Goal: Task Accomplishment & Management: Manage account settings

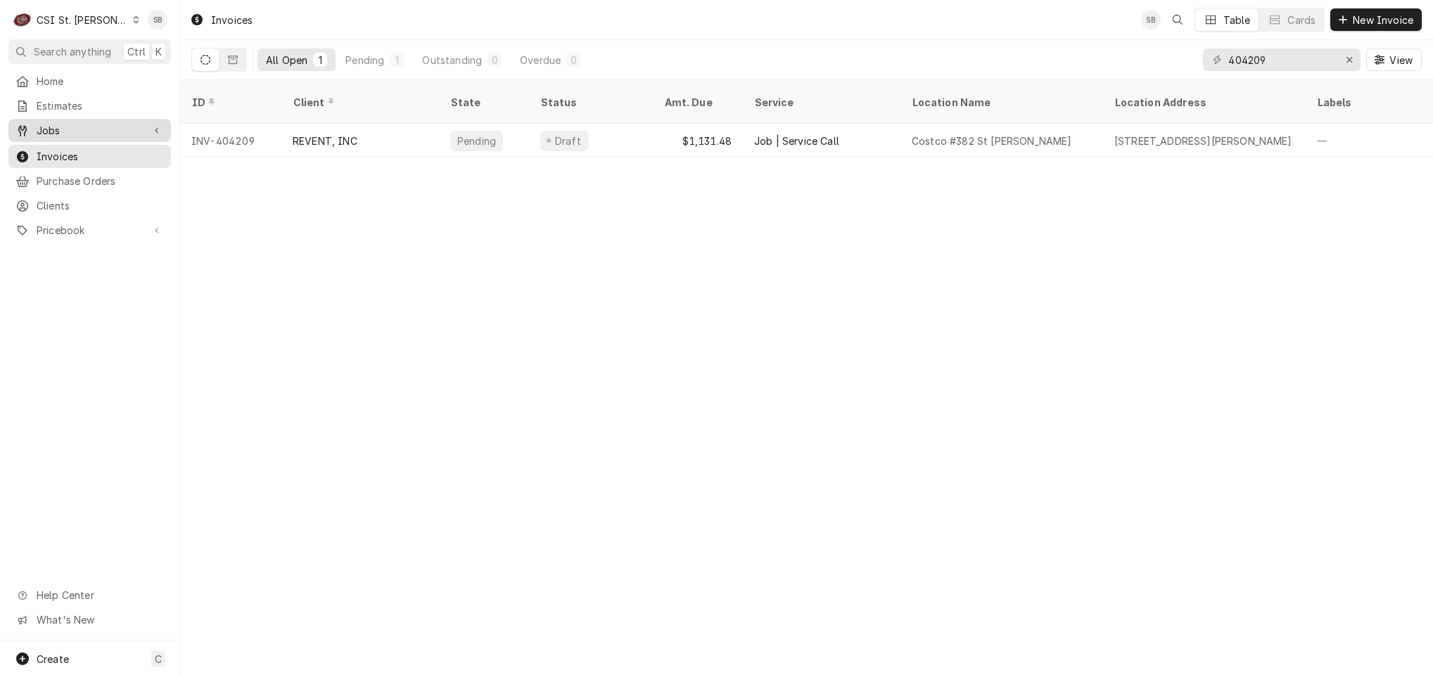
click at [77, 122] on div "Jobs" at bounding box center [89, 131] width 157 height 18
click at [68, 148] on span "Jobs" at bounding box center [100, 155] width 127 height 15
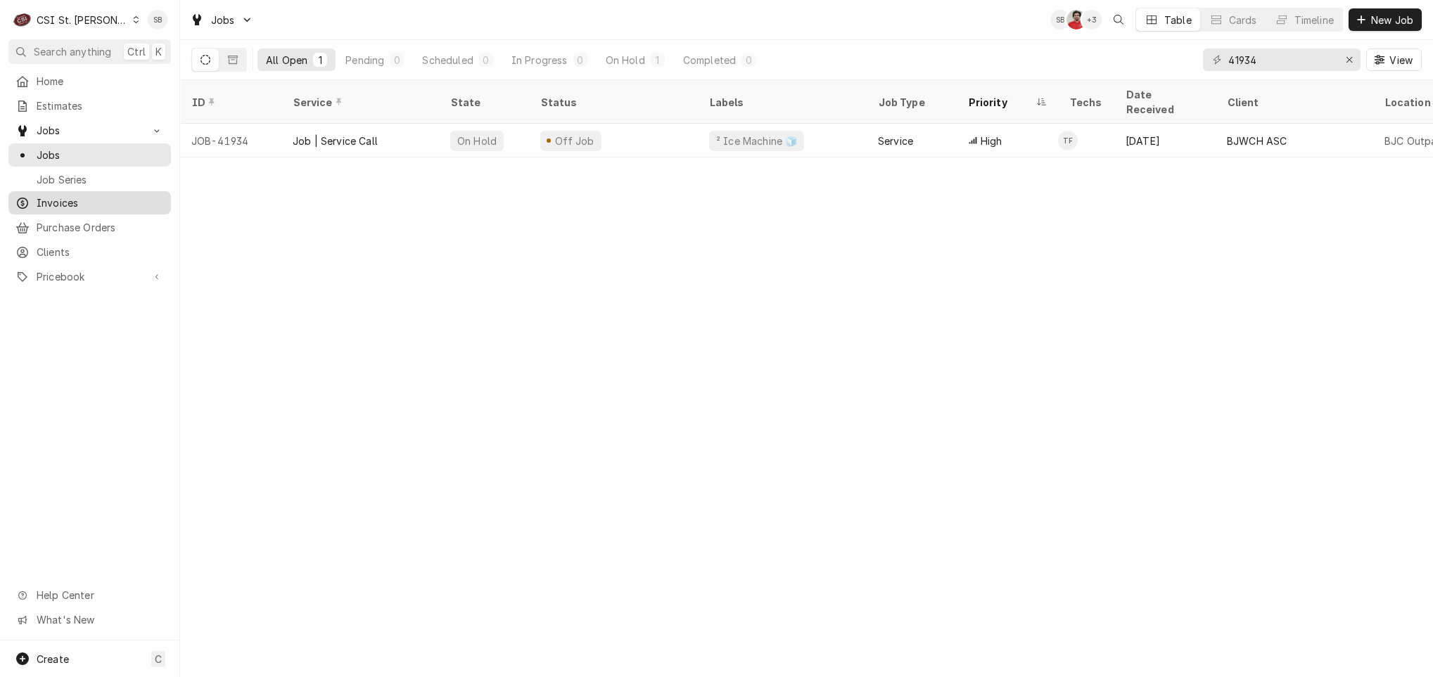
click at [76, 200] on span "Invoices" at bounding box center [100, 203] width 127 height 15
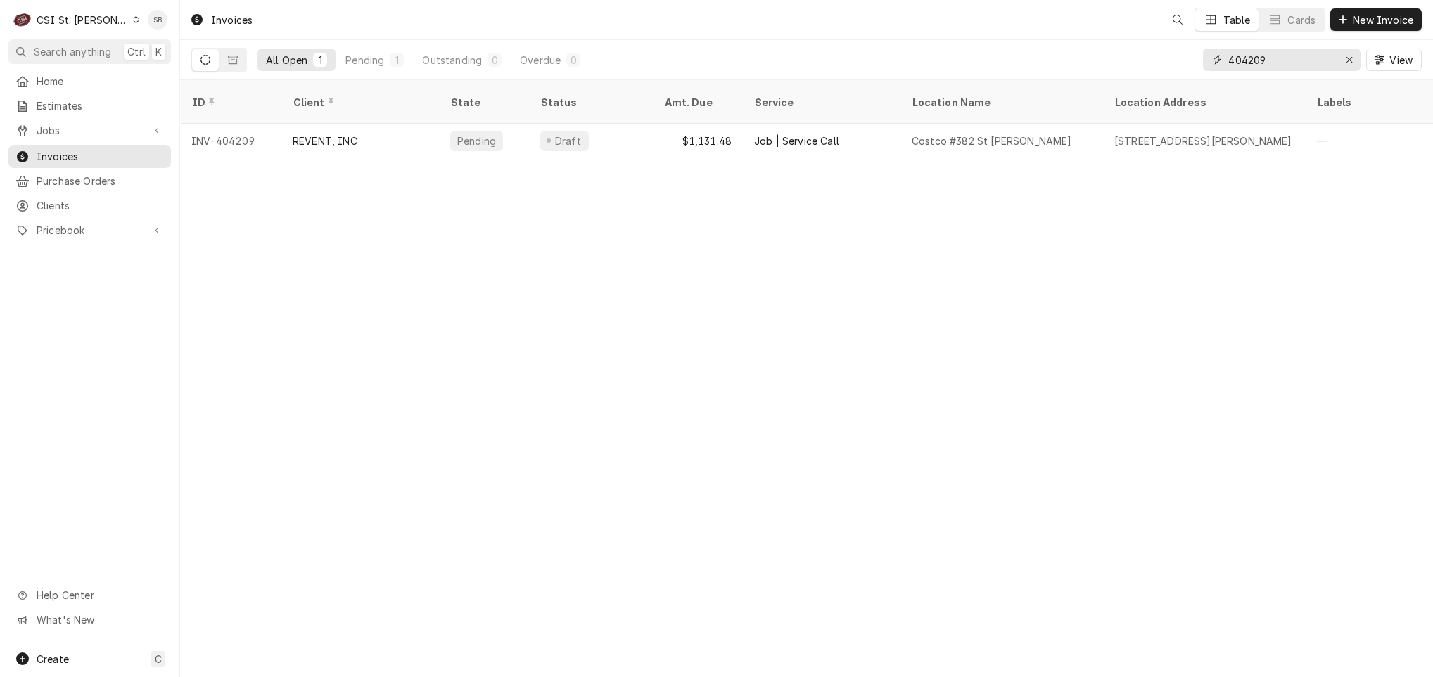
click at [1256, 64] on input "404209" at bounding box center [1281, 60] width 106 height 23
type input "404262"
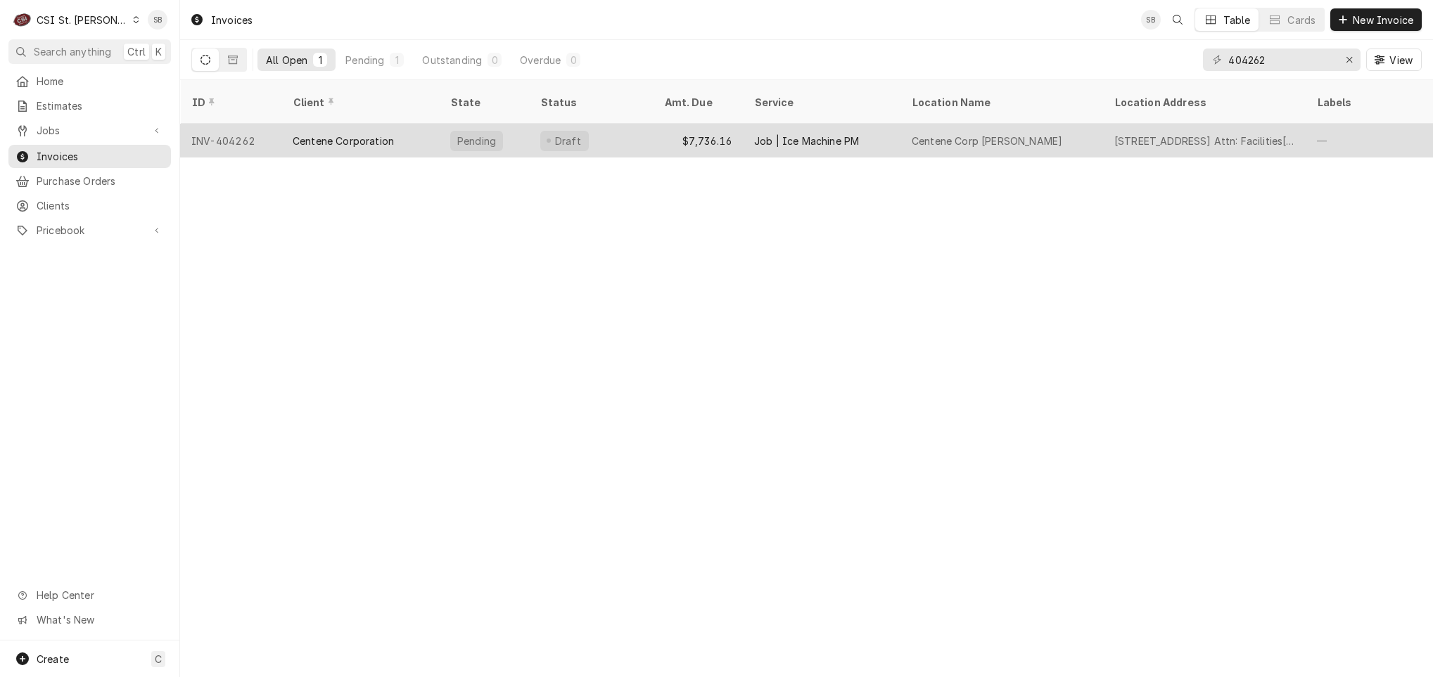
click at [380, 134] on div "Centene Corporation" at bounding box center [343, 141] width 101 height 15
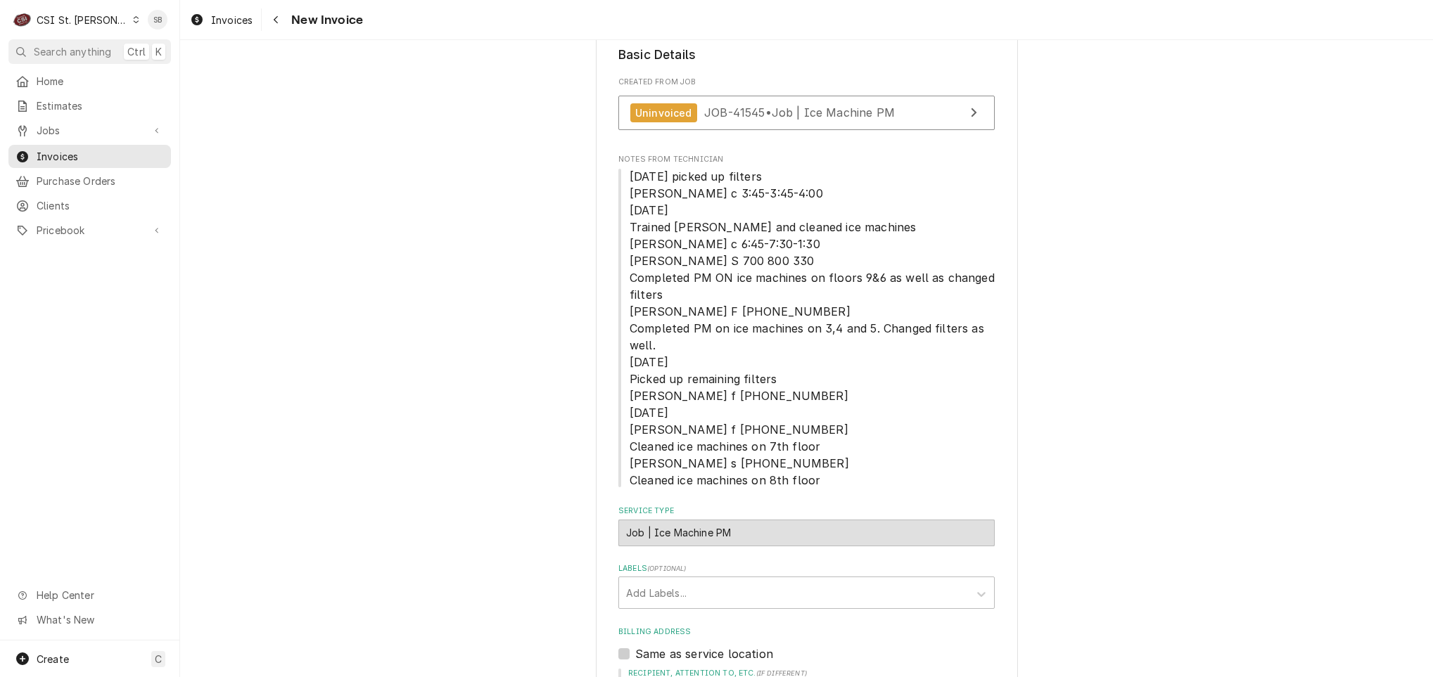
scroll to position [656, 0]
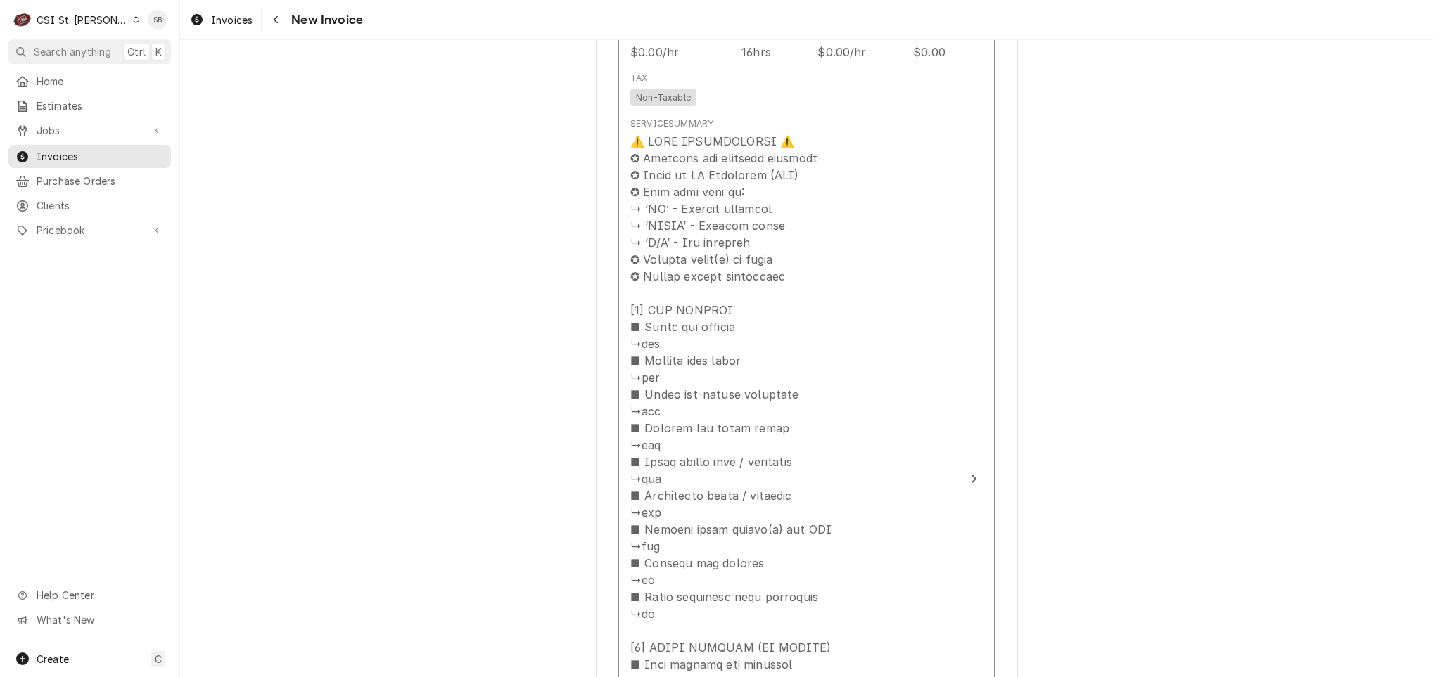
scroll to position [2007, 0]
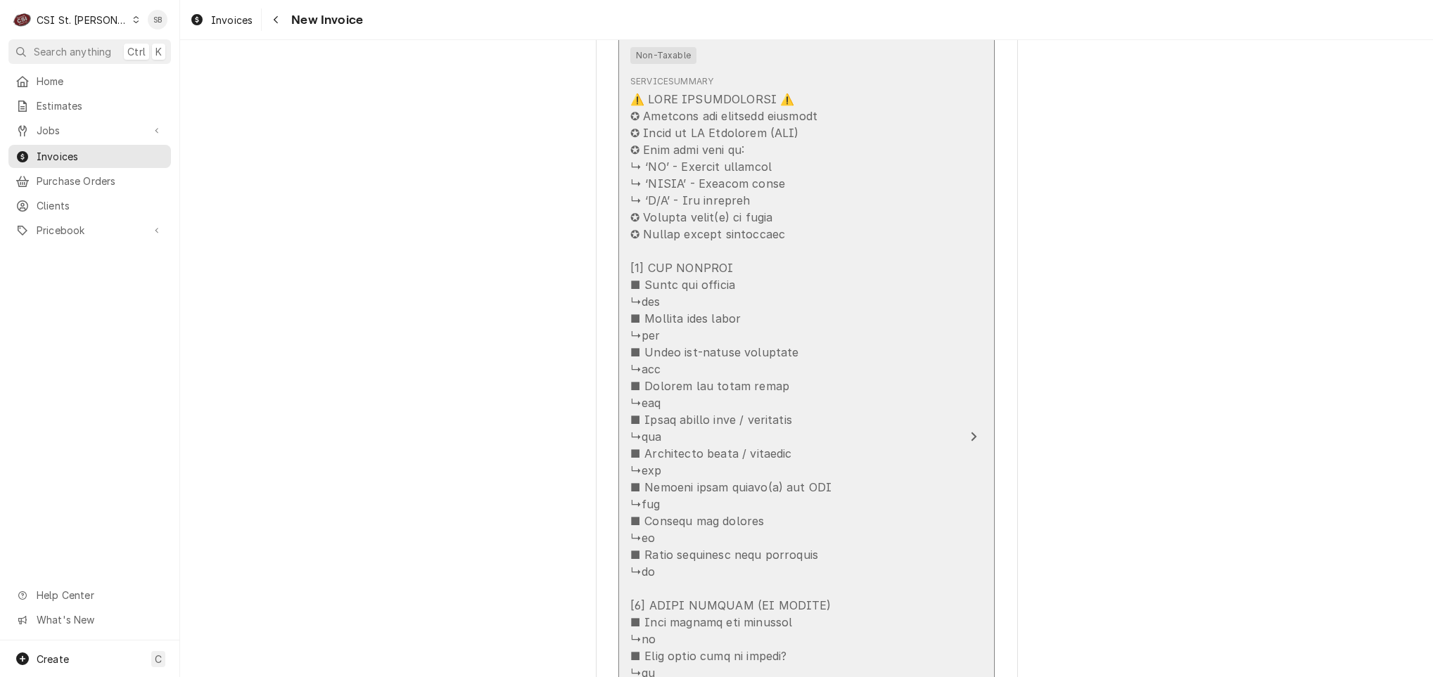
click at [950, 314] on button "Short Description Job | Ice Machine PM Subtype [#1-SALE] LABR-PM Service Date S…" at bounding box center [806, 437] width 376 height 1191
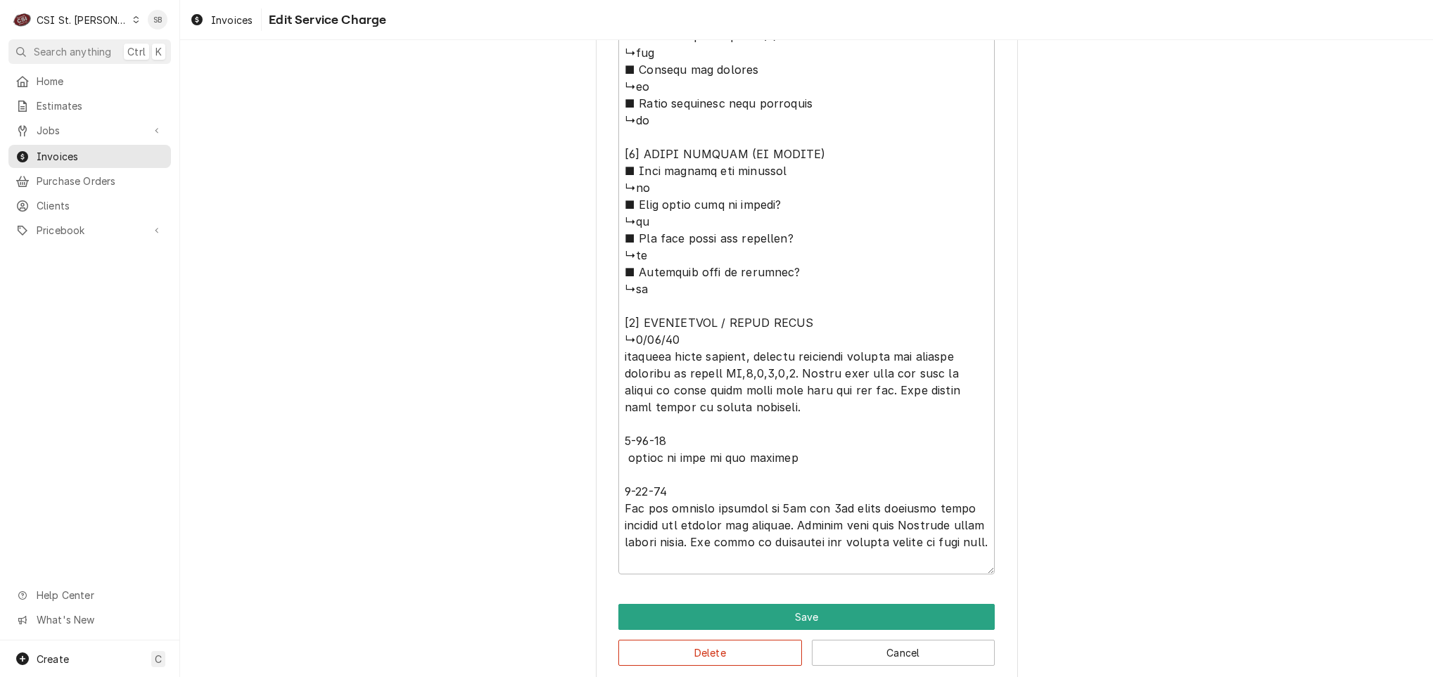
scroll to position [1062, 0]
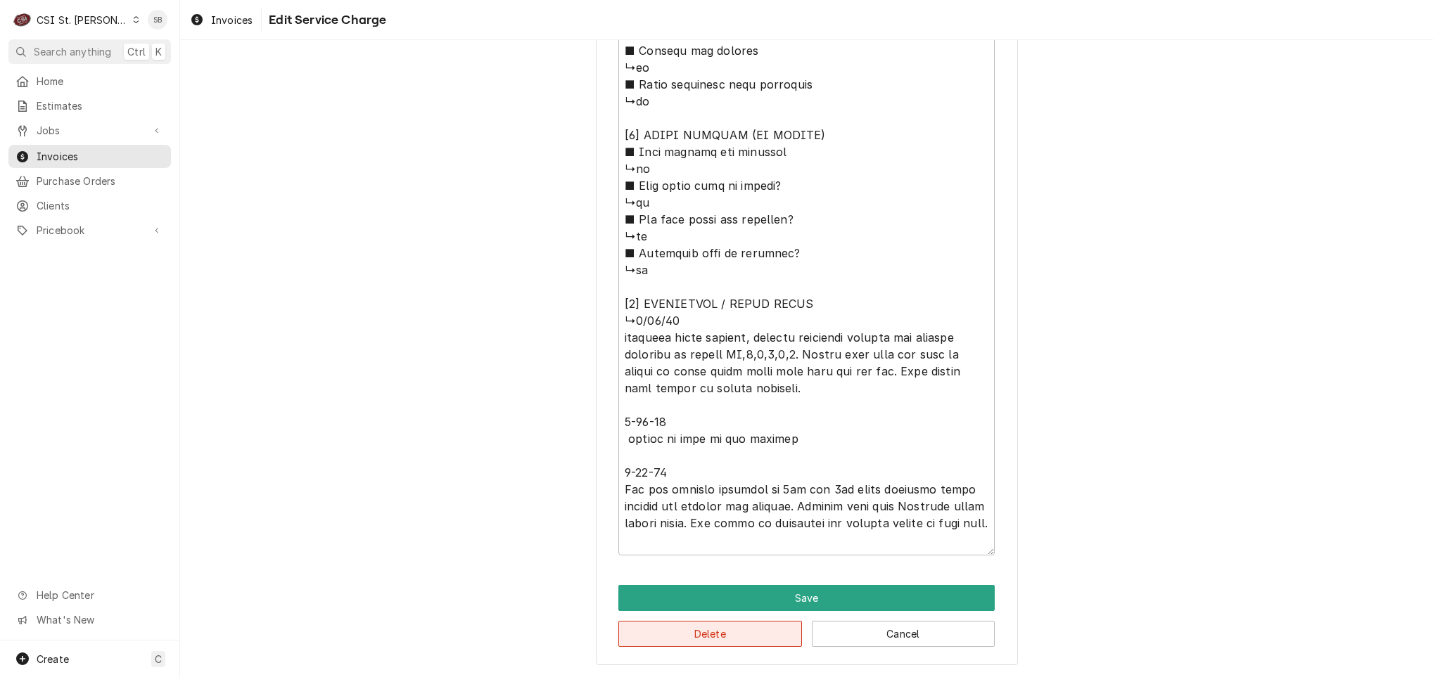
click at [684, 640] on button "Delete" at bounding box center [710, 634] width 184 height 26
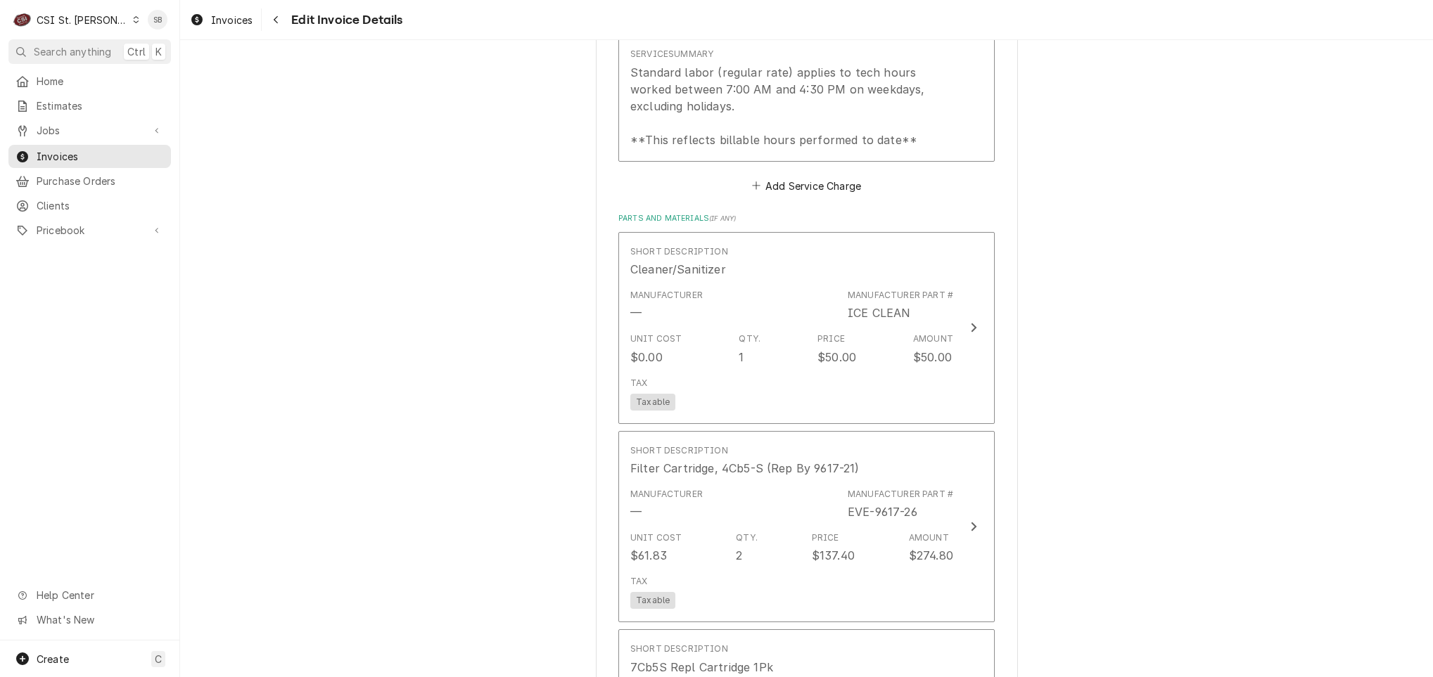
scroll to position [2034, 0]
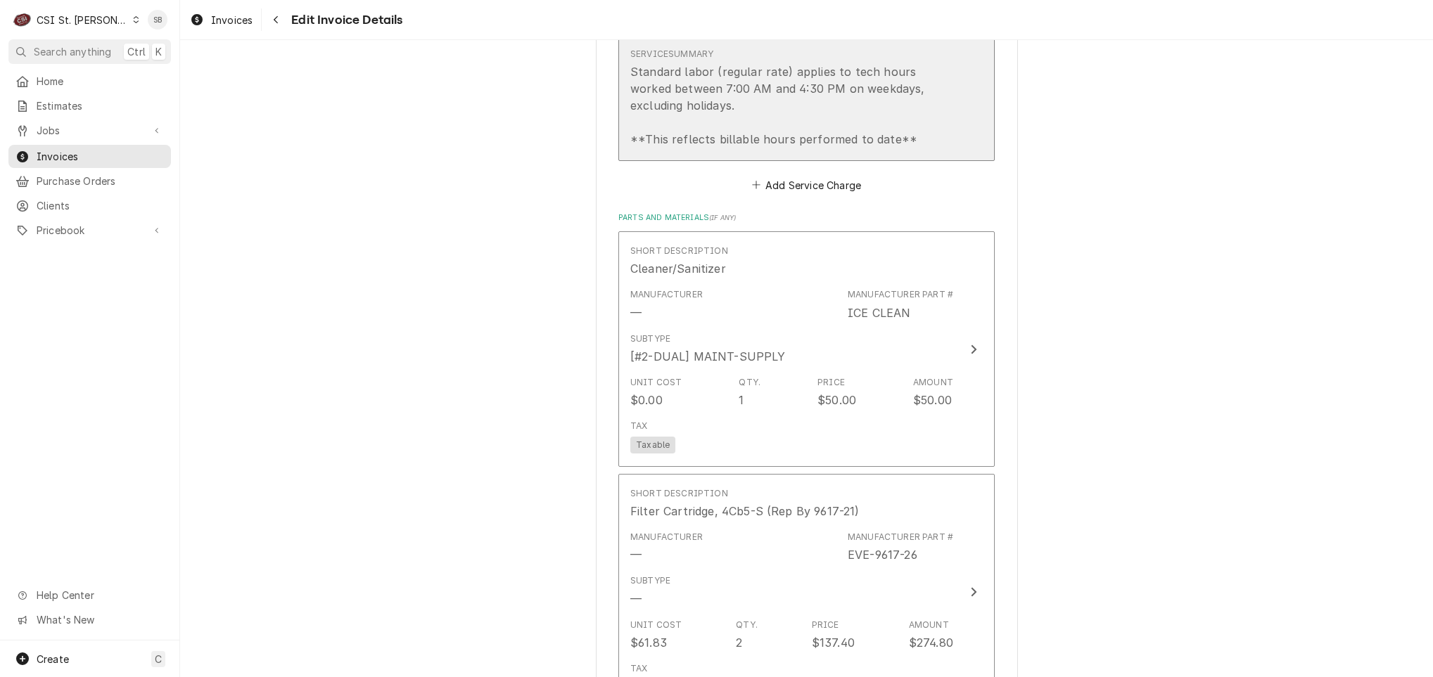
click at [791, 148] on div "Standard labor (regular rate) applies to tech hours worked between 7:00 AM and …" at bounding box center [791, 105] width 323 height 84
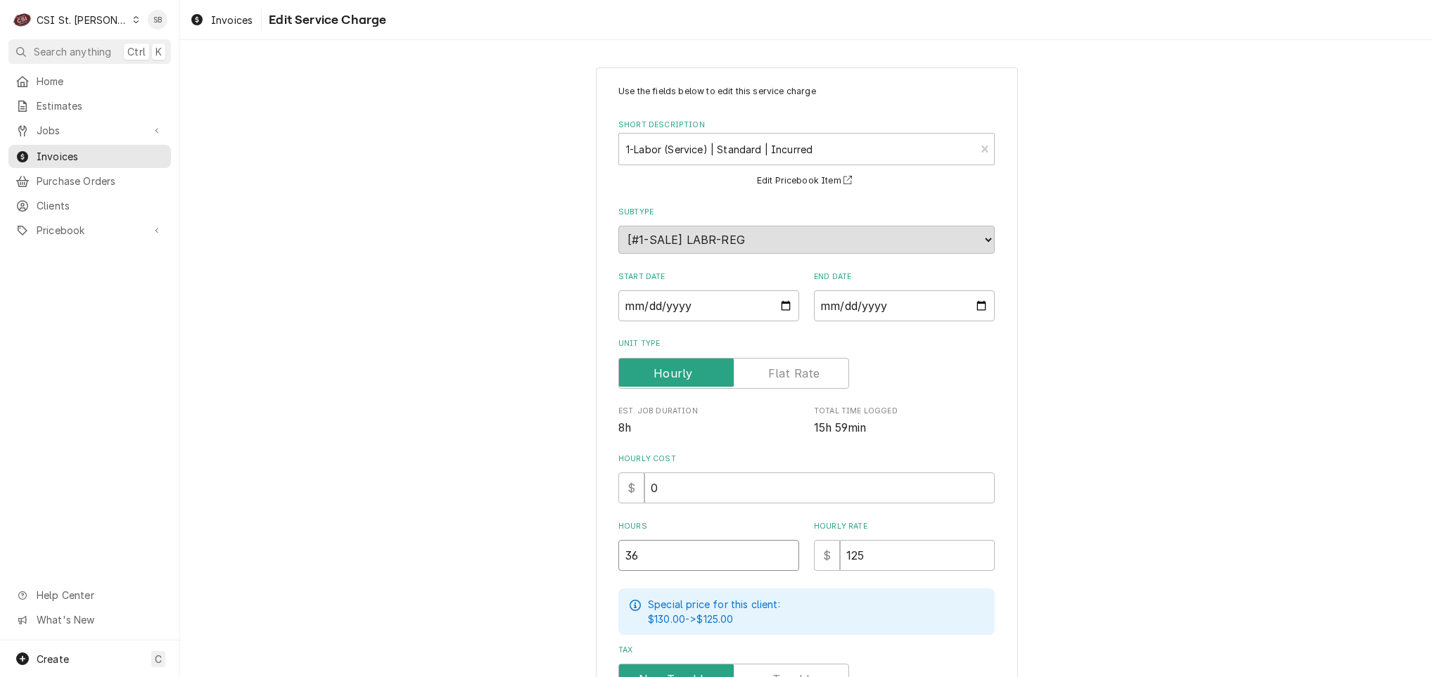
drag, startPoint x: 710, startPoint y: 564, endPoint x: 505, endPoint y: 564, distance: 204.7
click at [505, 564] on div "Use the fields below to edit this service charge Short Description 1-Labor (Ser…" at bounding box center [806, 494] width 1253 height 879
type textarea "x"
type input "3"
type textarea "x"
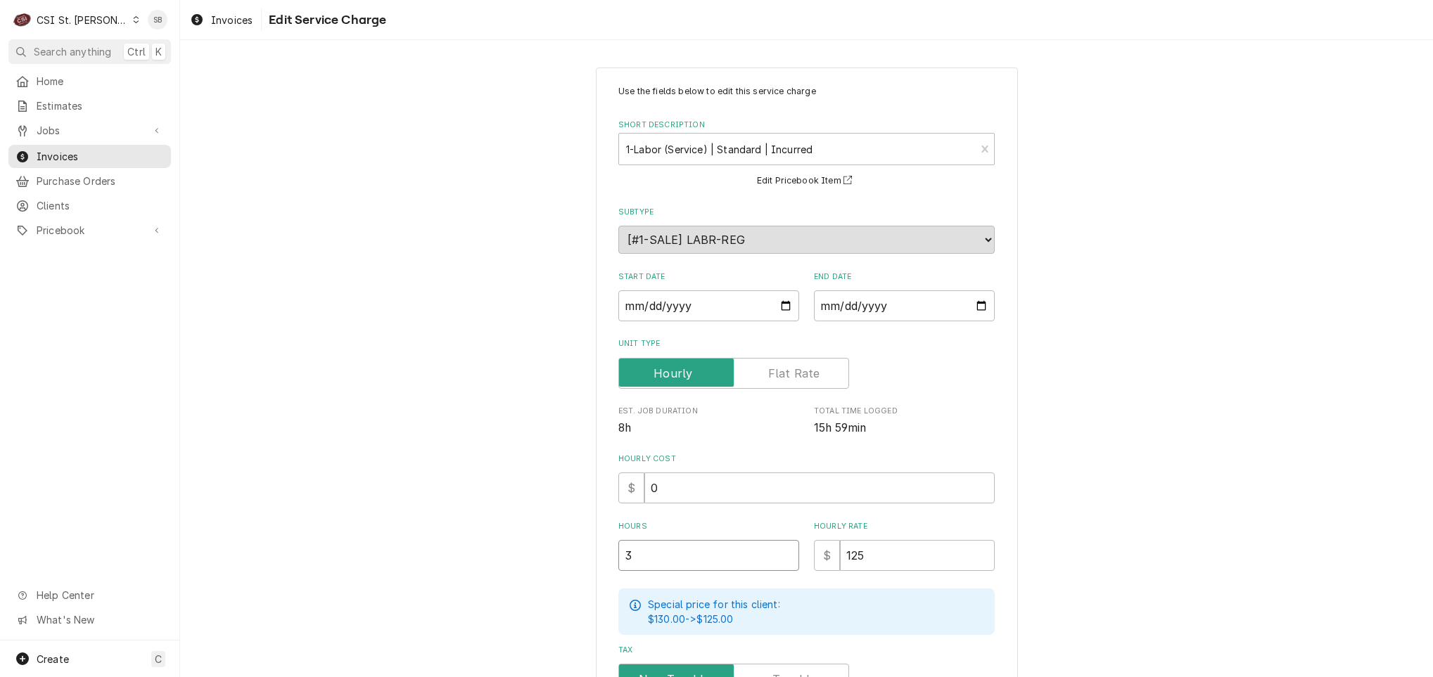
type input "30"
type textarea "x"
type input "30.2"
type textarea "x"
type input "30.25"
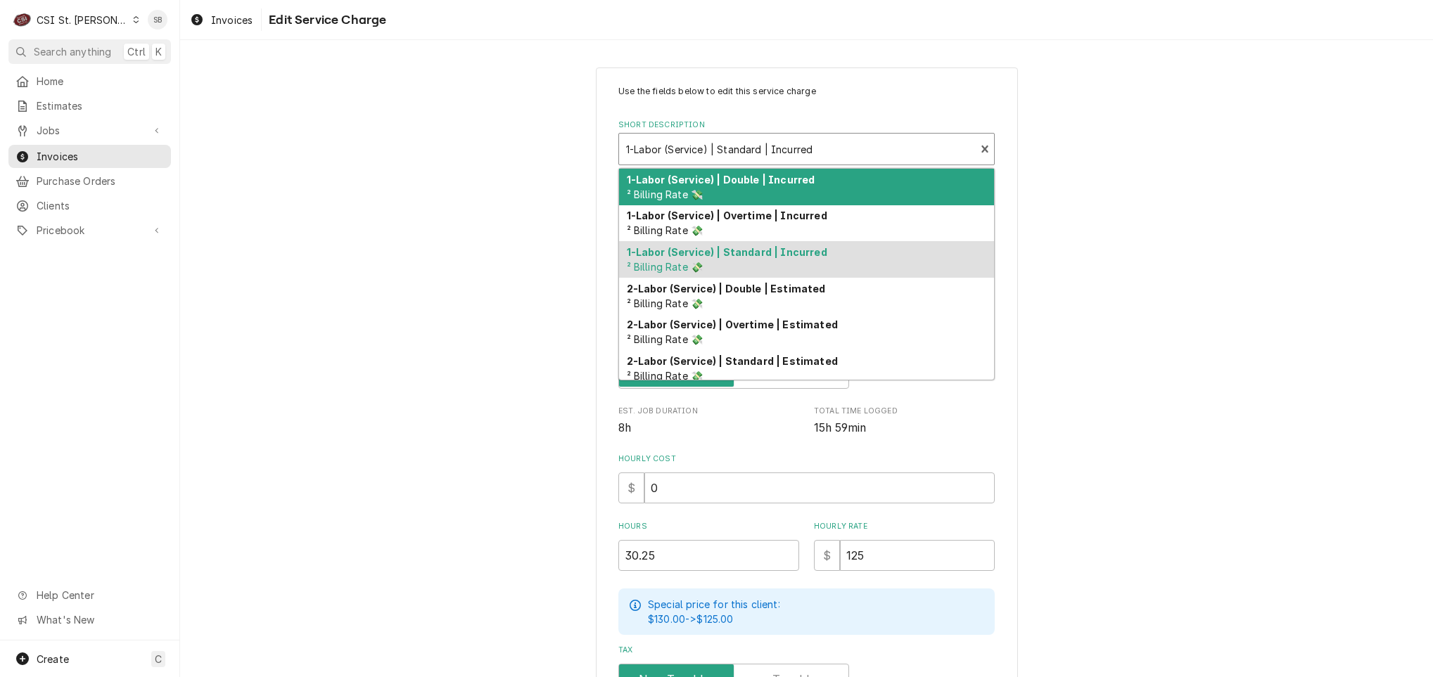
click at [749, 148] on div "Short Description" at bounding box center [797, 148] width 342 height 25
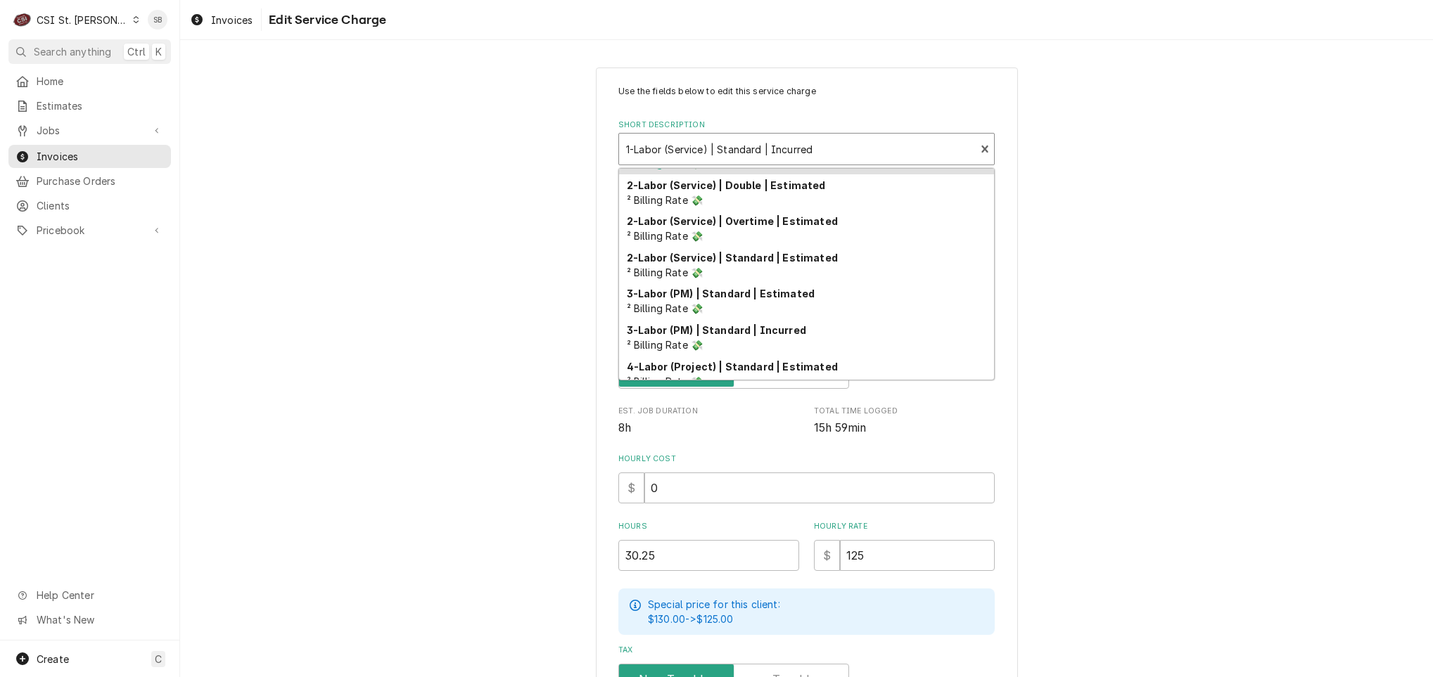
scroll to position [106, 0]
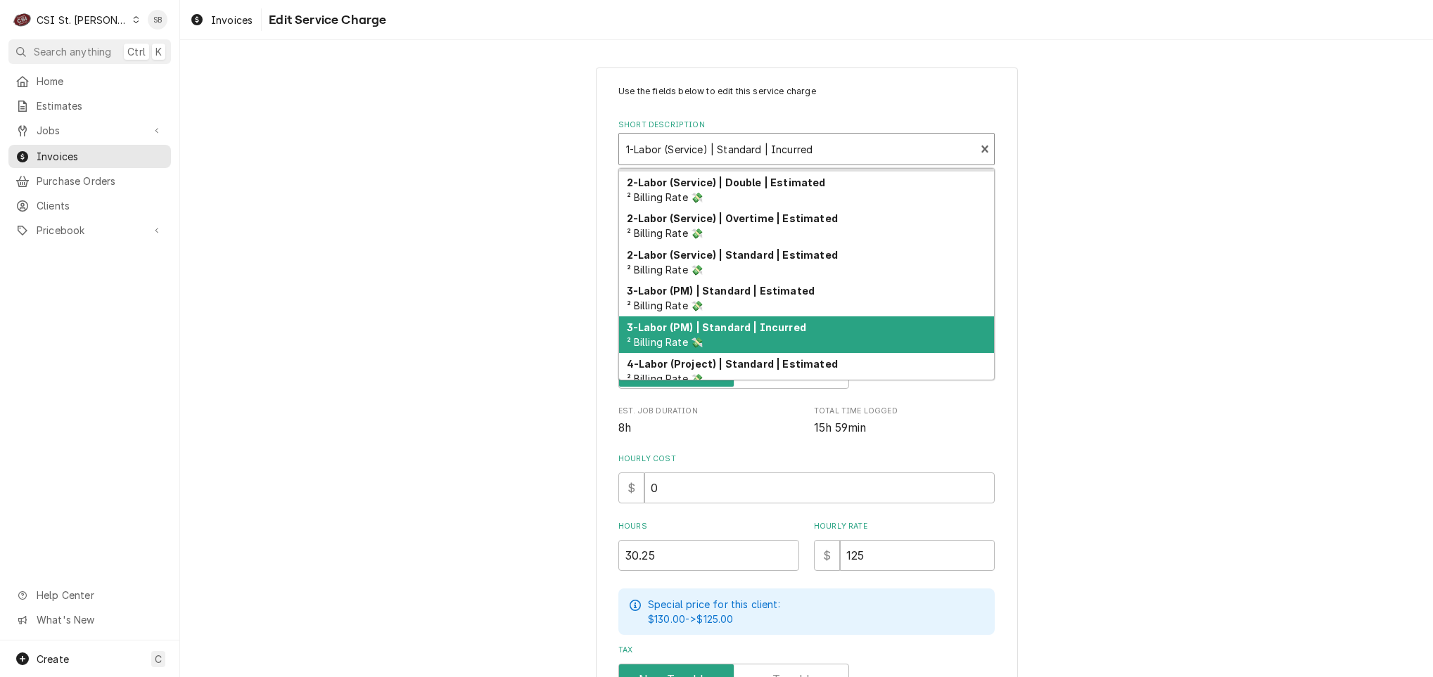
click at [879, 343] on div "3-Labor (PM) | Standard | Incurred ² Billing Rate 💸" at bounding box center [806, 335] width 375 height 37
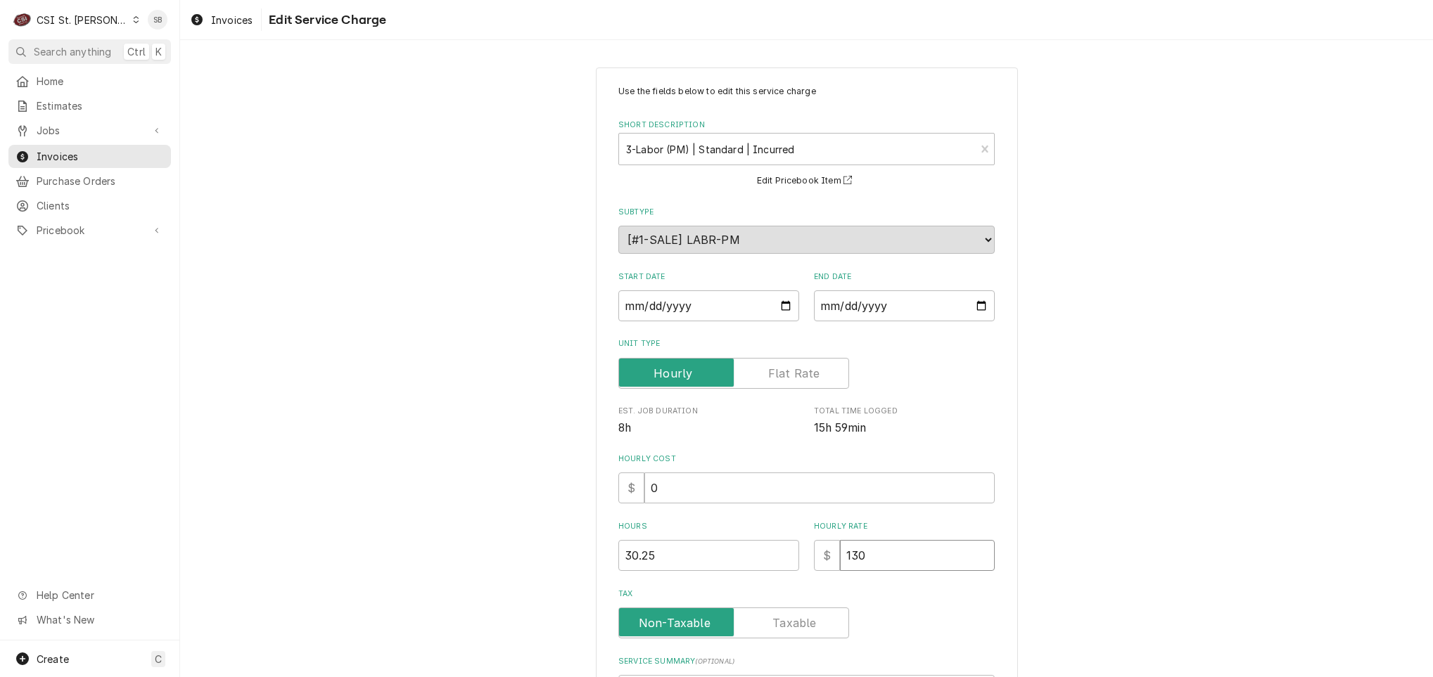
drag, startPoint x: 888, startPoint y: 559, endPoint x: 744, endPoint y: 563, distance: 145.0
click at [744, 563] on div "Hours 30.25 Hourly Rate $ 130" at bounding box center [806, 546] width 376 height 50
type textarea "x"
type input "0"
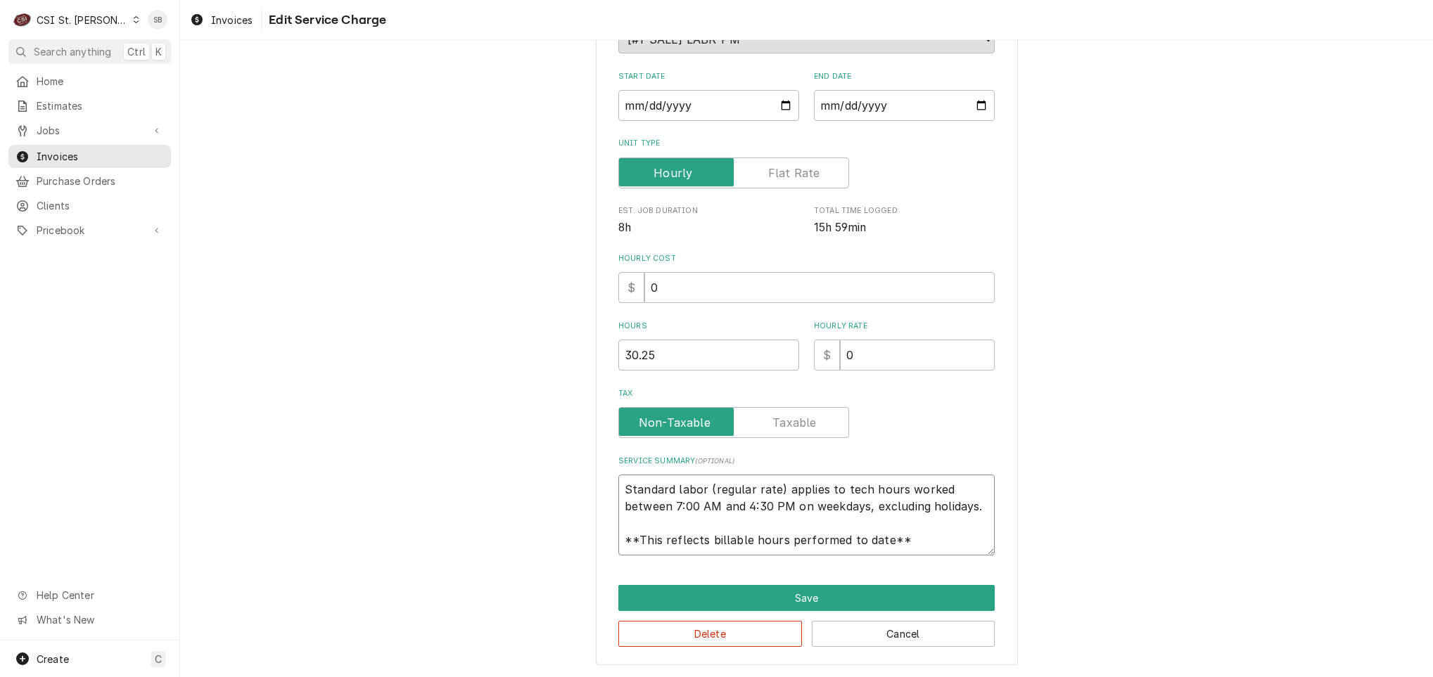
scroll to position [17, 0]
drag, startPoint x: 617, startPoint y: 483, endPoint x: 1079, endPoint y: 661, distance: 495.3
click at [1079, 661] on div "Use the fields below to edit this service charge Short Description 3-Labor (PM)…" at bounding box center [806, 265] width 1253 height 823
type textarea "x"
type textarea "C"
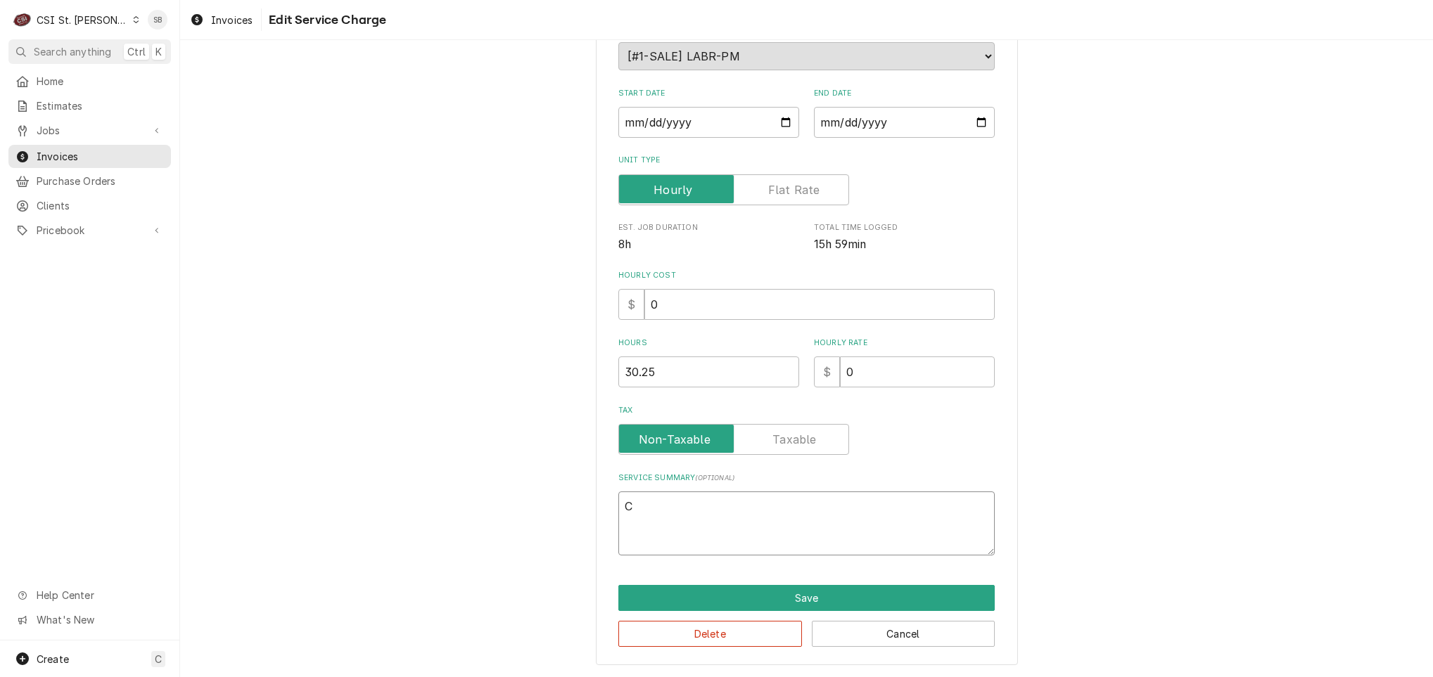
scroll to position [184, 0]
type textarea "x"
type textarea "Co"
type textarea "x"
type textarea "Com"
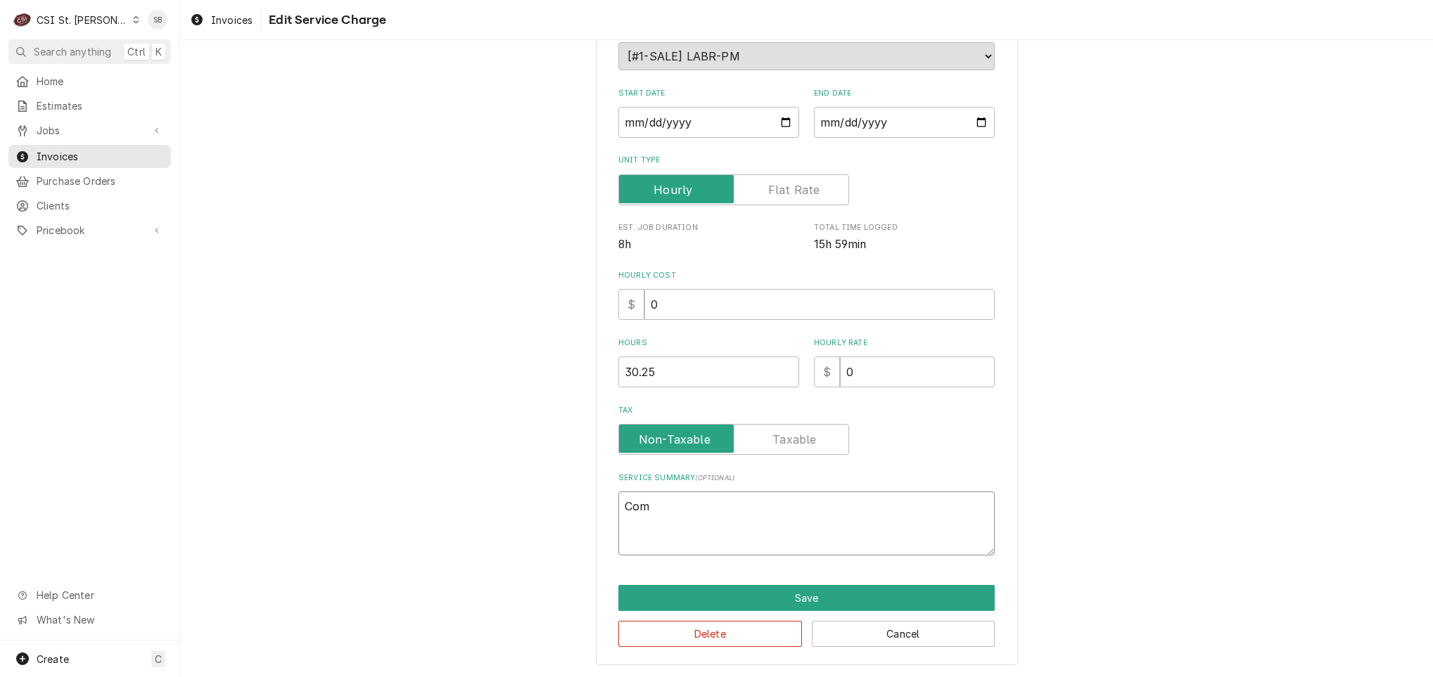
type textarea "x"
type textarea "Comp"
type textarea "x"
type textarea "Compl"
type textarea "x"
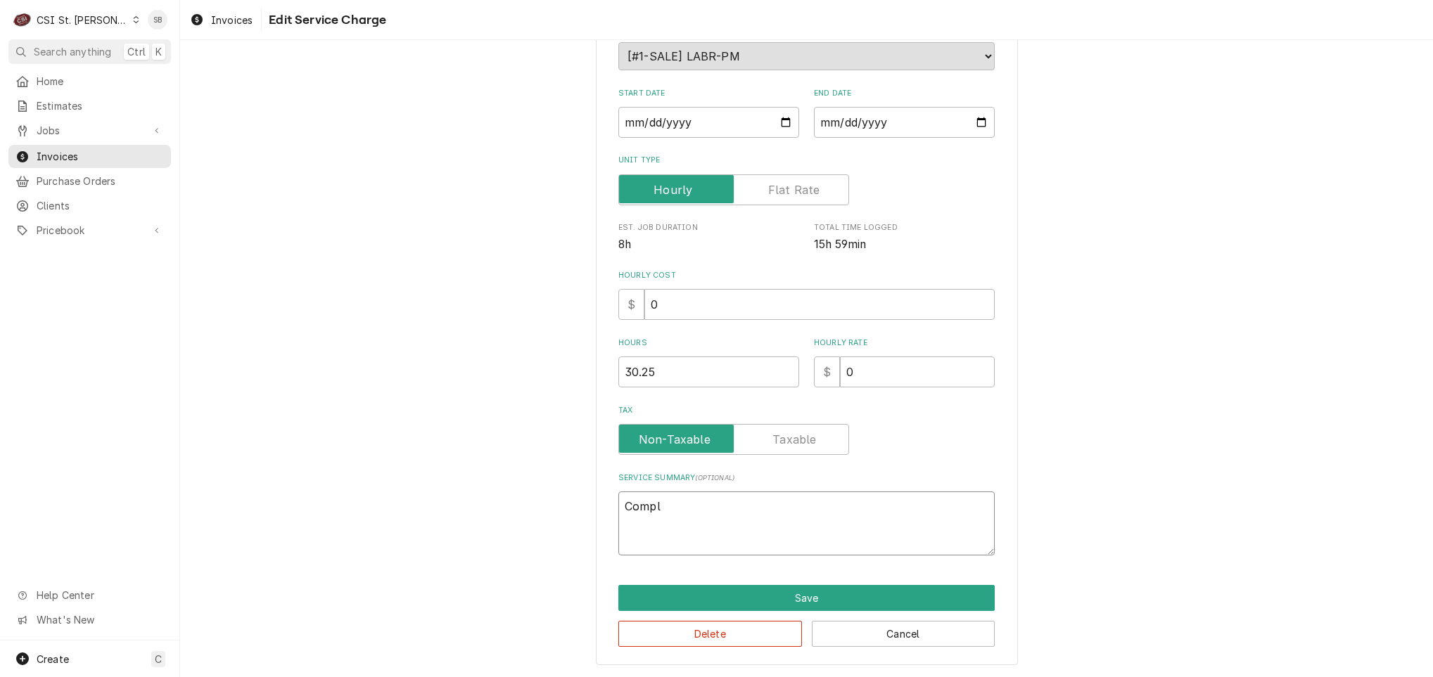
type textarea "Comple"
type textarea "x"
type textarea "Complet"
type textarea "x"
type textarea "Complete"
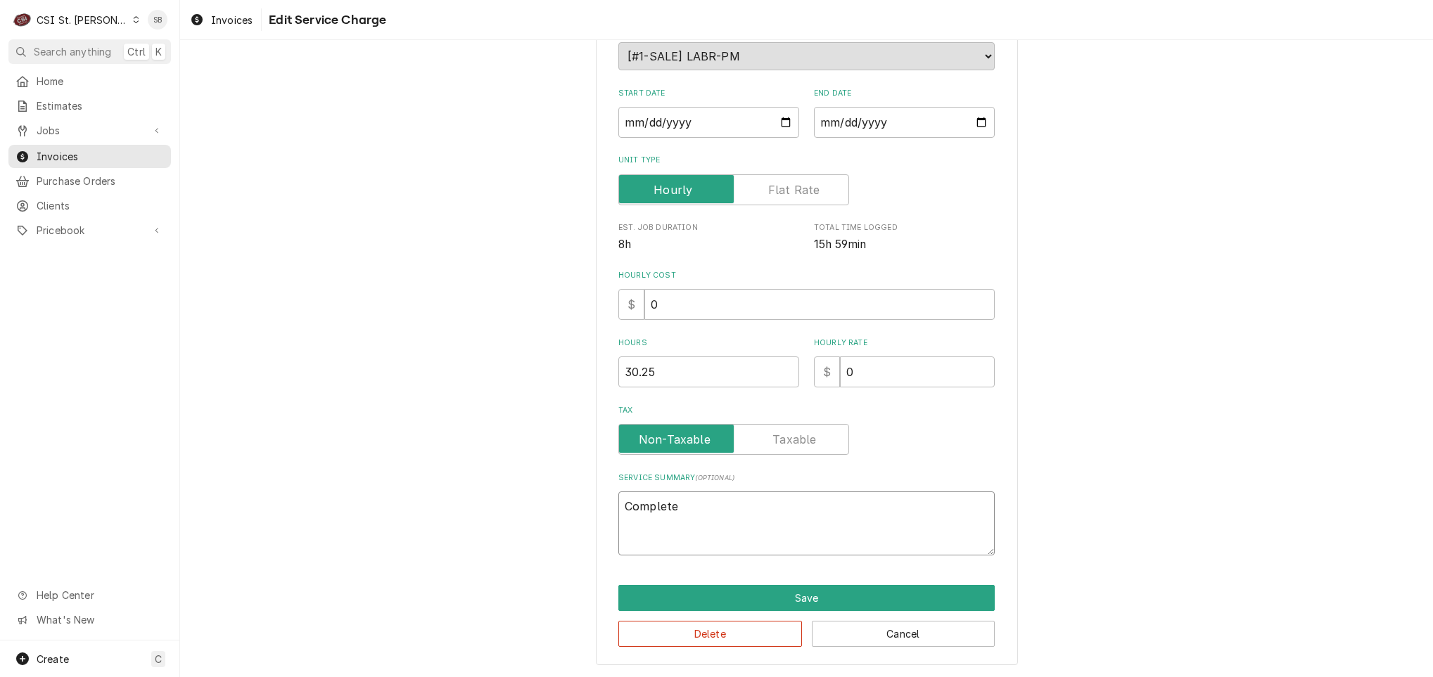
type textarea "x"
type textarea "Completed"
type textarea "x"
type textarea "Completed"
type textarea "x"
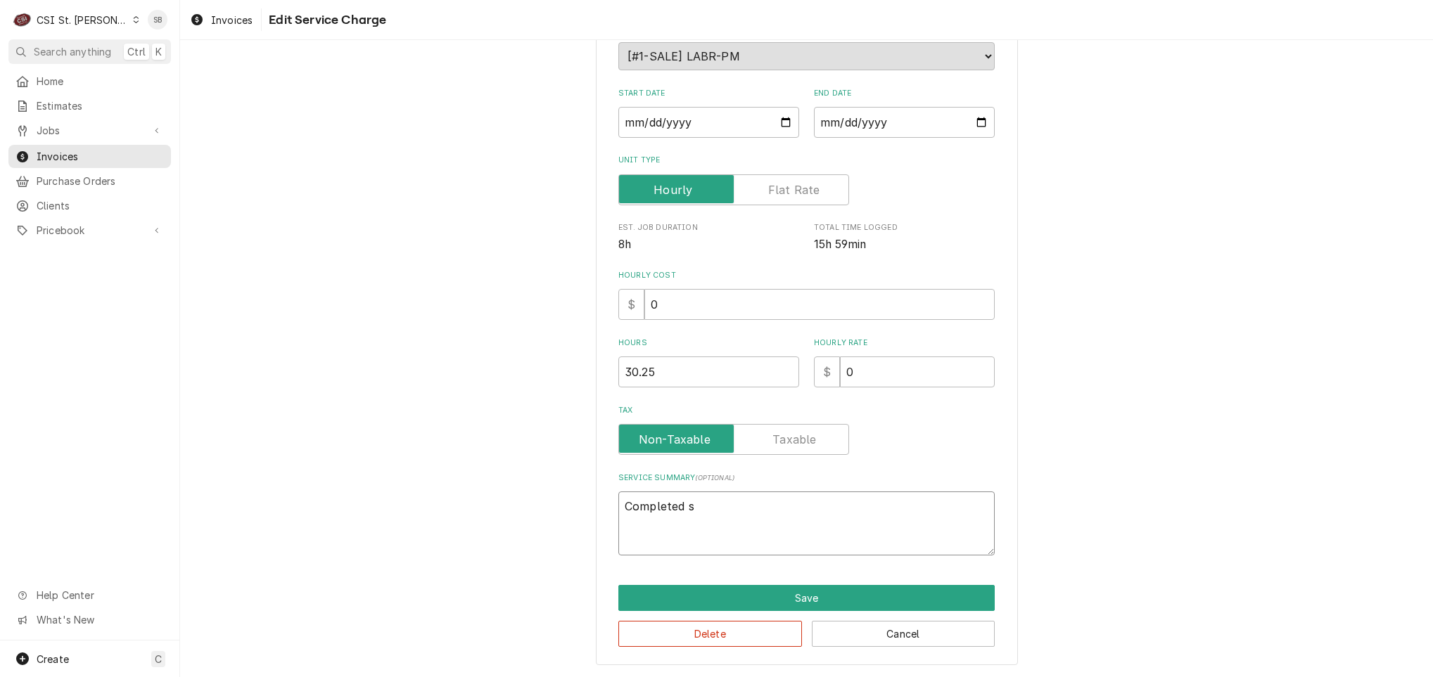
type textarea "Completed sc"
type textarea "x"
type textarea "Completed sche"
type textarea "x"
type textarea "Completed sched"
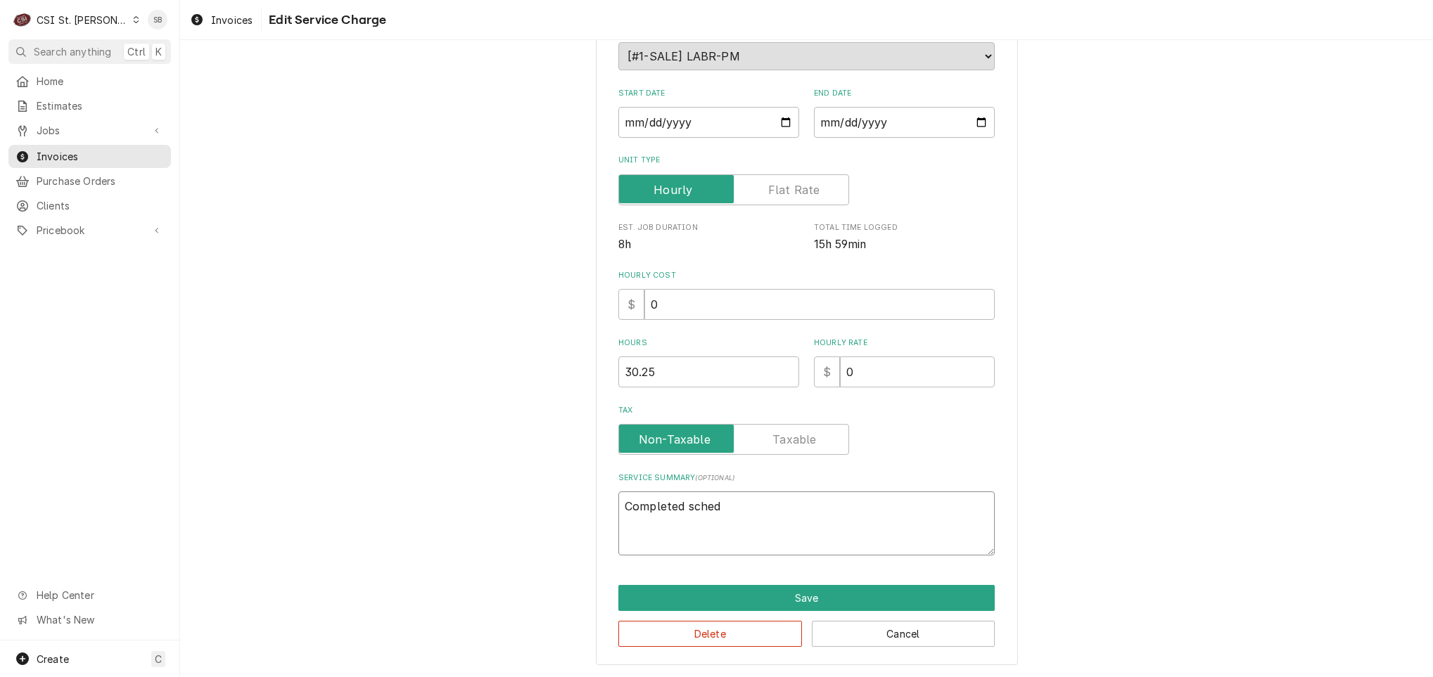
type textarea "x"
type textarea "Completed schedu"
type textarea "x"
type textarea "Completed schedul"
type textarea "x"
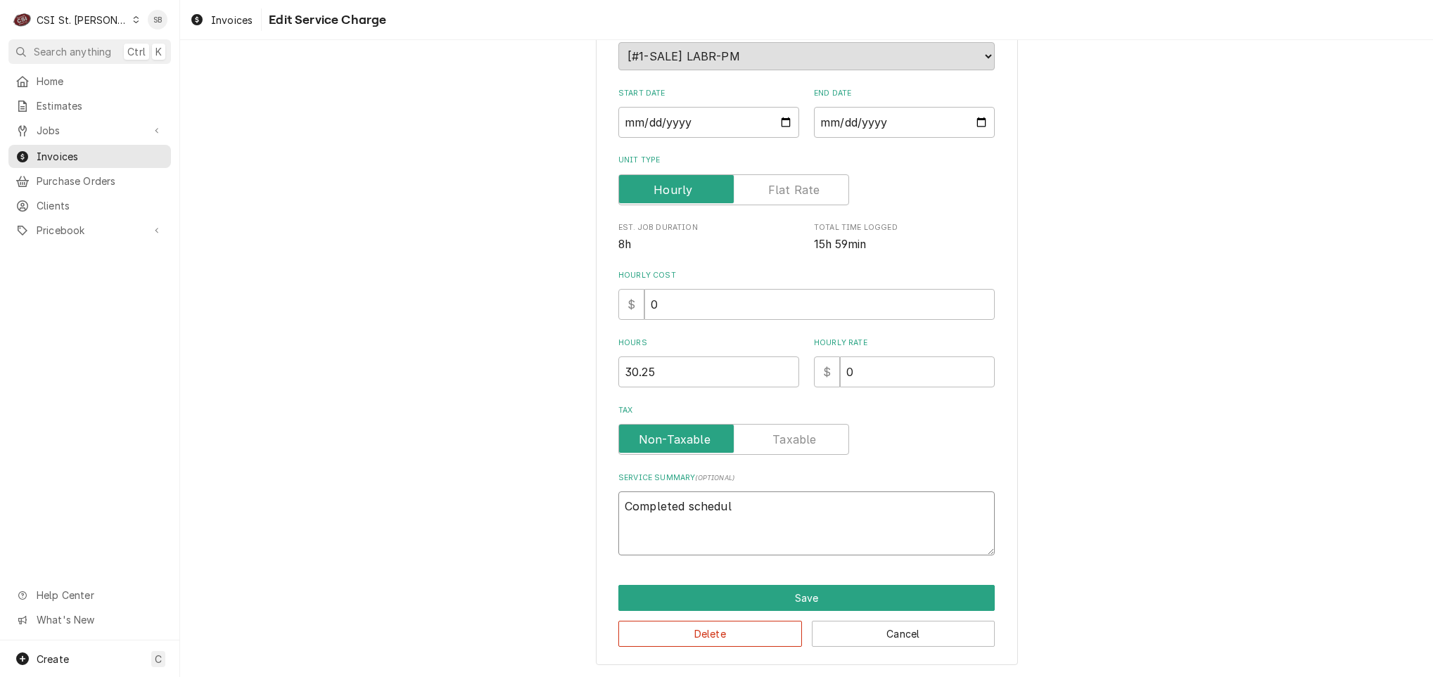
type textarea "Completed schedule"
type textarea "x"
type textarea "Completed scheduled"
type textarea "x"
type textarea "Completed scheduled"
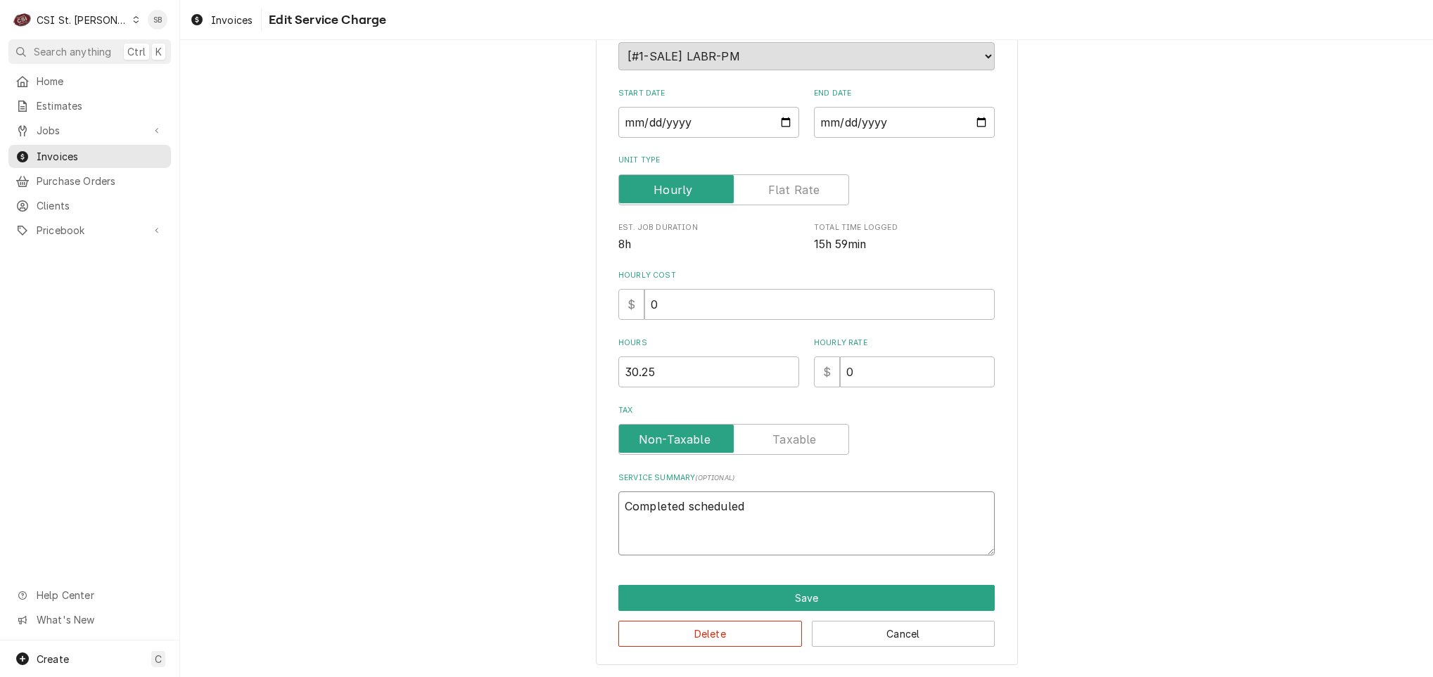
type textarea "x"
type textarea "Completed scheduled P"
type textarea "x"
type textarea "Completed scheduled PM"
type textarea "x"
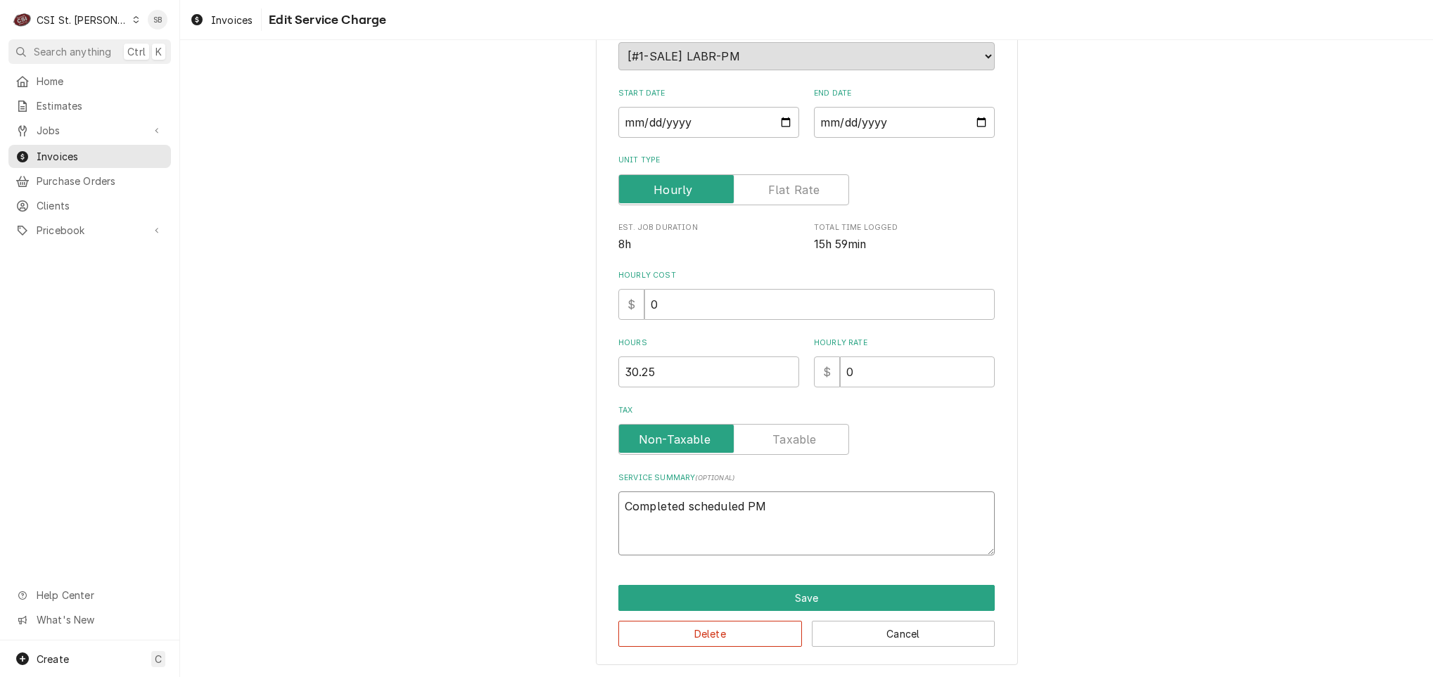
type textarea "Completed scheduled PM"
type textarea "x"
type textarea "Completed scheduled PM"
type textarea "x"
type textarea "Completed scheduled P"
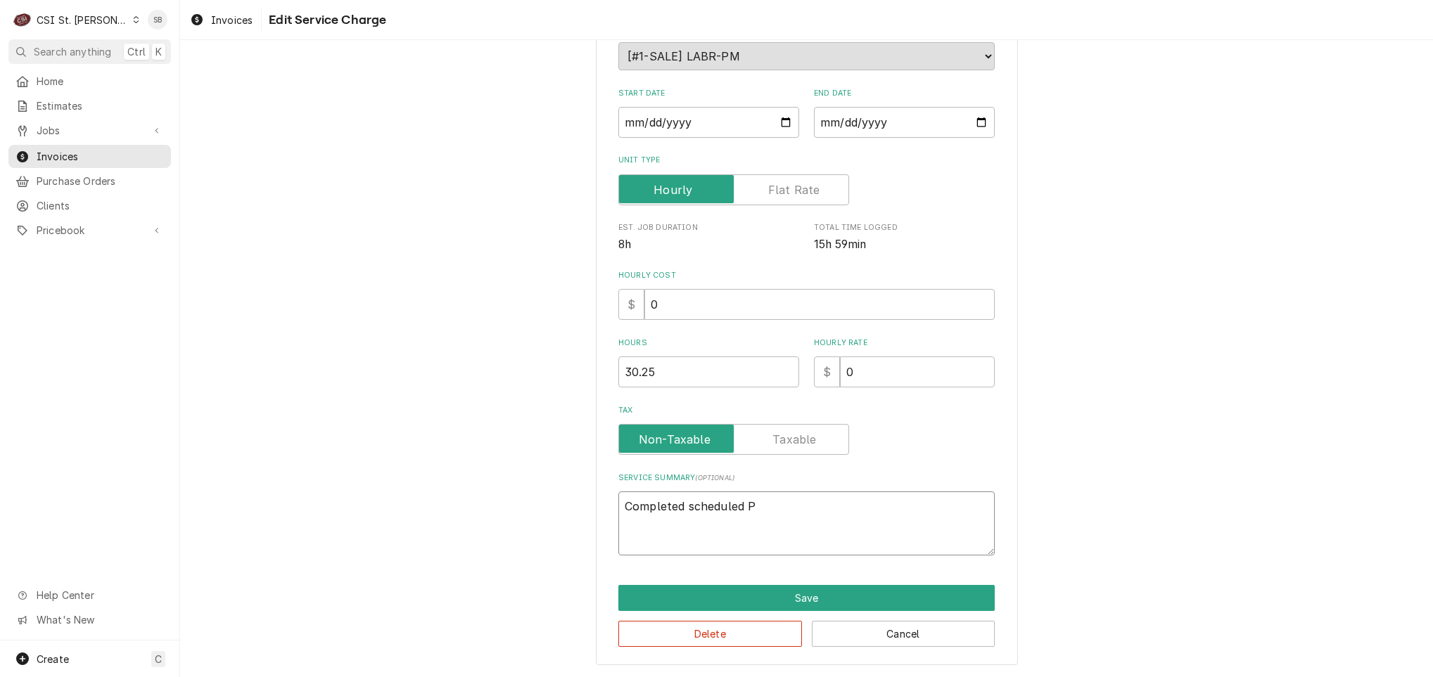
type textarea "x"
type textarea "Completed scheduled"
type textarea "x"
type textarea "Completed scheduled p"
type textarea "x"
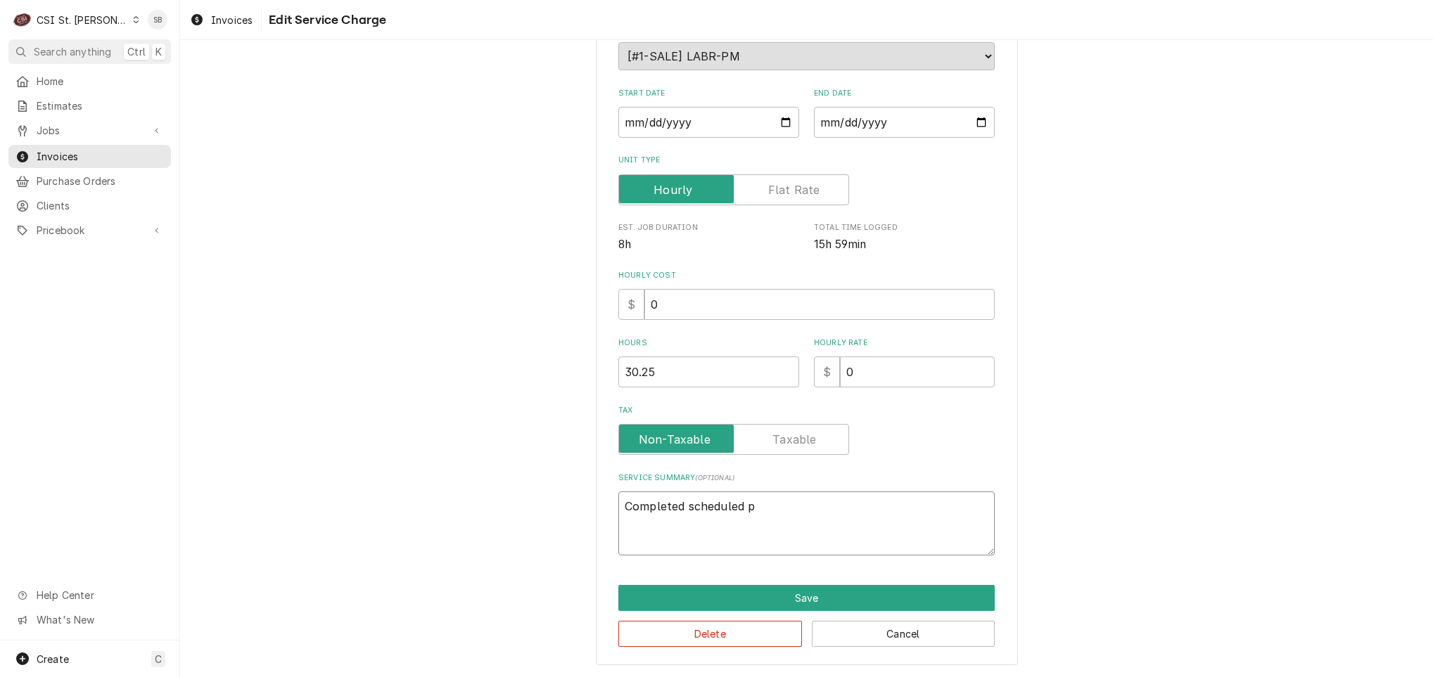
type textarea "Completed scheduled pr"
type textarea "x"
type textarea "Completed scheduled pre"
type textarea "x"
type textarea "Completed scheduled prev"
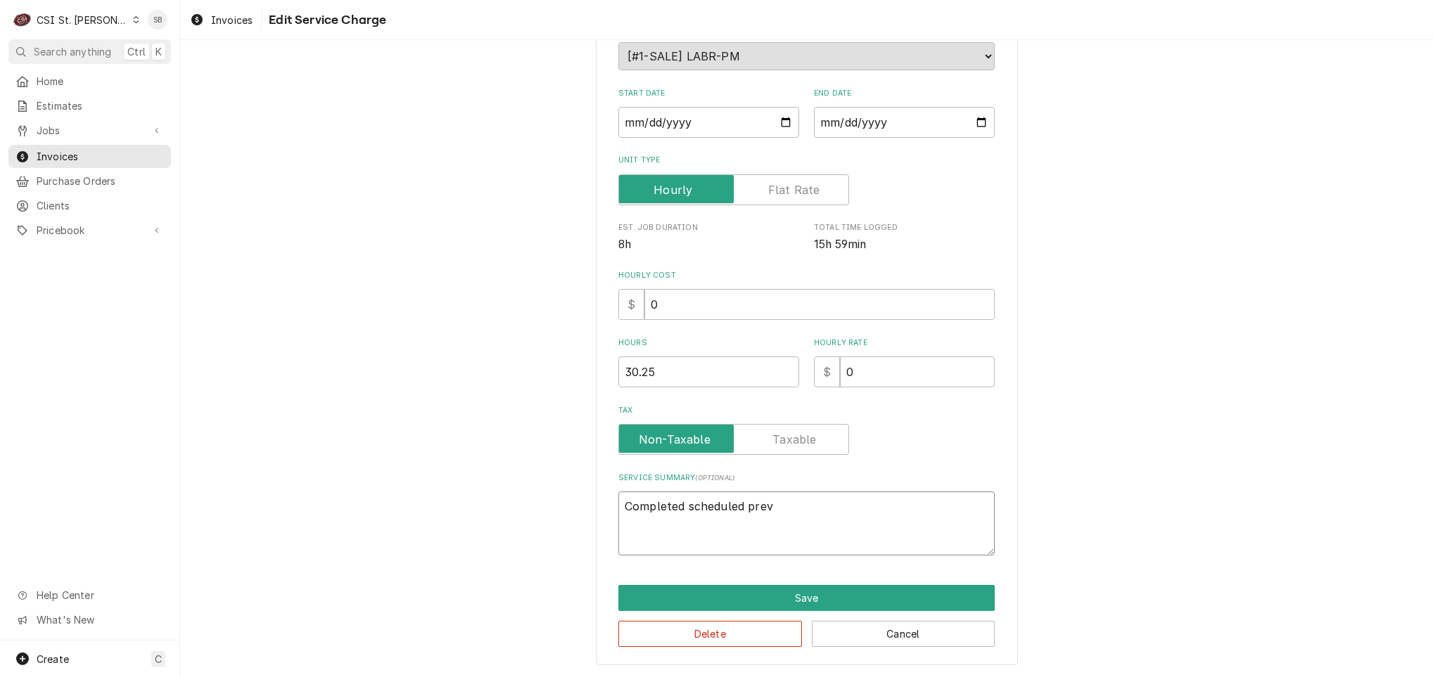
type textarea "x"
type textarea "Completed scheduled preve"
type textarea "x"
type textarea "Completed scheduled preven"
type textarea "x"
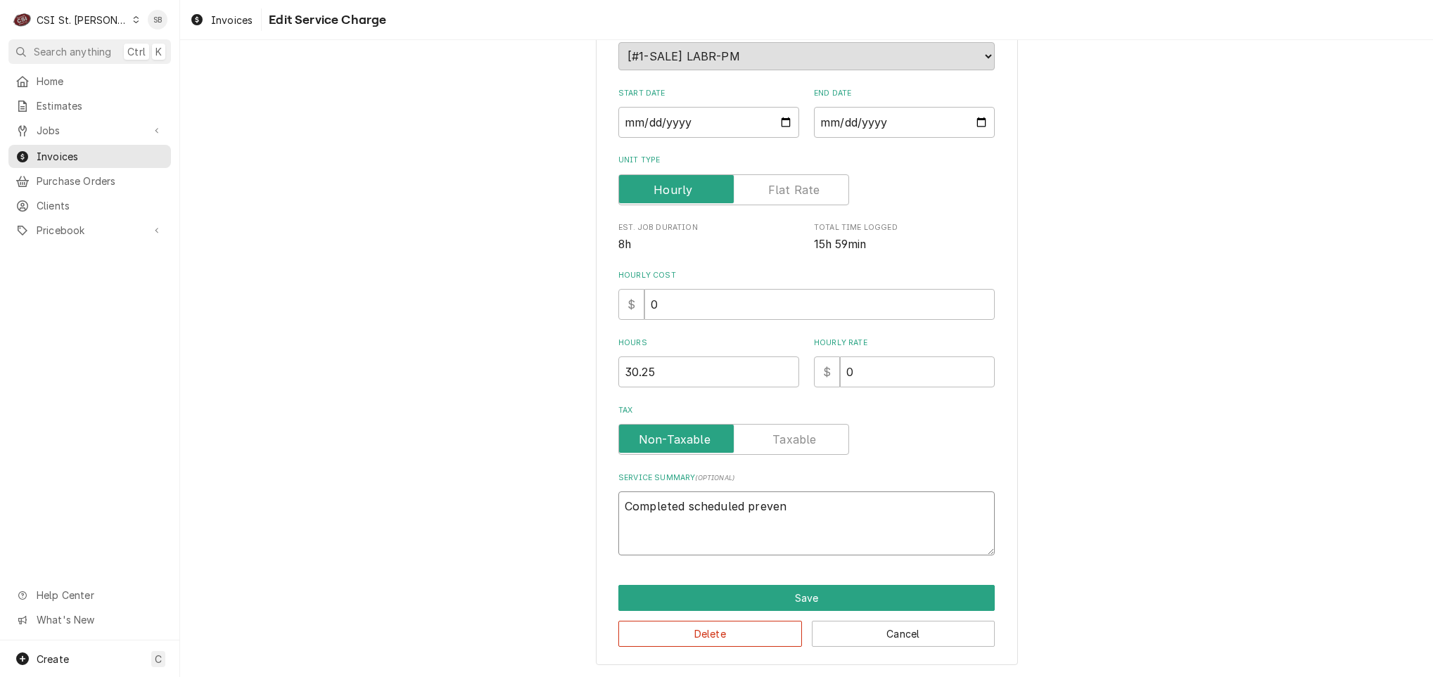
type textarea "Completed scheduled prevent"
type textarea "x"
type textarea "Completed scheduled preventa"
type textarea "x"
type textarea "Completed scheduled preventat"
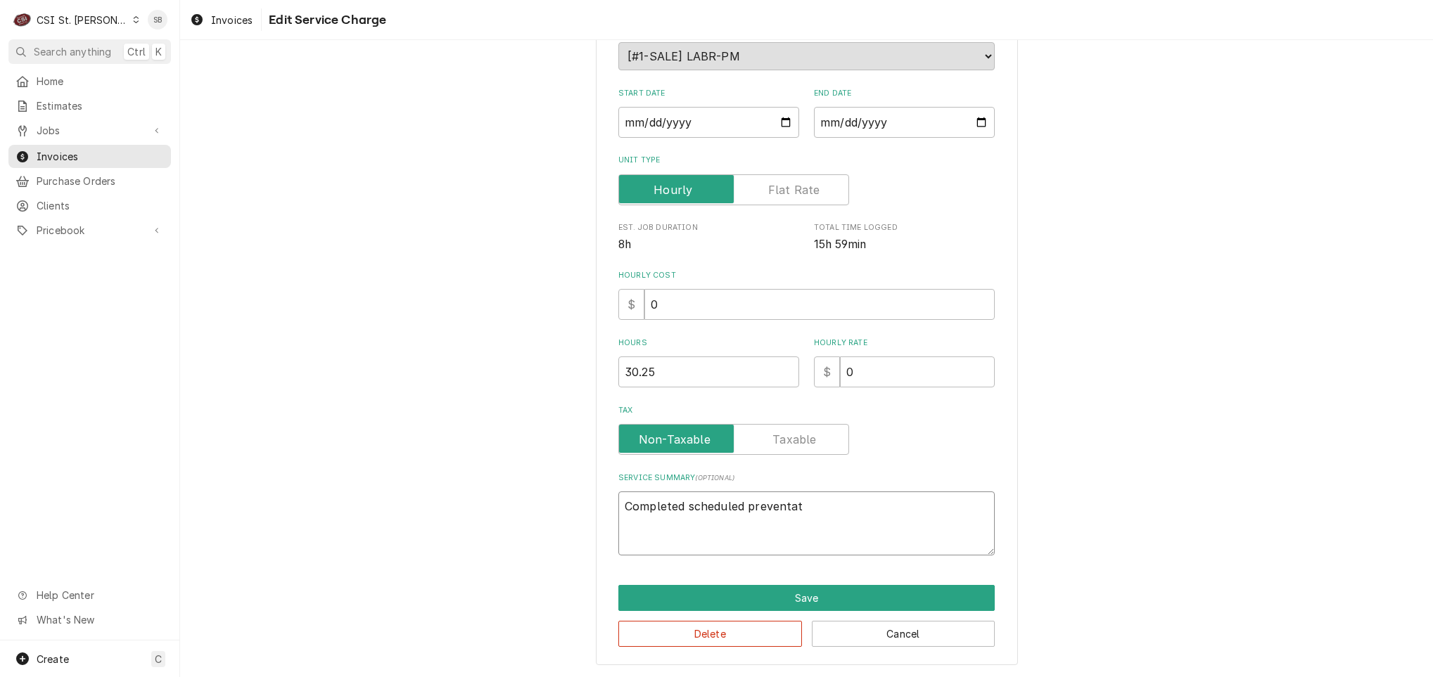
type textarea "x"
type textarea "Completed scheduled preventati"
type textarea "x"
type textarea "Completed scheduled preventativ"
type textarea "x"
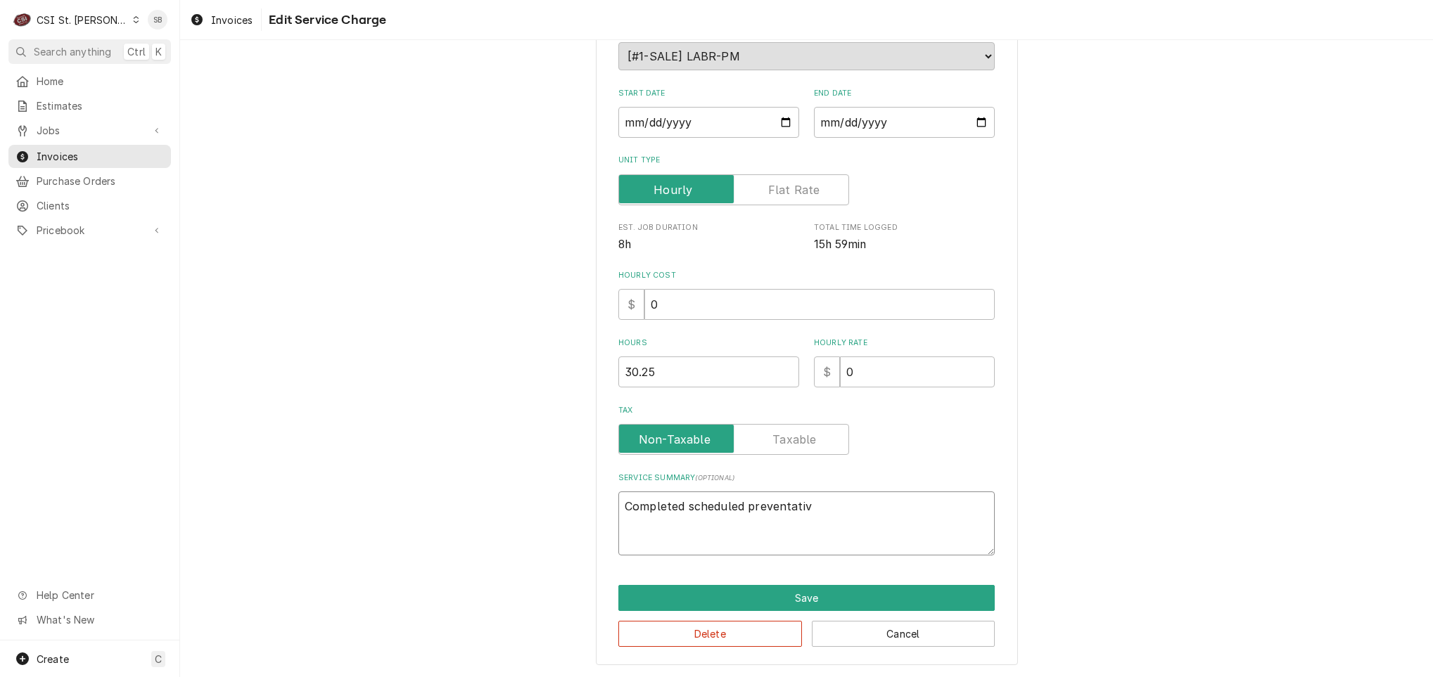
type textarea "Completed scheduled preventative"
type textarea "x"
type textarea "Completed scheduled preventative"
type textarea "x"
type textarea "Completed scheduled preventative m"
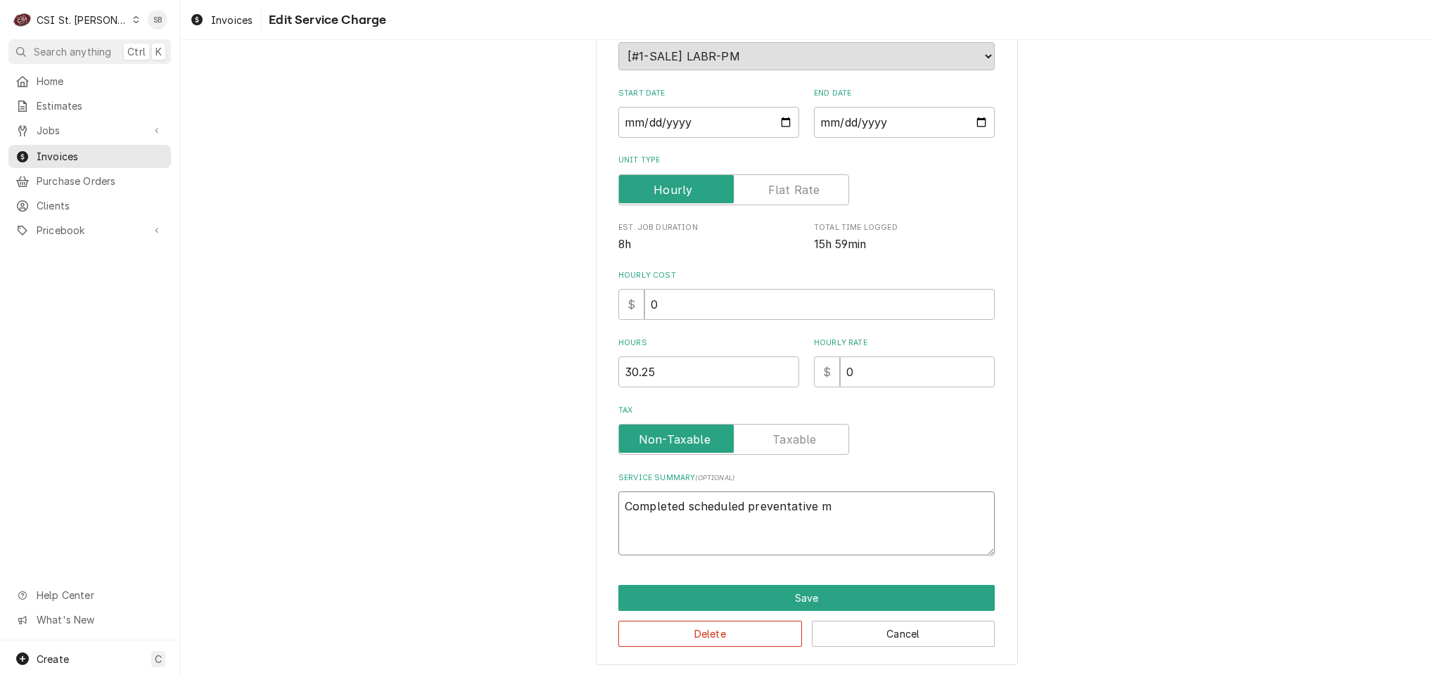
type textarea "x"
type textarea "Completed scheduled preventative ma"
type textarea "x"
type textarea "Completed scheduled preventative mai"
type textarea "x"
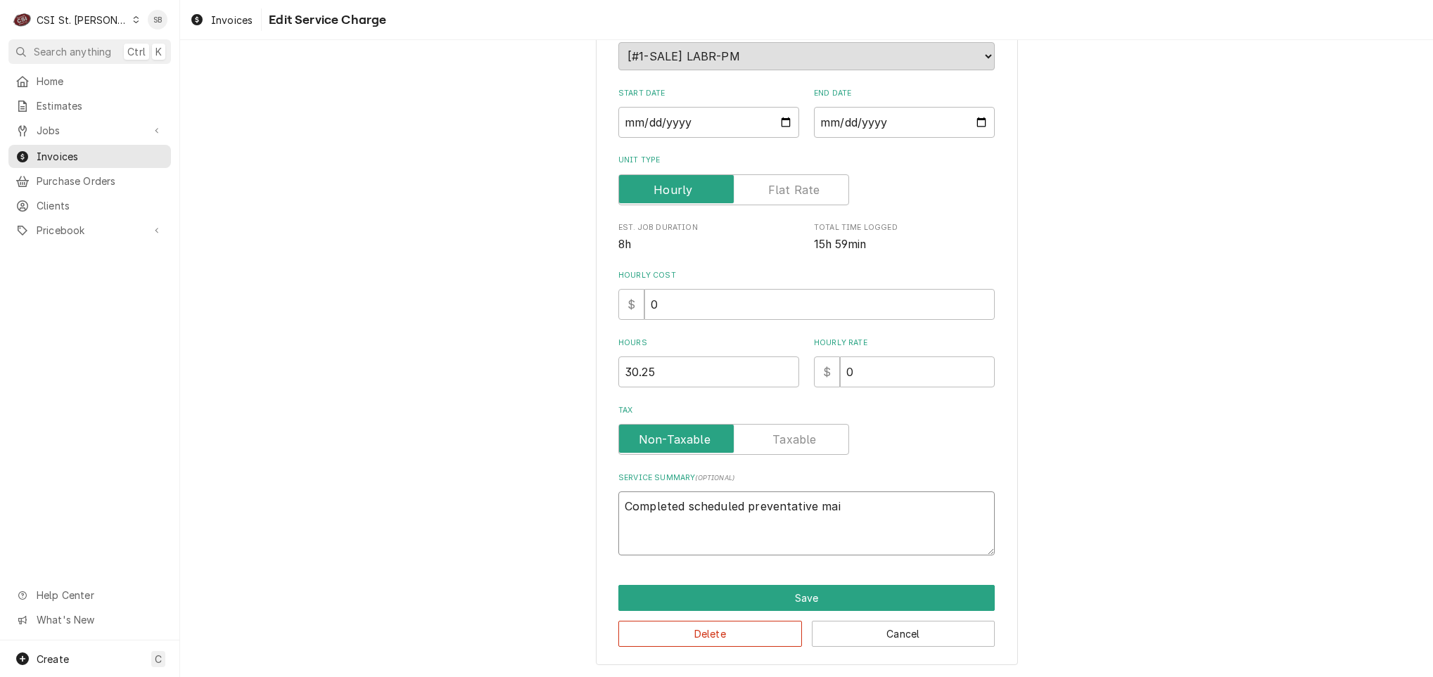
type textarea "Completed scheduled preventative main"
type textarea "x"
type textarea "Completed scheduled preventative maint"
type textarea "x"
type textarea "Completed scheduled preventative mainte"
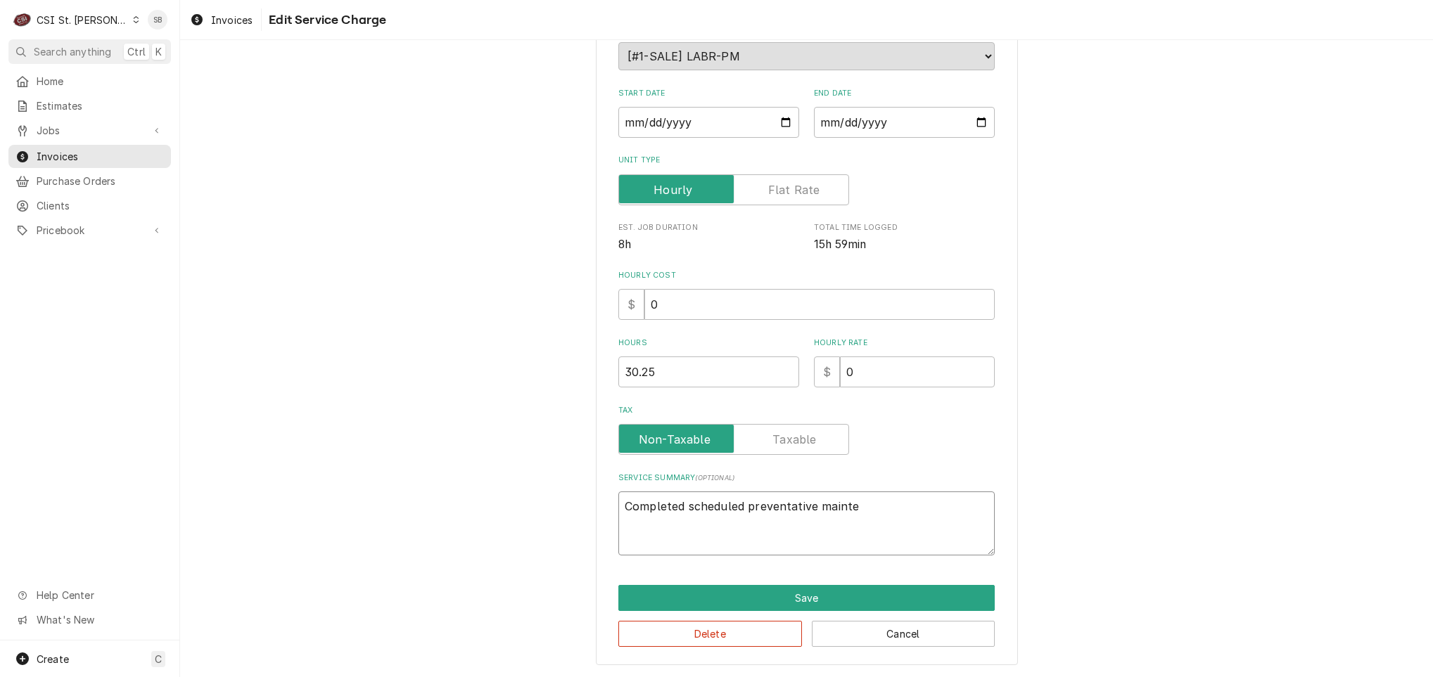
type textarea "x"
type textarea "Completed scheduled preventative maint"
type textarea "x"
type textarea "Completed scheduled preventative mainte"
type textarea "x"
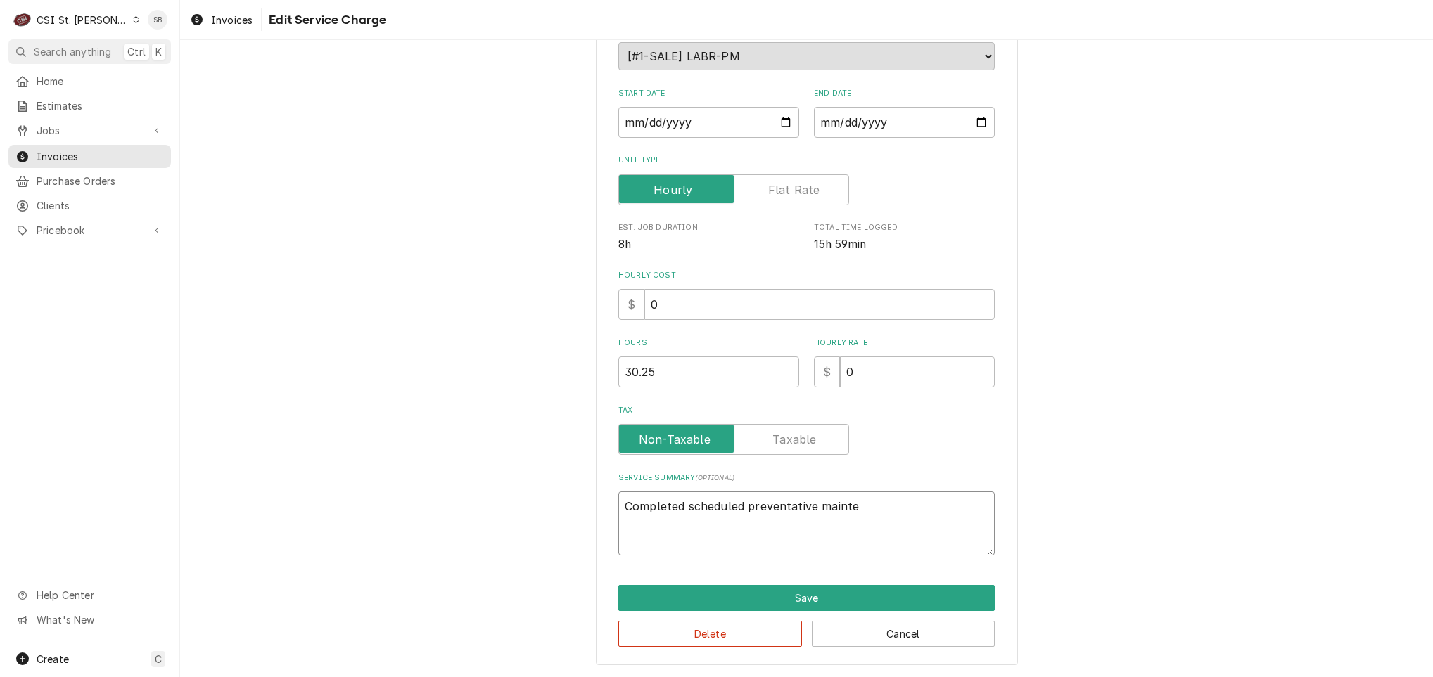
type textarea "Completed scheduled preventative mainten"
type textarea "x"
type textarea "Completed scheduled preventative maintena"
type textarea "x"
type textarea "Completed scheduled preventative maintenan"
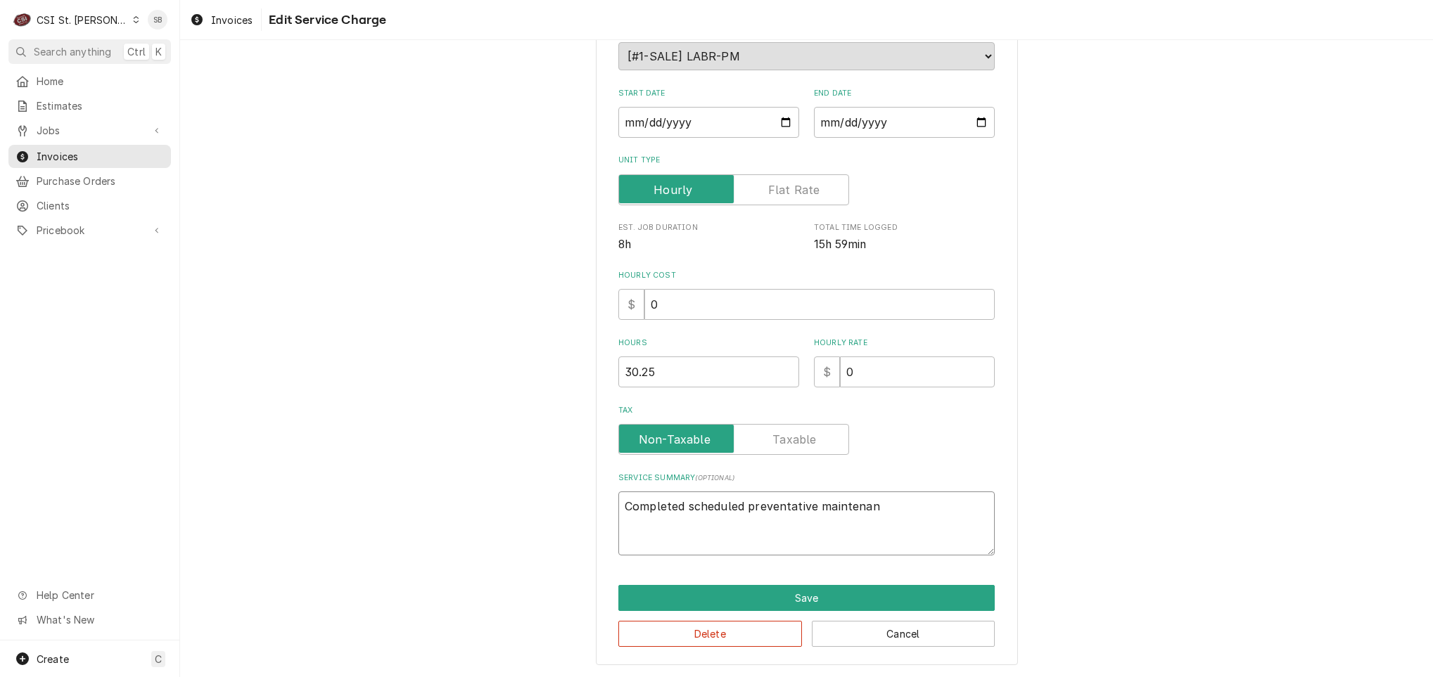
type textarea "x"
type textarea "Completed scheduled preventative maintenanc"
type textarea "x"
type textarea "Completed scheduled preventative maintenance"
type textarea "x"
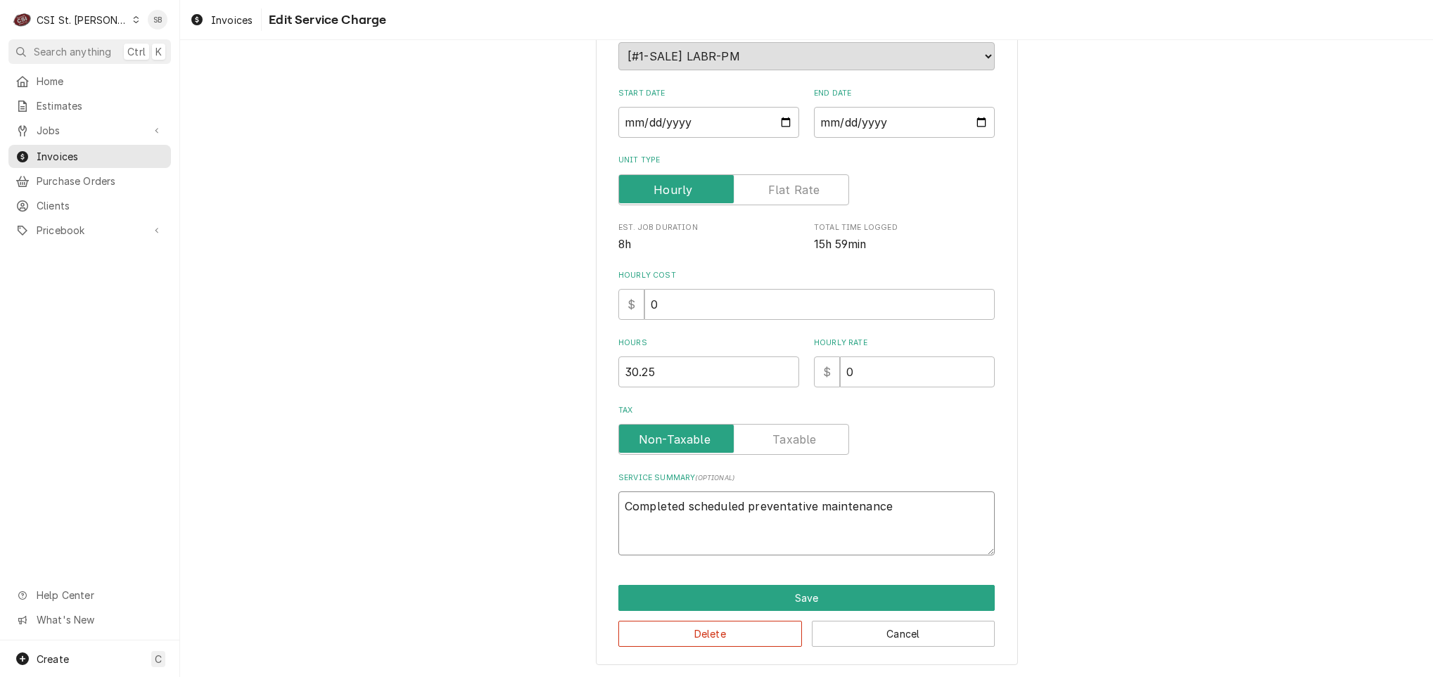
type textarea "Completed scheduled preventative maintenance p"
type textarea "x"
type textarea "Completed scheduled preventative maintenance pe"
type textarea "x"
type textarea "Completed scheduled preventative maintenance per"
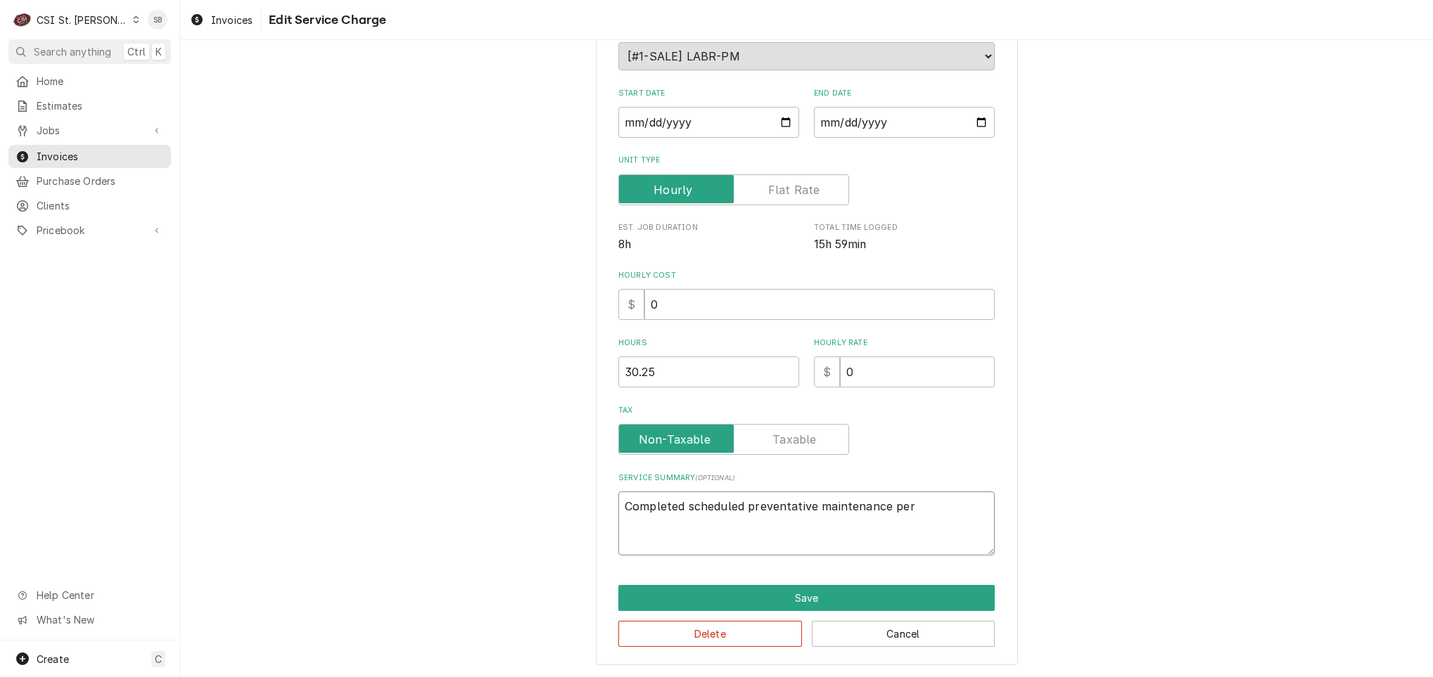
type textarea "x"
type textarea "Completed scheduled preventative maintenance per"
type textarea "x"
type textarea "Completed scheduled preventative maintenance per a"
type textarea "x"
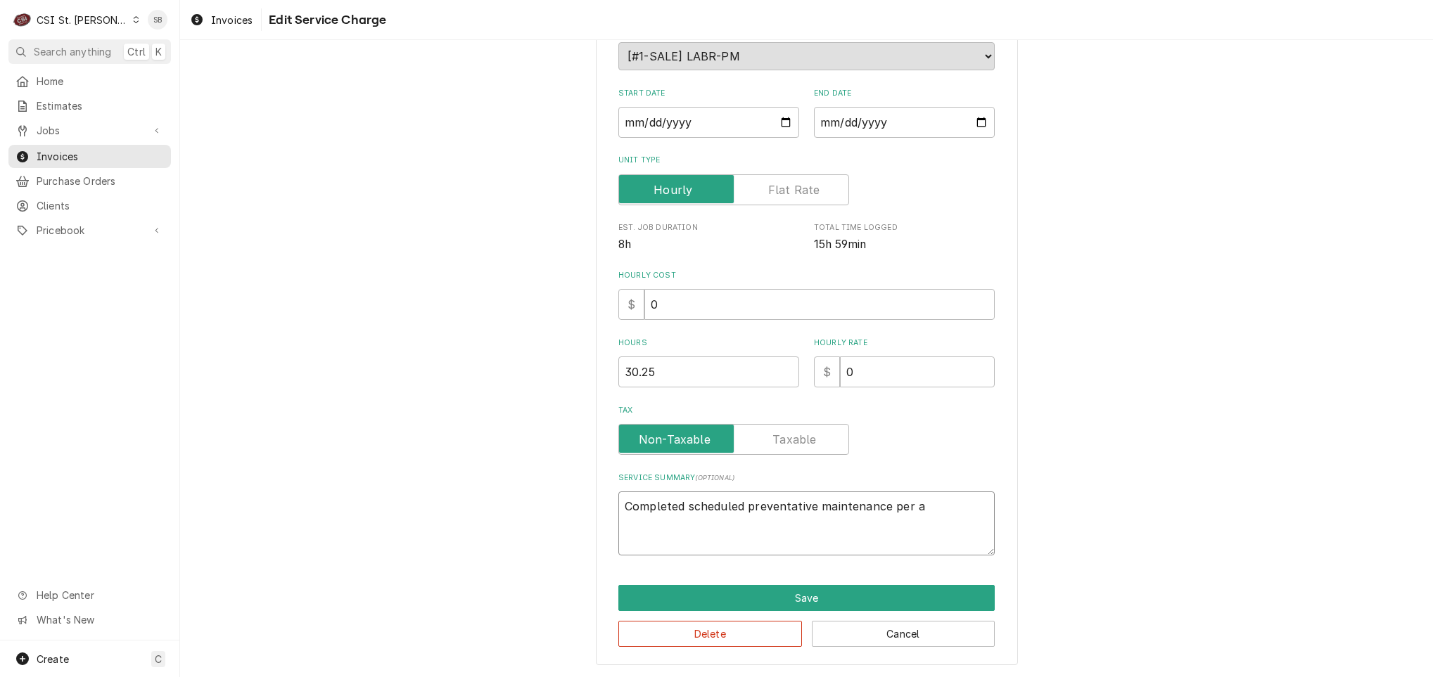
type textarea "Completed scheduled preventative maintenance per ag"
type textarea "x"
type textarea "Completed scheduled preventative maintenance per agr"
type textarea "x"
type textarea "Completed scheduled preventative maintenance per agre"
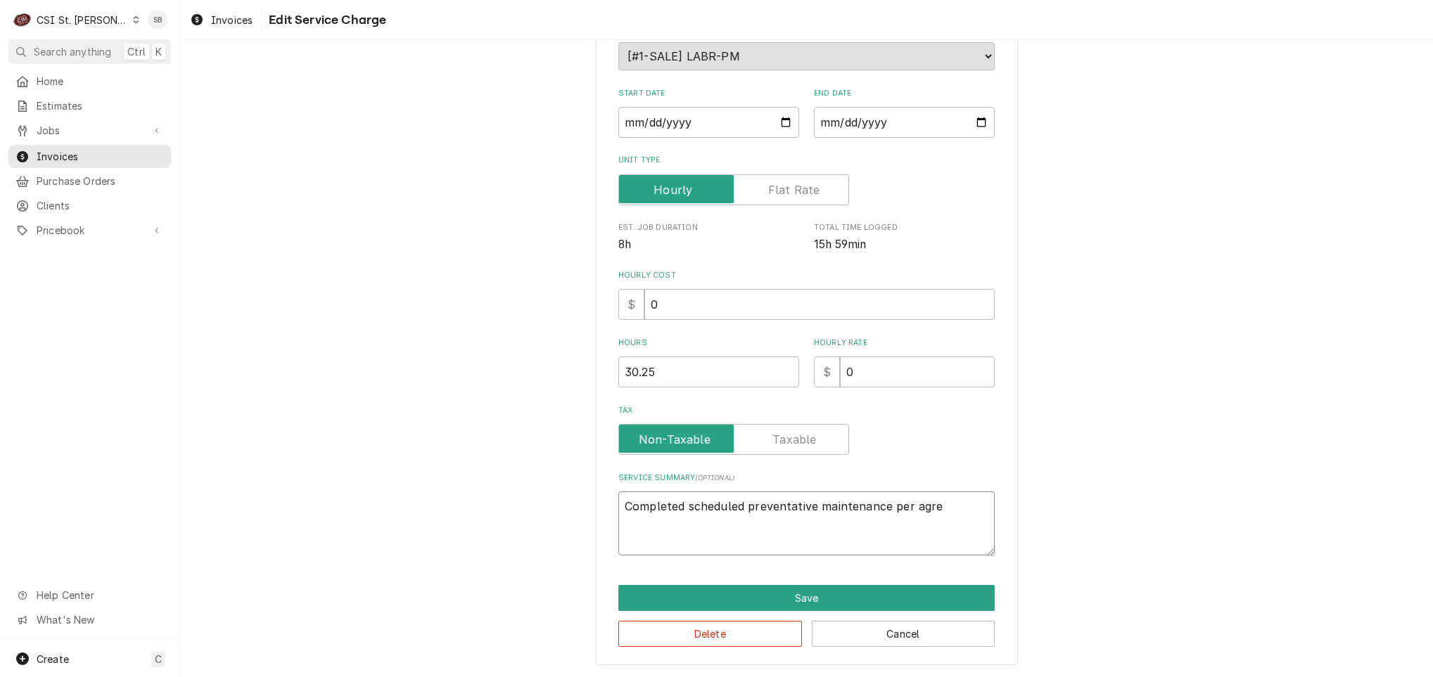
type textarea "x"
type textarea "Completed scheduled preventative maintenance per agree"
type textarea "x"
type textarea "Completed scheduled preventative maintenance per agreem"
type textarea "x"
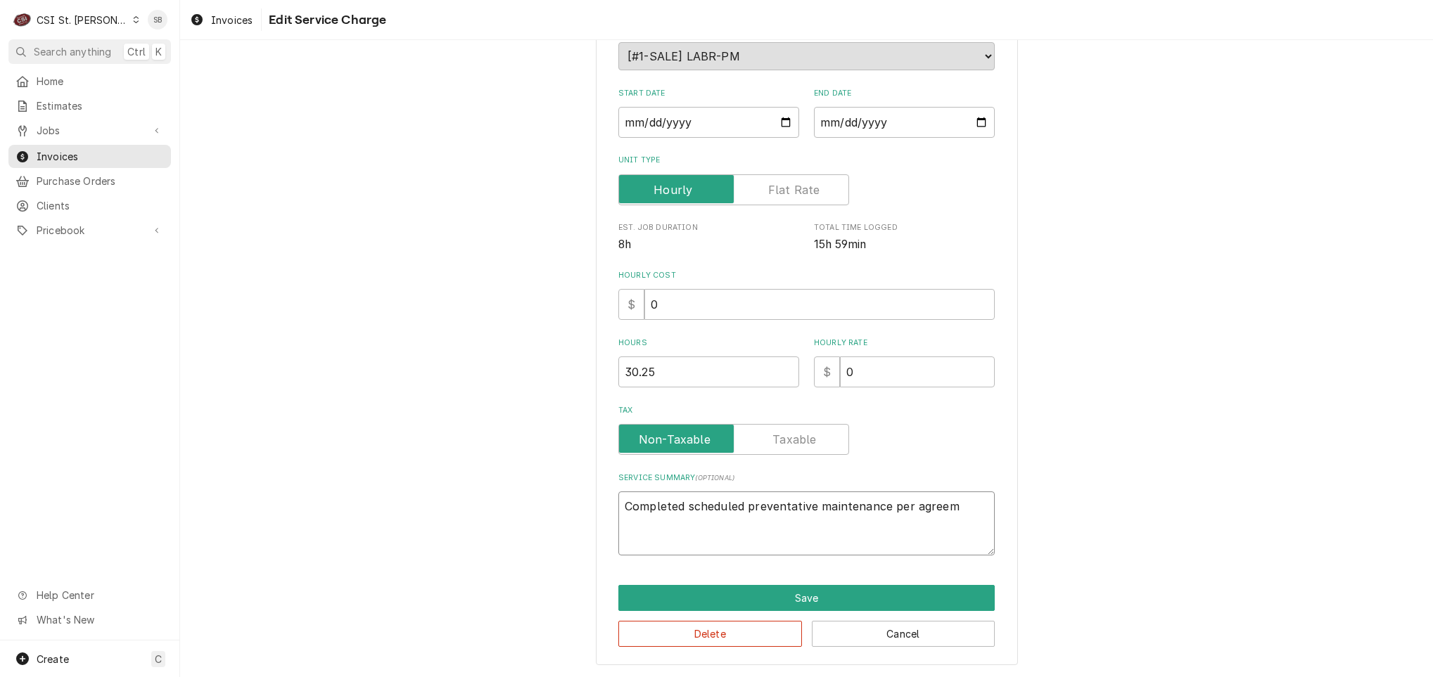
type textarea "Completed scheduled preventative maintenance per agreeme"
type textarea "x"
type textarea "Completed scheduled preventative maintenance per agreemen"
type textarea "x"
type textarea "Completed scheduled preventative maintenance per agreement"
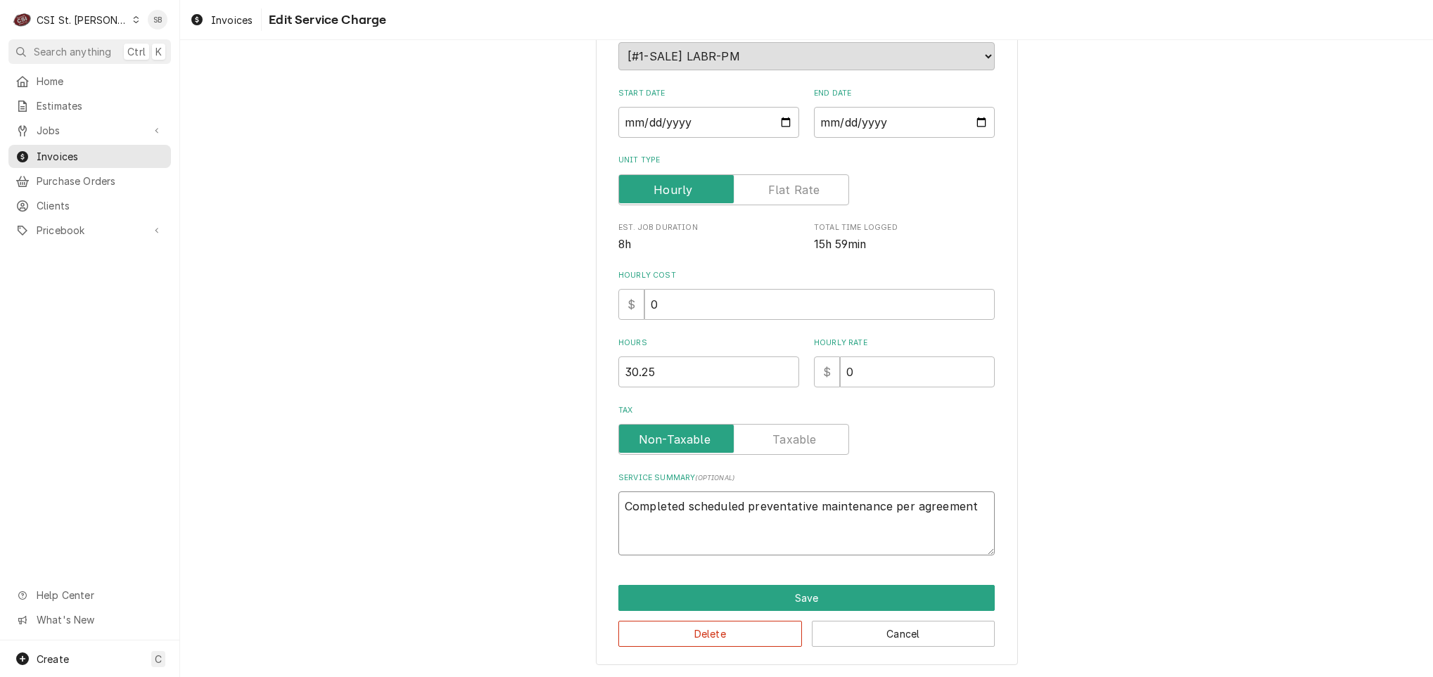
type textarea "x"
type textarea "Completed scheduled preventative maintenance per agreement."
type textarea "x"
click at [855, 505] on textarea "Completed scheduled preventative maintenance per agreement." at bounding box center [806, 524] width 376 height 64
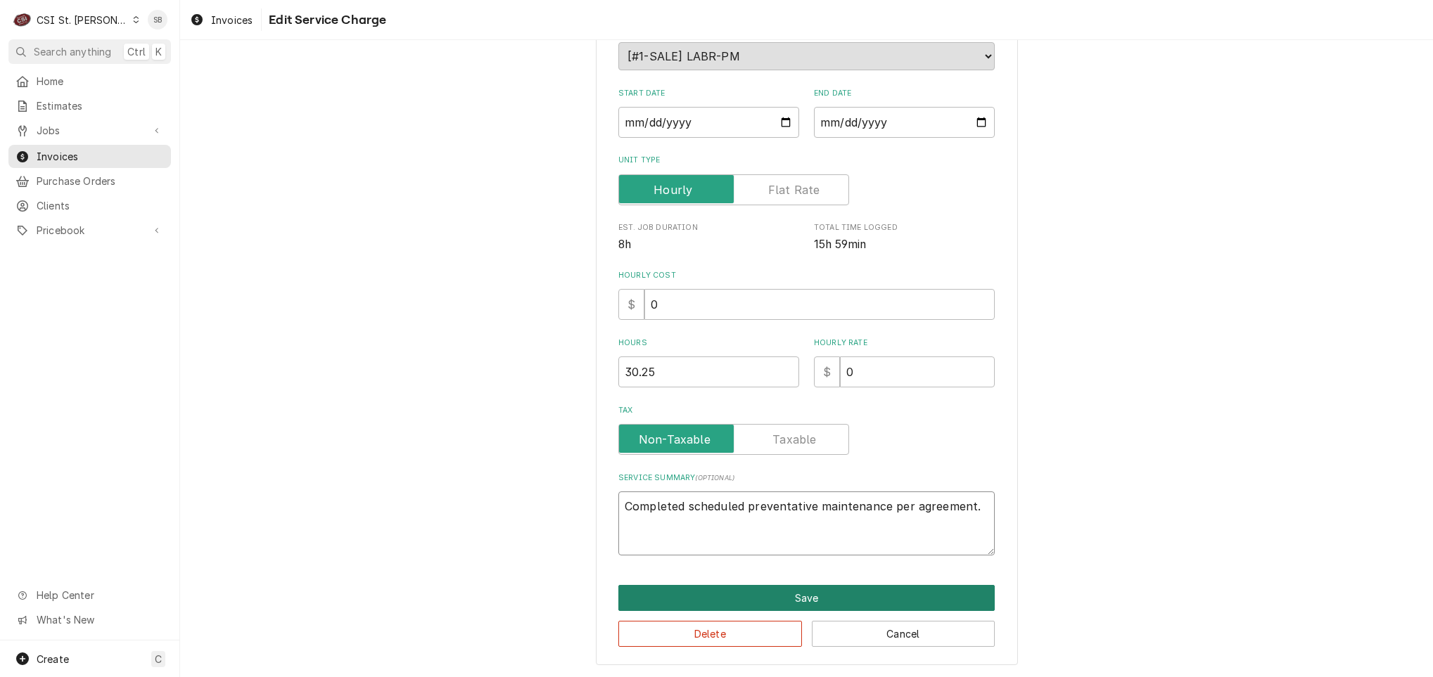
type textarea "Completed scheduled preventative maintenance per agreement."
click at [810, 604] on button "Save" at bounding box center [806, 598] width 376 height 26
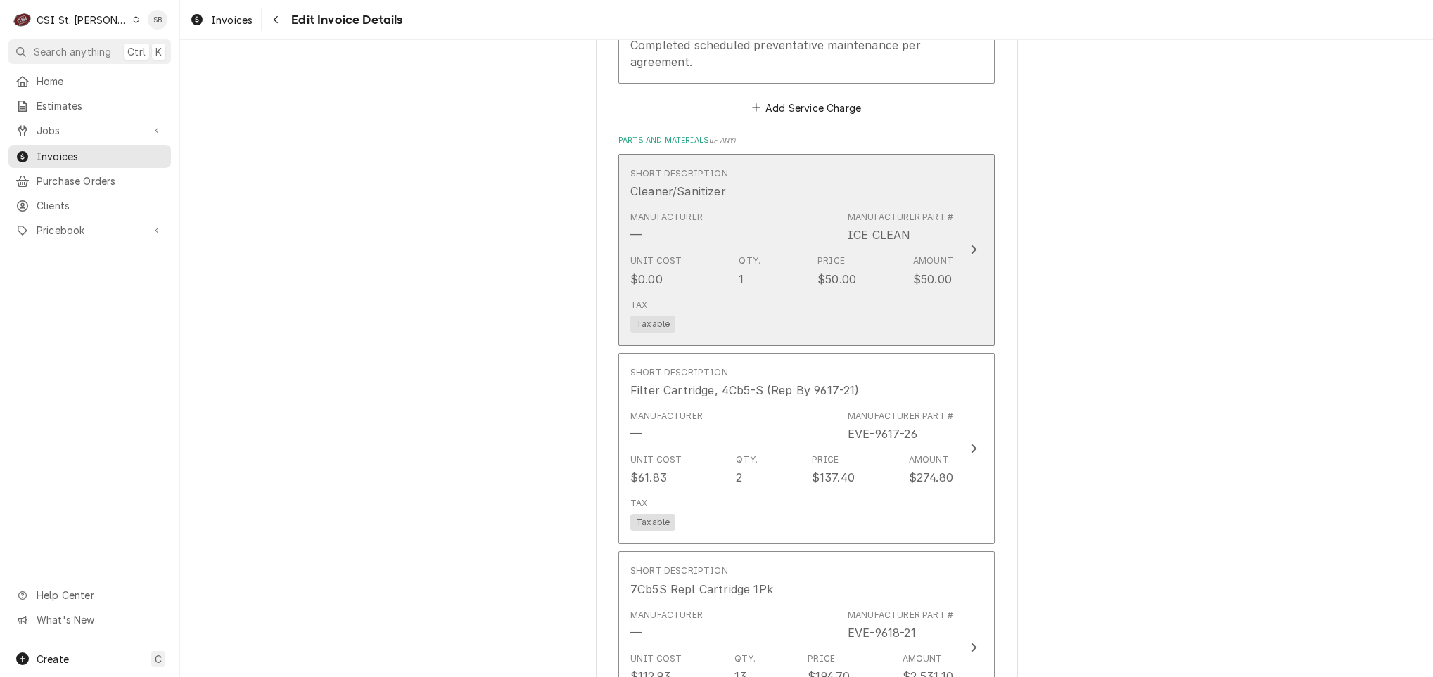
scroll to position [2062, 0]
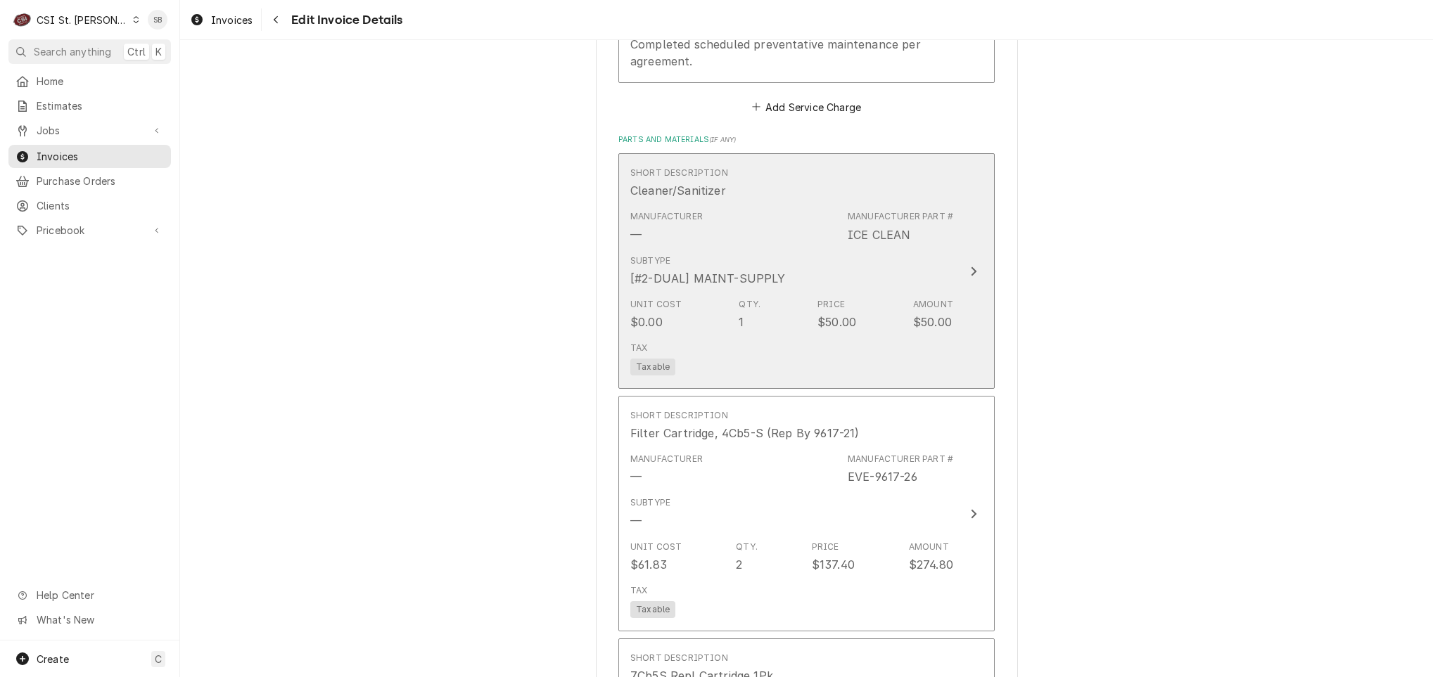
click at [819, 248] on div "Manufacturer — Manufacturer Part # ICE CLEAN" at bounding box center [791, 227] width 323 height 44
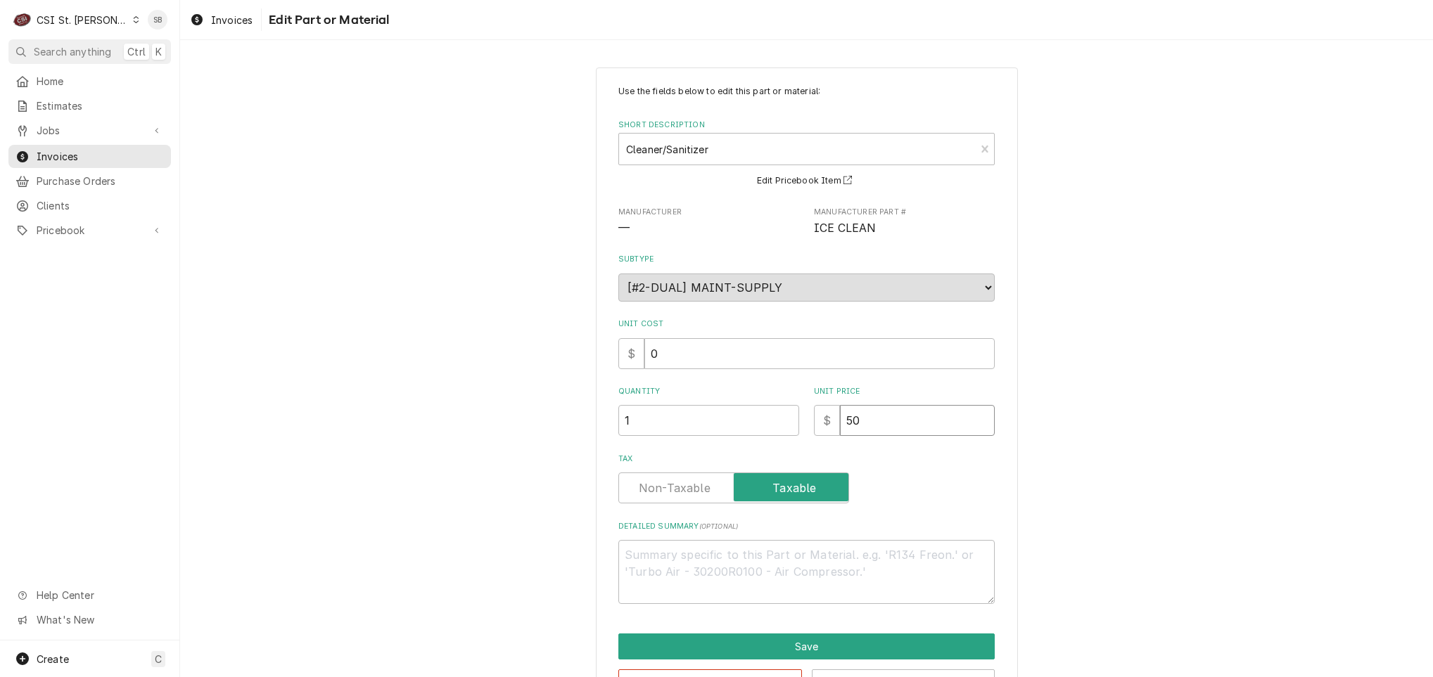
drag, startPoint x: 879, startPoint y: 428, endPoint x: 826, endPoint y: 424, distance: 52.9
click at [826, 424] on div "$ 50" at bounding box center [904, 420] width 181 height 31
type textarea "x"
type input "0"
click at [726, 653] on button "Save" at bounding box center [806, 647] width 376 height 26
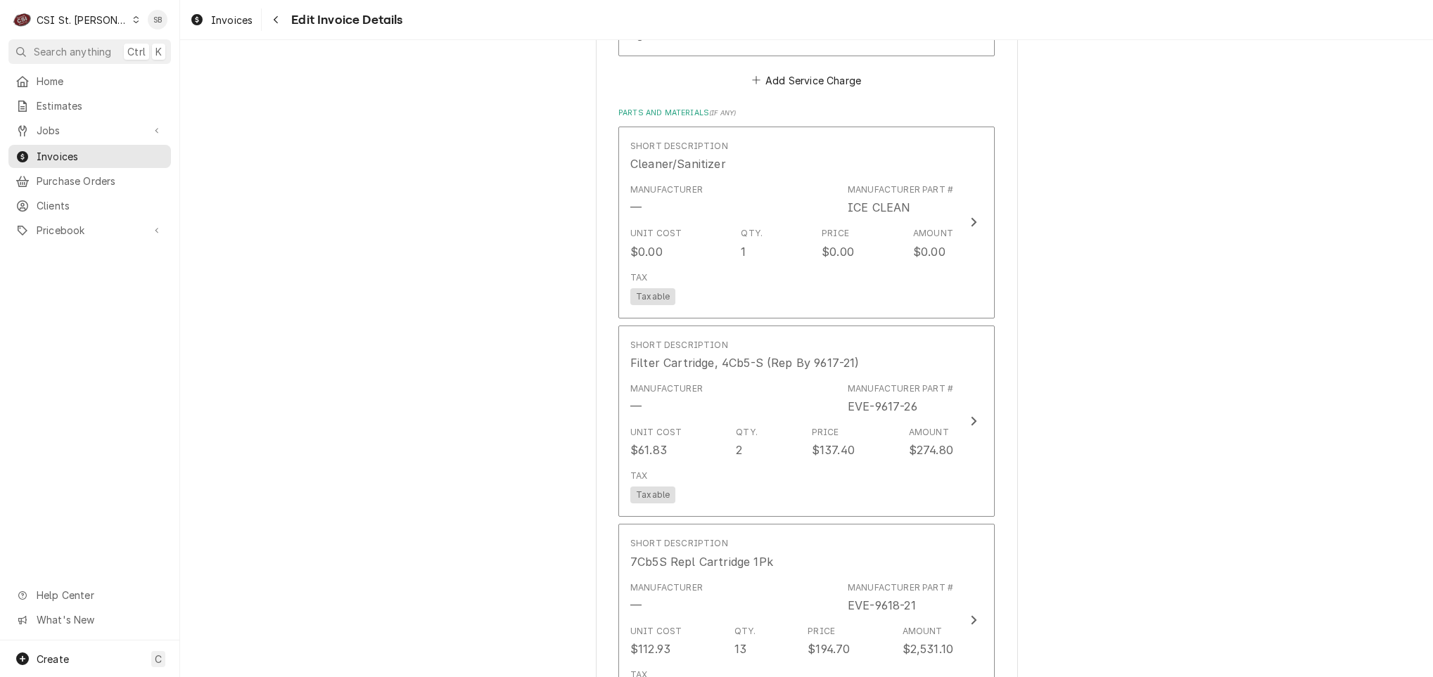
scroll to position [2089, 0]
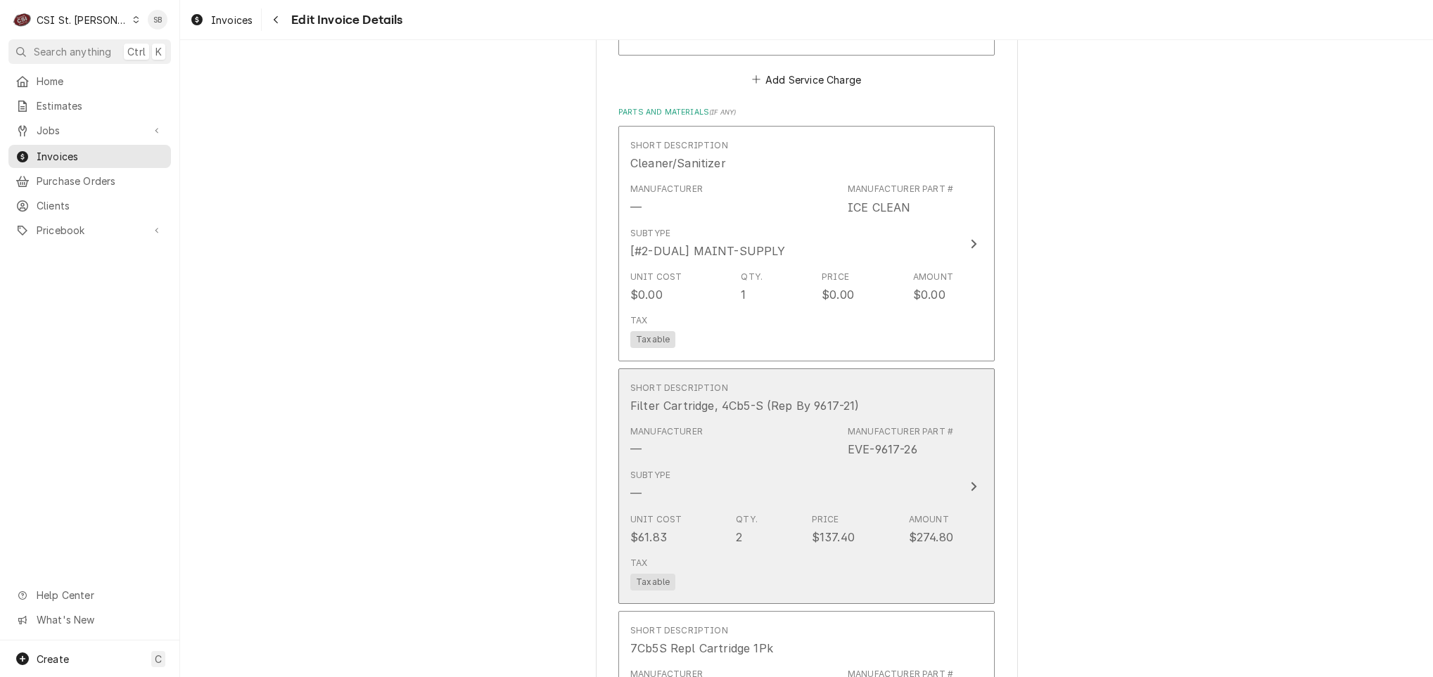
click at [782, 414] on div "Short Description Filter Cartridge, 4Cb5-S (Rep By 9617-21)" at bounding box center [744, 398] width 229 height 32
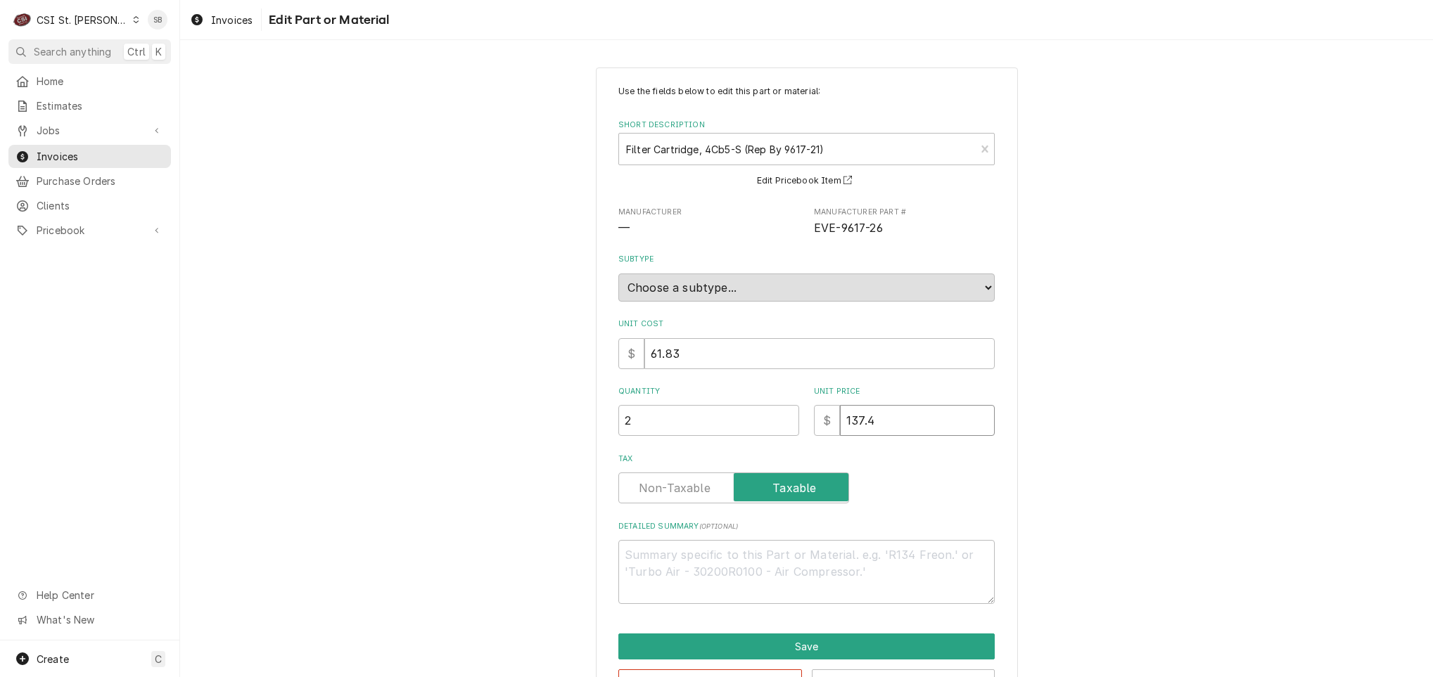
drag, startPoint x: 880, startPoint y: 421, endPoint x: 792, endPoint y: 420, distance: 87.9
click at [792, 420] on div "Quantity 2 Unit Price $ 137.4" at bounding box center [806, 411] width 376 height 50
type textarea "x"
type input "0"
click at [796, 649] on button "Save" at bounding box center [806, 647] width 376 height 26
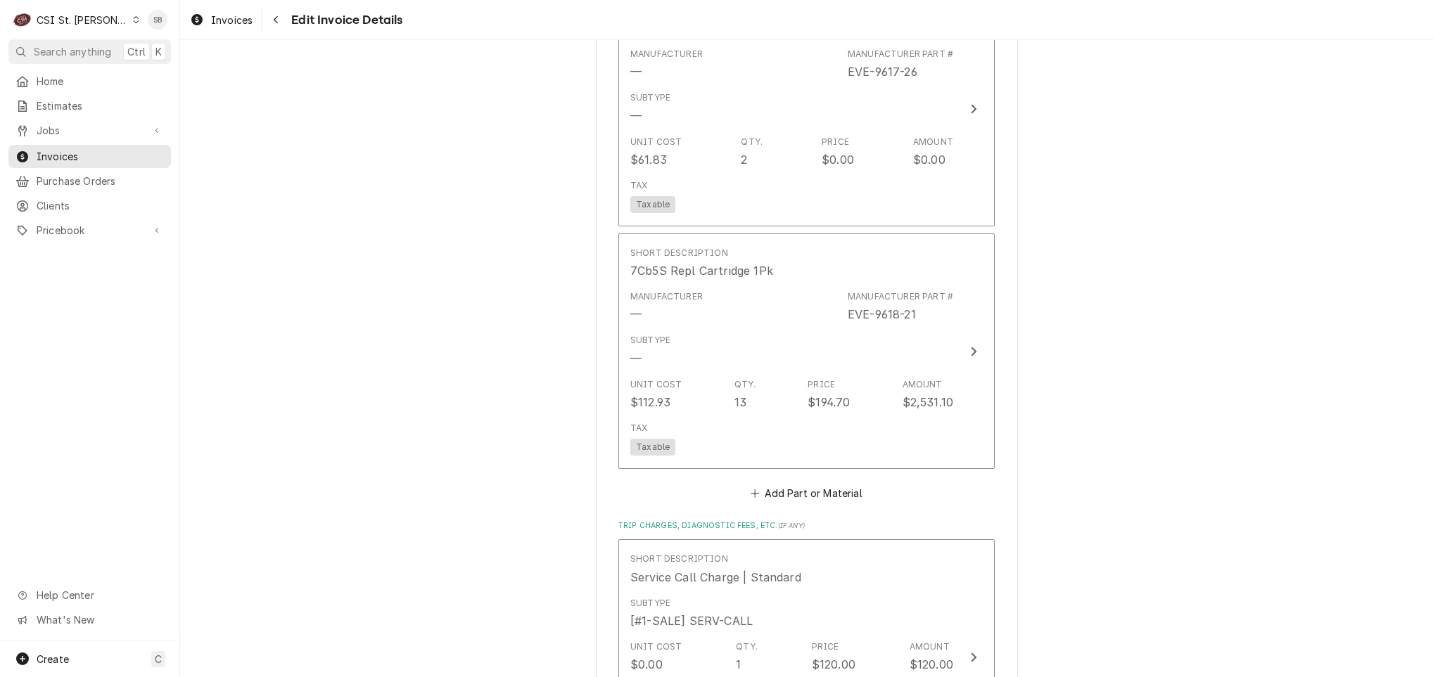
scroll to position [2473, 0]
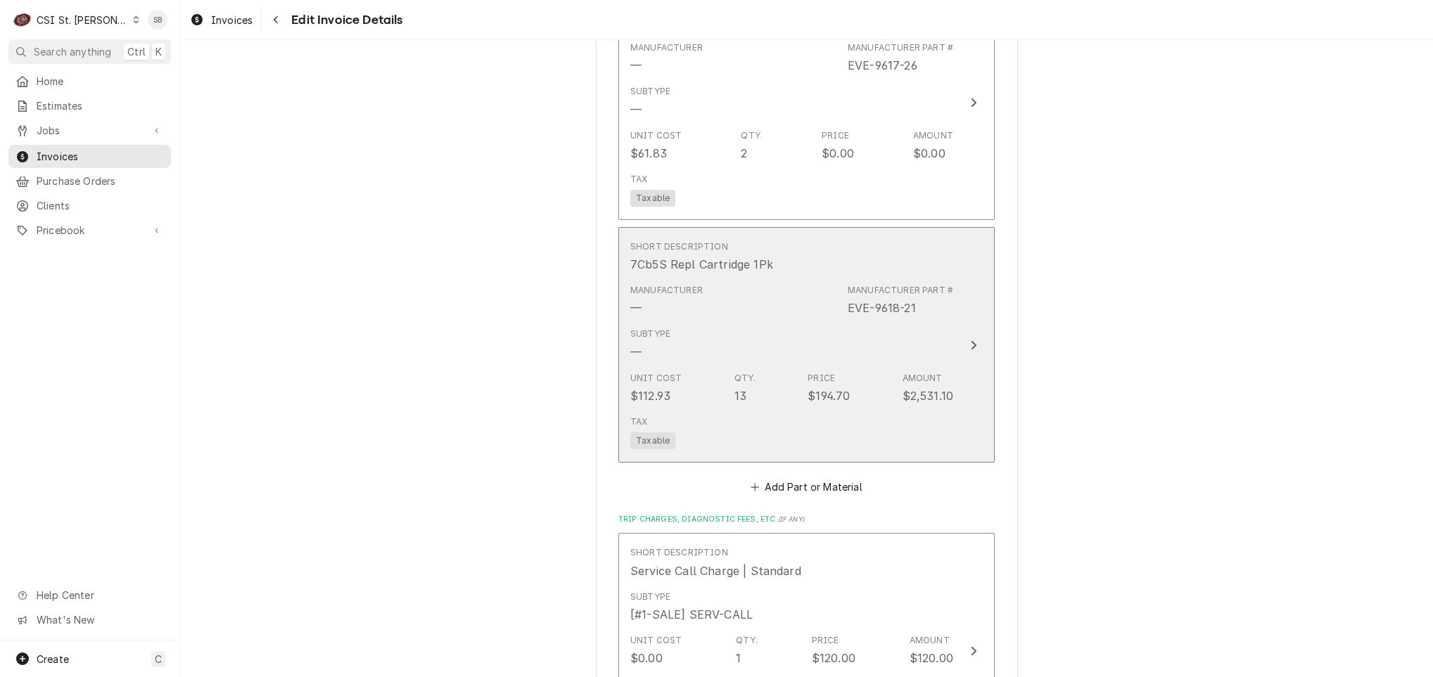
click at [861, 366] on div "Subtype —" at bounding box center [791, 344] width 323 height 44
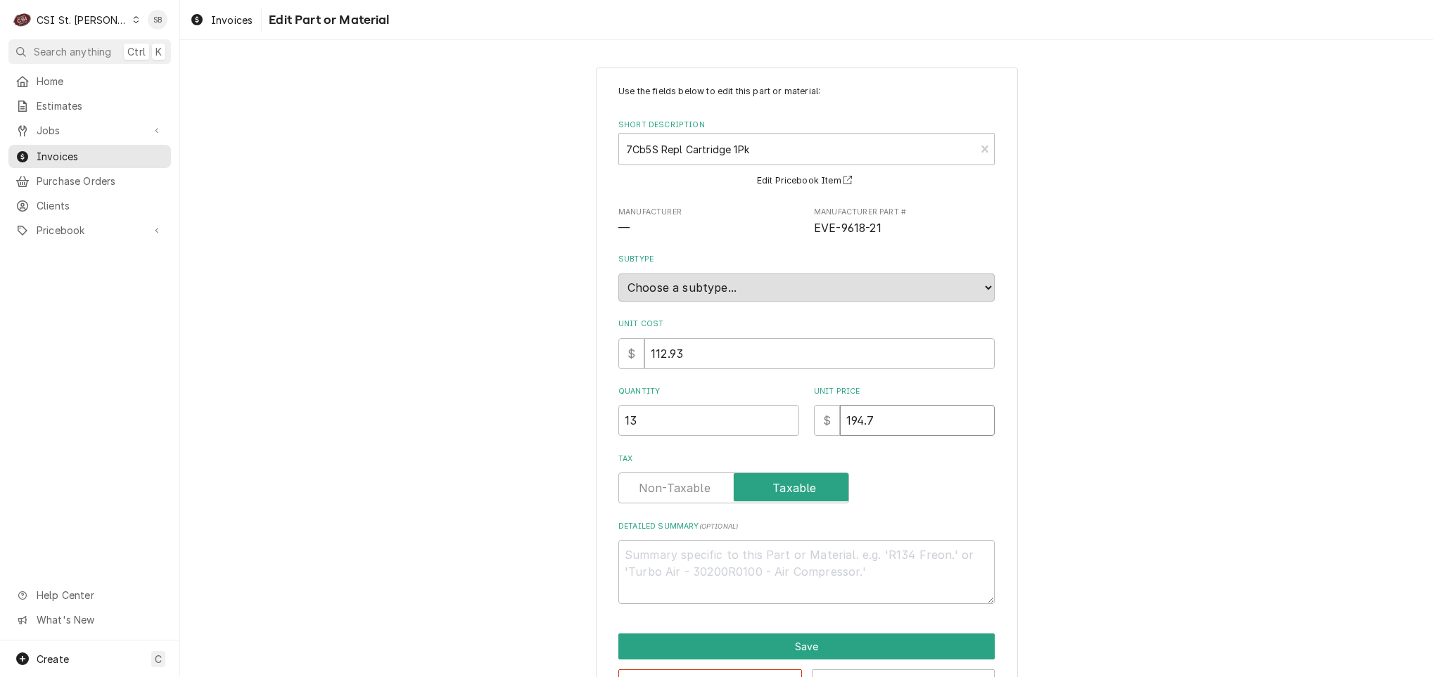
drag, startPoint x: 897, startPoint y: 433, endPoint x: 810, endPoint y: 463, distance: 91.4
click at [810, 463] on div "Use the fields below to edit this part or material: Short Description 7Cb5S Rep…" at bounding box center [806, 344] width 376 height 519
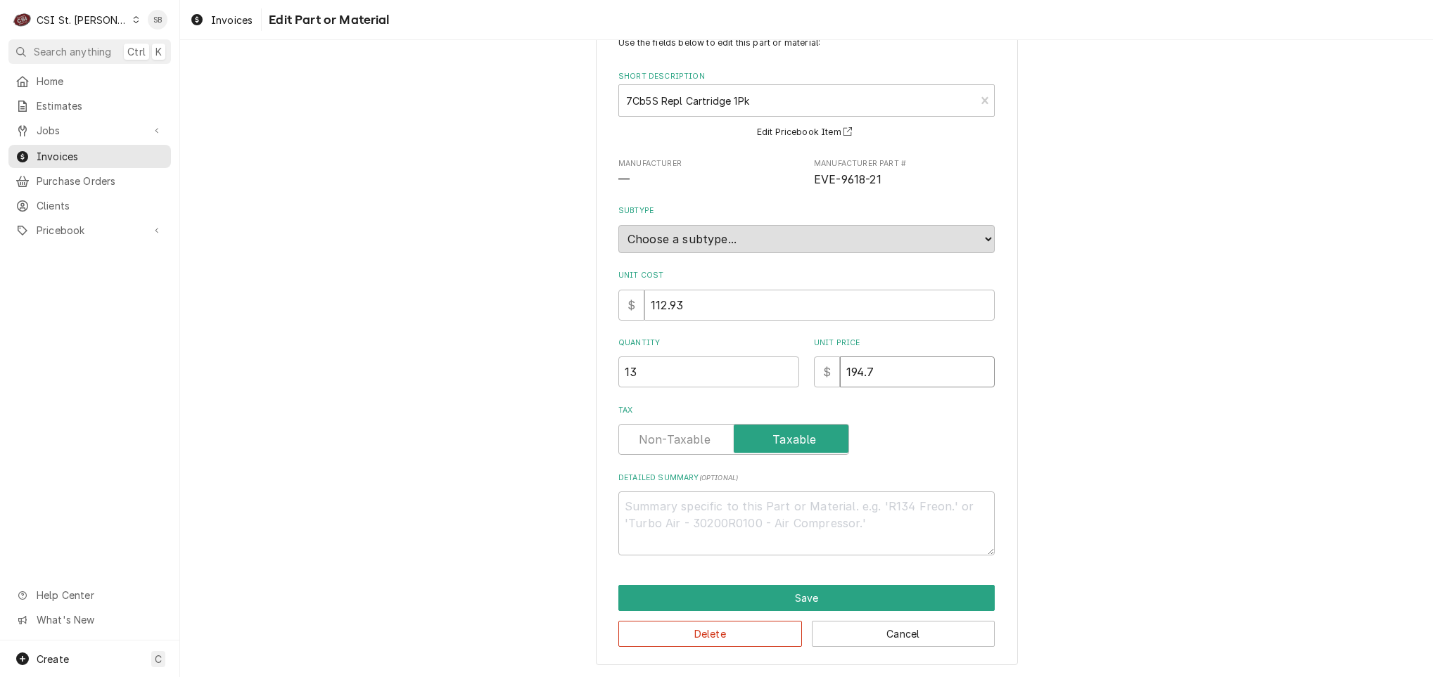
type textarea "x"
type input "0"
click at [802, 594] on button "Save" at bounding box center [806, 598] width 376 height 26
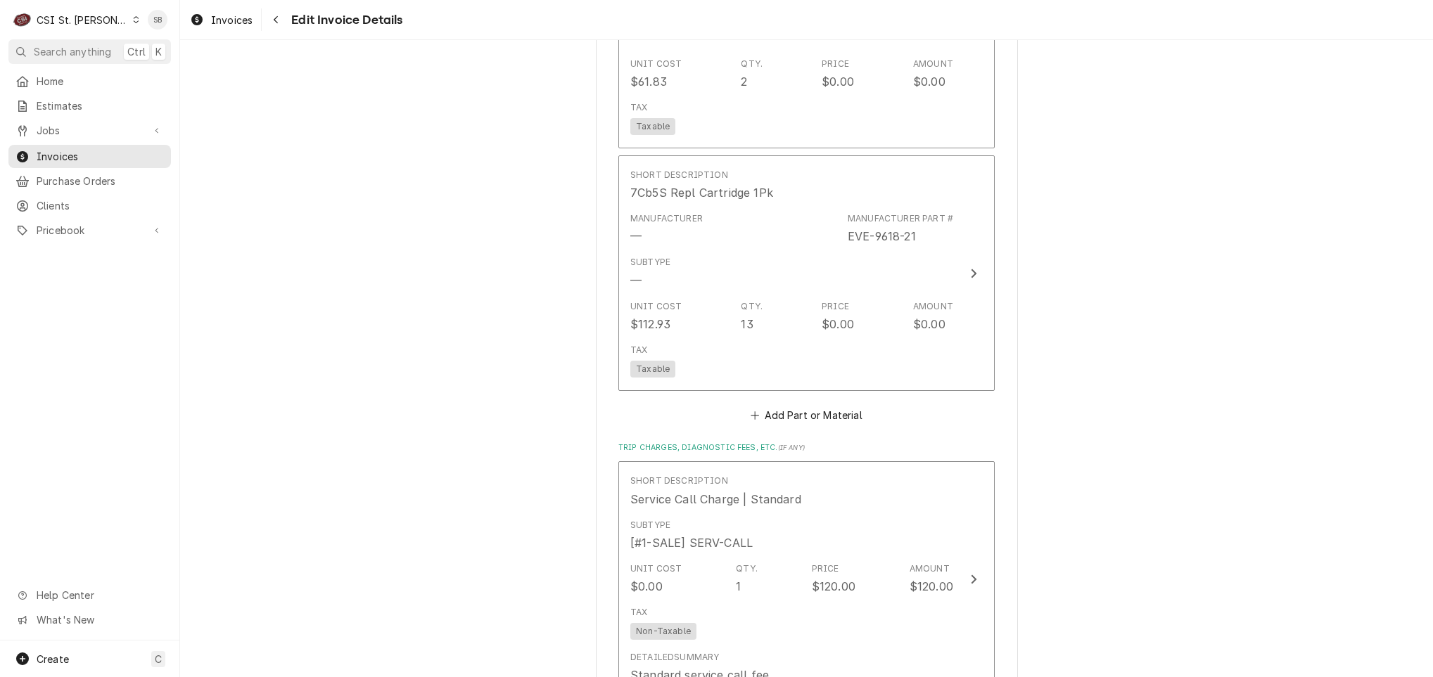
scroll to position [2959, 0]
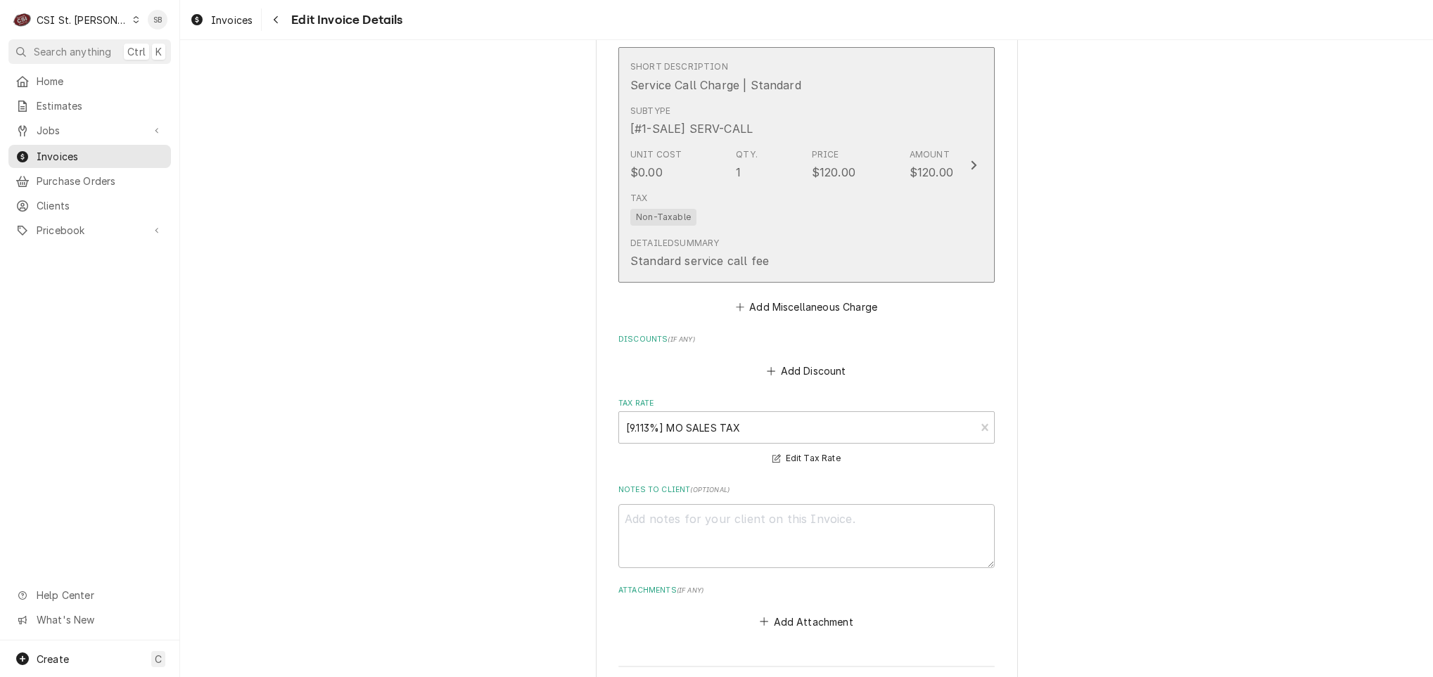
click at [809, 275] on div "Detailed Summary Standard service call fee" at bounding box center [791, 253] width 323 height 44
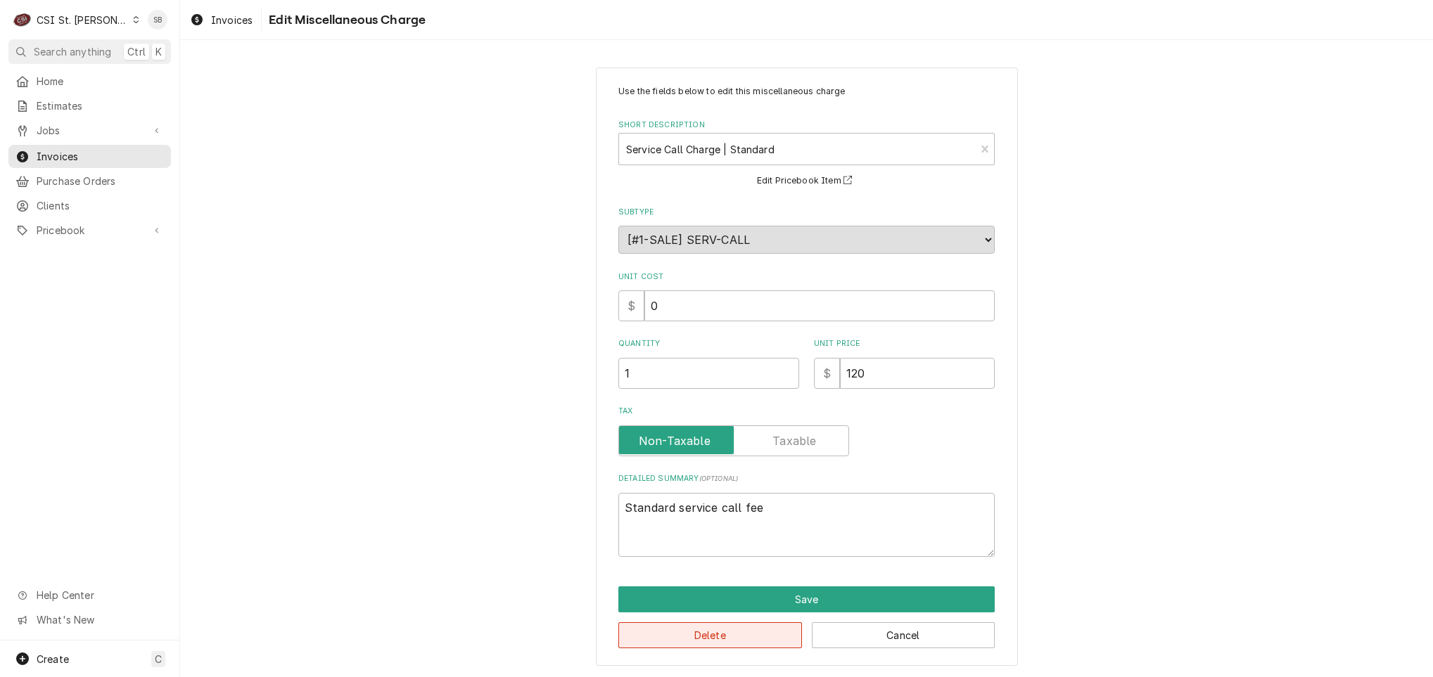
click at [737, 635] on button "Delete" at bounding box center [710, 636] width 184 height 26
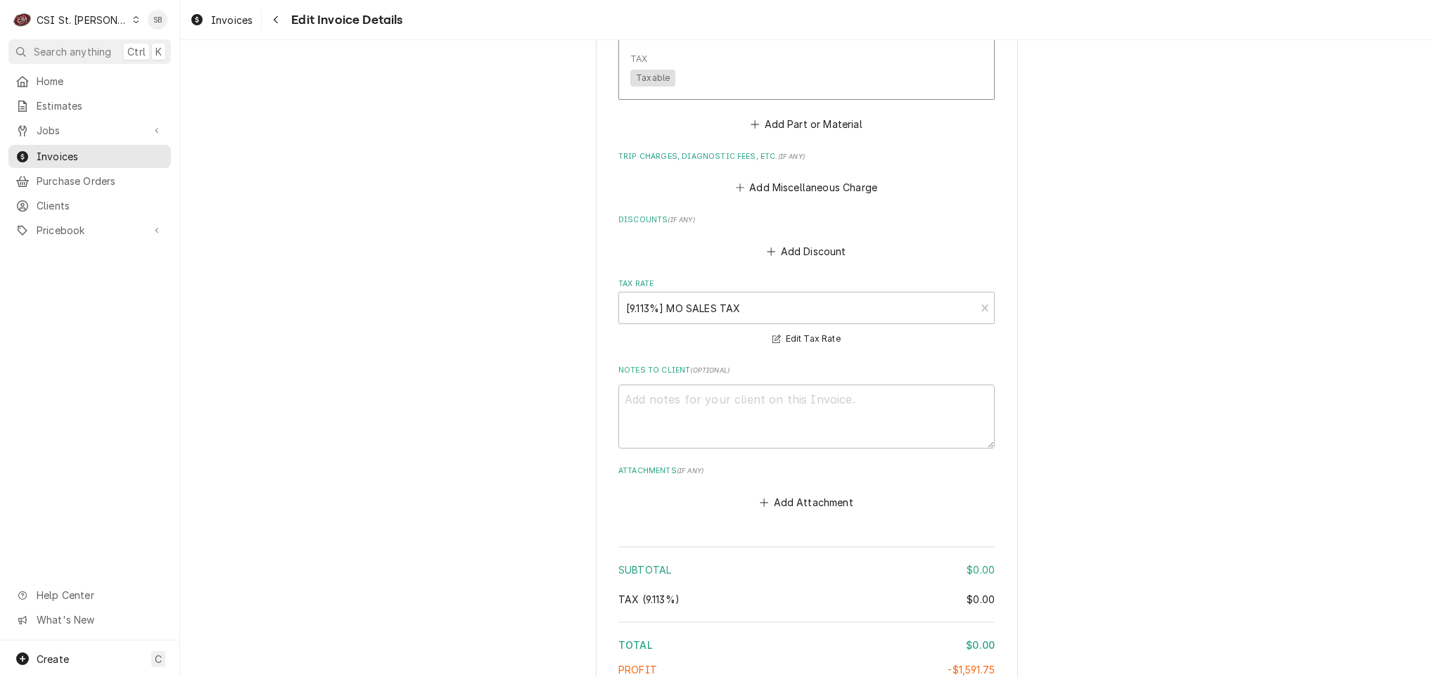
scroll to position [3107, 0]
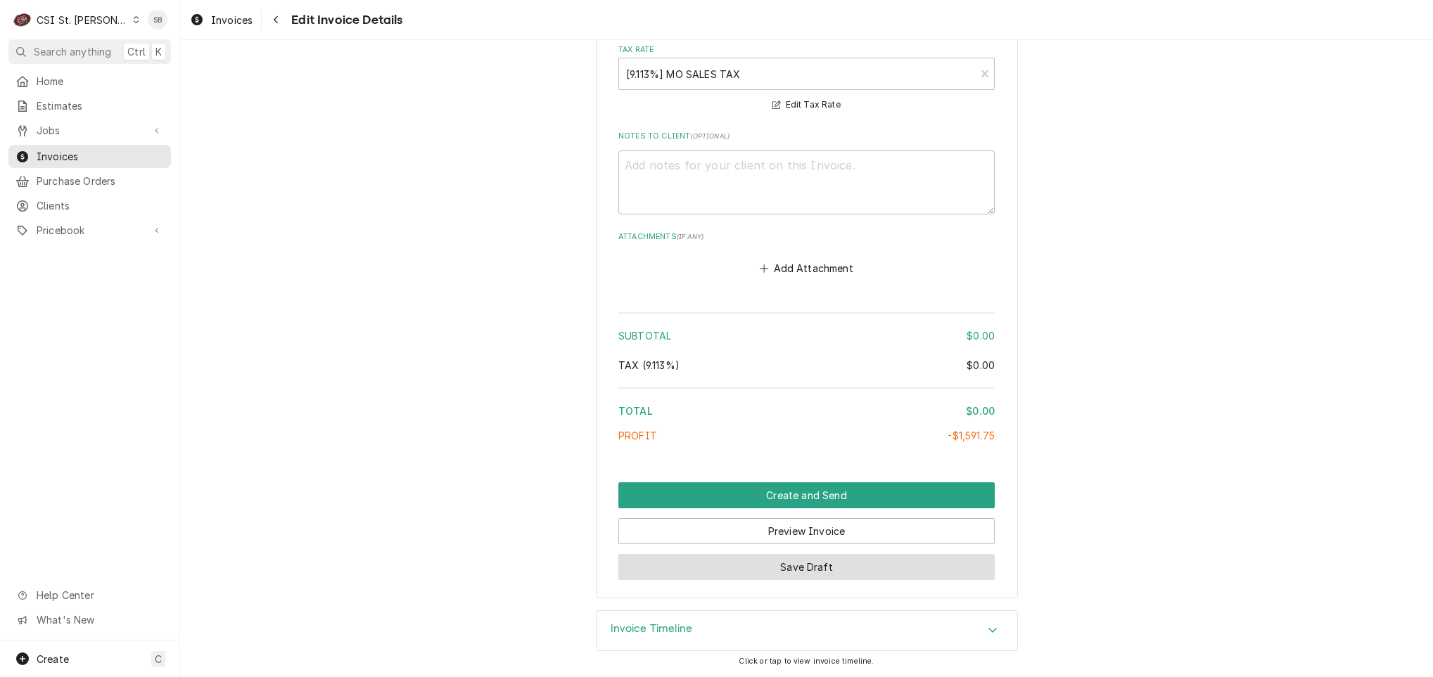
click at [853, 566] on button "Save Draft" at bounding box center [806, 567] width 376 height 26
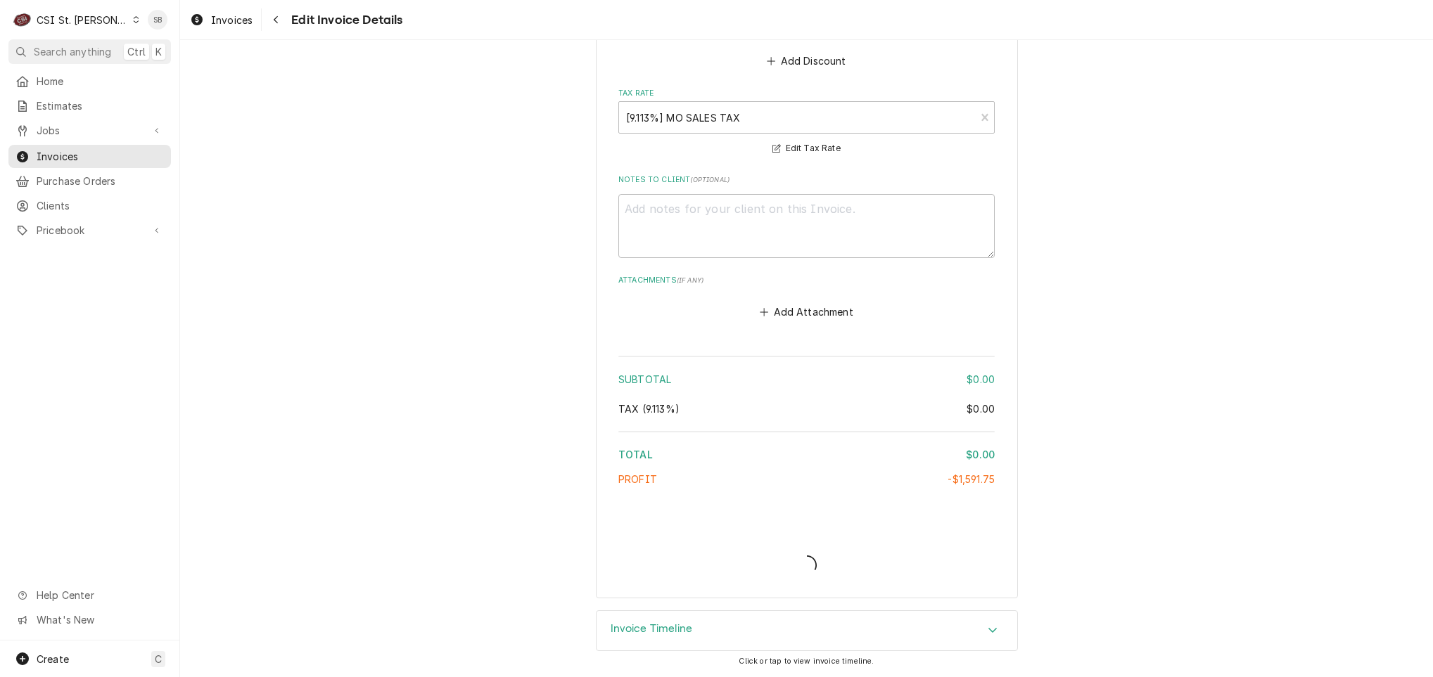
scroll to position [3062, 0]
type textarea "x"
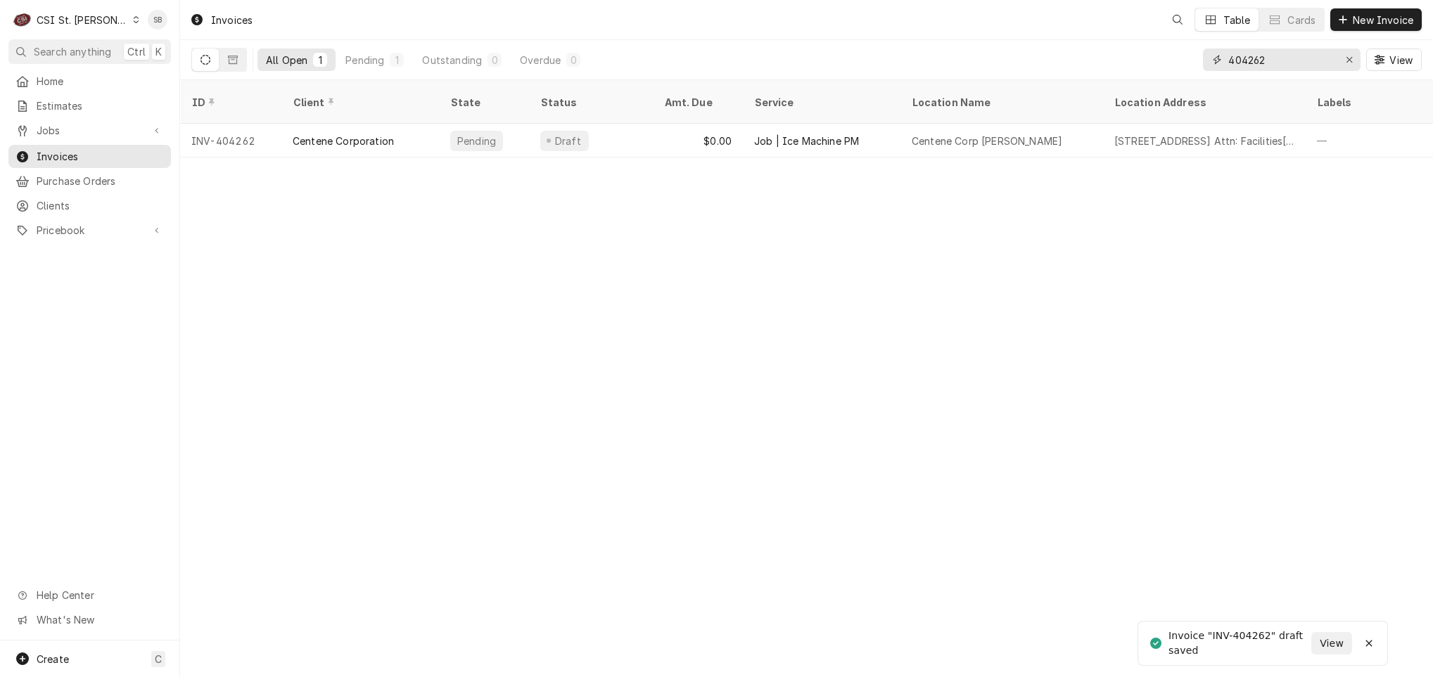
click at [1300, 58] on input "404262" at bounding box center [1281, 60] width 106 height 23
type input "404267"
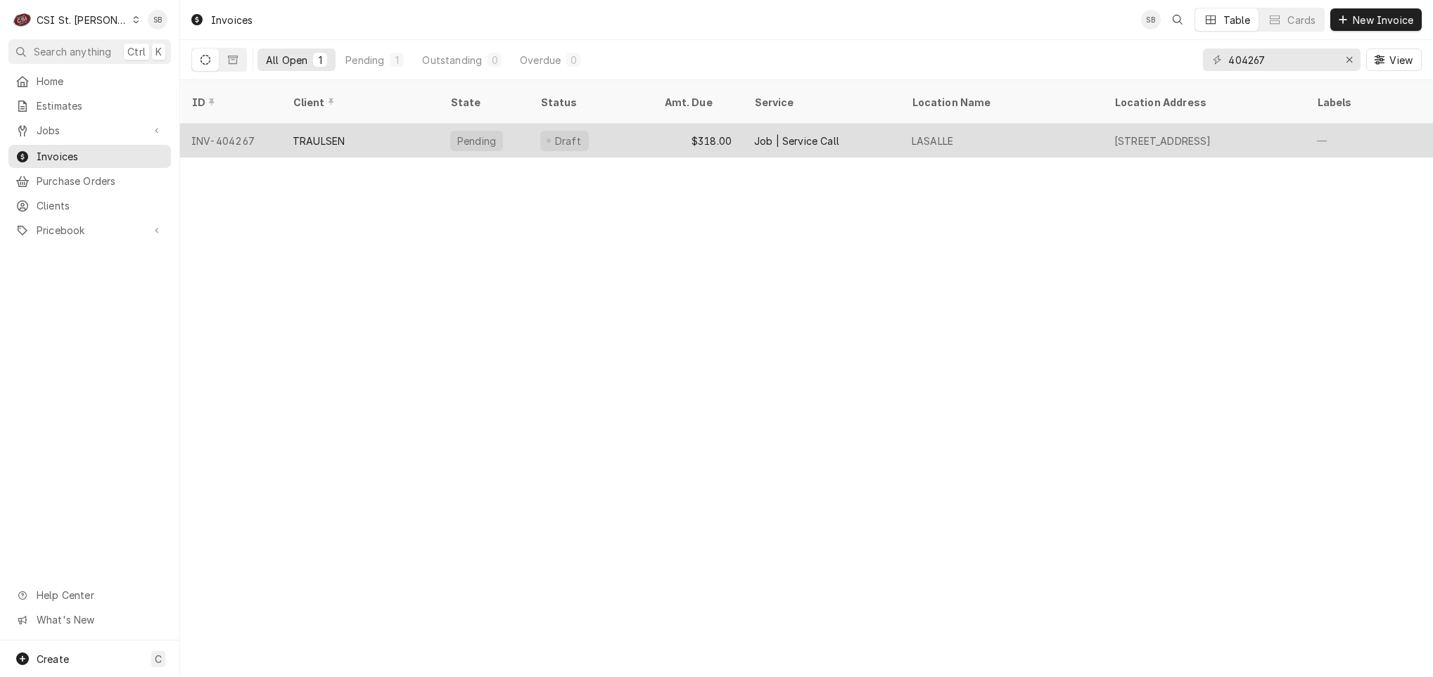
click at [340, 134] on div "TRAULSEN" at bounding box center [319, 141] width 52 height 15
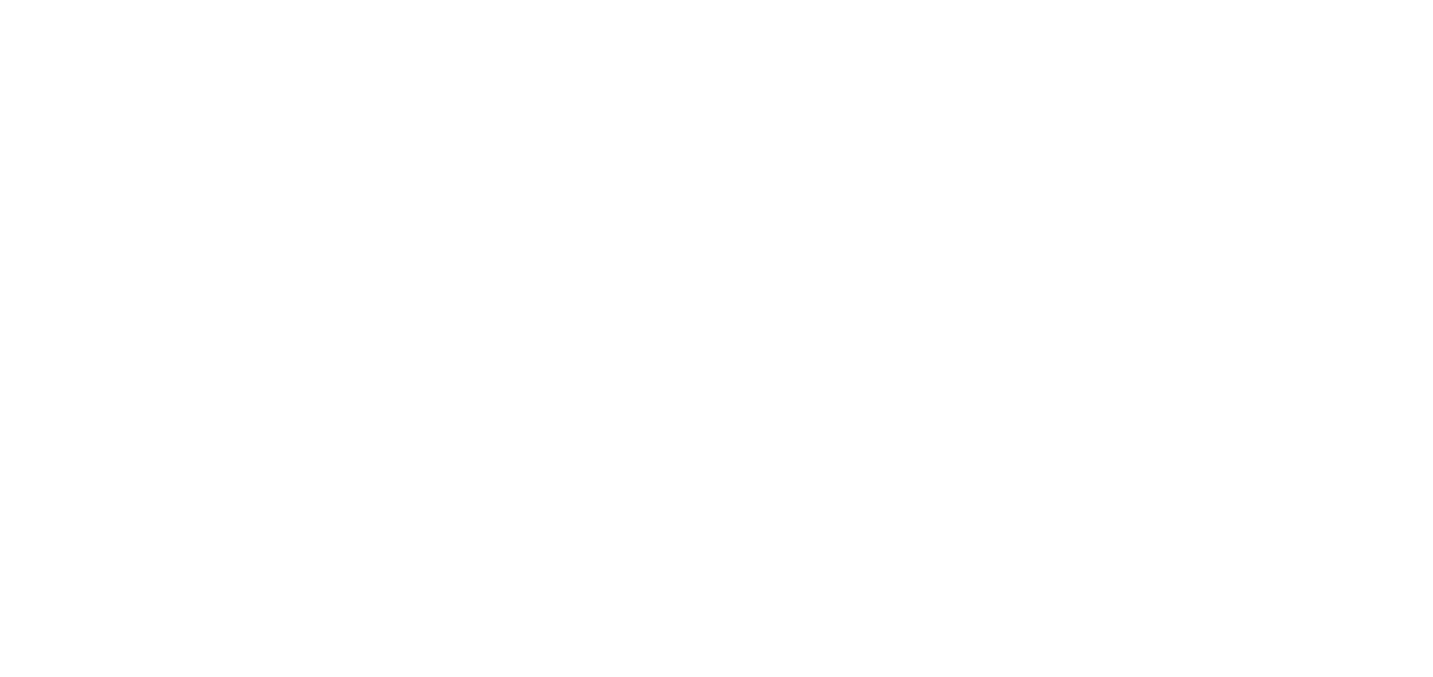
click at [317, 227] on div "Dynamic Content Wrapper" at bounding box center [716, 338] width 1433 height 677
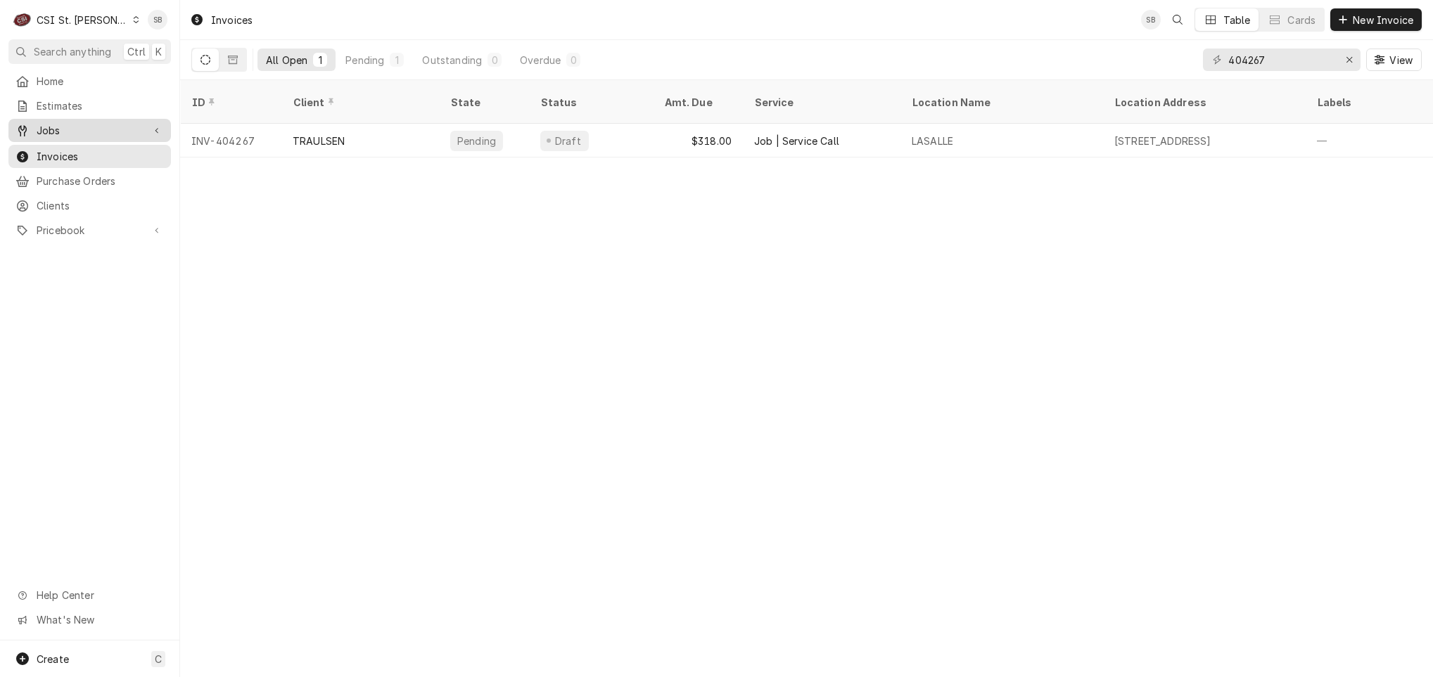
click at [80, 127] on span "Jobs" at bounding box center [90, 130] width 106 height 15
click at [80, 148] on span "Jobs" at bounding box center [100, 155] width 127 height 15
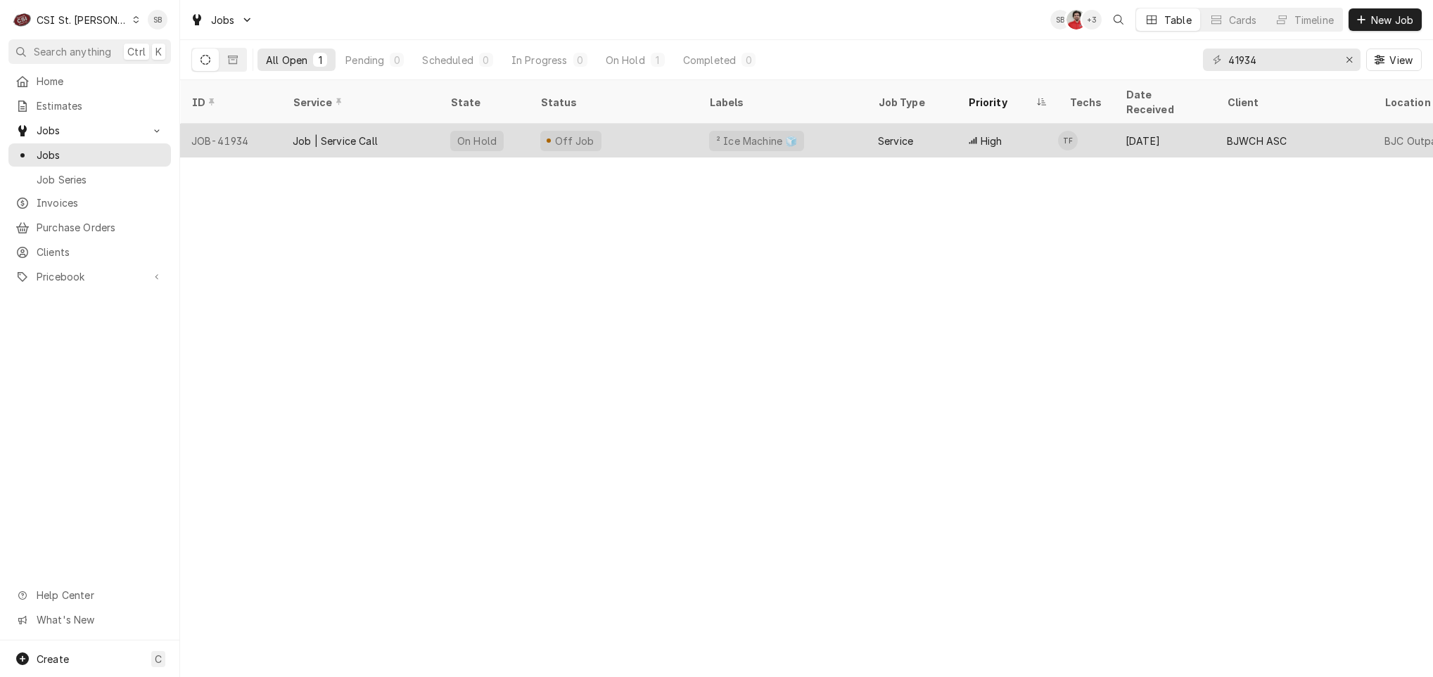
click at [376, 134] on div "Job | Service Call" at bounding box center [335, 141] width 85 height 15
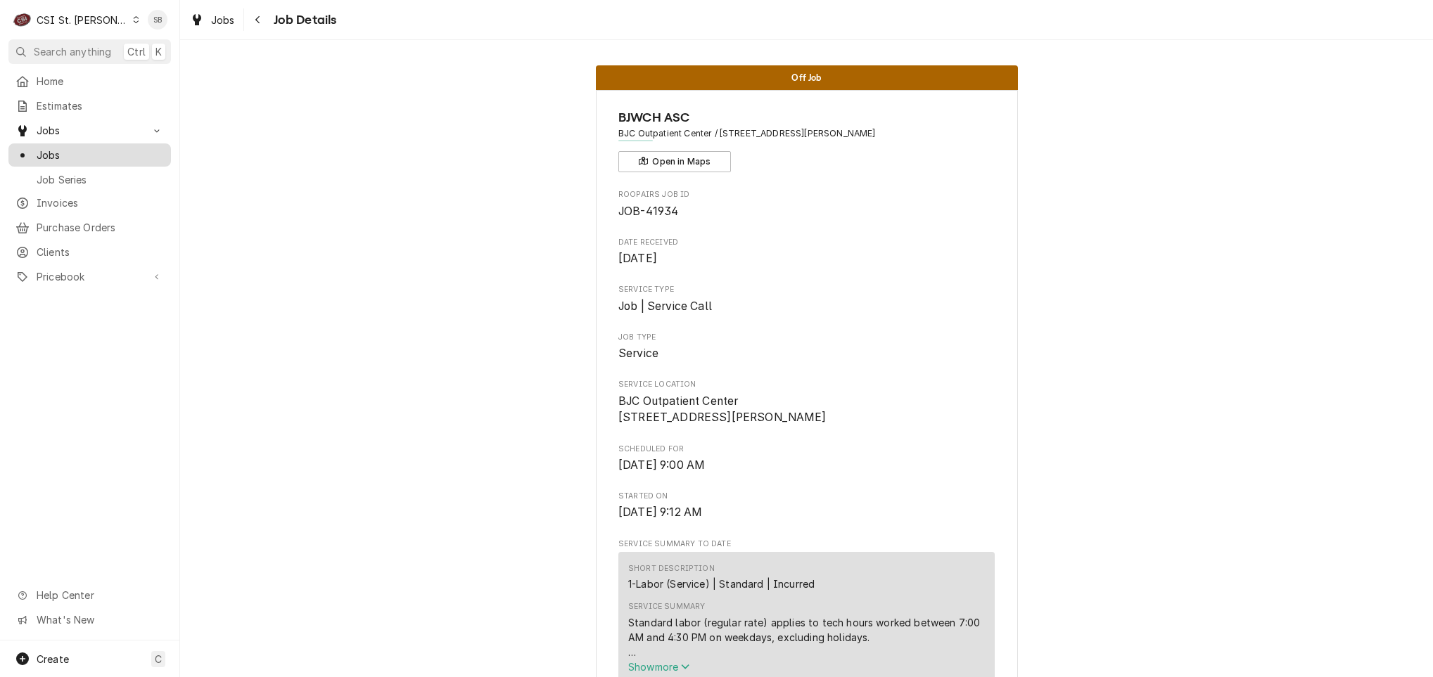
click at [108, 144] on link "Jobs" at bounding box center [89, 155] width 162 height 23
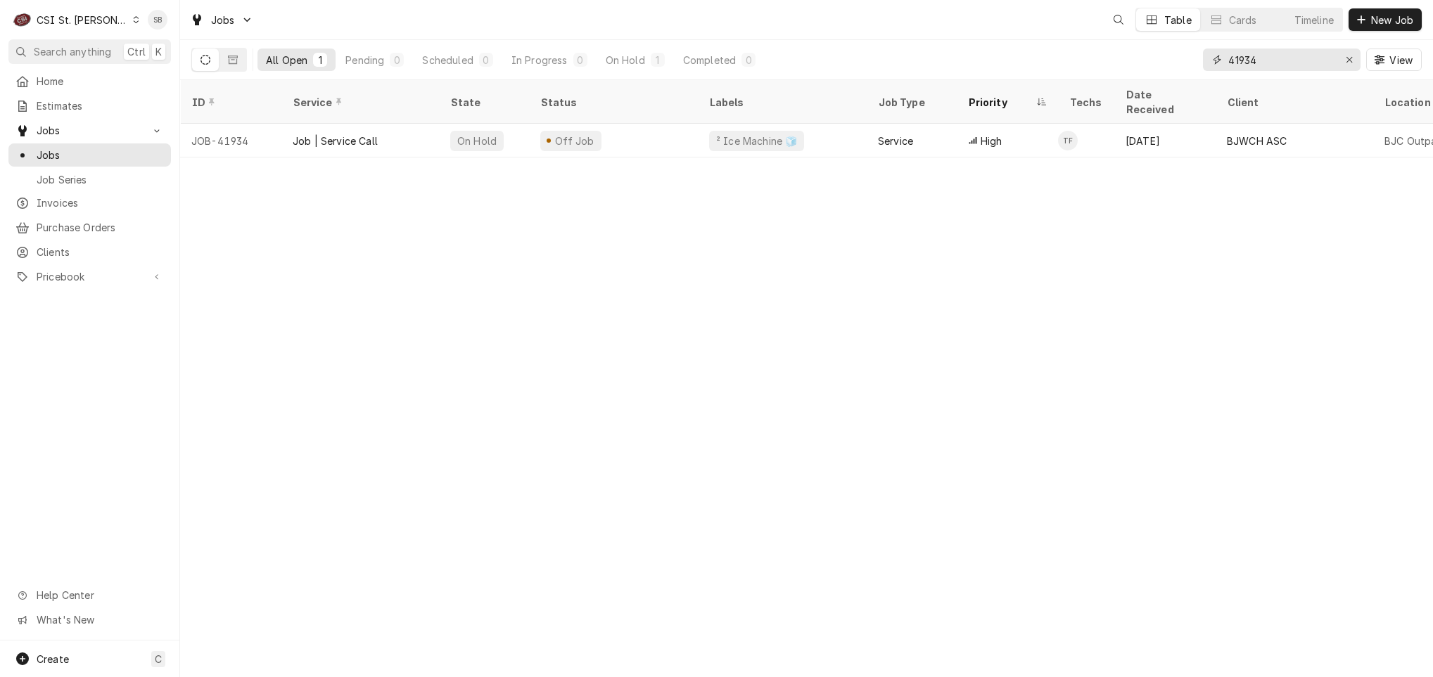
click at [1235, 51] on input "41934" at bounding box center [1281, 60] width 106 height 23
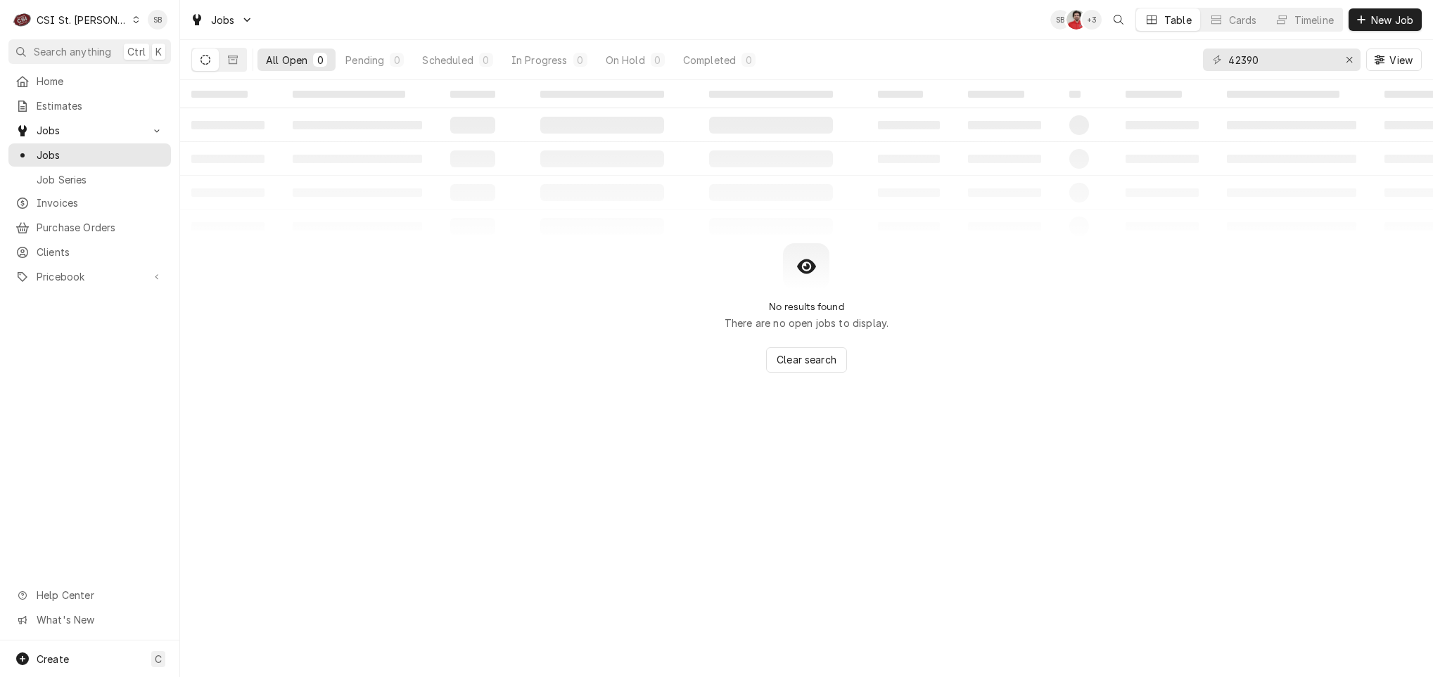
click at [269, 353] on div "No results found There are no open jobs to display. Clear search" at bounding box center [806, 307] width 1253 height 129
click at [1282, 63] on input "42390" at bounding box center [1281, 60] width 106 height 23
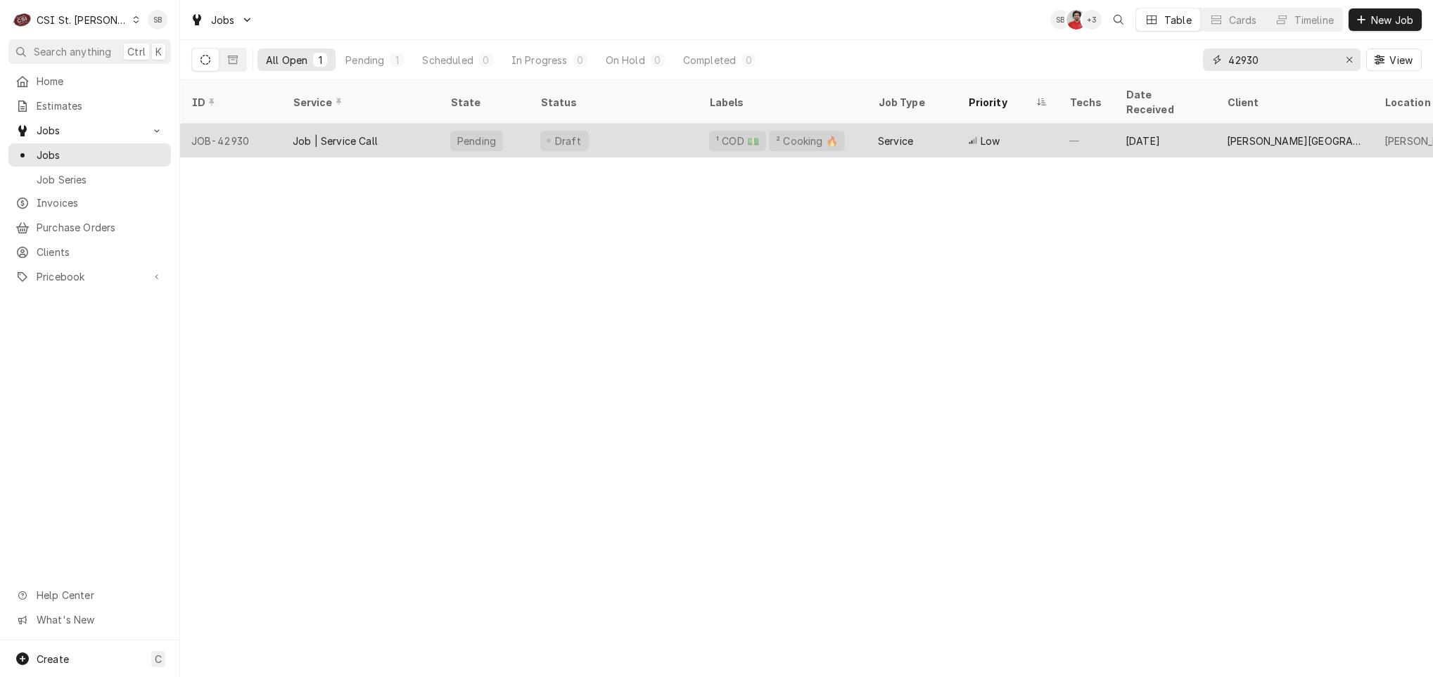
type input "42930"
click at [406, 127] on div "Job | Service Call" at bounding box center [360, 141] width 158 height 34
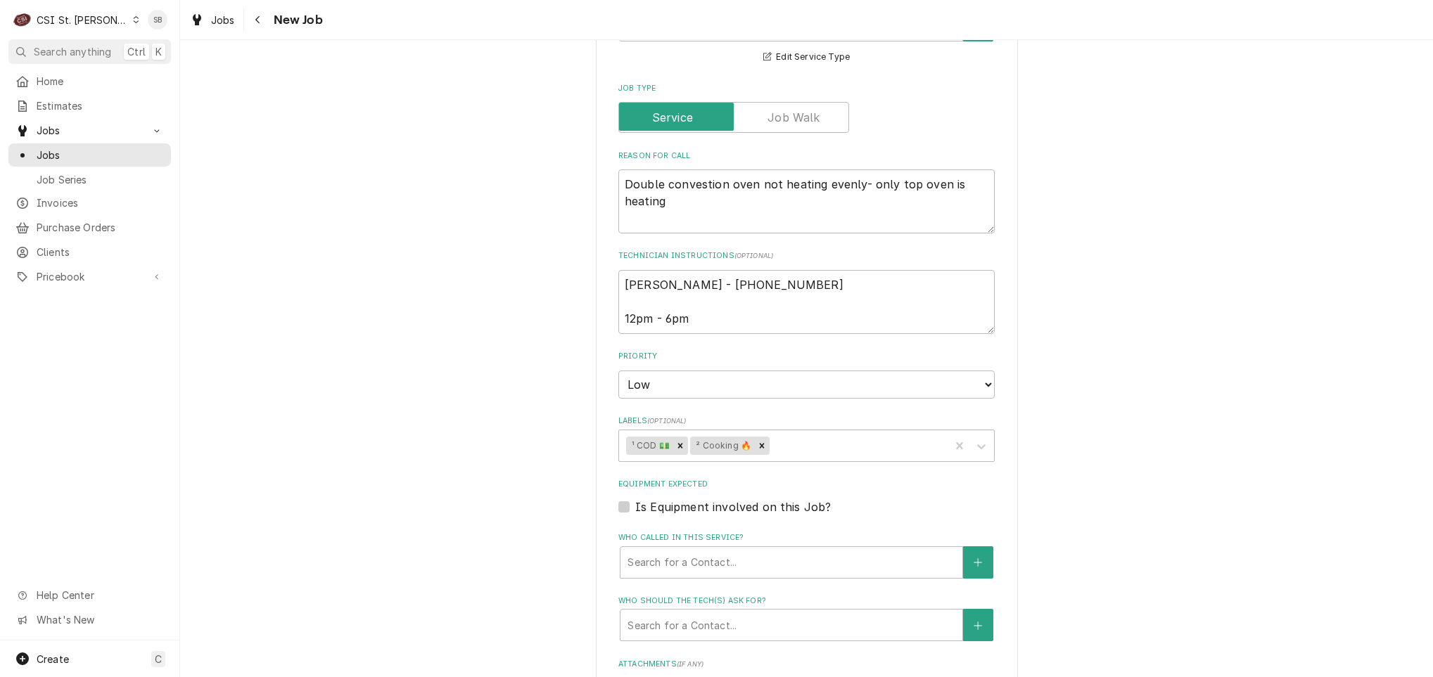
scroll to position [623, 0]
click at [881, 349] on fieldset "Job Details Job Source Direct (Phone/Email/etc.) Service Channel Corrigo Ecotra…" at bounding box center [806, 364] width 376 height 1071
click at [881, 331] on textarea "Hope Huels - 636 686-7277 12pm - 6pm" at bounding box center [806, 299] width 376 height 64
type textarea "x"
type textarea "Hope Huels - 636 686-7277 12pm - 6pm"
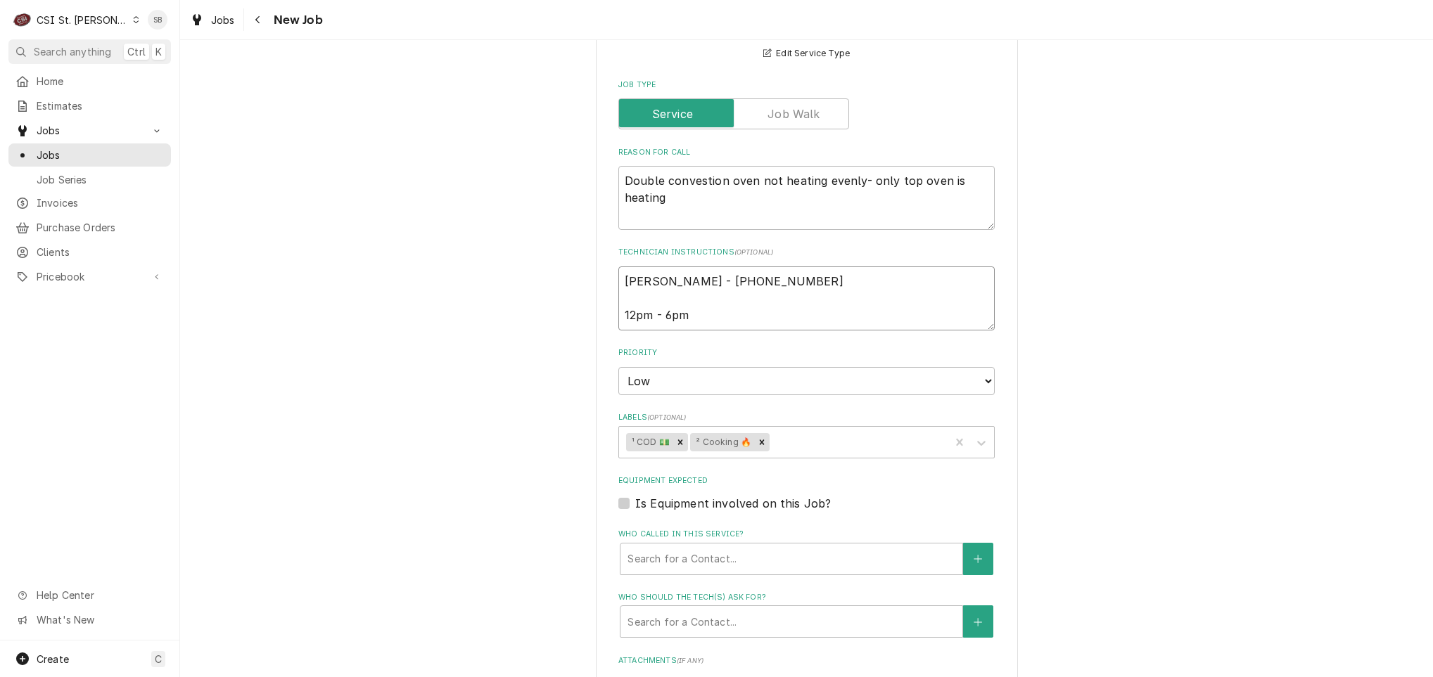
type textarea "x"
type textarea "Hope Huels - 636 686-7277 12pm - 6pm"
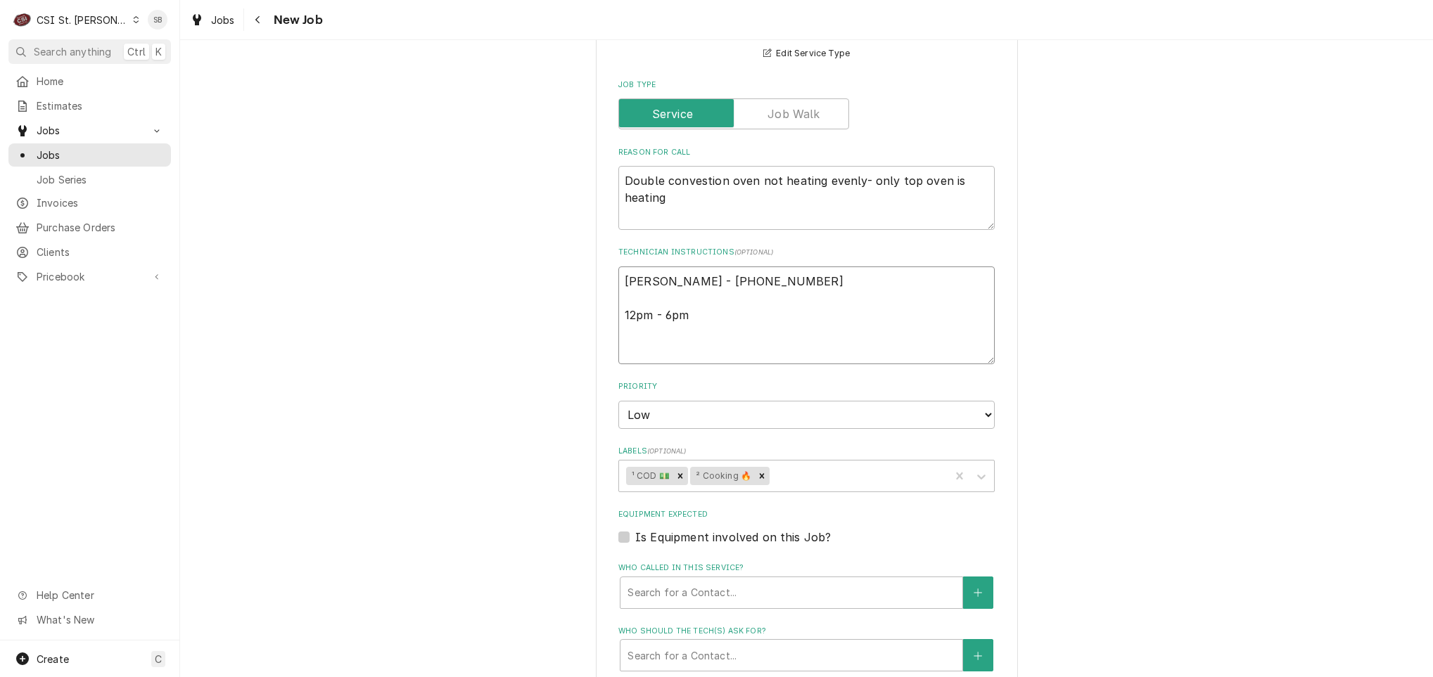
type textarea "x"
type textarea "Hope Huels - 636 686-7277 12pm - 6pm 9"
type textarea "x"
type textarea "Hope Huels - 636 686-7277 12pm - 6pm 9/"
type textarea "x"
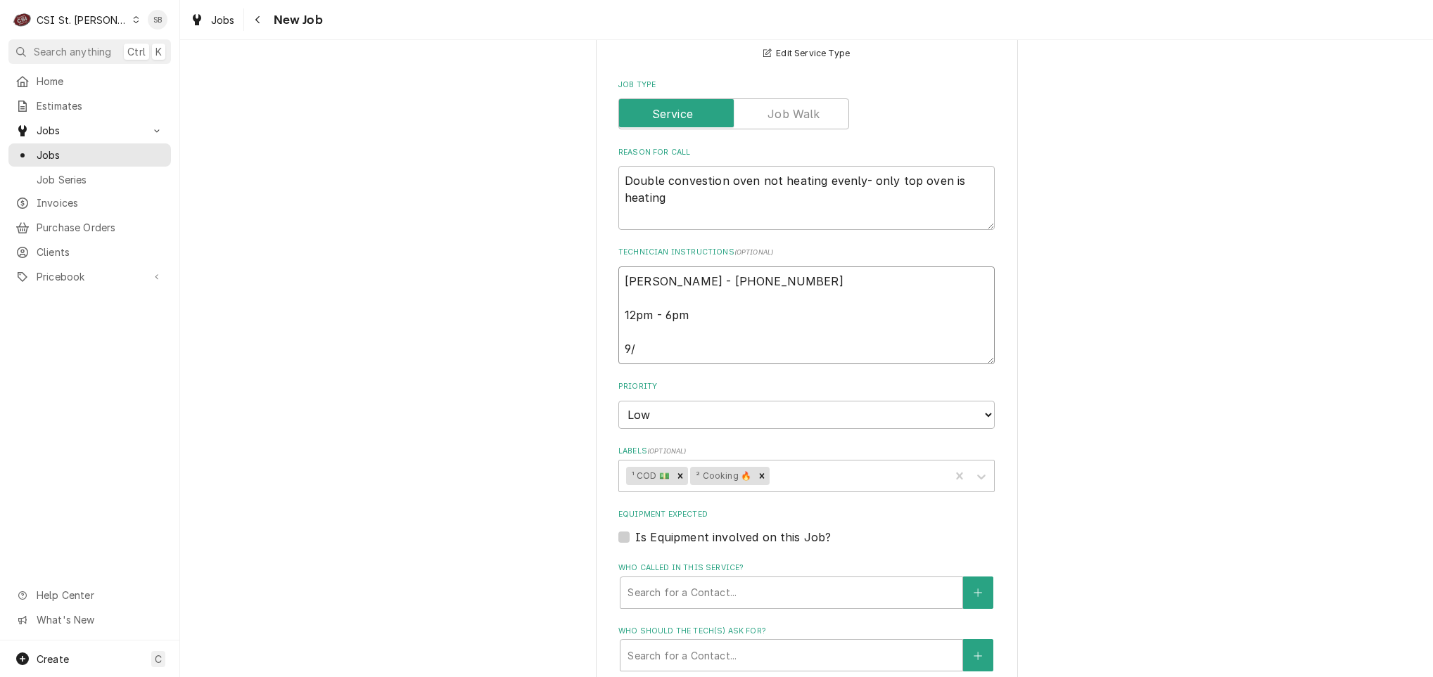
type textarea "Hope Huels - 636 686-7277 12pm - 6pm 9/3"
type textarea "x"
type textarea "Hope Huels - 636 686-7277 12pm - 6pm 9/30"
type textarea "x"
type textarea "Hope Huels - 636 686-7277 12pm - 6pm 9/30"
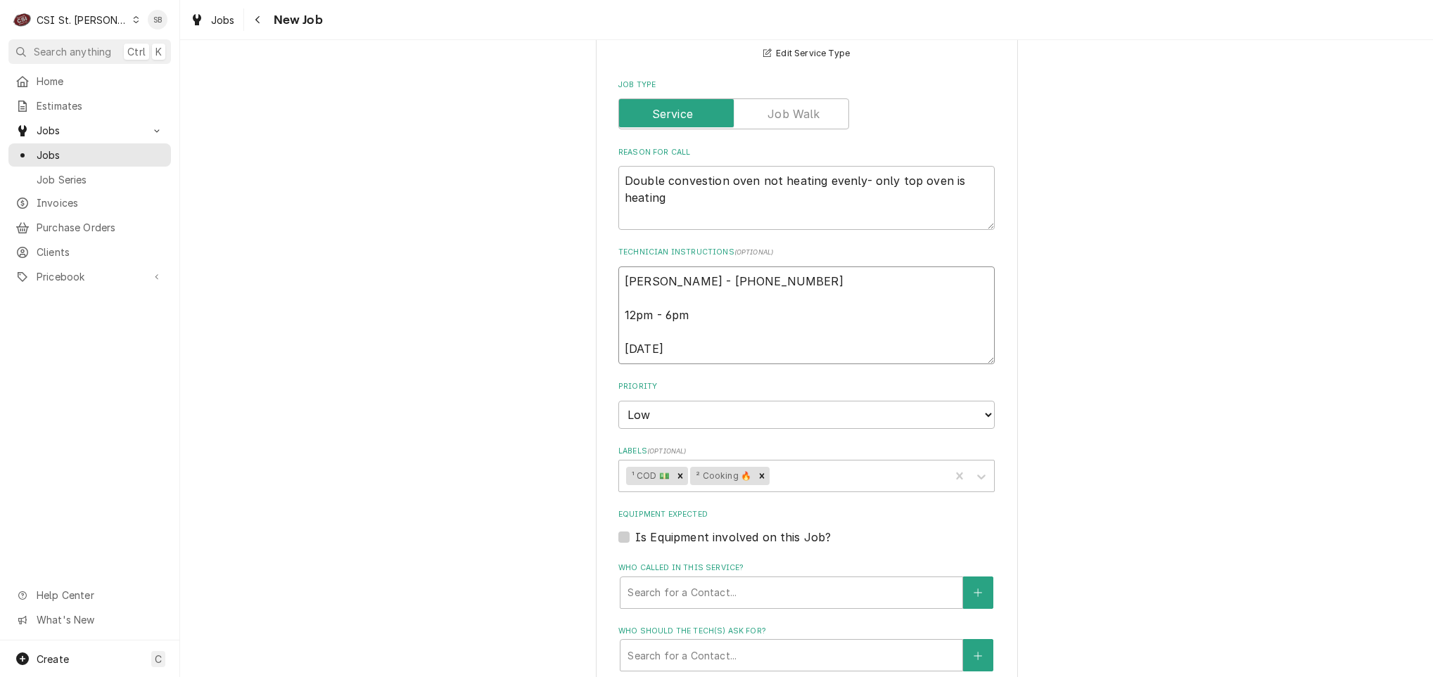
type textarea "x"
type textarea "Hope Huels - 636 686-7277 12pm - 6pm 9/30 S"
type textarea "x"
type textarea "Hope Huels - 636 686-7277 12pm - 6pm 9/30 SB"
type textarea "x"
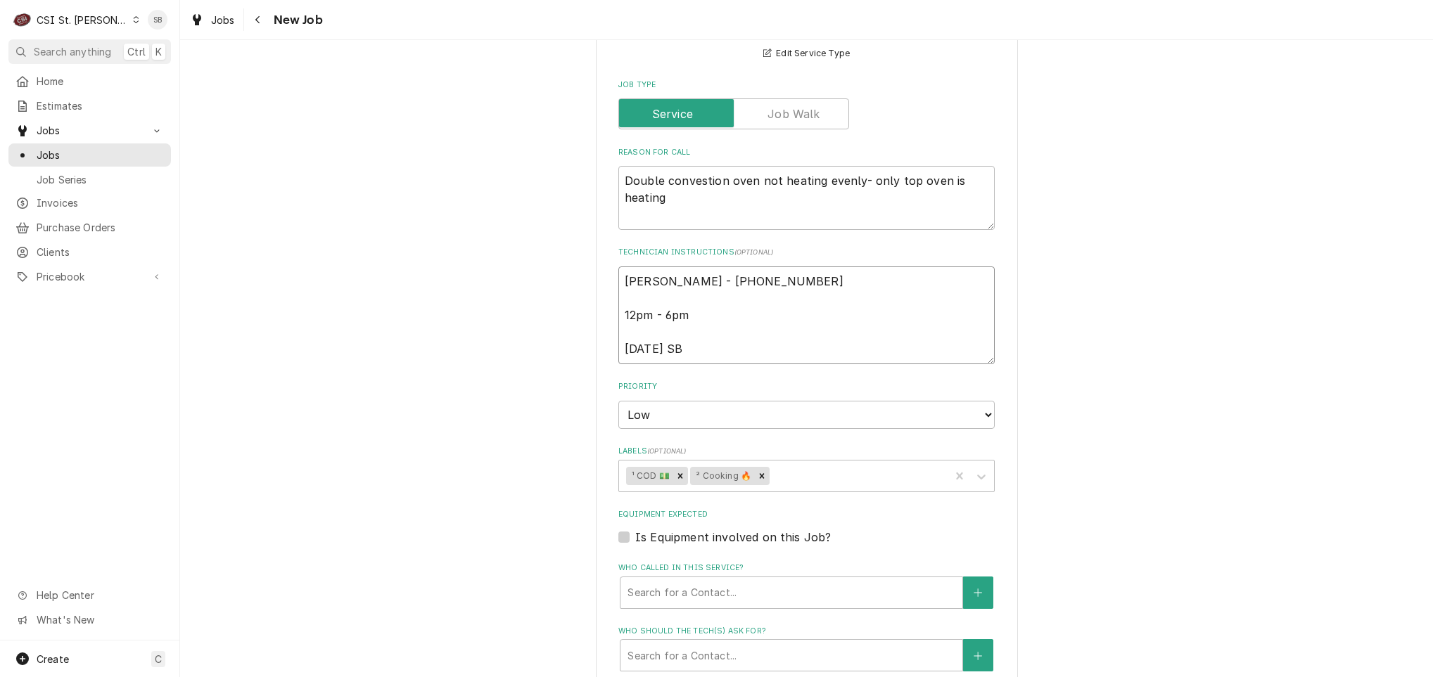
type textarea "Hope Huels - 636 686-7277 12pm - 6pm 9/30 SB"
type textarea "x"
type textarea "Hope Huels - 636 686-7277 12pm - 6pm 9/30 SB 0"
type textarea "x"
type textarea "Hope Huels - 636 686-7277 12pm - 6pm 9/30 SB 0"
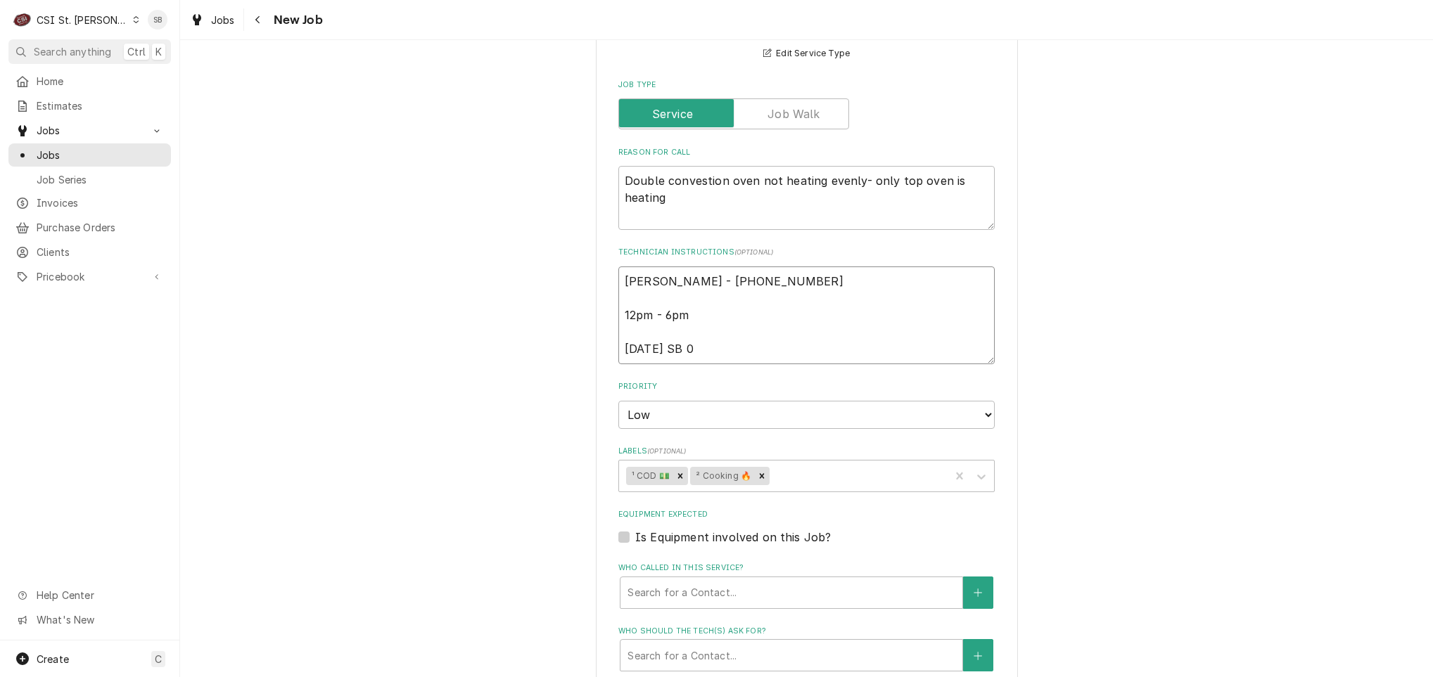
type textarea "x"
type textarea "Hope Huels - 636 686-7277 12pm - 6pm 9/30 SB 0"
type textarea "x"
type textarea "Hope Huels - 636 686-7277 12pm - 6pm 9/30 SB"
type textarea "x"
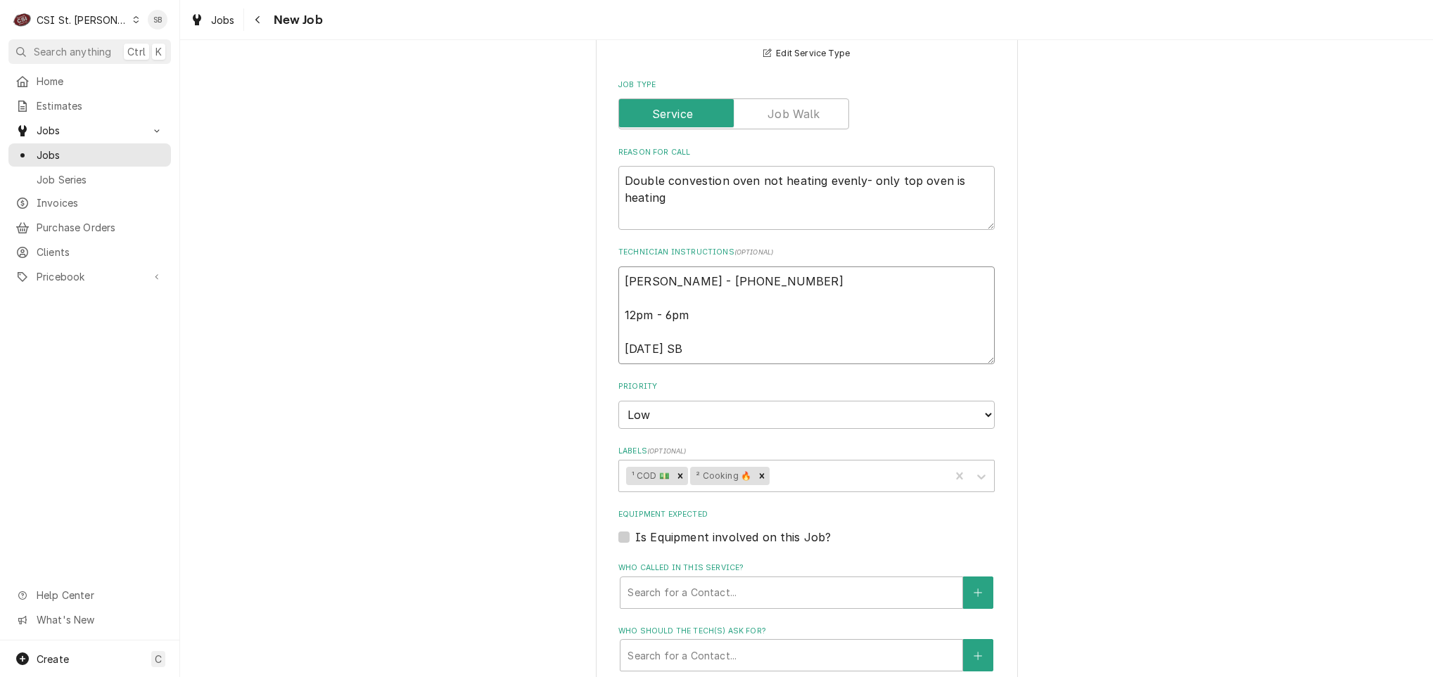
type textarea "Hope Huels - 636 686-7277 12pm - 6pm 9/30 SB -"
type textarea "x"
type textarea "Hope Huels - 636 686-7277 12pm - 6pm 9/30 SB -"
type textarea "x"
type textarea "Hope Huels - 636 686-7277 12pm - 6pm 9/30 SB - p"
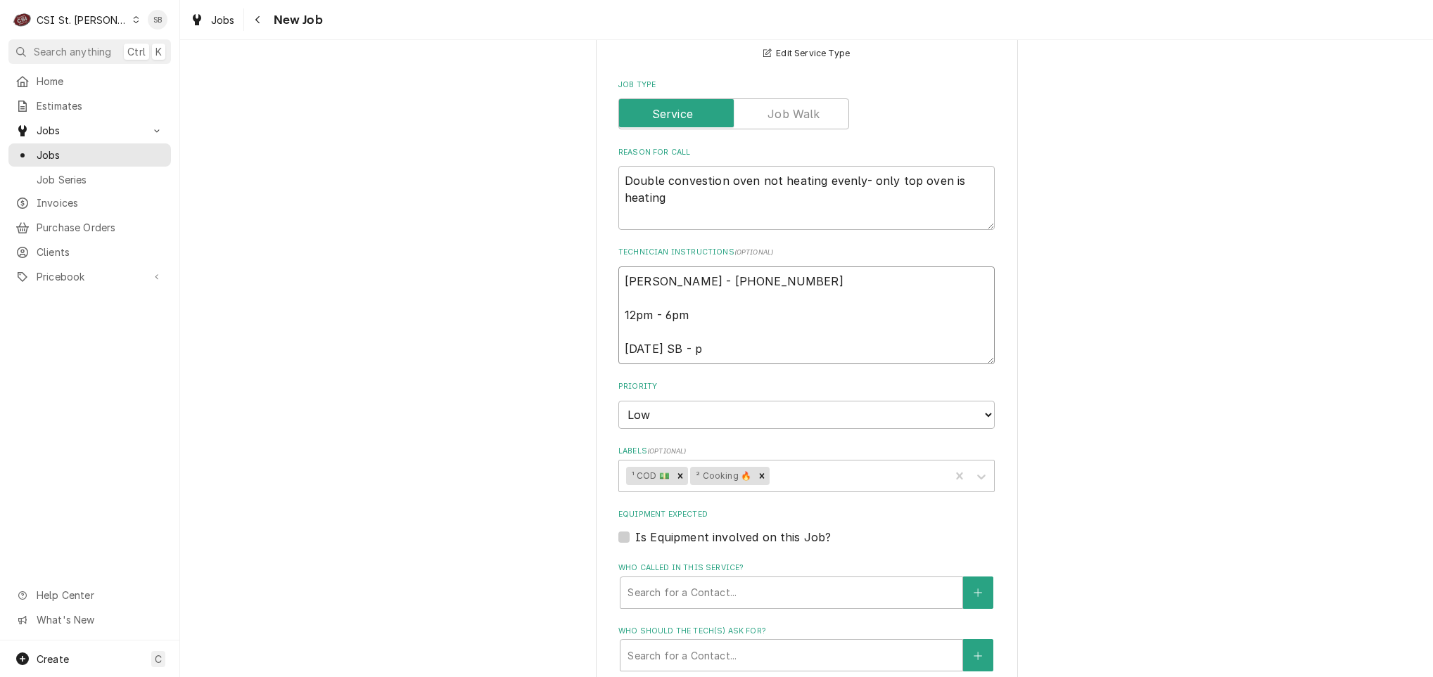
type textarea "x"
type textarea "Hope Huels - 636 686-7277 12pm - 6pm 9/30 SB - pe"
type textarea "x"
type textarea "Hope Huels - 636 686-7277 12pm - 6pm 9/30 SB - per"
type textarea "x"
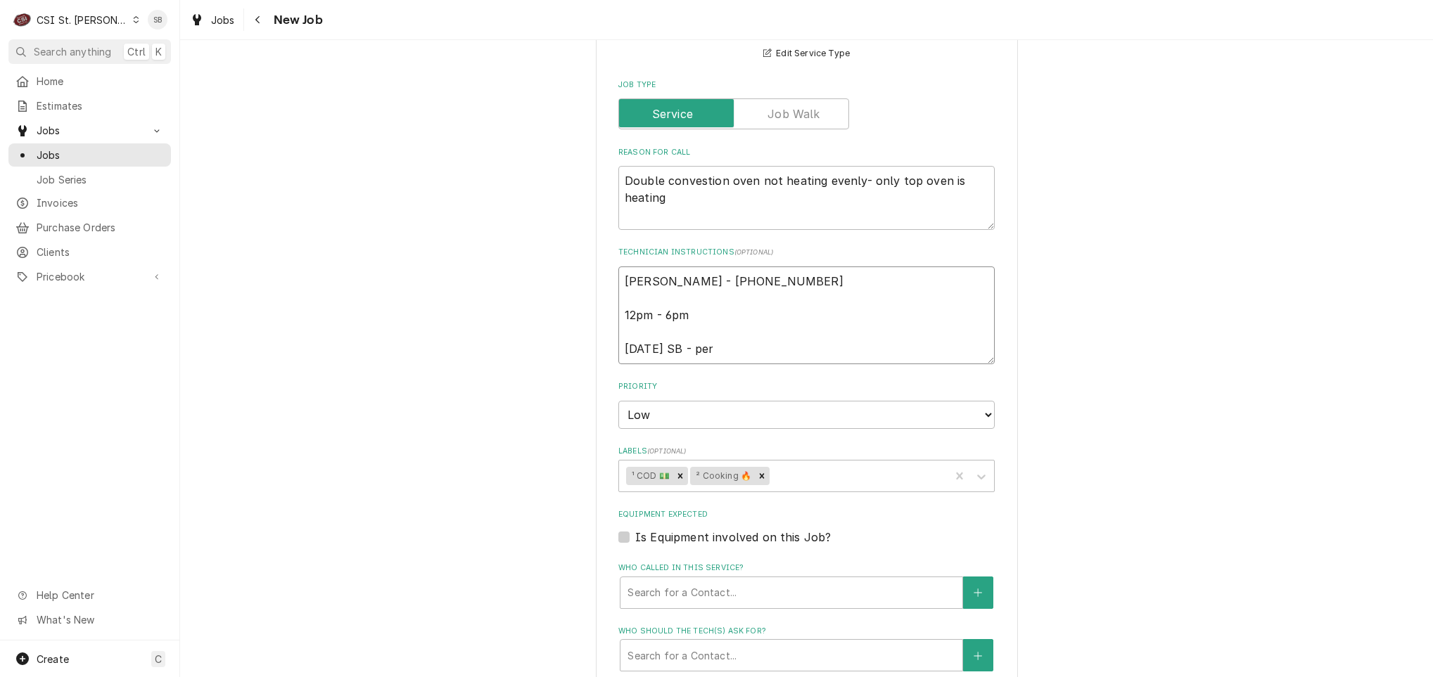
type textarea "Hope Huels - 636 686-7277 12pm - 6pm 9/30 SB - per"
type textarea "x"
type textarea "Hope Huels - 636 686-7277 12pm - 6pm 9/30 SB - per C"
type textarea "x"
type textarea "Hope Huels - 636 686-7277 12pm - 6pm 9/30 SB - per Cl"
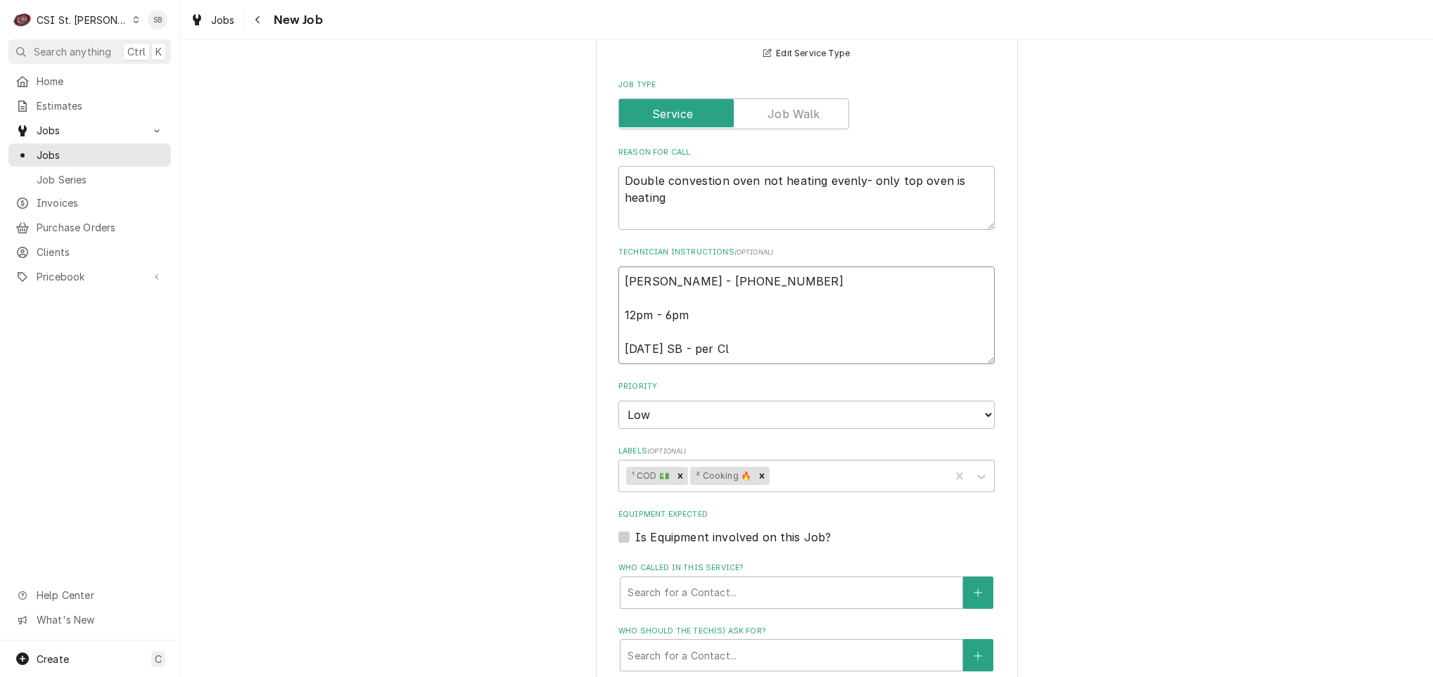
type textarea "x"
type textarea "Hope Huels - 636 686-7277 12pm - 6pm 9/30 SB - per Cla"
type textarea "x"
type textarea "Hope Huels - 636 686-7277 12pm - 6pm 9/30 SB - per Clau"
type textarea "x"
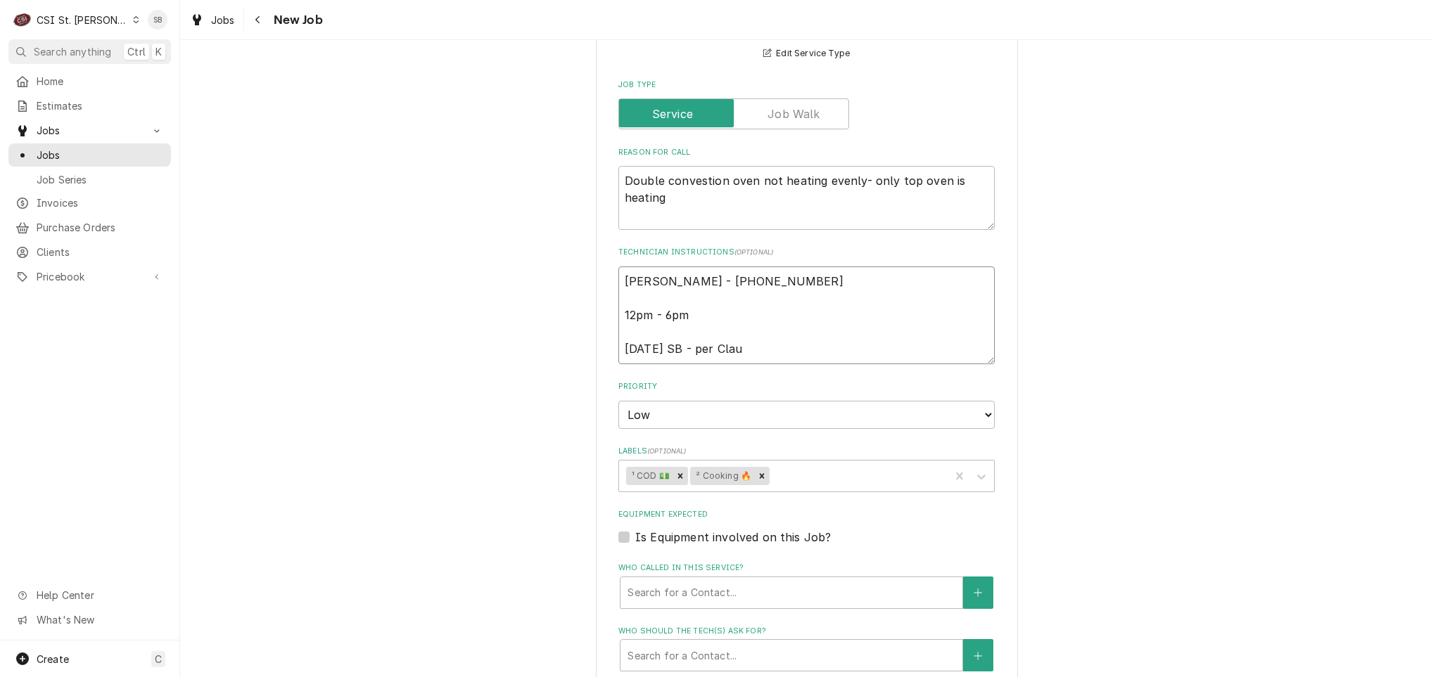
type textarea "Hope Huels - 636 686-7277 12pm - 6pm 9/30 SB - per Claud"
type textarea "x"
type textarea "Hope Huels - 636 686-7277 12pm - 6pm 9/30 SB - per Clau"
type textarea "x"
type textarea "Hope Huels - 636 686-7277 12pm - 6pm 9/30 SB - per Cla"
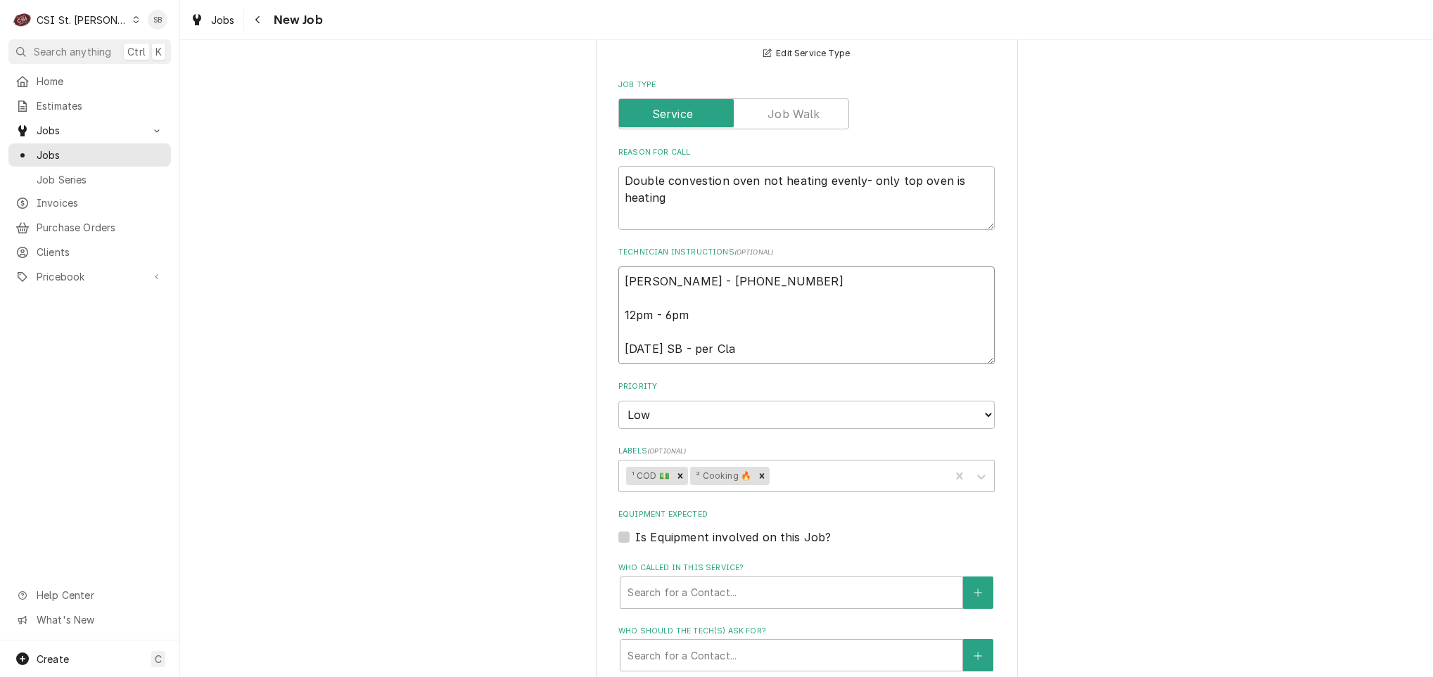
type textarea "x"
type textarea "Hope Huels - 636 686-7277 12pm - 6pm 9/30 SB - per Clau"
type textarea "x"
type textarea "Hope Huels - 636 686-7277 12pm - 6pm 9/30 SB - per Claud"
type textarea "x"
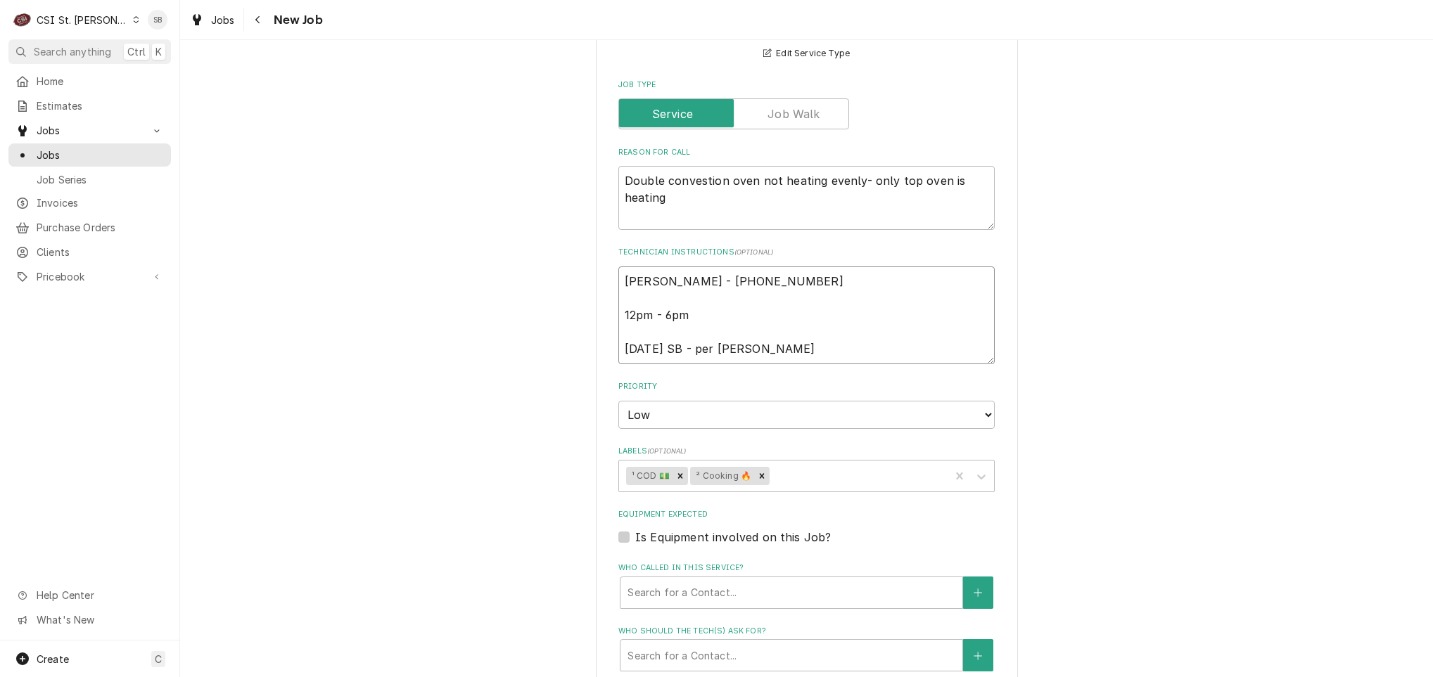
type textarea "Hope Huels - 636 686-7277 12pm - 6pm 9/30 SB - per Claudi"
type textarea "x"
type textarea "Hope Huels - 636 686-7277 12pm - 6pm 9/30 SB - per Claudia"
type textarea "x"
type textarea "Hope Huels - 636 686-7277 12pm - 6pm 9/30 SB - per Claudia"
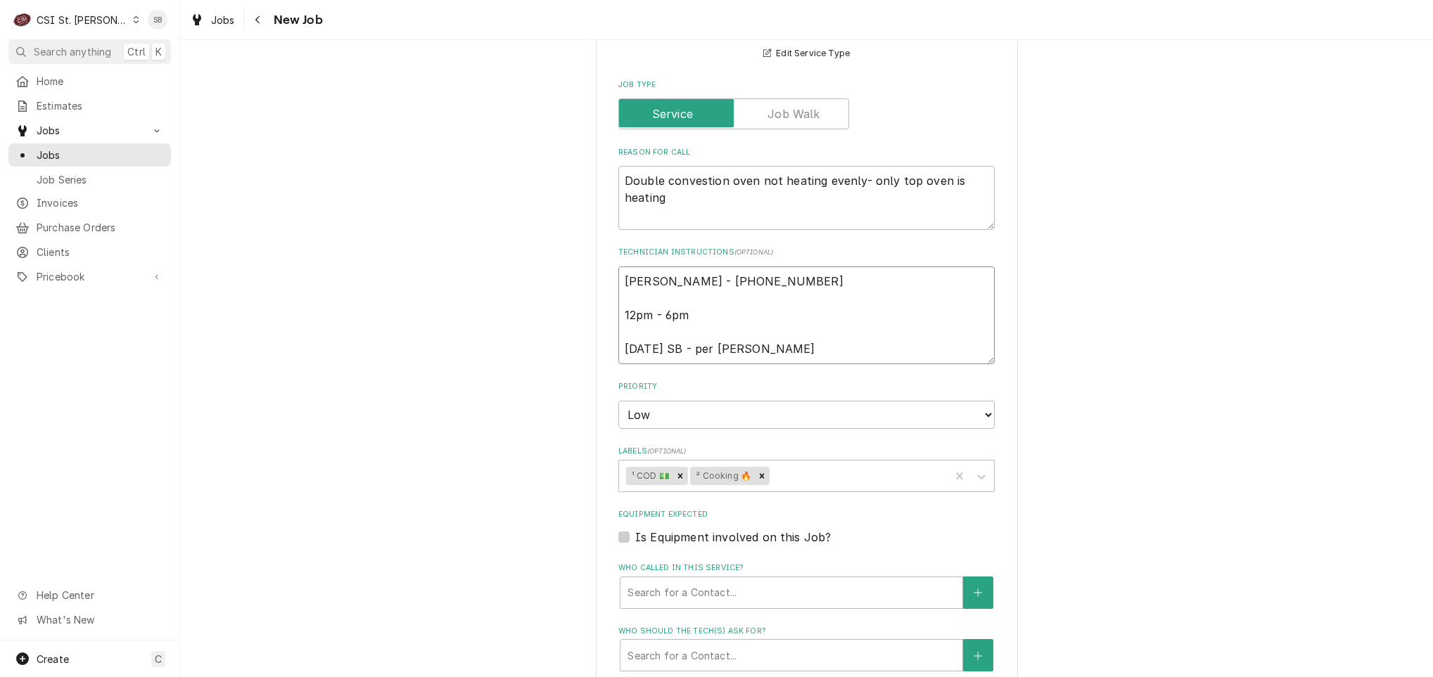
type textarea "x"
type textarea "Hope Huels - 636 686-7277 12pm - 6pm 9/30 SB - per Claudia ("
type textarea "x"
type textarea "Hope Huels - 636 686-7277 12pm - 6pm 9/30 SB - per Claudia (h"
type textarea "x"
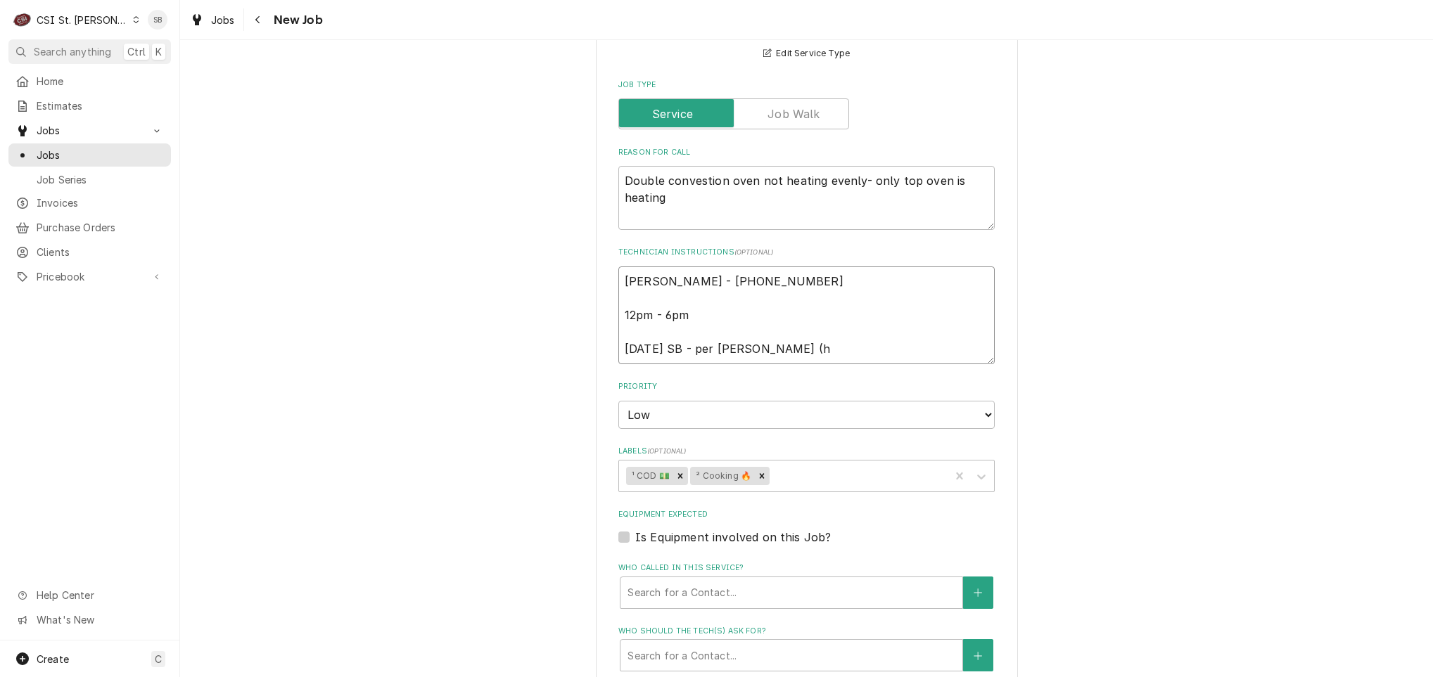
type textarea "Hope Huels - 636 686-7277 12pm - 6pm 9/30 SB - per Claudia (ho"
type textarea "x"
type textarea "Hope Huels - 636 686-7277 12pm - 6pm 9/30 SB - per Claudia (hop"
type textarea "x"
type textarea "Hope Huels - 636 686-7277 12pm - 6pm 9/30 SB - per Claudia (ho"
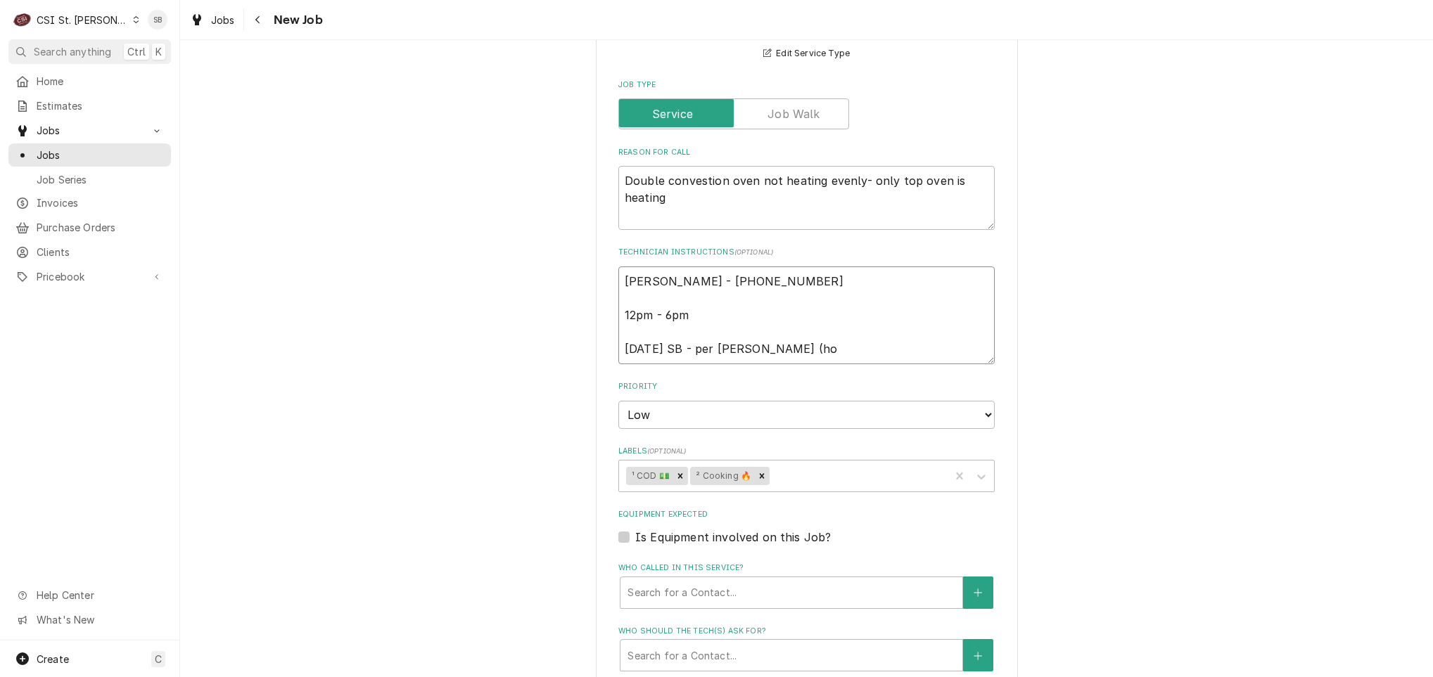
type textarea "x"
type textarea "Hope Huels - 636 686-7277 12pm - 6pm 9/30 SB - per Claudia ("
type textarea "x"
type textarea "Hope Huels - 636 686-7277 12pm - 6pm 9/30 SB - per Claudia (H"
type textarea "x"
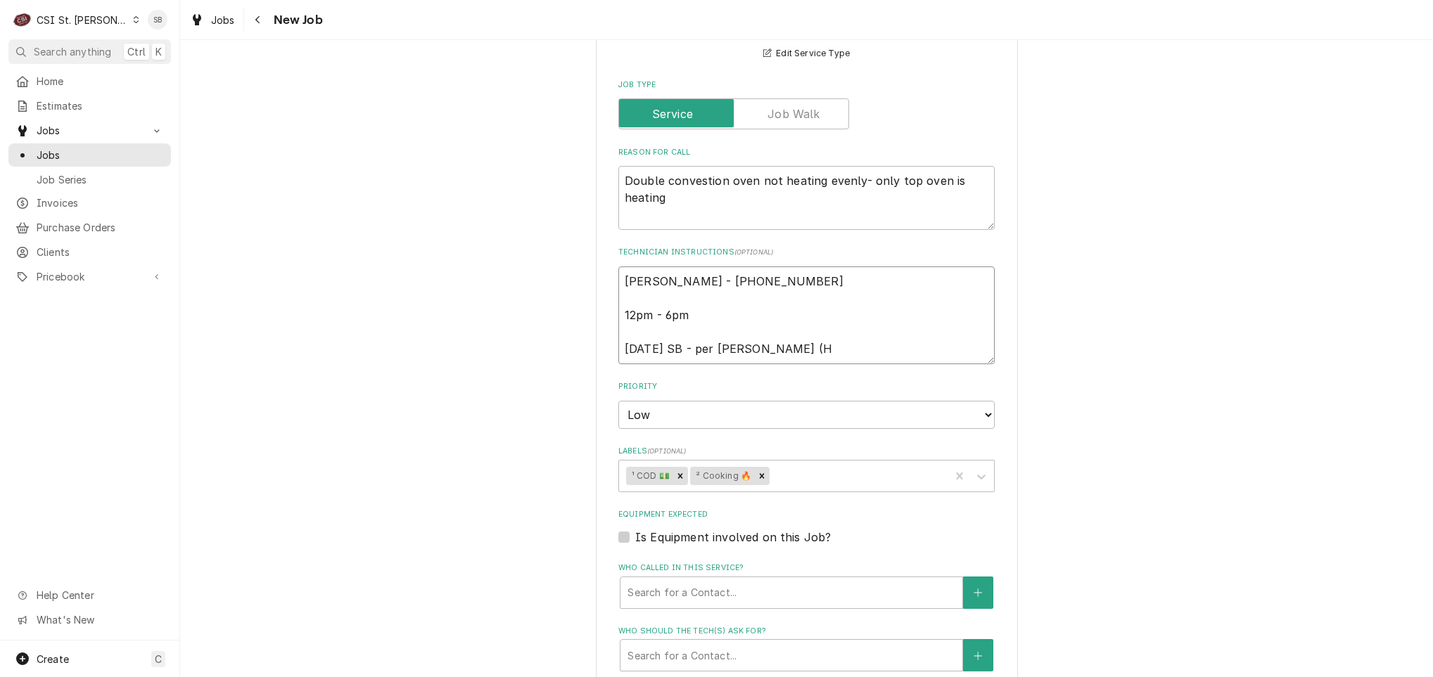
type textarea "Hope Huels - 636 686-7277 12pm - 6pm 9/30 SB - per Claudia (Ho"
type textarea "x"
type textarea "Hope Huels - 636 686-7277 12pm - 6pm 9/30 SB - per Claudia (Hop"
type textarea "x"
type textarea "Hope Huels - 636 686-7277 12pm - 6pm 9/30 SB - per Claudia (Hope"
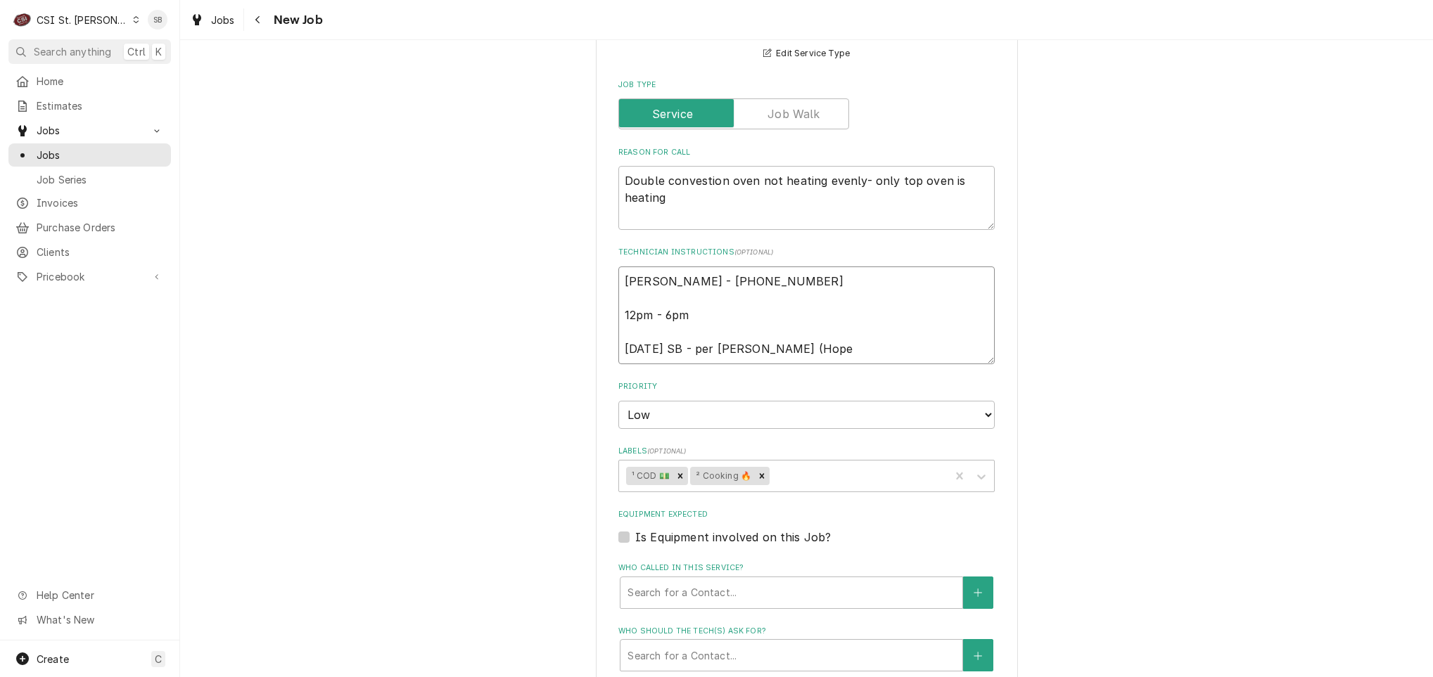
type textarea "x"
type textarea "Hope Huels - 636 686-7277 12pm - 6pm 9/30 SB - per Claudia (Hope w"
type textarea "x"
type textarea "Hope Huels - 636 686-7277 12pm - 6pm 9/30 SB - per Claudia (Hope wa"
type textarea "x"
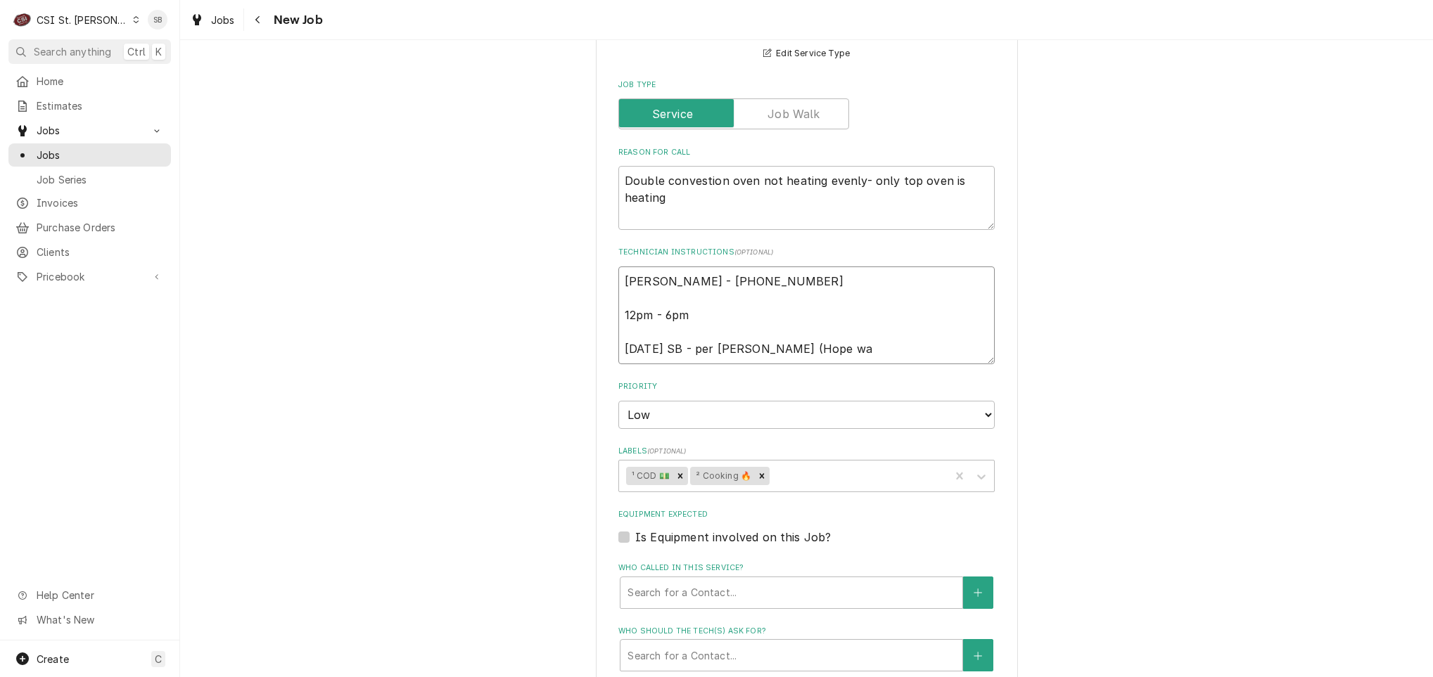
type textarea "Hope Huels - 636 686-7277 12pm - 6pm 9/30 SB - per Claudia (Hope was"
type textarea "x"
type textarea "Hope Huels - 636 686-7277 12pm - 6pm 9/30 SB - per Claudia (Hope was"
type textarea "x"
type textarea "Hope Huels - 636 686-7277 12pm - 6pm 9/30 SB - per Claudia (Hope was n"
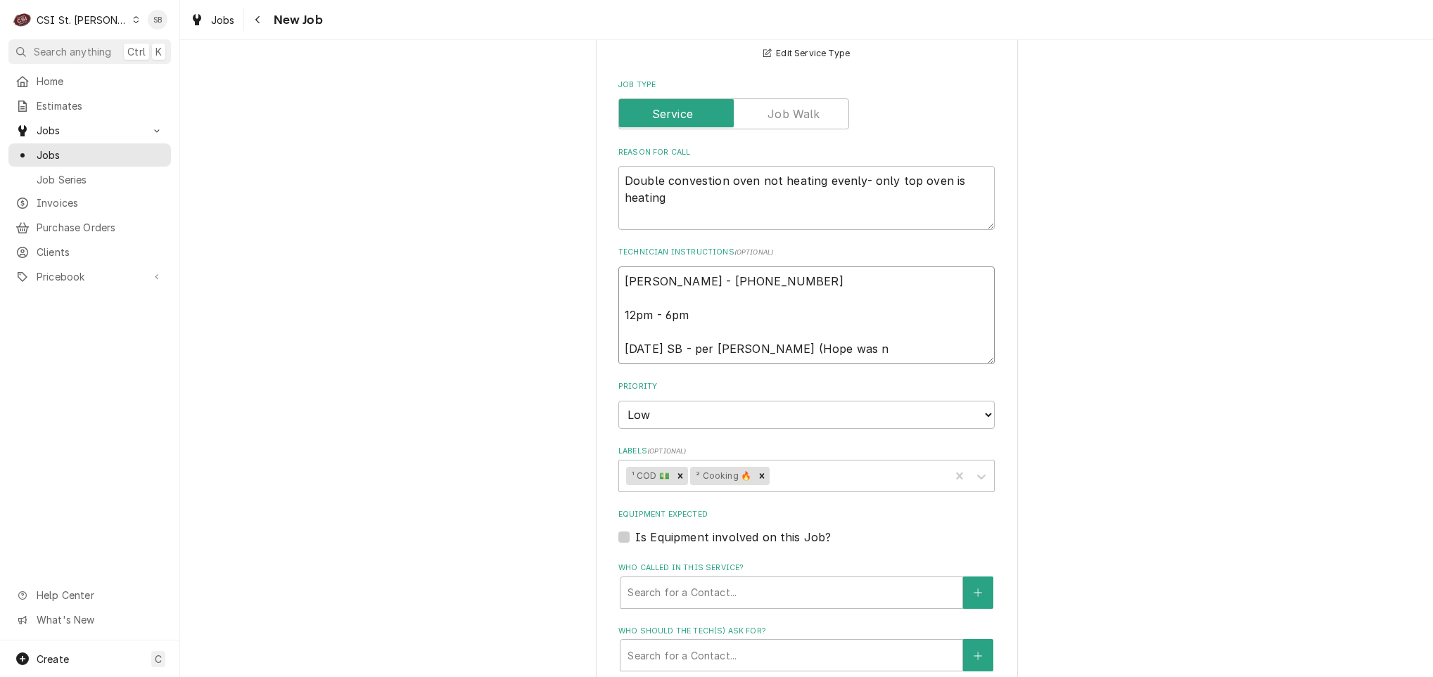
type textarea "x"
type textarea "Hope Huels - 636 686-7277 12pm - 6pm 9/30 SB - per Claudia (Hope was no"
type textarea "x"
type textarea "Hope Huels - 636 686-7277 12pm - 6pm 9/30 SB - per Claudia (Hope was no a"
type textarea "x"
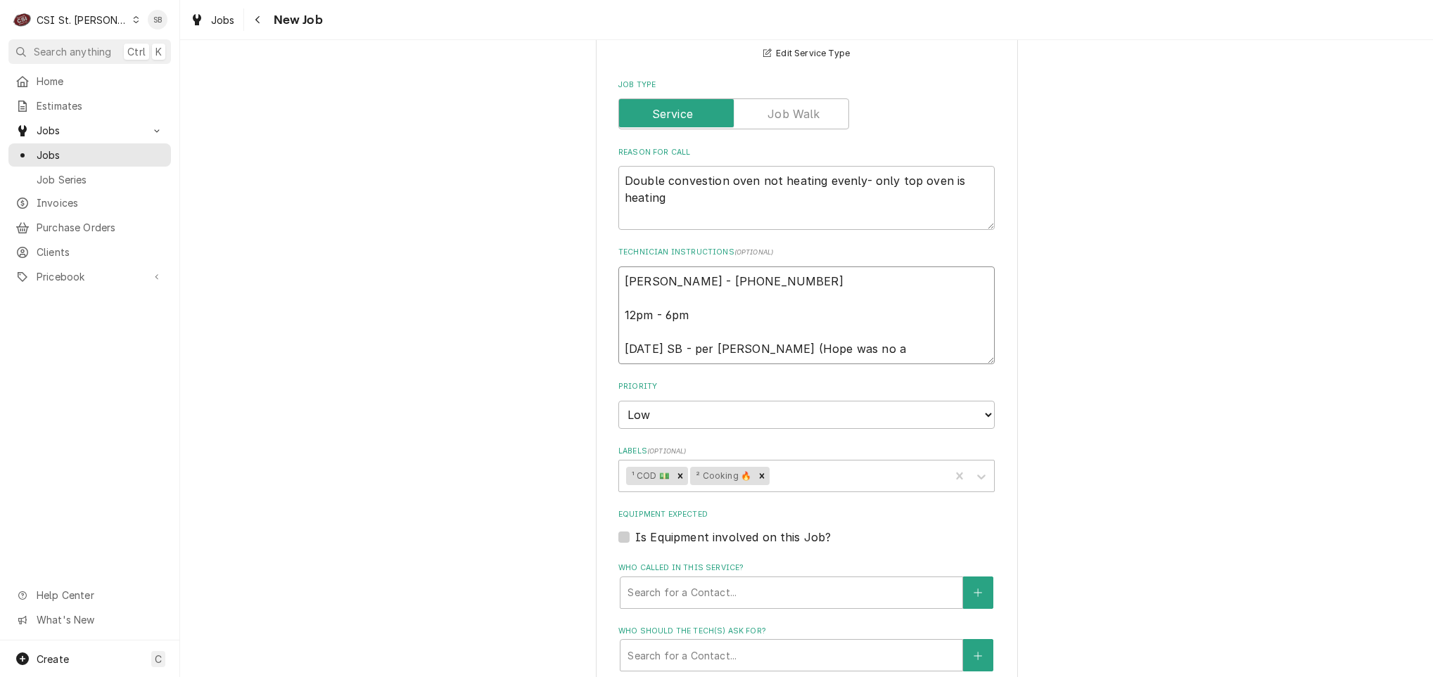
type textarea "Hope Huels - 636 686-7277 12pm - 6pm 9/30 SB - per Claudia (Hope was no"
type textarea "x"
type textarea "Hope Huels - 636 686-7277 12pm - 6pm 9/30 SB - per Claudia (Hope was no"
type textarea "x"
type textarea "Hope Huels - 636 686-7277 12pm - 6pm 9/30 SB - per Claudia (Hope was not"
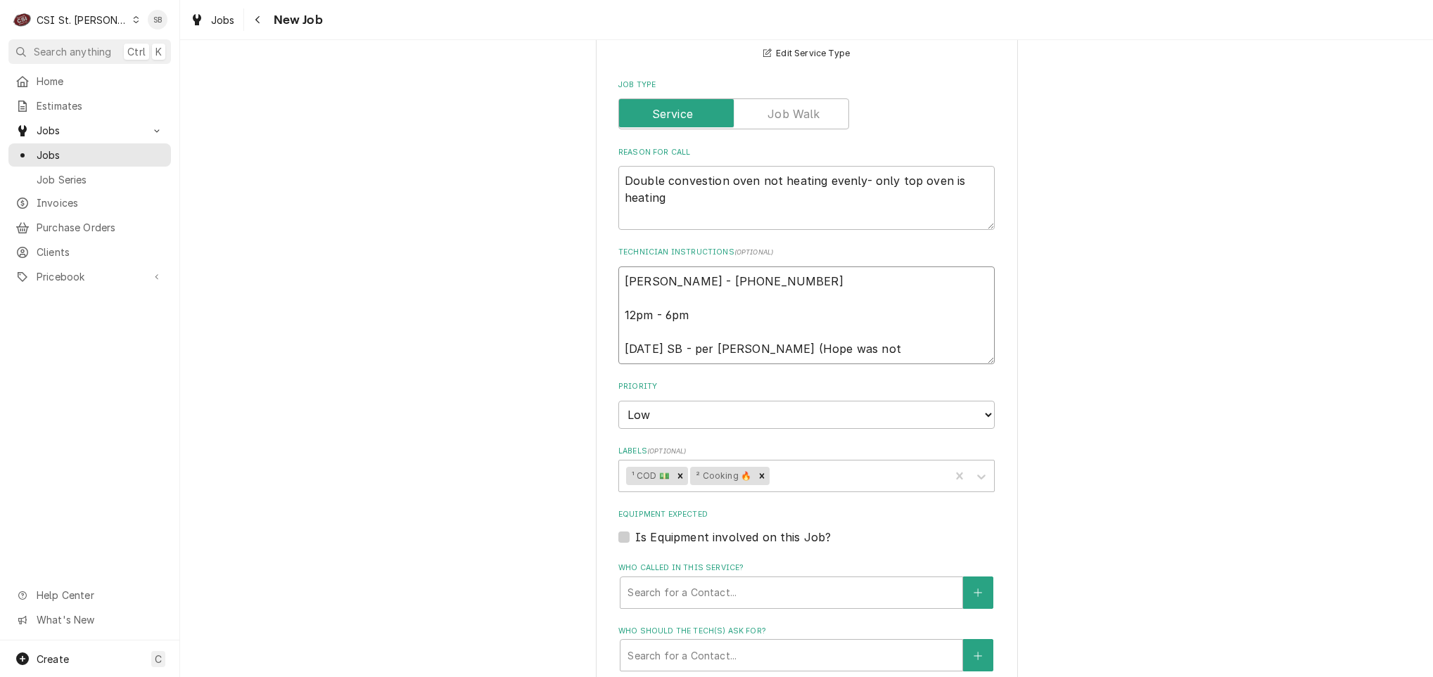
type textarea "x"
type textarea "Hope Huels - 636 686-7277 12pm - 6pm 9/30 SB - per Claudia (Hope was not a"
type textarea "x"
type textarea "Hope Huels - 636 686-7277 12pm - 6pm 9/30 SB - per Claudia (Hope was not av"
type textarea "x"
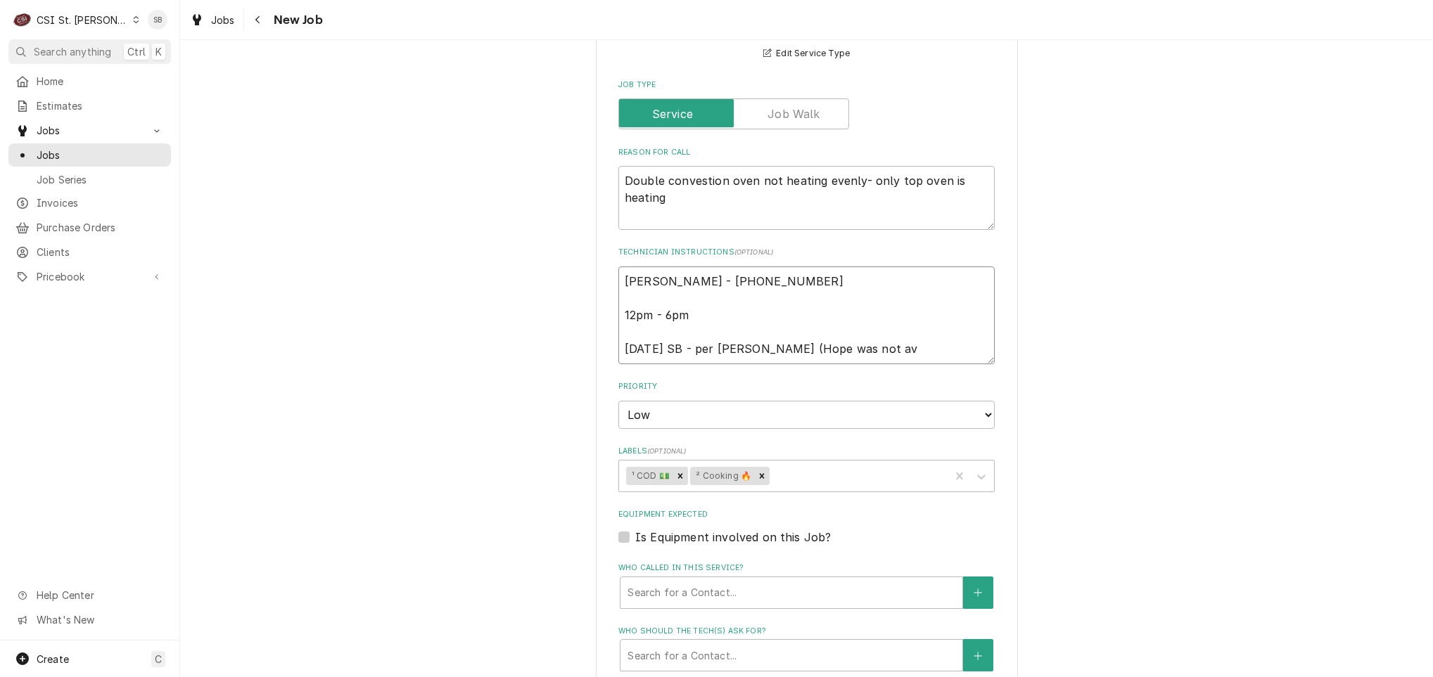
type textarea "Hope Huels - 636 686-7277 12pm - 6pm 9/30 SB - per Claudia (Hope was not ava"
type textarea "x"
type textarea "Hope Huels - 636 686-7277 12pm - 6pm 9/30 SB - per Claudia (Hope was not avai"
type textarea "x"
type textarea "Hope Huels - 636 686-7277 12pm - 6pm 9/30 SB - per Claudia (Hope was not avail"
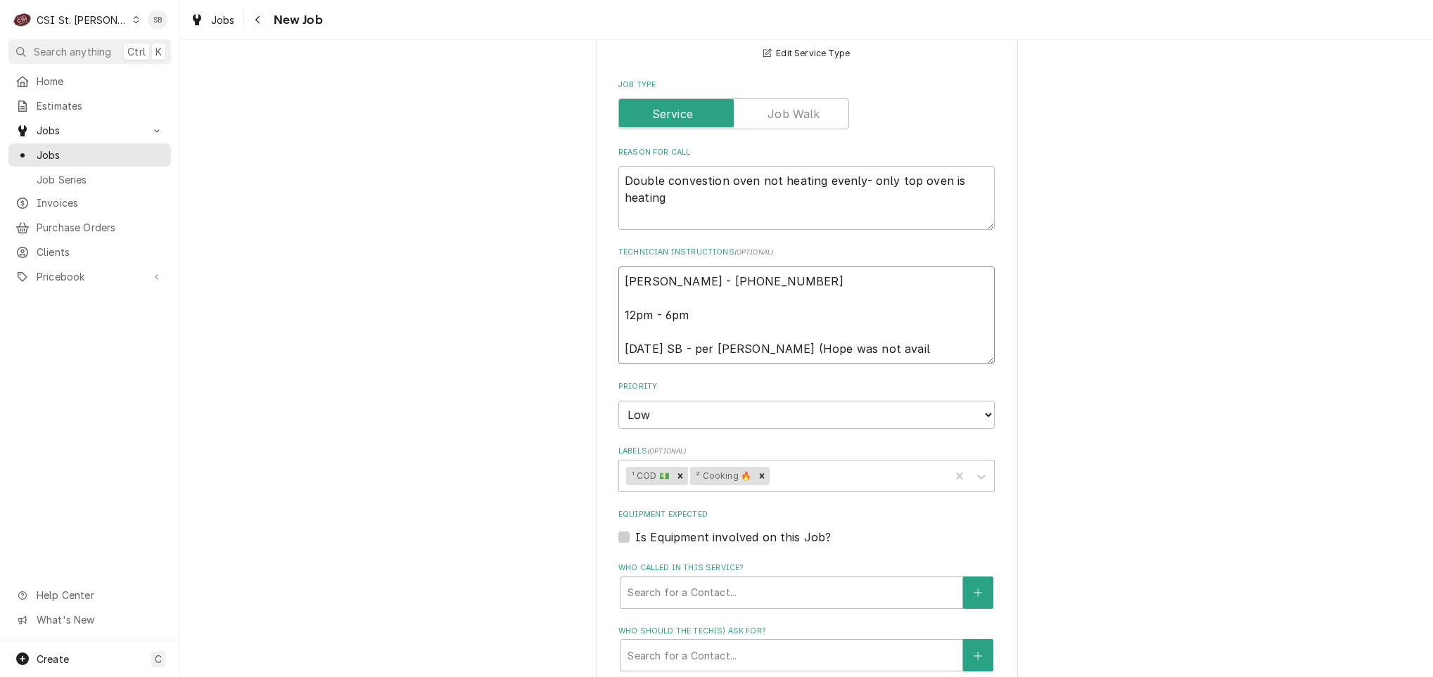
type textarea "x"
type textarea "Hope Huels - 636 686-7277 12pm - 6pm 9/30 SB - per Claudia (Hope was not availa"
type textarea "x"
type textarea "Hope Huels - 636 686-7277 12pm - 6pm 9/30 SB - per Claudia (Hope was not availa…"
type textarea "x"
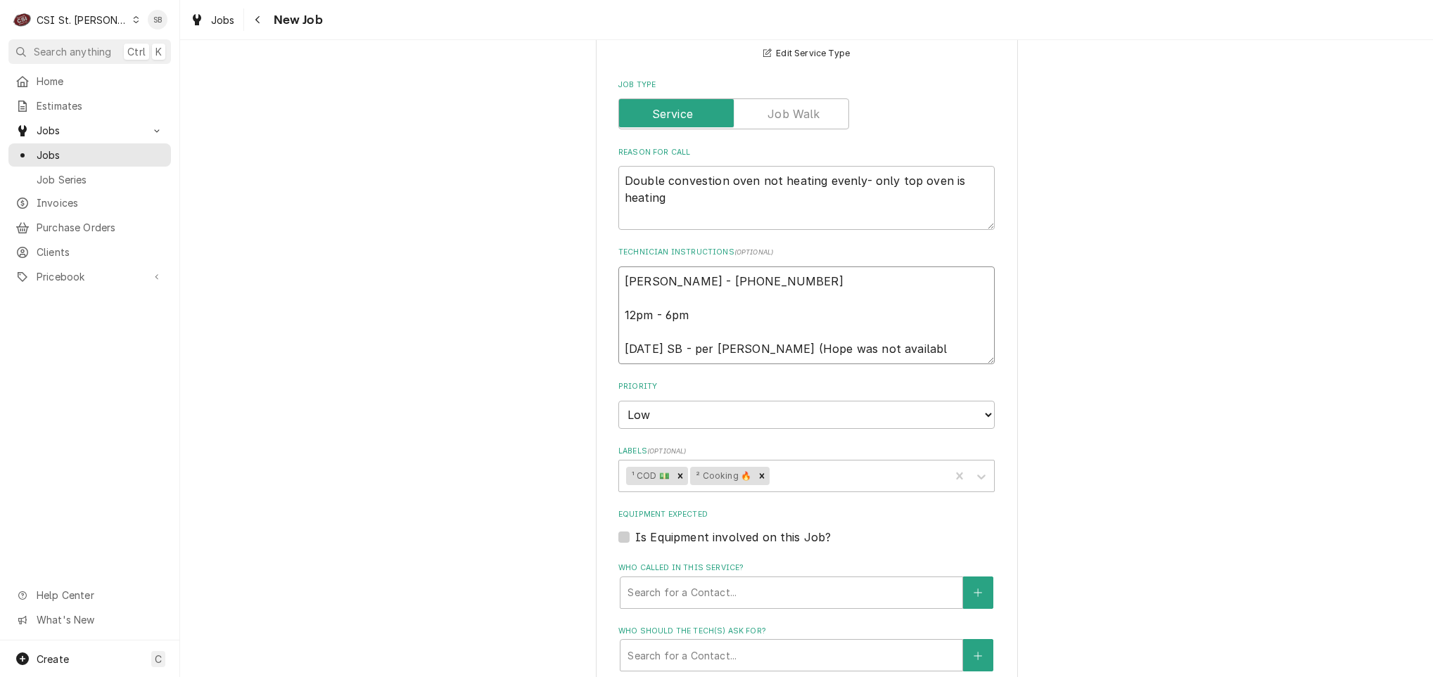
type textarea "Hope Huels - 636 686-7277 12pm - 6pm 9/30 SB - per Claudia (Hope was not availa…"
type textarea "x"
type textarea "Hope Huels - 636 686-7277 12pm - 6pm 9/30 SB - per Claudia (Hope was not availa…"
type textarea "x"
type textarea "Hope Huels - 636 686-7277 12pm - 6pm 9/30 SB - per Claudia (Hope was not availa…"
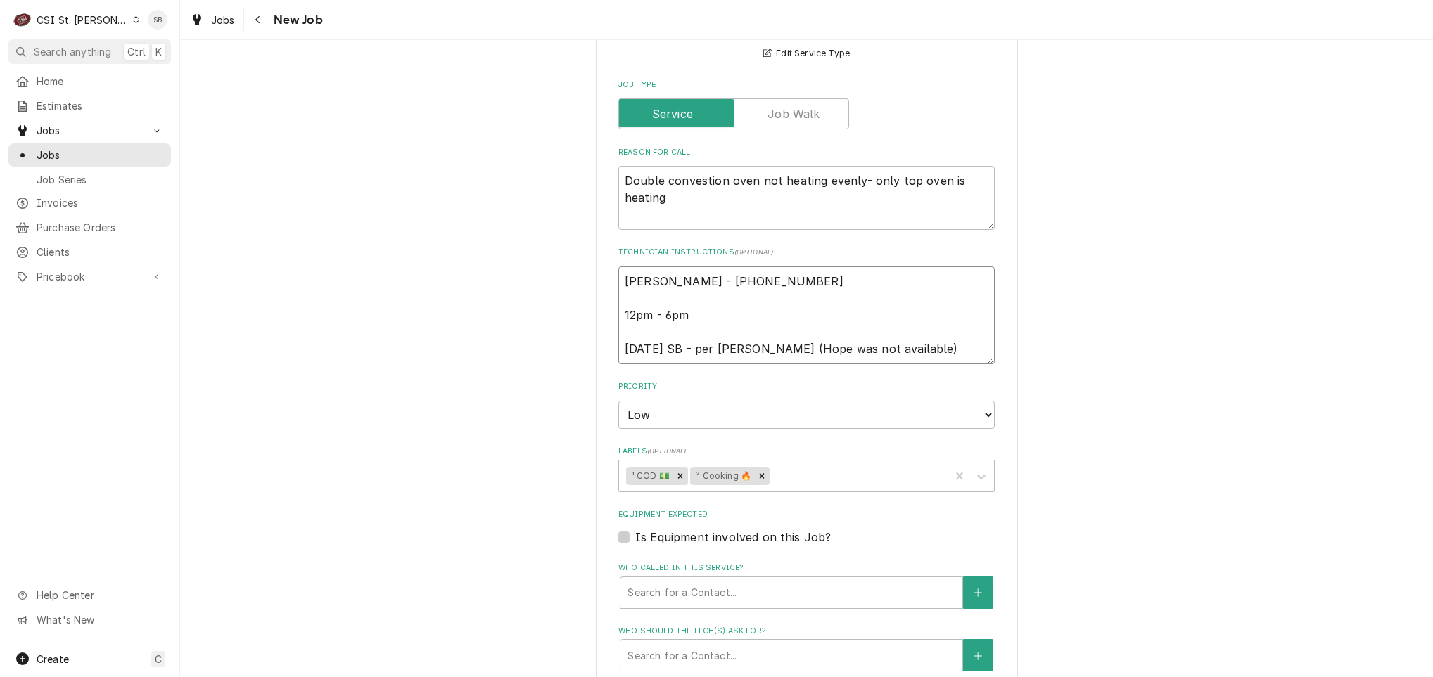
type textarea "x"
type textarea "Hope Huels - 636 686-7277 12pm - 6pm 9/30 SB - per Claudia (Hope was not availa…"
type textarea "x"
type textarea "Hope Huels - 636 686-7277 12pm - 6pm 9/30 SB - per Claudia (Hope was not availa…"
type textarea "x"
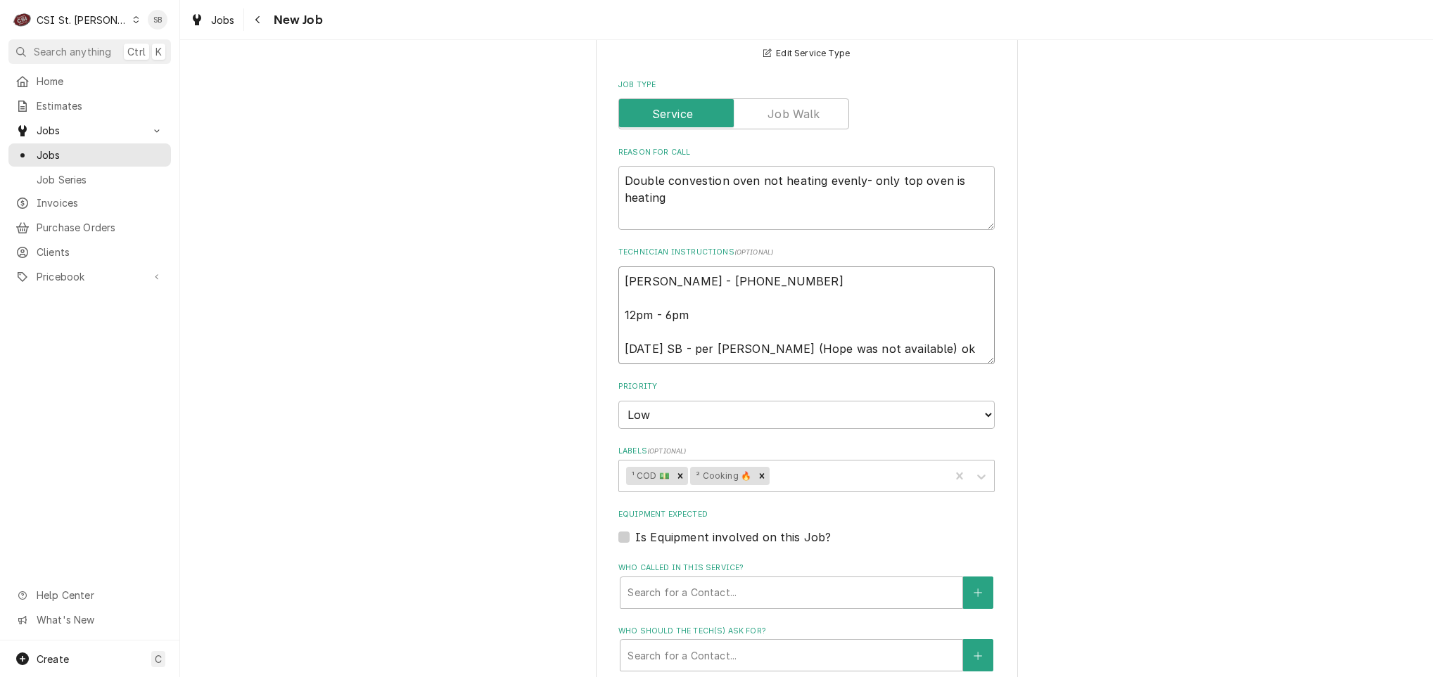
type textarea "Hope Huels - 636 686-7277 12pm - 6pm 9/30 SB - per Claudia (Hope was not availa…"
type textarea "x"
type textarea "Hope Huels - 636 686-7277 12pm - 6pm 9/30 SB - per Claudia (Hope was not availa…"
type textarea "x"
type textarea "Hope Huels - 636 686-7277 12pm - 6pm 9/30 SB - per Claudia (Hope was not availa…"
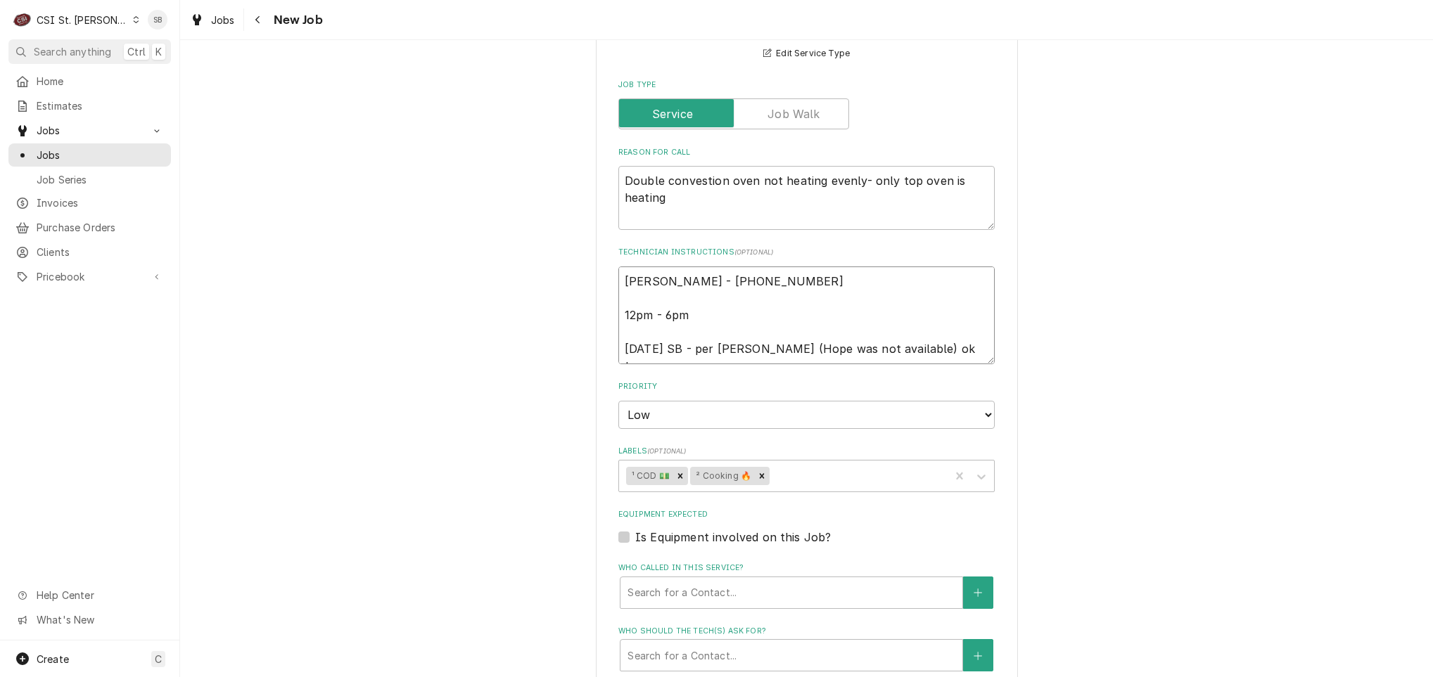
type textarea "x"
type textarea "Hope Huels - 636 686-7277 12pm - 6pm 9/30 SB - per Claudia (Hope was not availa…"
type textarea "x"
type textarea "Hope Huels - 636 686-7277 12pm - 6pm 9/30 SB - per Claudia (Hope was not availa…"
type textarea "x"
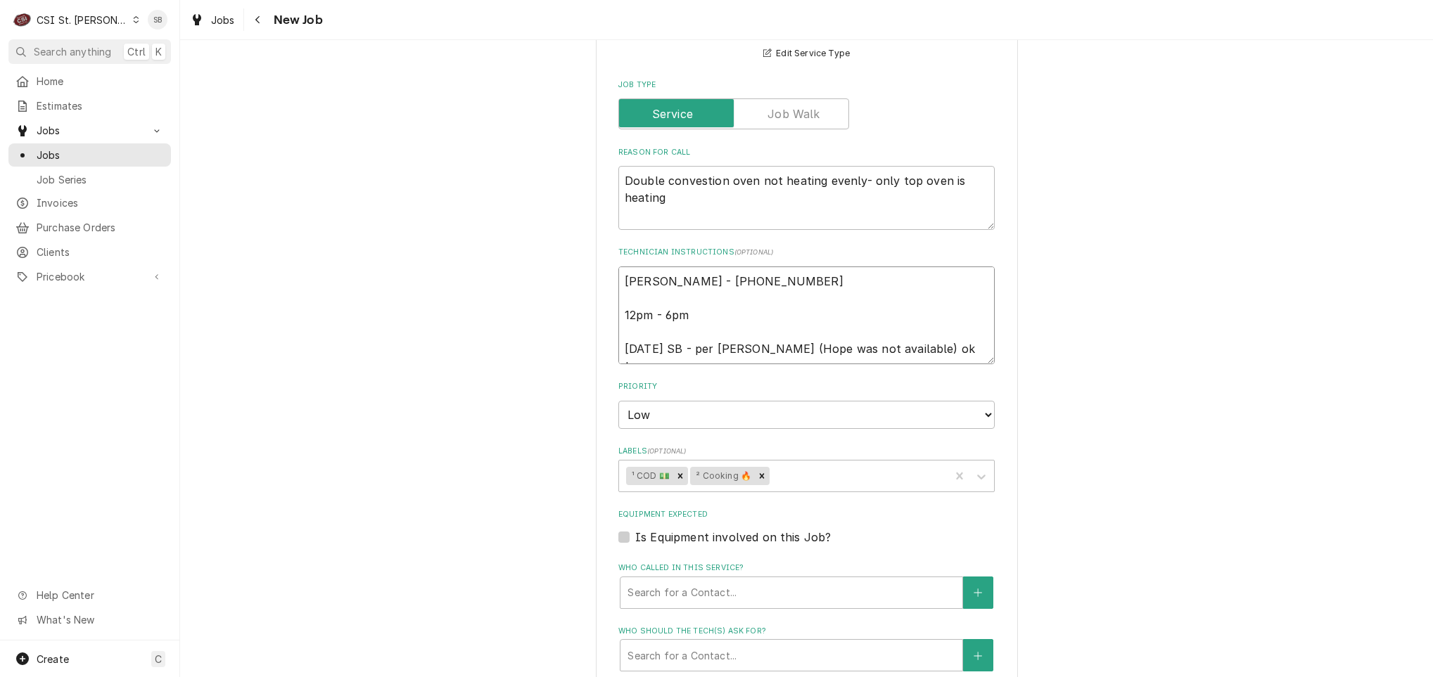
type textarea "Hope Huels - 636 686-7277 12pm - 6pm 9/30 SB - per Claudia (Hope was not availa…"
type textarea "x"
type textarea "Hope Huels - 636 686-7277 12pm - 6pm 9/30 SB - per Claudia (Hope was not availa…"
type textarea "x"
type textarea "Hope Huels - 636 686-7277 12pm - 6pm 9/30 SB - per Claudia (Hope was not availa…"
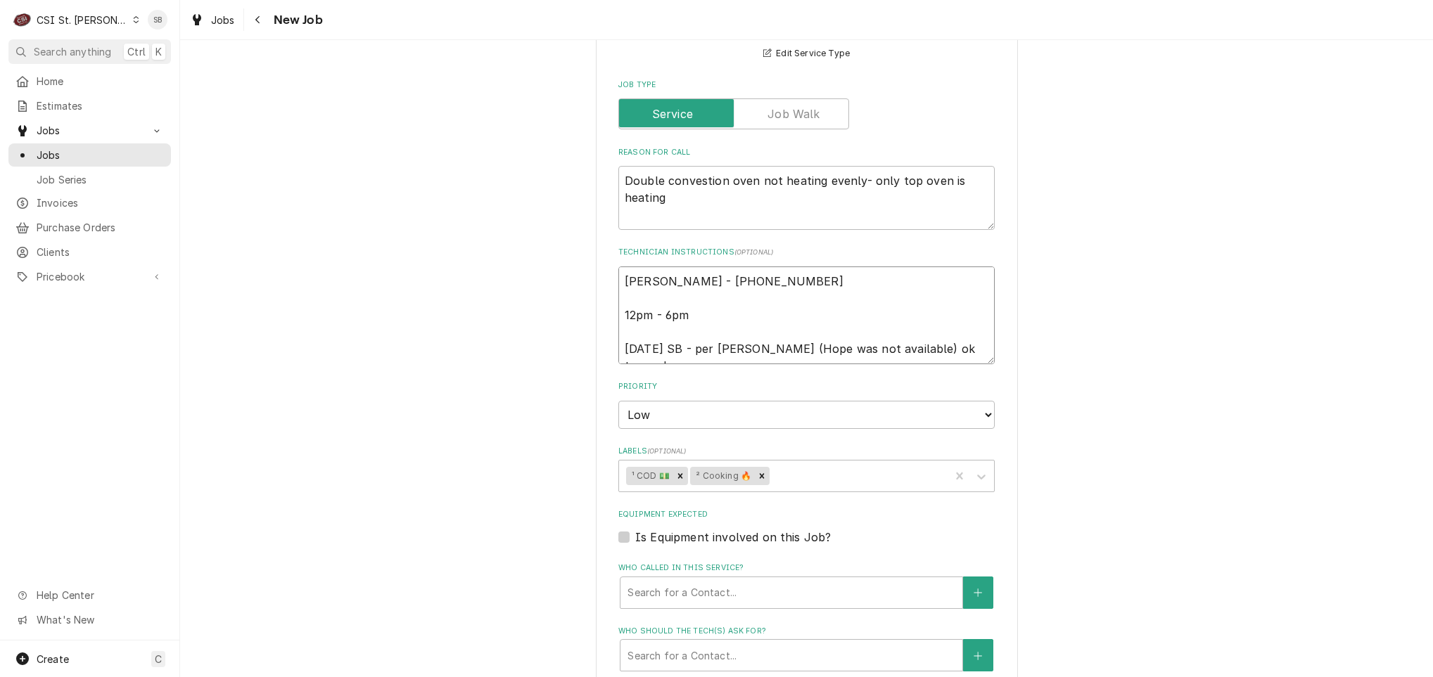
type textarea "x"
type textarea "Hope Huels - 636 686-7277 12pm - 6pm 9/30 SB - per Claudia (Hope was not availa…"
type textarea "x"
type textarea "Hope Huels - 636 686-7277 12pm - 6pm 9/30 SB - per Claudia (Hope was not availa…"
type textarea "x"
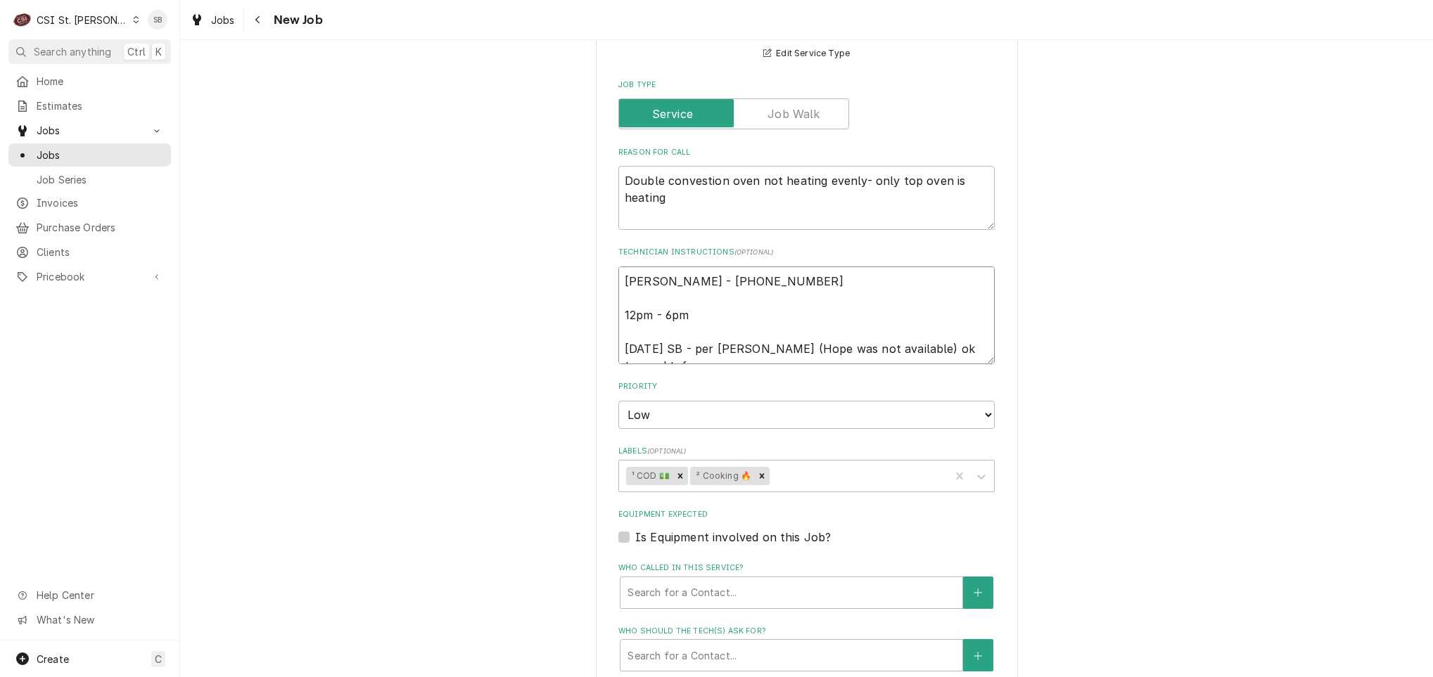
type textarea "Hope Huels - 636 686-7277 12pm - 6pm 9/30 SB - per Claudia (Hope was not availa…"
type textarea "x"
type textarea "Hope Huels - 636 686-7277 12pm - 6pm 9/30 SB - per Claudia (Hope was not availa…"
type textarea "x"
type textarea "Hope Huels - 636 686-7277 12pm - 6pm 9/30 SB - per Claudia (Hope was not availa…"
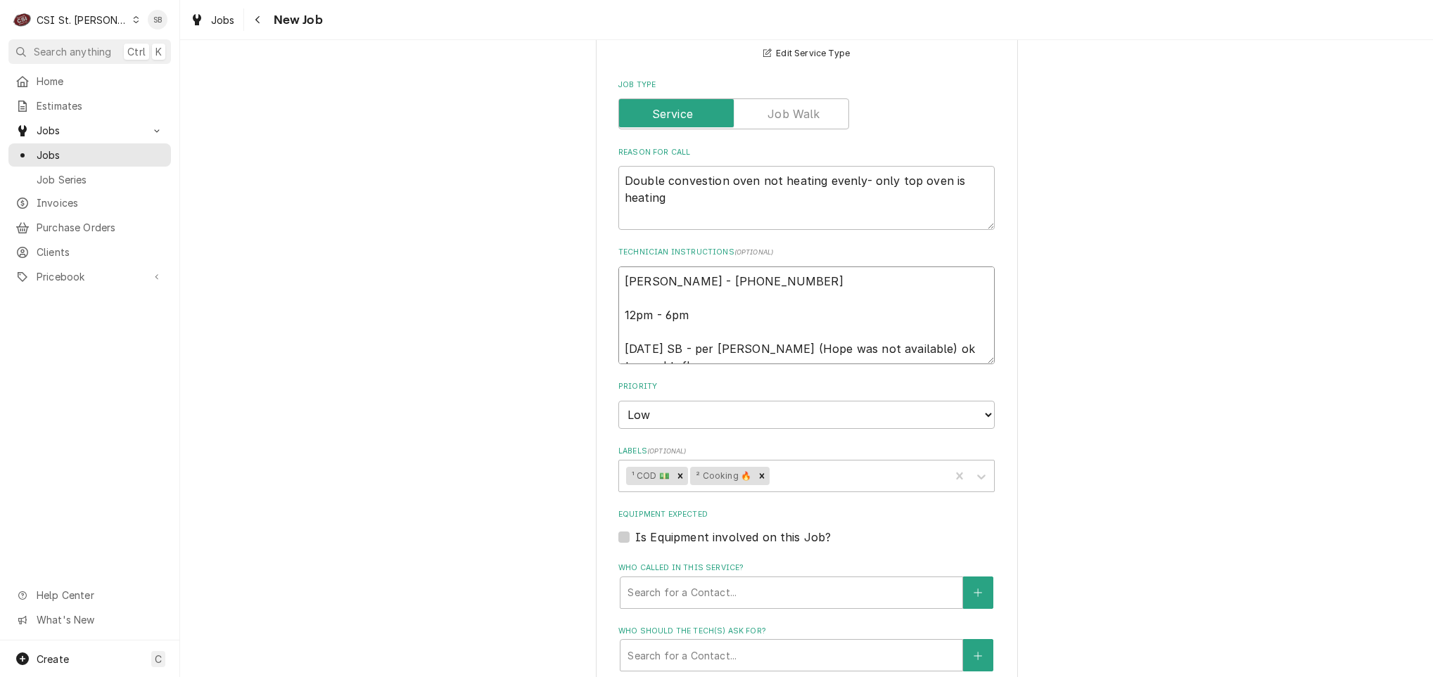
type textarea "x"
type textarea "Hope Huels - 636 686-7277 12pm - 6pm 9/30 SB - per Claudia (Hope was not availa…"
type textarea "x"
type textarea "Hope Huels - 636 686-7277 12pm - 6pm 9/30 SB - per Claudia (Hope was not availa…"
type textarea "x"
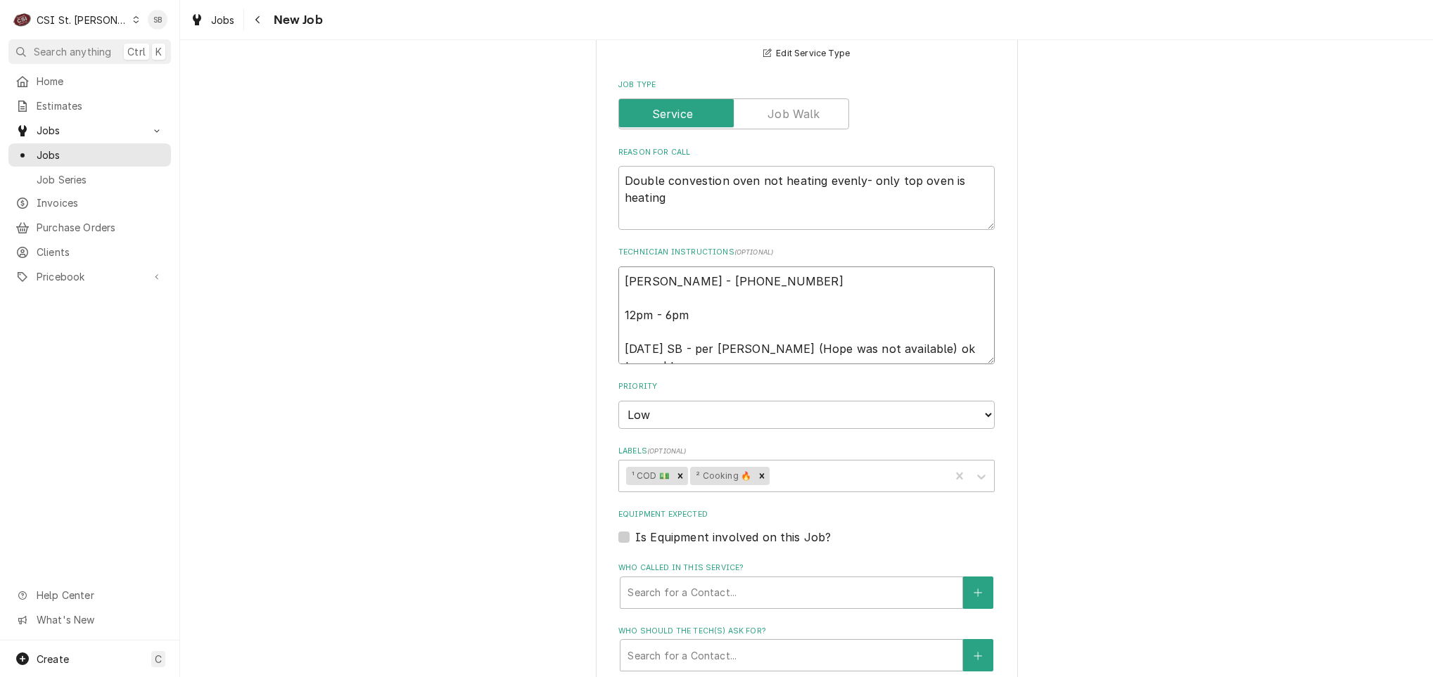
type textarea "Hope Huels - 636 686-7277 12pm - 6pm 9/30 SB - per Claudia (Hope was not availa…"
type textarea "x"
type textarea "Hope Huels - 636 686-7277 12pm - 6pm 9/30 SB - per Claudia (Hope was not availa…"
type textarea "x"
type textarea "Hope Huels - 636 686-7277 12pm - 6pm 9/30 SB - per Claudia (Hope was not availa…"
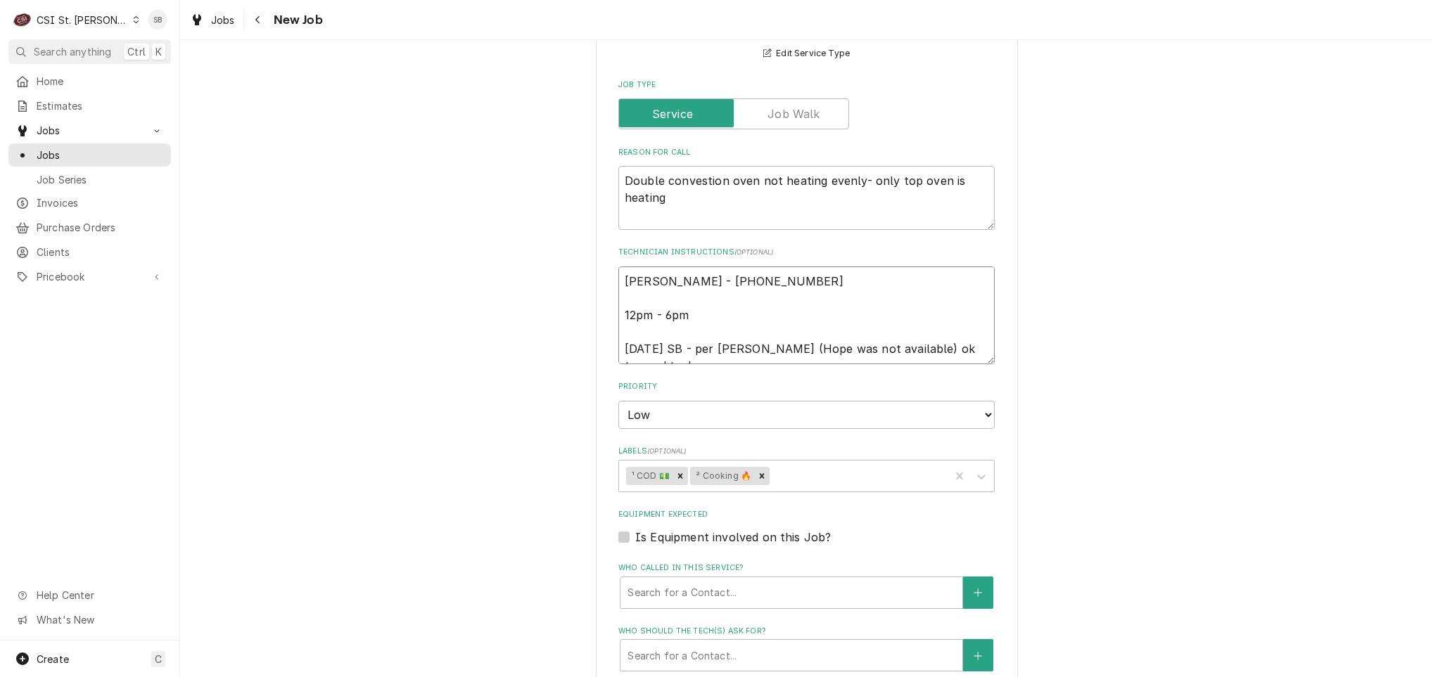
type textarea "x"
type textarea "Hope Huels - 636 686-7277 12pm - 6pm 9/30 SB - per Claudia (Hope was not availa…"
type textarea "x"
type textarea "Hope Huels - 636 686-7277 12pm - 6pm 9/30 SB - per Claudia (Hope was not availa…"
type textarea "x"
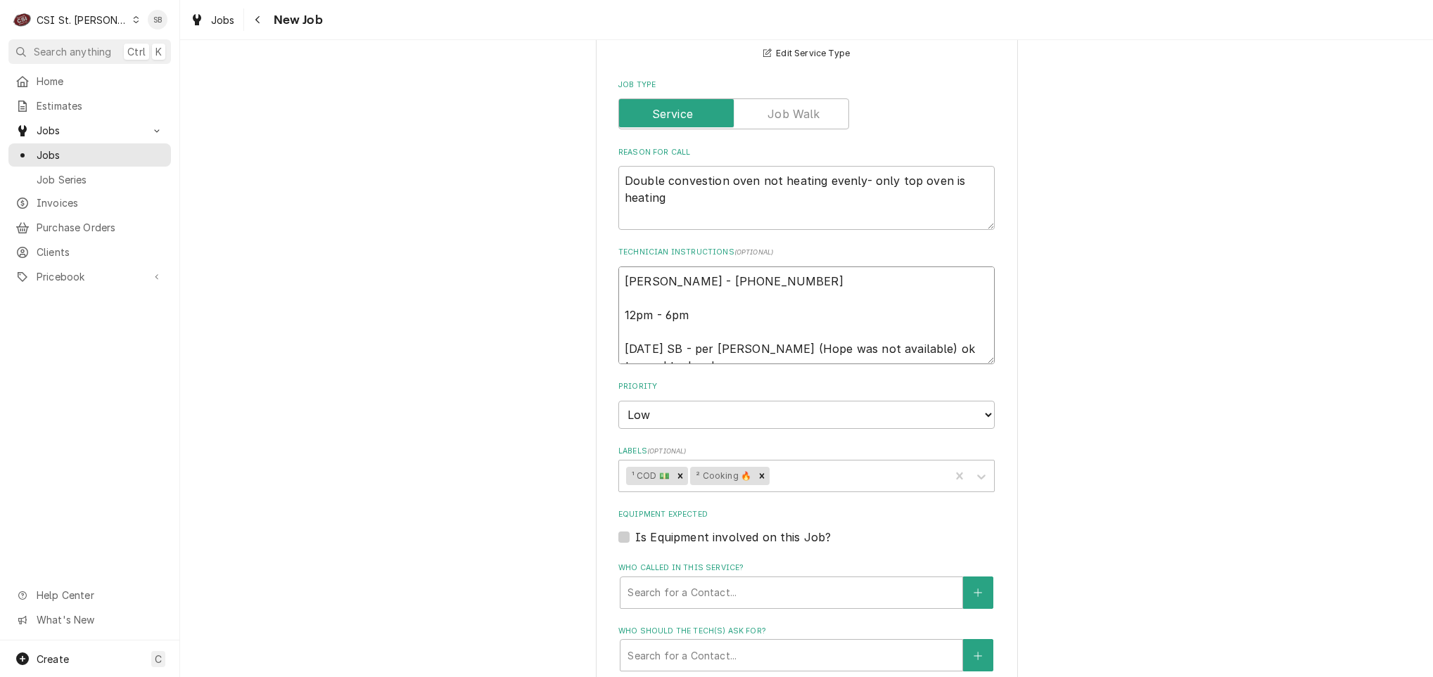
type textarea "Hope Huels - 636 686-7277 12pm - 6pm 9/30 SB - per Claudia (Hope was not availa…"
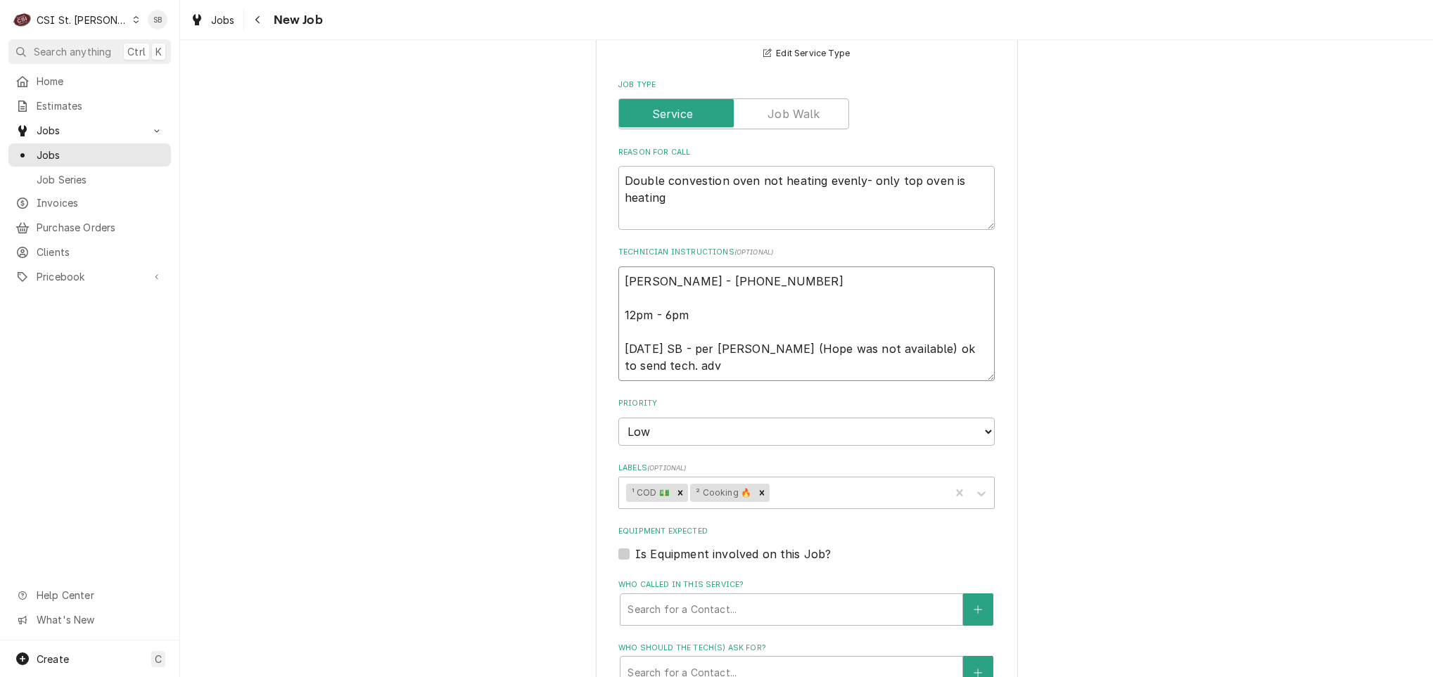
type textarea "x"
type textarea "Hope Huels - 636 686-7277 12pm - 6pm 9/30 SB - per Claudia (Hope was not availa…"
type textarea "x"
type textarea "Hope Huels - 636 686-7277 12pm - 6pm 9/30 SB - per Claudia (Hope was not availa…"
type textarea "x"
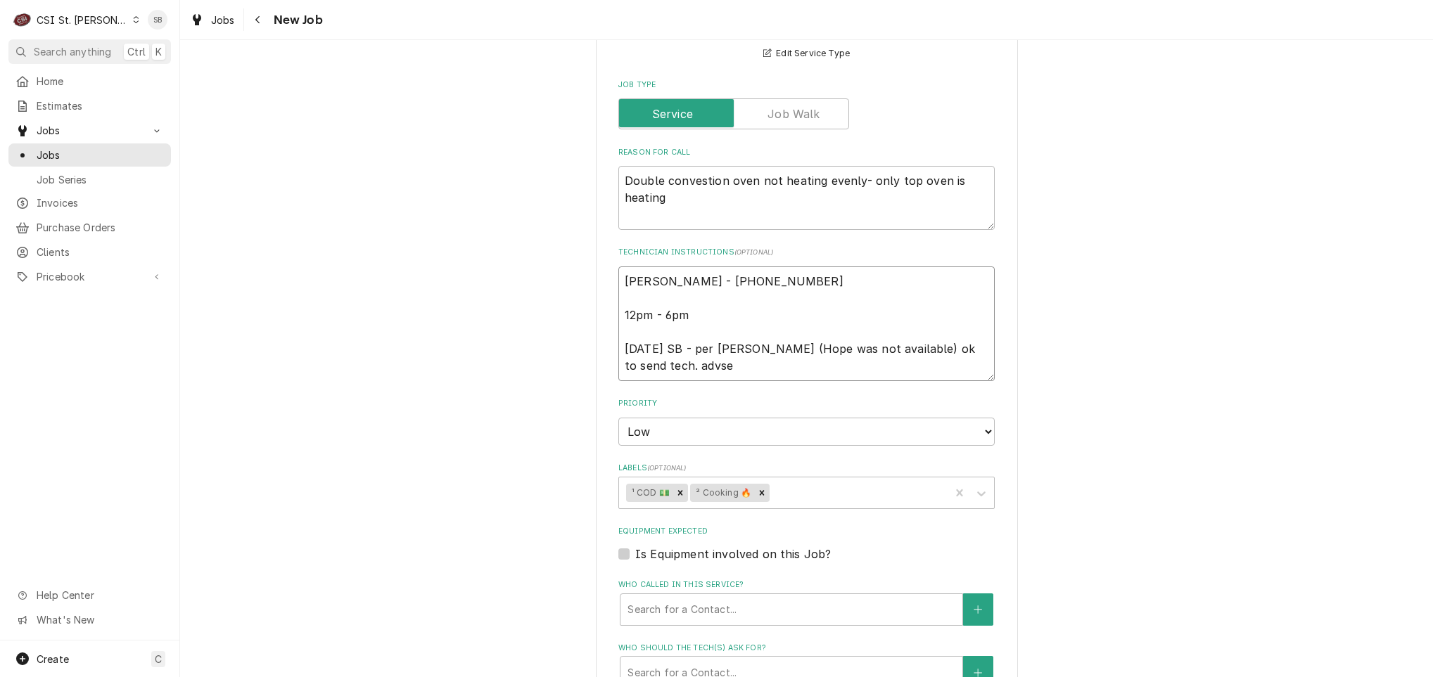
type textarea "Hope Huels - 636 686-7277 12pm - 6pm 9/30 SB - per Claudia (Hope was not availa…"
type textarea "x"
type textarea "Hope Huels - 636 686-7277 12pm - 6pm 9/30 SB - per Claudia (Hope was not availa…"
type textarea "x"
type textarea "Hope Huels - 636 686-7277 12pm - 6pm 9/30 SB - per Claudia (Hope was not availa…"
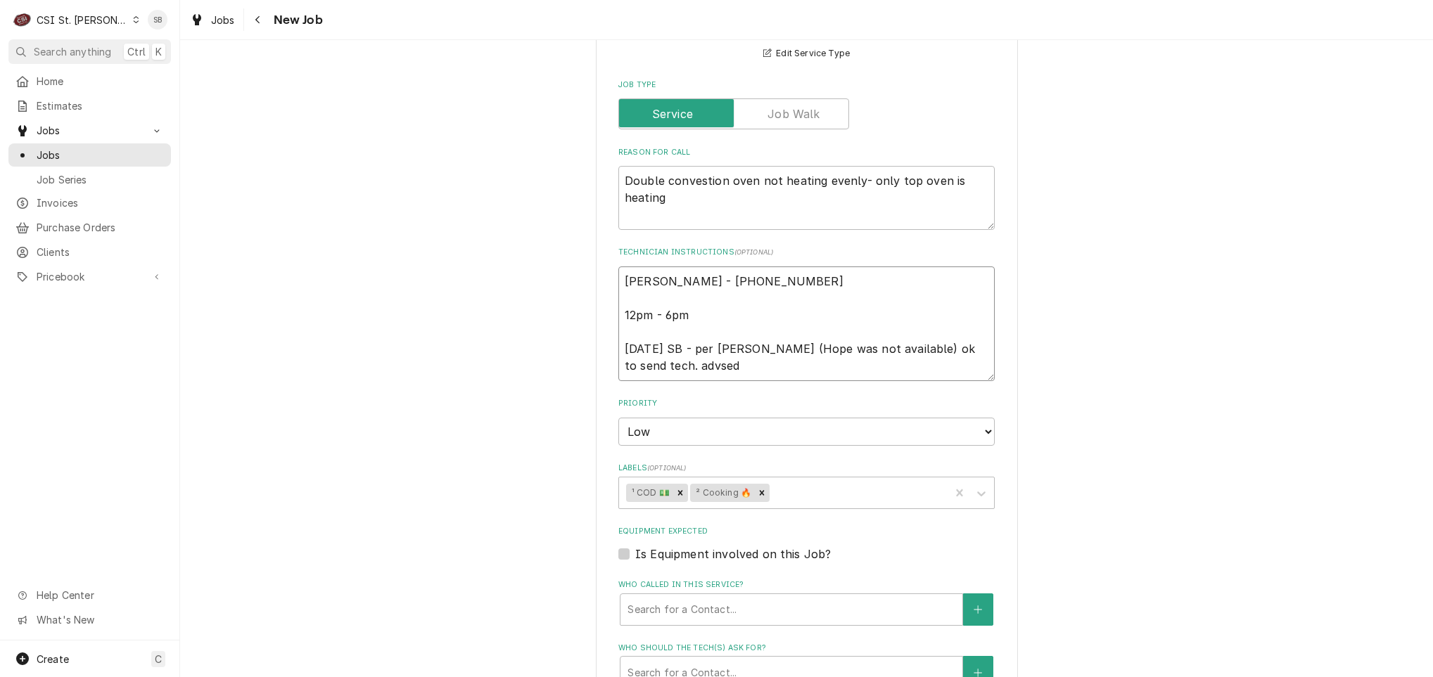
type textarea "x"
type textarea "Hope Huels - 636 686-7277 12pm - 6pm 9/30 SB - per Claudia (Hope was not availa…"
type textarea "x"
type textarea "Hope Huels - 636 686-7277 12pm - 6pm 9/30 SB - per Claudia (Hope was not availa…"
type textarea "x"
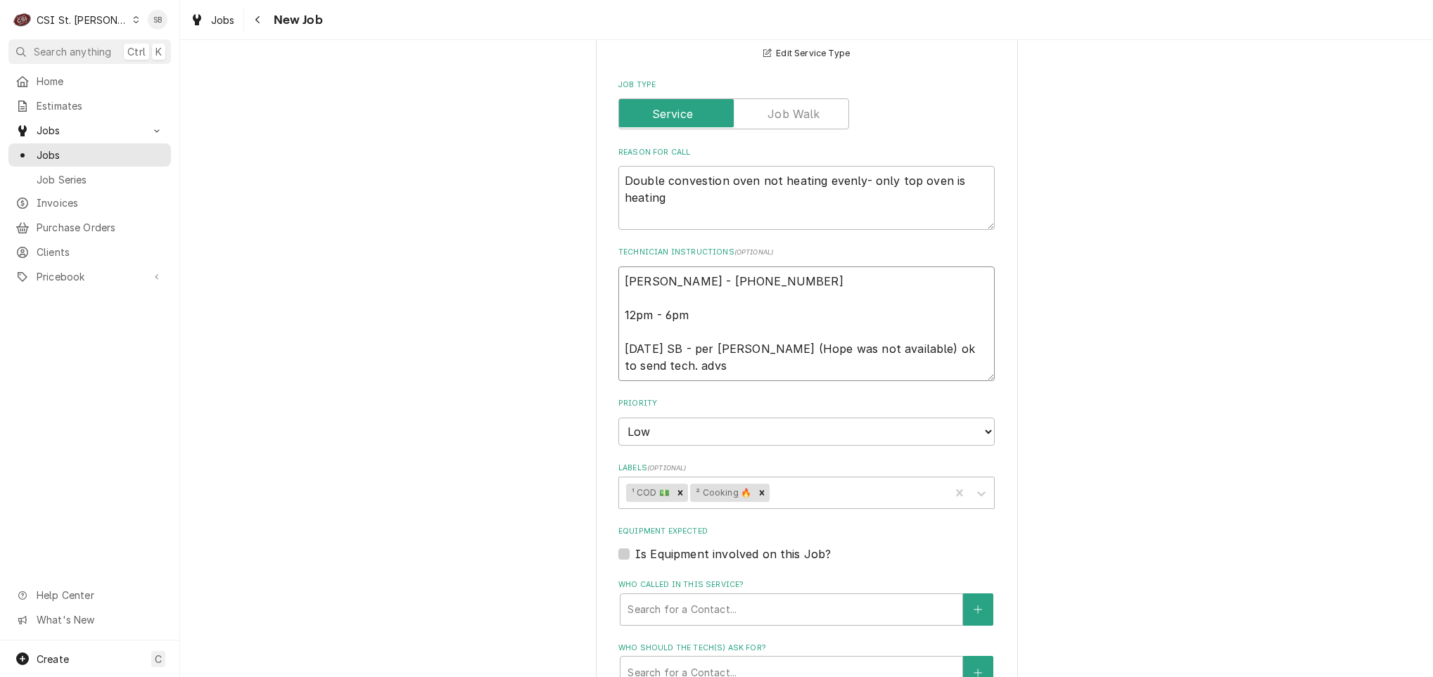
type textarea "Hope Huels - 636 686-7277 12pm - 6pm 9/30 SB - per Claudia (Hope was not availa…"
type textarea "x"
type textarea "Hope Huels - 636 686-7277 12pm - 6pm 9/30 SB - per Claudia (Hope was not availa…"
type textarea "x"
type textarea "Hope Huels - 636 686-7277 12pm - 6pm 9/30 SB - per Claudia (Hope was not availa…"
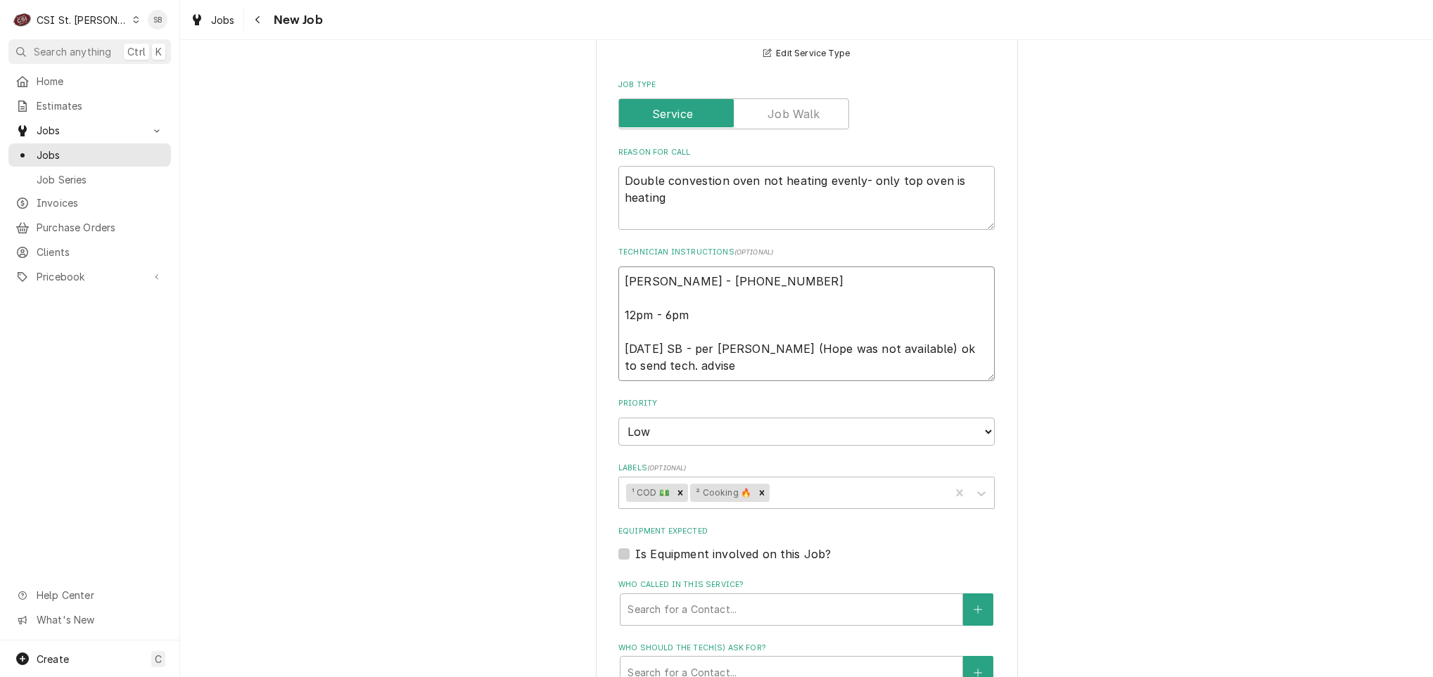
type textarea "x"
type textarea "Hope Huels - 636 686-7277 12pm - 6pm 9/30 SB - per Claudia (Hope was not availa…"
type textarea "x"
type textarea "Hope Huels - 636 686-7277 12pm - 6pm 9/30 SB - per Claudia (Hope was not availa…"
type textarea "x"
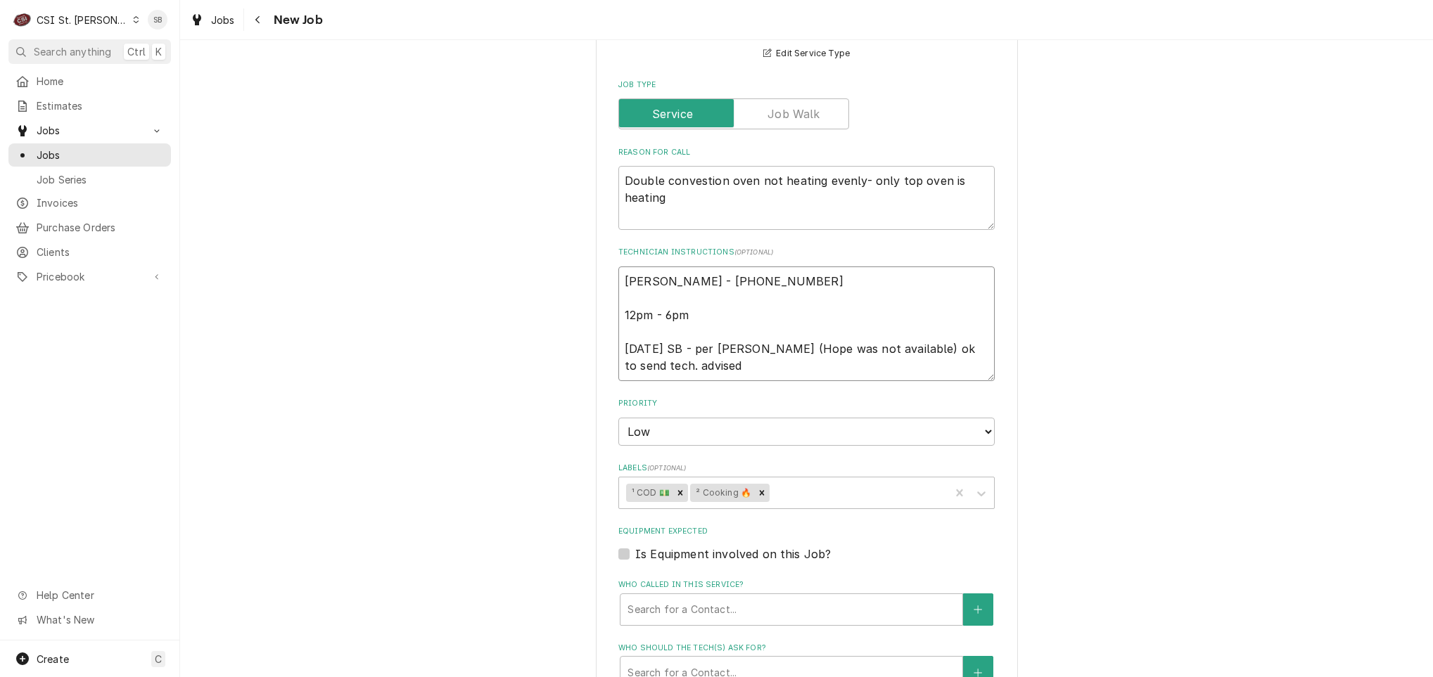
type textarea "Hope Huels - 636 686-7277 12pm - 6pm 9/30 SB - per Claudia (Hope was not availa…"
type textarea "x"
type textarea "Hope Huels - 636 686-7277 12pm - 6pm 9/30 SB - per Claudia (Hope was not availa…"
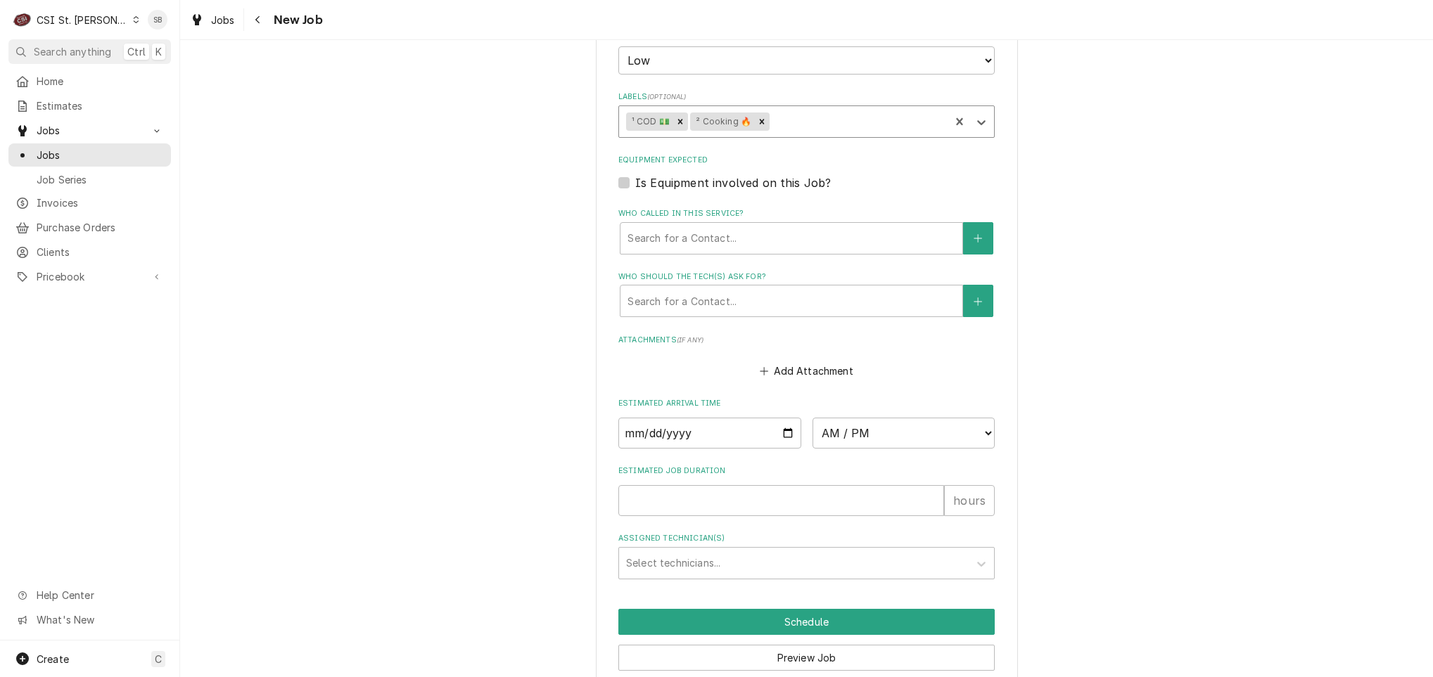
scroll to position [1075, 0]
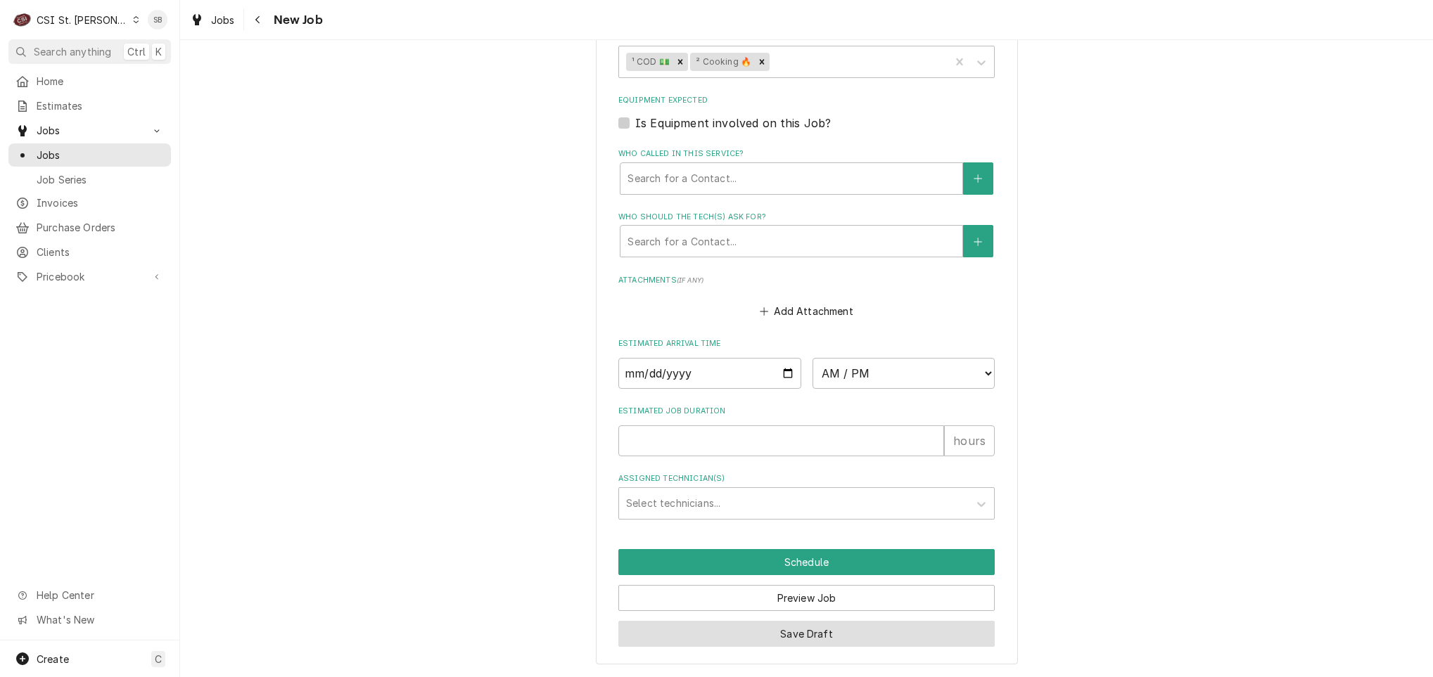
click at [853, 637] on button "Save Draft" at bounding box center [806, 634] width 376 height 26
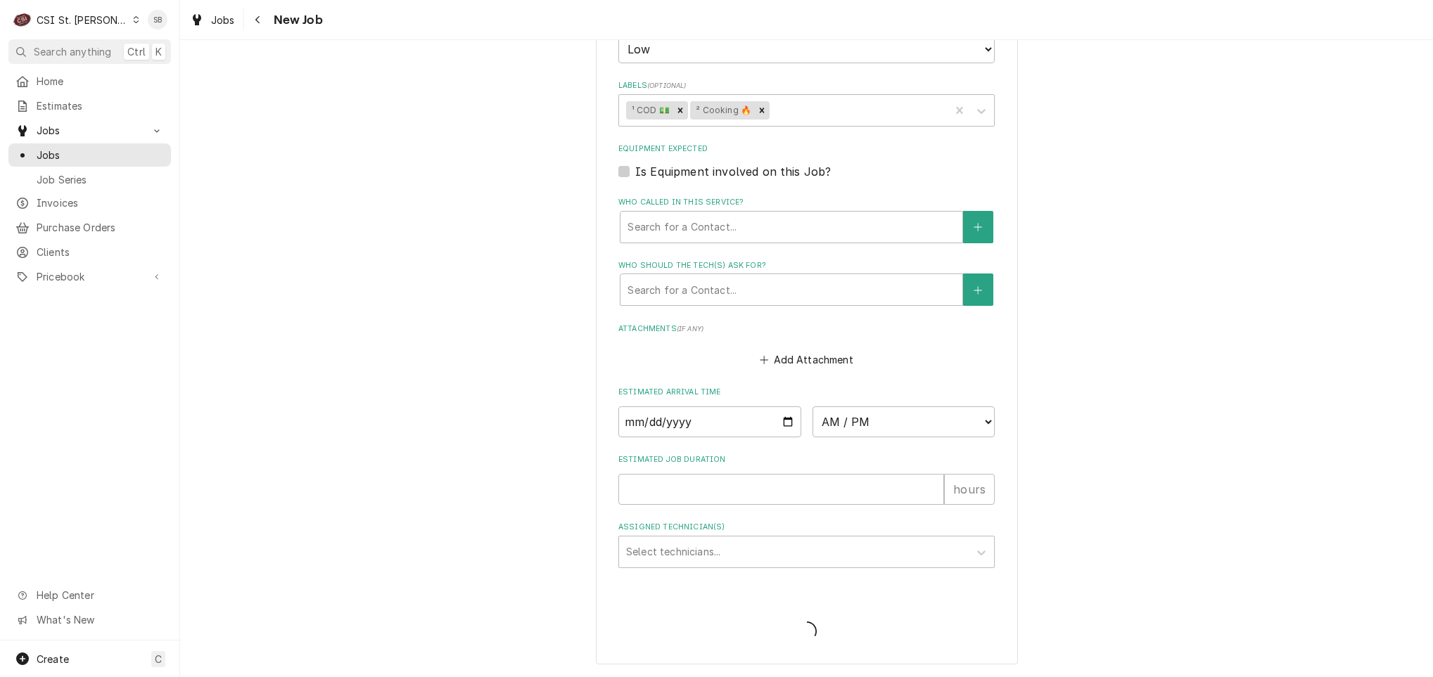
type textarea "x"
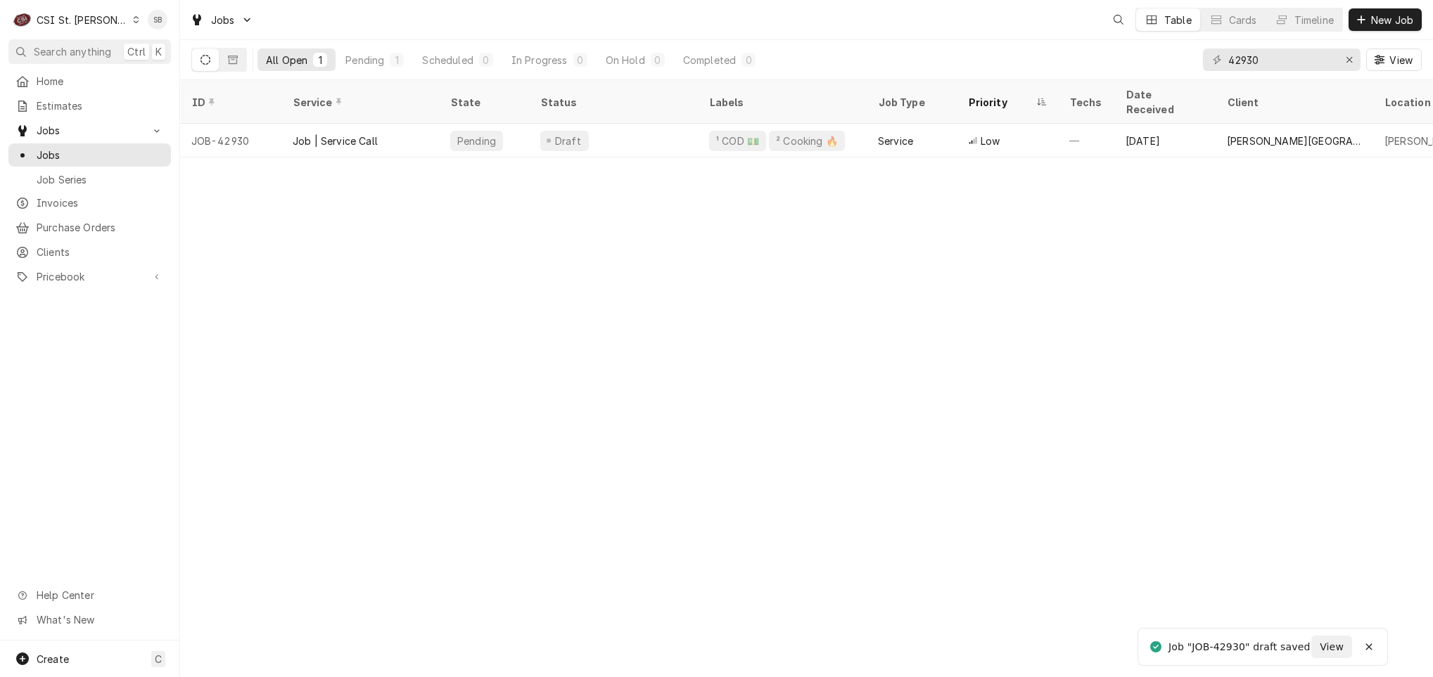
click at [336, 321] on div "ID Service State Status Labels Job Type Priority Techs Date Received Client Loc…" at bounding box center [806, 378] width 1253 height 597
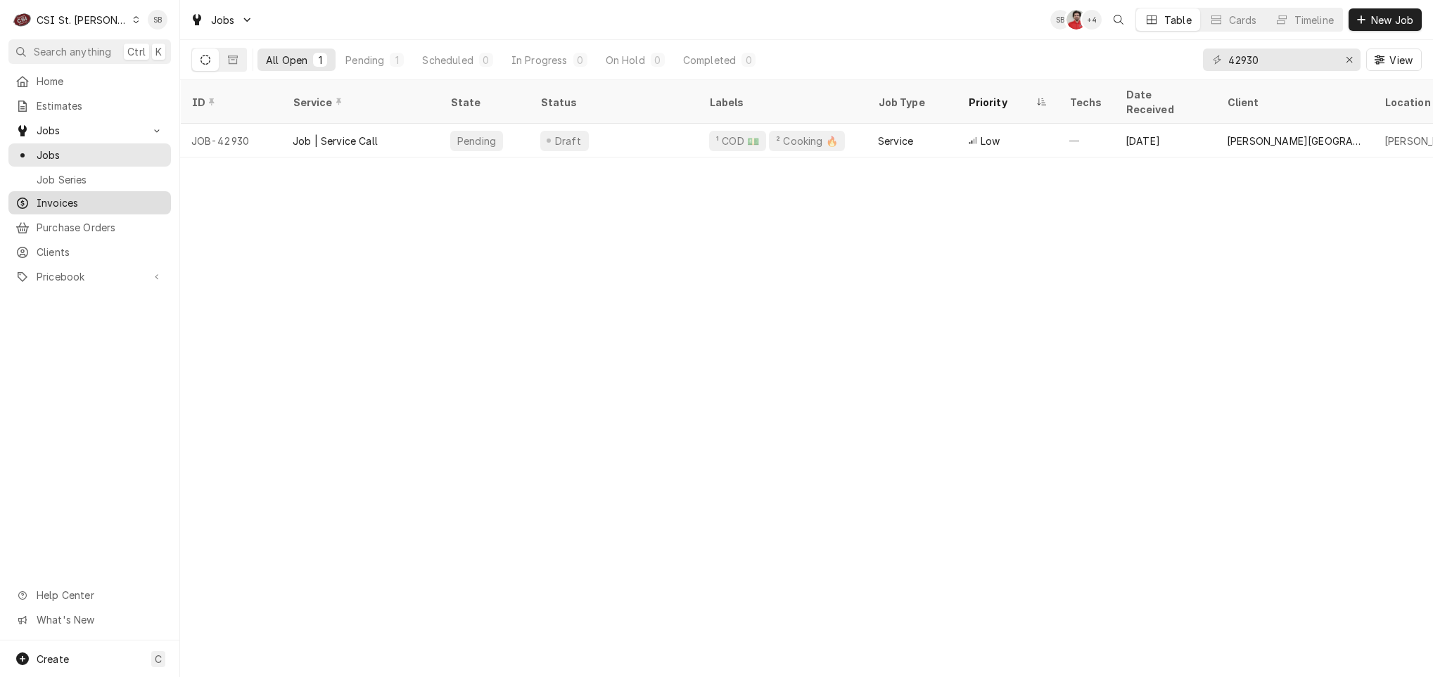
click at [122, 196] on span "Invoices" at bounding box center [100, 203] width 127 height 15
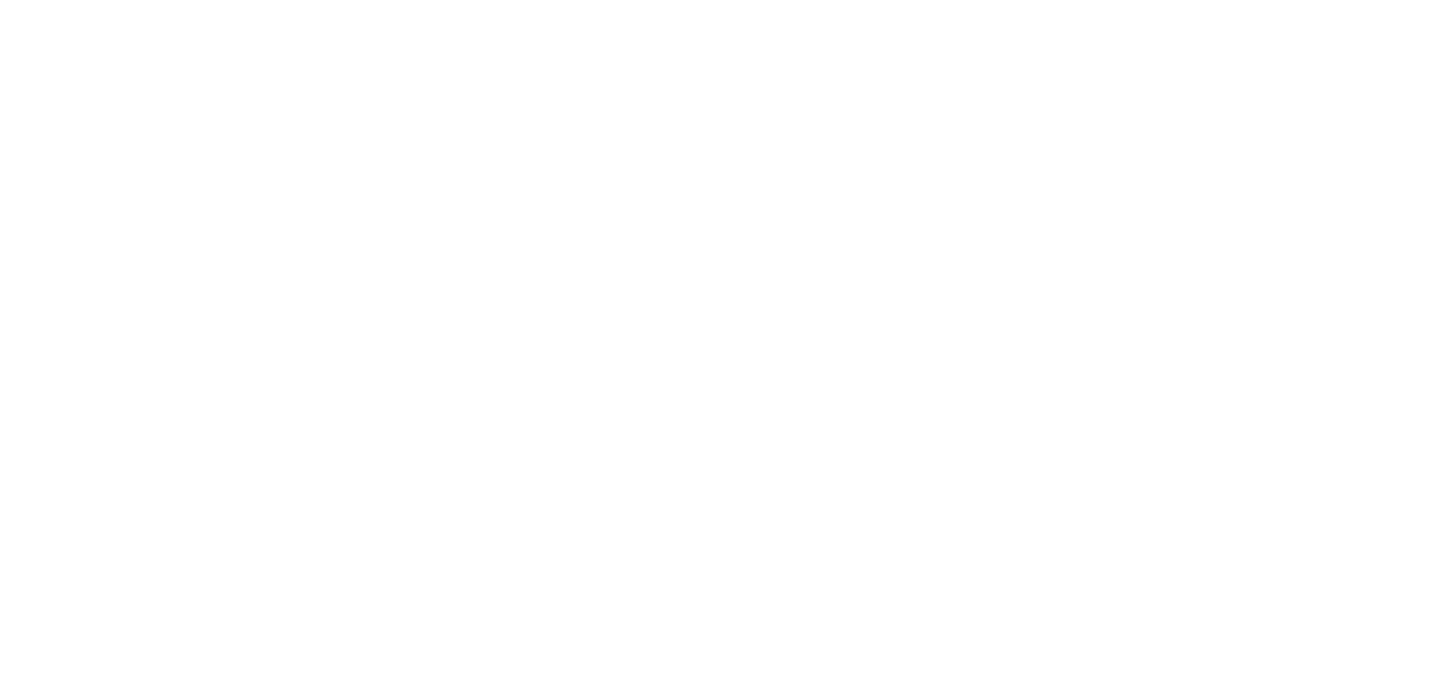
click at [312, 349] on div "Dynamic Content Wrapper" at bounding box center [716, 338] width 1433 height 677
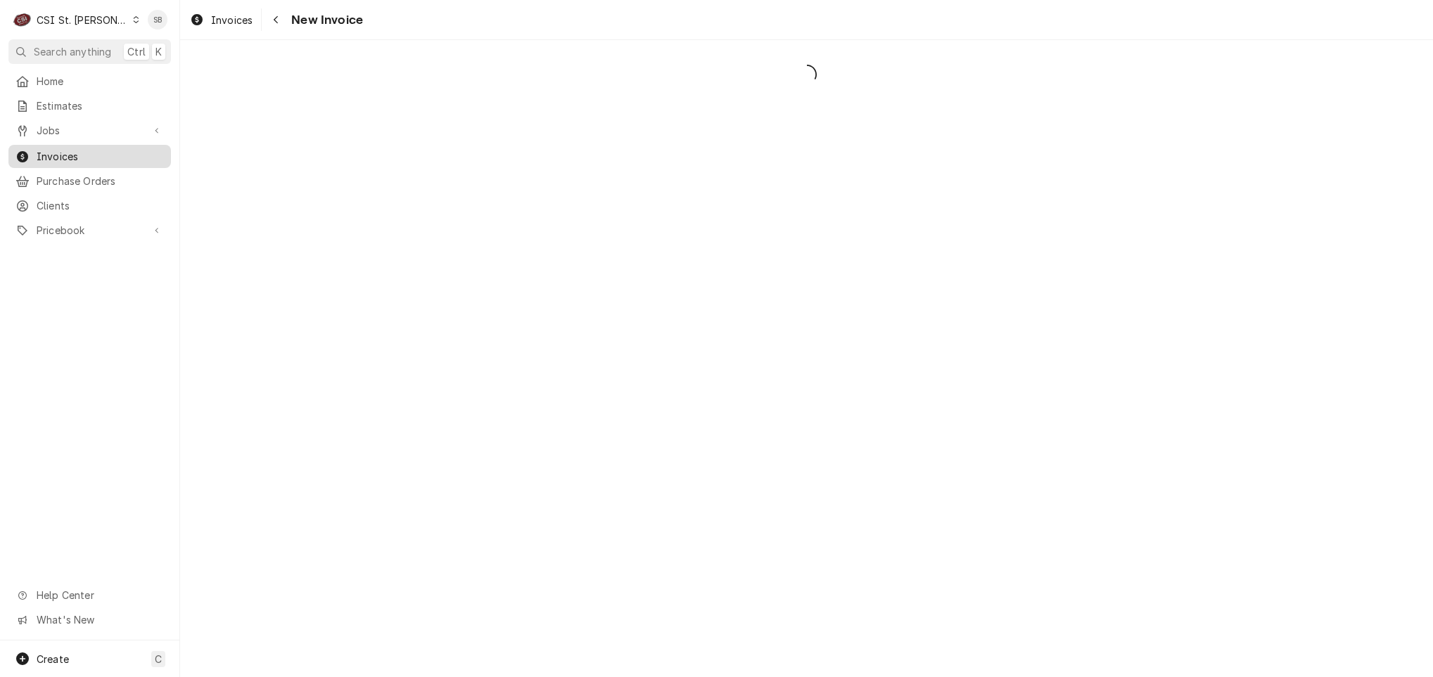
click at [91, 156] on span "Invoices" at bounding box center [100, 156] width 127 height 15
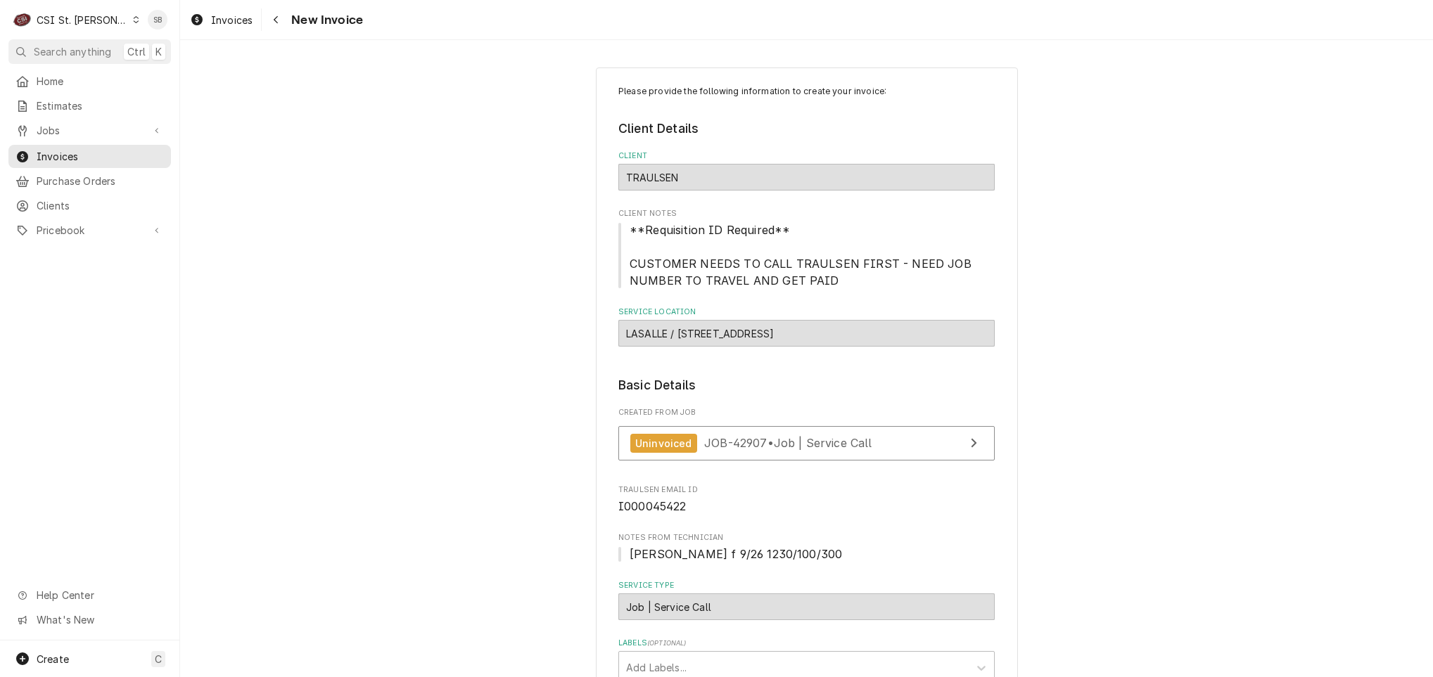
click at [716, 435] on link "Uninvoiced JOB-42907 • Job | Service Call" at bounding box center [806, 443] width 376 height 34
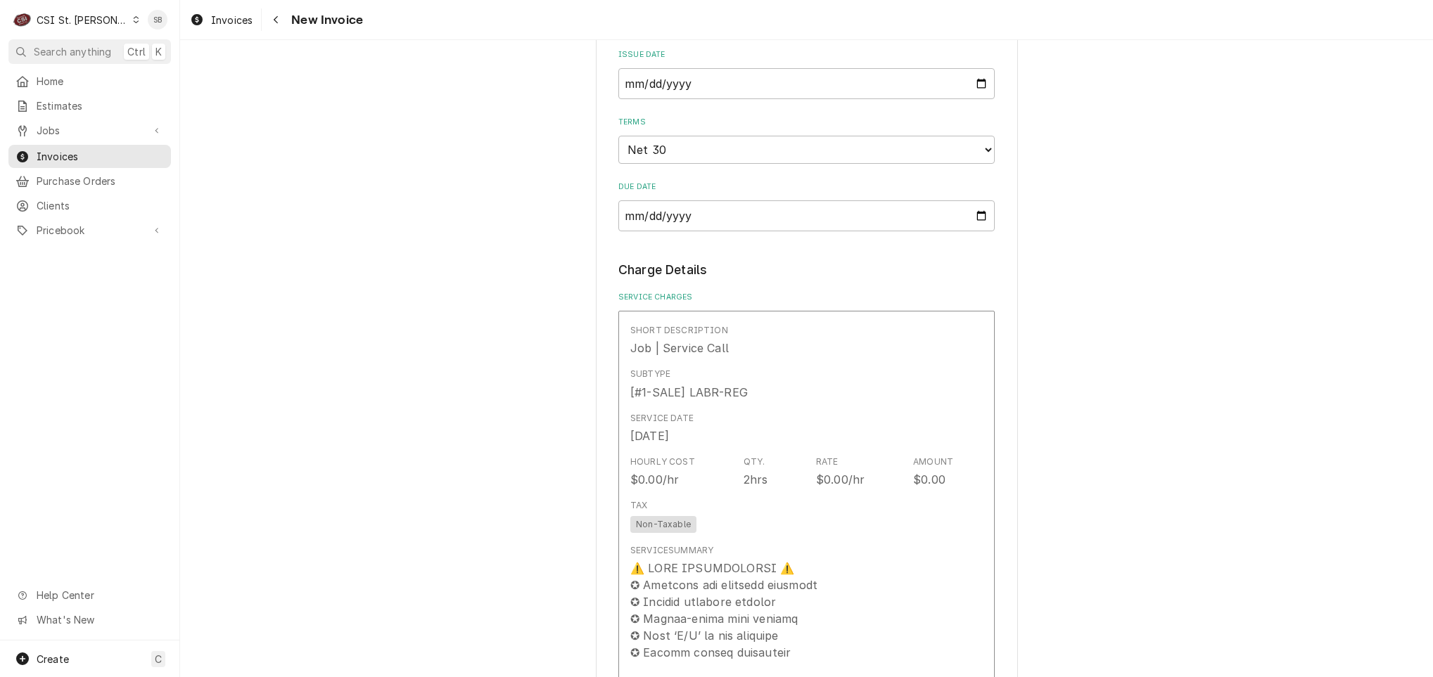
scroll to position [965, 0]
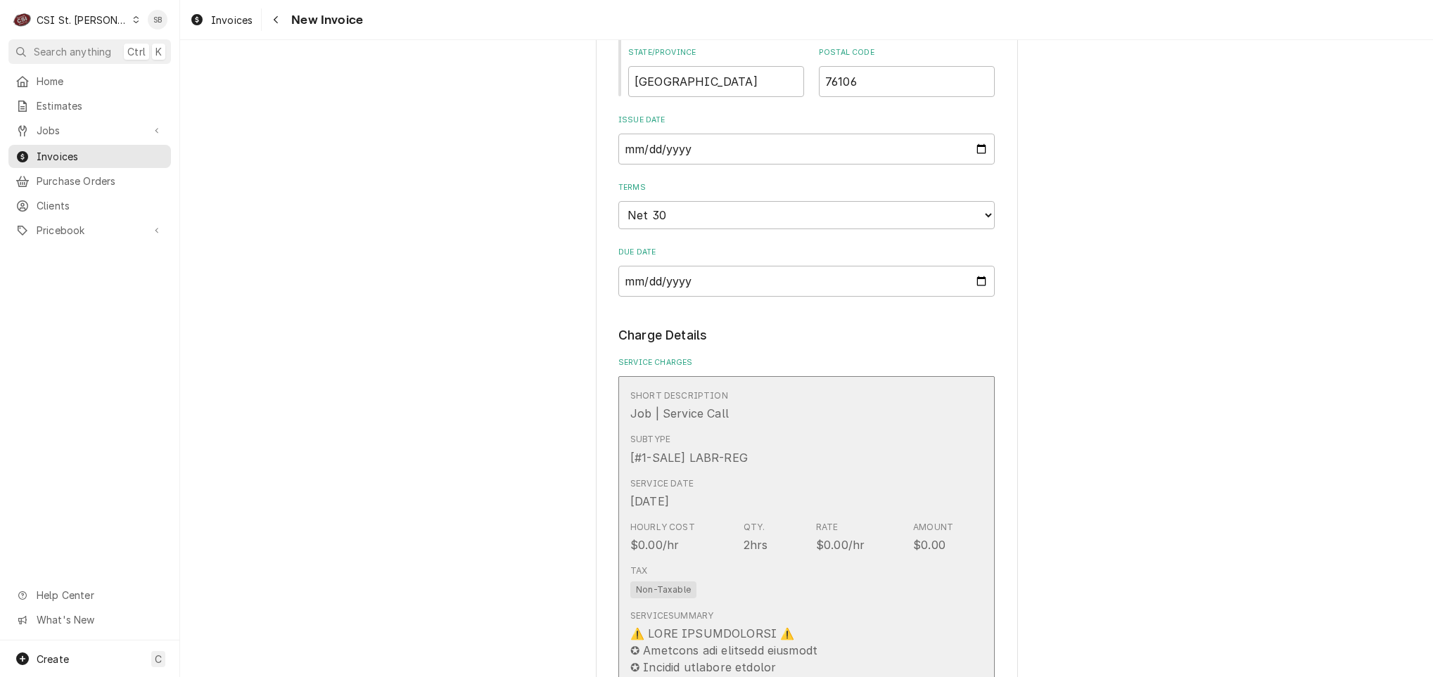
click at [898, 487] on div "Service Date Sep 26, 2025" at bounding box center [791, 494] width 323 height 44
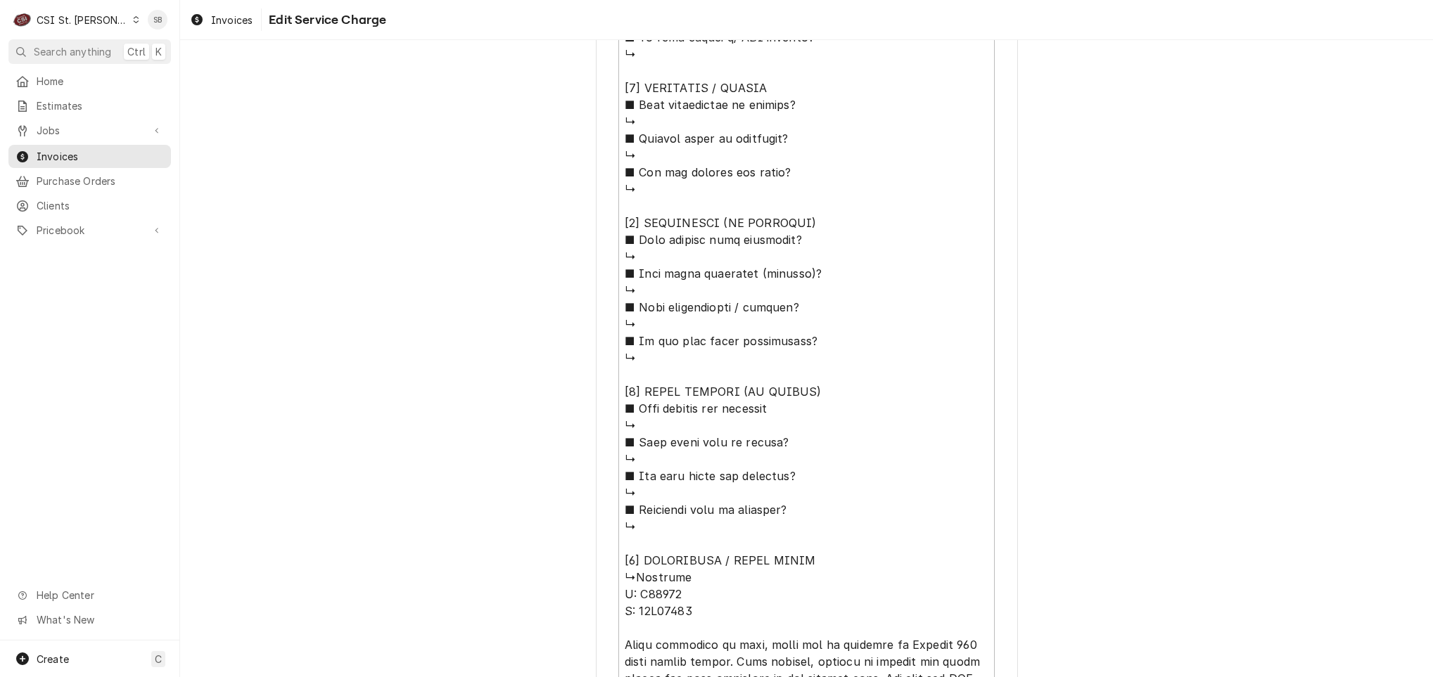
scroll to position [1541, 0]
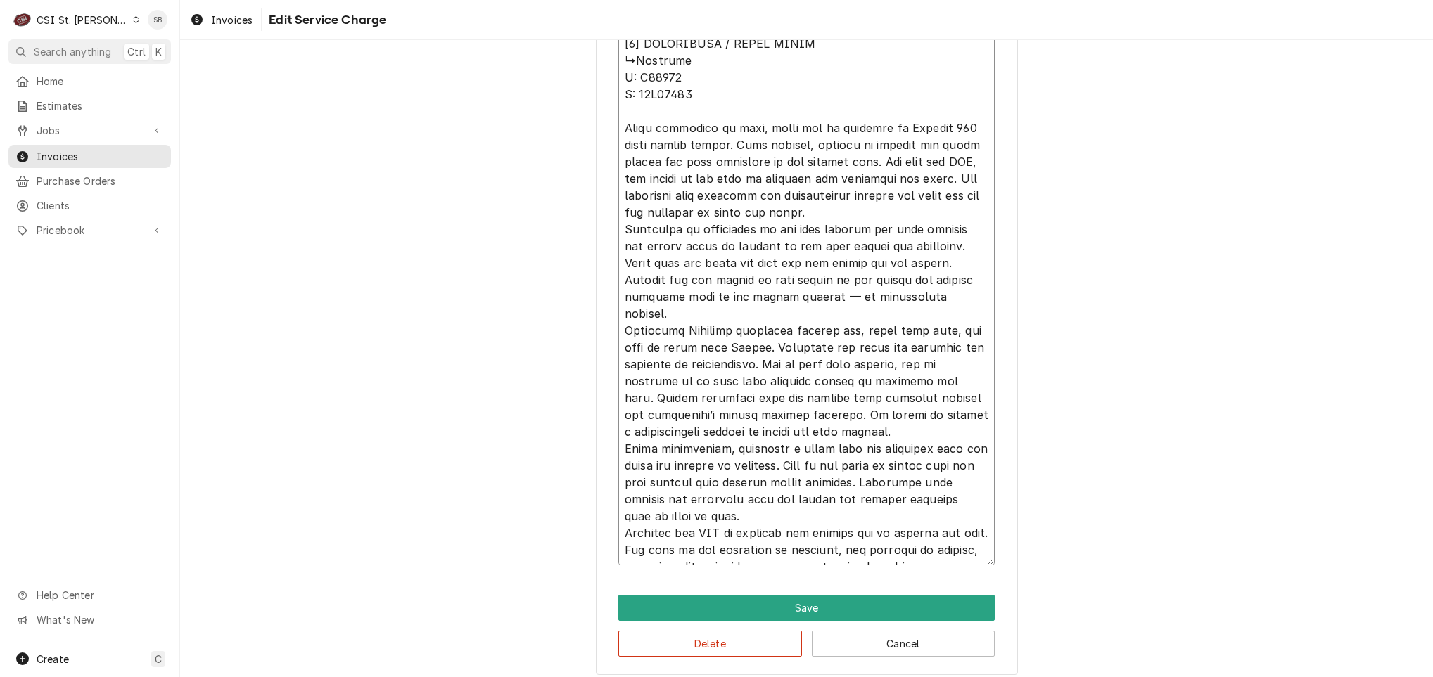
drag, startPoint x: 739, startPoint y: 139, endPoint x: 558, endPoint y: 129, distance: 181.1
type textarea "x"
type textarea "⚠️ 𝗙𝗢𝗥𝗠 𝗜𝗡𝗦𝗧𝗥𝗨𝗖𝗧𝗜𝗢𝗡𝗦 ⚠️ ✪ 𝗖𝗼𝗺𝗽𝗹𝗲𝘁𝗲 𝗮𝗹𝗹 𝗿𝗲𝗹𝗲𝘃𝗮𝗻𝘁 𝘀𝗲𝗰𝘁𝗶𝗼𝗻𝘀 ✪ 𝗣𝗿𝗼𝘃𝗶𝗱𝗲 𝗱𝗲𝘁𝗮𝗶𝗹𝗲𝗱 𝗮𝗻𝘀…"
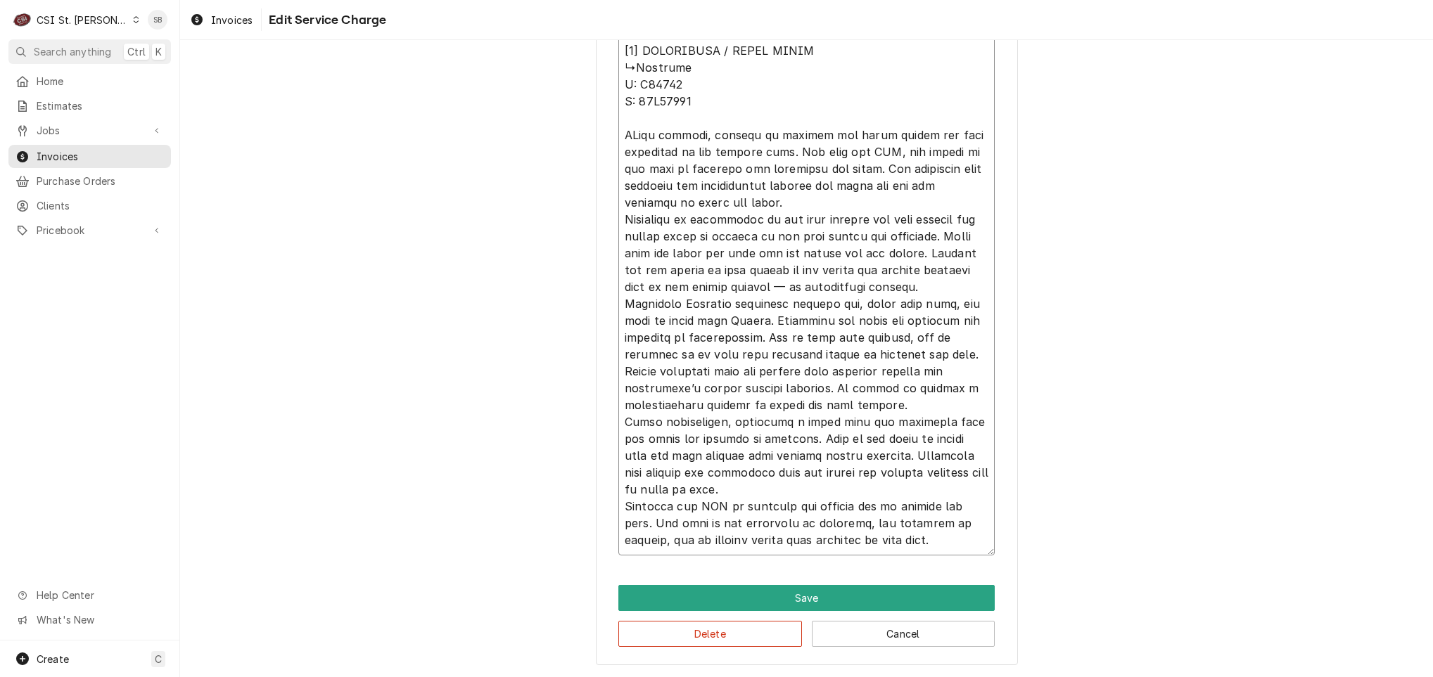
scroll to position [1535, 0]
type textarea "x"
type textarea "⚠️ 𝗙𝗢𝗥𝗠 𝗜𝗡𝗦𝗧𝗥𝗨𝗖𝗧𝗜𝗢𝗡𝗦 ⚠️ ✪ 𝗖𝗼𝗺𝗽𝗹𝗲𝘁𝗲 𝗮𝗹𝗹 𝗿𝗲𝗹𝗲𝘃𝗮𝗻𝘁 𝘀𝗲𝗰𝘁𝗶𝗼𝗻𝘀 ✪ 𝗣𝗿𝗼𝘃𝗶𝗱𝗲 𝗱𝗲𝘁𝗮𝗶𝗹𝗲𝗱 𝗮𝗻𝘀…"
type textarea "x"
type textarea "⚠️ 𝗙𝗢𝗥𝗠 𝗜𝗡𝗦𝗧𝗥𝗨𝗖𝗧𝗜𝗢𝗡𝗦 ⚠️ ✪ 𝗖𝗼𝗺𝗽𝗹𝗲𝘁𝗲 𝗮𝗹𝗹 𝗿𝗲𝗹𝗲𝘃𝗮𝗻𝘁 𝘀𝗲𝗰𝘁𝗶𝗼𝗻𝘀 ✪ 𝗣𝗿𝗼𝘃𝗶𝗱𝗲 𝗱𝗲𝘁𝗮𝗶𝗹𝗲𝗱 𝗮𝗻𝘀…"
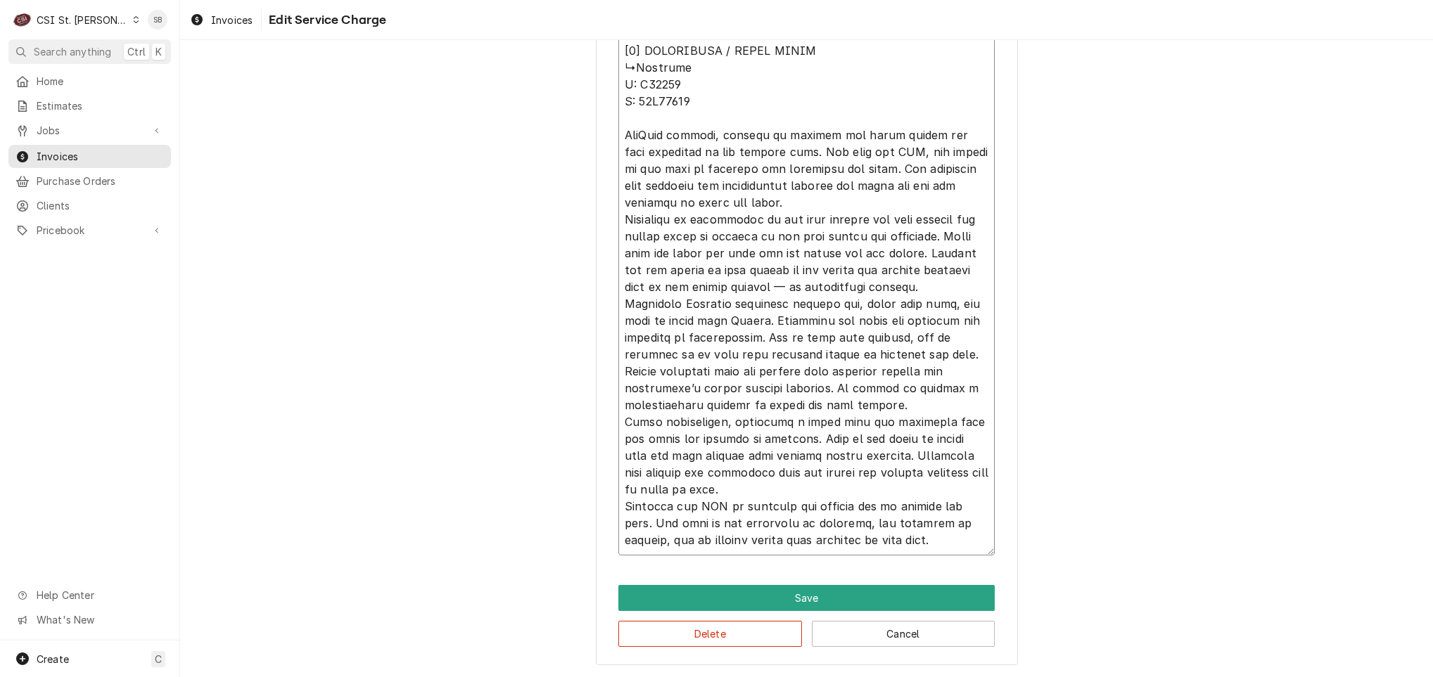
type textarea "x"
type textarea "⚠️ 𝗙𝗢𝗥𝗠 𝗜𝗡𝗦𝗧𝗥𝗨𝗖𝗧𝗜𝗢𝗡𝗦 ⚠️ ✪ 𝗖𝗼𝗺𝗽𝗹𝗲𝘁𝗲 𝗮𝗹𝗹 𝗿𝗲𝗹𝗲𝘃𝗮𝗻𝘁 𝘀𝗲𝗰𝘁𝗶𝗼𝗻𝘀 ✪ 𝗣𝗿𝗼𝘃𝗶𝗱𝗲 𝗱𝗲𝘁𝗮𝗶𝗹𝗲𝗱 𝗮𝗻𝘀…"
type textarea "x"
type textarea "⚠️ 𝗙𝗢𝗥𝗠 𝗜𝗡𝗦𝗧𝗥𝗨𝗖𝗧𝗜𝗢𝗡𝗦 ⚠️ ✪ 𝗖𝗼𝗺𝗽𝗹𝗲𝘁𝗲 𝗮𝗹𝗹 𝗿𝗲𝗹𝗲𝘃𝗮𝗻𝘁 𝘀𝗲𝗰𝘁𝗶𝗼𝗻𝘀 ✪ 𝗣𝗿𝗼𝘃𝗶𝗱𝗲 𝗱𝗲𝘁𝗮𝗶𝗹𝗲𝗱 𝗮𝗻𝘀…"
type textarea "x"
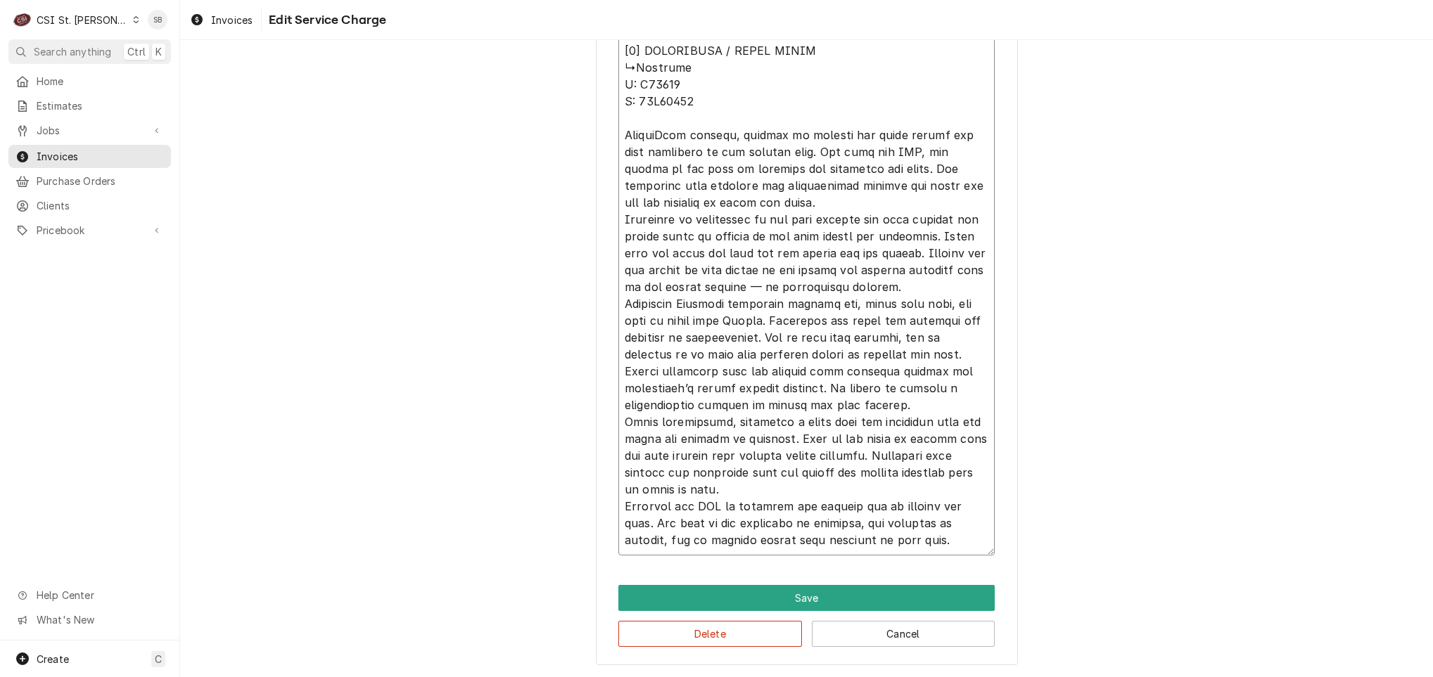
type textarea "⚠️ 𝗙𝗢𝗥𝗠 𝗜𝗡𝗦𝗧𝗥𝗨𝗖𝗧𝗜𝗢𝗡𝗦 ⚠️ ✪ 𝗖𝗼𝗺𝗽𝗹𝗲𝘁𝗲 𝗮𝗹𝗹 𝗿𝗲𝗹𝗲𝘃𝗮𝗻𝘁 𝘀𝗲𝗰𝘁𝗶𝗼𝗻𝘀 ✪ 𝗣𝗿𝗼𝘃𝗶𝗱𝗲 𝗱𝗲𝘁𝗮𝗶𝗹𝗲𝗱 𝗮𝗻𝘀…"
type textarea "x"
type textarea "⚠️ 𝗙𝗢𝗥𝗠 𝗜𝗡𝗦𝗧𝗥𝗨𝗖𝗧𝗜𝗢𝗡𝗦 ⚠️ ✪ 𝗖𝗼𝗺𝗽𝗹𝗲𝘁𝗲 𝗮𝗹𝗹 𝗿𝗲𝗹𝗲𝘃𝗮𝗻𝘁 𝘀𝗲𝗰𝘁𝗶𝗼𝗻𝘀 ✪ 𝗣𝗿𝗼𝘃𝗶𝗱𝗲 𝗱𝗲𝘁𝗮𝗶𝗹𝗲𝗱 𝗮𝗻𝘀…"
type textarea "x"
type textarea "⚠️ 𝗙𝗢𝗥𝗠 𝗜𝗡𝗦𝗧𝗥𝗨𝗖𝗧𝗜𝗢𝗡𝗦 ⚠️ ✪ 𝗖𝗼𝗺𝗽𝗹𝗲𝘁𝗲 𝗮𝗹𝗹 𝗿𝗲𝗹𝗲𝘃𝗮𝗻𝘁 𝘀𝗲𝗰𝘁𝗶𝗼𝗻𝘀 ✪ 𝗣𝗿𝗼𝘃𝗶𝗱𝗲 𝗱𝗲𝘁𝗮𝗶𝗹𝗲𝗱 𝗮𝗻𝘀…"
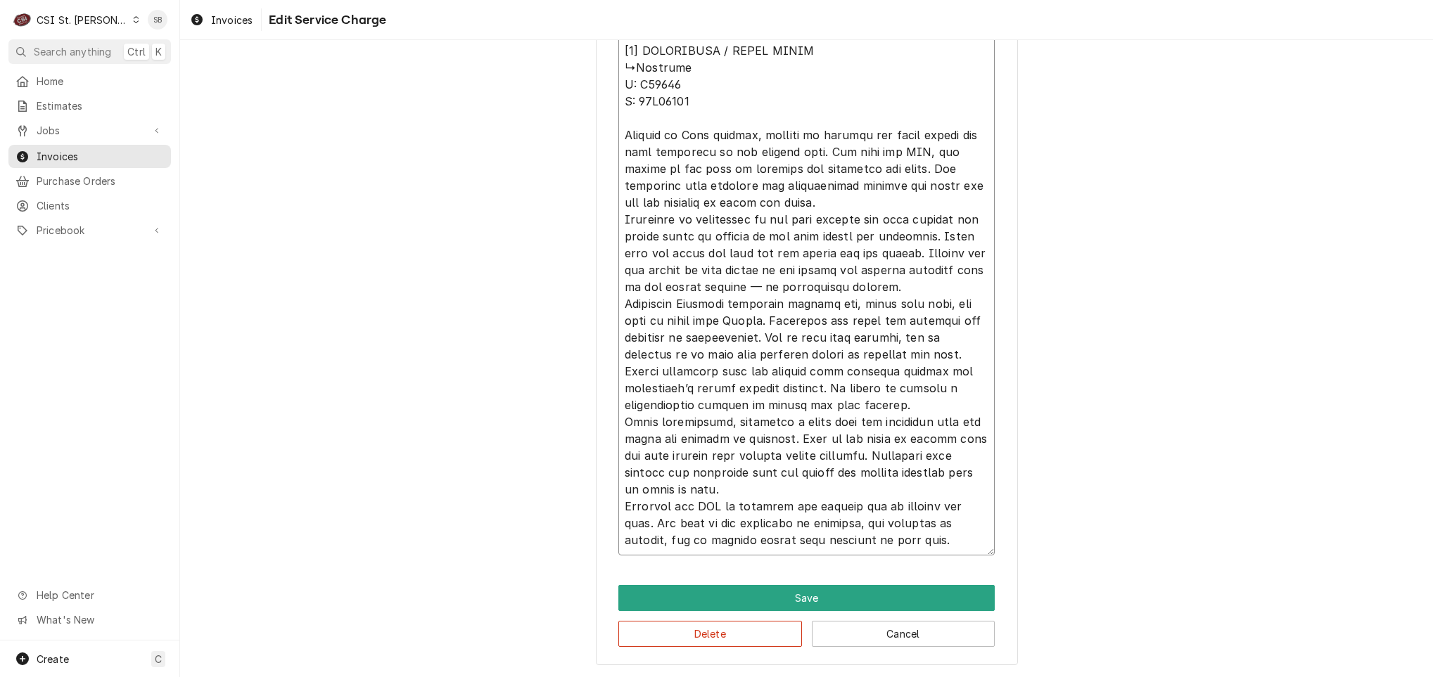
type textarea "x"
type textarea "⚠️ 𝗙𝗢𝗥𝗠 𝗜𝗡𝗦𝗧𝗥𝗨𝗖𝗧𝗜𝗢𝗡𝗦 ⚠️ ✪ 𝗖𝗼𝗺𝗽𝗹𝗲𝘁𝗲 𝗮𝗹𝗹 𝗿𝗲𝗹𝗲𝘃𝗮𝗻𝘁 𝘀𝗲𝗰𝘁𝗶𝗼𝗻𝘀 ✪ 𝗣𝗿𝗼𝘃𝗶𝗱𝗲 𝗱𝗲𝘁𝗮𝗶𝗹𝗲𝗱 𝗮𝗻𝘀…"
type textarea "x"
type textarea "⚠️ 𝗙𝗢𝗥𝗠 𝗜𝗡𝗦𝗧𝗥𝗨𝗖𝗧𝗜𝗢𝗡𝗦 ⚠️ ✪ 𝗖𝗼𝗺𝗽𝗹𝗲𝘁𝗲 𝗮𝗹𝗹 𝗿𝗲𝗹𝗲𝘃𝗮𝗻𝘁 𝘀𝗲𝗰𝘁𝗶𝗼𝗻𝘀 ✪ 𝗣𝗿𝗼𝘃𝗶𝗱𝗲 𝗱𝗲𝘁𝗮𝗶𝗹𝗲𝗱 𝗮𝗻𝘀…"
type textarea "x"
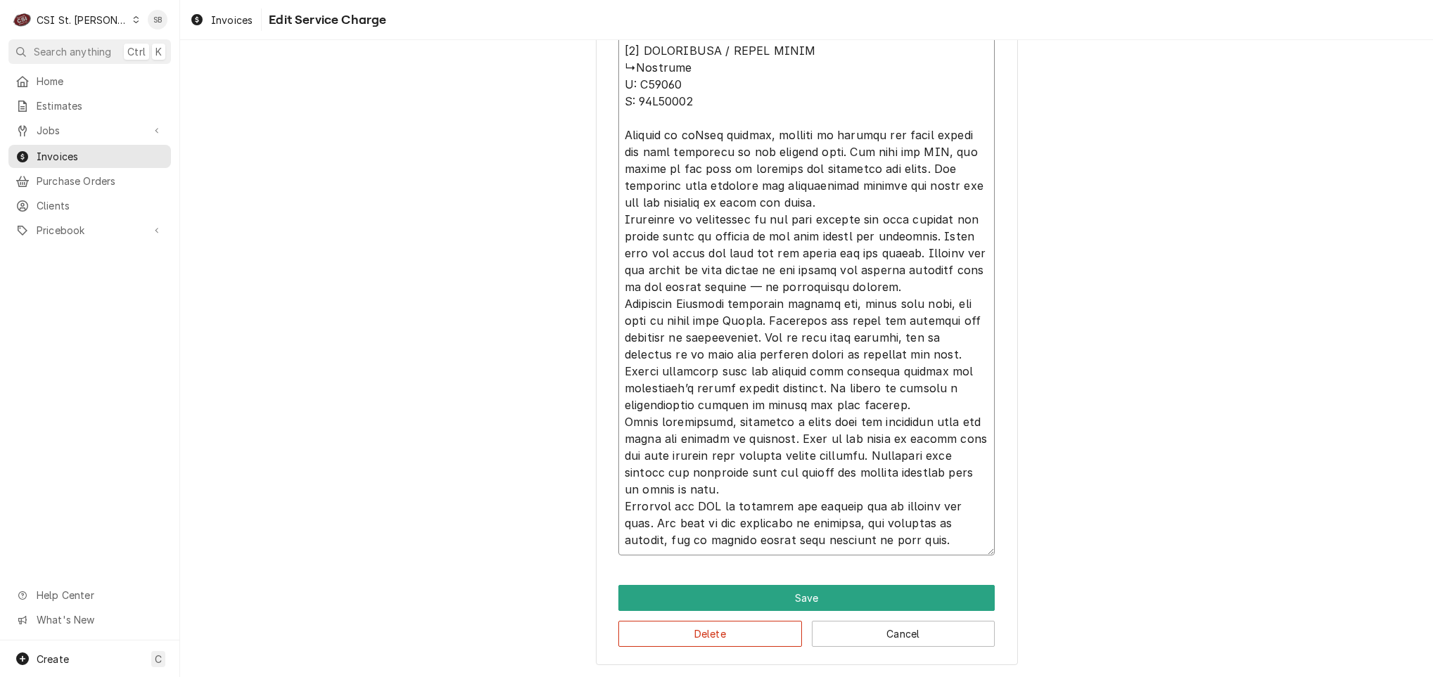
type textarea "⚠️ 𝗙𝗢𝗥𝗠 𝗜𝗡𝗦𝗧𝗥𝗨𝗖𝗧𝗜𝗢𝗡𝗦 ⚠️ ✪ 𝗖𝗼𝗺𝗽𝗹𝗲𝘁𝗲 𝗮𝗹𝗹 𝗿𝗲𝗹𝗲𝘃𝗮𝗻𝘁 𝘀𝗲𝗰𝘁𝗶𝗼𝗻𝘀 ✪ 𝗣𝗿𝗼𝘃𝗶𝗱𝗲 𝗱𝗲𝘁𝗮𝗶𝗹𝗲𝗱 𝗮𝗻𝘀…"
type textarea "x"
type textarea "⚠️ 𝗙𝗢𝗥𝗠 𝗜𝗡𝗦𝗧𝗥𝗨𝗖𝗧𝗜𝗢𝗡𝗦 ⚠️ ✪ 𝗖𝗼𝗺𝗽𝗹𝗲𝘁𝗲 𝗮𝗹𝗹 𝗿𝗲𝗹𝗲𝘃𝗮𝗻𝘁 𝘀𝗲𝗰𝘁𝗶𝗼𝗻𝘀 ✪ 𝗣𝗿𝗼𝘃𝗶𝗱𝗲 𝗱𝗲𝘁𝗮𝗶𝗹𝗲𝗱 𝗮𝗻𝘀…"
type textarea "x"
type textarea "⚠️ 𝗙𝗢𝗥𝗠 𝗜𝗡𝗦𝗧𝗥𝗨𝗖𝗧𝗜𝗢𝗡𝗦 ⚠️ ✪ 𝗖𝗼𝗺𝗽𝗹𝗲𝘁𝗲 𝗮𝗹𝗹 𝗿𝗲𝗹𝗲𝘃𝗮𝗻𝘁 𝘀𝗲𝗰𝘁𝗶𝗼𝗻𝘀 ✪ 𝗣𝗿𝗼𝘃𝗶𝗱𝗲 𝗱𝗲𝘁𝗮𝗶𝗹𝗲𝗱 𝗮𝗻𝘀…"
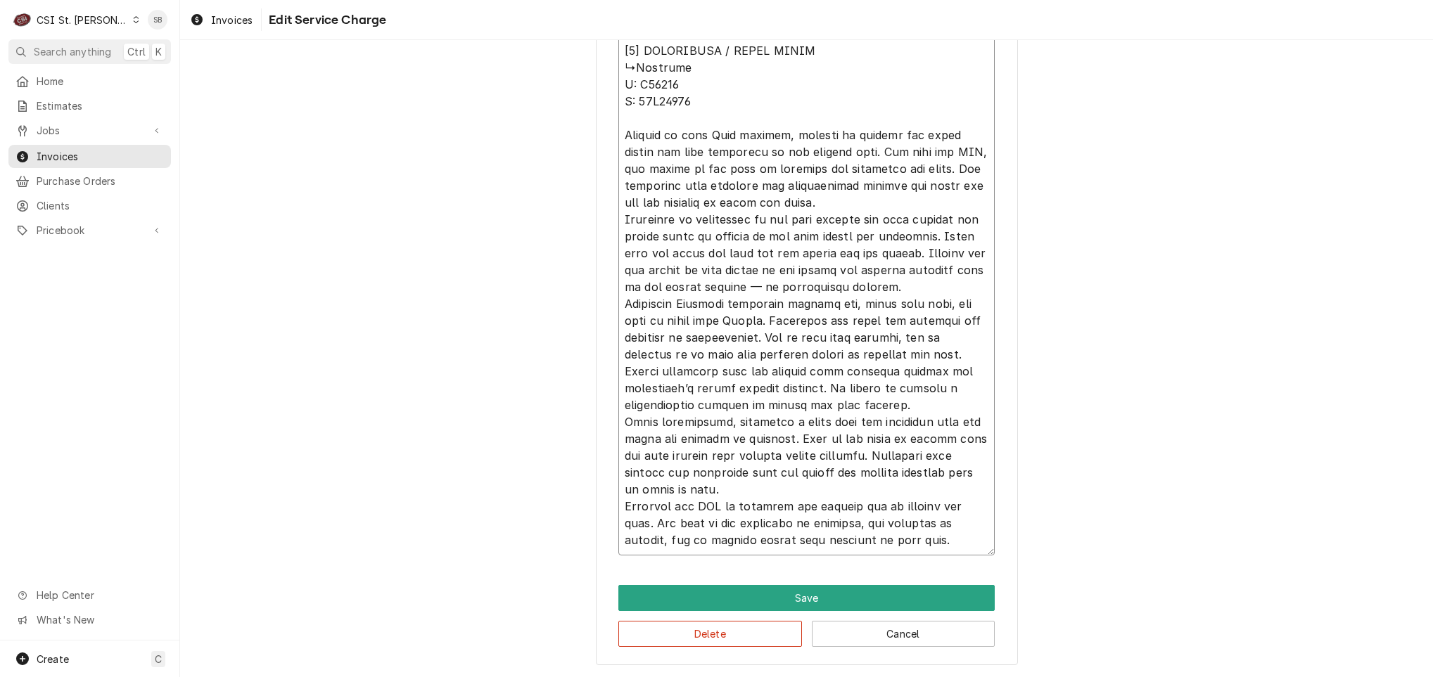
type textarea "x"
type textarea "⚠️ 𝗙𝗢𝗥𝗠 𝗜𝗡𝗦𝗧𝗥𝗨𝗖𝗧𝗜𝗢𝗡𝗦 ⚠️ ✪ 𝗖𝗼𝗺𝗽𝗹𝗲𝘁𝗲 𝗮𝗹𝗹 𝗿𝗲𝗹𝗲𝘃𝗮𝗻𝘁 𝘀𝗲𝗰𝘁𝗶𝗼𝗻𝘀 ✪ 𝗣𝗿𝗼𝘃𝗶𝗱𝗲 𝗱𝗲𝘁𝗮𝗶𝗹𝗲𝗱 𝗮𝗻𝘀…"
type textarea "x"
type textarea "⚠️ 𝗙𝗢𝗥𝗠 𝗜𝗡𝗦𝗧𝗥𝗨𝗖𝗧𝗜𝗢𝗡𝗦 ⚠️ ✪ 𝗖𝗼𝗺𝗽𝗹𝗲𝘁𝗲 𝗮𝗹𝗹 𝗿𝗲𝗹𝗲𝘃𝗮𝗻𝘁 𝘀𝗲𝗰𝘁𝗶𝗼𝗻𝘀 ✪ 𝗣𝗿𝗼𝘃𝗶𝗱𝗲 𝗱𝗲𝘁𝗮𝗶𝗹𝗲𝗱 𝗮𝗻𝘀…"
type textarea "x"
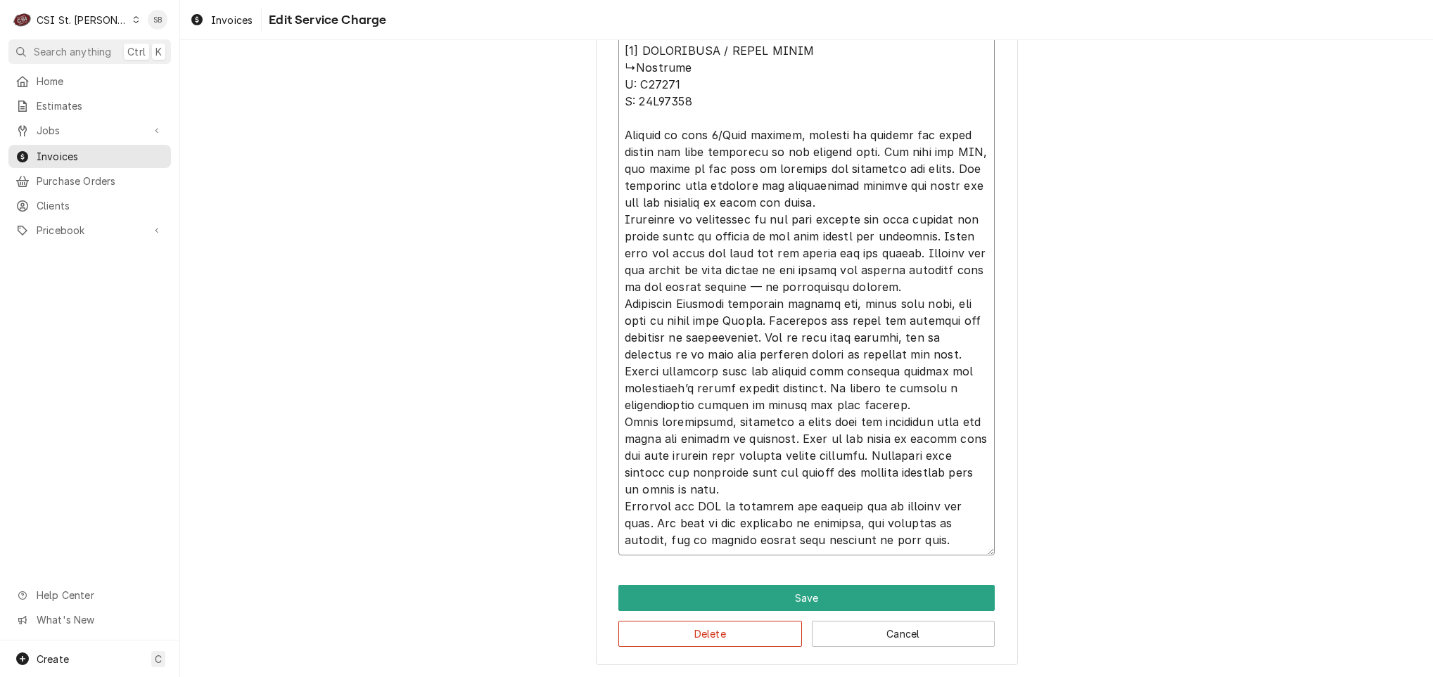
type textarea "⚠️ 𝗙𝗢𝗥𝗠 𝗜𝗡𝗦𝗧𝗥𝗨𝗖𝗧𝗜𝗢𝗡𝗦 ⚠️ ✪ 𝗖𝗼𝗺𝗽𝗹𝗲𝘁𝗲 𝗮𝗹𝗹 𝗿𝗲𝗹𝗲𝘃𝗮𝗻𝘁 𝘀𝗲𝗰𝘁𝗶𝗼𝗻𝘀 ✪ 𝗣𝗿𝗼𝘃𝗶𝗱𝗲 𝗱𝗲𝘁𝗮𝗶𝗹𝗲𝗱 𝗮𝗻𝘀…"
type textarea "x"
type textarea "⚠️ 𝗙𝗢𝗥𝗠 𝗜𝗡𝗦𝗧𝗥𝗨𝗖𝗧𝗜𝗢𝗡𝗦 ⚠️ ✪ 𝗖𝗼𝗺𝗽𝗹𝗲𝘁𝗲 𝗮𝗹𝗹 𝗿𝗲𝗹𝗲𝘃𝗮𝗻𝘁 𝘀𝗲𝗰𝘁𝗶𝗼𝗻𝘀 ✪ 𝗣𝗿𝗼𝘃𝗶𝗱𝗲 𝗱𝗲𝘁𝗮𝗶𝗹𝗲𝗱 𝗮𝗻𝘀…"
type textarea "x"
type textarea "⚠️ 𝗙𝗢𝗥𝗠 𝗜𝗡𝗦𝗧𝗥𝗨𝗖𝗧𝗜𝗢𝗡𝗦 ⚠️ ✪ 𝗖𝗼𝗺𝗽𝗹𝗲𝘁𝗲 𝗮𝗹𝗹 𝗿𝗲𝗹𝗲𝘃𝗮𝗻𝘁 𝘀𝗲𝗰𝘁𝗶𝗼𝗻𝘀 ✪ 𝗣𝗿𝗼𝘃𝗶𝗱𝗲 𝗱𝗲𝘁𝗮𝗶𝗹𝗲𝗱 𝗮𝗻𝘀…"
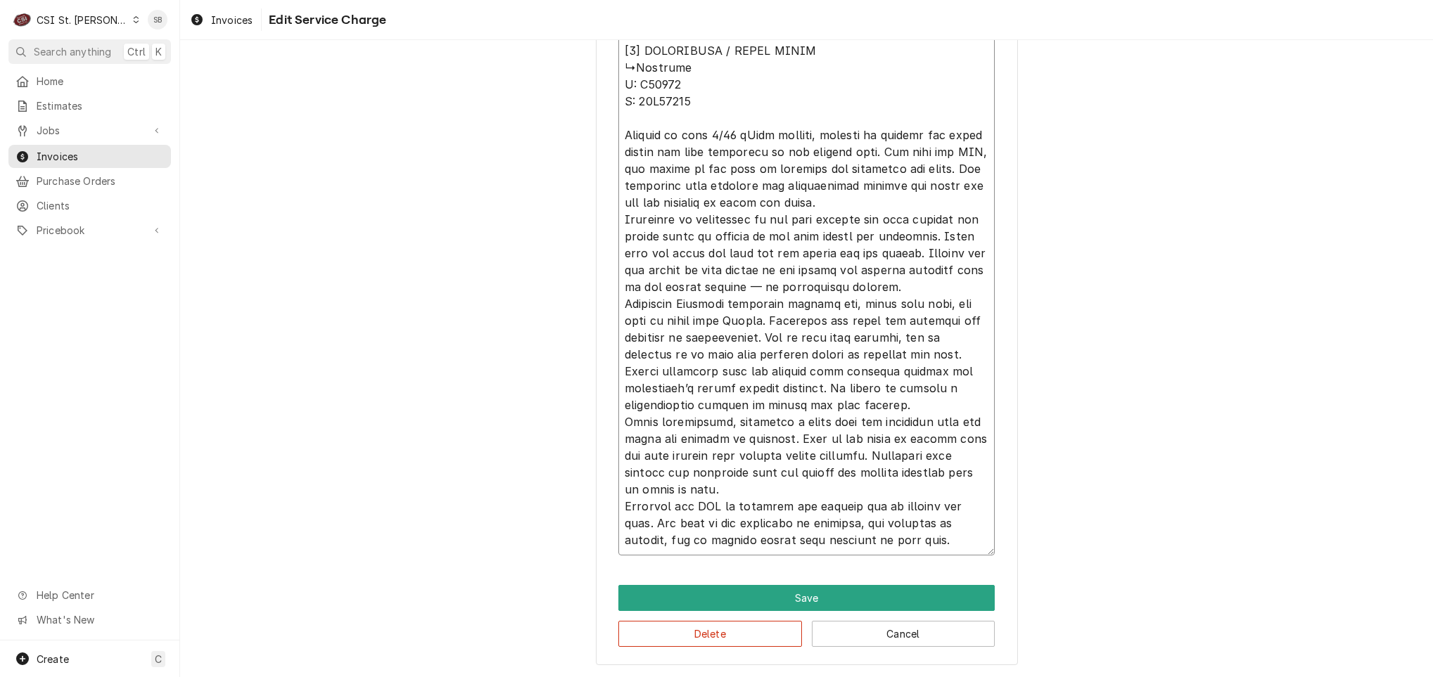
type textarea "x"
type textarea "⚠️ 𝗙𝗢𝗥𝗠 𝗜𝗡𝗦𝗧𝗥𝗨𝗖𝗧𝗜𝗢𝗡𝗦 ⚠️ ✪ 𝗖𝗼𝗺𝗽𝗹𝗲𝘁𝗲 𝗮𝗹𝗹 𝗿𝗲𝗹𝗲𝘃𝗮𝗻𝘁 𝘀𝗲𝗰𝘁𝗶𝗼𝗻𝘀 ✪ 𝗣𝗿𝗼𝘃𝗶𝗱𝗲 𝗱𝗲𝘁𝗮𝗶𝗹𝗲𝗱 𝗮𝗻𝘀…"
type textarea "x"
type textarea "⚠️ 𝗙𝗢𝗥𝗠 𝗜𝗡𝗦𝗧𝗥𝗨𝗖𝗧𝗜𝗢𝗡𝗦 ⚠️ ✪ 𝗖𝗼𝗺𝗽𝗹𝗲𝘁𝗲 𝗮𝗹𝗹 𝗿𝗲𝗹𝗲𝘃𝗮𝗻𝘁 𝘀𝗲𝗰𝘁𝗶𝗼𝗻𝘀 ✪ 𝗣𝗿𝗼𝘃𝗶𝗱𝗲 𝗱𝗲𝘁𝗮𝗶𝗹𝗲𝗱 𝗮𝗻𝘀…"
type textarea "x"
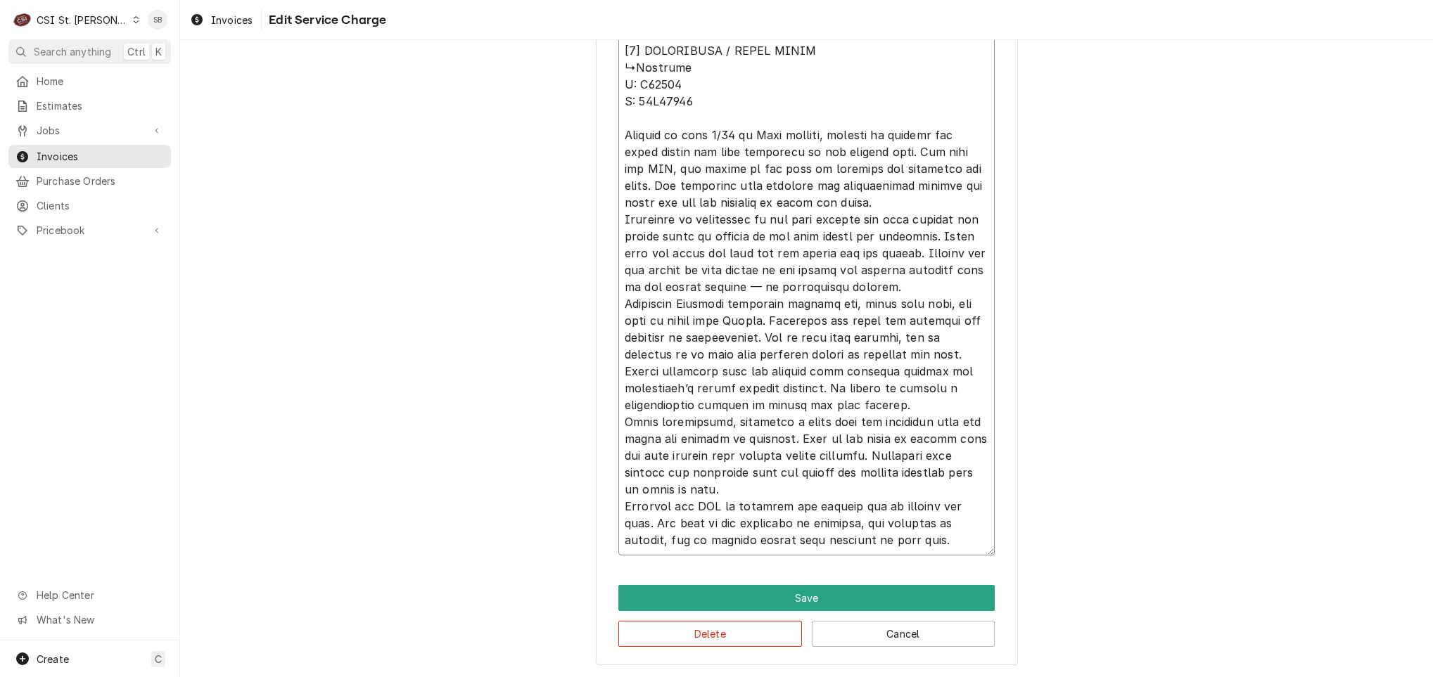
type textarea "⚠️ 𝗙𝗢𝗥𝗠 𝗜𝗡𝗦𝗧𝗥𝗨𝗖𝗧𝗜𝗢𝗡𝗦 ⚠️ ✪ 𝗖𝗼𝗺𝗽𝗹𝗲𝘁𝗲 𝗮𝗹𝗹 𝗿𝗲𝗹𝗲𝘃𝗮𝗻𝘁 𝘀𝗲𝗰𝘁𝗶𝗼𝗻𝘀 ✪ 𝗣𝗿𝗼𝘃𝗶𝗱𝗲 𝗱𝗲𝘁𝗮𝗶𝗹𝗲𝗱 𝗮𝗻𝘀…"
type textarea "x"
type textarea "⚠️ 𝗙𝗢𝗥𝗠 𝗜𝗡𝗦𝗧𝗥𝗨𝗖𝗧𝗜𝗢𝗡𝗦 ⚠️ ✪ 𝗖𝗼𝗺𝗽𝗹𝗲𝘁𝗲 𝗮𝗹𝗹 𝗿𝗲𝗹𝗲𝘃𝗮𝗻𝘁 𝘀𝗲𝗰𝘁𝗶𝗼𝗻𝘀 ✪ 𝗣𝗿𝗼𝘃𝗶𝗱𝗲 𝗱𝗲𝘁𝗮𝗶𝗹𝗲𝗱 𝗮𝗻𝘀…"
type textarea "x"
type textarea "⚠️ 𝗙𝗢𝗥𝗠 𝗜𝗡𝗦𝗧𝗥𝗨𝗖𝗧𝗜𝗢𝗡𝗦 ⚠️ ✪ 𝗖𝗼𝗺𝗽𝗹𝗲𝘁𝗲 𝗮𝗹𝗹 𝗿𝗲𝗹𝗲𝘃𝗮𝗻𝘁 𝘀𝗲𝗰𝘁𝗶𝗼𝗻𝘀 ✪ 𝗣𝗿𝗼𝘃𝗶𝗱𝗲 𝗱𝗲𝘁𝗮𝗶𝗹𝗲𝗱 𝗮𝗻𝘀…"
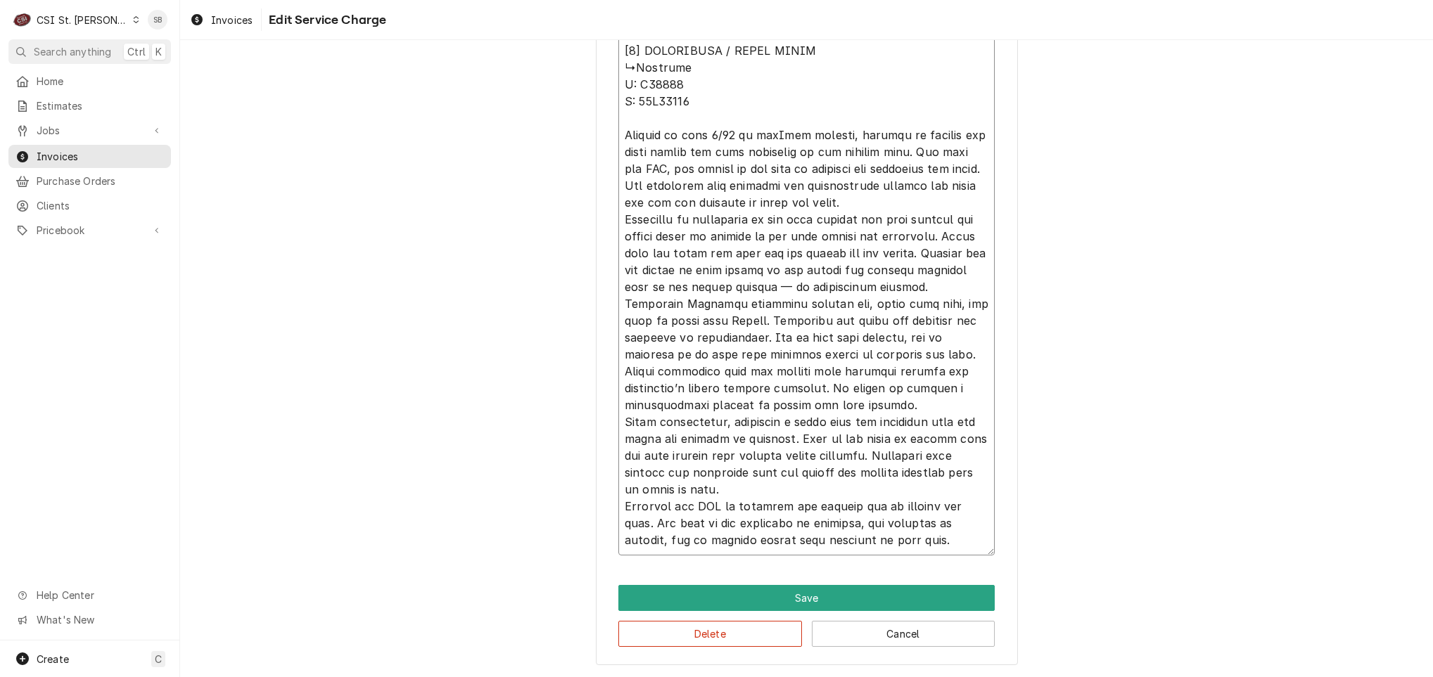
type textarea "x"
type textarea "⚠️ 𝗙𝗢𝗥𝗠 𝗜𝗡𝗦𝗧𝗥𝗨𝗖𝗧𝗜𝗢𝗡𝗦 ⚠️ ✪ 𝗖𝗼𝗺𝗽𝗹𝗲𝘁𝗲 𝗮𝗹𝗹 𝗿𝗲𝗹𝗲𝘃𝗮𝗻𝘁 𝘀𝗲𝗰𝘁𝗶𝗼𝗻𝘀 ✪ 𝗣𝗿𝗼𝘃𝗶𝗱𝗲 𝗱𝗲𝘁𝗮𝗶𝗹𝗲𝗱 𝗮𝗻𝘀…"
type textarea "x"
type textarea "⚠️ 𝗙𝗢𝗥𝗠 𝗜𝗡𝗦𝗧𝗥𝗨𝗖𝗧𝗜𝗢𝗡𝗦 ⚠️ ✪ 𝗖𝗼𝗺𝗽𝗹𝗲𝘁𝗲 𝗮𝗹𝗹 𝗿𝗲𝗹𝗲𝘃𝗮𝗻𝘁 𝘀𝗲𝗰𝘁𝗶𝗼𝗻𝘀 ✪ 𝗣𝗿𝗼𝘃𝗶𝗱𝗲 𝗱𝗲𝘁𝗮𝗶𝗹𝗲𝗱 𝗮𝗻𝘀…"
type textarea "x"
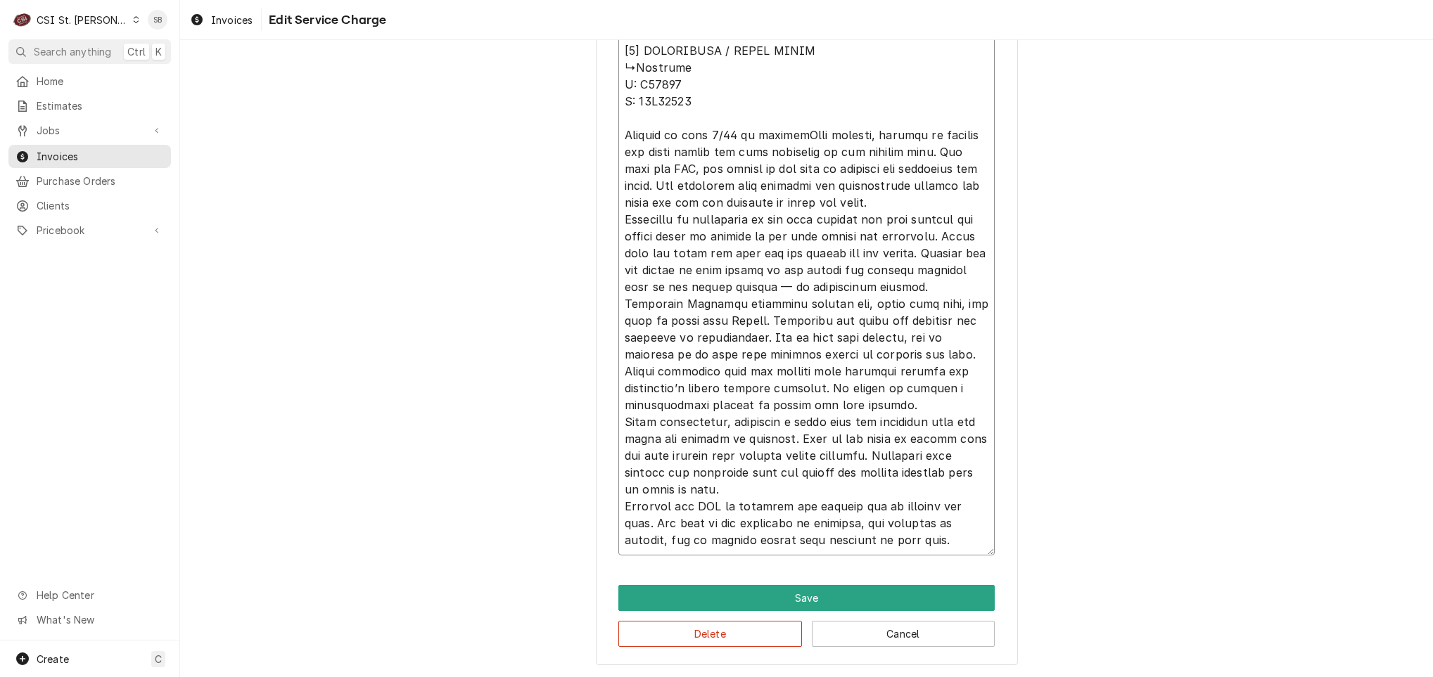
type textarea "⚠️ 𝗙𝗢𝗥𝗠 𝗜𝗡𝗦𝗧𝗥𝗨𝗖𝗧𝗜𝗢𝗡𝗦 ⚠️ ✪ 𝗖𝗼𝗺𝗽𝗹𝗲𝘁𝗲 𝗮𝗹𝗹 𝗿𝗲𝗹𝗲𝘃𝗮𝗻𝘁 𝘀𝗲𝗰𝘁𝗶𝗼𝗻𝘀 ✪ 𝗣𝗿𝗼𝘃𝗶𝗱𝗲 𝗱𝗲𝘁𝗮𝗶𝗹𝗲𝗱 𝗮𝗻𝘀…"
type textarea "x"
type textarea "⚠️ 𝗙𝗢𝗥𝗠 𝗜𝗡𝗦𝗧𝗥𝗨𝗖𝗧𝗜𝗢𝗡𝗦 ⚠️ ✪ 𝗖𝗼𝗺𝗽𝗹𝗲𝘁𝗲 𝗮𝗹𝗹 𝗿𝗲𝗹𝗲𝘃𝗮𝗻𝘁 𝘀𝗲𝗰𝘁𝗶𝗼𝗻𝘀 ✪ 𝗣𝗿𝗼𝘃𝗶𝗱𝗲 𝗱𝗲𝘁𝗮𝗶𝗹𝗲𝗱 𝗮𝗻𝘀…"
type textarea "x"
type textarea "⚠️ 𝗙𝗢𝗥𝗠 𝗜𝗡𝗦𝗧𝗥𝗨𝗖𝗧𝗜𝗢𝗡𝗦 ⚠️ ✪ 𝗖𝗼𝗺𝗽𝗹𝗲𝘁𝗲 𝗮𝗹𝗹 𝗿𝗲𝗹𝗲𝘃𝗮𝗻𝘁 𝘀𝗲𝗰𝘁𝗶𝗼𝗻𝘀 ✪ 𝗣𝗿𝗼𝘃𝗶𝗱𝗲 𝗱𝗲𝘁𝗮𝗶𝗹𝗲𝗱 𝗮𝗻𝘀…"
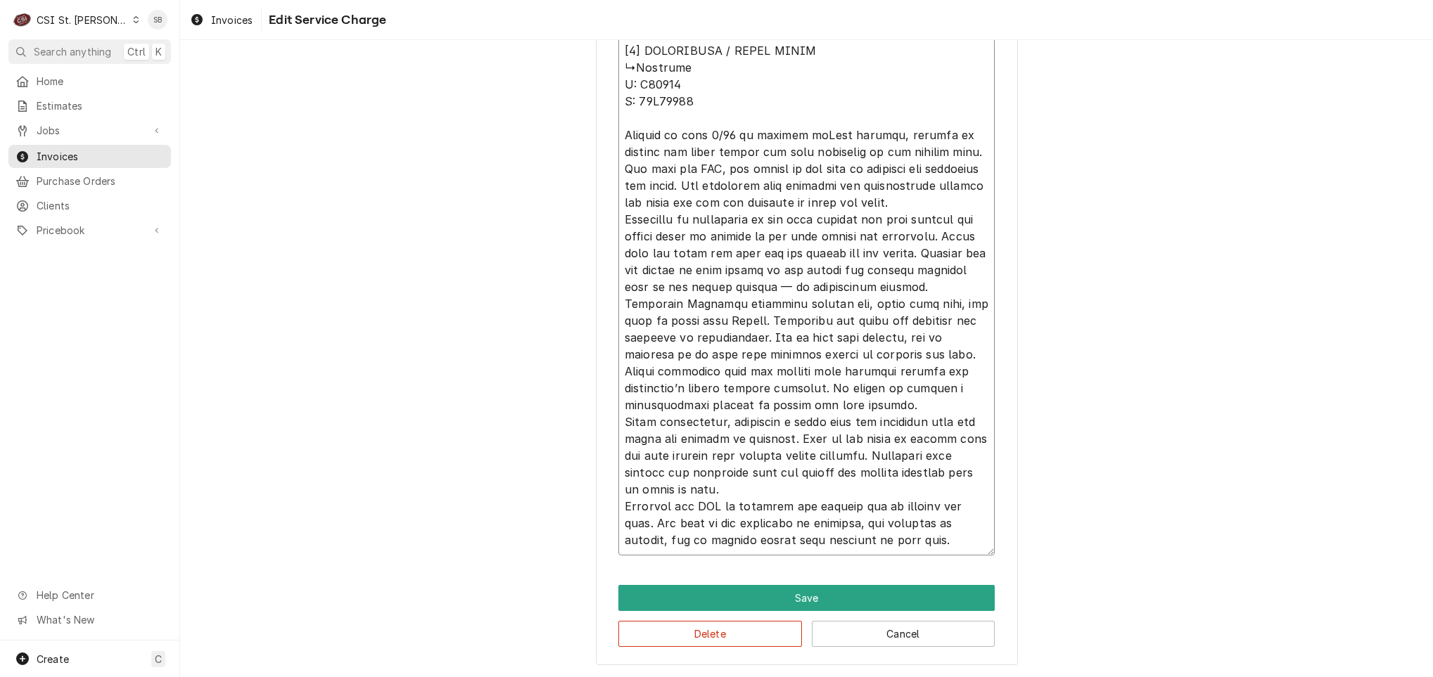
type textarea "x"
type textarea "⚠️ 𝗙𝗢𝗥𝗠 𝗜𝗡𝗦𝗧𝗥𝗨𝗖𝗧𝗜𝗢𝗡𝗦 ⚠️ ✪ 𝗖𝗼𝗺𝗽𝗹𝗲𝘁𝗲 𝗮𝗹𝗹 𝗿𝗲𝗹𝗲𝘃𝗮𝗻𝘁 𝘀𝗲𝗰𝘁𝗶𝗼𝗻𝘀 ✪ 𝗣𝗿𝗼𝘃𝗶𝗱𝗲 𝗱𝗲𝘁𝗮𝗶𝗹𝗲𝗱 𝗮𝗻𝘀…"
type textarea "x"
type textarea "⚠️ 𝗙𝗢𝗥𝗠 𝗜𝗡𝗦𝗧𝗥𝗨𝗖𝗧𝗜𝗢𝗡𝗦 ⚠️ ✪ 𝗖𝗼𝗺𝗽𝗹𝗲𝘁𝗲 𝗮𝗹𝗹 𝗿𝗲𝗹𝗲𝘃𝗮𝗻𝘁 𝘀𝗲𝗰𝘁𝗶𝗼𝗻𝘀 ✪ 𝗣𝗿𝗼𝘃𝗶𝗱𝗲 𝗱𝗲𝘁𝗮𝗶𝗹𝗲𝗱 𝗮𝗻𝘀…"
type textarea "x"
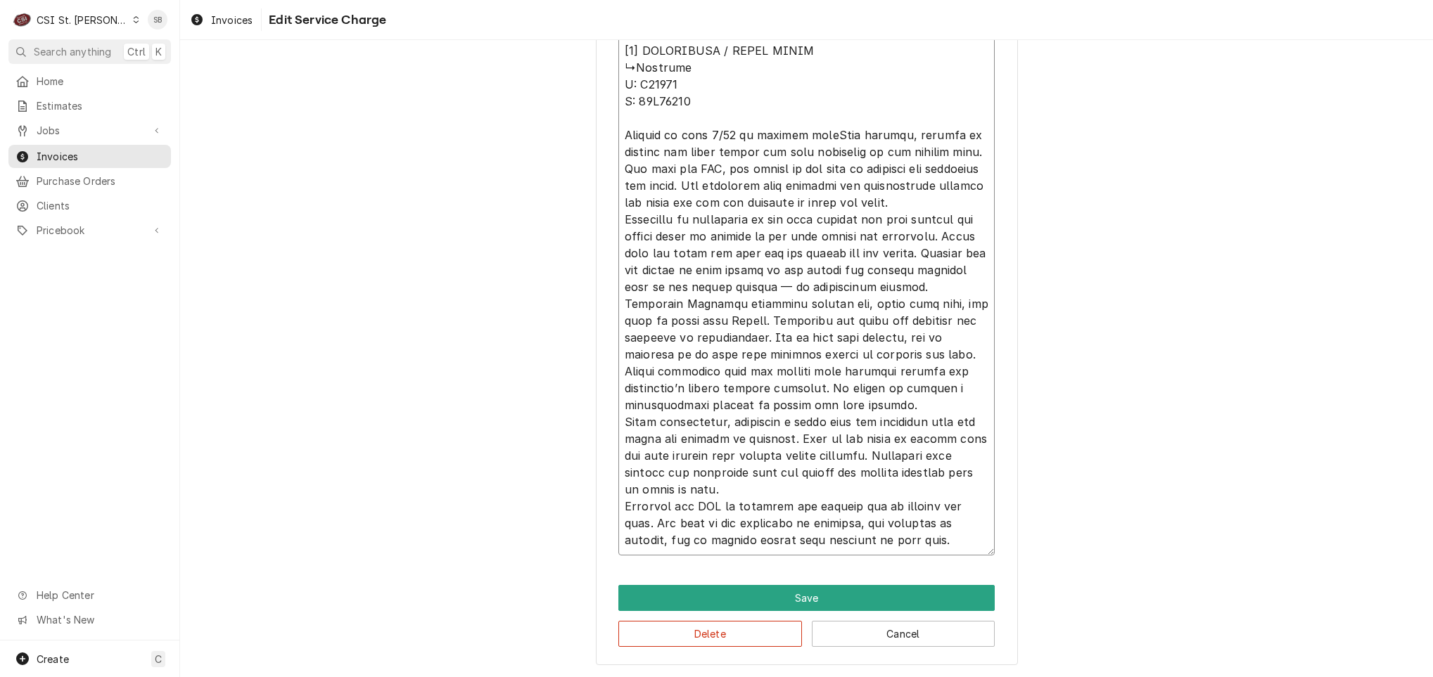
type textarea "⚠️ 𝗙𝗢𝗥𝗠 𝗜𝗡𝗦𝗧𝗥𝗨𝗖𝗧𝗜𝗢𝗡𝗦 ⚠️ ✪ 𝗖𝗼𝗺𝗽𝗹𝗲𝘁𝗲 𝗮𝗹𝗹 𝗿𝗲𝗹𝗲𝘃𝗮𝗻𝘁 𝘀𝗲𝗰𝘁𝗶𝗼𝗻𝘀 ✪ 𝗣𝗿𝗼𝘃𝗶𝗱𝗲 𝗱𝗲𝘁𝗮𝗶𝗹𝗲𝗱 𝗮𝗻𝘀…"
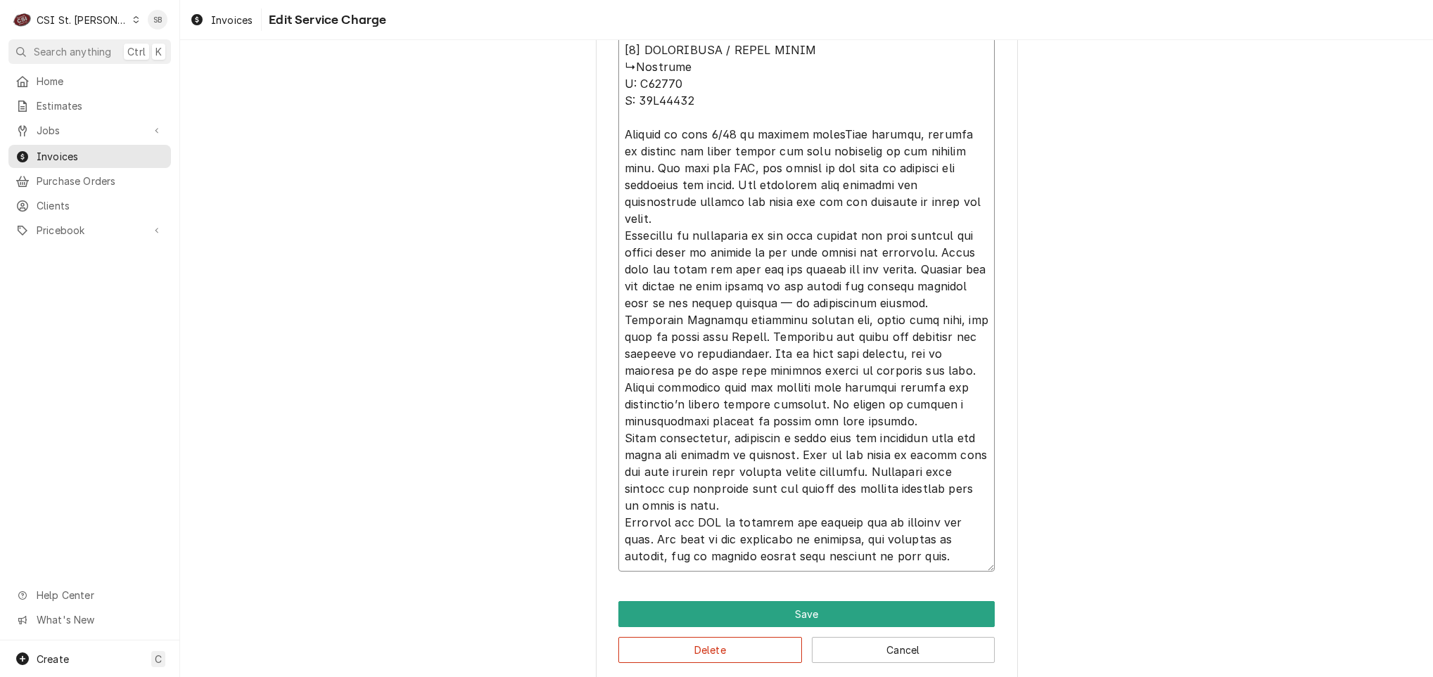
type textarea "x"
type textarea "⚠️ 𝗙𝗢𝗥𝗠 𝗜𝗡𝗦𝗧𝗥𝗨𝗖𝗧𝗜𝗢𝗡𝗦 ⚠️ ✪ 𝗖𝗼𝗺𝗽𝗹𝗲𝘁𝗲 𝗮𝗹𝗹 𝗿𝗲𝗹𝗲𝘃𝗮𝗻𝘁 𝘀𝗲𝗰𝘁𝗶𝗼𝗻𝘀 ✪ 𝗣𝗿𝗼𝘃𝗶𝗱𝗲 𝗱𝗲𝘁𝗮𝗶𝗹𝗲𝗱 𝗮𝗻𝘀…"
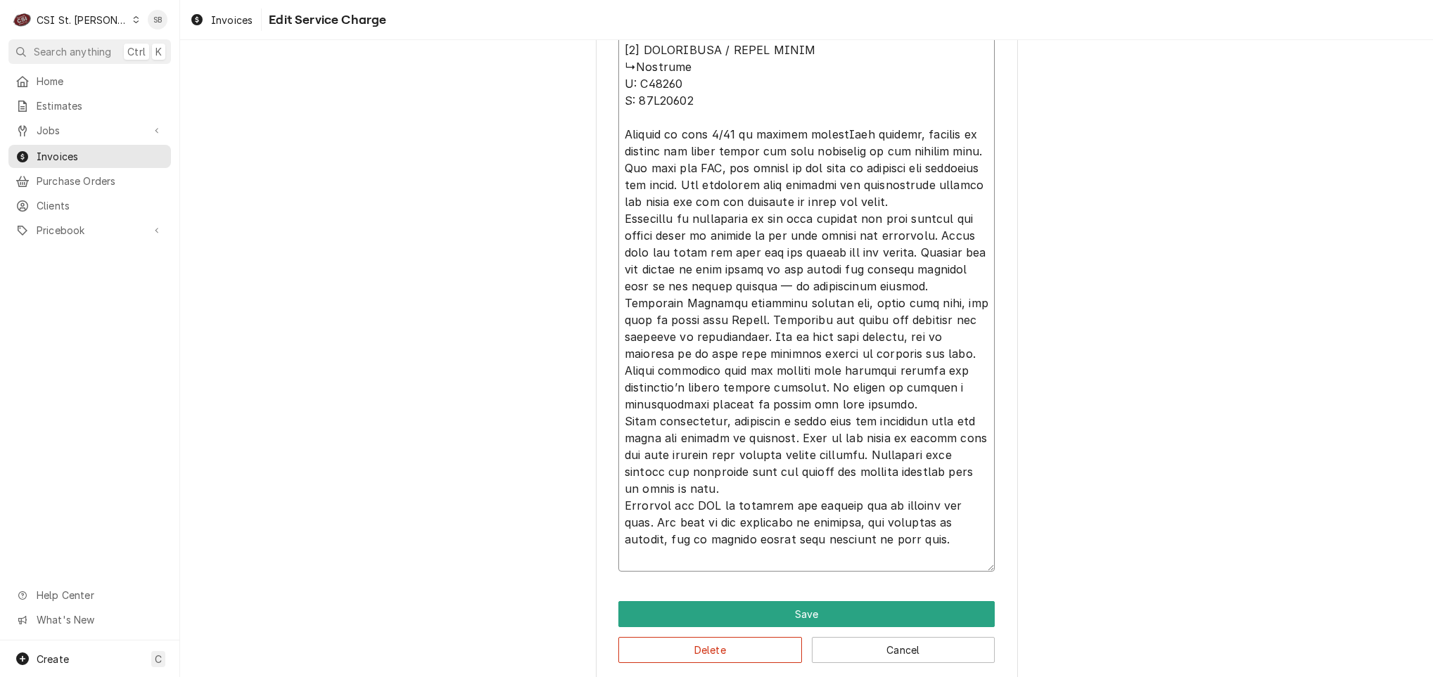
type textarea "x"
type textarea "⚠️ 𝗙𝗢𝗥𝗠 𝗜𝗡𝗦𝗧𝗥𝗨𝗖𝗧𝗜𝗢𝗡𝗦 ⚠️ ✪ 𝗖𝗼𝗺𝗽𝗹𝗲𝘁𝗲 𝗮𝗹𝗹 𝗿𝗲𝗹𝗲𝘃𝗮𝗻𝘁 𝘀𝗲𝗰𝘁𝗶𝗼𝗻𝘀 ✪ 𝗣𝗿𝗼𝘃𝗶𝗱𝗲 𝗱𝗲𝘁𝗮𝗶𝗹𝗲𝗱 𝗮𝗻𝘀…"
type textarea "x"
type textarea "⚠️ 𝗙𝗢𝗥𝗠 𝗜𝗡𝗦𝗧𝗥𝗨𝗖𝗧𝗜𝗢𝗡𝗦 ⚠️ ✪ 𝗖𝗼𝗺𝗽𝗹𝗲𝘁𝗲 𝗮𝗹𝗹 𝗿𝗲𝗹𝗲𝘃𝗮𝗻𝘁 𝘀𝗲𝗰𝘁𝗶𝗼𝗻𝘀 ✪ 𝗣𝗿𝗼𝘃𝗶𝗱𝗲 𝗱𝗲𝘁𝗮𝗶𝗹𝗲𝗱 𝗮𝗻𝘀…"
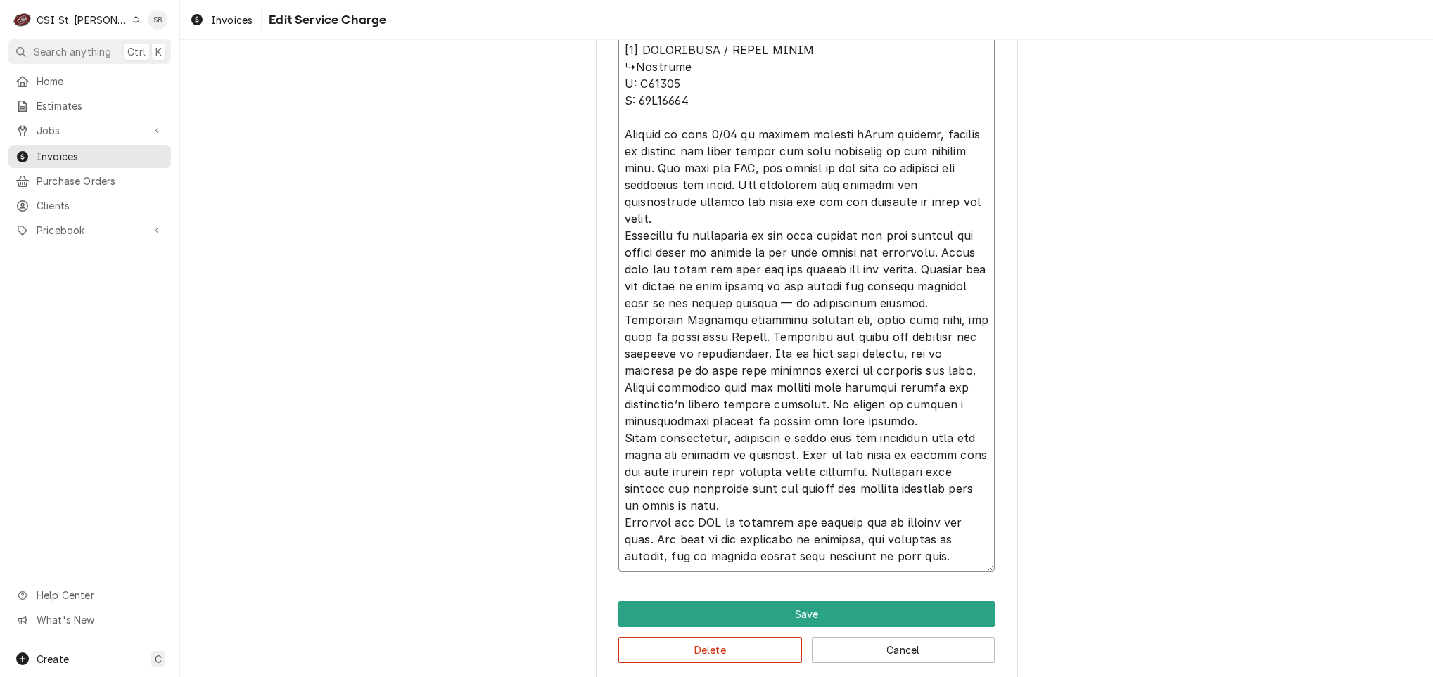
type textarea "x"
type textarea "⚠️ 𝗙𝗢𝗥𝗠 𝗜𝗡𝗦𝗧𝗥𝗨𝗖𝗧𝗜𝗢𝗡𝗦 ⚠️ ✪ 𝗖𝗼𝗺𝗽𝗹𝗲𝘁𝗲 𝗮𝗹𝗹 𝗿𝗲𝗹𝗲𝘃𝗮𝗻𝘁 𝘀𝗲𝗰𝘁𝗶𝗼𝗻𝘀 ✪ 𝗣𝗿𝗼𝘃𝗶𝗱𝗲 𝗱𝗲𝘁𝗮𝗶𝗹𝗲𝗱 𝗮𝗻𝘀…"
type textarea "x"
type textarea "⚠️ 𝗙𝗢𝗥𝗠 𝗜𝗡𝗦𝗧𝗥𝗨𝗖𝗧𝗜𝗢𝗡𝗦 ⚠️ ✪ 𝗖𝗼𝗺𝗽𝗹𝗲𝘁𝗲 𝗮𝗹𝗹 𝗿𝗲𝗹𝗲𝘃𝗮𝗻𝘁 𝘀𝗲𝗰𝘁𝗶𝗼𝗻𝘀 ✪ 𝗣𝗿𝗼𝘃𝗶𝗱𝗲 𝗱𝗲𝘁𝗮𝗶𝗹𝗲𝗱 𝗮𝗻𝘀…"
paste textarea "Bottom door has moisture forming around the lock and the door, also has ice bui…"
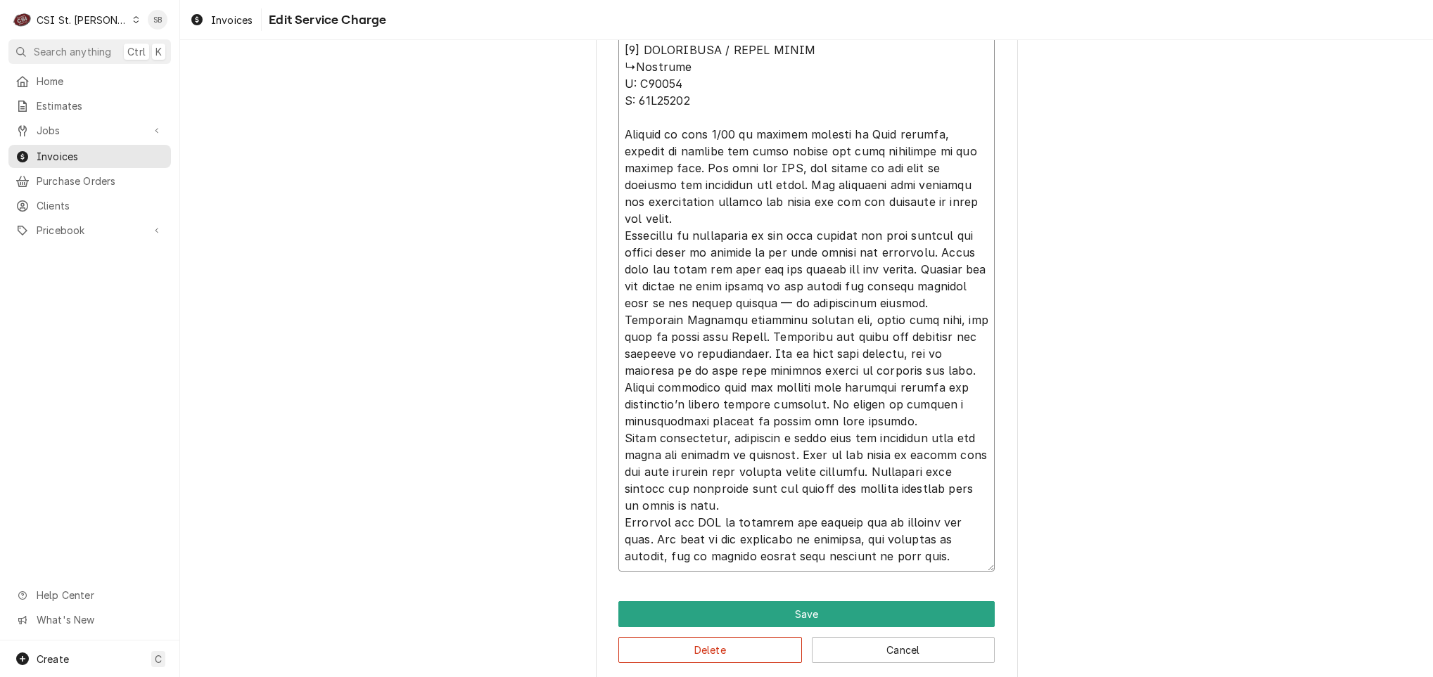
type textarea "x"
type textarea "⚠️ 𝗙𝗢𝗥𝗠 𝗜𝗡𝗦𝗧𝗥𝗨𝗖𝗧𝗜𝗢𝗡𝗦 ⚠️ ✪ 𝗖𝗼𝗺𝗽𝗹𝗲𝘁𝗲 𝗮𝗹𝗹 𝗿𝗲𝗹𝗲𝘃𝗮𝗻𝘁 𝘀𝗲𝗰𝘁𝗶𝗼𝗻𝘀 ✪ 𝗣𝗿𝗼𝘃𝗶𝗱𝗲 𝗱𝗲𝘁𝗮𝗶𝗹𝗲𝗱 𝗮𝗻𝘀…"
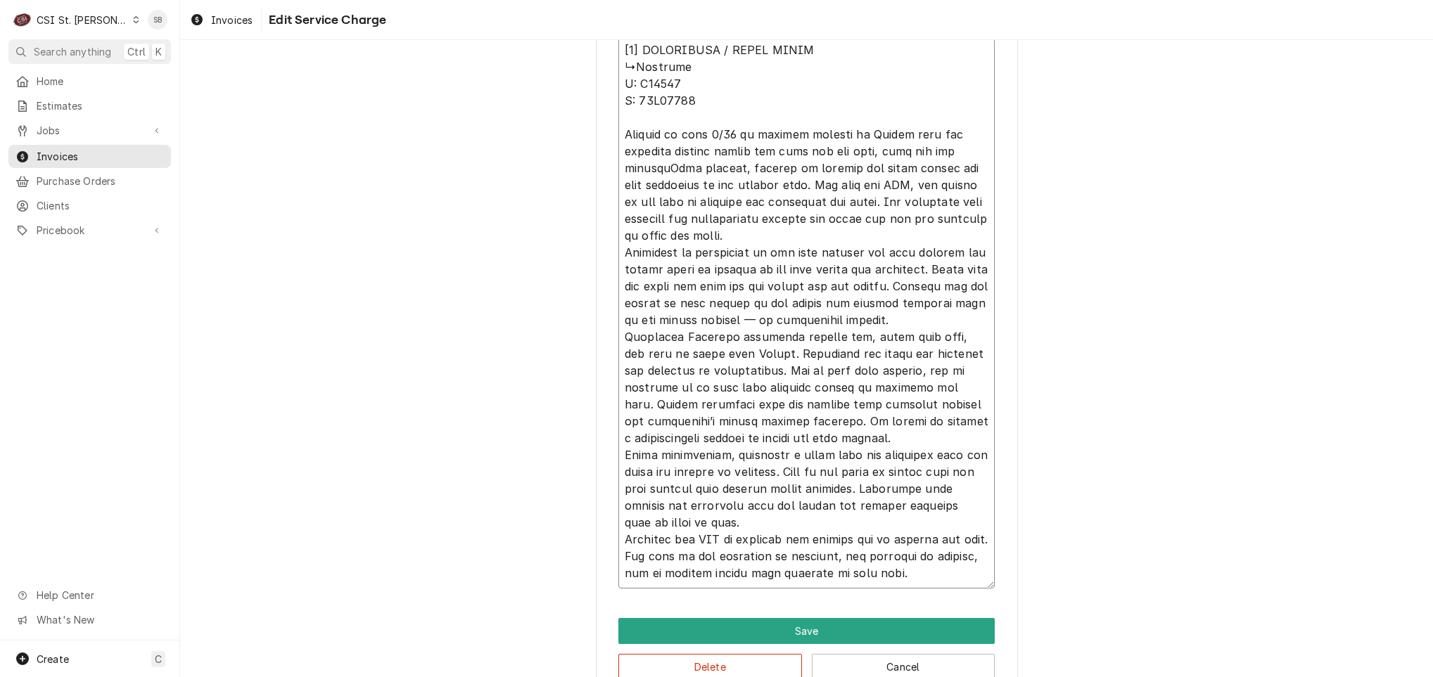
type textarea "x"
type textarea "⚠️ 𝗙𝗢𝗥𝗠 𝗜𝗡𝗦𝗧𝗥𝗨𝗖𝗧𝗜𝗢𝗡𝗦 ⚠️ ✪ 𝗖𝗼𝗺𝗽𝗹𝗲𝘁𝗲 𝗮𝗹𝗹 𝗿𝗲𝗹𝗲𝘃𝗮𝗻𝘁 𝘀𝗲𝗰𝘁𝗶𝗼𝗻𝘀 ✪ 𝗣𝗿𝗼𝘃𝗶𝗱𝗲 𝗱𝗲𝘁𝗮𝗶𝗹𝗲𝗱 𝗮𝗻𝘀…"
type textarea "x"
drag, startPoint x: 616, startPoint y: 138, endPoint x: 963, endPoint y: 564, distance: 549.5
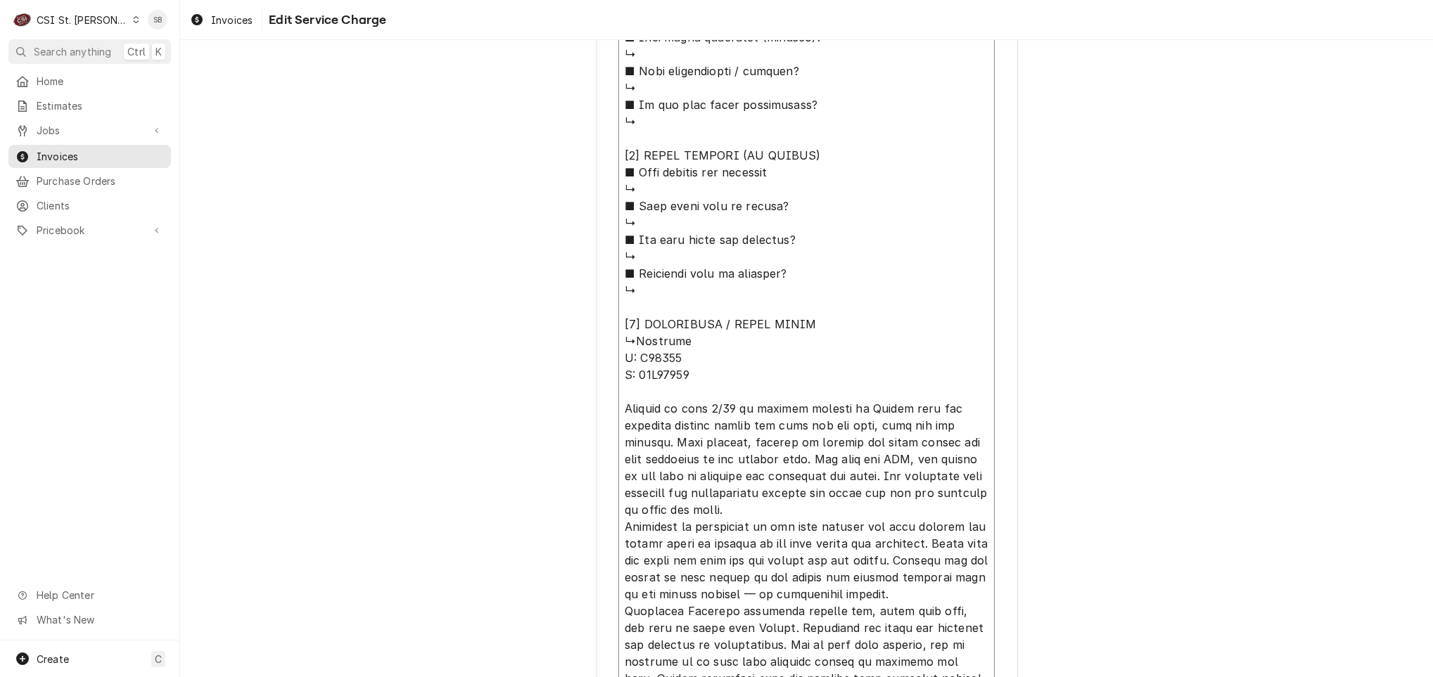
scroll to position [1204, 0]
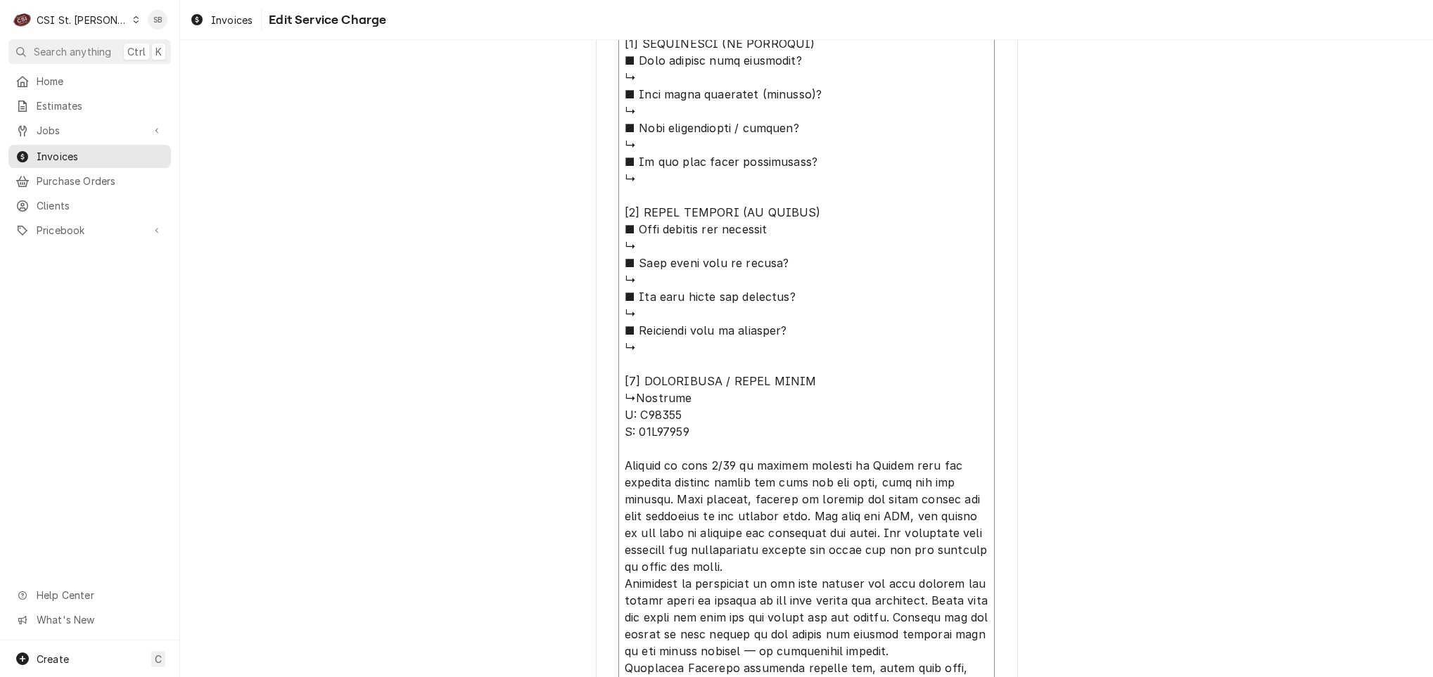
drag, startPoint x: 940, startPoint y: 576, endPoint x: 585, endPoint y: 376, distance: 407.9
type textarea "⚠️ 𝗙𝗢𝗥𝗠 𝗜𝗡𝗦𝗧𝗥𝗨𝗖𝗧𝗜𝗢𝗡𝗦 ⚠️ ✪ 𝗖𝗼𝗺𝗽𝗹𝗲𝘁𝗲 𝗮𝗹𝗹 𝗿𝗲𝗹𝗲𝘃𝗮𝗻𝘁 𝘀𝗲𝗰𝘁𝗶𝗼𝗻𝘀 ✪ 𝗣𝗿𝗼𝘃𝗶𝗱𝗲 𝗱𝗲𝘁𝗮𝗶𝗹𝗲𝗱 𝗮𝗻𝘀…"
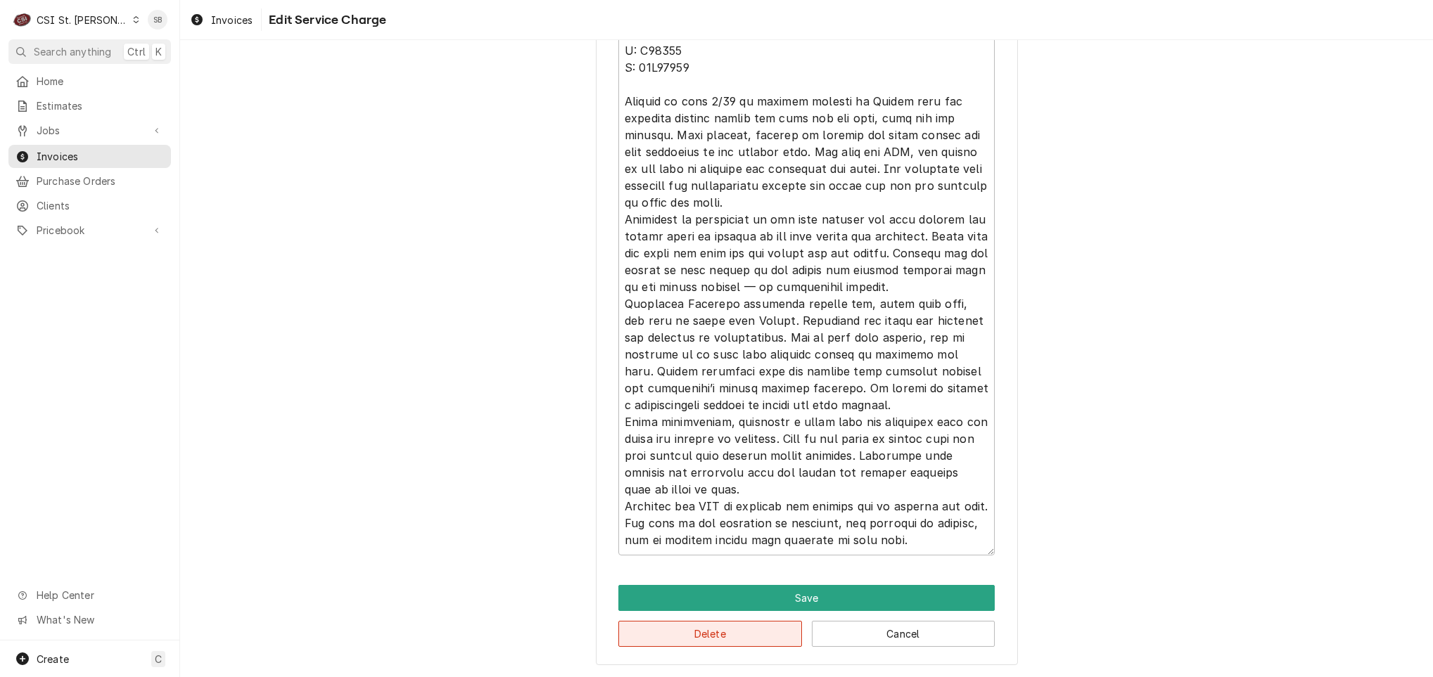
click at [749, 625] on button "Delete" at bounding box center [710, 634] width 184 height 26
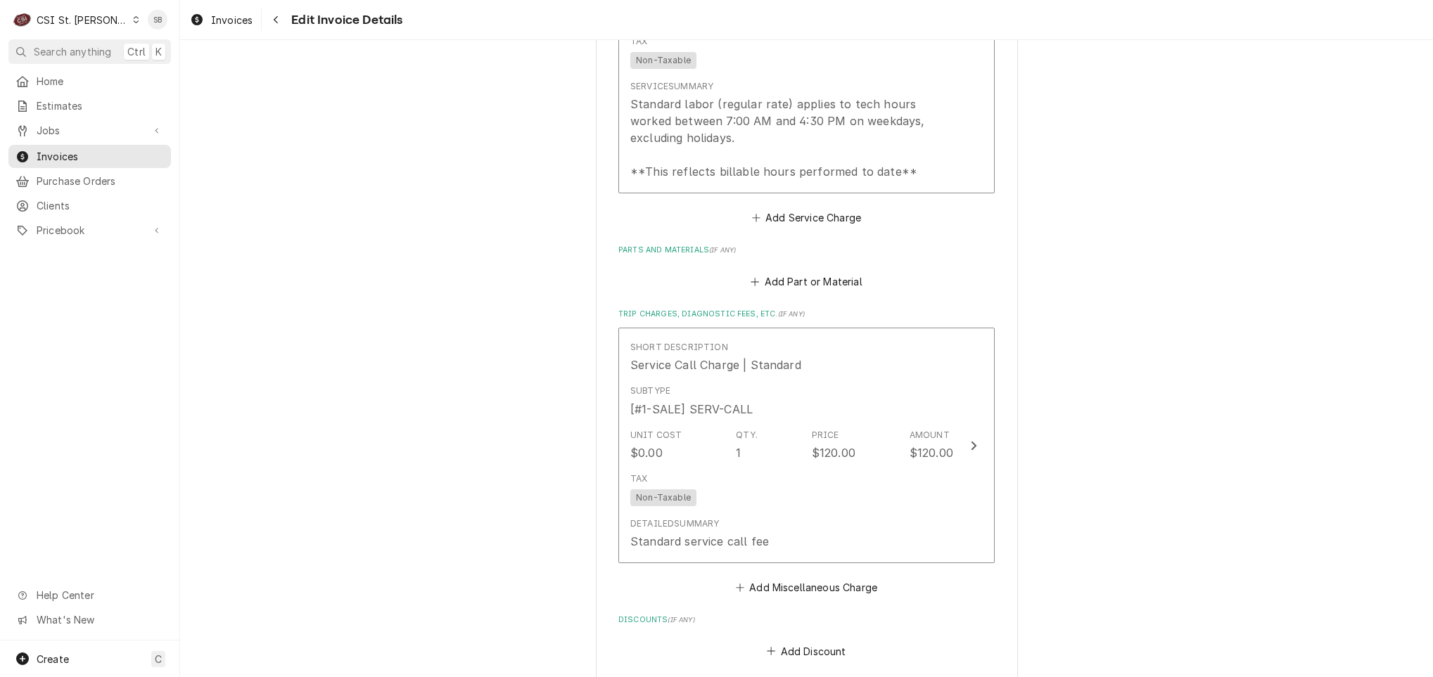
scroll to position [1163, 0]
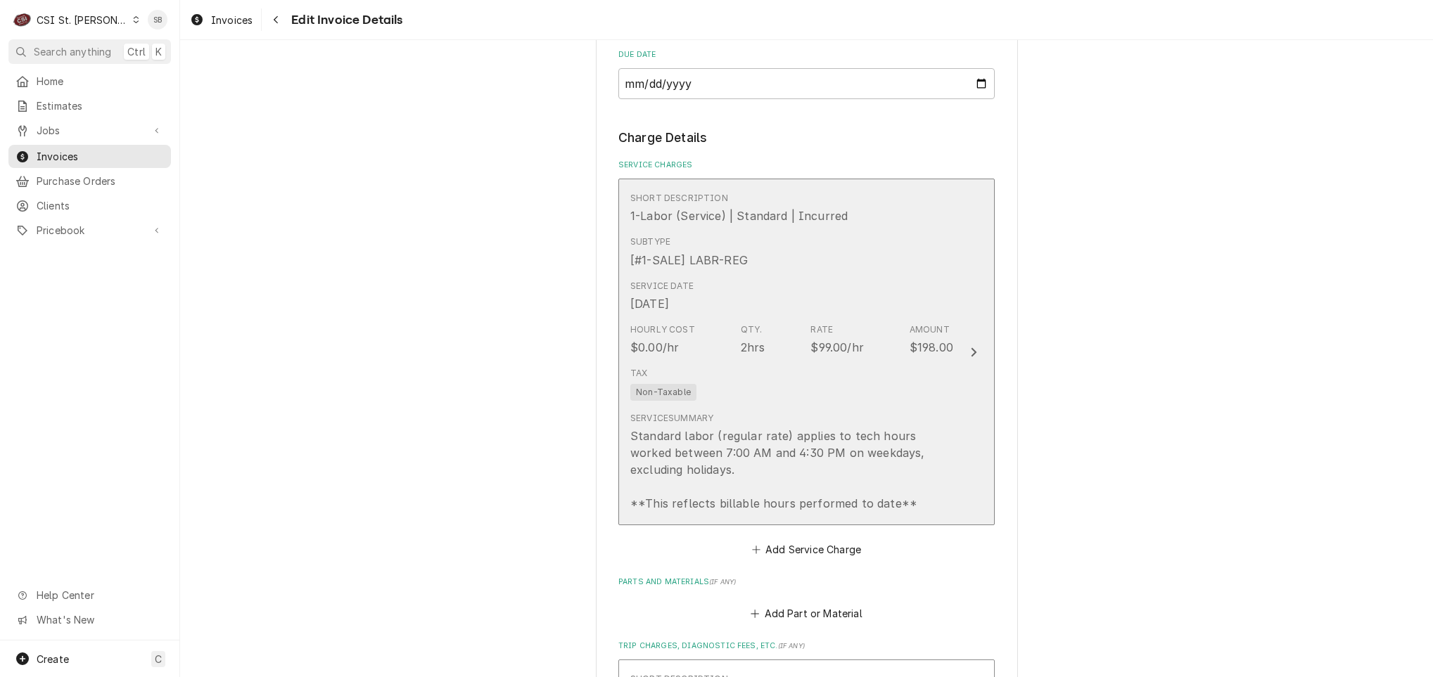
click at [889, 378] on div "Tax Non-Taxable" at bounding box center [791, 384] width 323 height 45
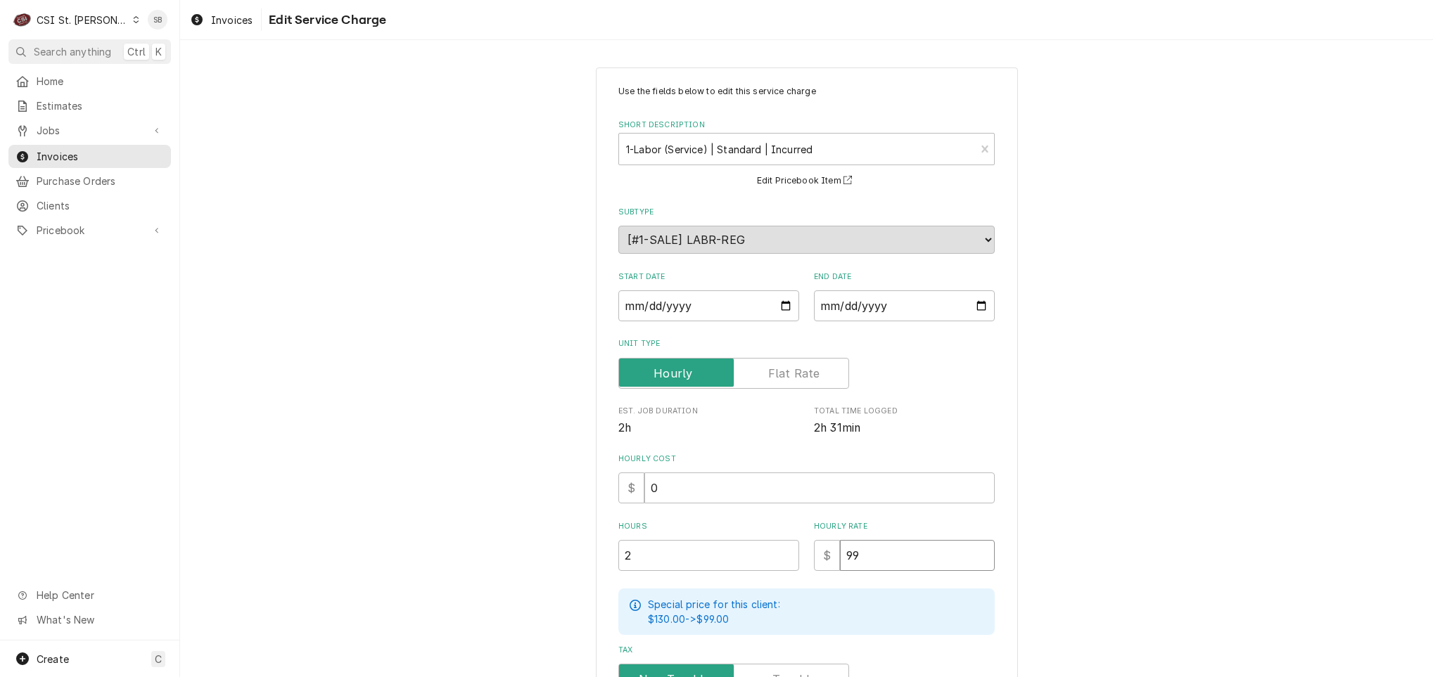
drag, startPoint x: 858, startPoint y: 540, endPoint x: 827, endPoint y: 543, distance: 30.4
click at [827, 543] on div "$ 99" at bounding box center [904, 555] width 181 height 31
type textarea "x"
type input "1"
type textarea "x"
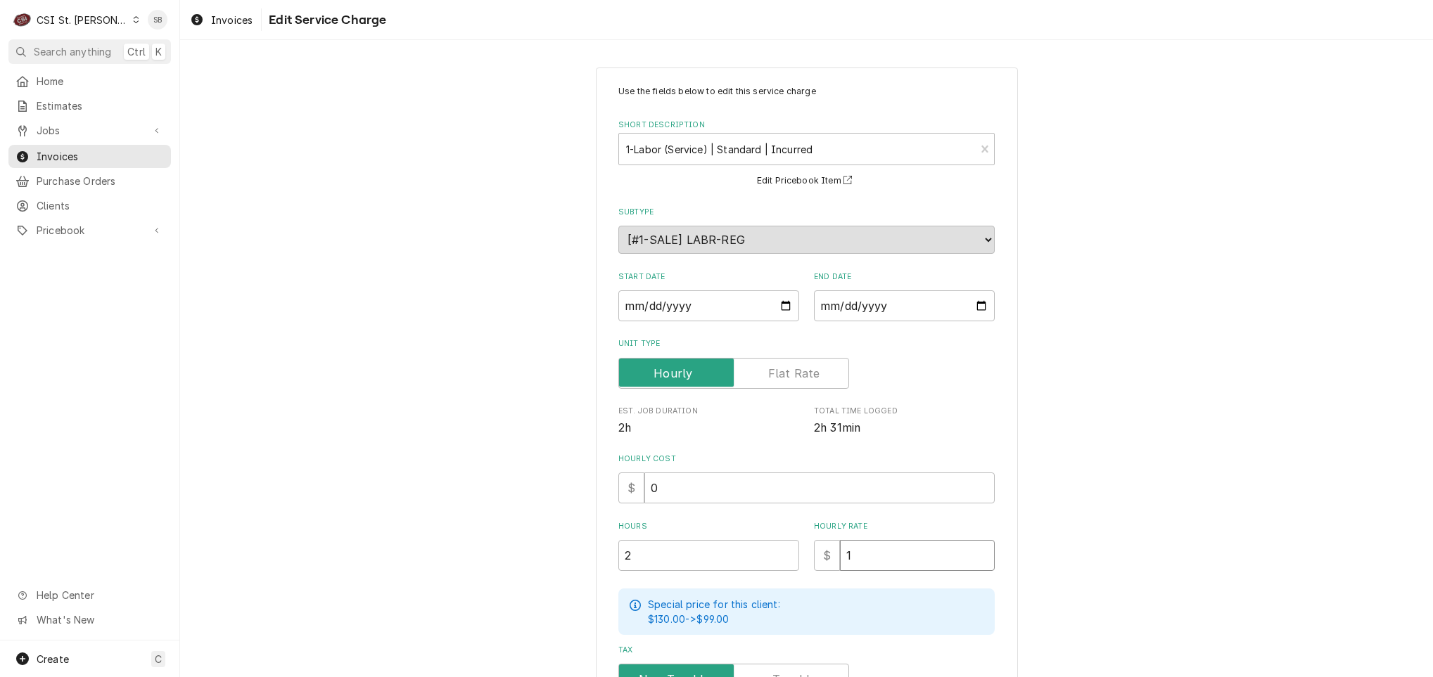
type input "12"
type textarea "x"
type input "125"
paste input "[object Object]"
type textarea "x"
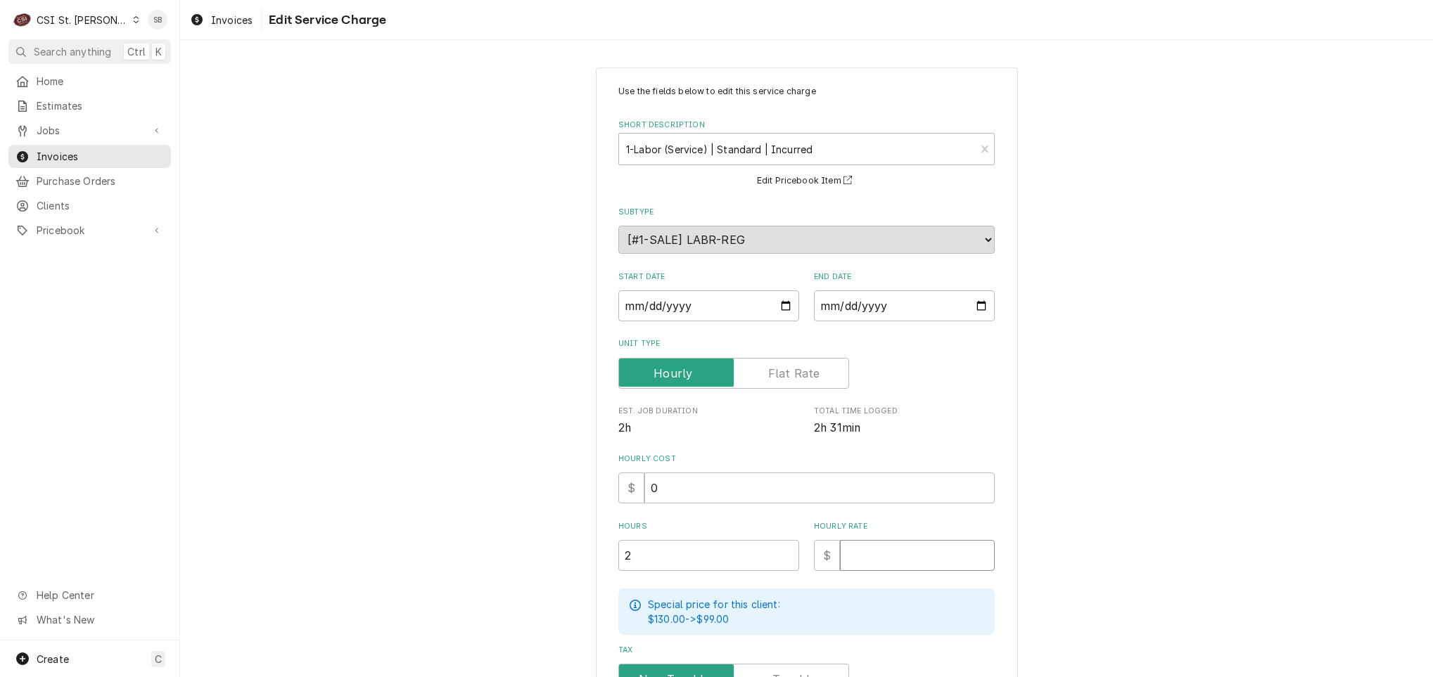
scroll to position [0, 4]
type textarea "x"
type input "125"
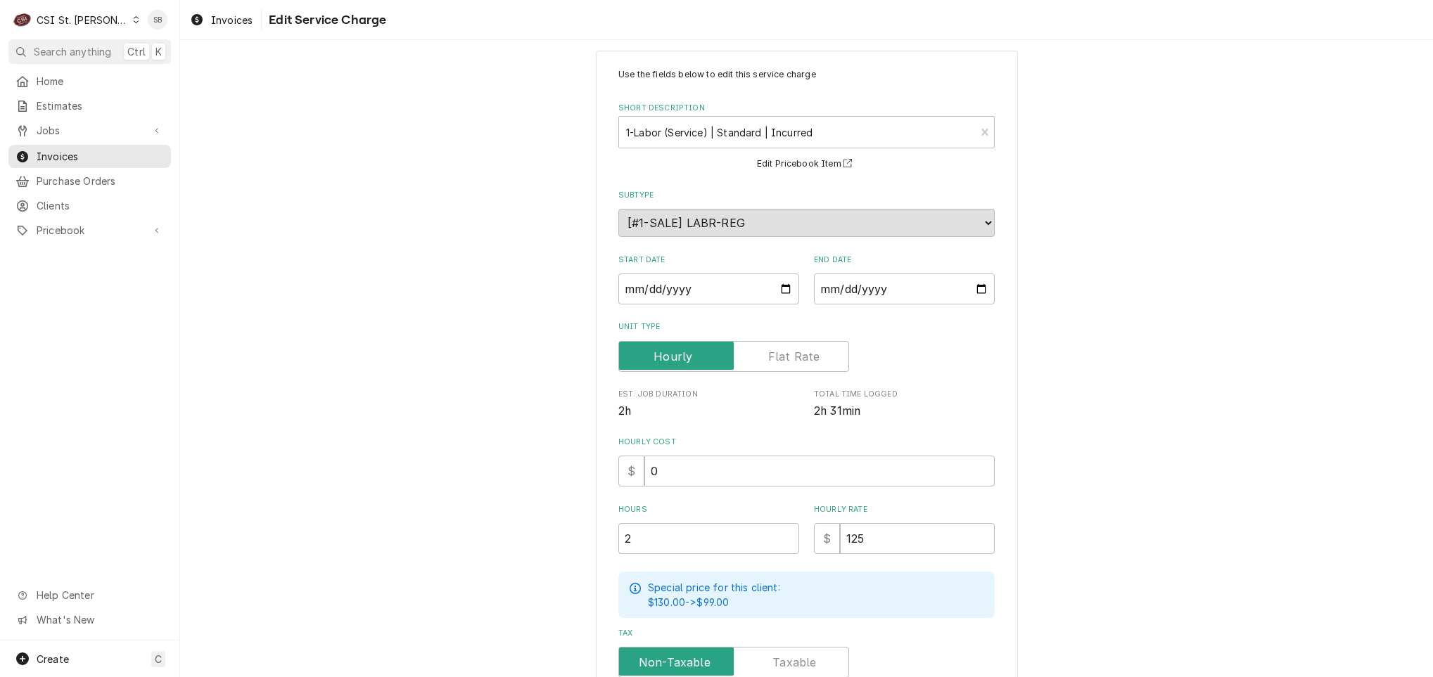
scroll to position [256, 0]
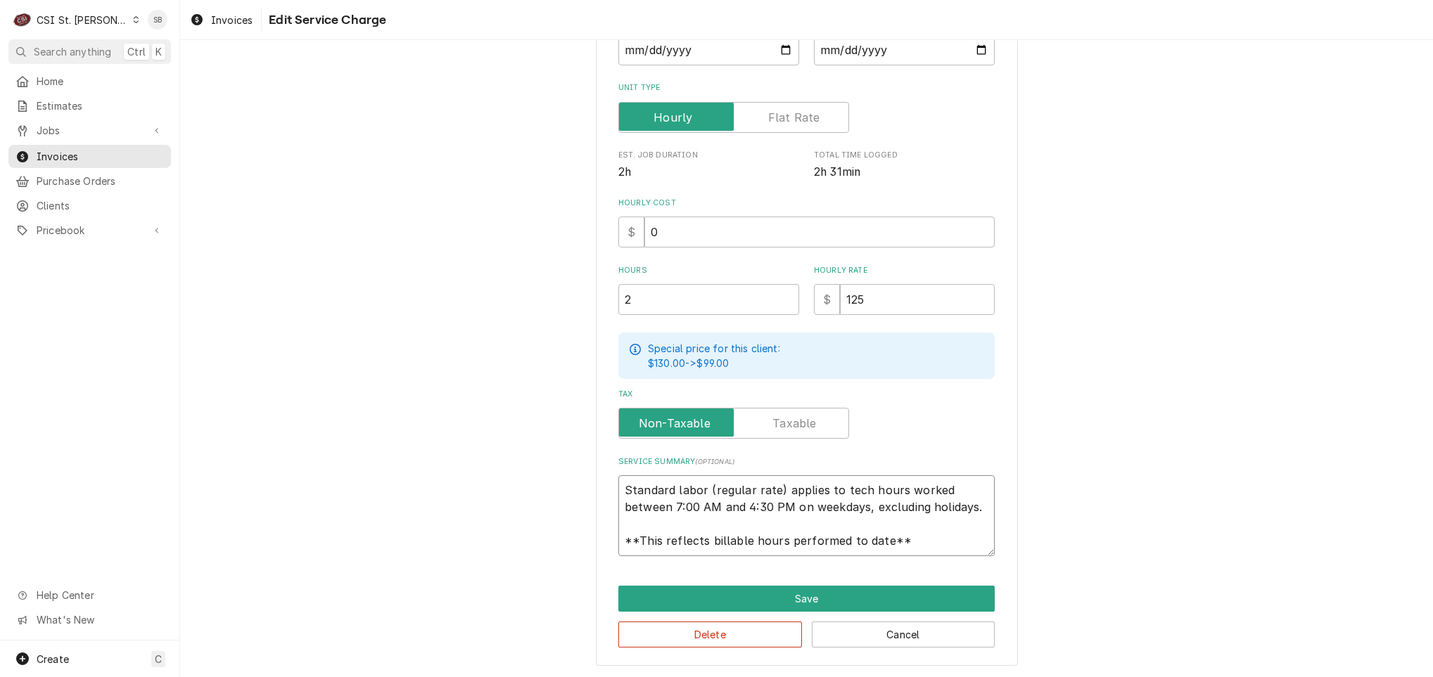
drag, startPoint x: 619, startPoint y: 488, endPoint x: 1058, endPoint y: 638, distance: 463.8
click at [1058, 638] on div "Use the fields below to edit this service charge Short Description 1-Labor (Ser…" at bounding box center [806, 238] width 1253 height 879
paste textarea "Brand: Traulsen / Model: G12000 / Serial: 25D02068 Technician arrived on site o…"
type textarea "x"
type textarea "Brand: Traulsen / Model: G12000 / Serial: 25D02068 Technician arrived on site o…"
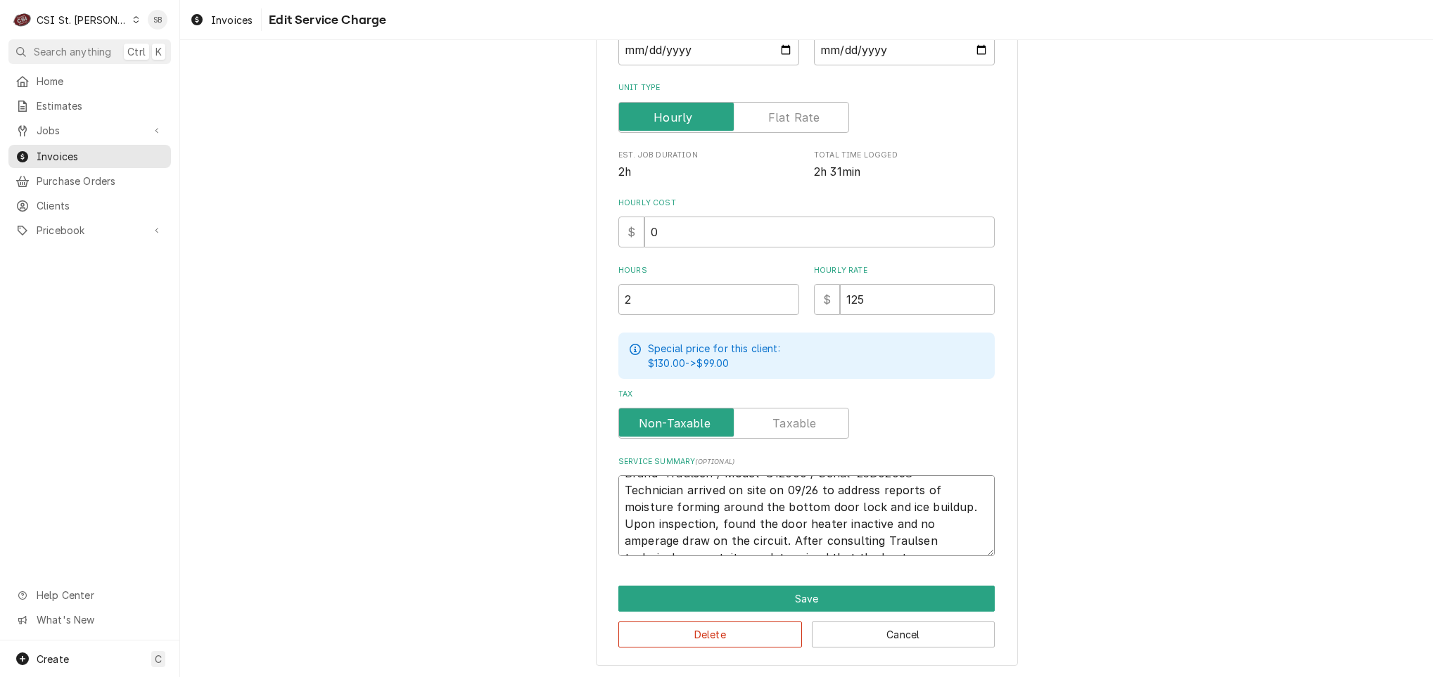
scroll to position [9, 0]
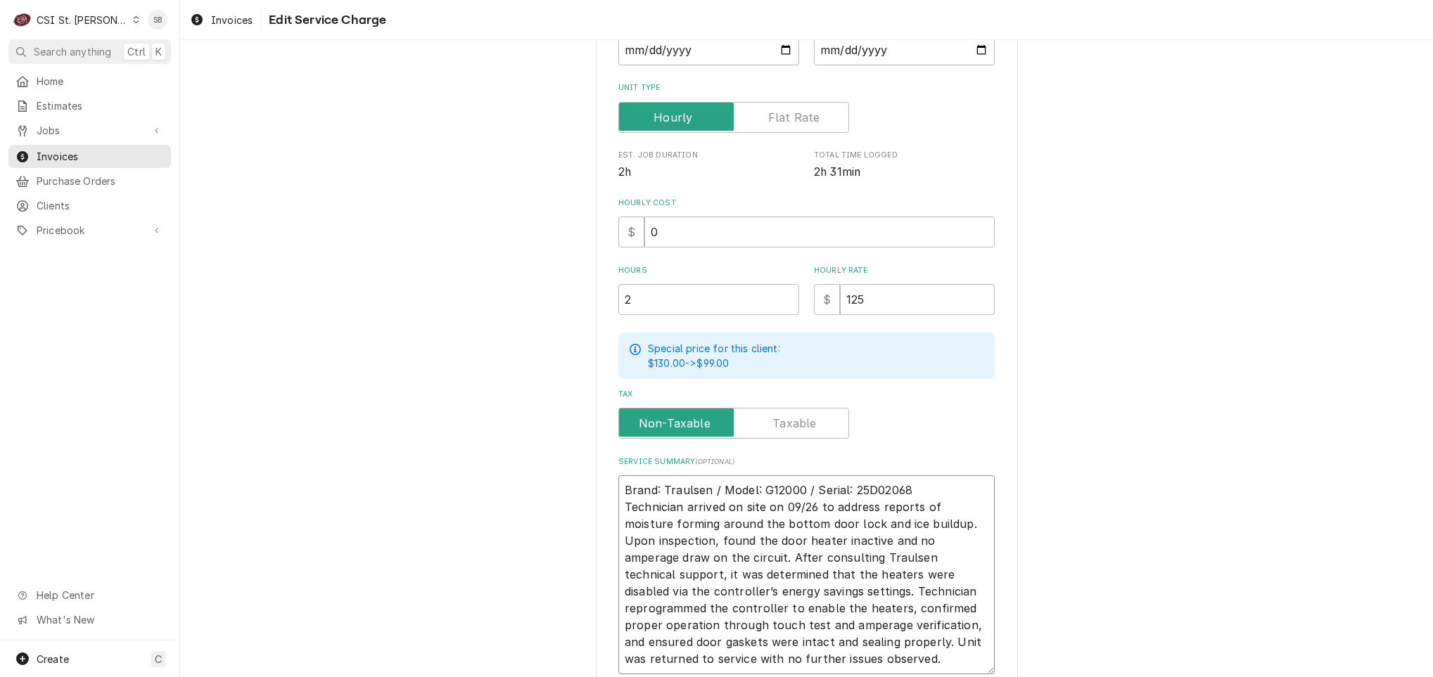
click at [912, 476] on textarea "Brand: Traulsen / Model: G12000 / Serial: 25D02068 Technician arrived on site o…" at bounding box center [806, 575] width 376 height 199
type textarea "x"
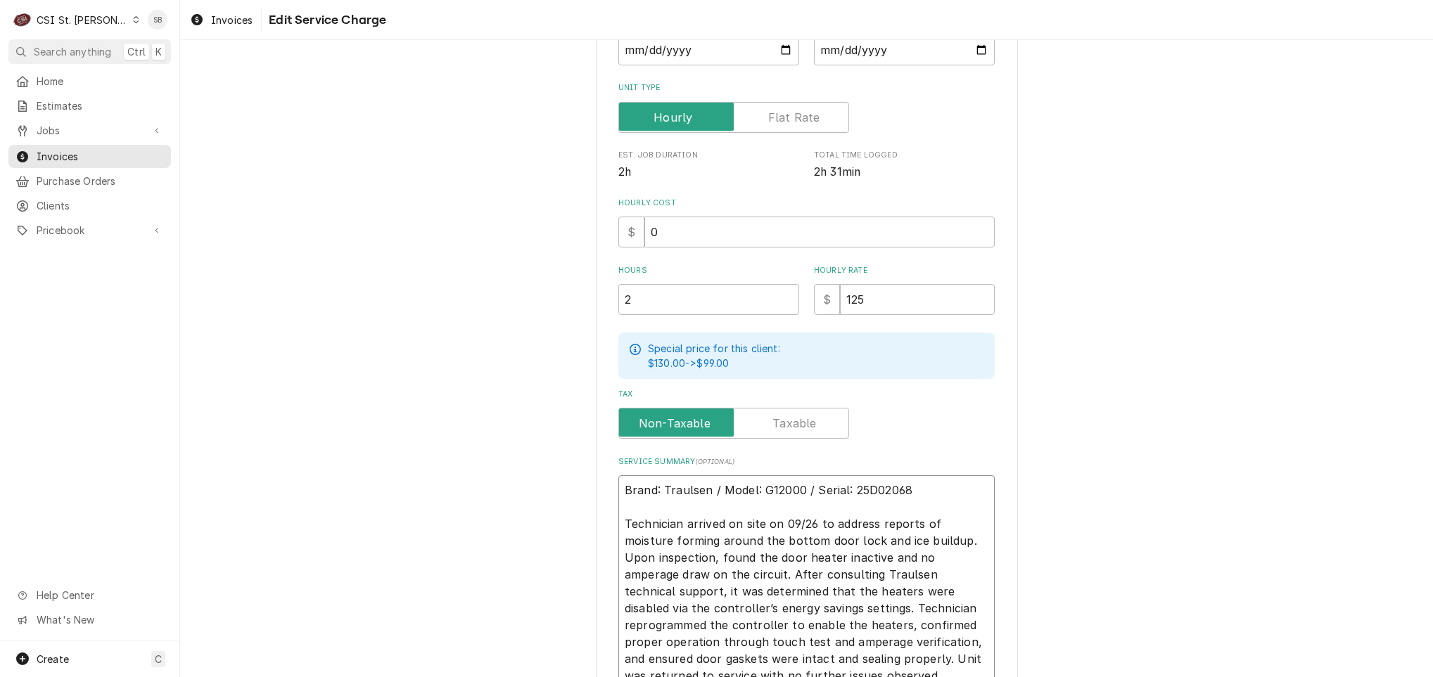
scroll to position [391, 0]
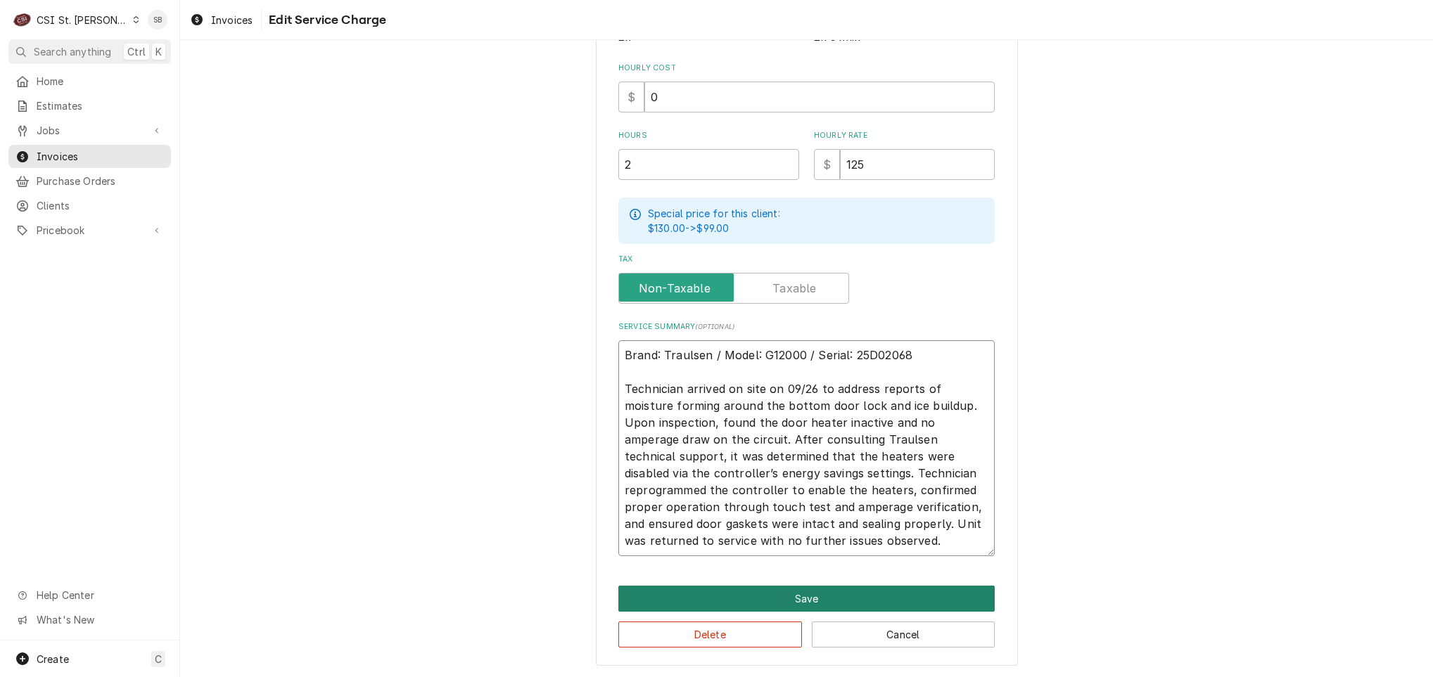
type textarea "Brand: Traulsen / Model: G12000 / Serial: 25D02068 Technician arrived on site o…"
click at [775, 597] on button "Save" at bounding box center [806, 599] width 376 height 26
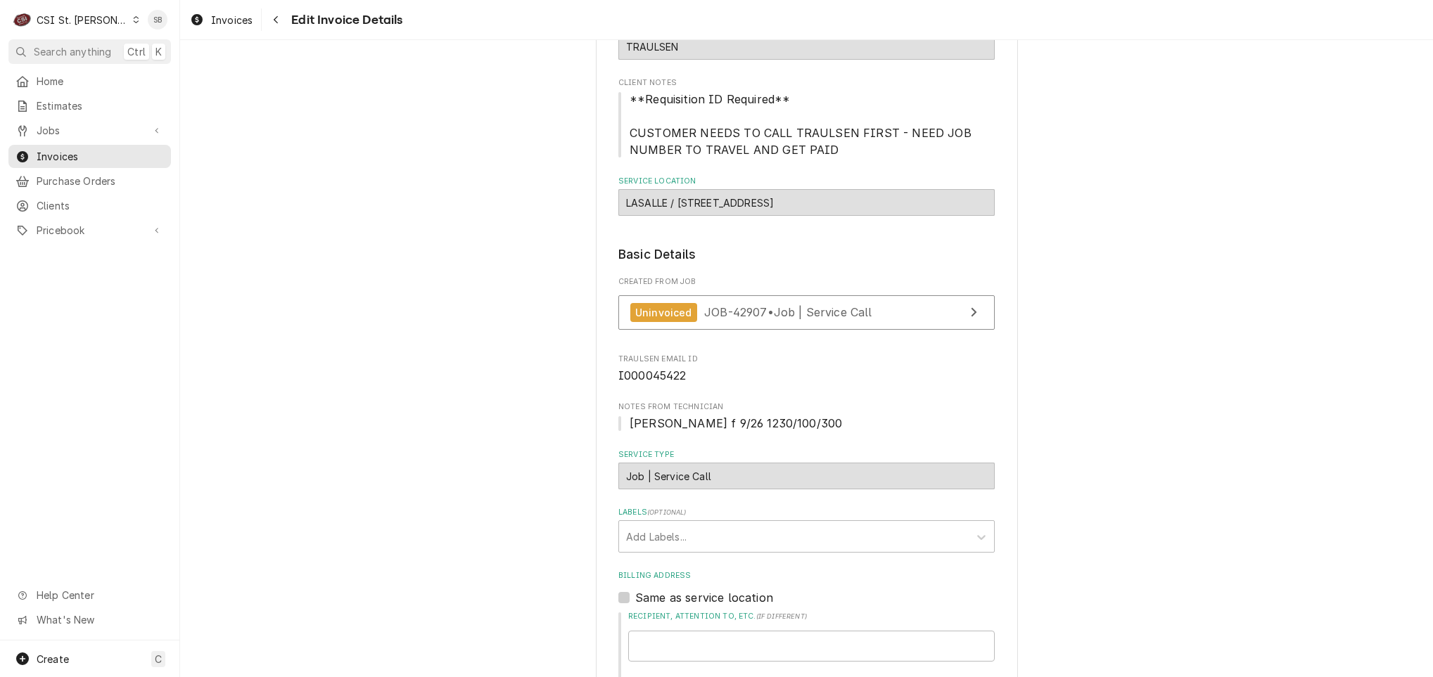
scroll to position [49, 0]
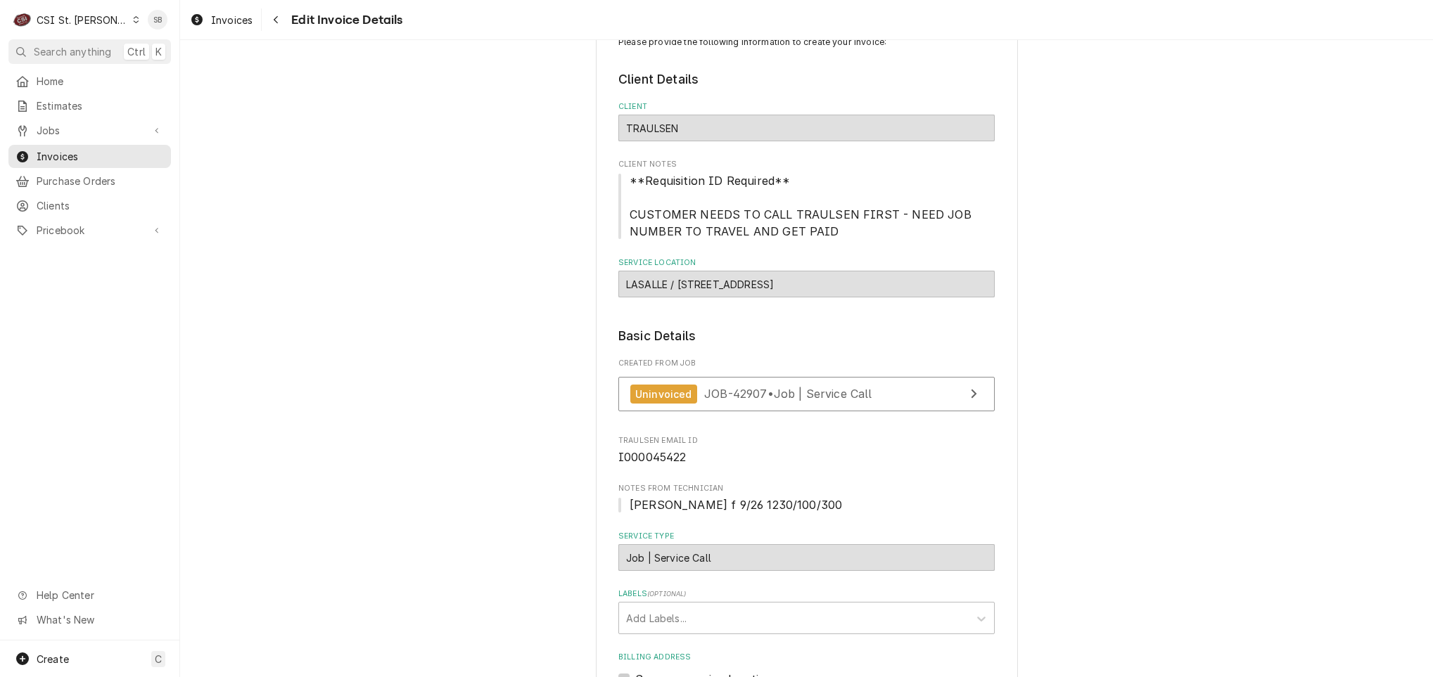
drag, startPoint x: 878, startPoint y: 49, endPoint x: 673, endPoint y: 283, distance: 311.6
click at [673, 283] on div "LASALLE / 3300 MO-109, Wildwood, MO 63038" at bounding box center [806, 284] width 376 height 27
copy div "3300 MO-109, Wildwood, MO 63038"
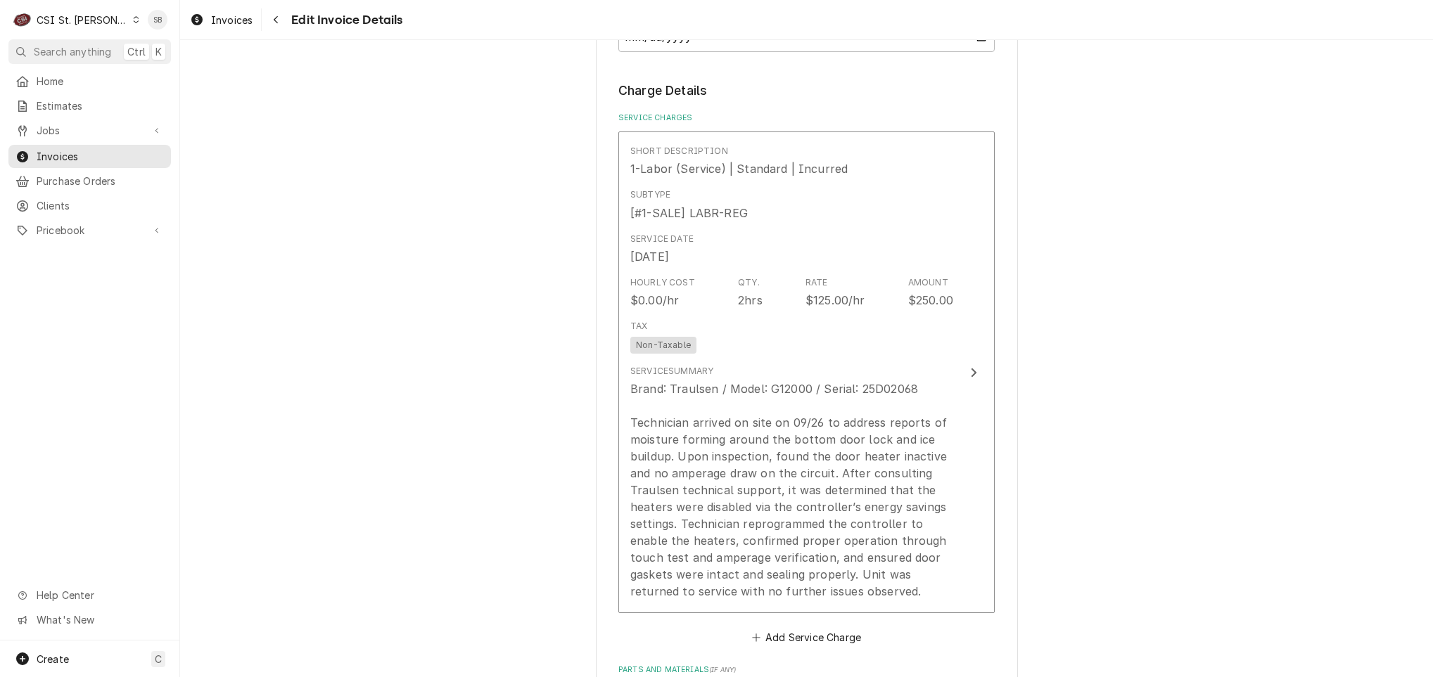
scroll to position [1611, 0]
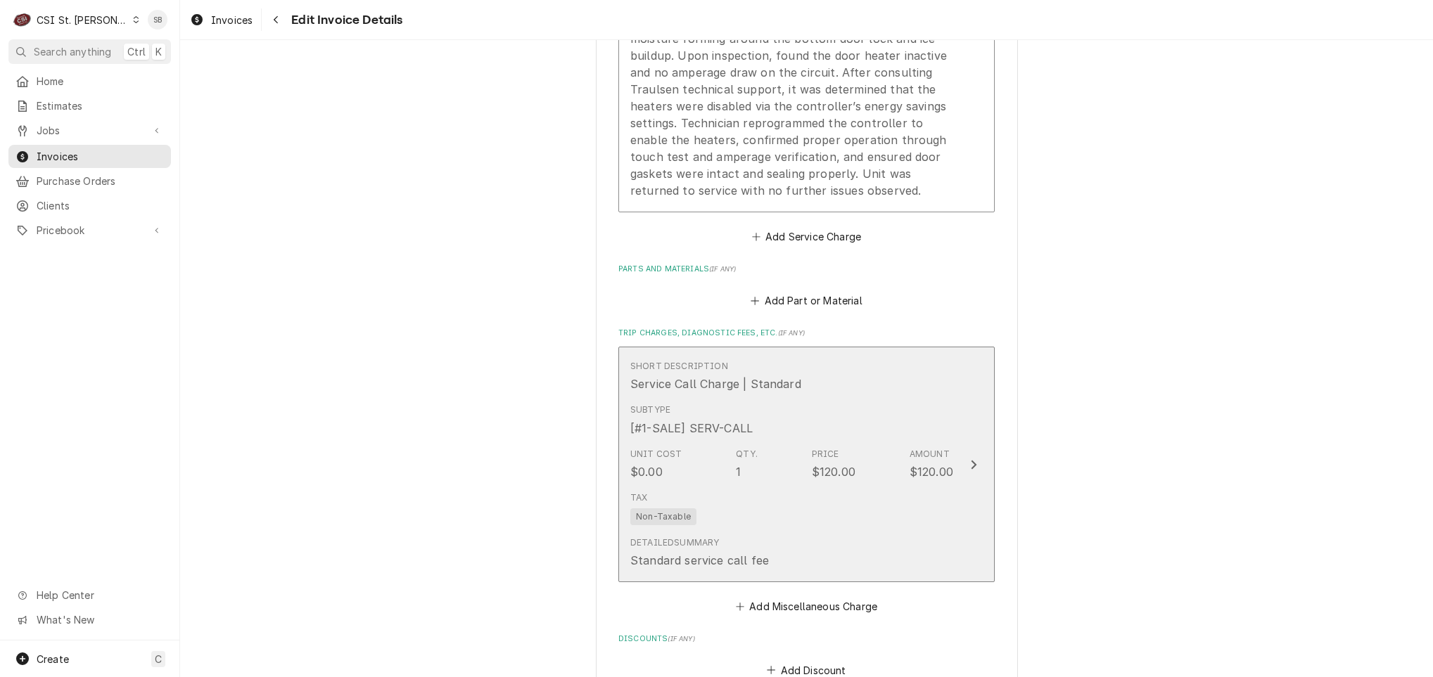
click at [881, 382] on div "Short Description Service Call Charge | Standard" at bounding box center [791, 377] width 323 height 44
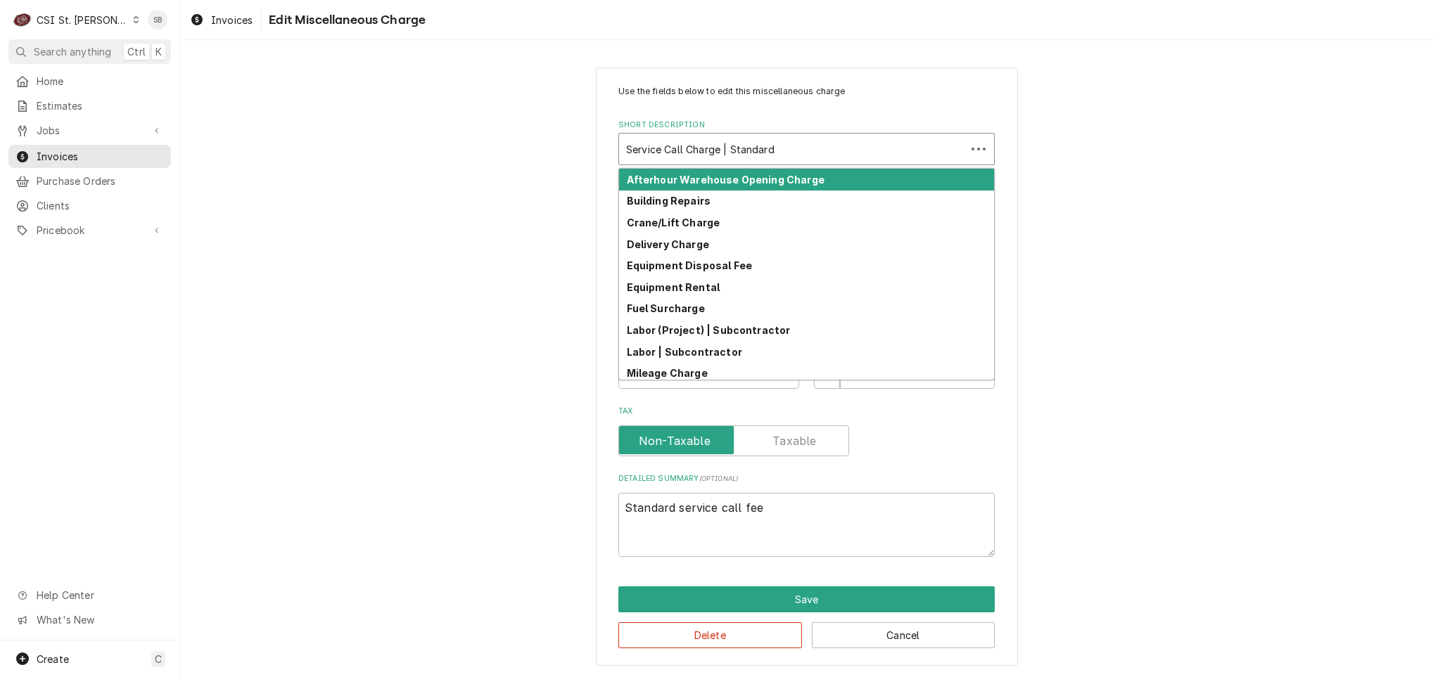
type textarea "x"
click at [793, 144] on div "Short Description" at bounding box center [792, 148] width 333 height 25
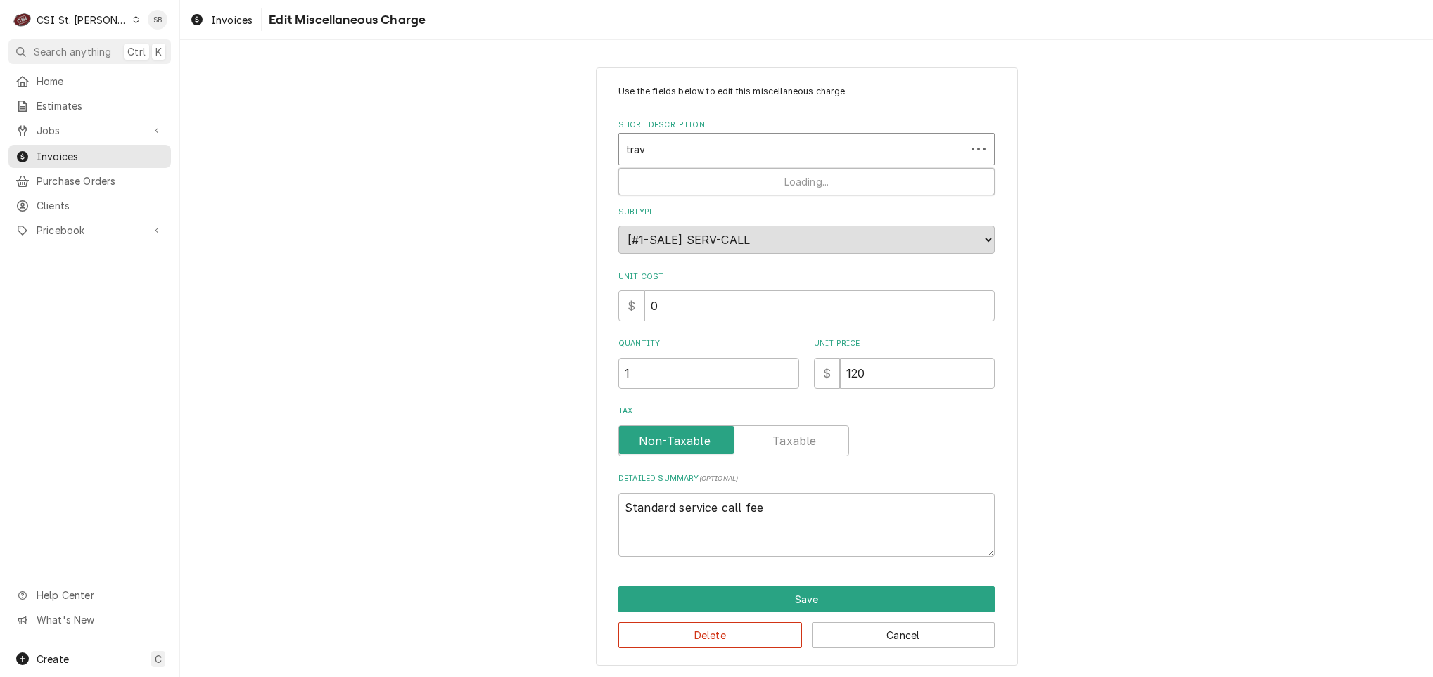
type input "trave"
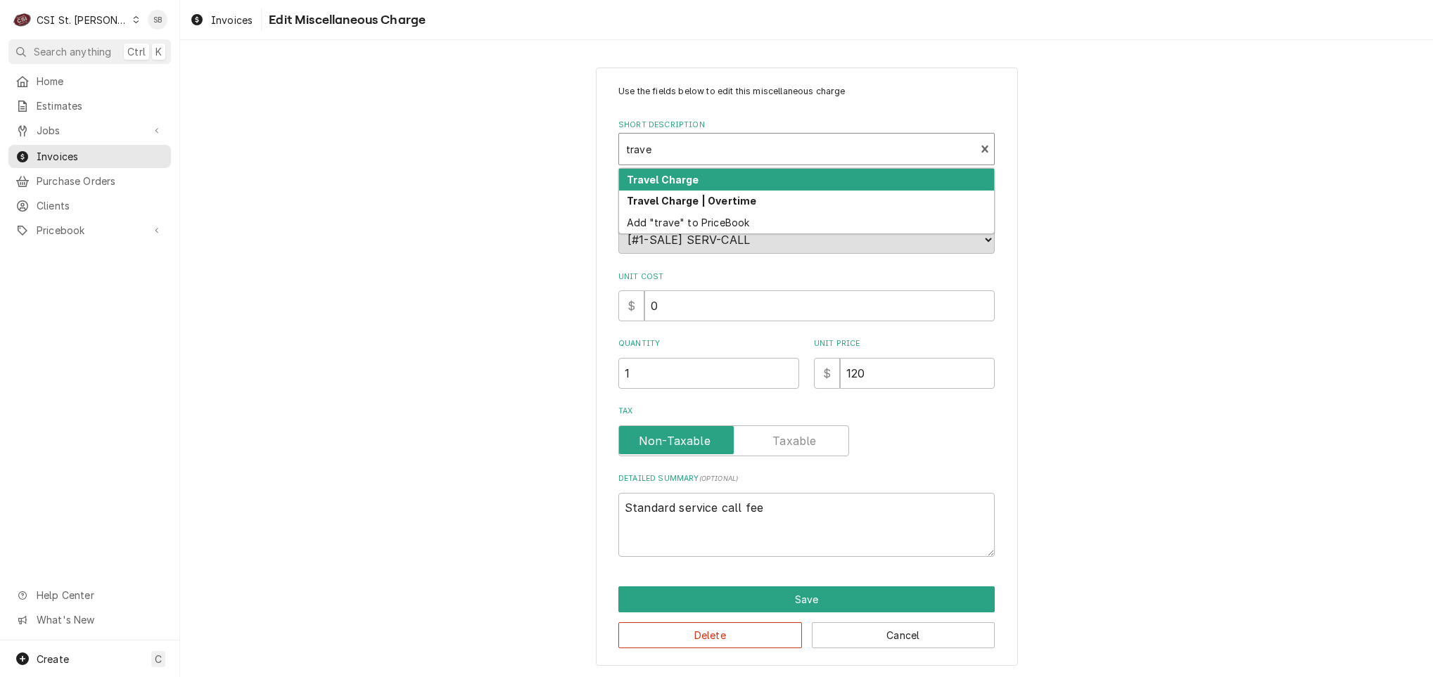
click at [766, 186] on div "Travel Charge" at bounding box center [806, 180] width 375 height 22
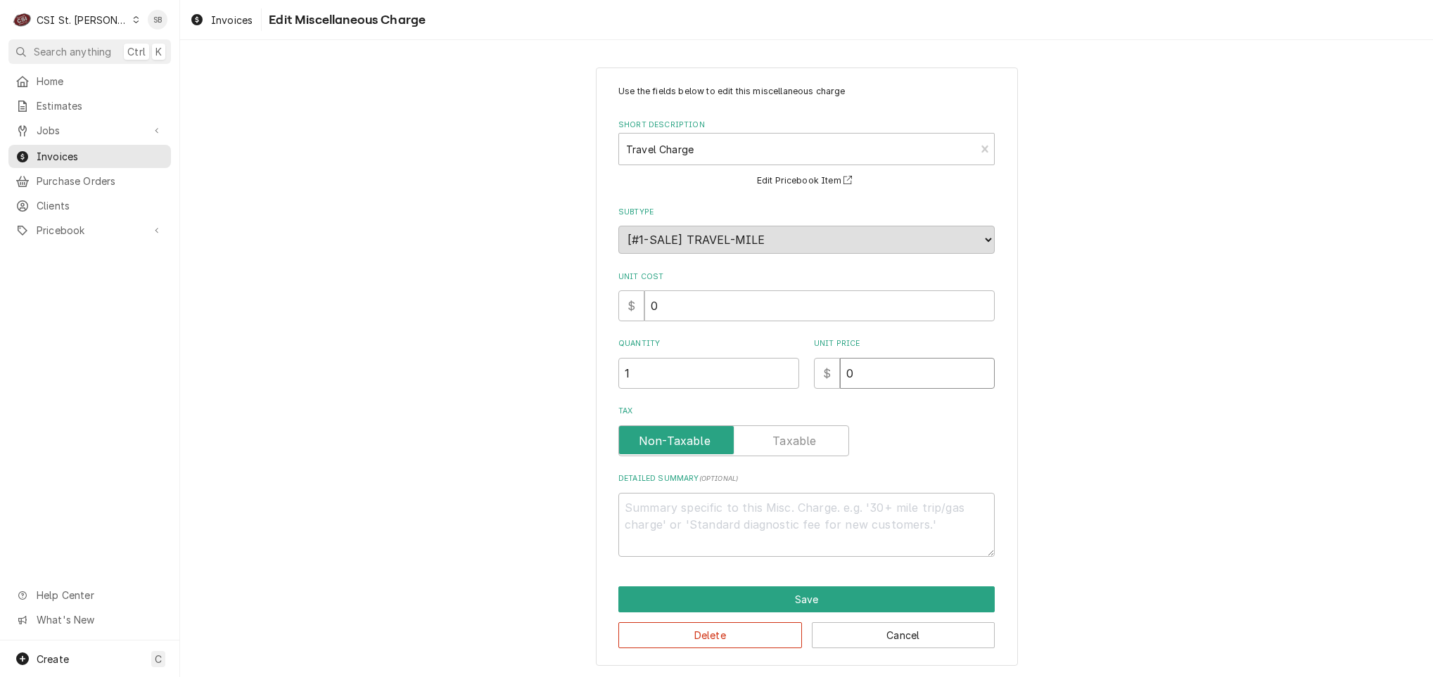
click at [874, 357] on div "Unit Price $ 0" at bounding box center [904, 363] width 181 height 50
click at [874, 358] on input "0" at bounding box center [917, 373] width 155 height 31
type textarea "x"
type input "1"
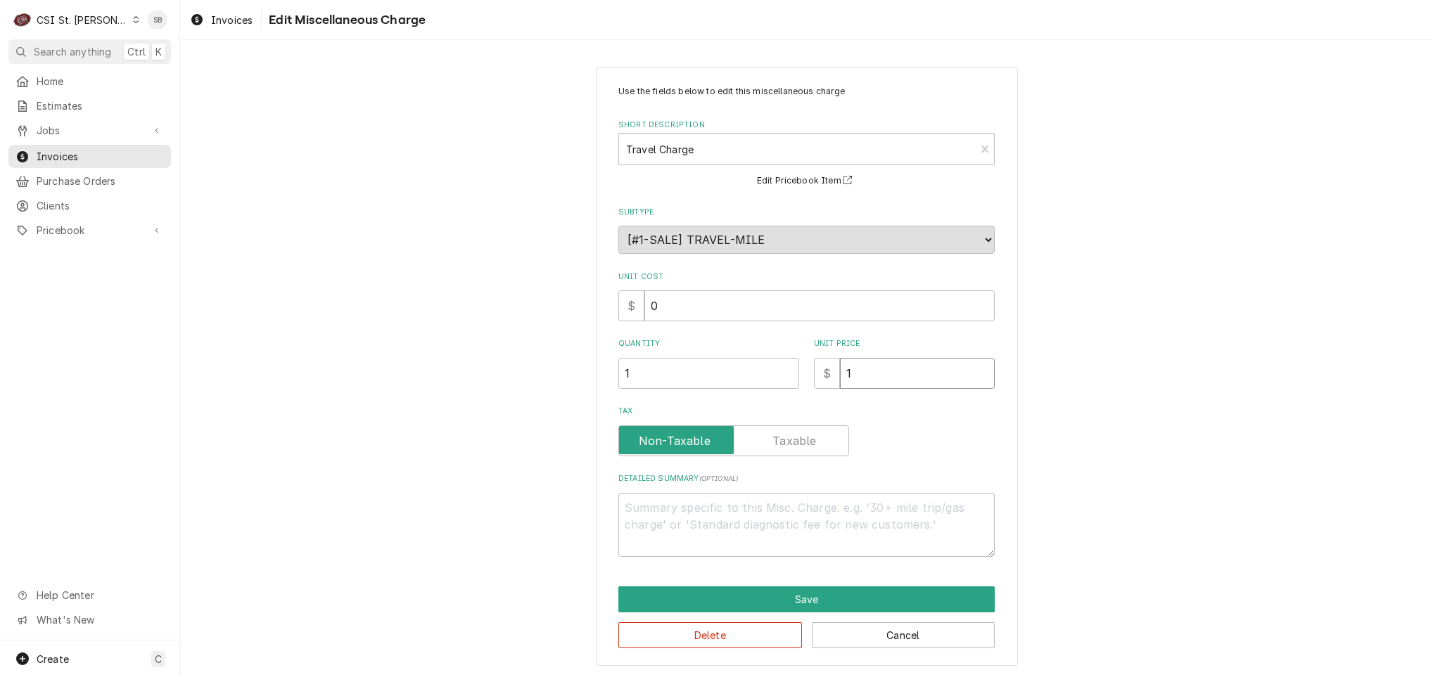
type textarea "x"
type input "12"
type textarea "x"
type input "128"
type textarea "x"
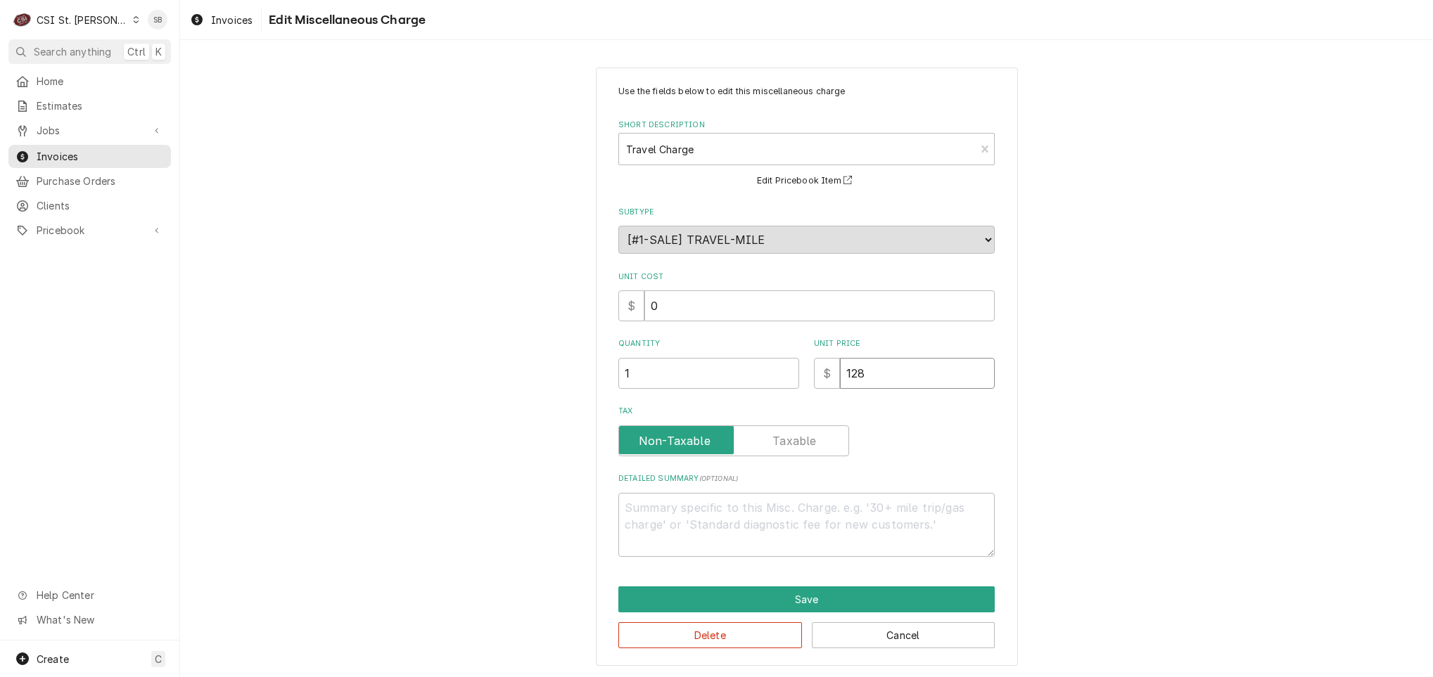
type input "12"
type textarea "x"
type input "125"
click at [728, 594] on button "Save" at bounding box center [806, 600] width 376 height 26
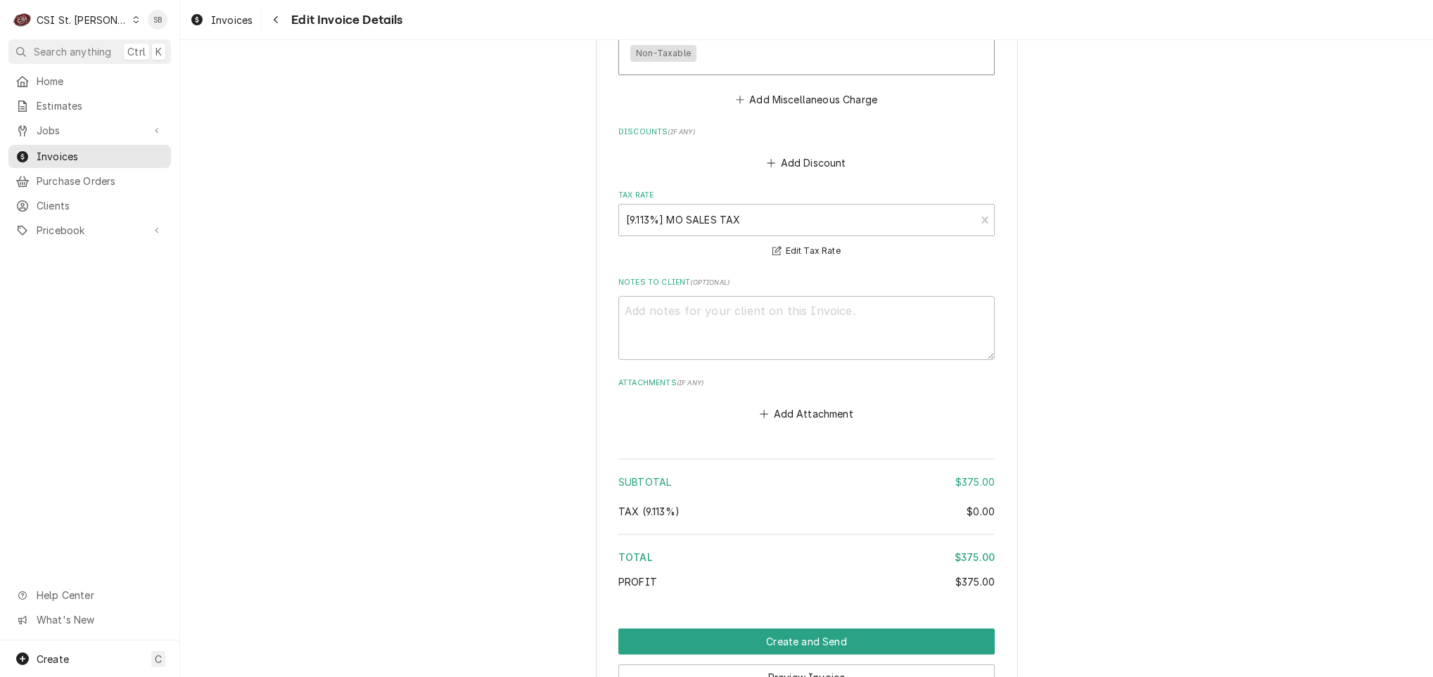
scroll to position [2225, 0]
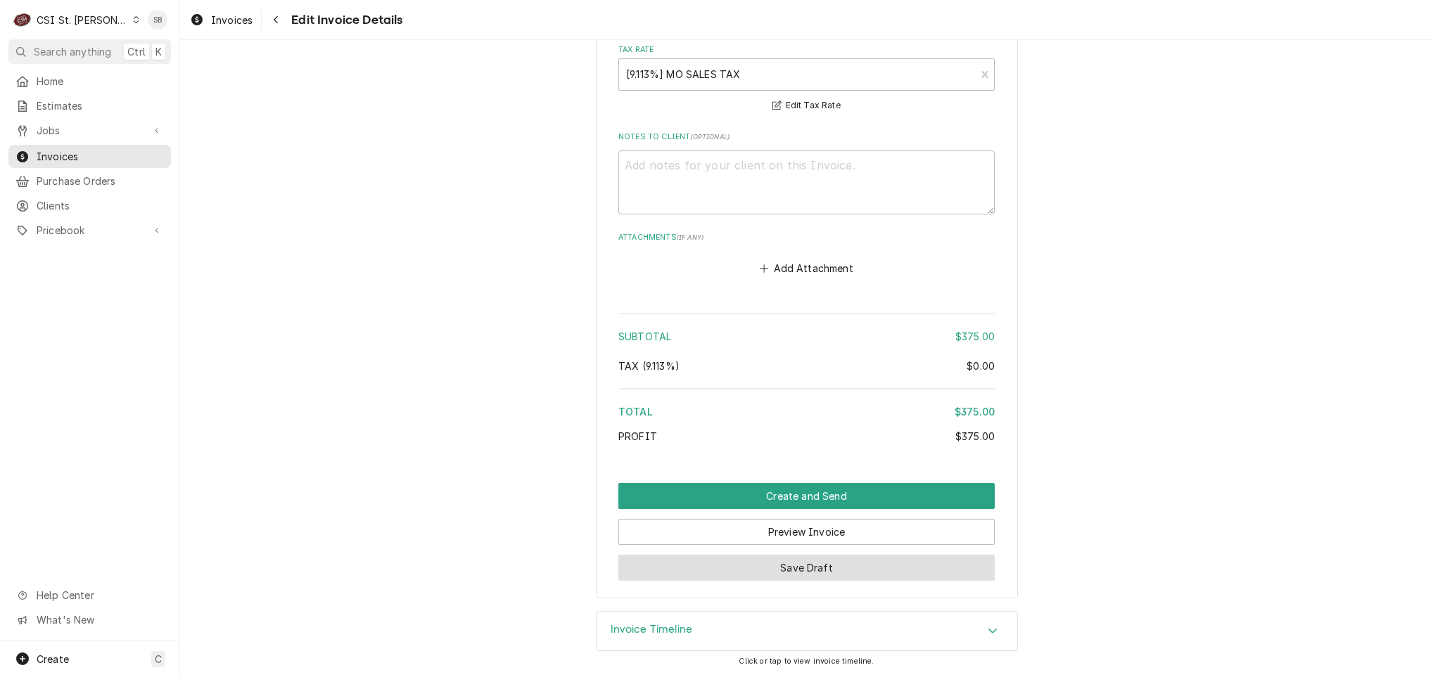
click at [891, 573] on button "Save Draft" at bounding box center [806, 568] width 376 height 26
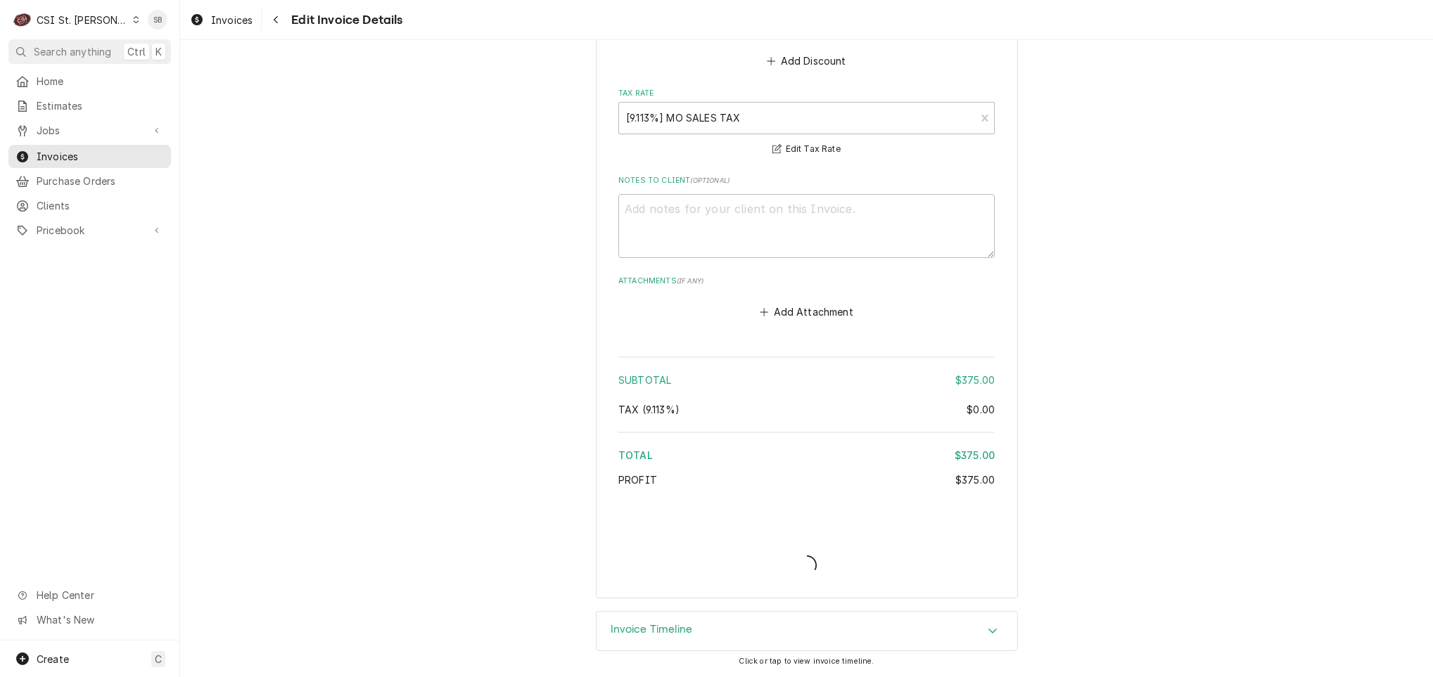
scroll to position [2179, 0]
type textarea "x"
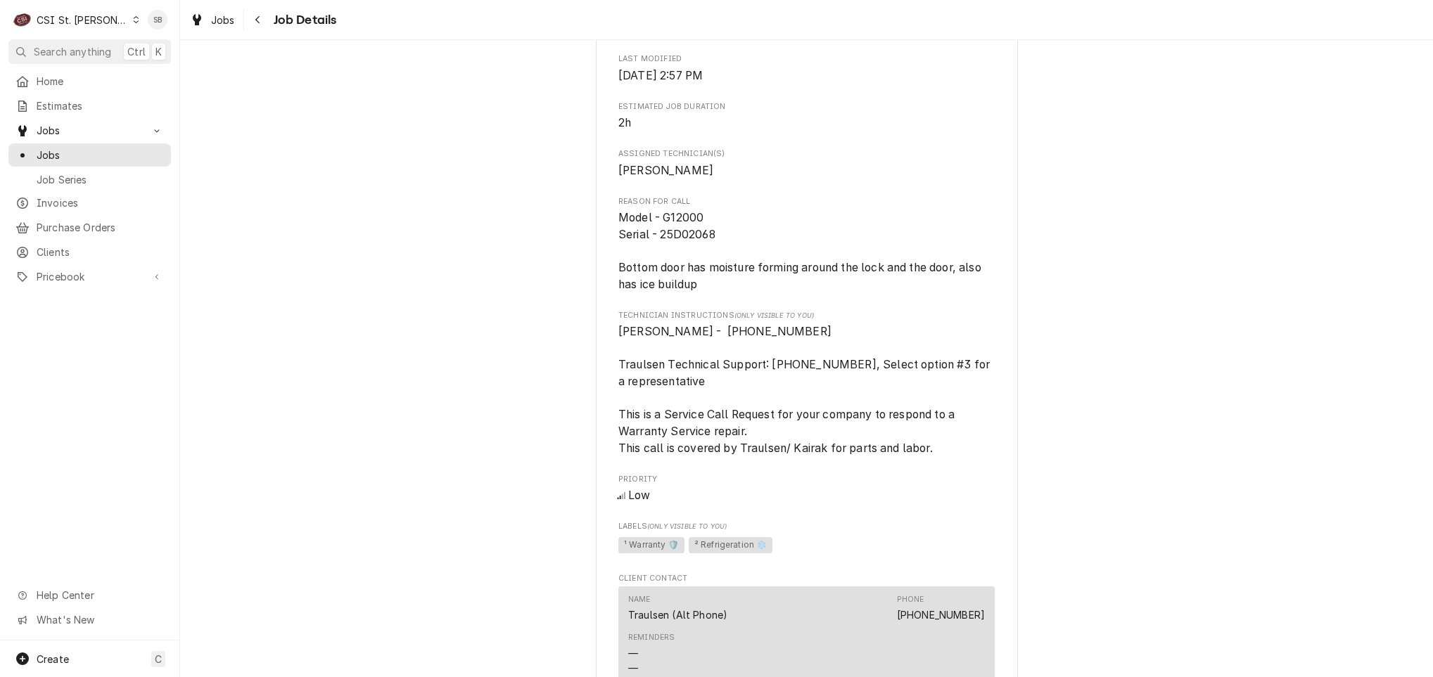
scroll to position [684, 0]
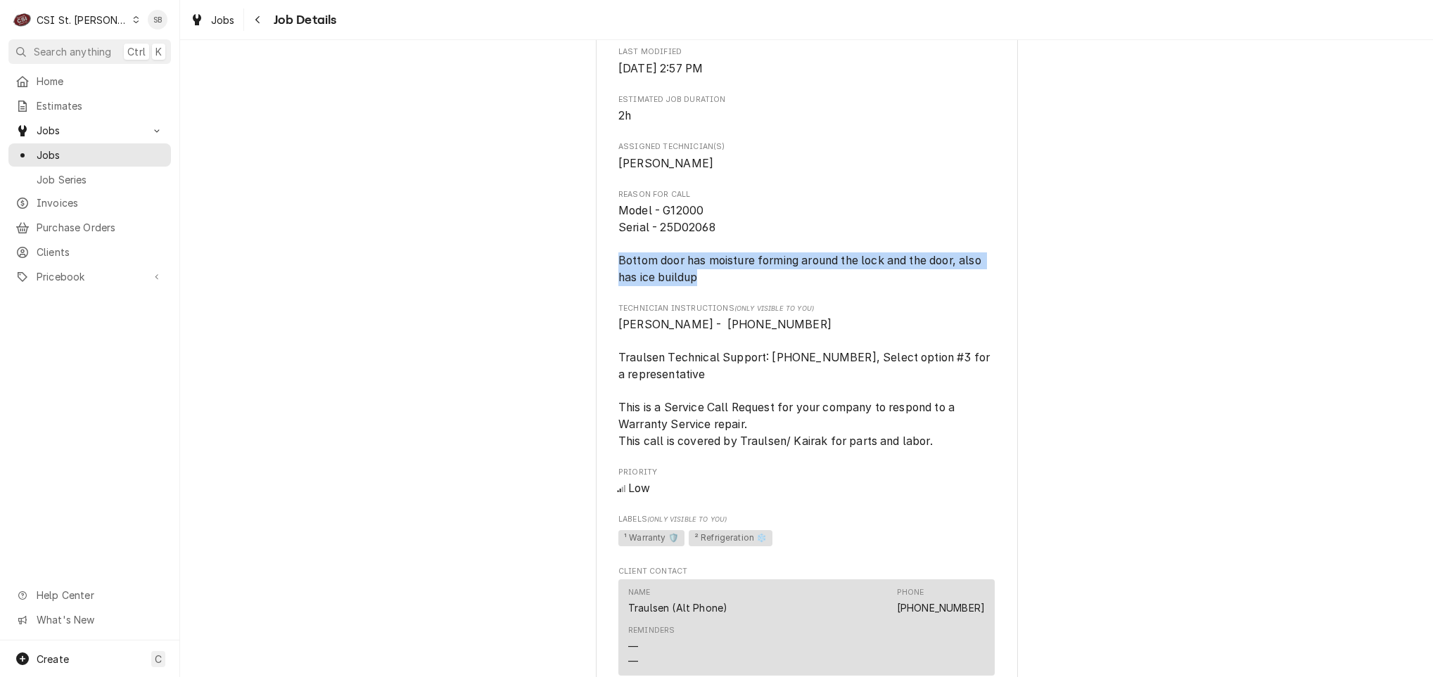
drag, startPoint x: 611, startPoint y: 281, endPoint x: 741, endPoint y: 311, distance: 134.3
click at [741, 311] on div "Roopairs Job ID JOB-42907 Traulsen email ID I000045422 Date Received [DATE] Ser…" at bounding box center [806, 196] width 376 height 1382
copy span "Bottom door has moisture forming around the lock and the door, also has ice bui…"
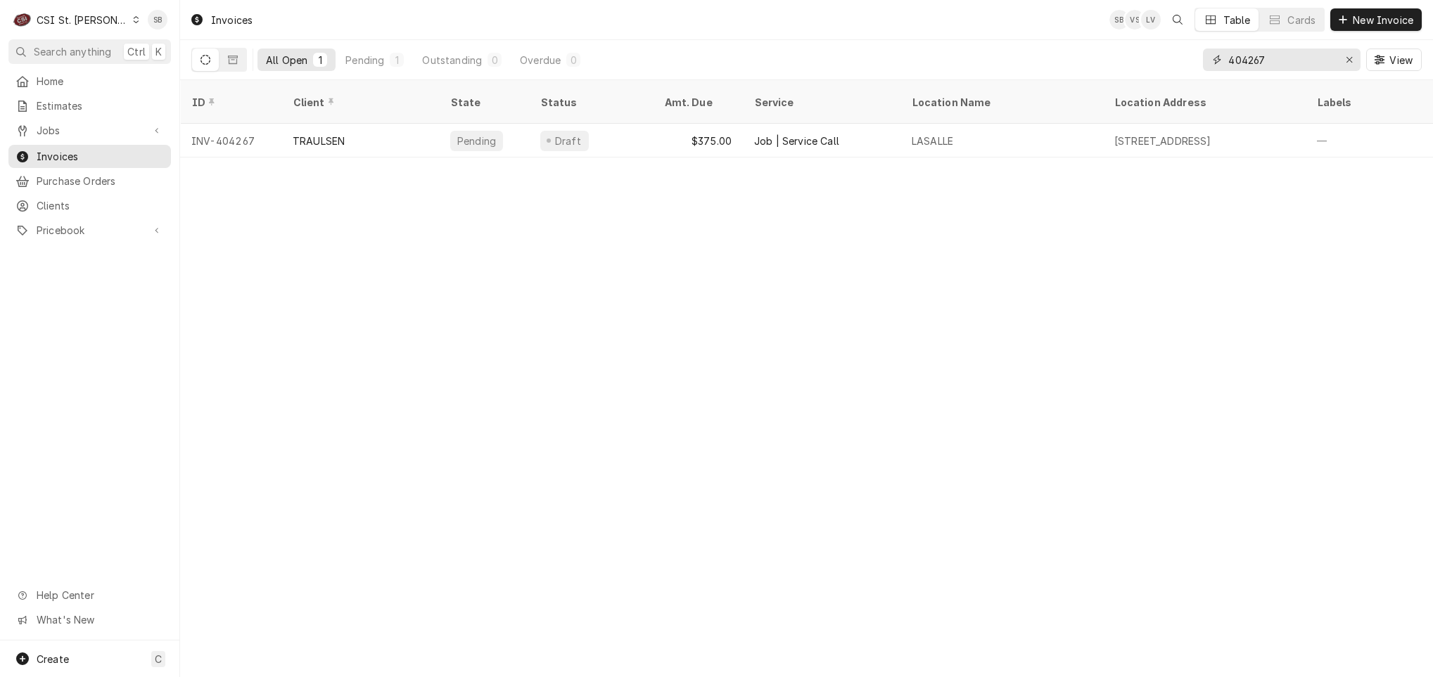
click at [1286, 53] on input "404267" at bounding box center [1281, 60] width 106 height 23
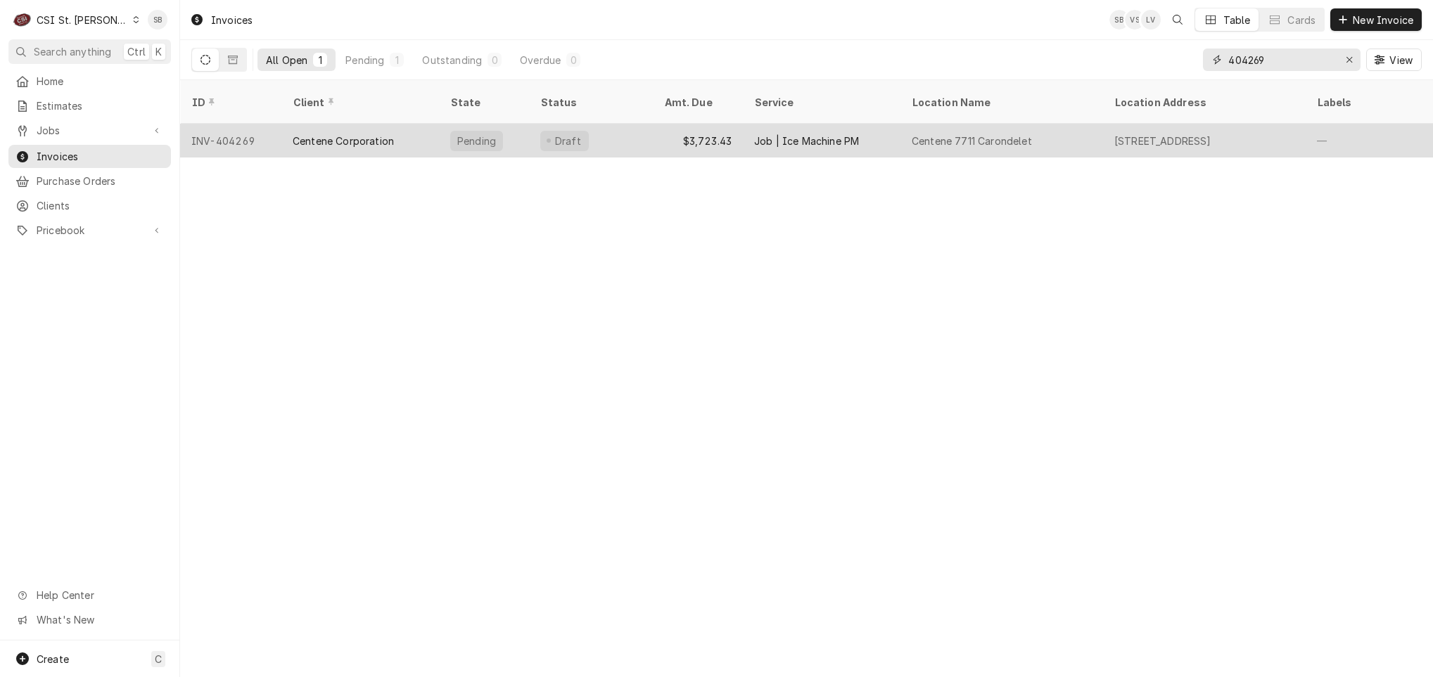
type input "404269"
click at [669, 124] on div "$3,723.43" at bounding box center [698, 141] width 90 height 34
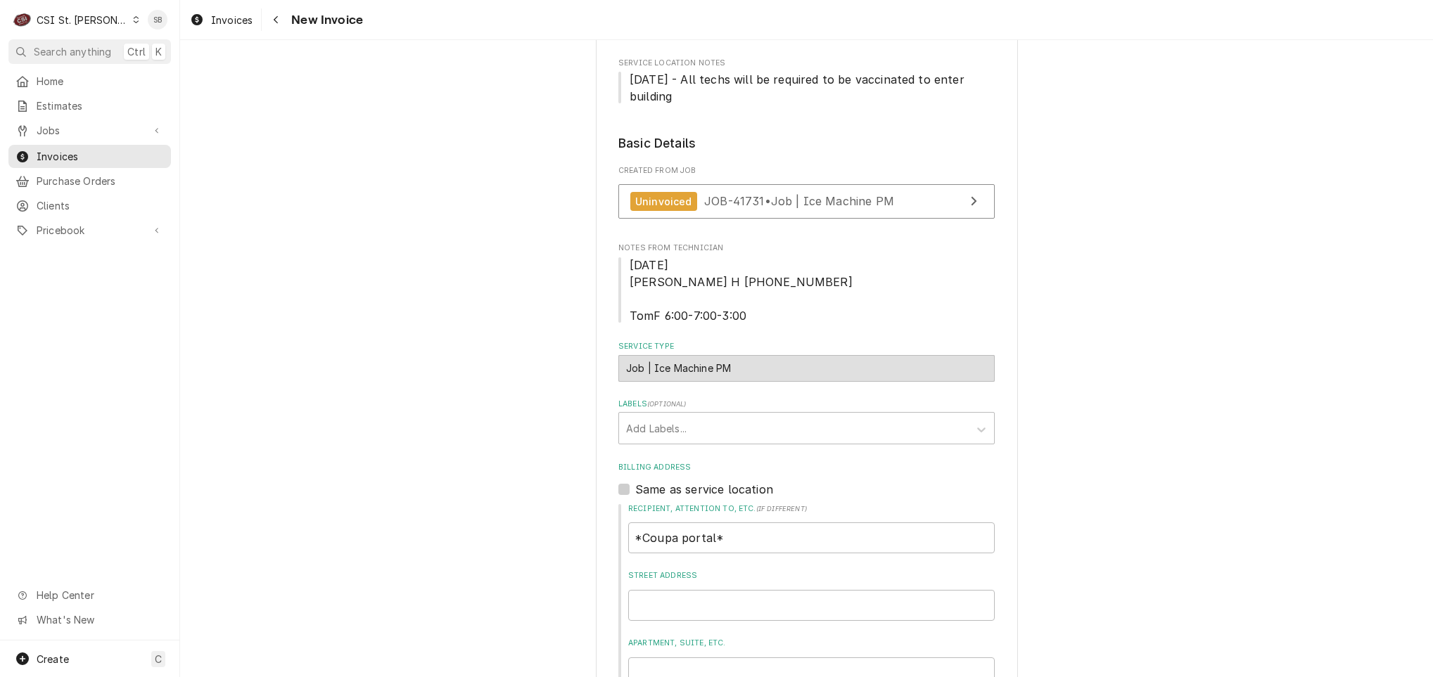
scroll to position [336, 0]
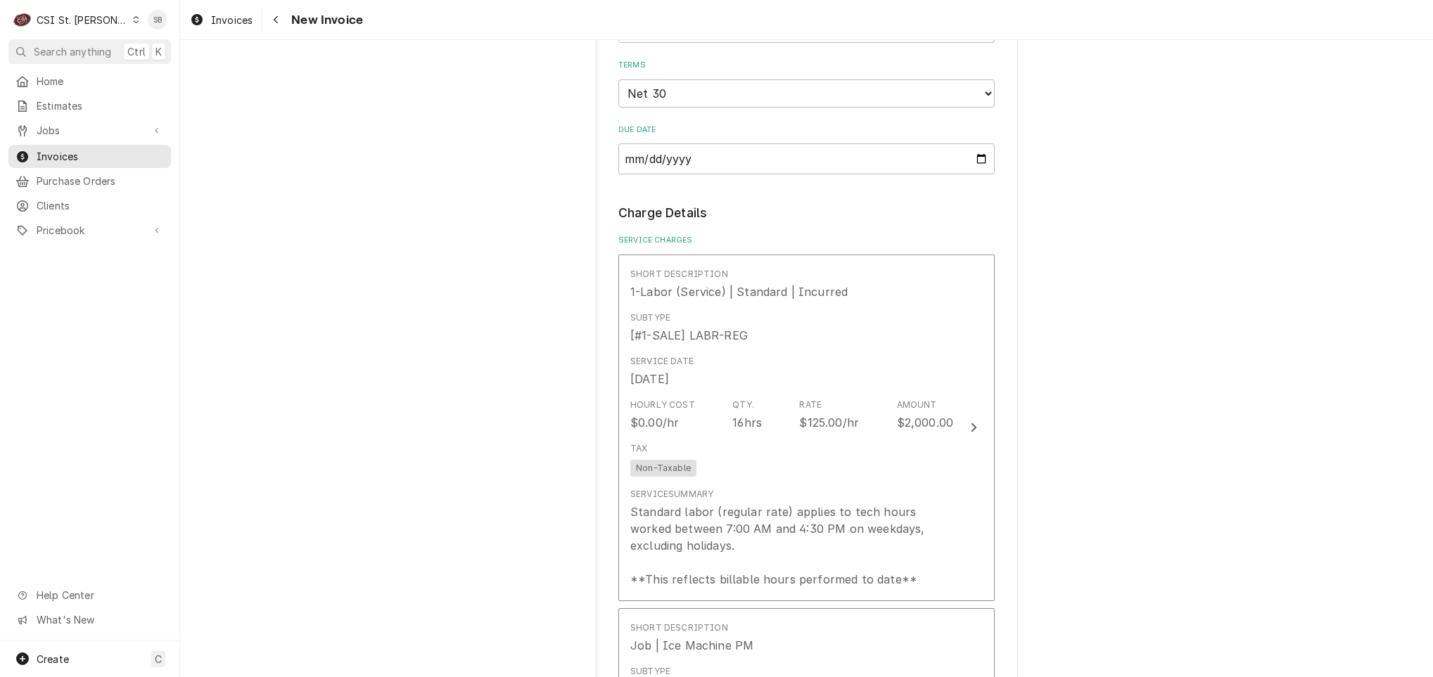
scroll to position [1222, 0]
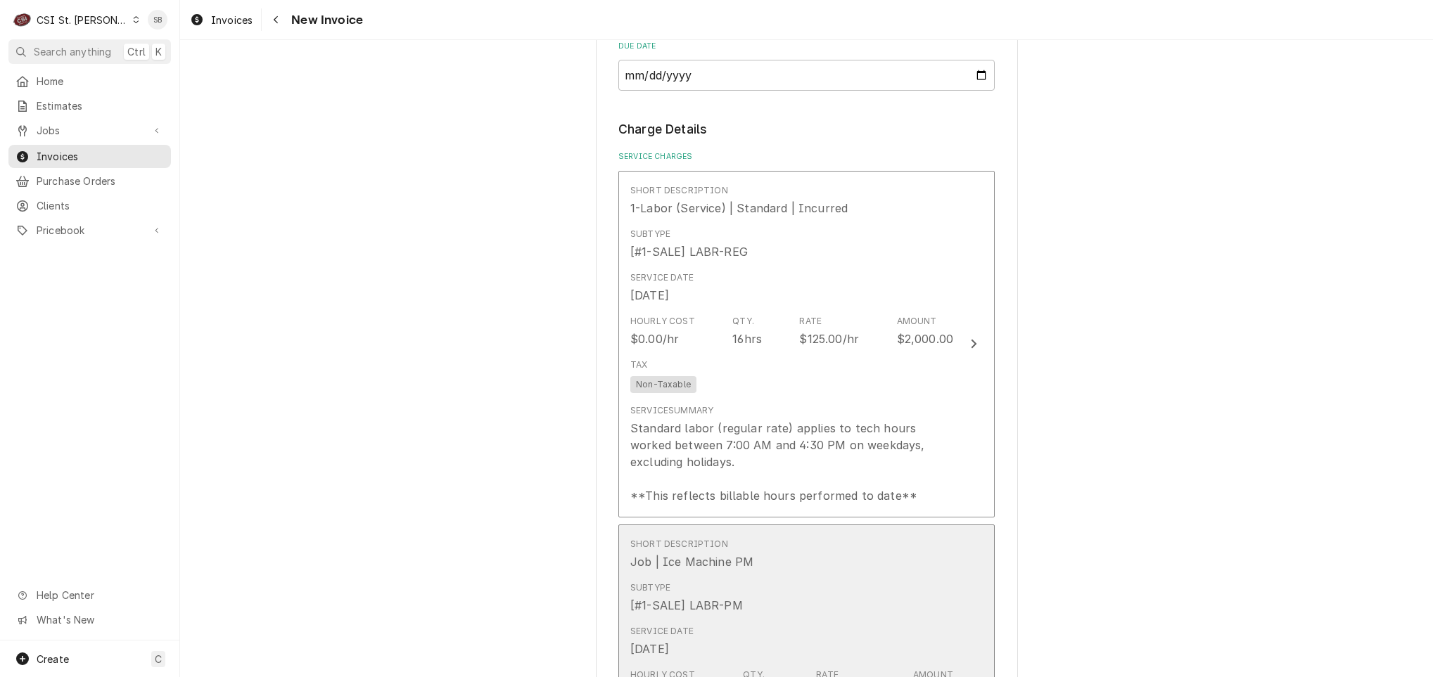
click at [831, 587] on div "Subtype [#1-SALE] LABR-PM" at bounding box center [791, 598] width 323 height 44
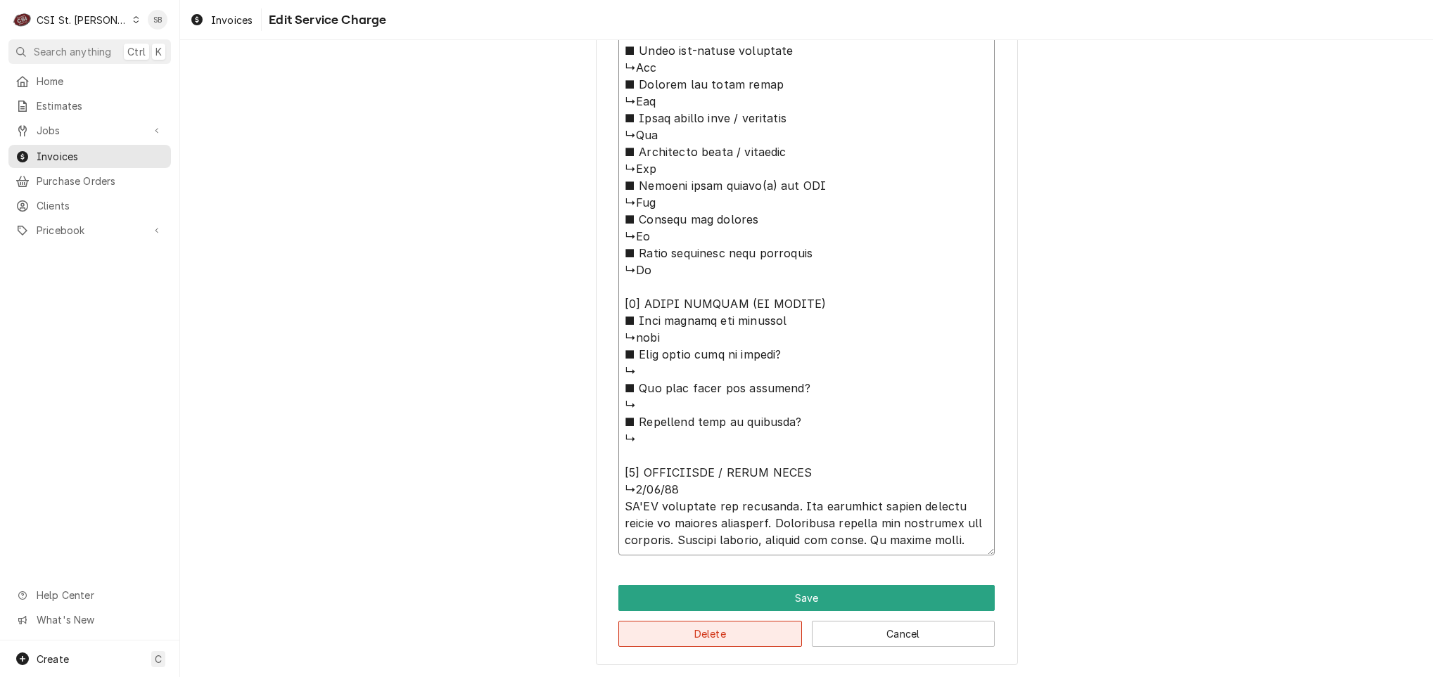
scroll to position [17, 0]
drag, startPoint x: 730, startPoint y: 450, endPoint x: 800, endPoint y: 680, distance: 241.0
click at [800, 677] on html "C CSI St. Louis SB Search anything Ctrl K Home Estimates Jobs Jobs Job Series I…" at bounding box center [716, 338] width 1433 height 677
click at [709, 637] on button "Delete" at bounding box center [710, 634] width 184 height 26
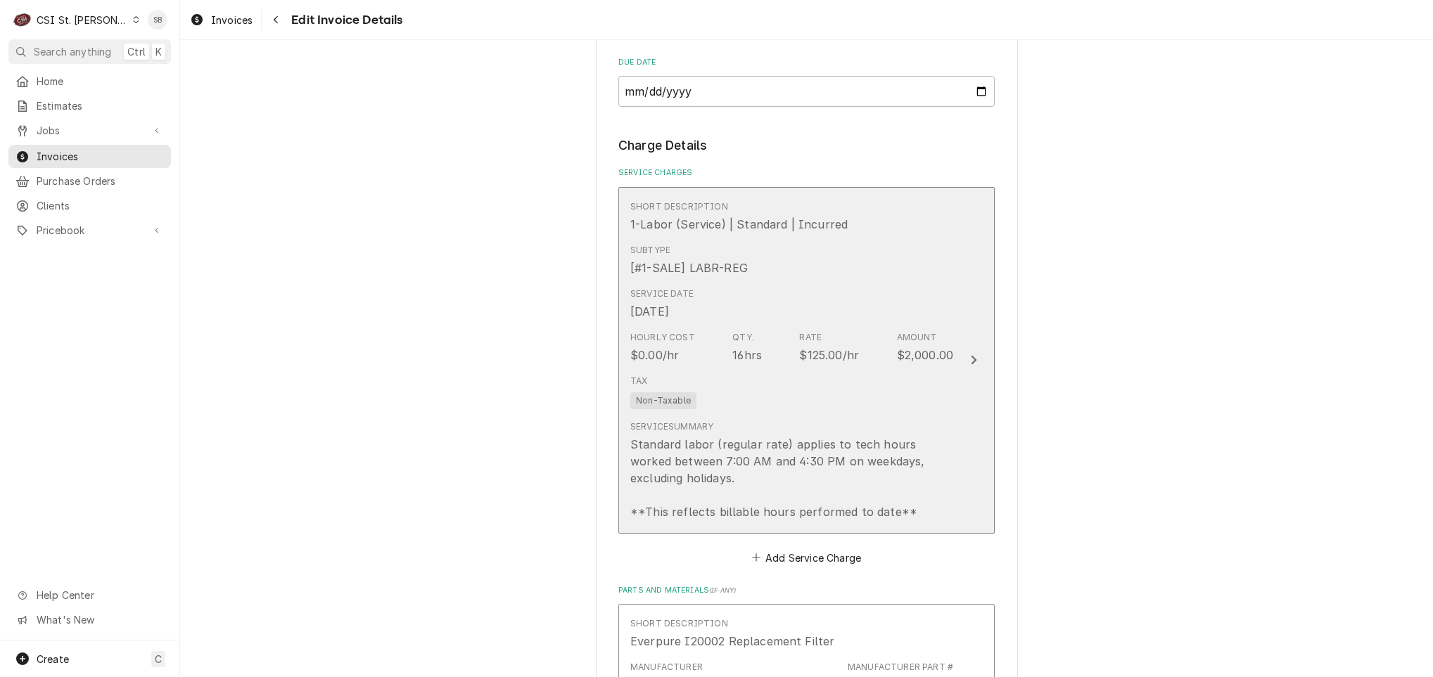
click at [737, 338] on div "Qty." at bounding box center [743, 337] width 22 height 13
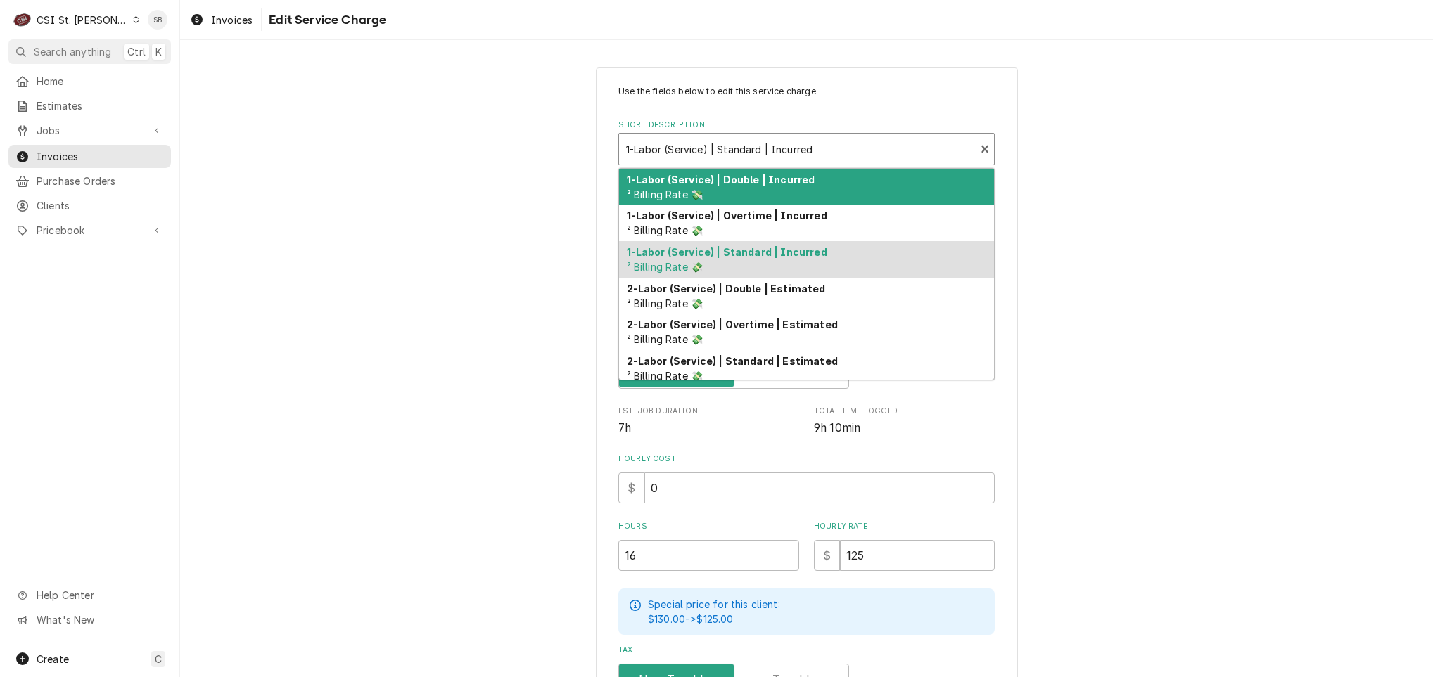
click at [732, 151] on div "Short Description" at bounding box center [797, 148] width 342 height 25
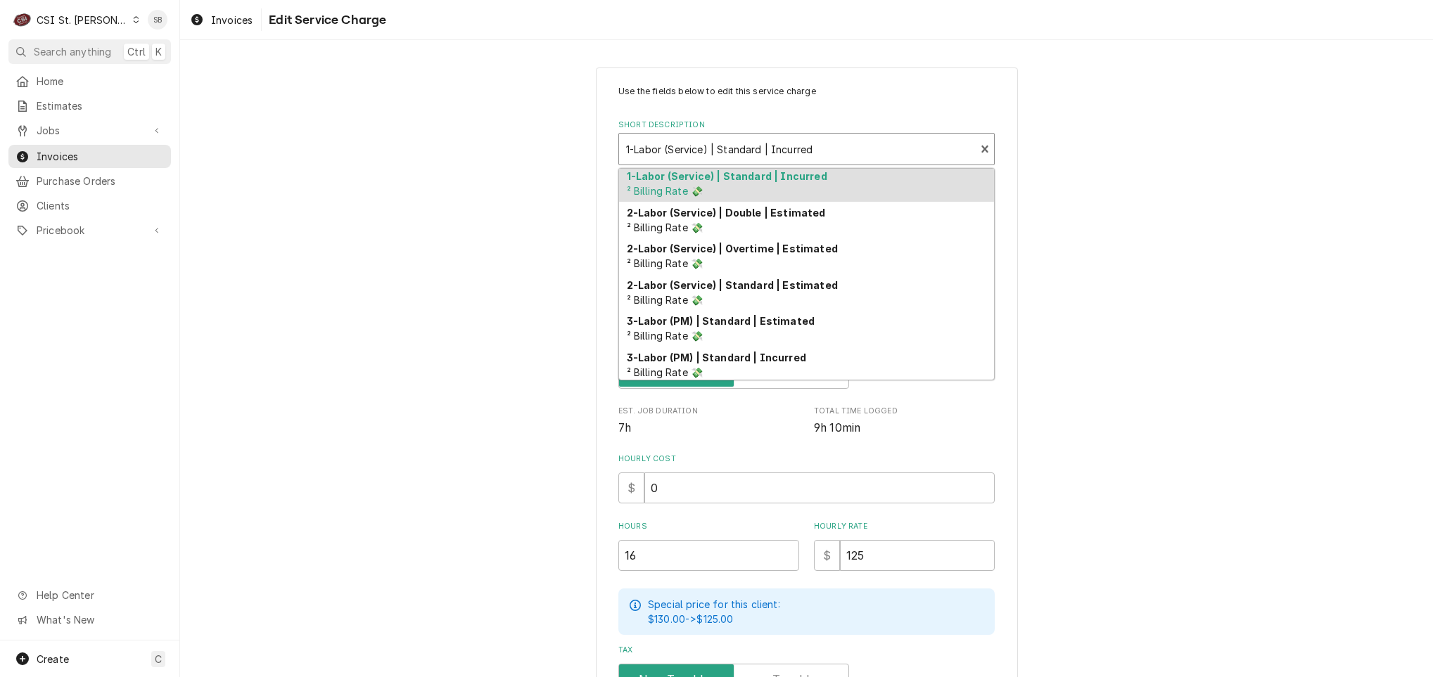
scroll to position [80, 0]
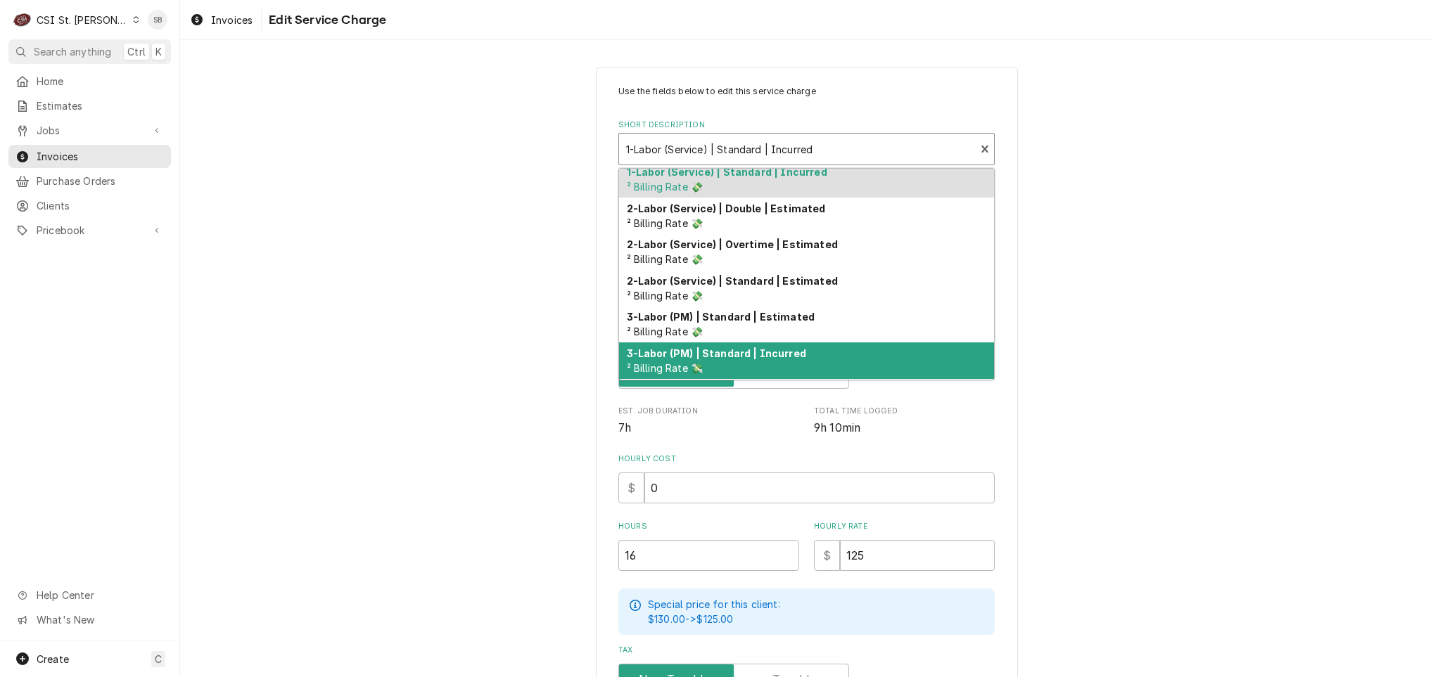
click at [865, 365] on div "3-Labor (PM) | Standard | Incurred ² Billing Rate 💸" at bounding box center [806, 361] width 375 height 37
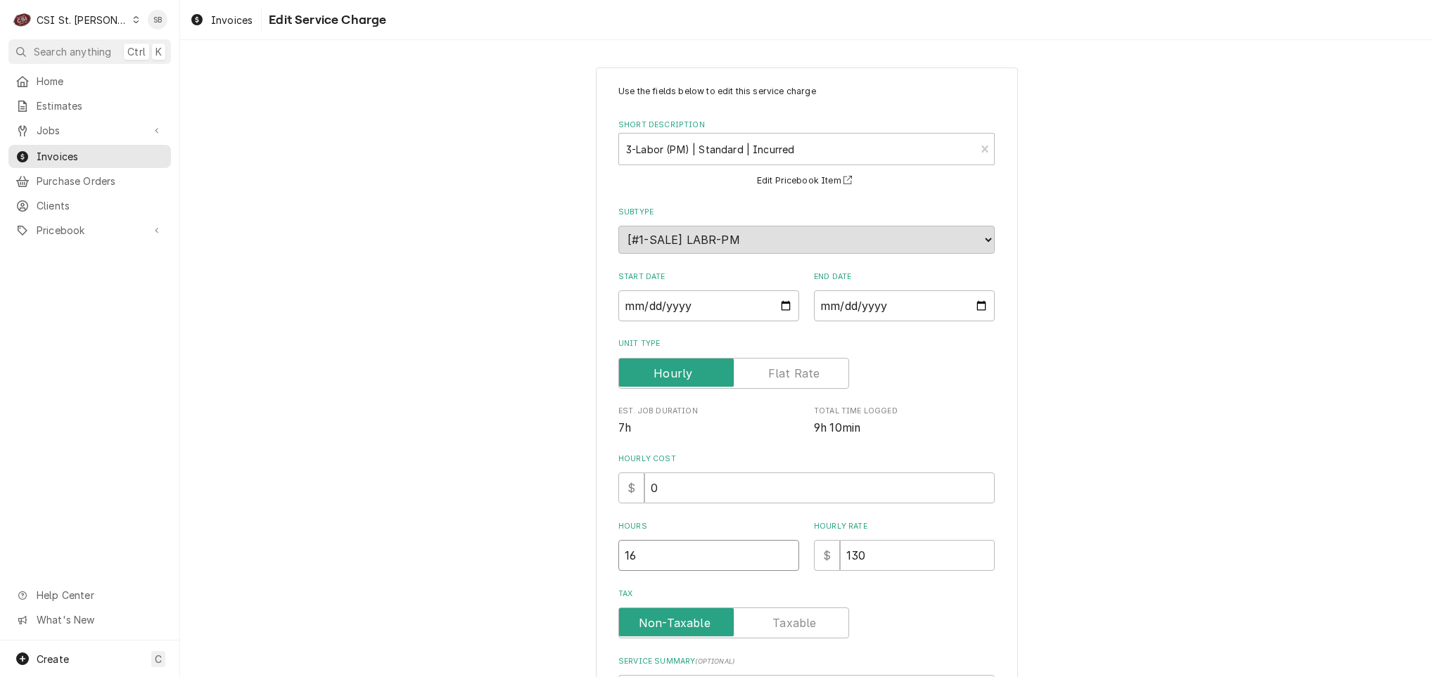
click at [667, 568] on input "16" at bounding box center [708, 555] width 181 height 31
type textarea "x"
type input "1"
type textarea "x"
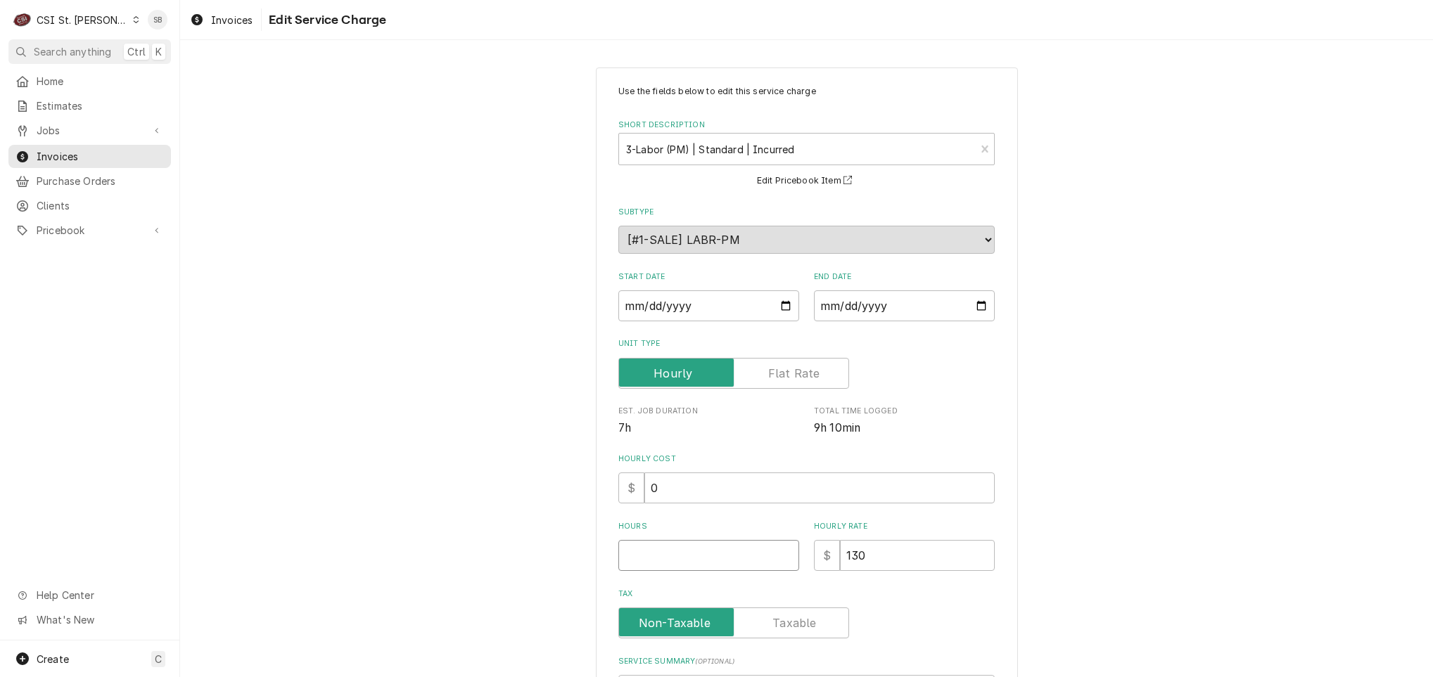
type textarea "x"
type input "1"
type textarea "x"
type input "17"
type textarea "x"
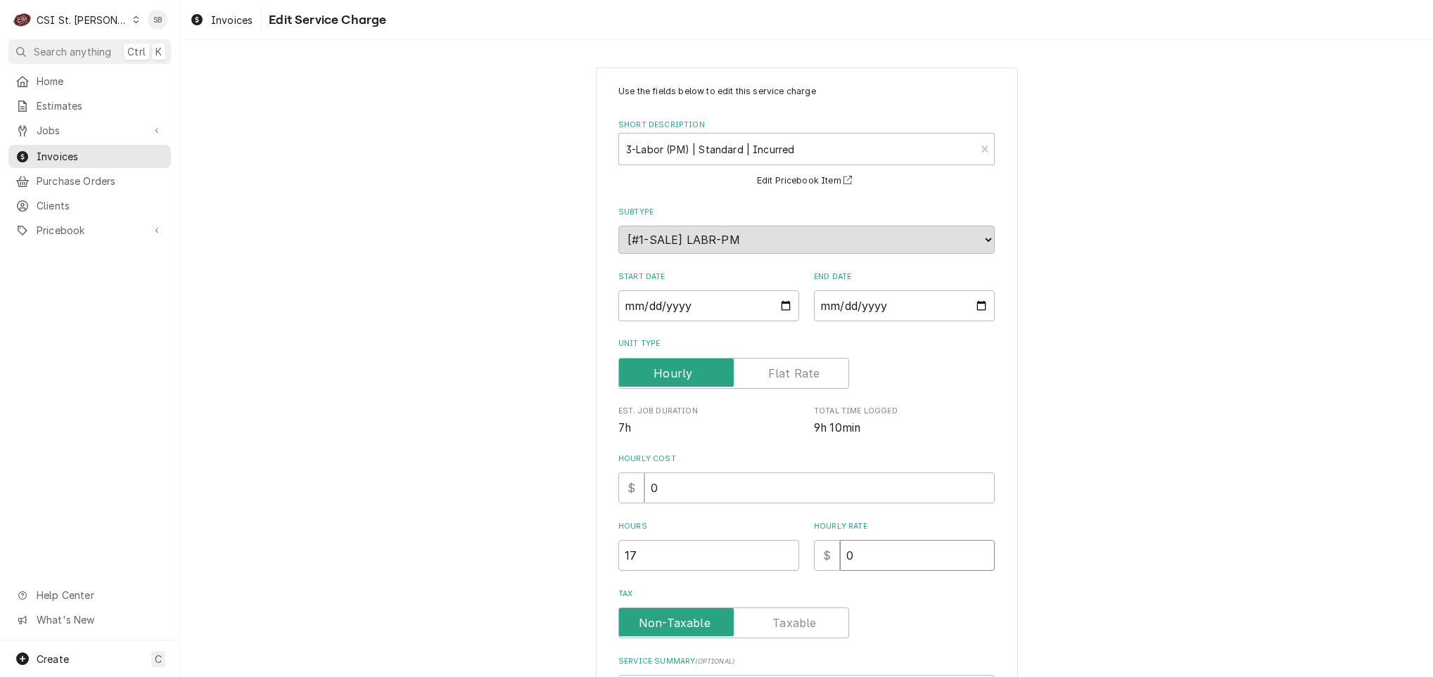
type input "0"
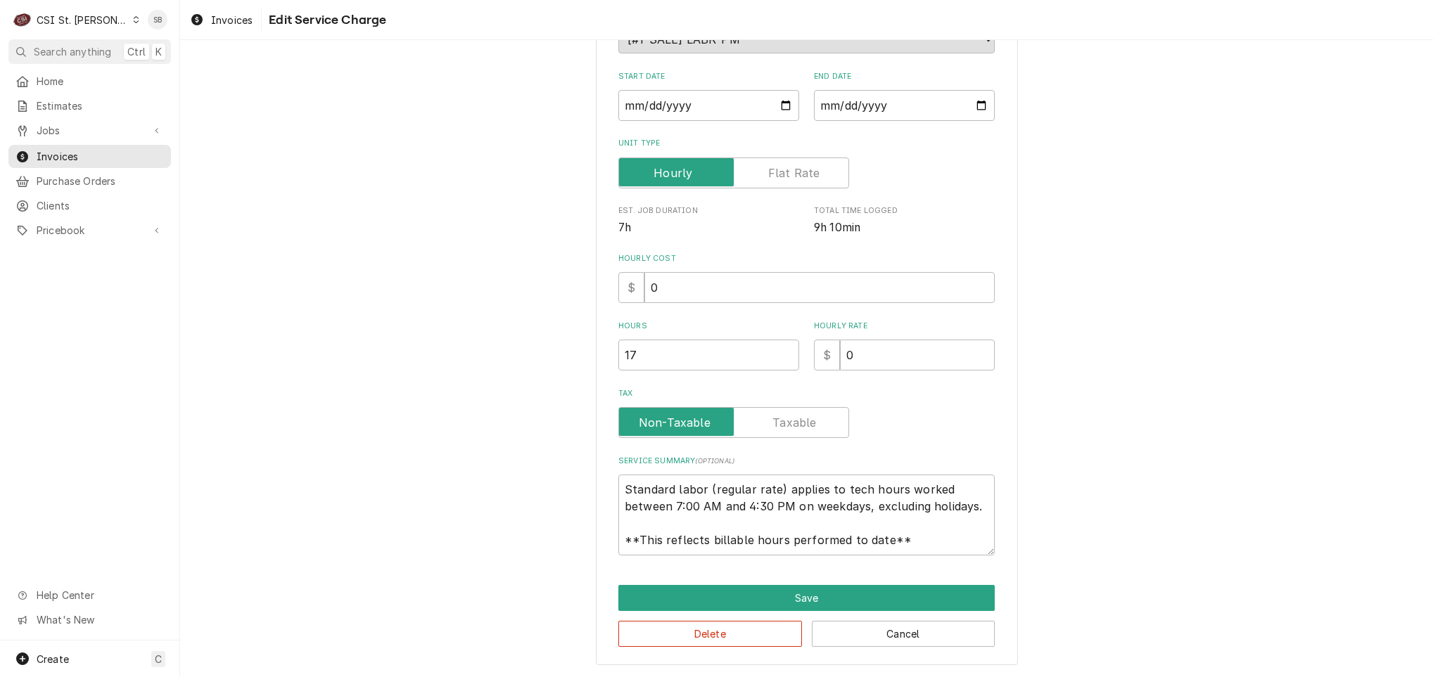
drag, startPoint x: 600, startPoint y: 476, endPoint x: 629, endPoint y: 486, distance: 30.7
click at [629, 486] on div "Use the fields below to edit this service charge Short Description 3-Labor (PM)…" at bounding box center [807, 266] width 422 height 798
drag, startPoint x: 615, startPoint y: 486, endPoint x: 1104, endPoint y: 651, distance: 516.5
click at [1104, 651] on div "Use the fields below to edit this service charge Short Description 3-Labor (PM)…" at bounding box center [806, 265] width 1253 height 823
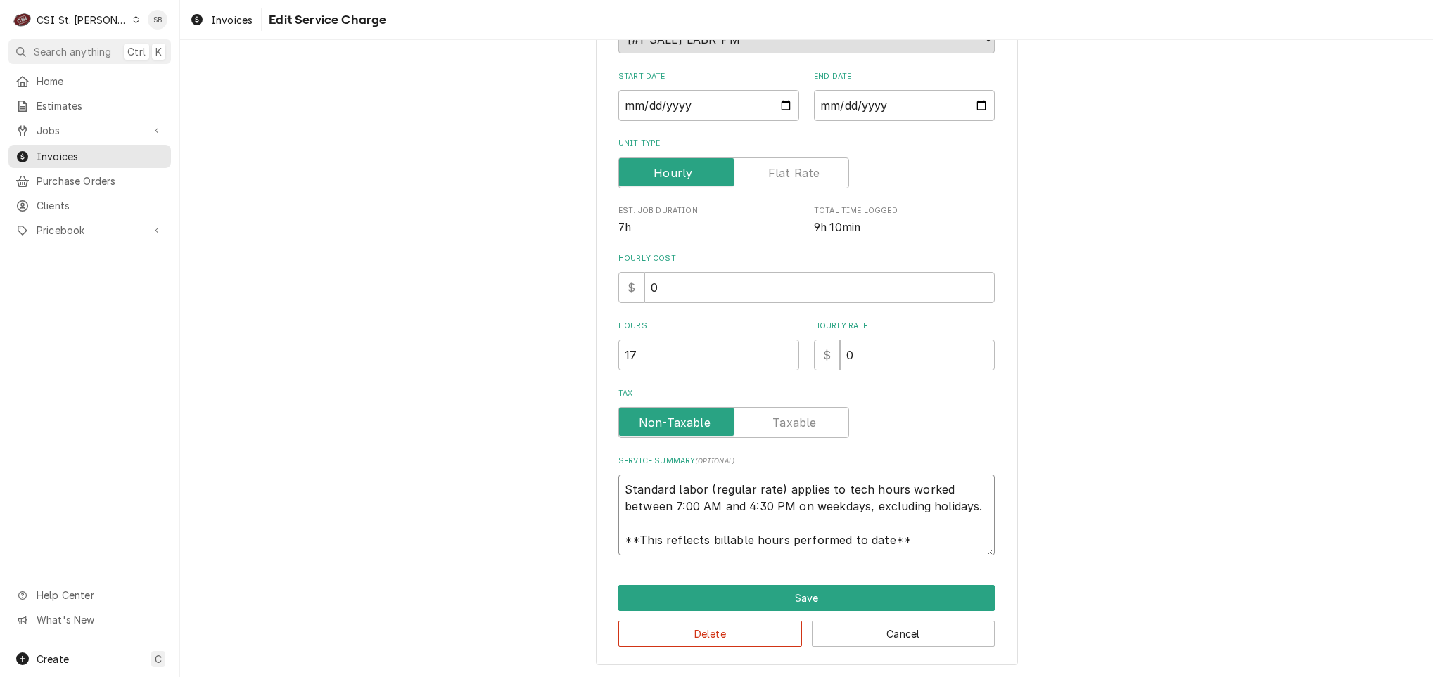
type textarea "x"
type textarea "C"
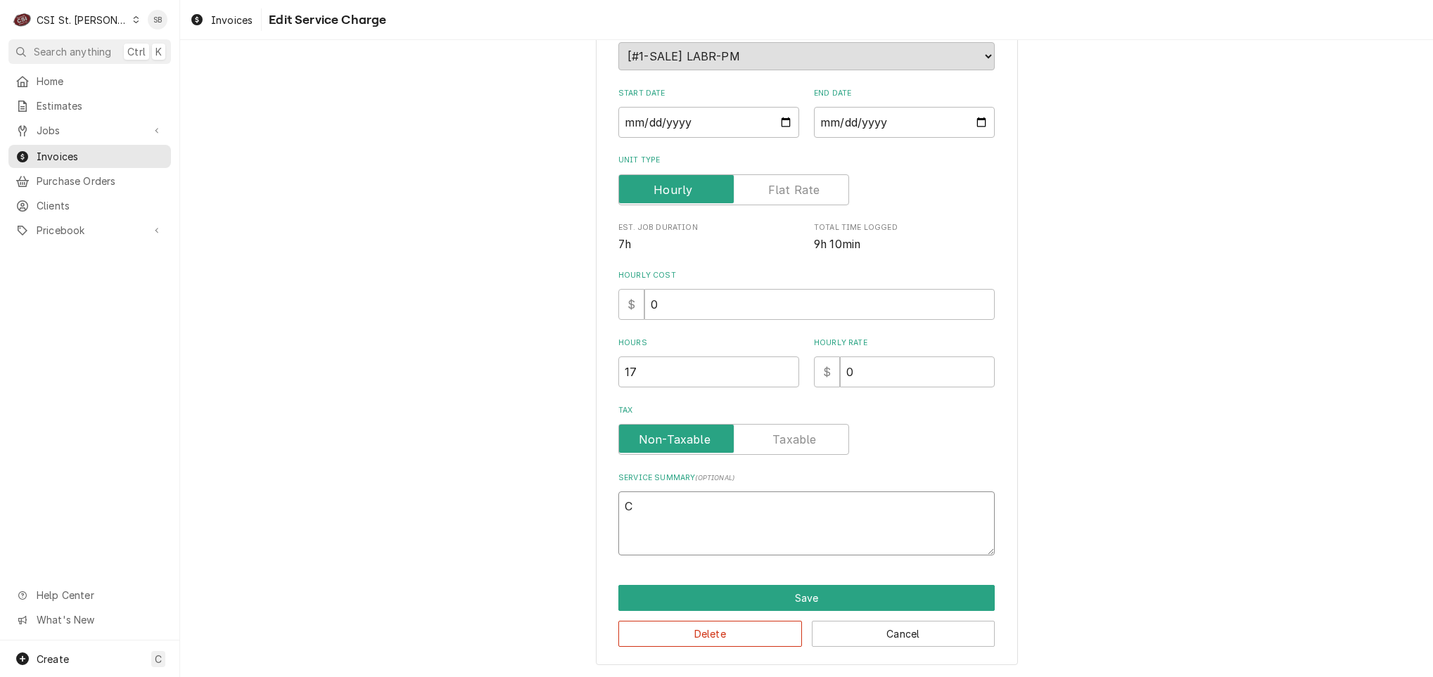
scroll to position [184, 0]
type textarea "x"
type textarea "Co"
type textarea "x"
type textarea "Com"
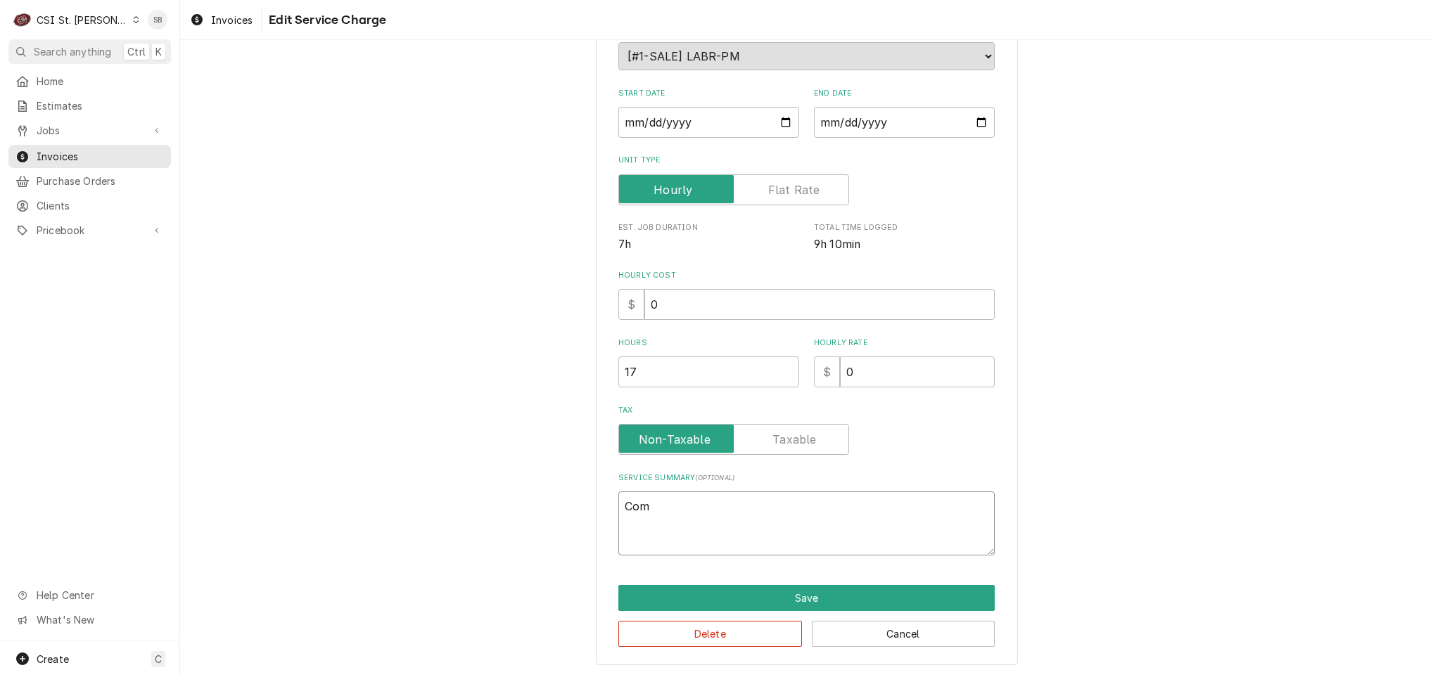
type textarea "x"
type textarea "Comp"
type textarea "x"
type textarea "Compl"
type textarea "x"
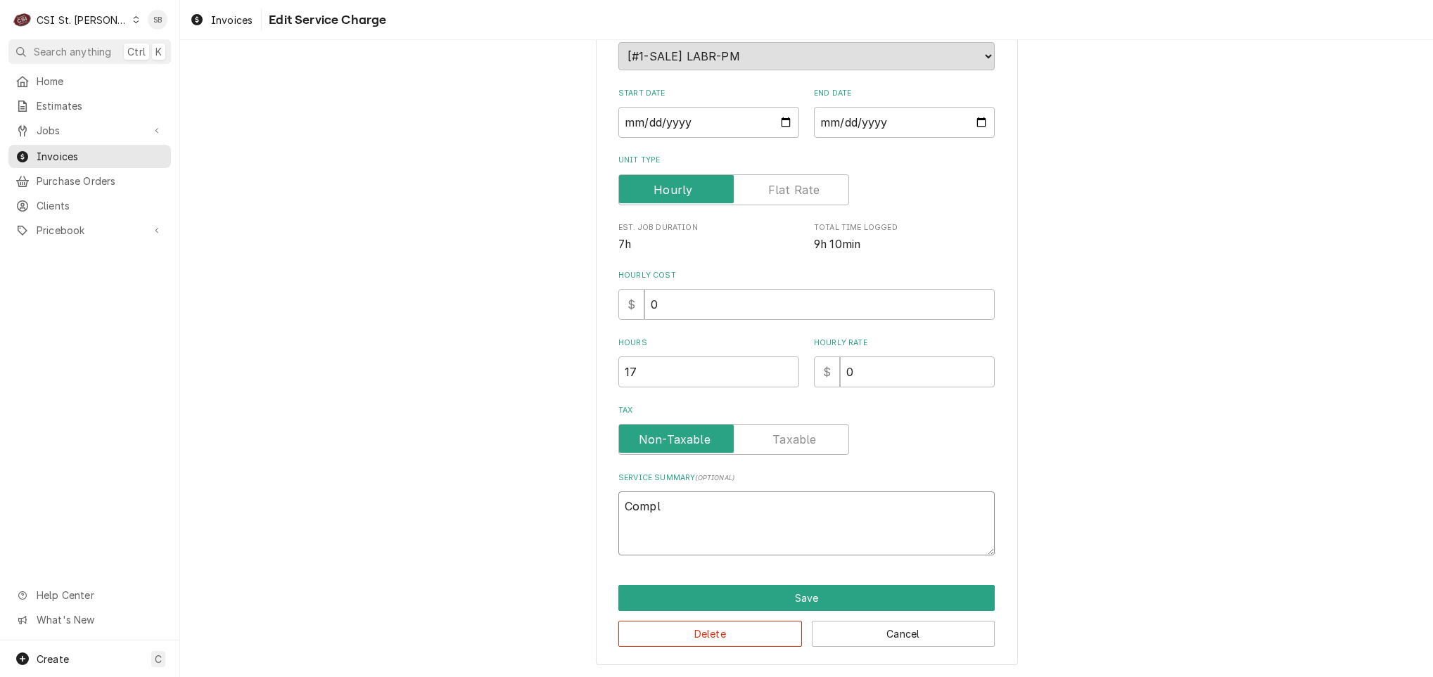
type textarea "Comple"
type textarea "x"
type textarea "Complet"
type textarea "x"
type textarea "Complete"
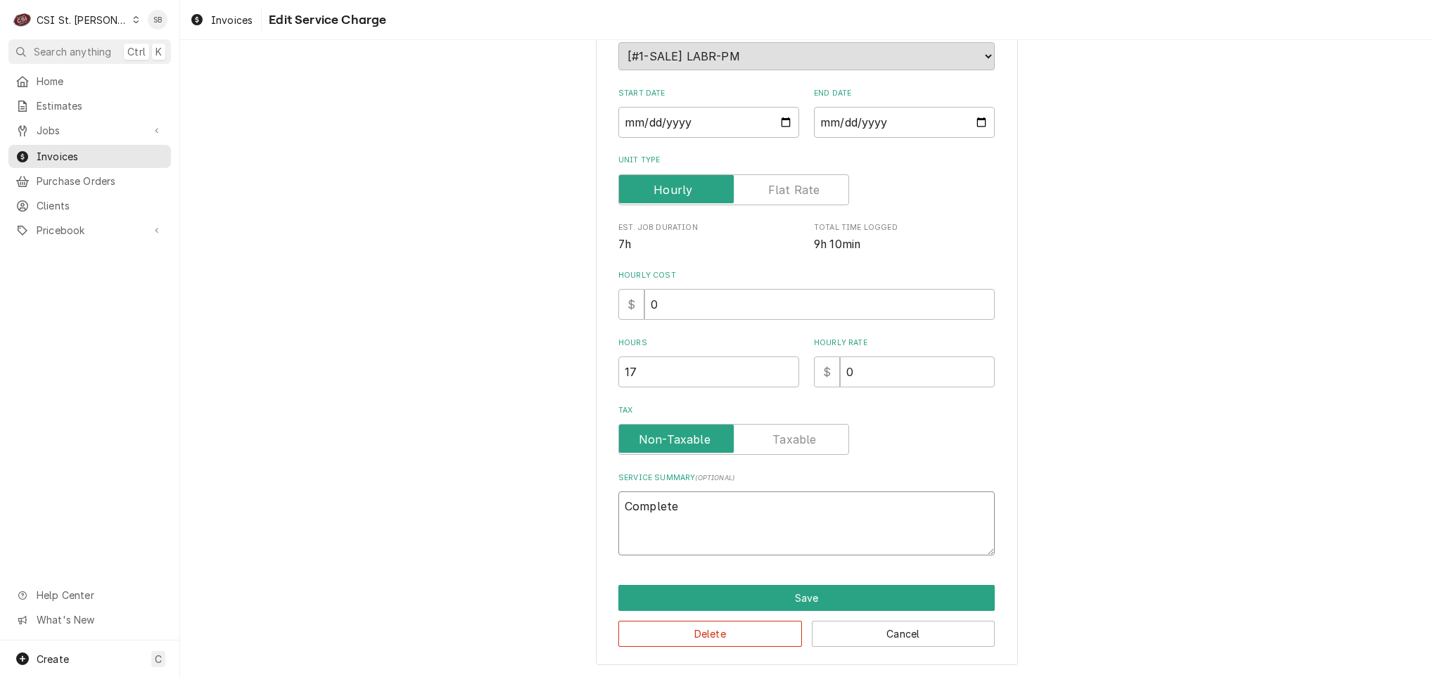
type textarea "x"
type textarea "Completed"
type textarea "x"
type textarea "Completed"
type textarea "x"
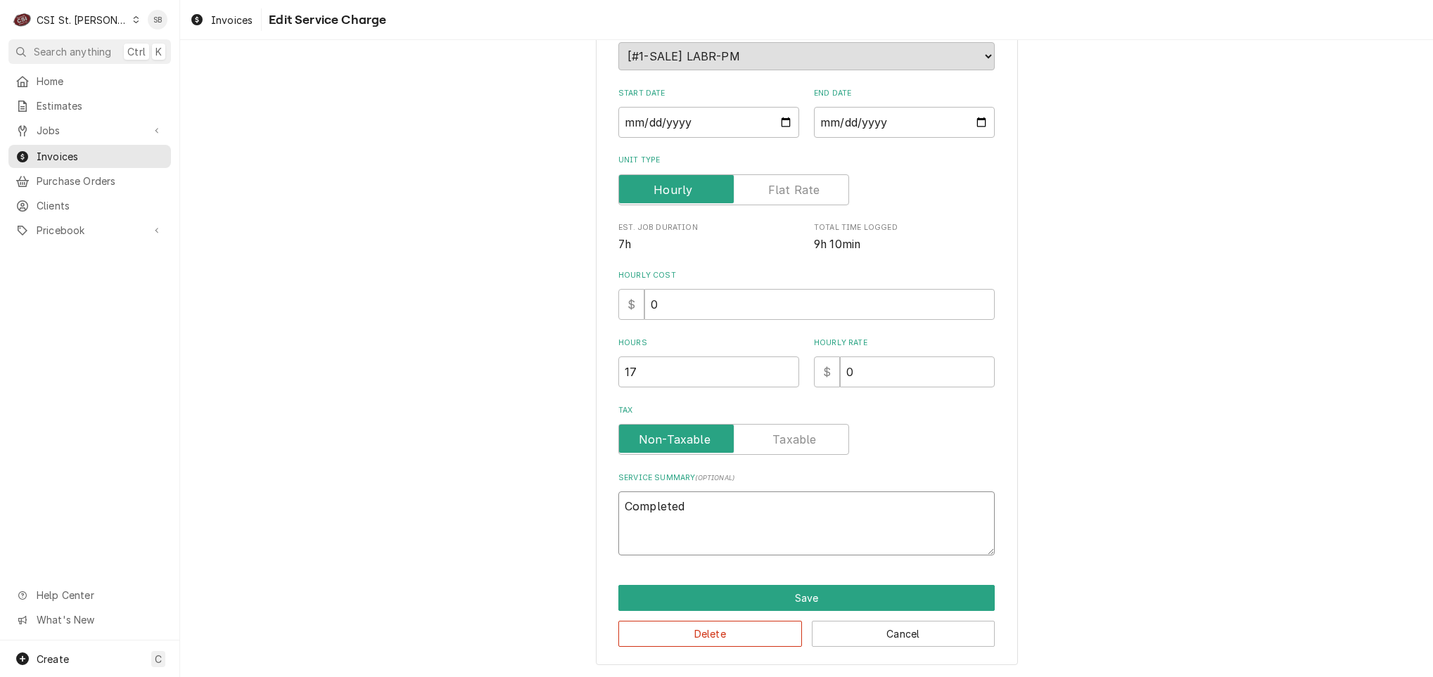
type textarea "Completed p"
type textarea "x"
type textarea "Completed pr"
type textarea "x"
type textarea "Completed pre"
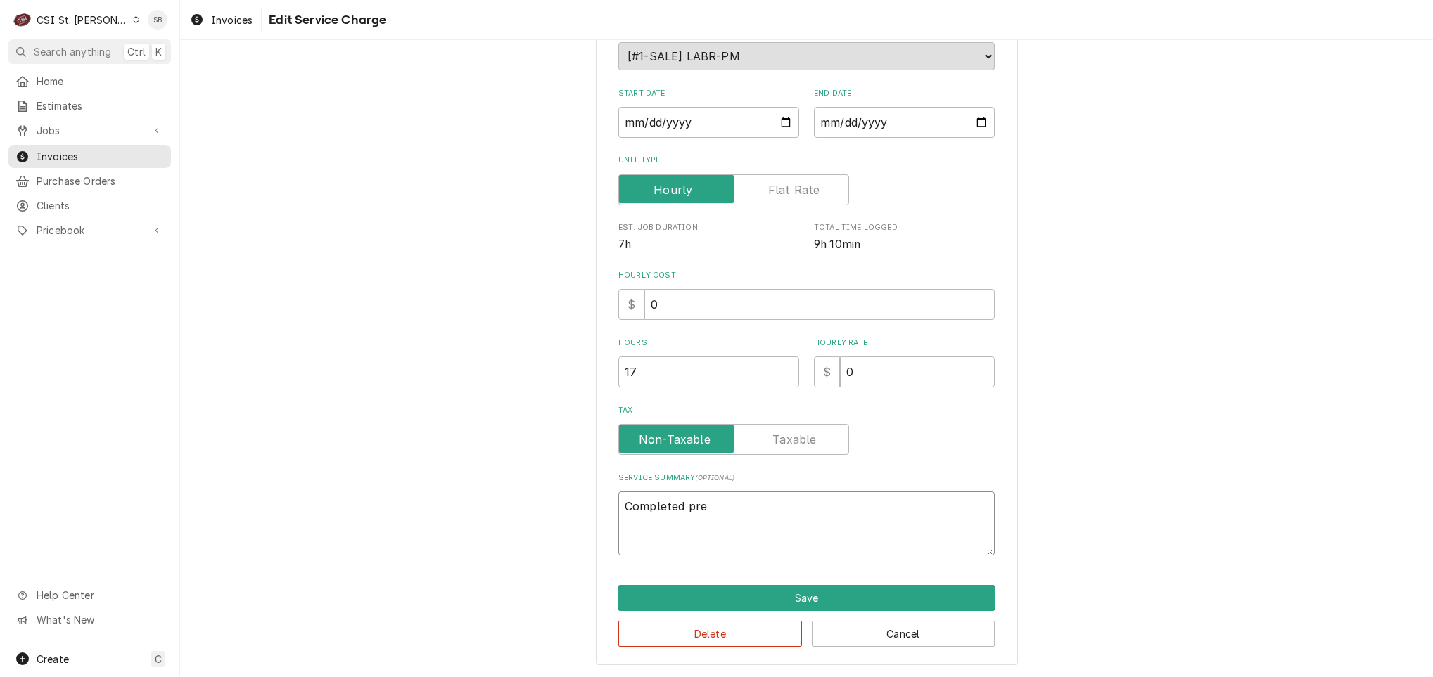
type textarea "x"
type textarea "Completed prev"
type textarea "x"
type textarea "Completed preve"
type textarea "x"
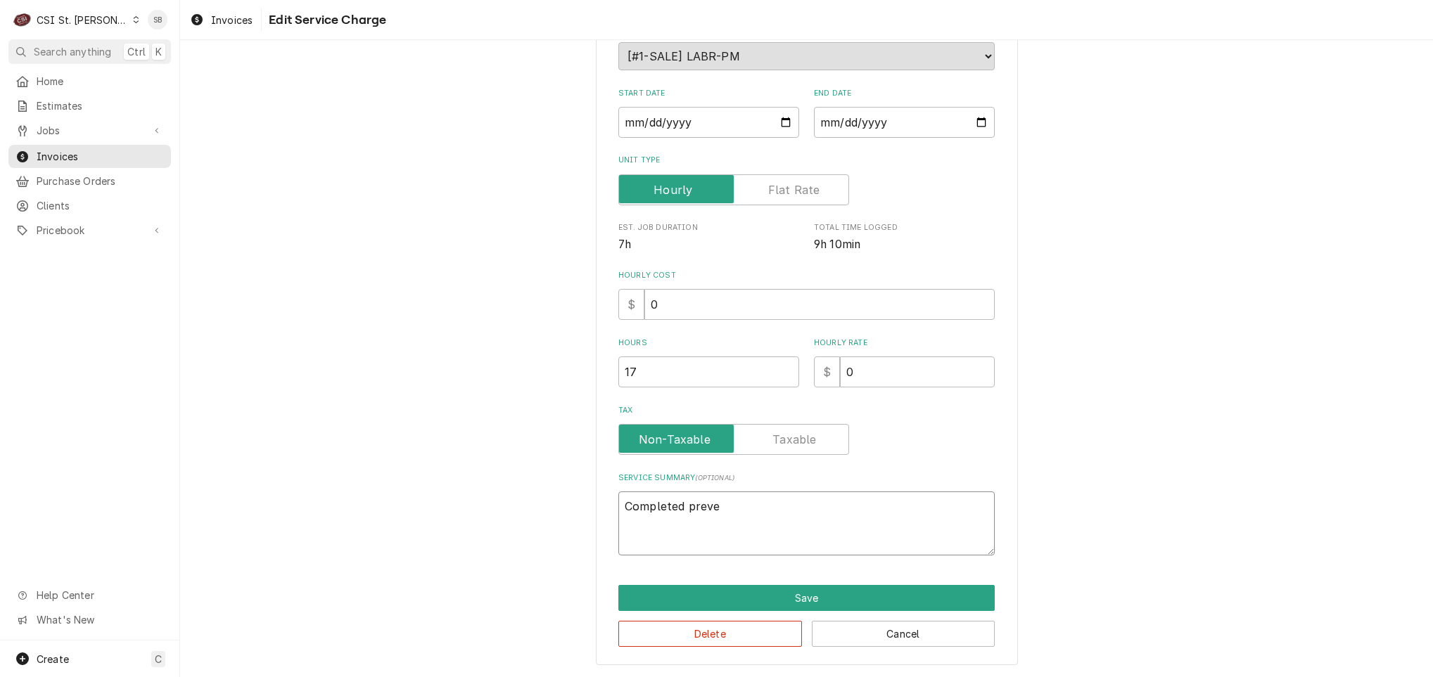
type textarea "Completed preven"
type textarea "x"
type textarea "Completed preve"
type textarea "x"
type textarea "Completed prev"
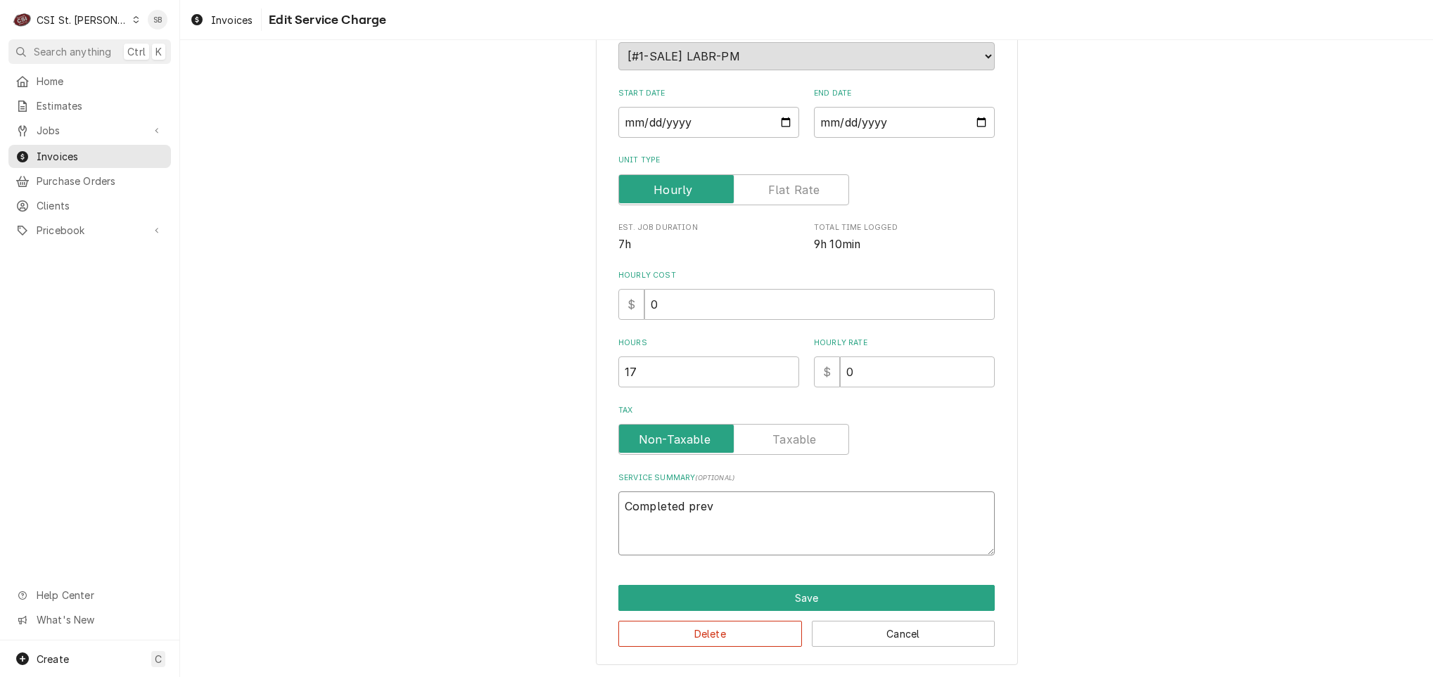
type textarea "x"
type textarea "Completed pre"
type textarea "x"
type textarea "Completed pr"
type textarea "x"
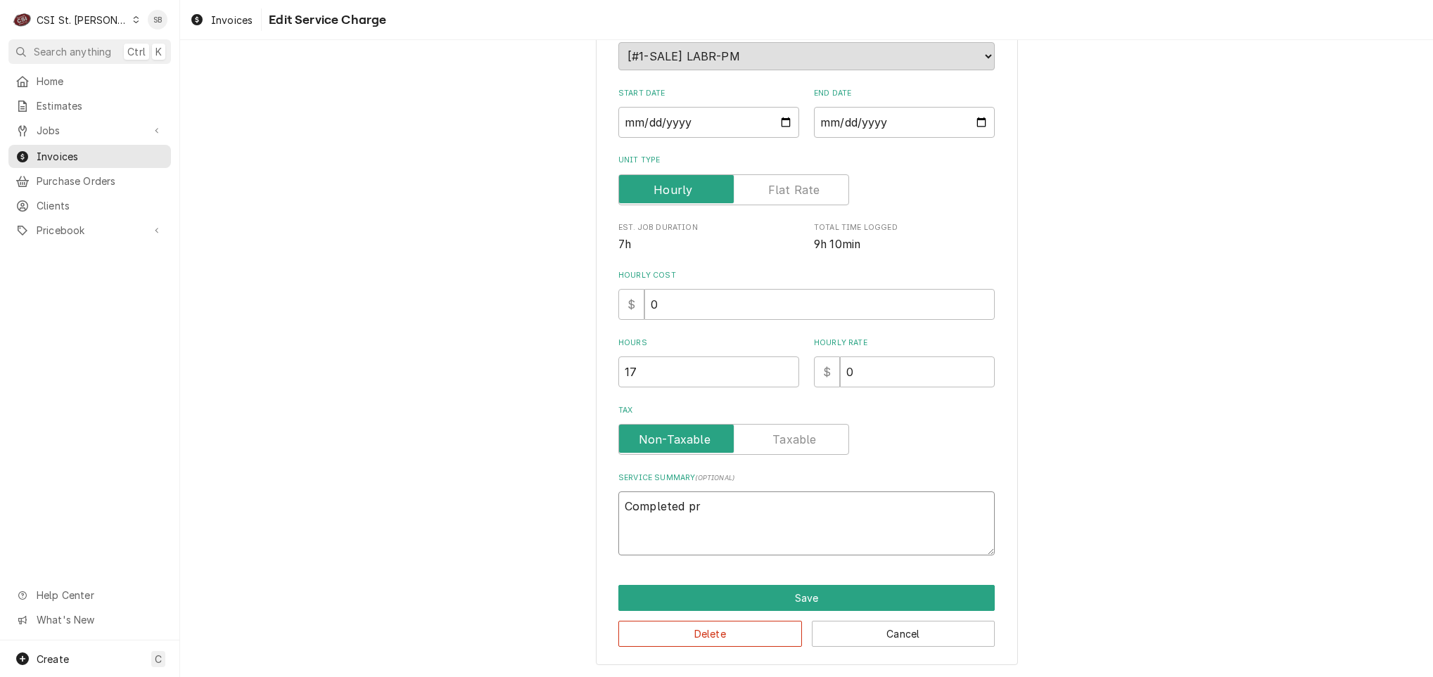
type textarea "Completed p"
type textarea "x"
type textarea "Completed"
type textarea "x"
type textarea "Completed"
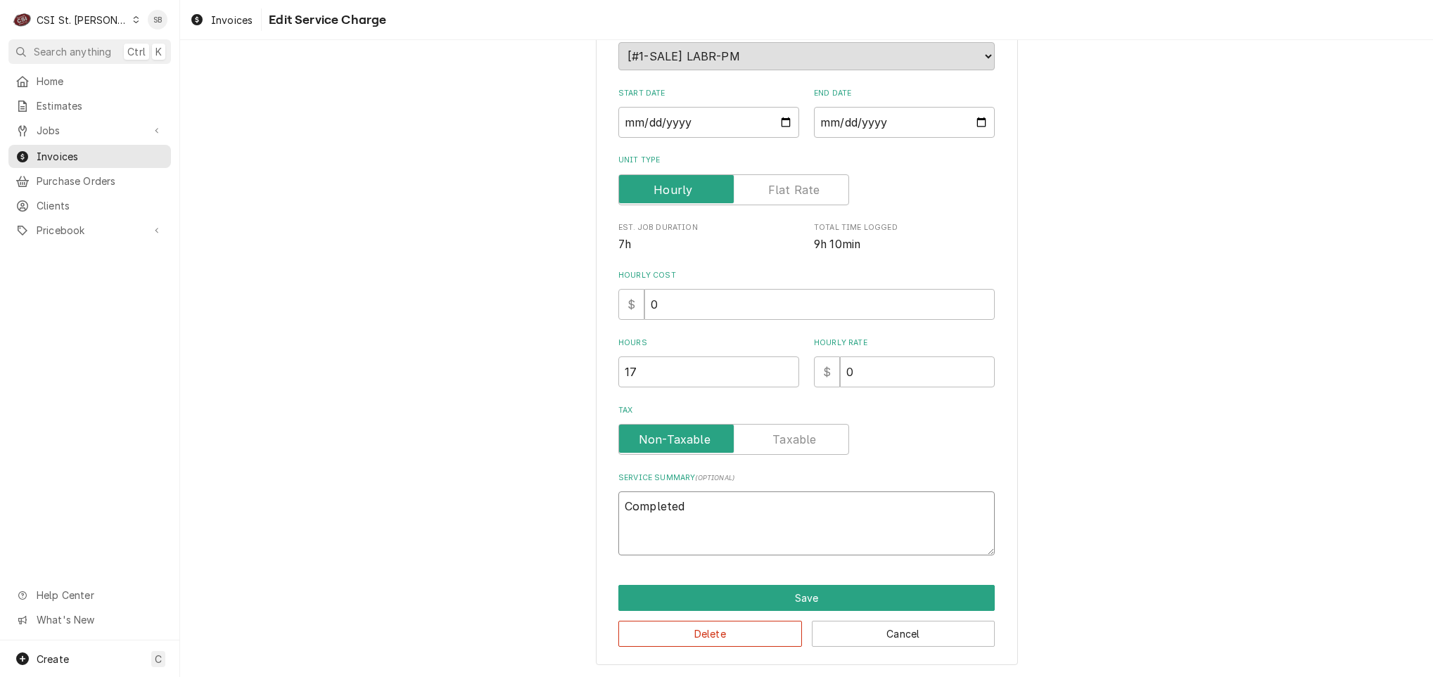
type textarea "x"
type textarea "Completed"
type textarea "x"
type textarea "Completed s"
type textarea "x"
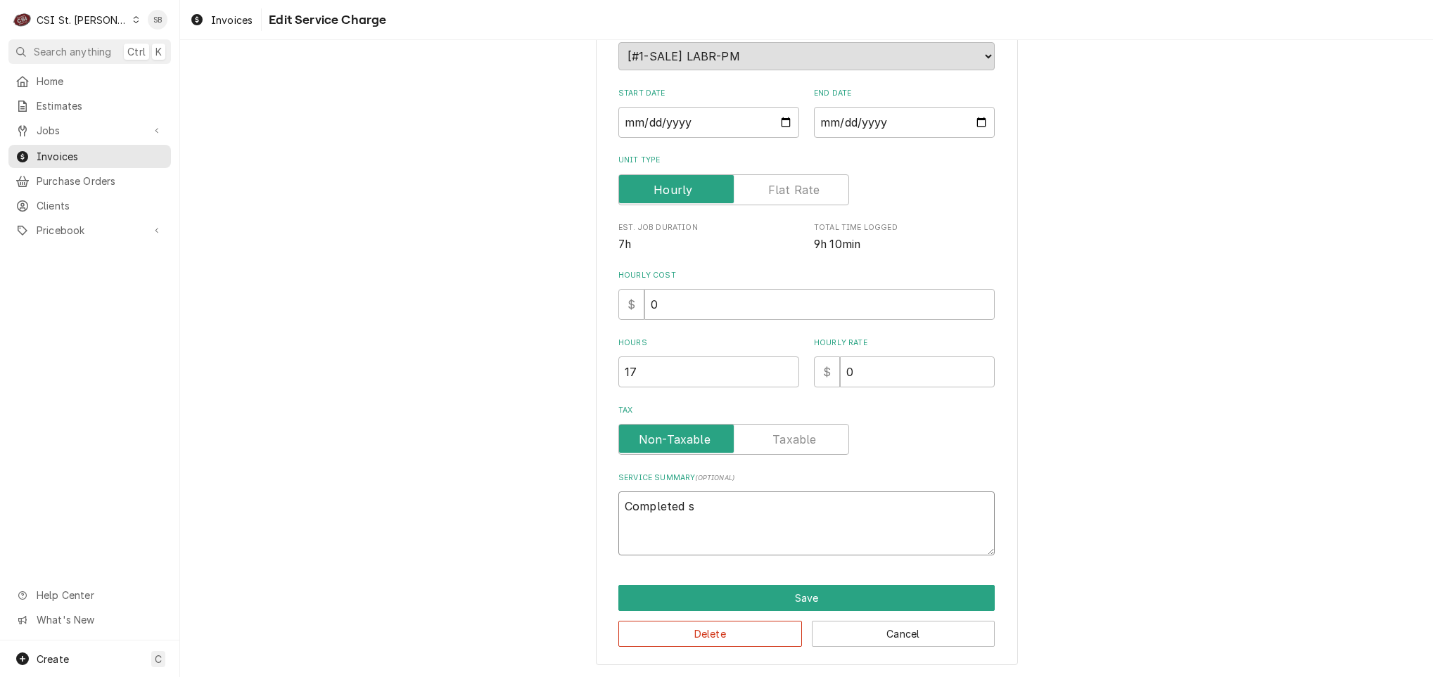
type textarea "Completed sc"
type textarea "x"
type textarea "Completed sch"
type textarea "x"
type textarea "Completed schd"
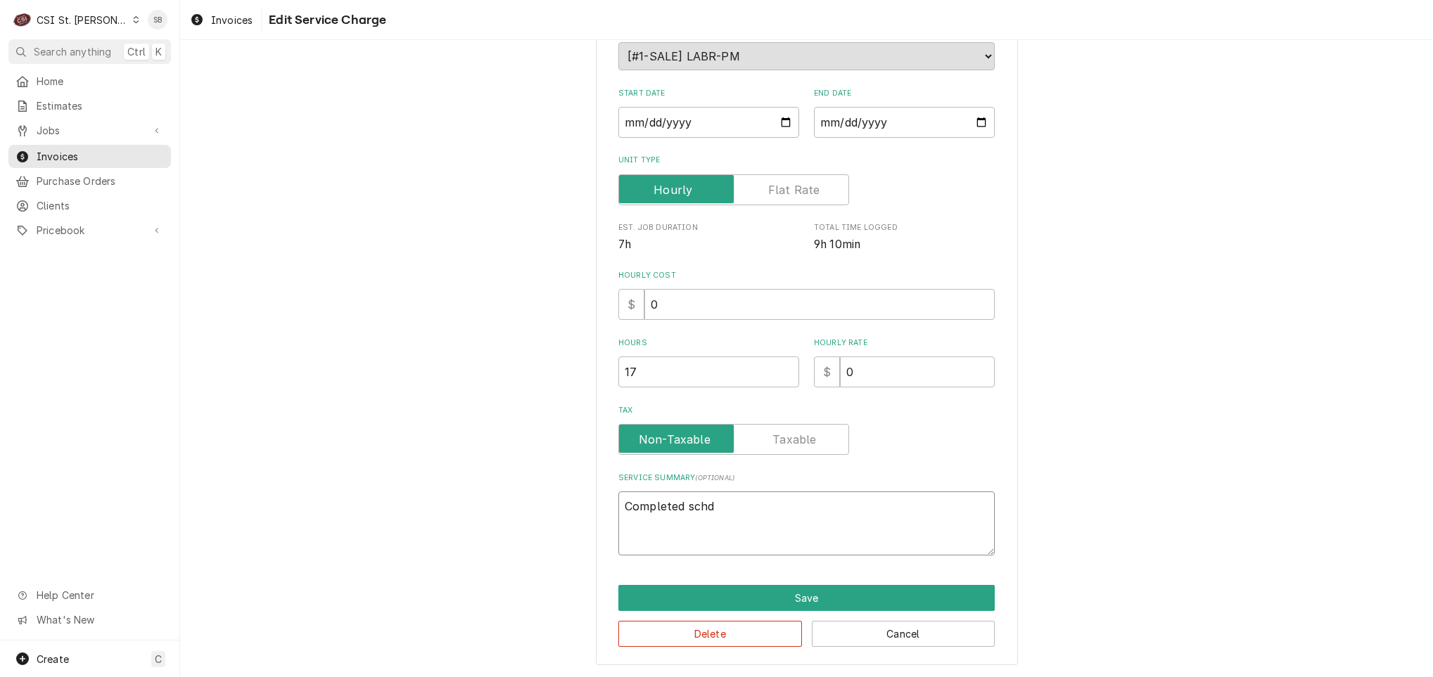
type textarea "x"
type textarea "Completed schdu"
type textarea "x"
type textarea "Completed schd"
type textarea "x"
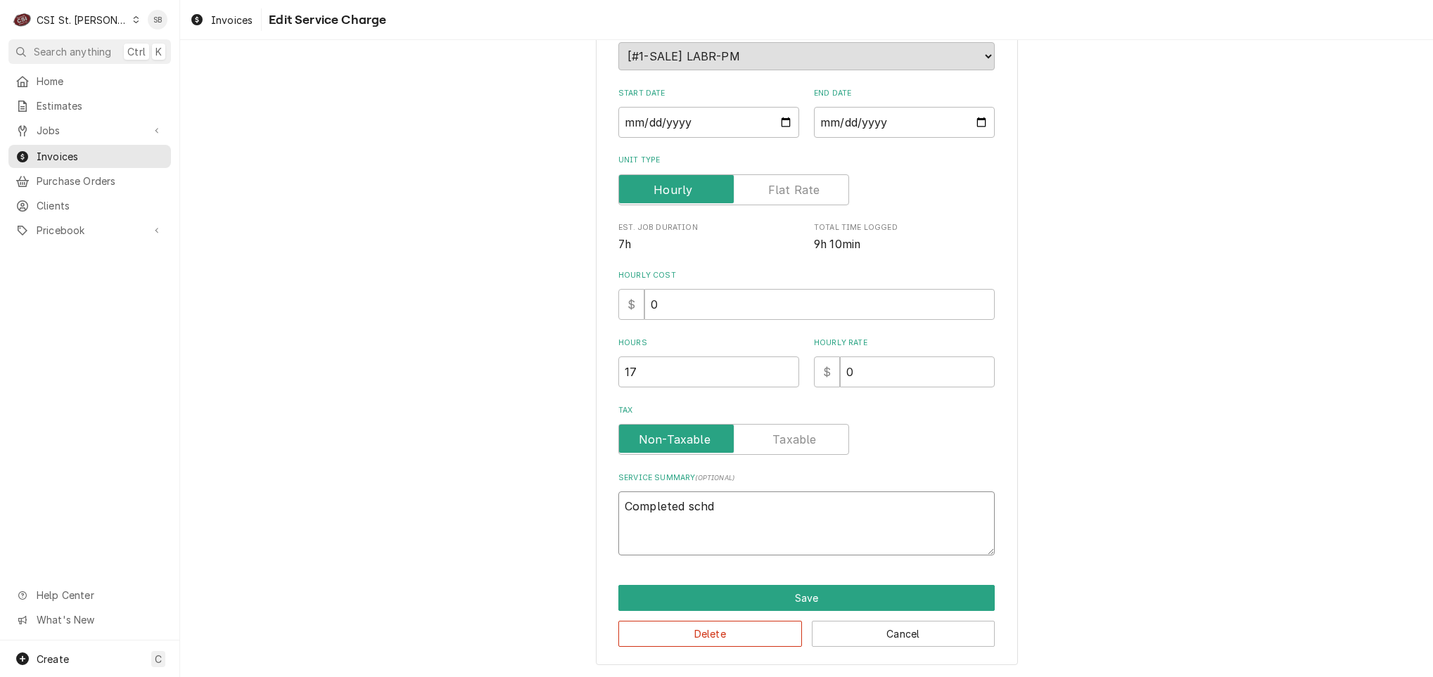
type textarea "Completed sch"
type textarea "x"
type textarea "Completed sche"
type textarea "x"
type textarea "Completed sched"
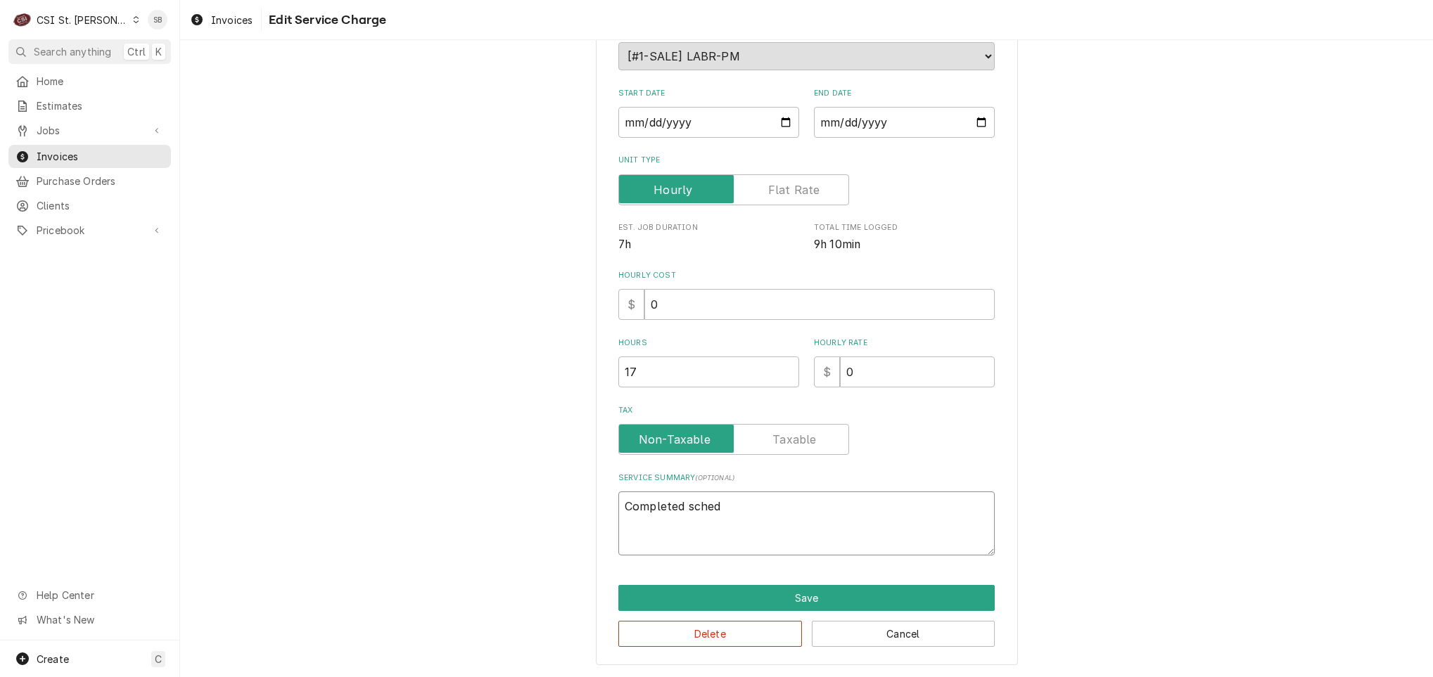
type textarea "x"
type textarea "Completed schedu"
type textarea "x"
type textarea "Completed schedul"
type textarea "x"
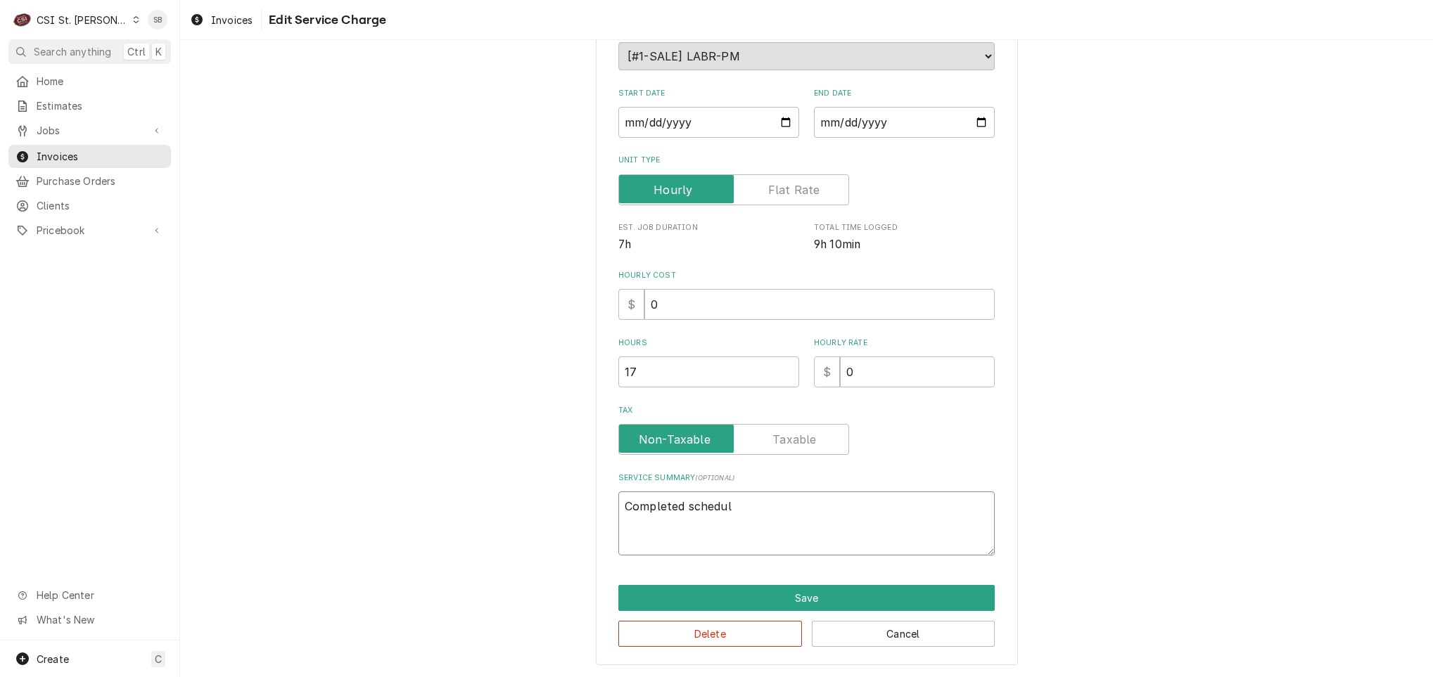
type textarea "Completed schedule"
type textarea "x"
type textarea "Completed scheduled"
type textarea "x"
type textarea "Completed scheduled p"
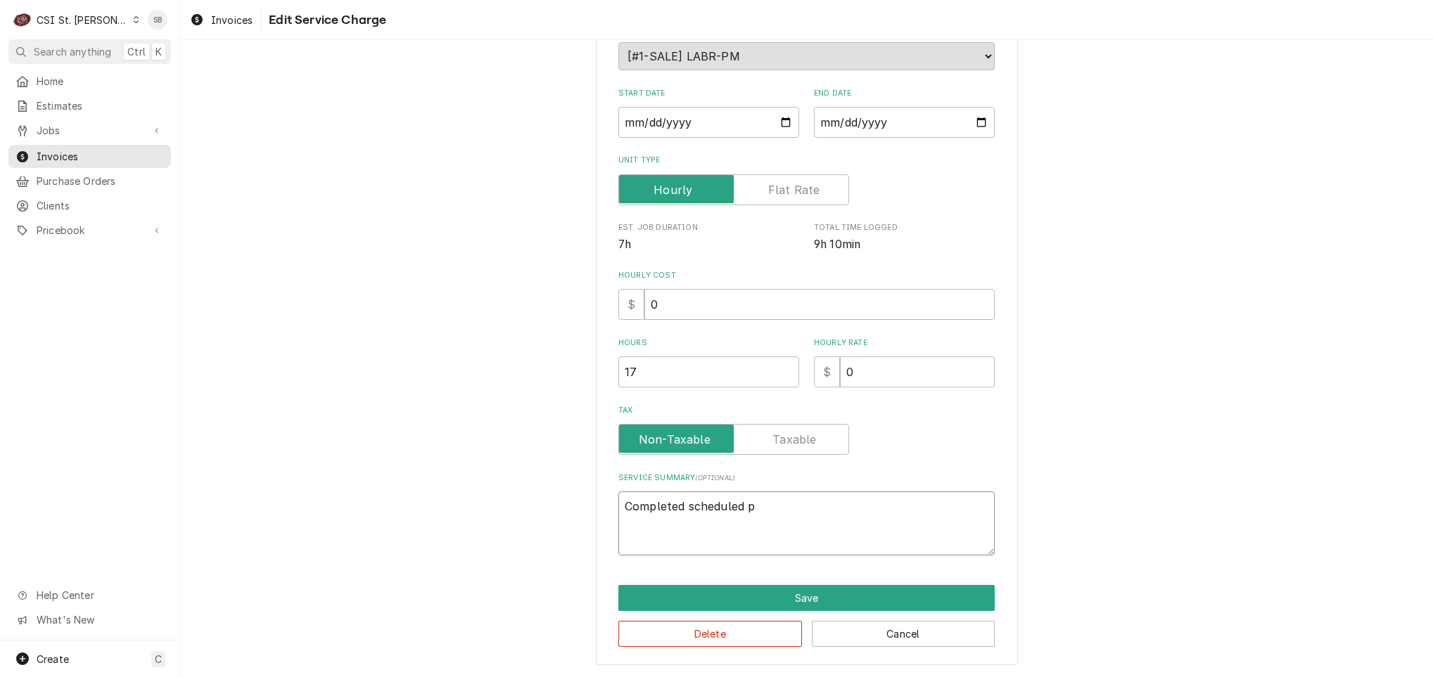
type textarea "x"
type textarea "Completed scheduled pre"
type textarea "x"
type textarea "Completed scheduled prev"
type textarea "x"
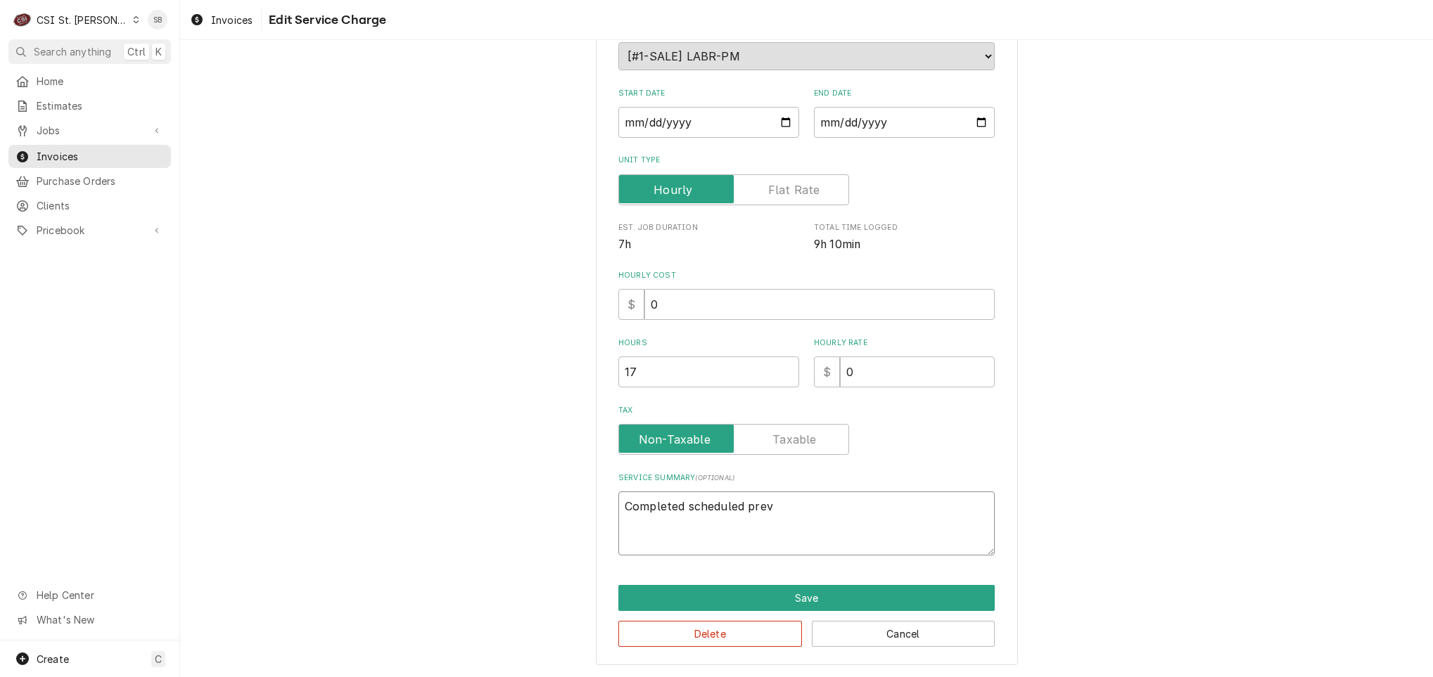
type textarea "Completed scheduled preve"
type textarea "x"
type textarea "Completed scheduled prev"
type textarea "x"
type textarea "Completed scheduled pre"
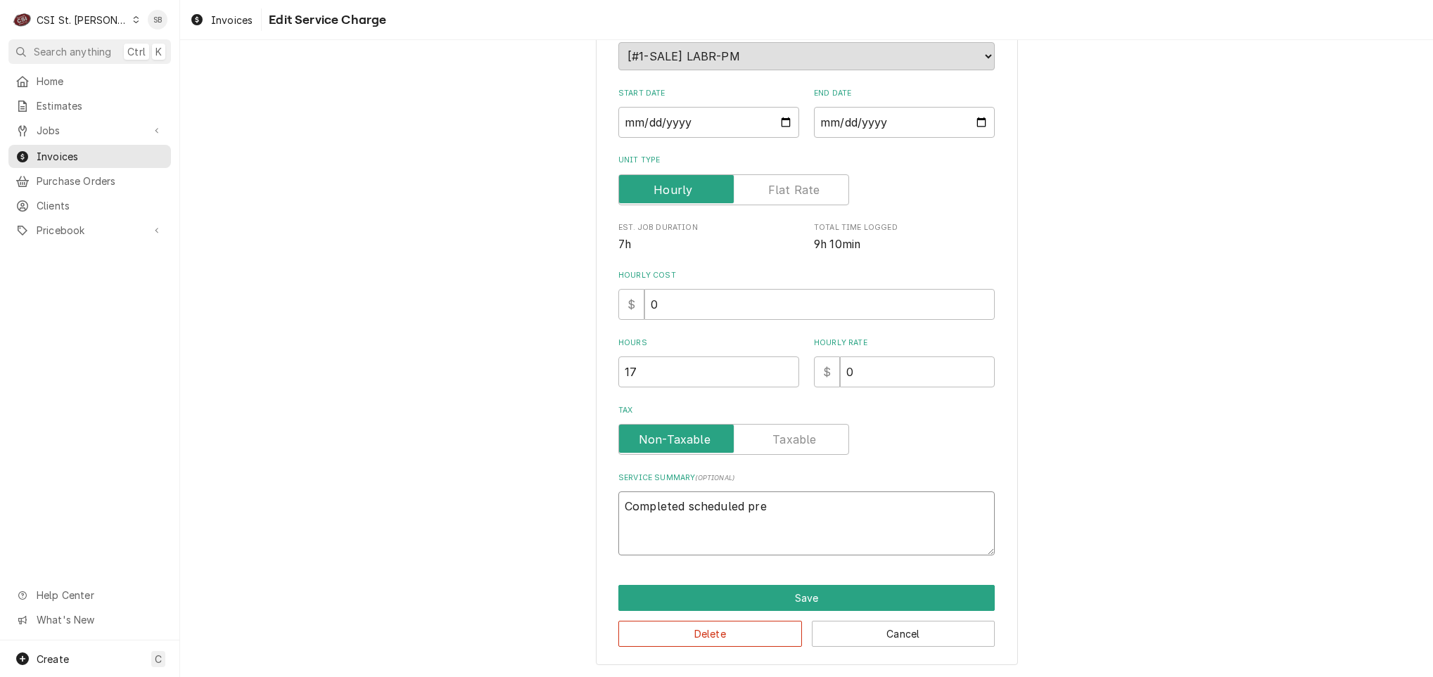
type textarea "x"
type textarea "Completed scheduled pr"
type textarea "x"
type textarea "Completed scheduled p"
type textarea "x"
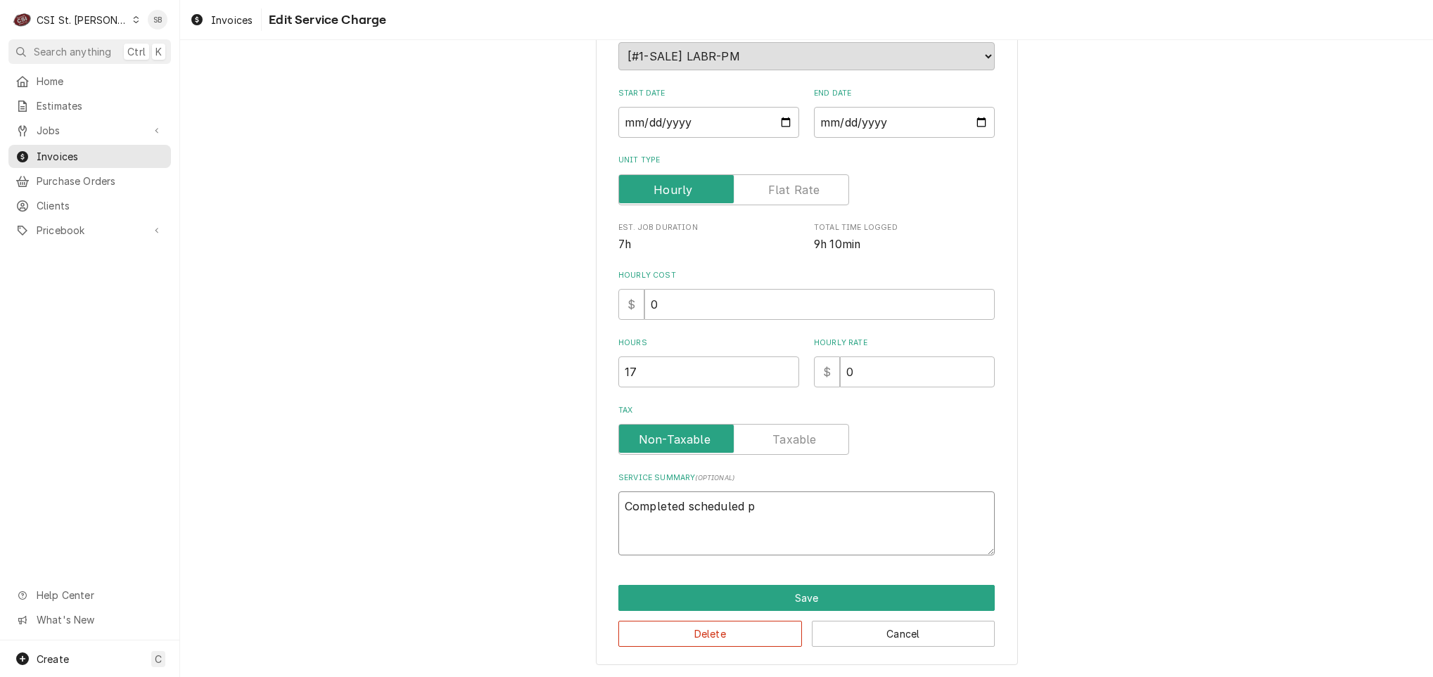
type textarea "Completed scheduled"
type textarea "x"
type textarea "Completed scheduled p"
type textarea "x"
type textarea "Completed scheduled pr"
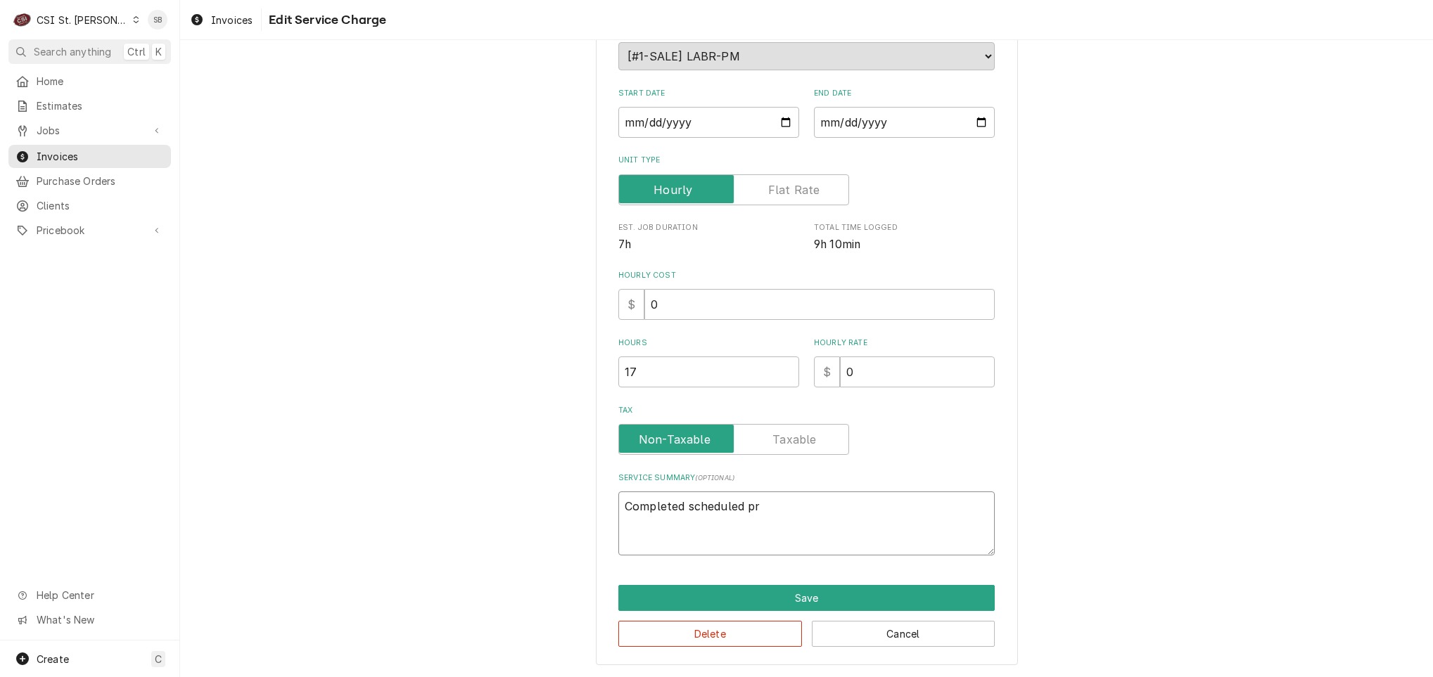
type textarea "x"
type textarea "Completed scheduled pre"
type textarea "x"
type textarea "Completed scheduled prev"
type textarea "x"
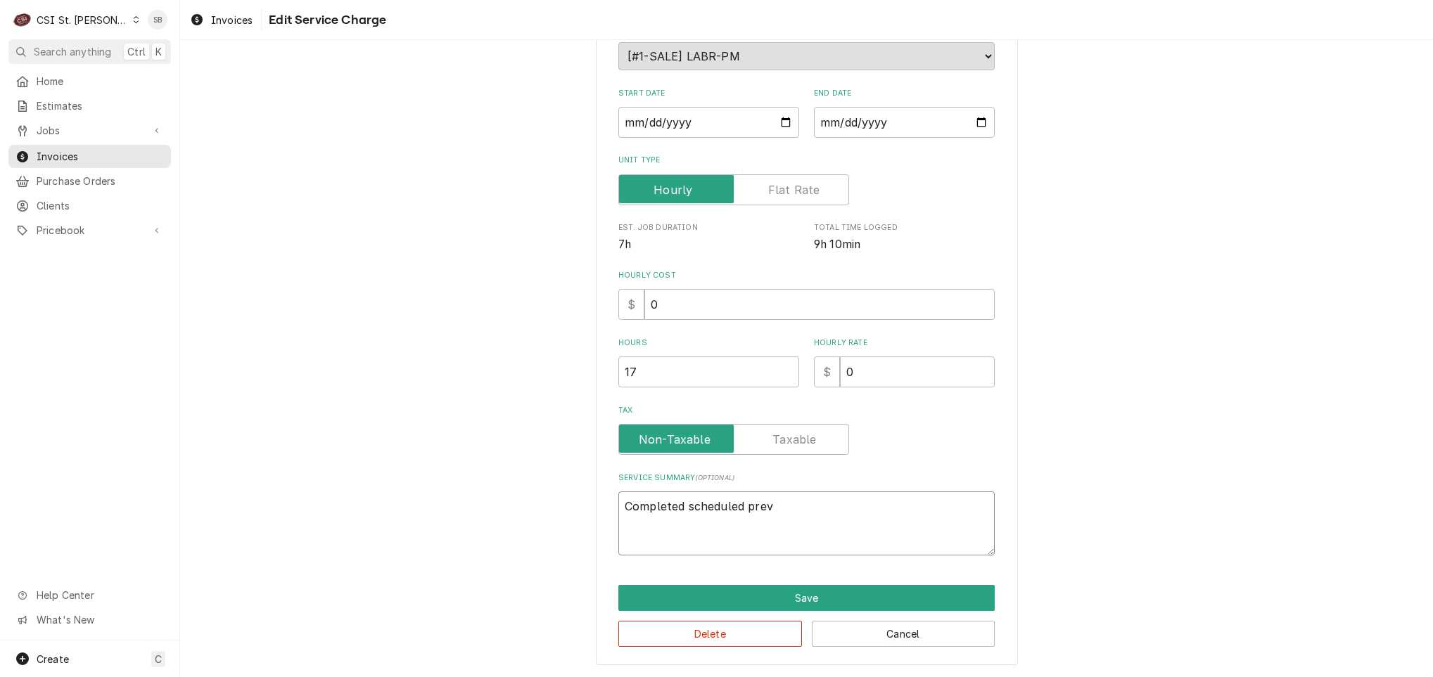
type textarea "Completed scheduled preve"
type textarea "x"
type textarea "Completed scheduled preven"
type textarea "x"
type textarea "Completed scheduled prevent"
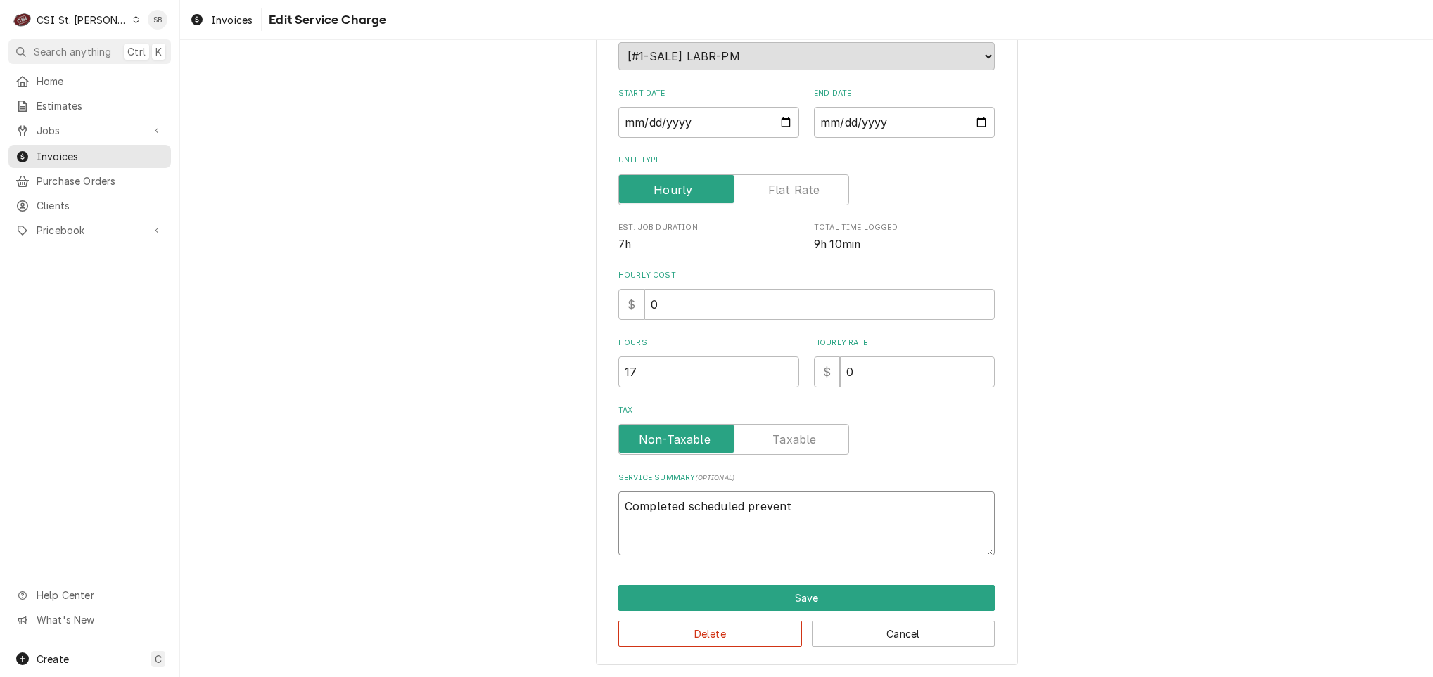
type textarea "x"
type textarea "Completed scheduled preventa"
type textarea "x"
type textarea "Completed scheduled preventat"
type textarea "x"
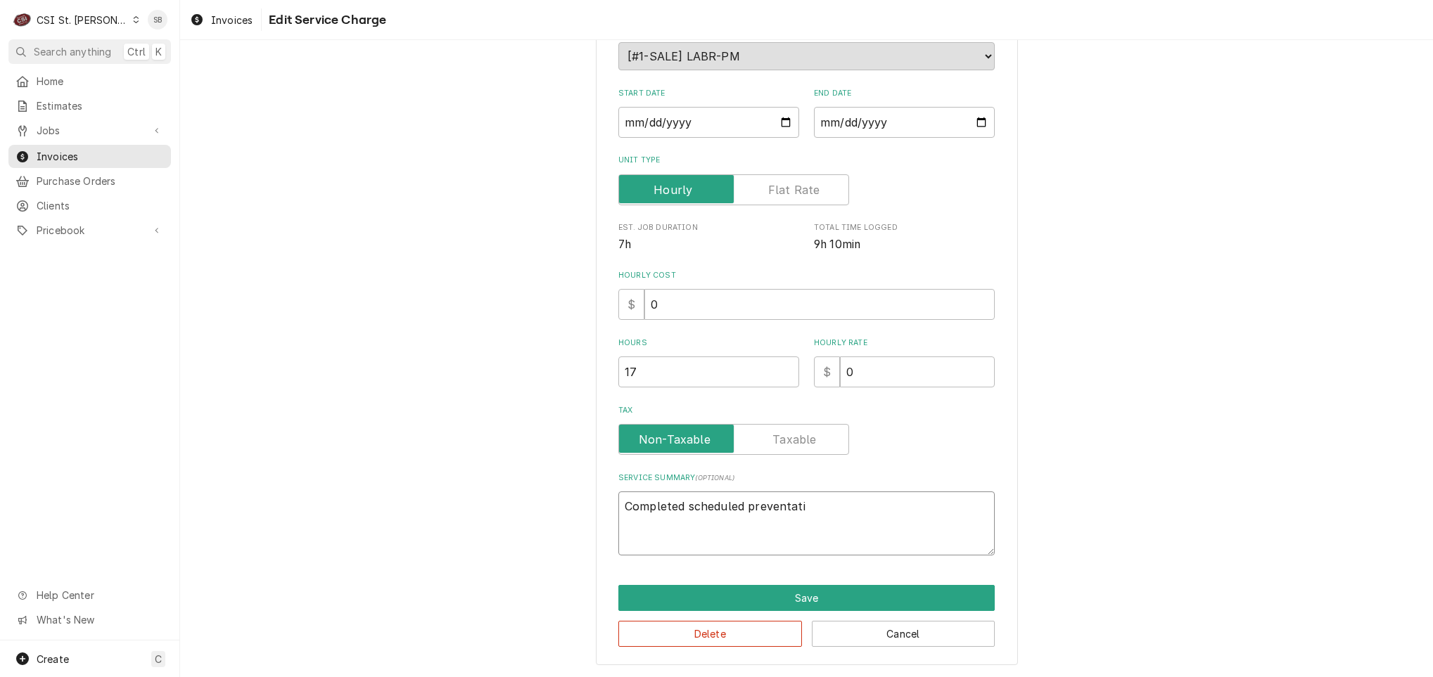
type textarea "Completed scheduled preventativ"
type textarea "x"
type textarea "Completed scheduled preventative"
type textarea "x"
type textarea "Completed scheduled preventative m"
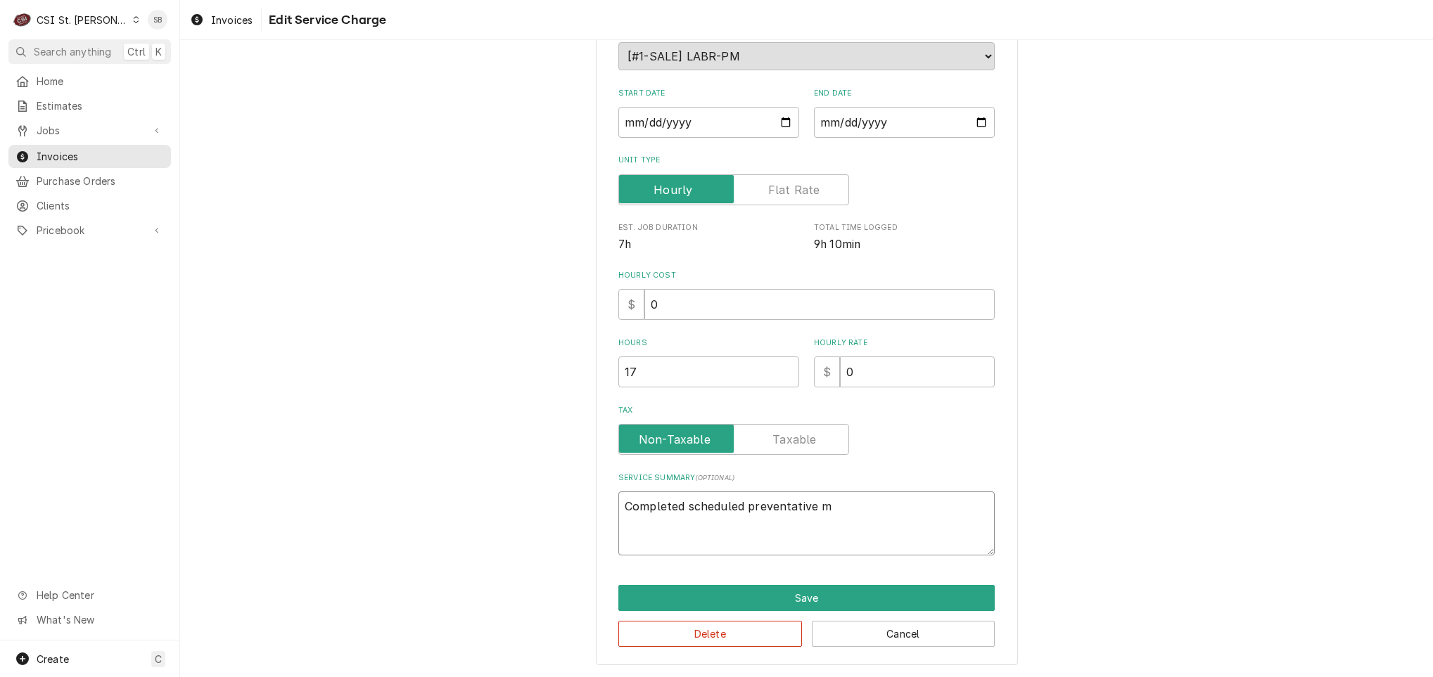
type textarea "x"
type textarea "Completed scheduled preventative ma"
type textarea "x"
type textarea "Completed scheduled preventative mai"
type textarea "x"
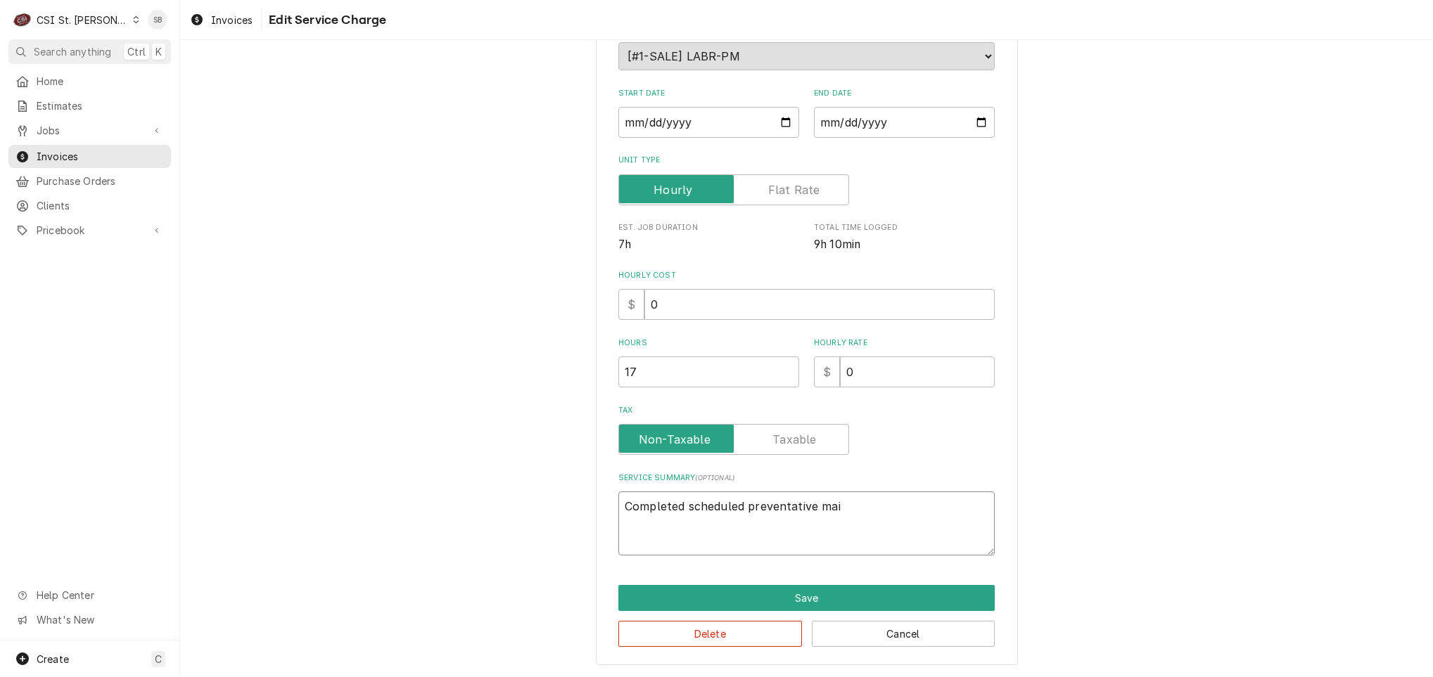
type textarea "Completed scheduled preventative main"
type textarea "x"
type textarea "Completed scheduled preventative maint"
type textarea "x"
type textarea "Completed scheduled preventative mainte"
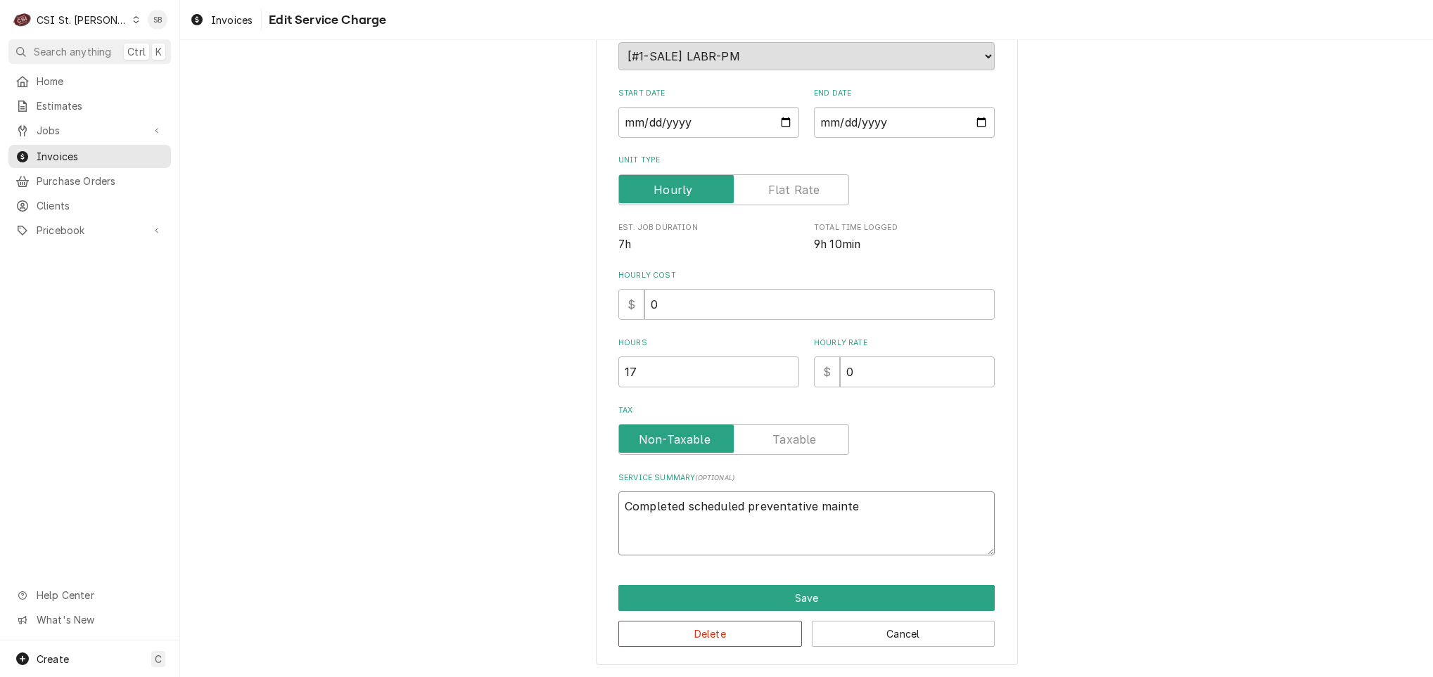
type textarea "x"
type textarea "Completed scheduled preventative mainten"
type textarea "x"
type textarea "Completed scheduled preventative maintena"
type textarea "x"
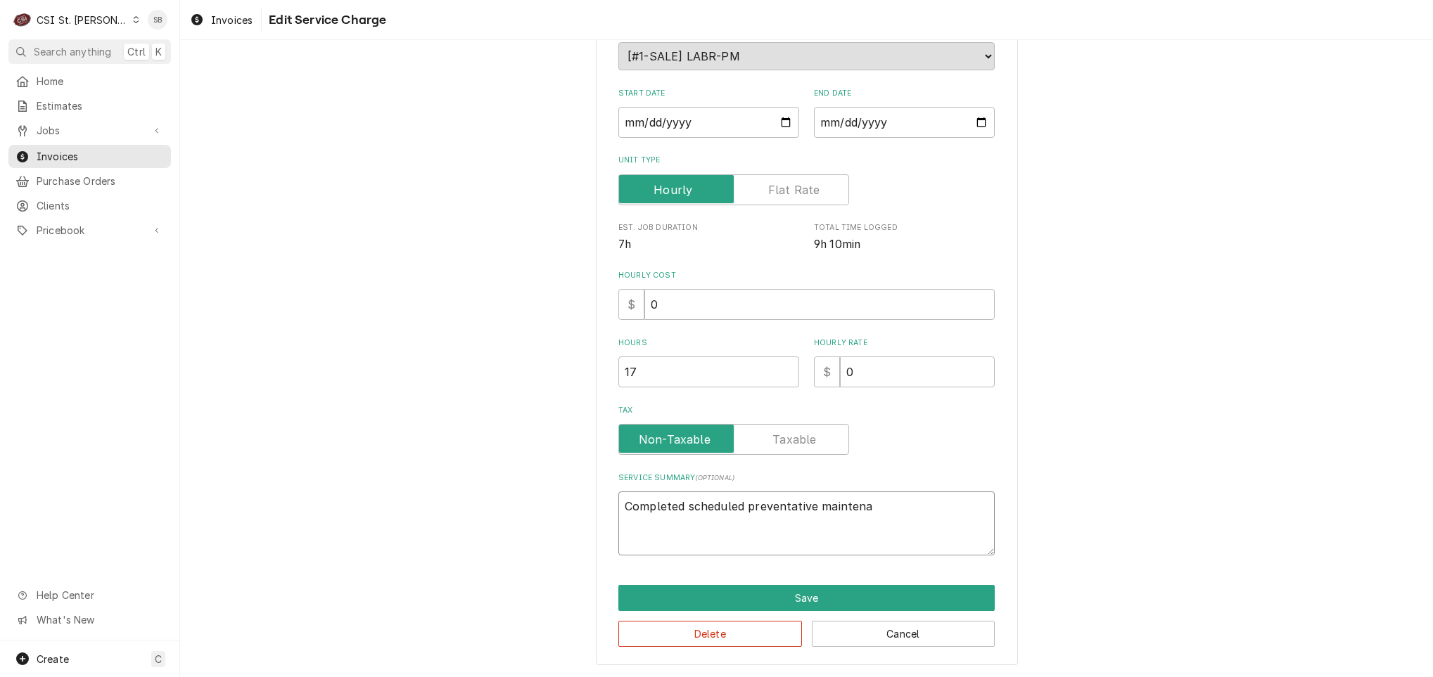
type textarea "Completed scheduled preventative maintenac"
type textarea "x"
type textarea "Completed scheduled preventative maintena"
type textarea "x"
type textarea "Completed scheduled preventative maintenanc"
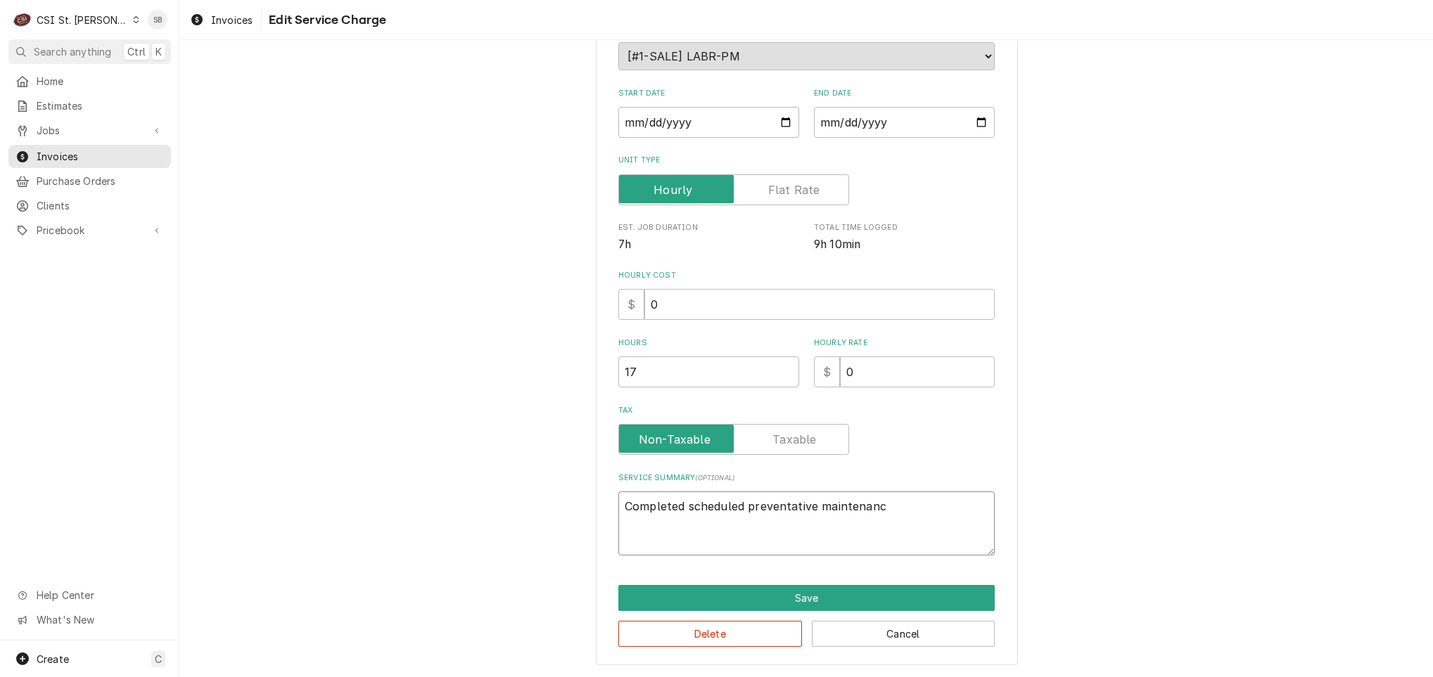
type textarea "x"
type textarea "Completed scheduled preventative maintenance"
type textarea "x"
type textarea "Completed scheduled preventative maintenance"
type textarea "x"
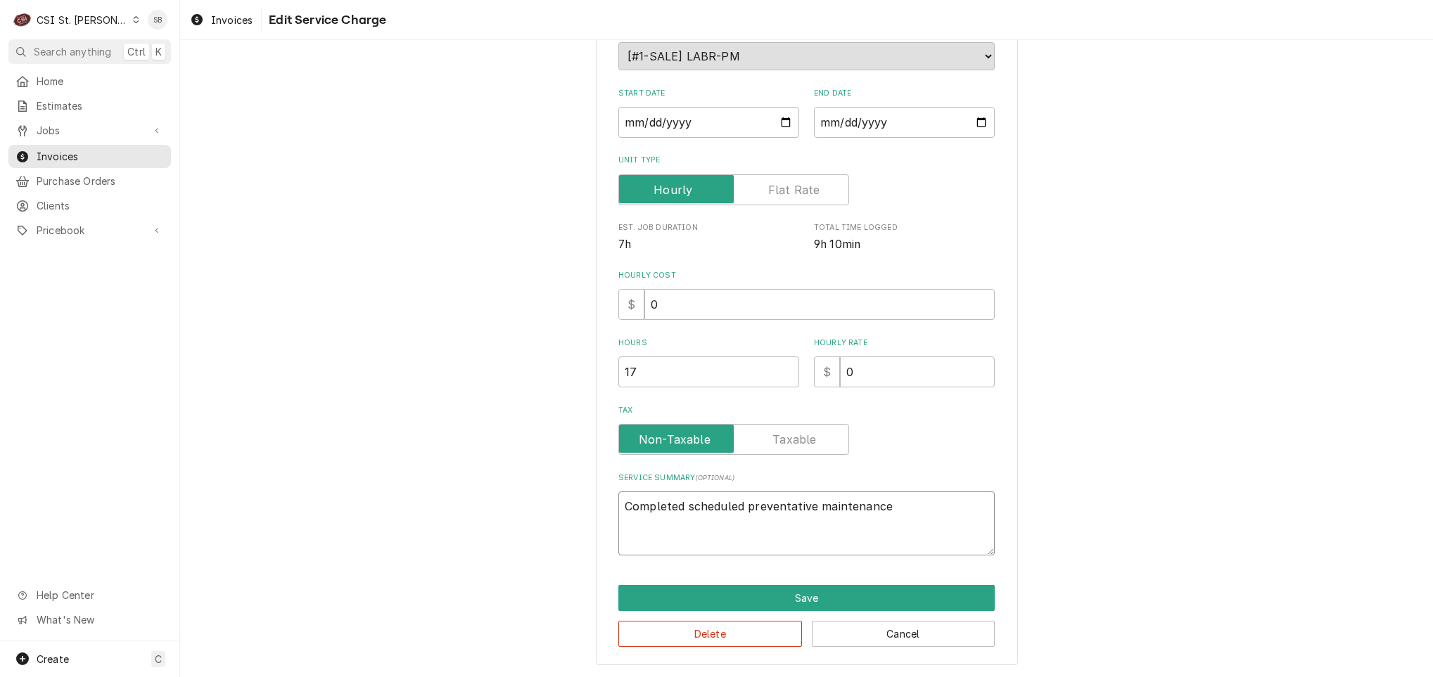
type textarea "Completed scheduled preventative maintenance p"
type textarea "x"
type textarea "Completed scheduled preventative maintenance pe"
type textarea "x"
type textarea "Completed scheduled preventative maintenance per"
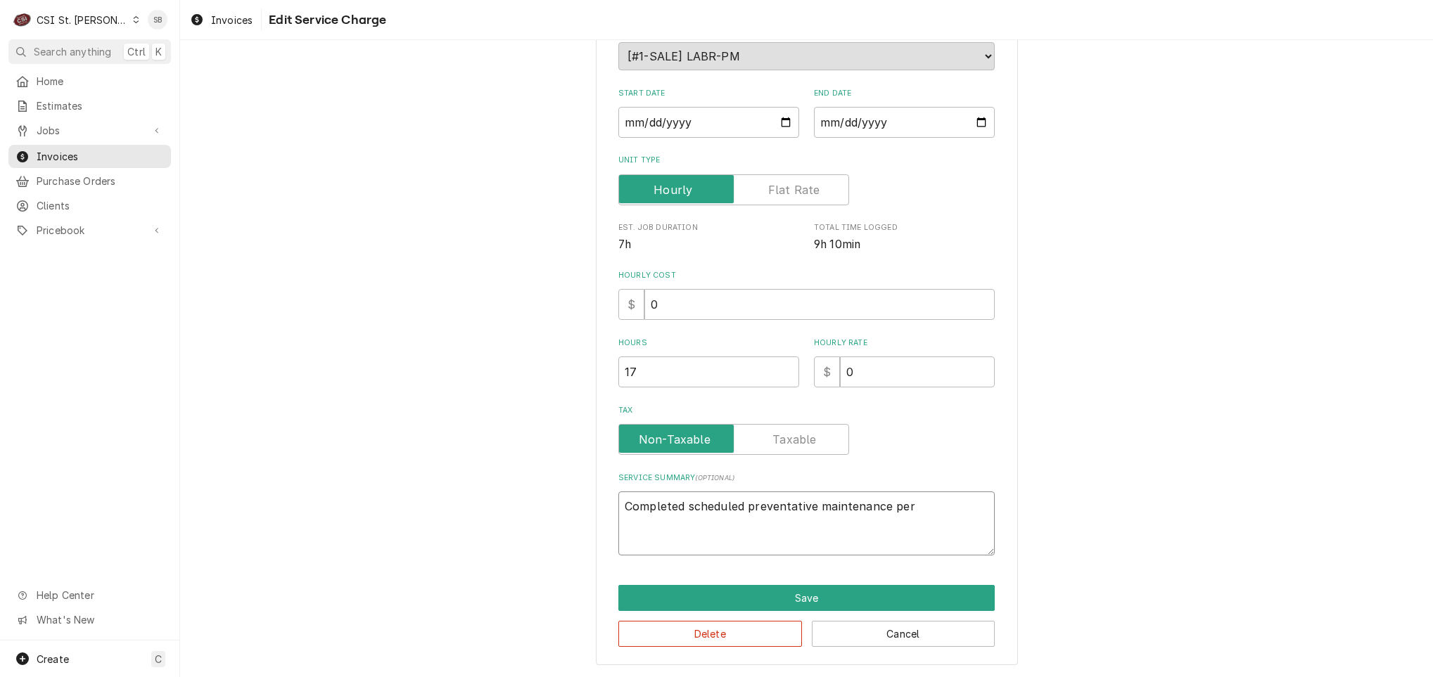
type textarea "x"
type textarea "Completed scheduled preventative maintenance per a"
type textarea "x"
type textarea "Completed scheduled preventative maintenance per ag"
type textarea "x"
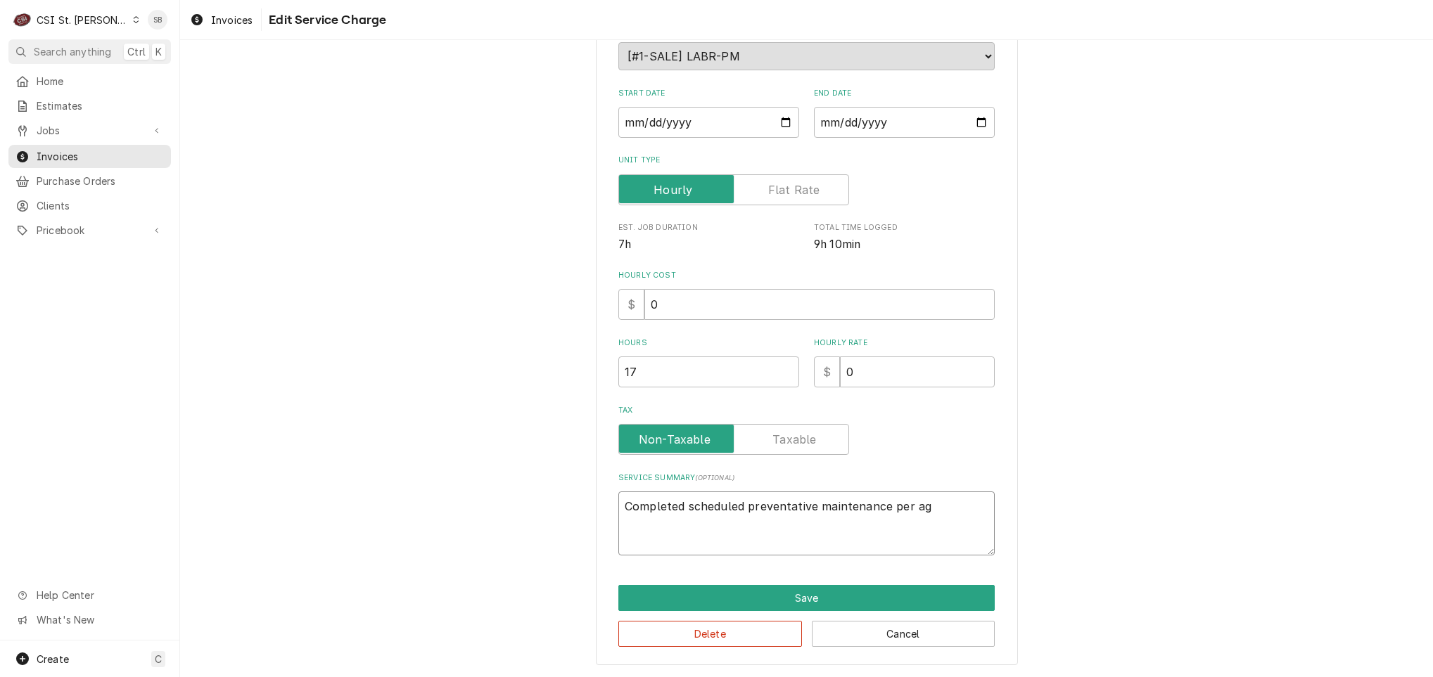
type textarea "Completed scheduled preventative maintenance per agr"
type textarea "x"
type textarea "Completed scheduled preventative maintenance per agre"
type textarea "x"
type textarea "Completed scheduled preventative maintenance per agree"
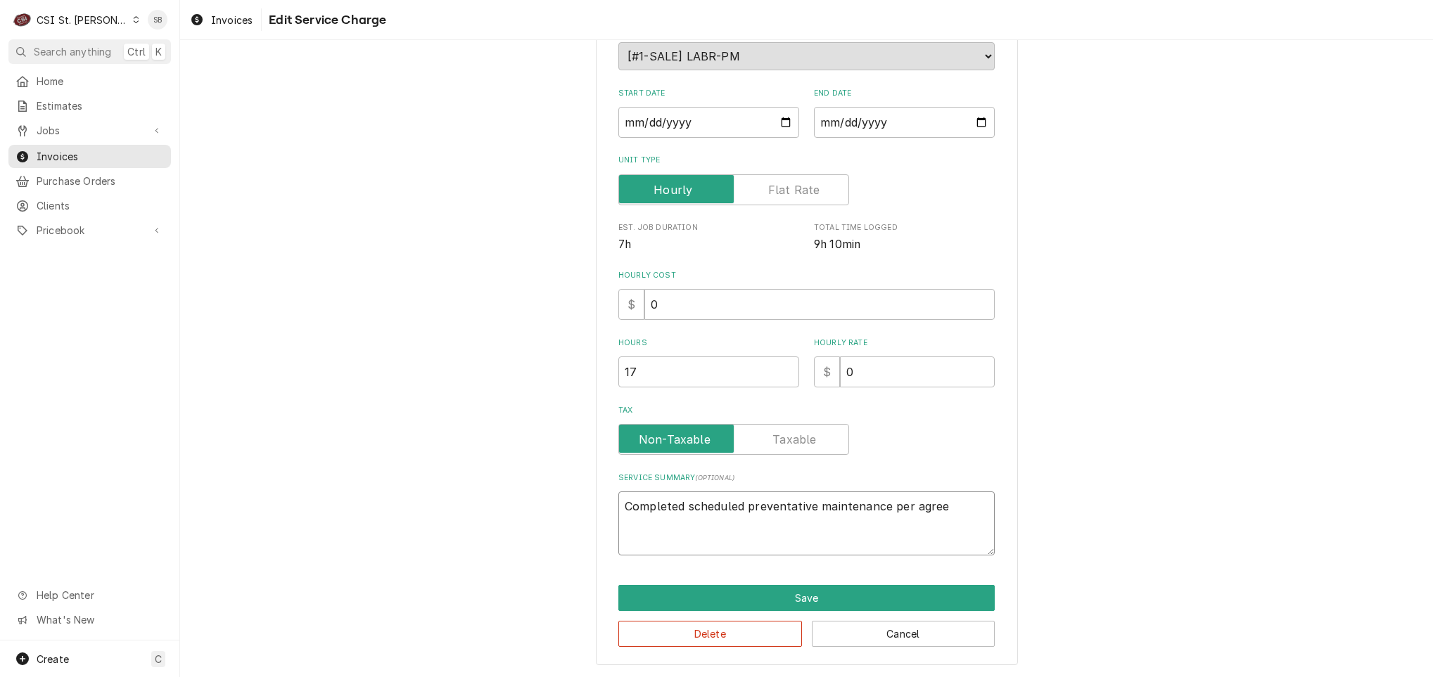
type textarea "x"
type textarea "Completed scheduled preventative maintenance per agreeme"
type textarea "x"
type textarea "Completed scheduled preventative maintenance per agreemen"
type textarea "x"
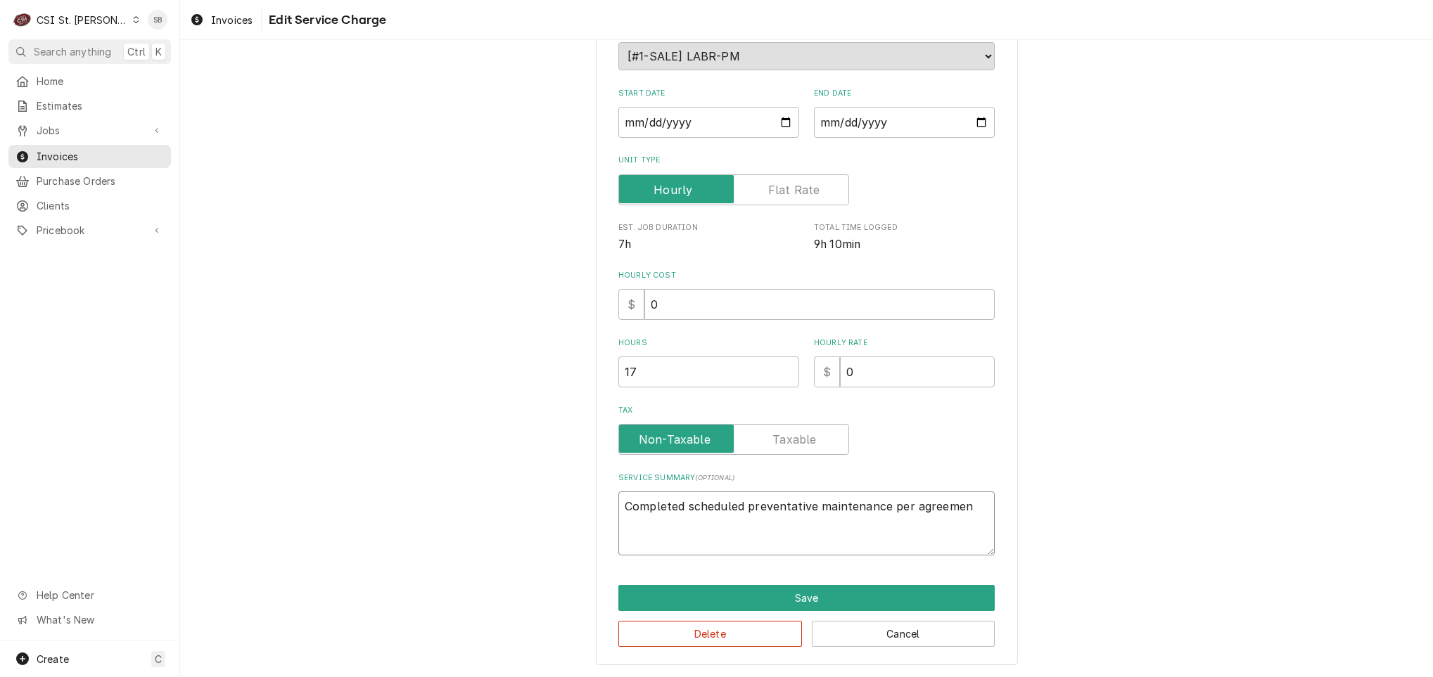
type textarea "Completed scheduled preventative maintenance per agreement"
type textarea "x"
type textarea "Completed scheduled preventative maintenance per agreement."
type textarea "x"
type textarea "Completed scheduled preventative maintenance per agreement."
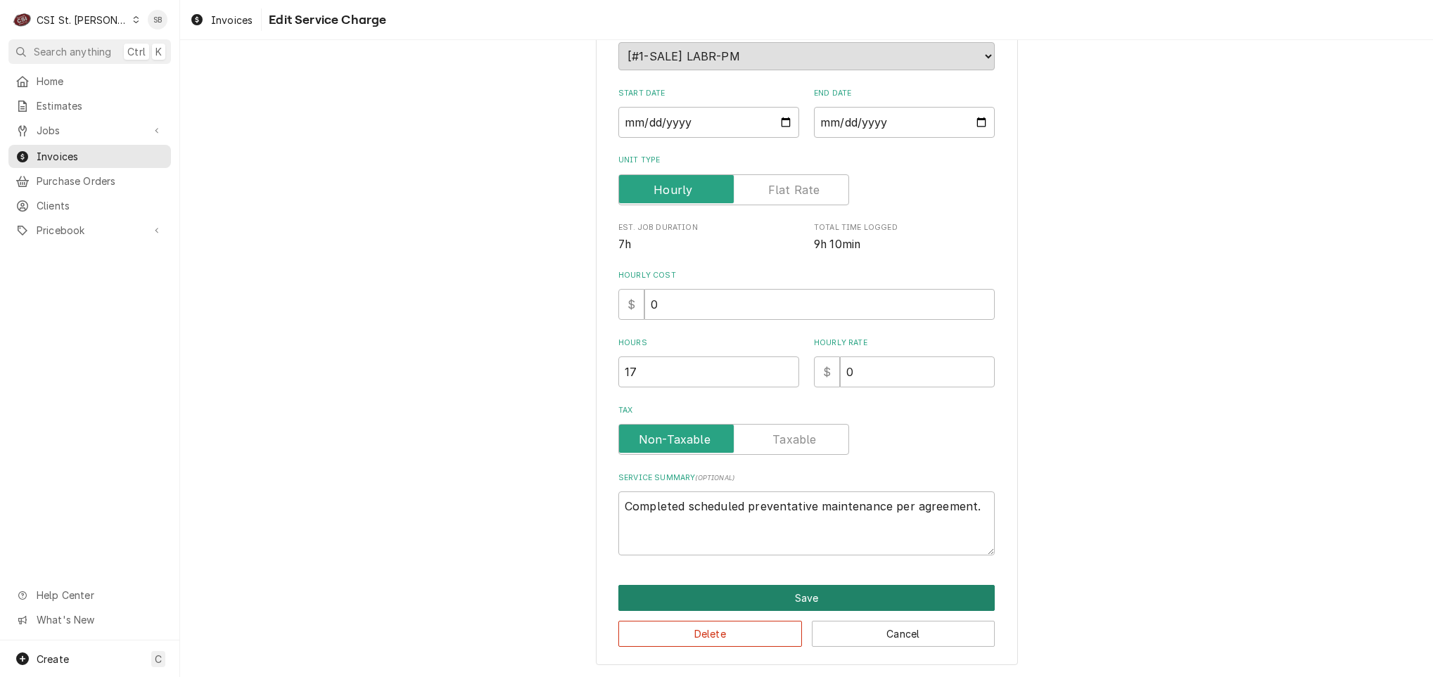
click button "Save" at bounding box center [806, 598] width 376 height 26
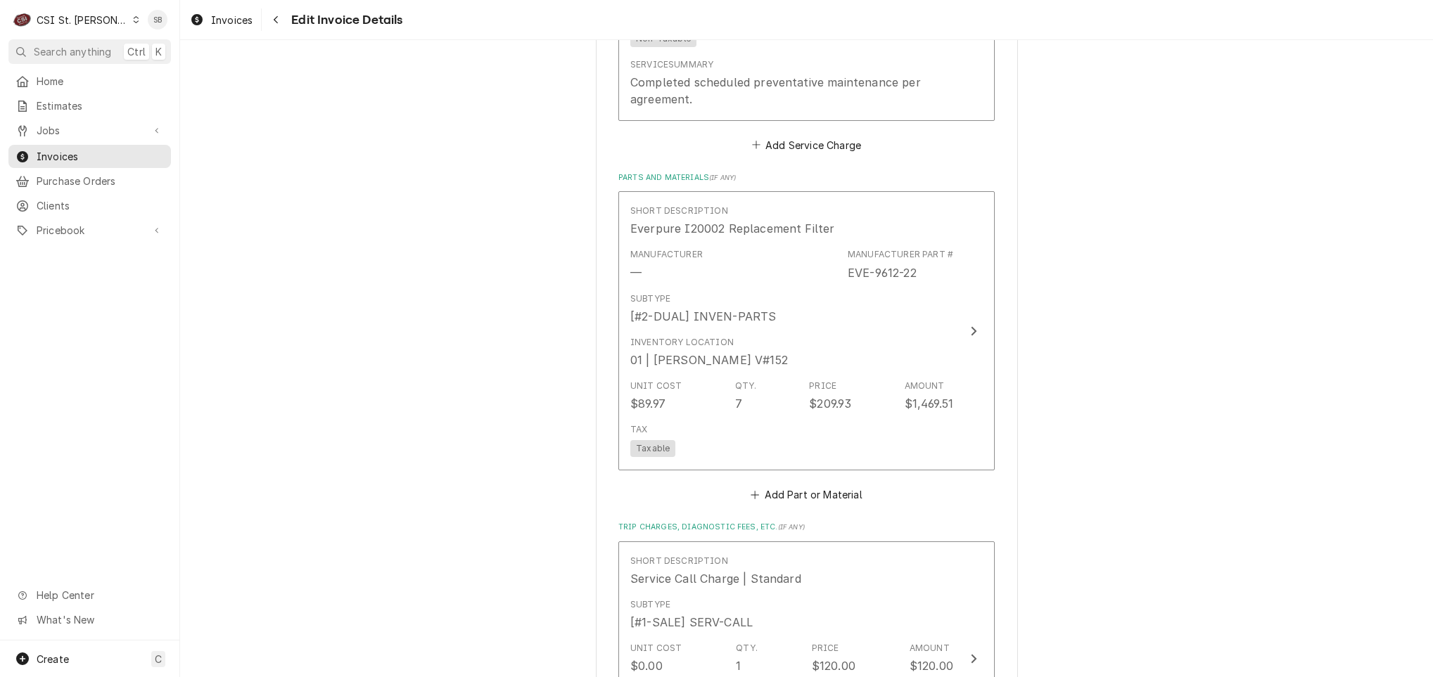
scroll to position [1562, 0]
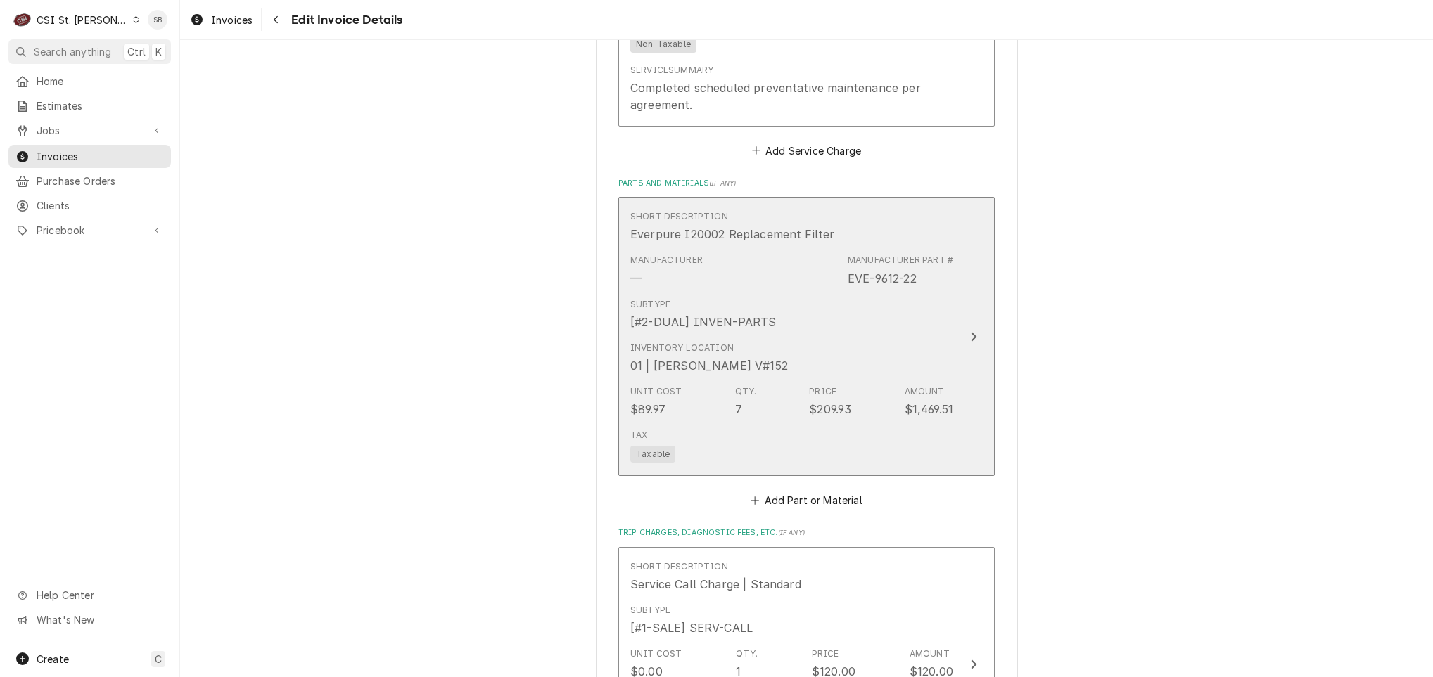
click at [895, 324] on div "Subtype [#2-DUAL] INVEN-PARTS" at bounding box center [791, 315] width 323 height 44
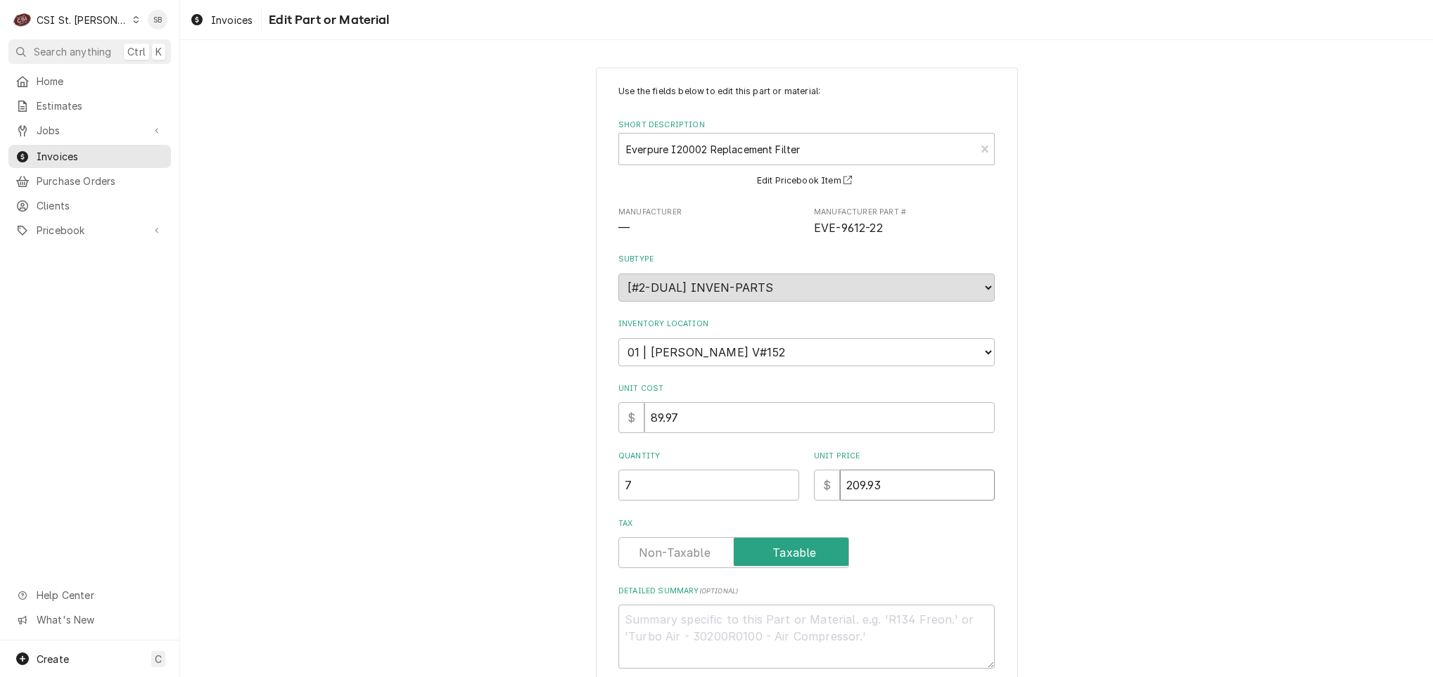
drag, startPoint x: 933, startPoint y: 492, endPoint x: 701, endPoint y: 541, distance: 237.2
click at [701, 541] on div "Use the fields below to edit this part or material: Short Description Everpure …" at bounding box center [806, 377] width 376 height 584
type textarea "x"
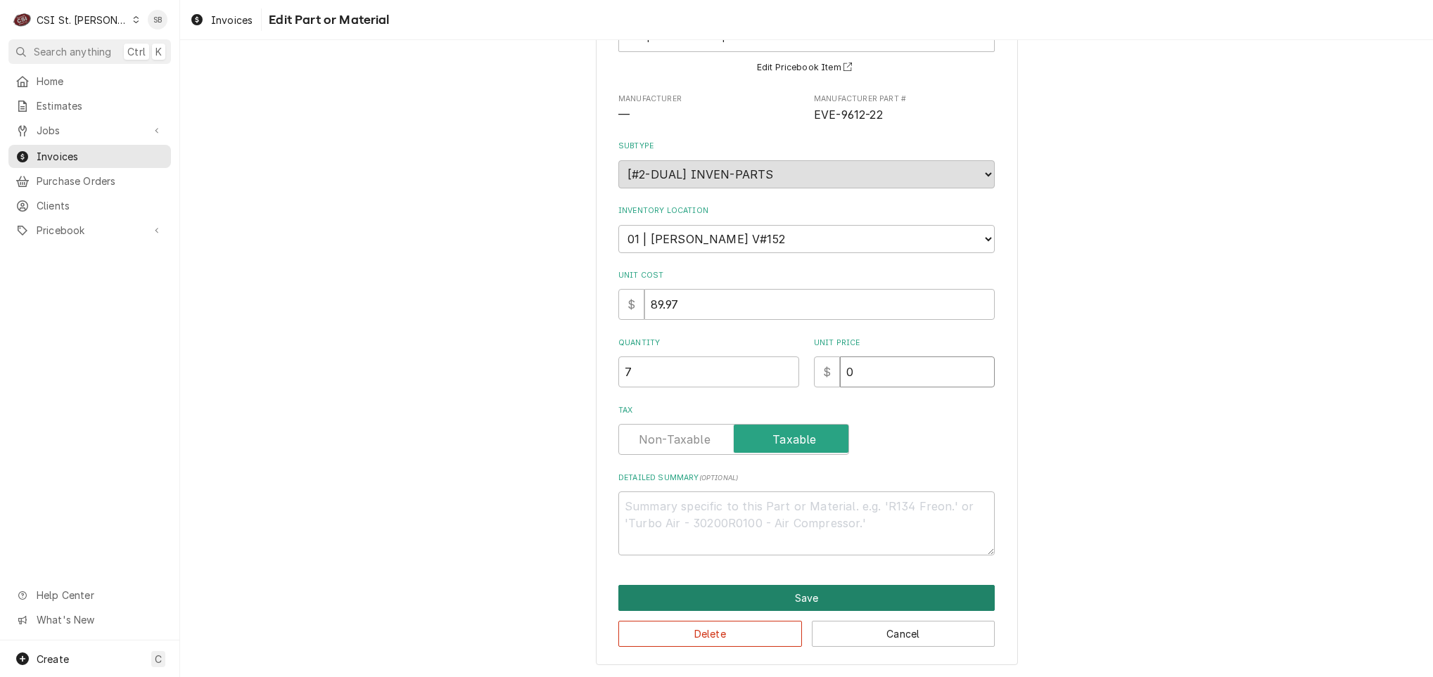
type input "0"
click at [829, 598] on button "Save" at bounding box center [806, 598] width 376 height 26
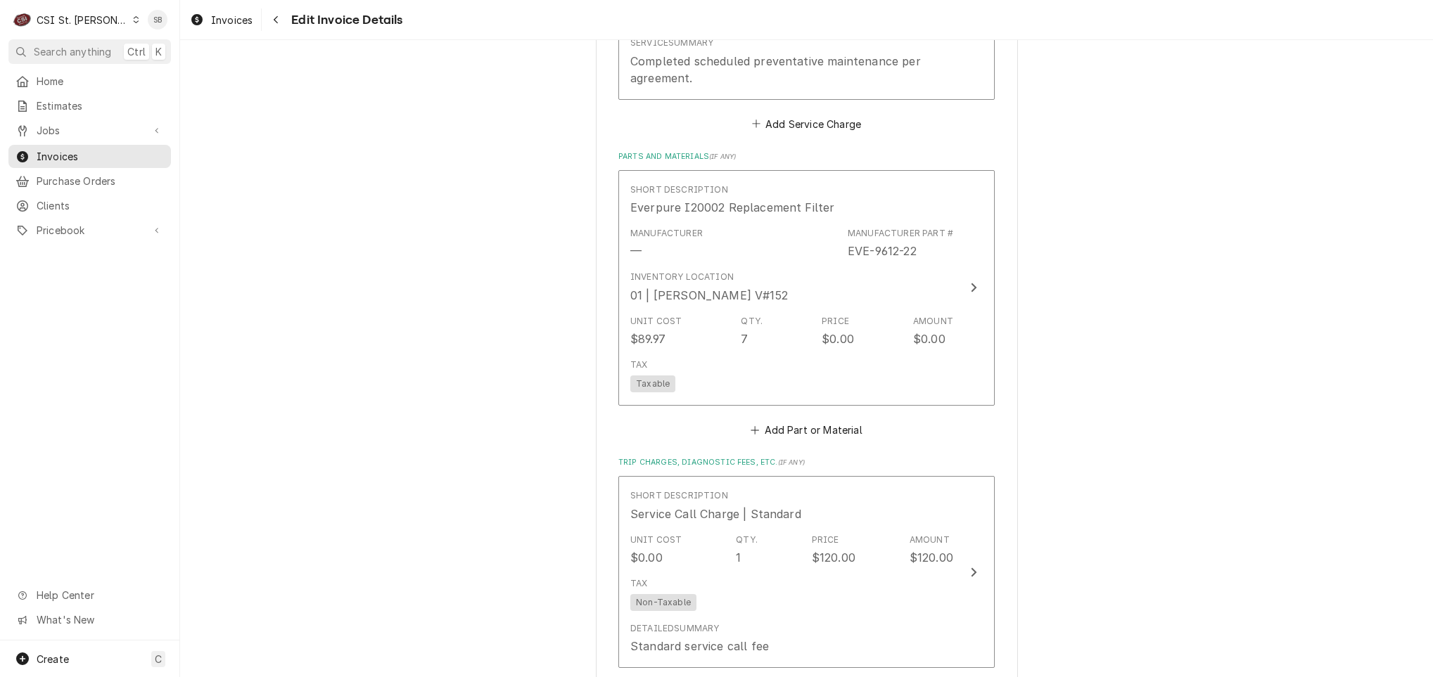
scroll to position [1590, 0]
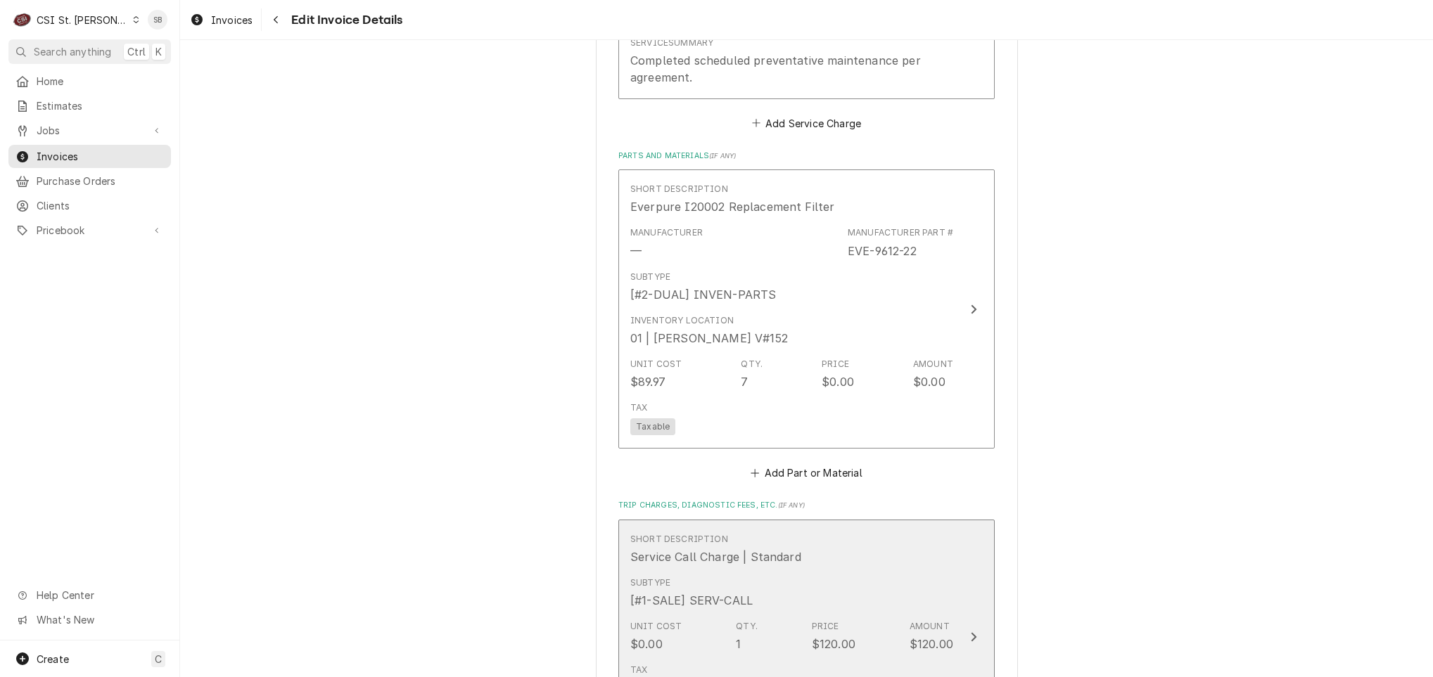
click at [827, 564] on div "Short Description Service Call Charge | Standard" at bounding box center [791, 550] width 323 height 44
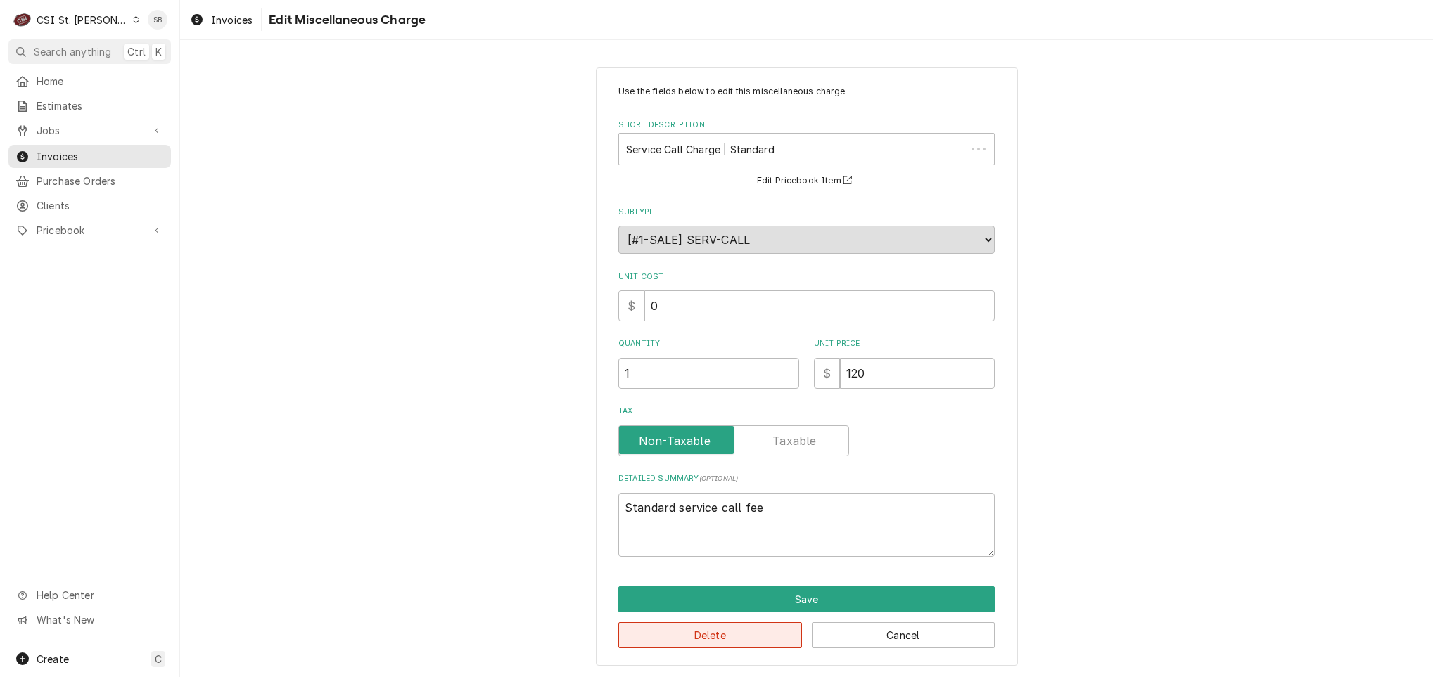
click at [735, 617] on div "Delete Cancel" at bounding box center [806, 631] width 376 height 36
click at [734, 632] on button "Delete" at bounding box center [710, 636] width 184 height 26
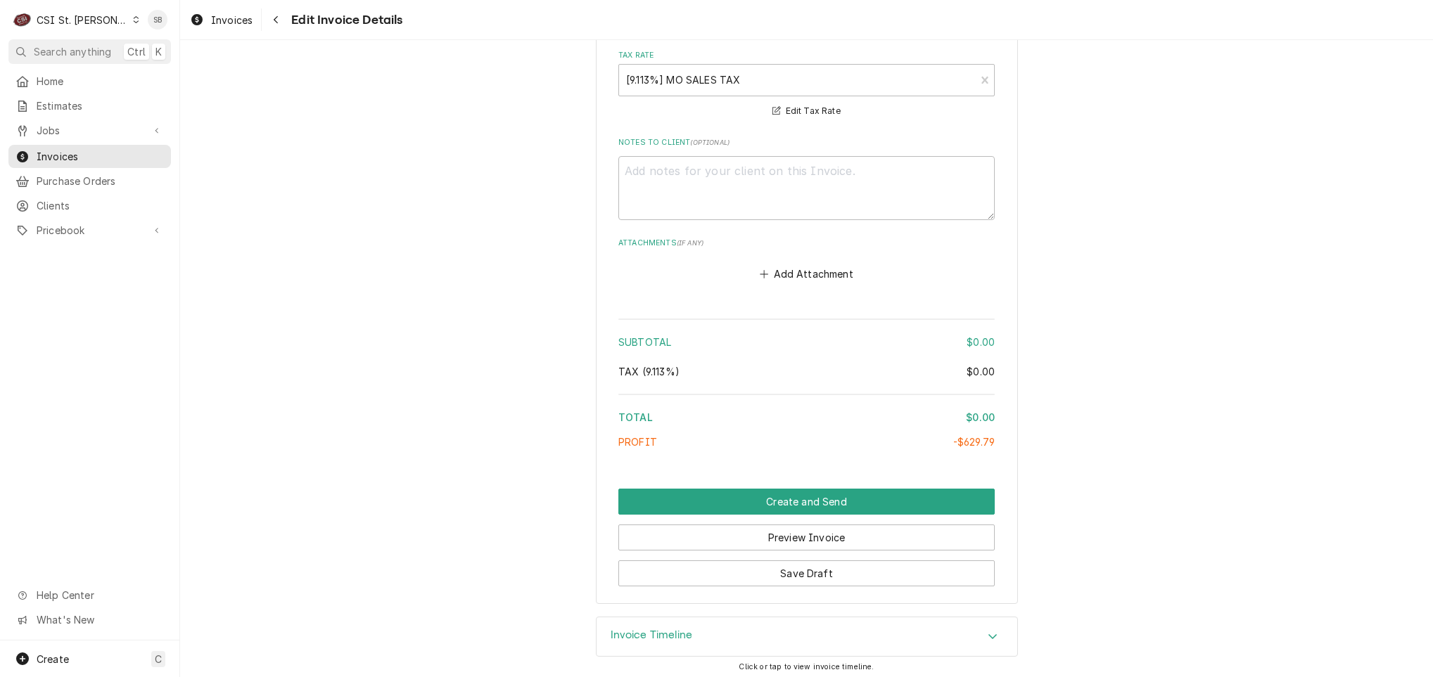
scroll to position [2178, 0]
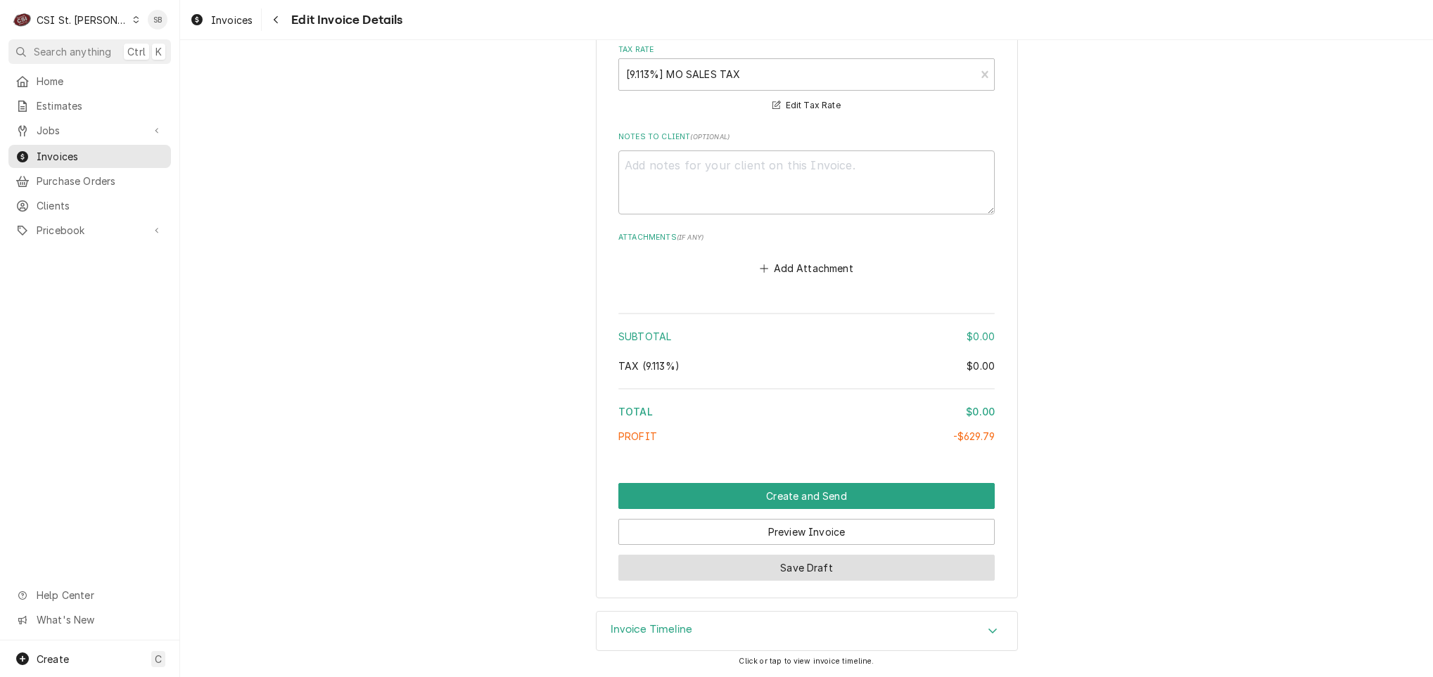
click at [891, 570] on button "Save Draft" at bounding box center [806, 568] width 376 height 26
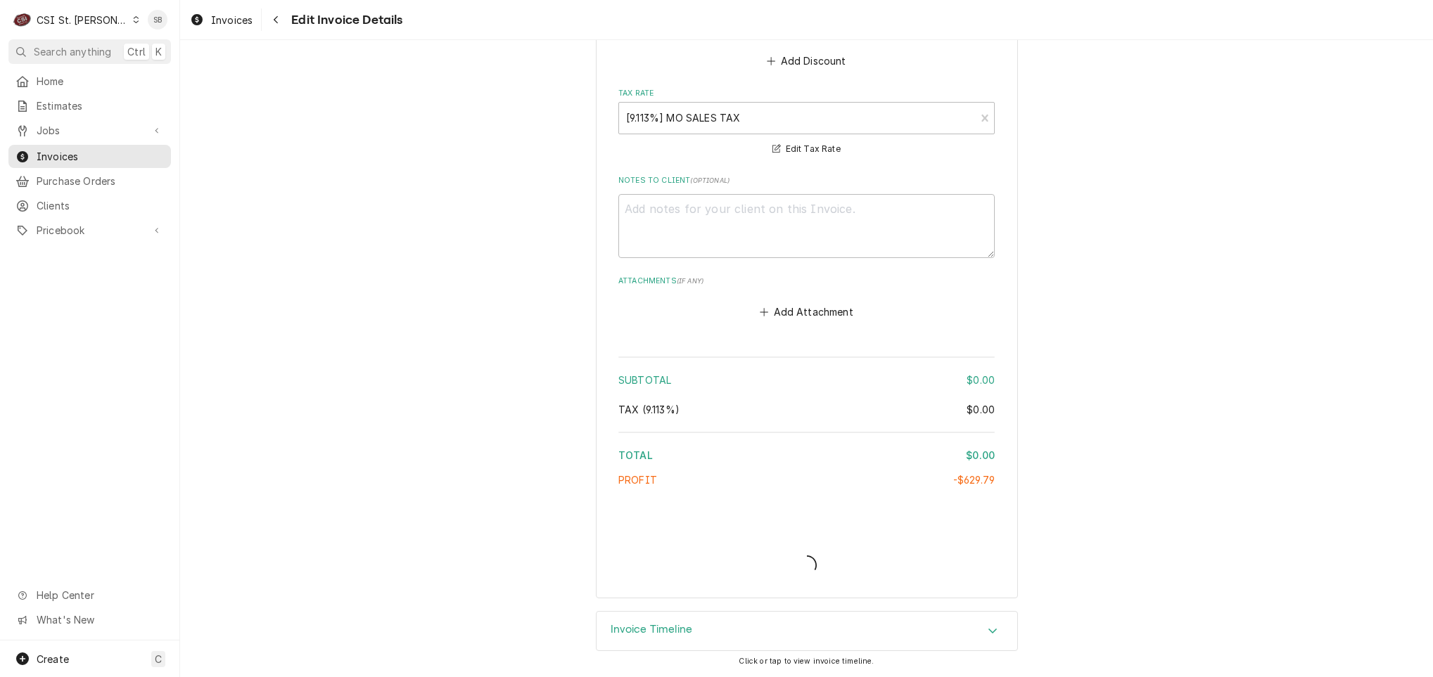
scroll to position [2132, 0]
type textarea "x"
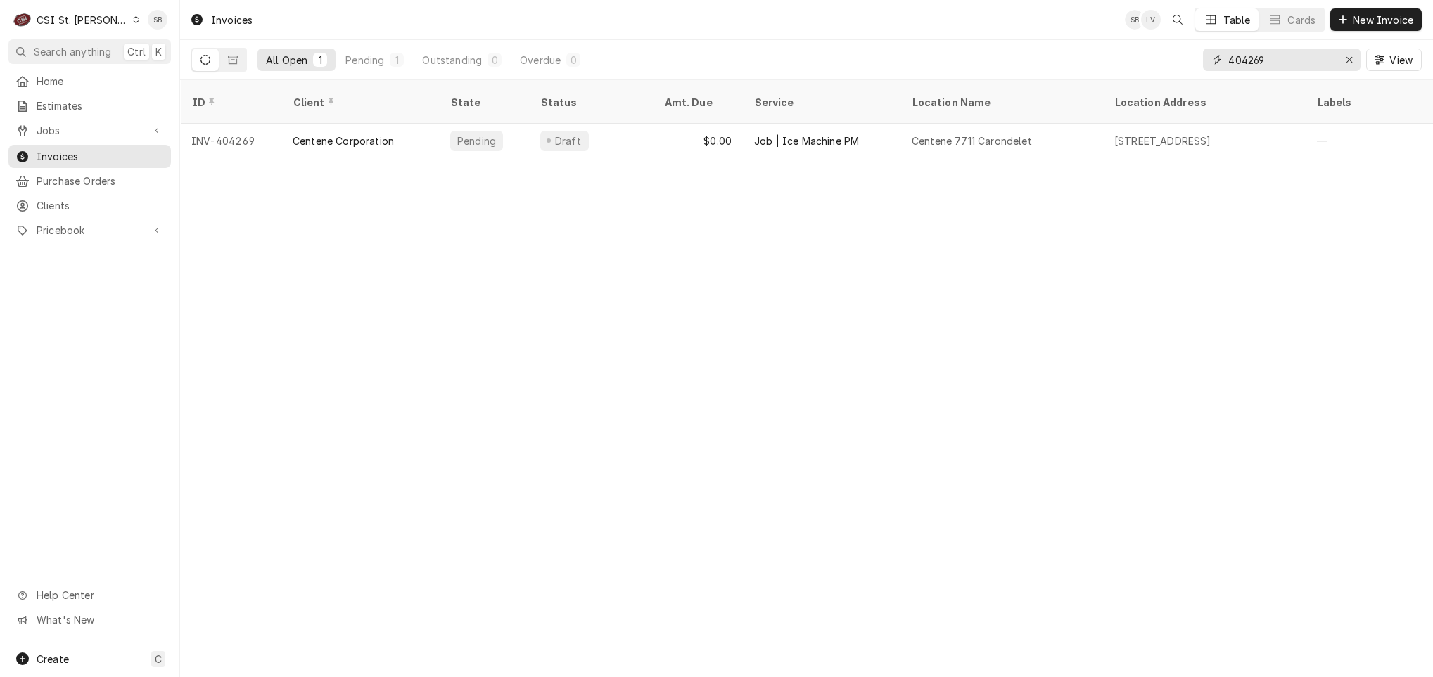
click at [1275, 56] on input "404269" at bounding box center [1281, 60] width 106 height 23
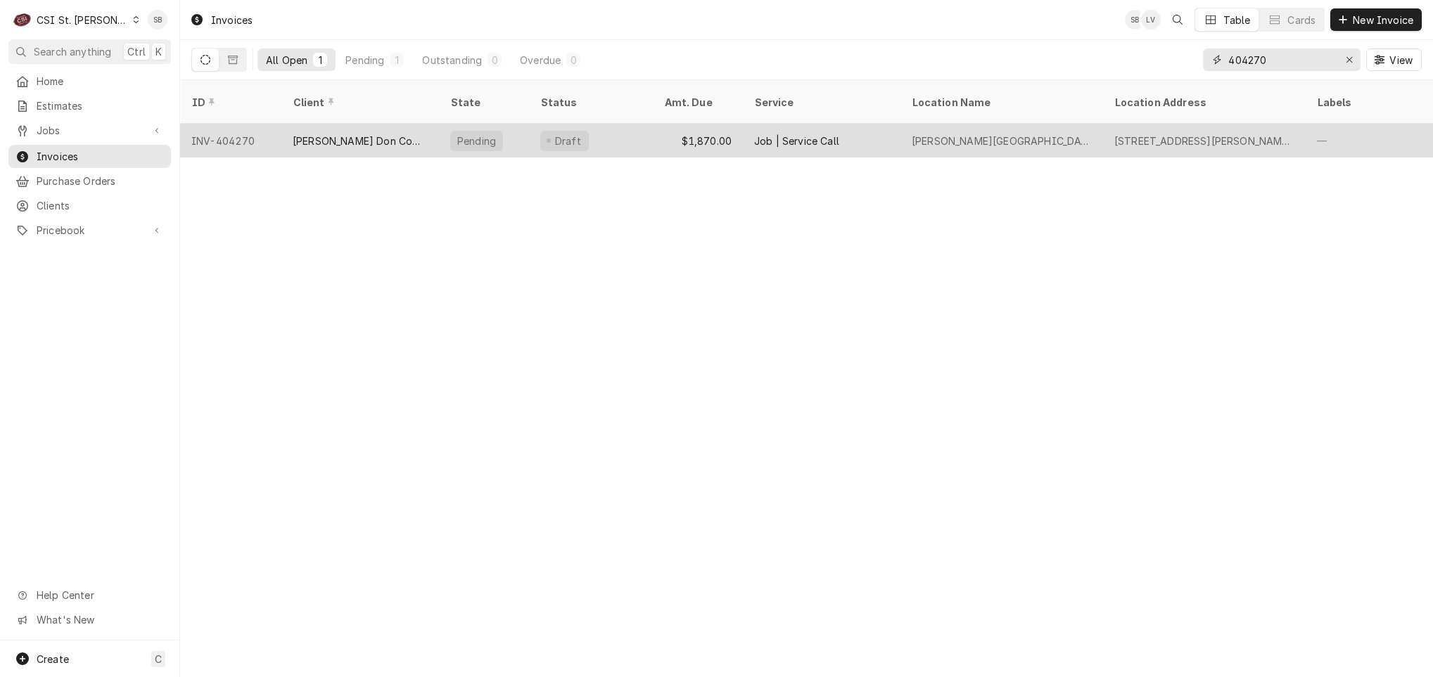
type input "404270"
click at [618, 132] on div "Draft" at bounding box center [591, 141] width 124 height 34
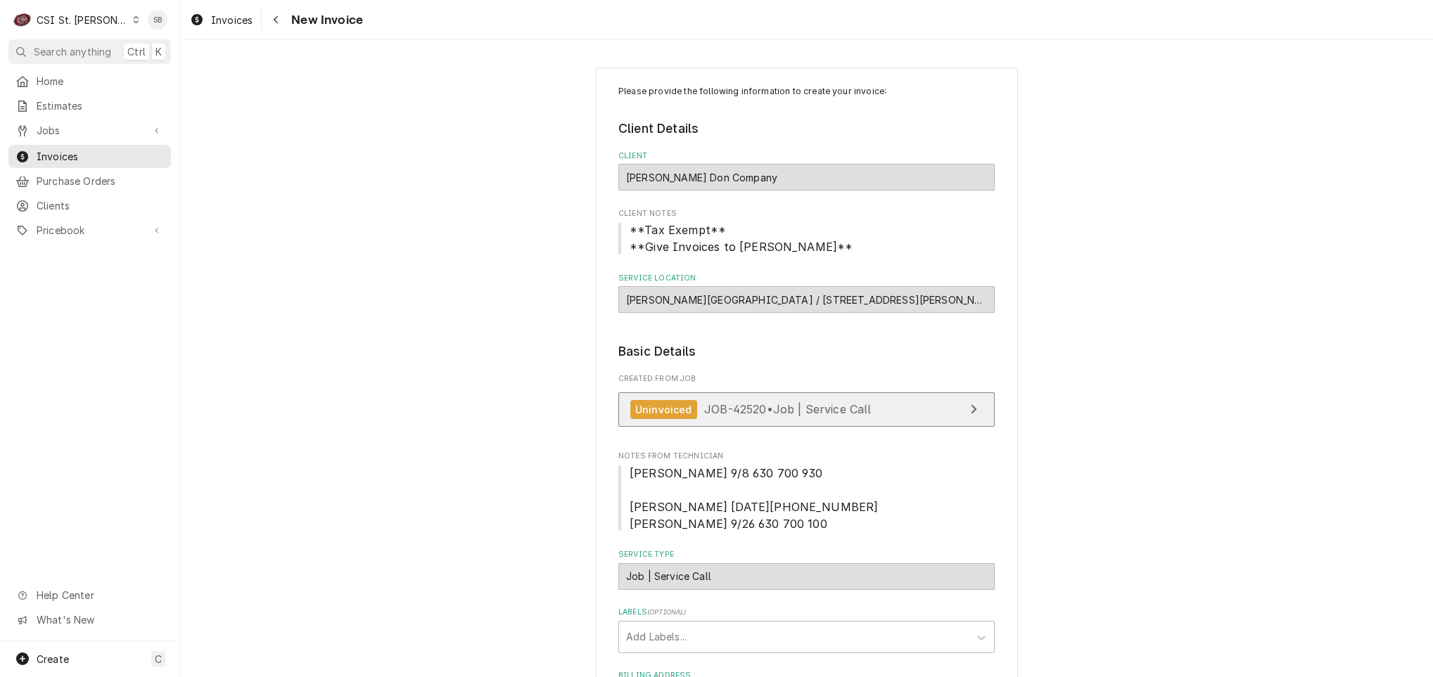
click at [952, 397] on link "Uninvoiced JOB-42520 • Job | Service Call" at bounding box center [806, 410] width 376 height 34
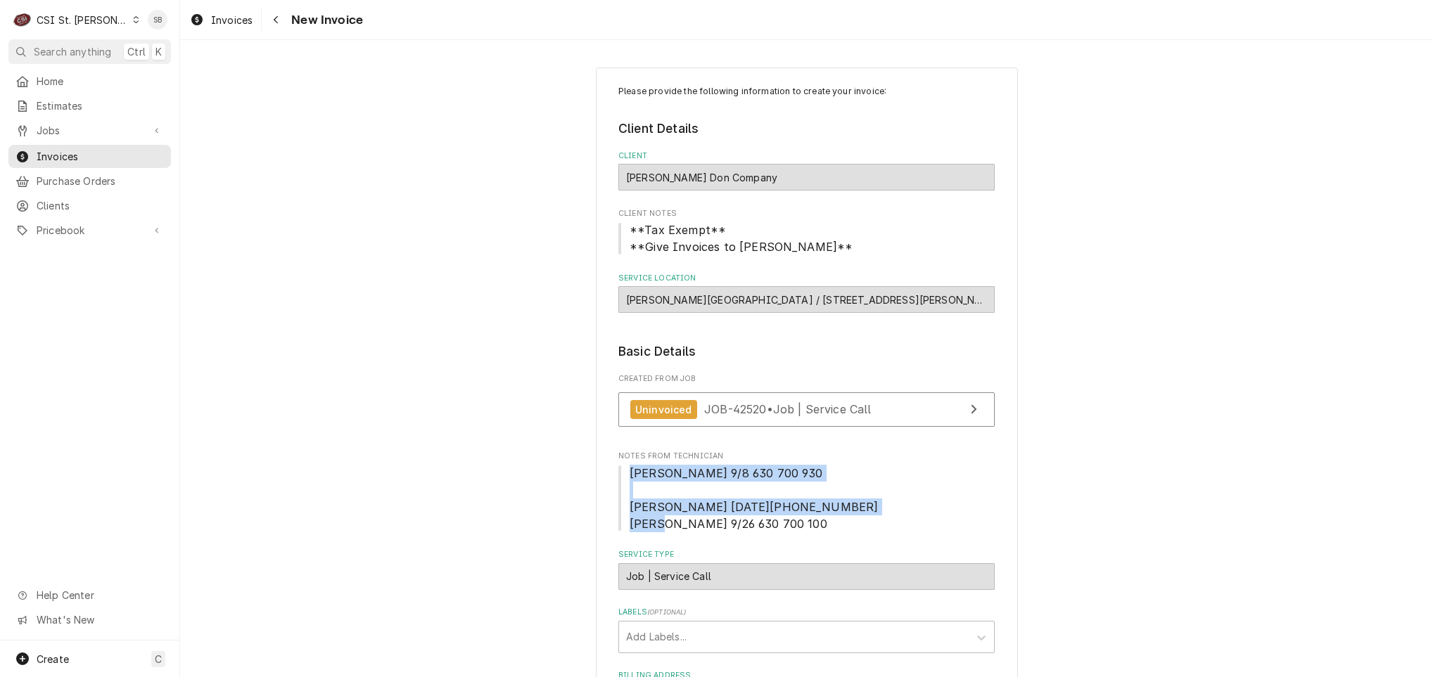
drag, startPoint x: 619, startPoint y: 479, endPoint x: 770, endPoint y: 528, distance: 159.1
click at [770, 528] on span "[PERSON_NAME] 9/8 630 700 930 [PERSON_NAME] [DATE][PHONE_NUMBER] [PERSON_NAME] …" at bounding box center [806, 499] width 376 height 68
copy span "[PERSON_NAME] 9/8 630 700 930 [PERSON_NAME] [DATE][PHONE_NUMBER] [PERSON_NAME] …"
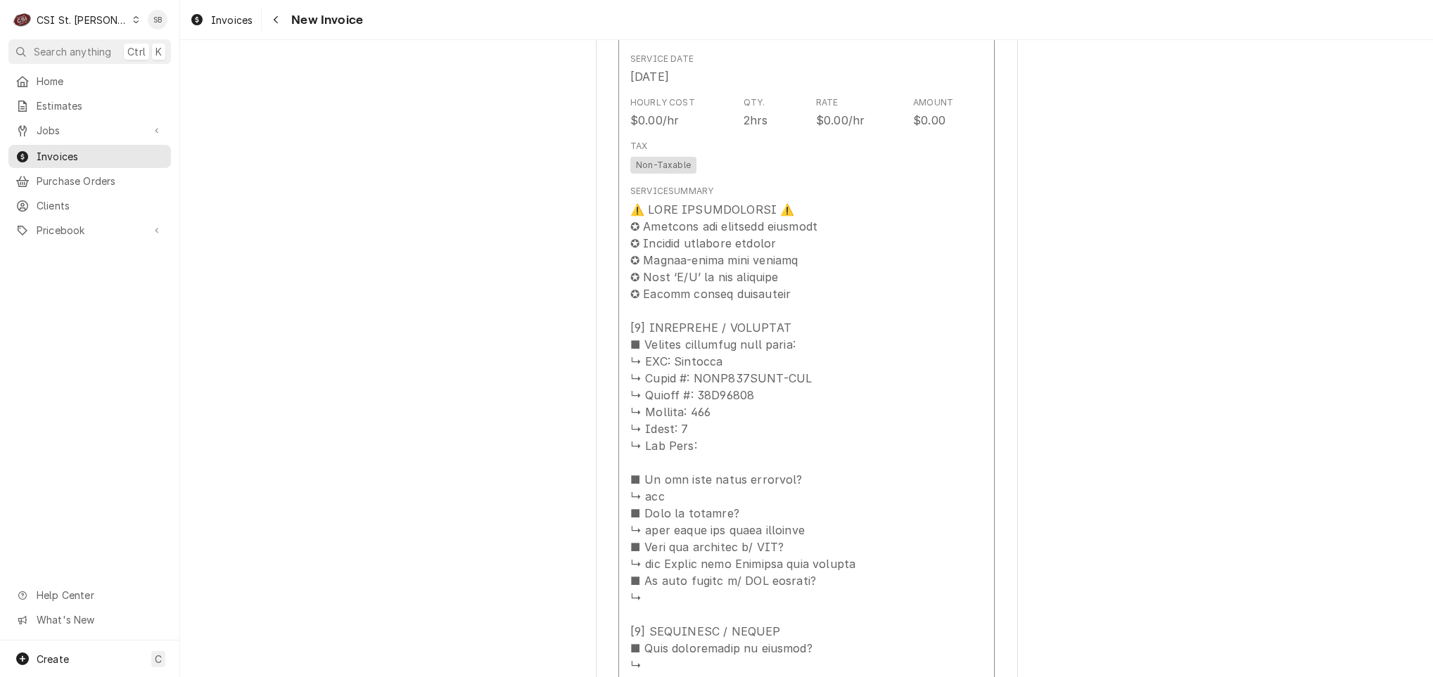
scroll to position [1359, 0]
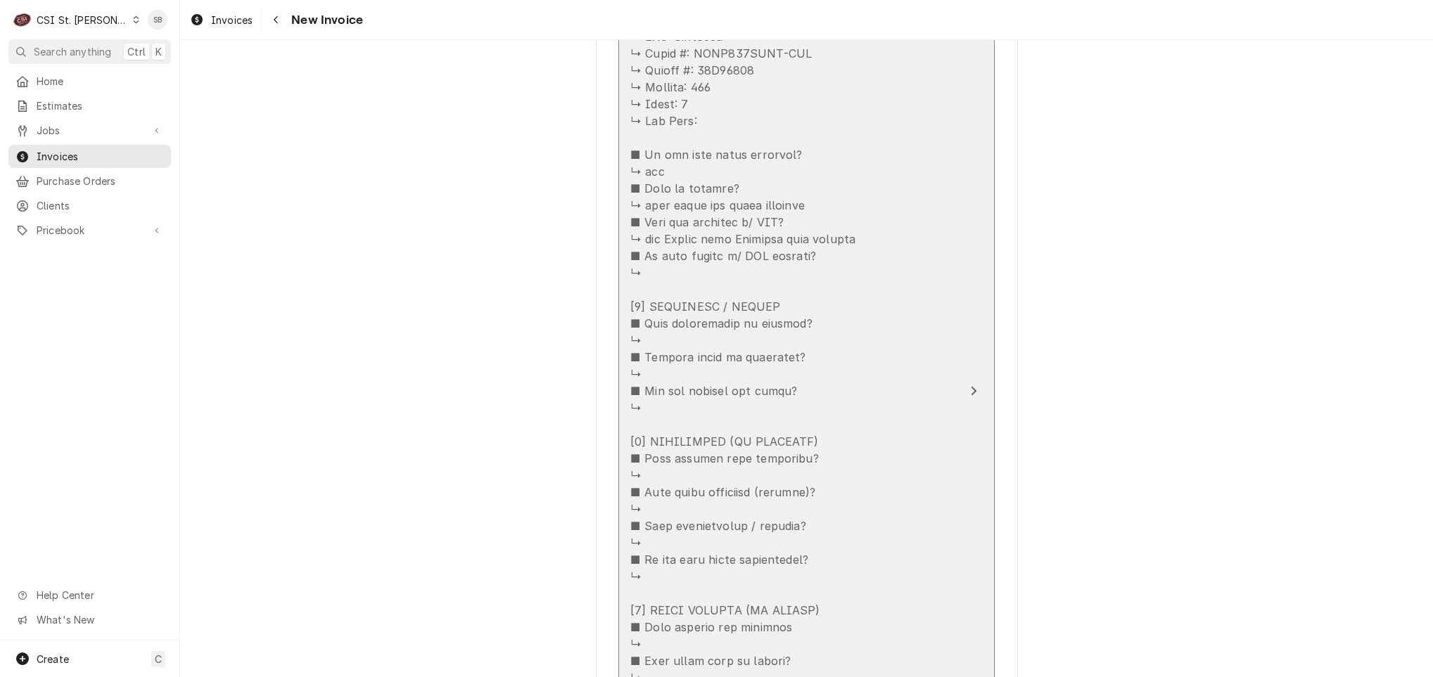
click at [747, 172] on div "Update Line Item" at bounding box center [791, 509] width 323 height 1266
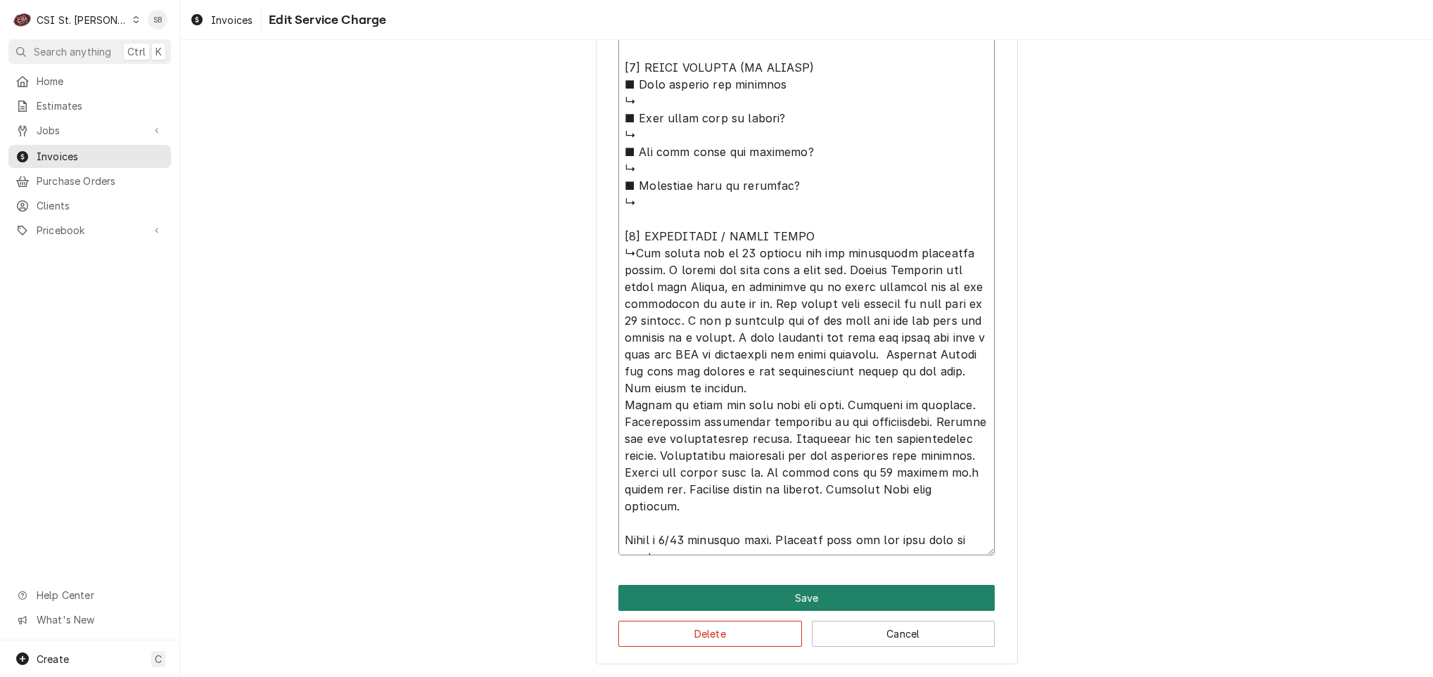
scroll to position [17, 0]
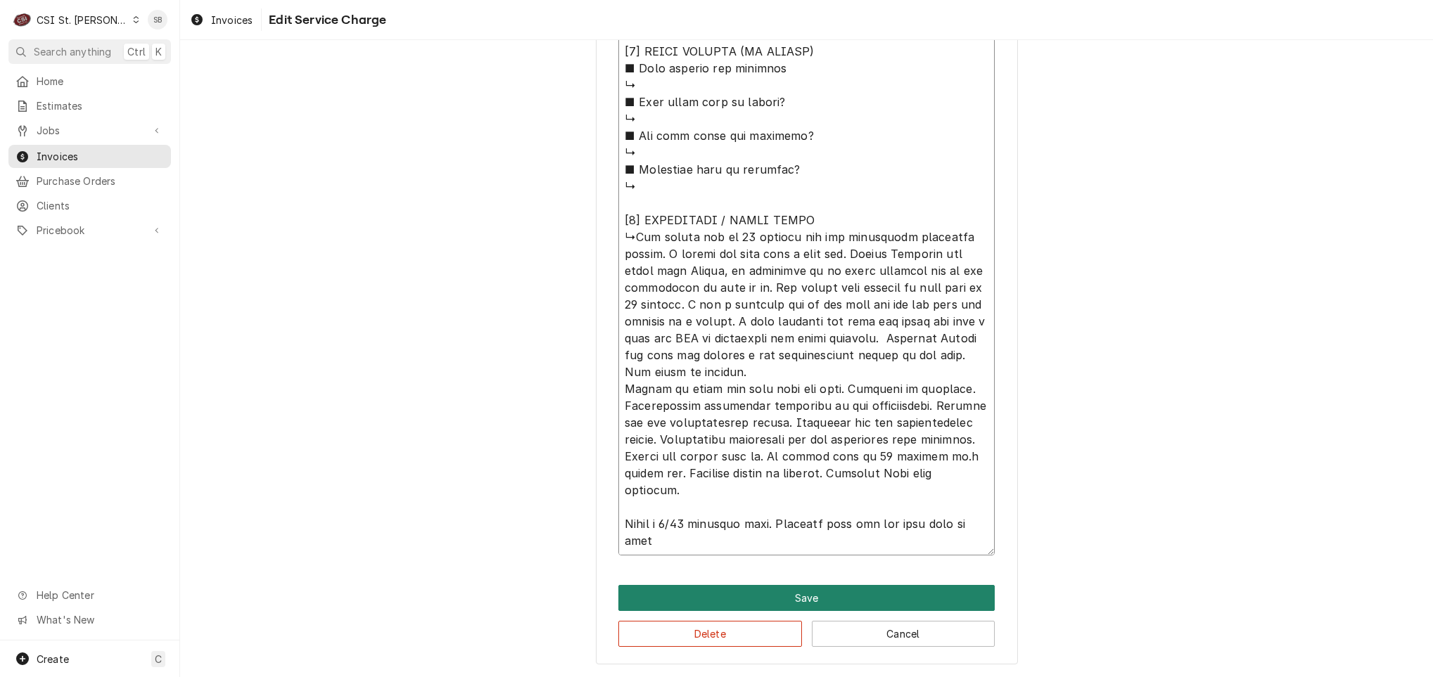
drag, startPoint x: 728, startPoint y: 378, endPoint x: 775, endPoint y: 589, distance: 216.2
type textarea "x"
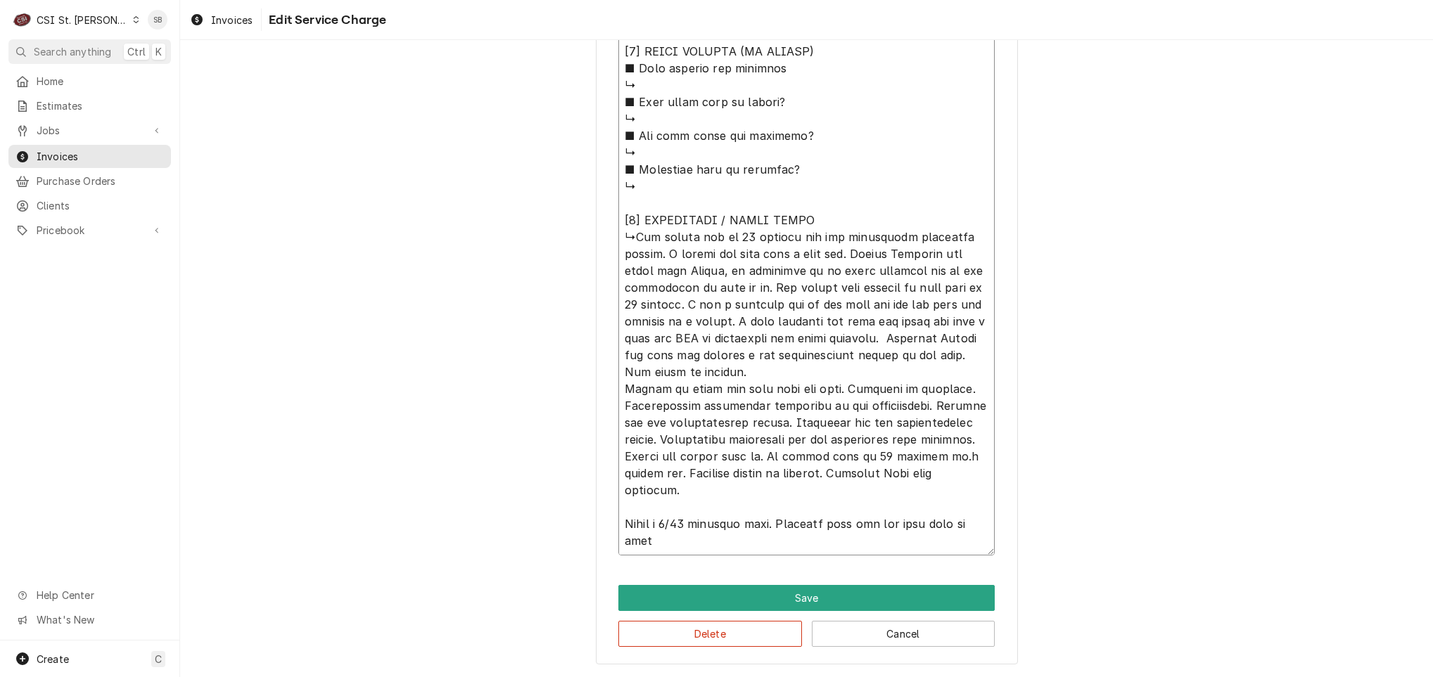
type textarea "⚠️ LORE IPSUMDOLORSI ⚠️ ✪ Ametcons adi elitsedd eiusmodt ✪ Incidid utlabore etd…"
type textarea "x"
type textarea "⚠️ LORE IPSUMDOLORSI ⚠️ ✪ Ametcons adi elitsedd eiusmodt ✪ Incidid utlabore etd…"
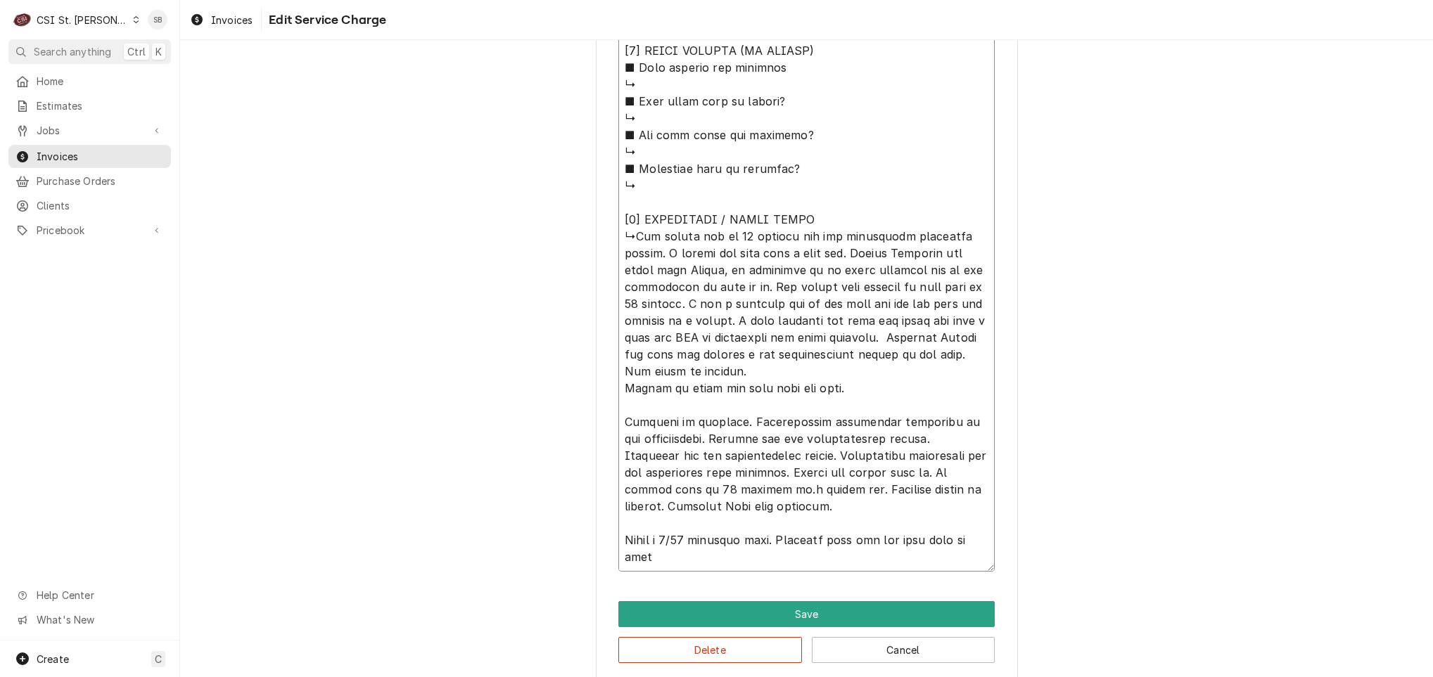
drag, startPoint x: 825, startPoint y: 385, endPoint x: 580, endPoint y: 387, distance: 244.8
type textarea "x"
type textarea "⚠️ LORE IPSUMDOLORSI ⚠️ ✪ Ametcons adi elitsedd eiusmodt ✪ Incidid utlabore etd…"
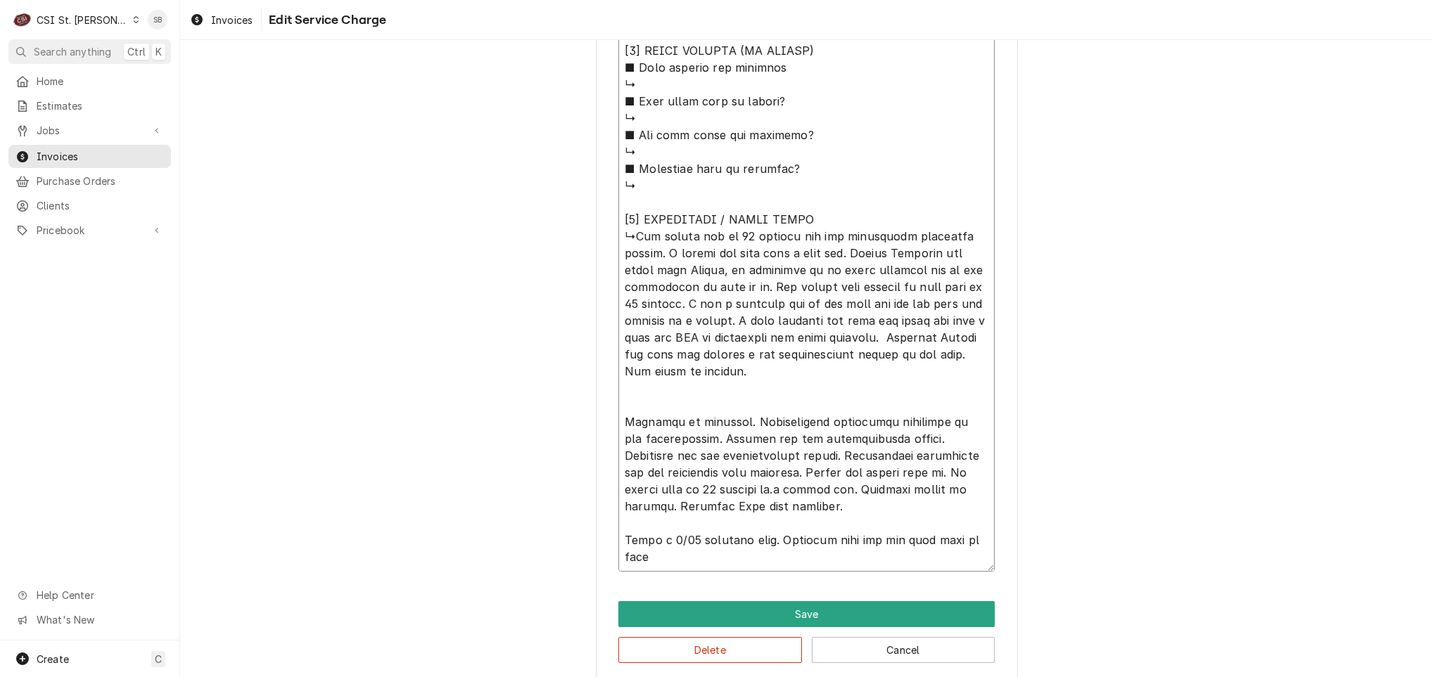
type textarea "x"
type textarea "⚠️ 𝗙𝗢𝗥𝗠 𝗜𝗡𝗦𝗧𝗥𝗨𝗖𝗧𝗜𝗢𝗡𝗦 ⚠️ ✪ 𝗖𝗼𝗺𝗽𝗹𝗲𝘁𝗲 𝗮𝗹𝗹 𝗿𝗲𝗹𝗲𝘃𝗮𝗻𝘁 𝘀𝗲𝗰𝘁𝗶𝗼𝗻𝘀 ✪ 𝗣𝗿𝗼𝘃𝗶𝗱𝗲 𝗱𝗲𝘁𝗮𝗶𝗹𝗲𝗱 𝗮𝗻𝘀…"
type textarea "x"
type textarea "⚠️ 𝗙𝗢𝗥𝗠 𝗜𝗡𝗦𝗧𝗥𝗨𝗖𝗧𝗜𝗢𝗡𝗦 ⚠️ ✪ 𝗖𝗼𝗺𝗽𝗹𝗲𝘁𝗲 𝗮𝗹𝗹 𝗿𝗲𝗹𝗲𝘃𝗮𝗻𝘁 𝘀𝗲𝗰𝘁𝗶𝗼𝗻𝘀 ✪ 𝗣𝗿𝗼𝘃𝗶𝗱𝗲 𝗱𝗲𝘁𝗮𝗶𝗹𝗲𝗱 𝗮𝗻𝘀…"
type textarea "x"
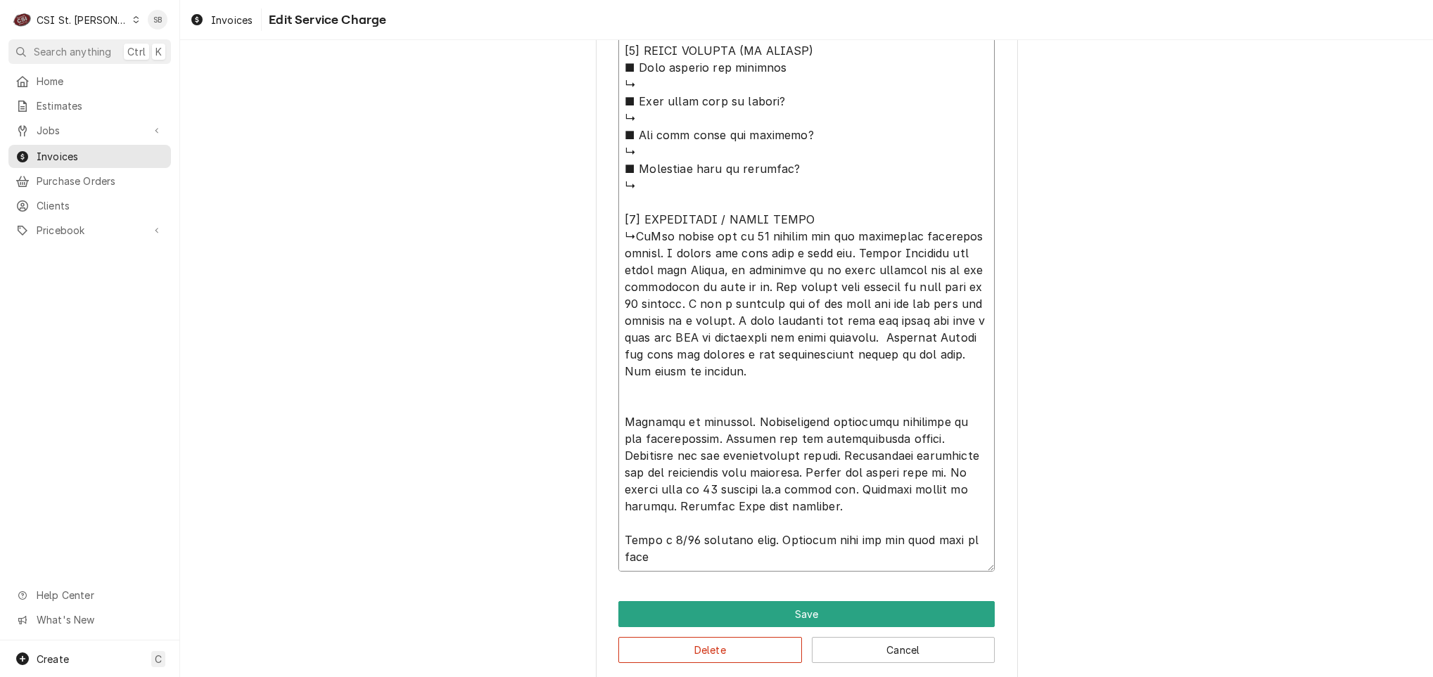
type textarea "⚠️ 𝗙𝗢𝗥𝗠 𝗜𝗡𝗦𝗧𝗥𝗨𝗖𝗧𝗜𝗢𝗡𝗦 ⚠️ ✪ 𝗖𝗼𝗺𝗽𝗹𝗲𝘁𝗲 𝗮𝗹𝗹 𝗿𝗲𝗹𝗲𝘃𝗮𝗻𝘁 𝘀𝗲𝗰𝘁𝗶𝗼𝗻𝘀 ✪ 𝗣𝗿𝗼𝘃𝗶𝗱𝗲 𝗱𝗲𝘁𝗮𝗶𝗹𝗲𝗱 𝗮𝗻𝘀…"
type textarea "x"
type textarea "⚠️ 𝗙𝗢𝗥𝗠 𝗜𝗡𝗦𝗧𝗥𝗨𝗖𝗧𝗜𝗢𝗡𝗦 ⚠️ ✪ 𝗖𝗼𝗺𝗽𝗹𝗲𝘁𝗲 𝗮𝗹𝗹 𝗿𝗲𝗹𝗲𝘃𝗮𝗻𝘁 𝘀𝗲𝗰𝘁𝗶𝗼𝗻𝘀 ✪ 𝗣𝗿𝗼𝘃𝗶𝗱𝗲 𝗱𝗲𝘁𝗮𝗶𝗹𝗲𝗱 𝗮𝗻𝘀…"
type textarea "x"
type textarea "⚠️ 𝗙𝗢𝗥𝗠 𝗜𝗡𝗦𝗧𝗥𝗨𝗖𝗧𝗜𝗢𝗡𝗦 ⚠️ ✪ 𝗖𝗼𝗺𝗽𝗹𝗲𝘁𝗲 𝗮𝗹𝗹 𝗿𝗲𝗹𝗲𝘃𝗮𝗻𝘁 𝘀𝗲𝗰𝘁𝗶𝗼𝗻𝘀 ✪ 𝗣𝗿𝗼𝘃𝗶𝗱𝗲 𝗱𝗲𝘁𝗮𝗶𝗹𝗲𝗱 𝗮𝗻𝘀…"
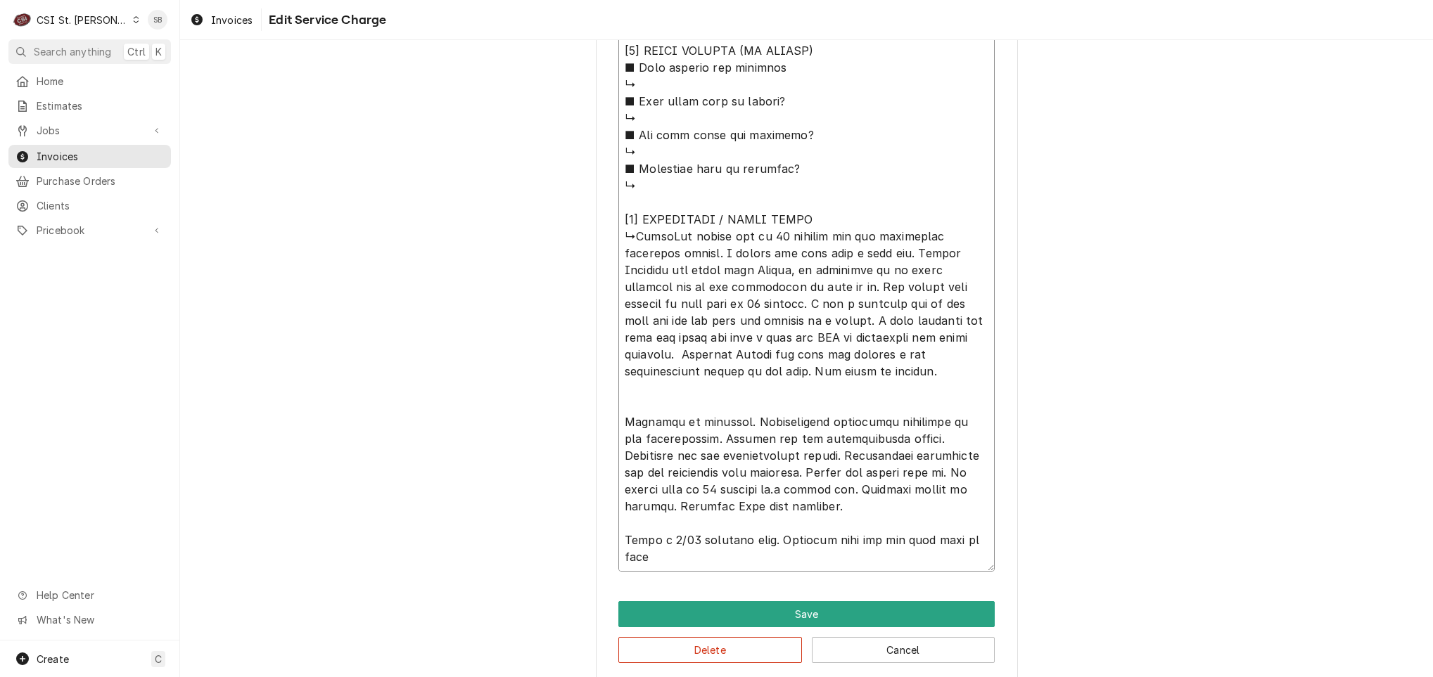
type textarea "x"
type textarea "⚠️ 𝗙𝗢𝗥𝗠 𝗜𝗡𝗦𝗧𝗥𝗨𝗖𝗧𝗜𝗢𝗡𝗦 ⚠️ ✪ 𝗖𝗼𝗺𝗽𝗹𝗲𝘁𝗲 𝗮𝗹𝗹 𝗿𝗲𝗹𝗲𝘃𝗮𝗻𝘁 𝘀𝗲𝗰𝘁𝗶𝗼𝗻𝘀 ✪ 𝗣𝗿𝗼𝘃𝗶𝗱𝗲 𝗱𝗲𝘁𝗮𝗶𝗹𝗲𝗱 𝗮𝗻𝘀…"
type textarea "x"
type textarea "⚠️ 𝗙𝗢𝗥𝗠 𝗜𝗡𝗦𝗧𝗥𝗨𝗖𝗧𝗜𝗢𝗡𝗦 ⚠️ ✪ 𝗖𝗼𝗺𝗽𝗹𝗲𝘁𝗲 𝗮𝗹𝗹 𝗿𝗲𝗹𝗲𝘃𝗮𝗻𝘁 𝘀𝗲𝗰𝘁𝗶𝗼𝗻𝘀 ✪ 𝗣𝗿𝗼𝘃𝗶𝗱𝗲 𝗱𝗲𝘁𝗮𝗶𝗹𝗲𝗱 𝗮𝗻𝘀…"
type textarea "x"
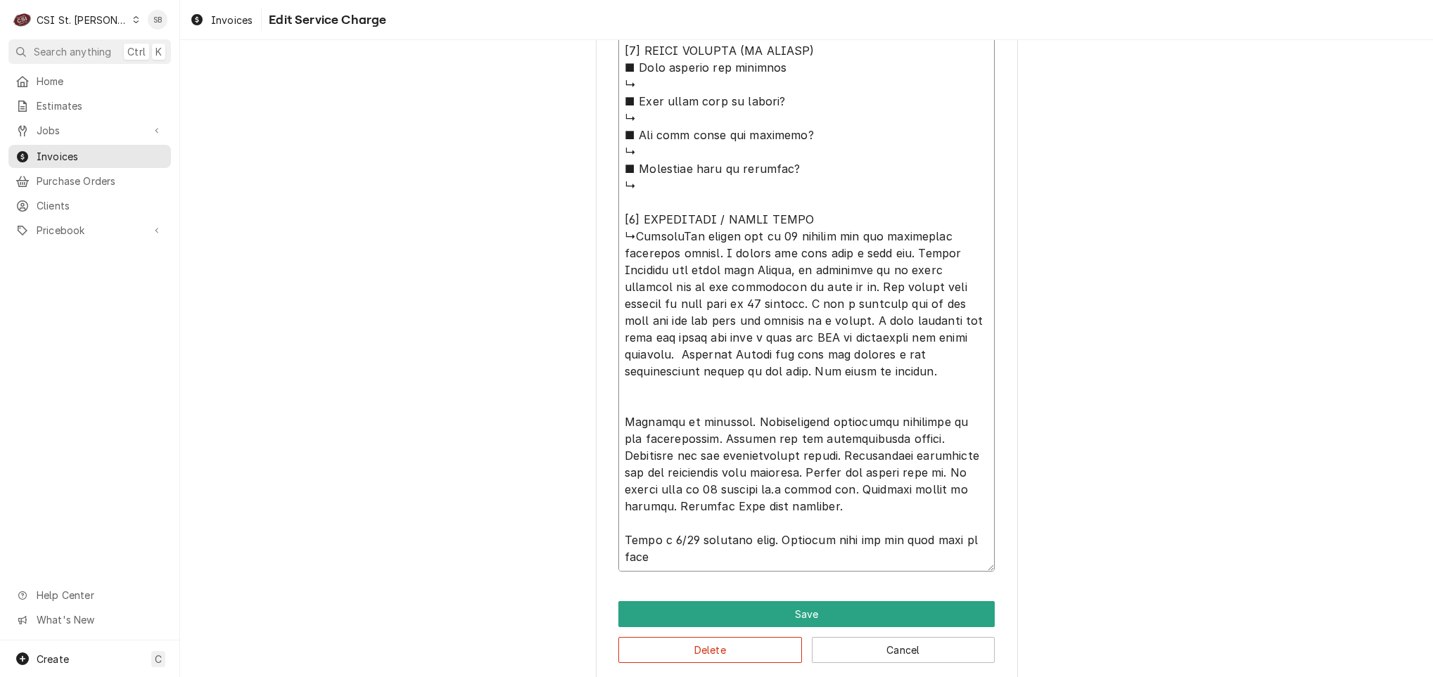
type textarea "⚠️ 𝗙𝗢𝗥𝗠 𝗜𝗡𝗦𝗧𝗥𝗨𝗖𝗧𝗜𝗢𝗡𝗦 ⚠️ ✪ 𝗖𝗼𝗺𝗽𝗹𝗲𝘁𝗲 𝗮𝗹𝗹 𝗿𝗲𝗹𝗲𝘃𝗮𝗻𝘁 𝘀𝗲𝗰𝘁𝗶𝗼𝗻𝘀 ✪ 𝗣𝗿𝗼𝘃𝗶𝗱𝗲 𝗱𝗲𝘁𝗮𝗶𝗹𝗲𝗱 𝗮𝗻𝘀…"
type textarea "x"
type textarea "⚠️ 𝗙𝗢𝗥𝗠 𝗜𝗡𝗦𝗧𝗥𝗨𝗖𝗧𝗜𝗢𝗡𝗦 ⚠️ ✪ 𝗖𝗼𝗺𝗽𝗹𝗲𝘁𝗲 𝗮𝗹𝗹 𝗿𝗲𝗹𝗲𝘃𝗮𝗻𝘁 𝘀𝗲𝗰𝘁𝗶𝗼𝗻𝘀 ✪ 𝗣𝗿𝗼𝘃𝗶𝗱𝗲 𝗱𝗲𝘁𝗮𝗶𝗹𝗲𝗱 𝗮𝗻𝘀…"
type textarea "x"
type textarea "⚠️ 𝗙𝗢𝗥𝗠 𝗜𝗡𝗦𝗧𝗥𝗨𝗖𝗧𝗜𝗢𝗡𝗦 ⚠️ ✪ 𝗖𝗼𝗺𝗽𝗹𝗲𝘁𝗲 𝗮𝗹𝗹 𝗿𝗲𝗹𝗲𝘃𝗮𝗻𝘁 𝘀𝗲𝗰𝘁𝗶𝗼𝗻𝘀 ✪ 𝗣𝗿𝗼𝘃𝗶𝗱𝗲 𝗱𝗲𝘁𝗮𝗶𝗹𝗲𝗱 𝗮𝗻𝘀…"
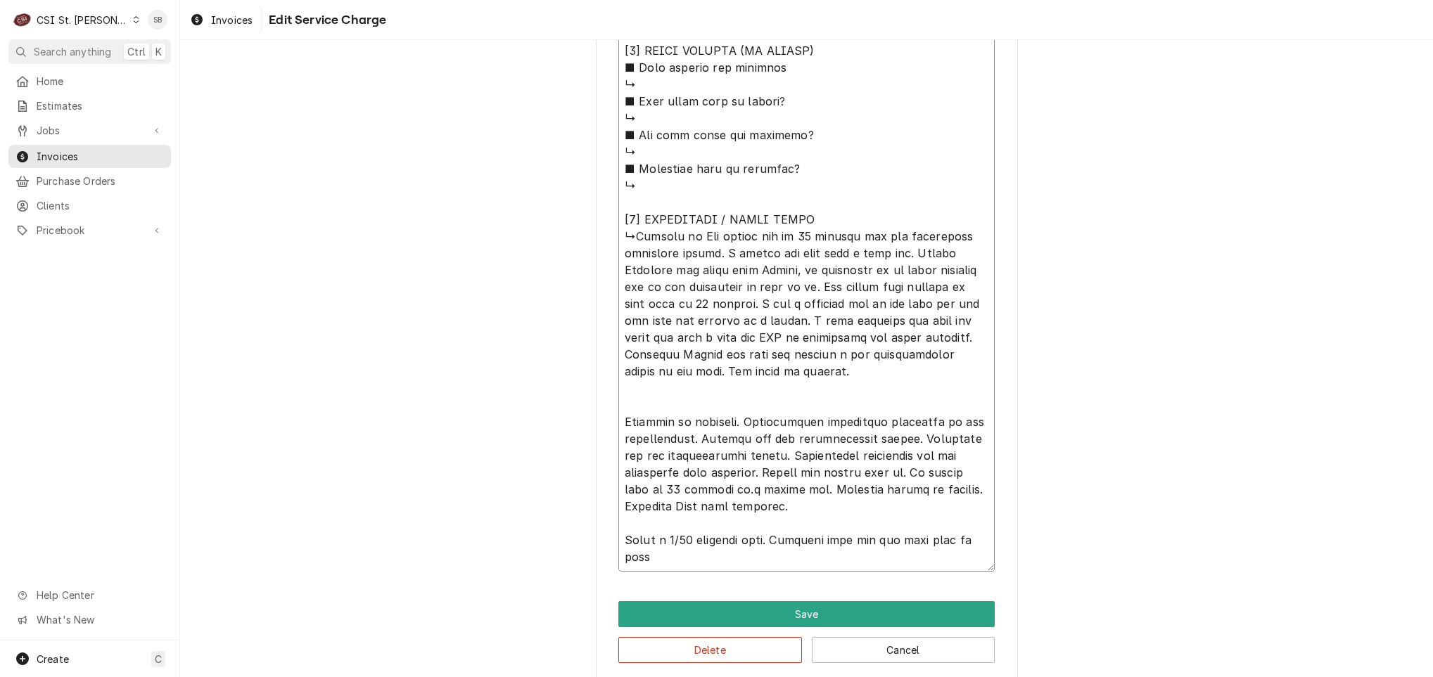
type textarea "x"
type textarea "⚠️ 𝗙𝗢𝗥𝗠 𝗜𝗡𝗦𝗧𝗥𝗨𝗖𝗧𝗜𝗢𝗡𝗦 ⚠️ ✪ 𝗖𝗼𝗺𝗽𝗹𝗲𝘁𝗲 𝗮𝗹𝗹 𝗿𝗲𝗹𝗲𝘃𝗮𝗻𝘁 𝘀𝗲𝗰𝘁𝗶𝗼𝗻𝘀 ✪ 𝗣𝗿𝗼𝘃𝗶𝗱𝗲 𝗱𝗲𝘁𝗮𝗶𝗹𝗲𝗱 𝗮𝗻𝘀…"
type textarea "x"
type textarea "⚠️ 𝗙𝗢𝗥𝗠 𝗜𝗡𝗦𝗧𝗥𝗨𝗖𝗧𝗜𝗢𝗡𝗦 ⚠️ ✪ 𝗖𝗼𝗺𝗽𝗹𝗲𝘁𝗲 𝗮𝗹𝗹 𝗿𝗲𝗹𝗲𝘃𝗮𝗻𝘁 𝘀𝗲𝗰𝘁𝗶𝗼𝗻𝘀 ✪ 𝗣𝗿𝗼𝘃𝗶𝗱𝗲 𝗱𝗲𝘁𝗮𝗶𝗹𝗲𝗱 𝗮𝗻𝘀…"
type textarea "x"
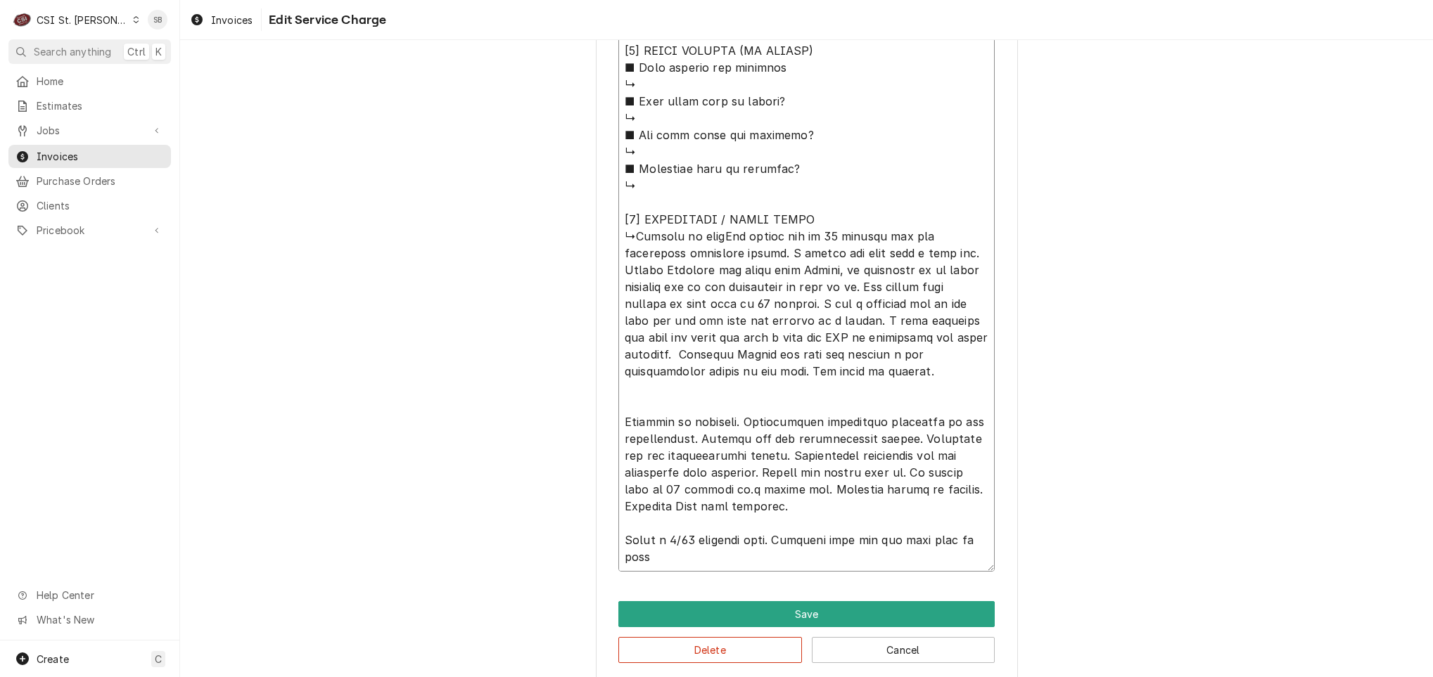
type textarea "⚠️ 𝗙𝗢𝗥𝗠 𝗜𝗡𝗦𝗧𝗥𝗨𝗖𝗧𝗜𝗢𝗡𝗦 ⚠️ ✪ 𝗖𝗼𝗺𝗽𝗹𝗲𝘁𝗲 𝗮𝗹𝗹 𝗿𝗲𝗹𝗲𝘃𝗮𝗻𝘁 𝘀𝗲𝗰𝘁𝗶𝗼𝗻𝘀 ✪ 𝗣𝗿𝗼𝘃𝗶𝗱𝗲 𝗱𝗲𝘁𝗮𝗶𝗹𝗲𝗱 𝗮𝗻𝘀…"
type textarea "x"
type textarea "⚠️ 𝗙𝗢𝗥𝗠 𝗜𝗡𝗦𝗧𝗥𝗨𝗖𝗧𝗜𝗢𝗡𝗦 ⚠️ ✪ 𝗖𝗼𝗺𝗽𝗹𝗲𝘁𝗲 𝗮𝗹𝗹 𝗿𝗲𝗹𝗲𝘃𝗮𝗻𝘁 𝘀𝗲𝗰𝘁𝗶𝗼𝗻𝘀 ✪ 𝗣𝗿𝗼𝘃𝗶𝗱𝗲 𝗱𝗲𝘁𝗮𝗶𝗹𝗲𝗱 𝗮𝗻𝘀…"
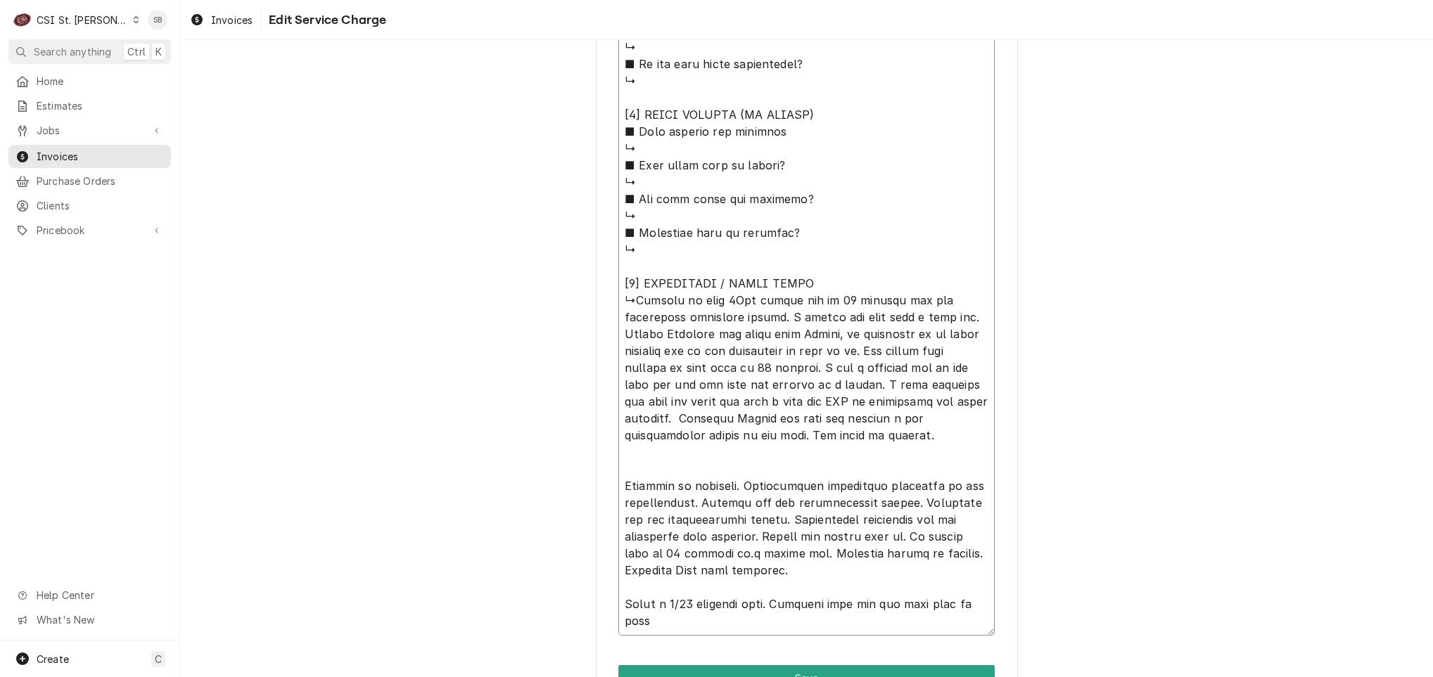
type textarea "x"
type textarea "⚠️ 𝗙𝗢𝗥𝗠 𝗜𝗡𝗦𝗧𝗥𝗨𝗖𝗧𝗜𝗢𝗡𝗦 ⚠️ ✪ 𝗖𝗼𝗺𝗽𝗹𝗲𝘁𝗲 𝗮𝗹𝗹 𝗿𝗲𝗹𝗲𝘃𝗮𝗻𝘁 𝘀𝗲𝗰𝘁𝗶𝗼𝗻𝘀 ✪ 𝗣𝗿𝗼𝘃𝗶𝗱𝗲 𝗱𝗲𝘁𝗮𝗶𝗹𝗲𝗱 𝗮𝗻𝘀…"
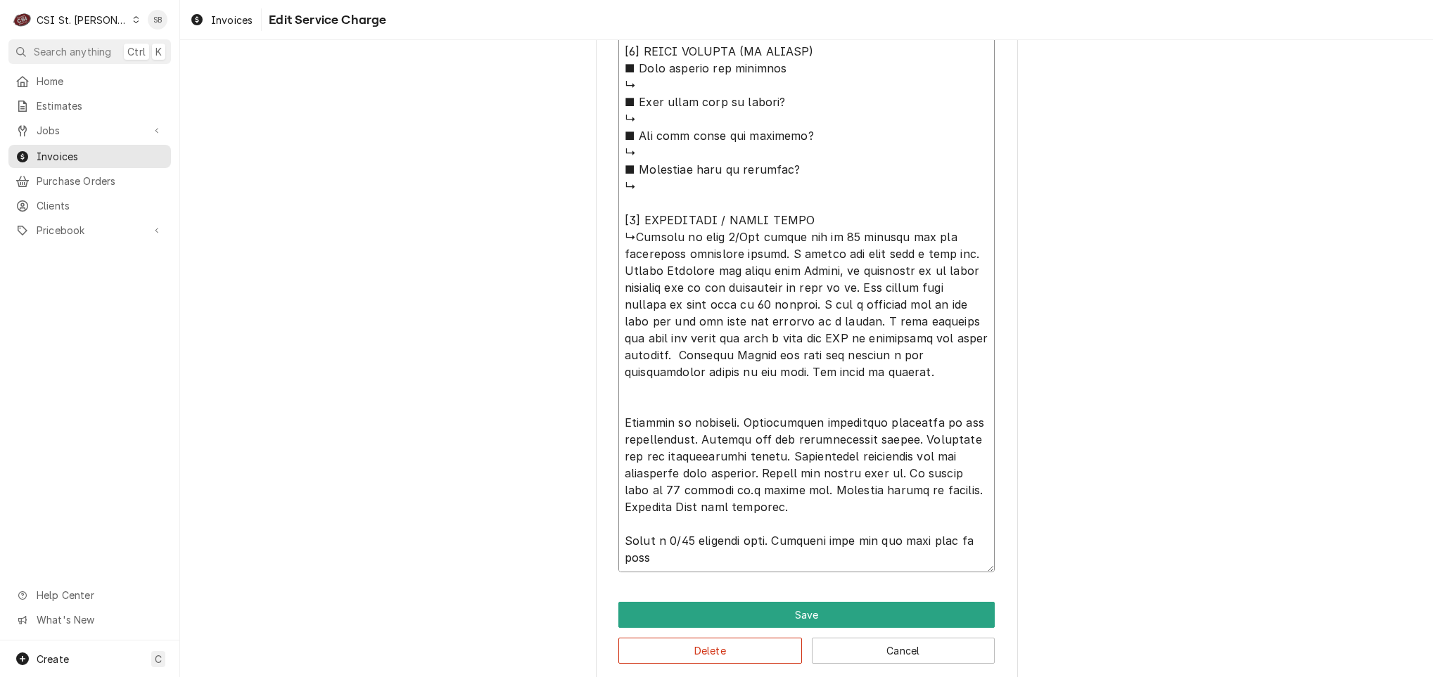
type textarea "x"
type textarea "⚠️ 𝗙𝗢𝗥𝗠 𝗜𝗡𝗦𝗧𝗥𝗨𝗖𝗧𝗜𝗢𝗡𝗦 ⚠️ ✪ 𝗖𝗼𝗺𝗽𝗹𝗲𝘁𝗲 𝗮𝗹𝗹 𝗿𝗲𝗹𝗲𝘃𝗮𝗻𝘁 𝘀𝗲𝗰𝘁𝗶𝗼𝗻𝘀 ✪ 𝗣𝗿𝗼𝘃𝗶𝗱𝗲 𝗱𝗲𝘁𝗮𝗶𝗹𝗲𝗱 𝗮𝗻𝘀…"
type textarea "x"
type textarea "⚠️ 𝗙𝗢𝗥𝗠 𝗜𝗡𝗦𝗧𝗥𝗨𝗖𝗧𝗜𝗢𝗡𝗦 ⚠️ ✪ 𝗖𝗼𝗺𝗽𝗹𝗲𝘁𝗲 𝗮𝗹𝗹 𝗿𝗲𝗹𝗲𝘃𝗮𝗻𝘁 𝘀𝗲𝗰𝘁𝗶𝗼𝗻𝘀 ✪ 𝗣𝗿𝗼𝘃𝗶𝗱𝗲 𝗱𝗲𝘁𝗮𝗶𝗹𝗲𝗱 𝗮𝗻𝘀…"
type textarea "x"
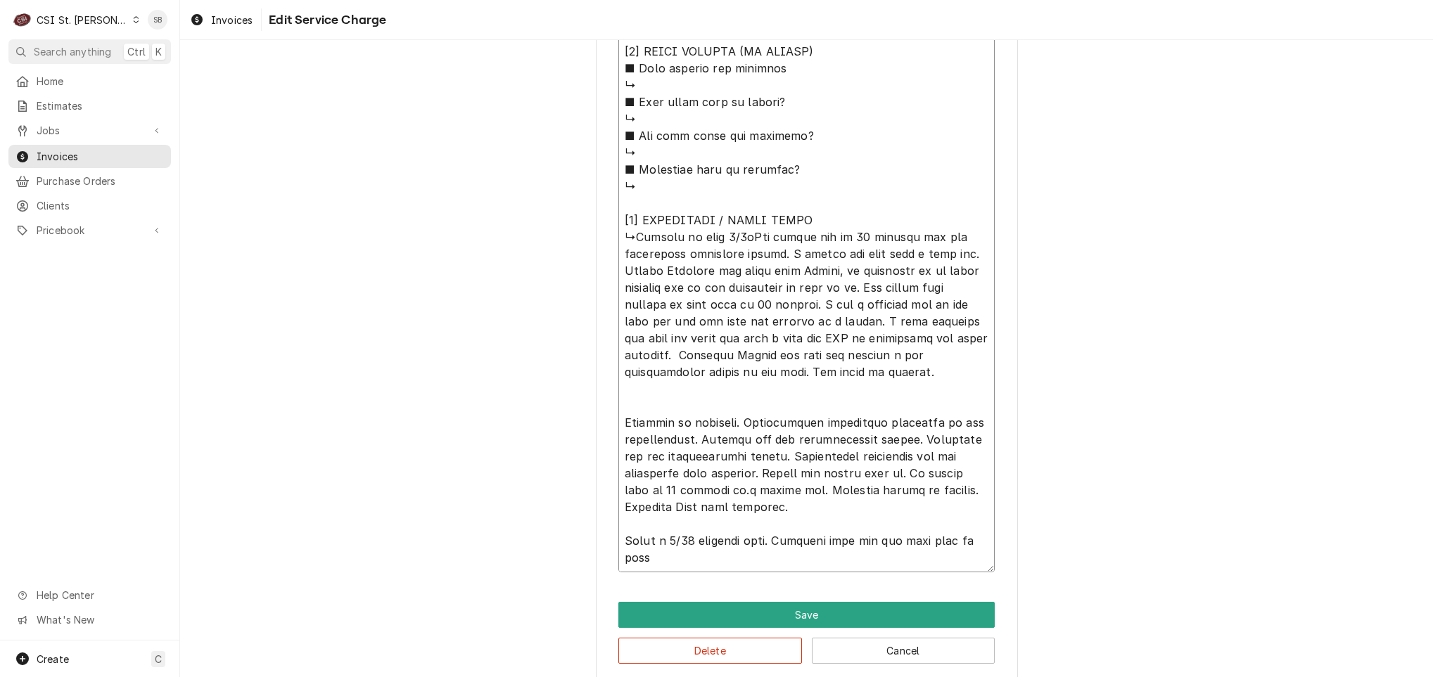
type textarea "⚠️ 𝗙𝗢𝗥𝗠 𝗜𝗡𝗦𝗧𝗥𝗨𝗖𝗧𝗜𝗢𝗡𝗦 ⚠️ ✪ 𝗖𝗼𝗺𝗽𝗹𝗲𝘁𝗲 𝗮𝗹𝗹 𝗿𝗲𝗹𝗲𝘃𝗮𝗻𝘁 𝘀𝗲𝗰𝘁𝗶𝗼𝗻𝘀 ✪ 𝗣𝗿𝗼𝘃𝗶𝗱𝗲 𝗱𝗲𝘁𝗮𝗶𝗹𝗲𝗱 𝗮𝗻𝘀…"
type textarea "x"
type textarea "⚠️ 𝗙𝗢𝗥𝗠 𝗜𝗡𝗦𝗧𝗥𝗨𝗖𝗧𝗜𝗢𝗡𝗦 ⚠️ ✪ 𝗖𝗼𝗺𝗽𝗹𝗲𝘁𝗲 𝗮𝗹𝗹 𝗿𝗲𝗹𝗲𝘃𝗮𝗻𝘁 𝘀𝗲𝗰𝘁𝗶𝗼𝗻𝘀 ✪ 𝗣𝗿𝗼𝘃𝗶𝗱𝗲 𝗱𝗲𝘁𝗮𝗶𝗹𝗲𝗱 𝗮𝗻𝘀…"
type textarea "x"
type textarea "⚠️ 𝗙𝗢𝗥𝗠 𝗜𝗡𝗦𝗧𝗥𝗨𝗖𝗧𝗜𝗢𝗡𝗦 ⚠️ ✪ 𝗖𝗼𝗺𝗽𝗹𝗲𝘁𝗲 𝗮𝗹𝗹 𝗿𝗲𝗹𝗲𝘃𝗮𝗻𝘁 𝘀𝗲𝗰𝘁𝗶𝗼𝗻𝘀 ✪ 𝗣𝗿𝗼𝘃𝗶𝗱𝗲 𝗱𝗲𝘁𝗮𝗶𝗹𝗲𝗱 𝗮𝗻𝘀…"
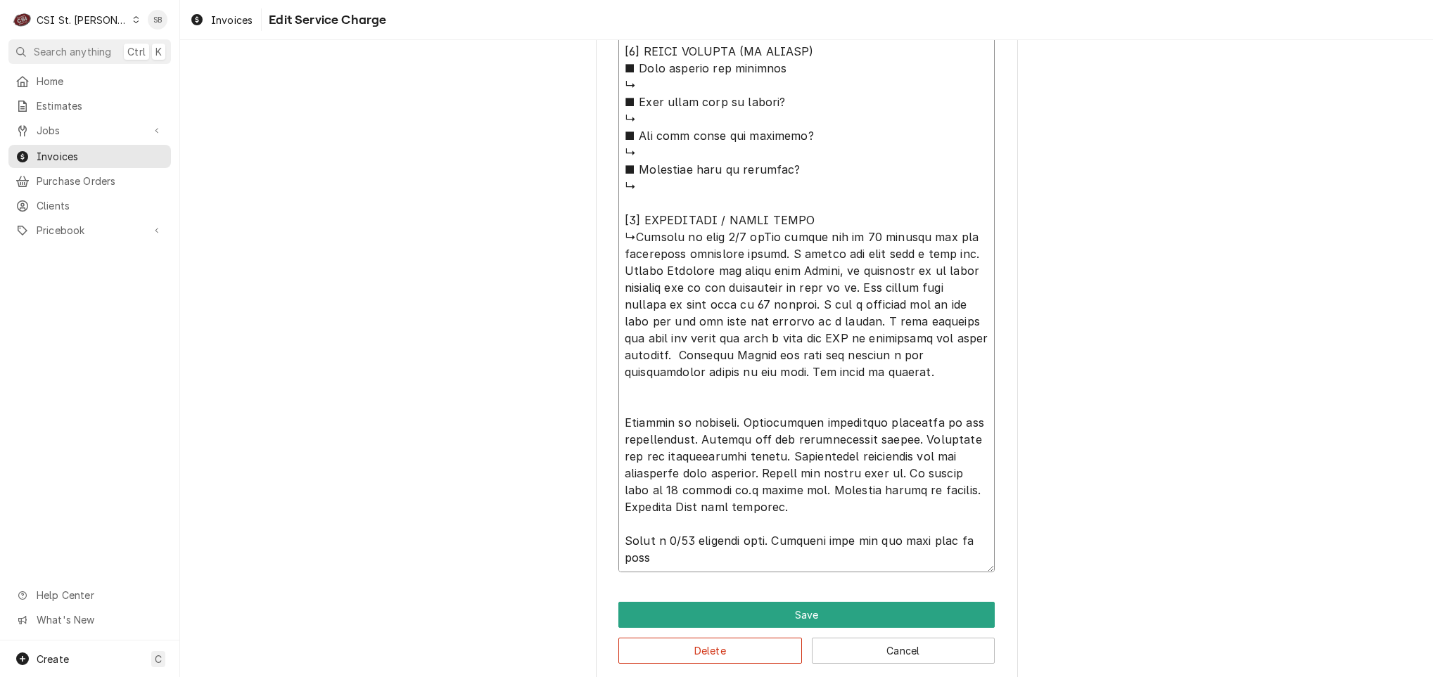
type textarea "x"
type textarea "⚠️ 𝗙𝗢𝗥𝗠 𝗜𝗡𝗦𝗧𝗥𝗨𝗖𝗧𝗜𝗢𝗡𝗦 ⚠️ ✪ 𝗖𝗼𝗺𝗽𝗹𝗲𝘁𝗲 𝗮𝗹𝗹 𝗿𝗲𝗹𝗲𝘃𝗮𝗻𝘁 𝘀𝗲𝗰𝘁𝗶𝗼𝗻𝘀 ✪ 𝗣𝗿𝗼𝘃𝗶𝗱𝗲 𝗱𝗲𝘁𝗮𝗶𝗹𝗲𝗱 𝗮𝗻𝘀…"
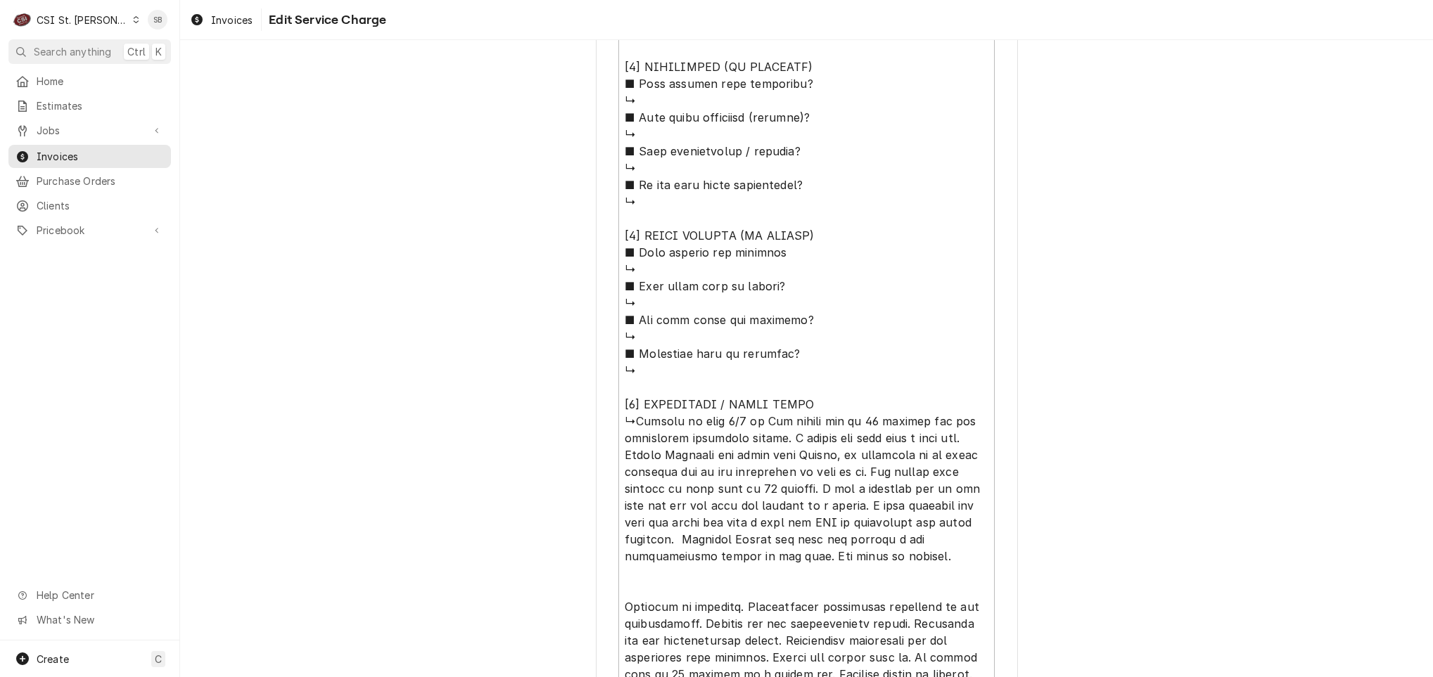
scroll to position [1185, 0]
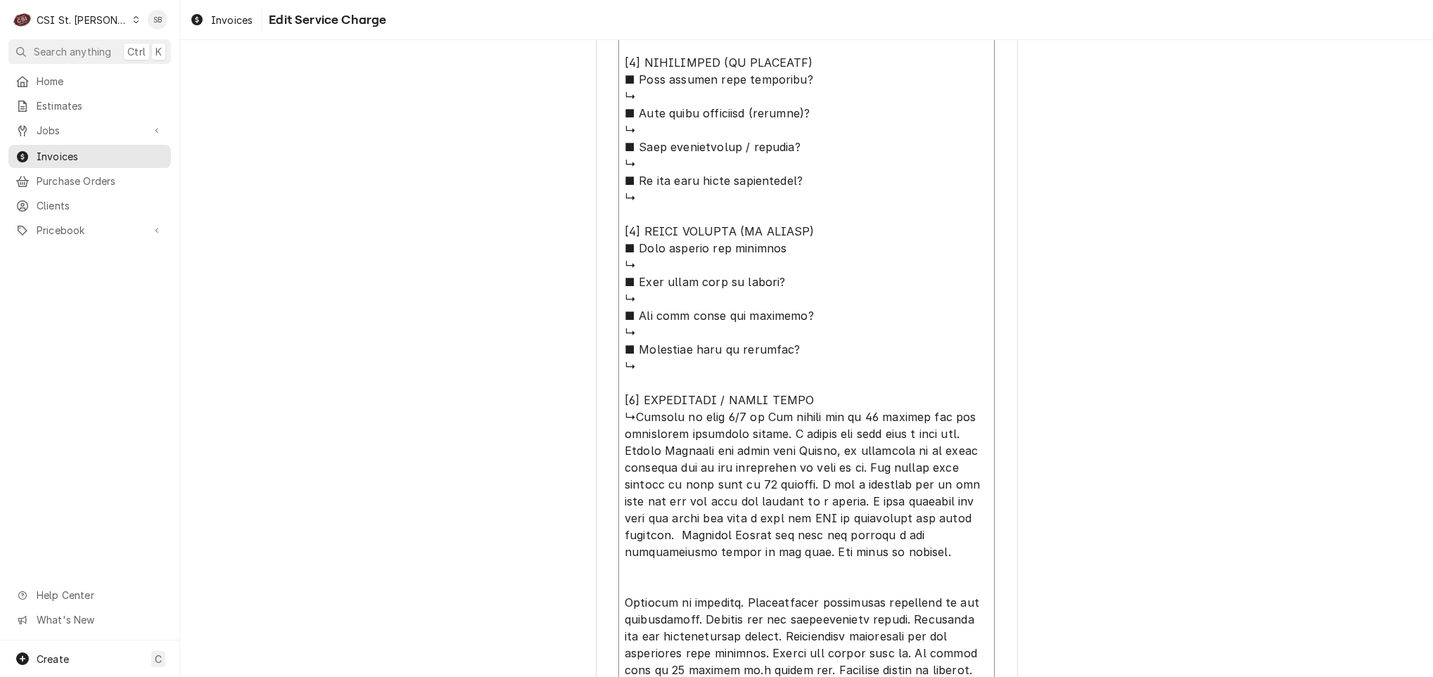
click at [743, 414] on textarea "Service Summary ( optional )" at bounding box center [806, 114] width 376 height 1246
type textarea "x"
type textarea "⚠️ 𝗙𝗢𝗥𝗠 𝗜𝗡𝗦𝗧𝗥𝗨𝗖𝗧𝗜𝗢𝗡𝗦 ⚠️ ✪ 𝗖𝗼𝗺𝗽𝗹𝗲𝘁𝗲 𝗮𝗹𝗹 𝗿𝗲𝗹𝗲𝘃𝗮𝗻𝘁 𝘀𝗲𝗰𝘁𝗶𝗼𝗻𝘀 ✪ 𝗣𝗿𝗼𝘃𝗶𝗱𝗲 𝗱𝗲𝘁𝗮𝗶𝗹𝗲𝗱 𝗮𝗻𝘀…"
type textarea "x"
type textarea "⚠️ 𝗙𝗢𝗥𝗠 𝗜𝗡𝗦𝗧𝗥𝗨𝗖𝗧𝗜𝗢𝗡𝗦 ⚠️ ✪ 𝗖𝗼𝗺𝗽𝗹𝗲𝘁𝗲 𝗮𝗹𝗹 𝗿𝗲𝗹𝗲𝘃𝗮𝗻𝘁 𝘀𝗲𝗰𝘁𝗶𝗼𝗻𝘀 ✪ 𝗣𝗿𝗼𝘃𝗶𝗱𝗲 𝗱𝗲𝘁𝗮𝗶𝗹𝗲𝗱 𝗮𝗻𝘀…"
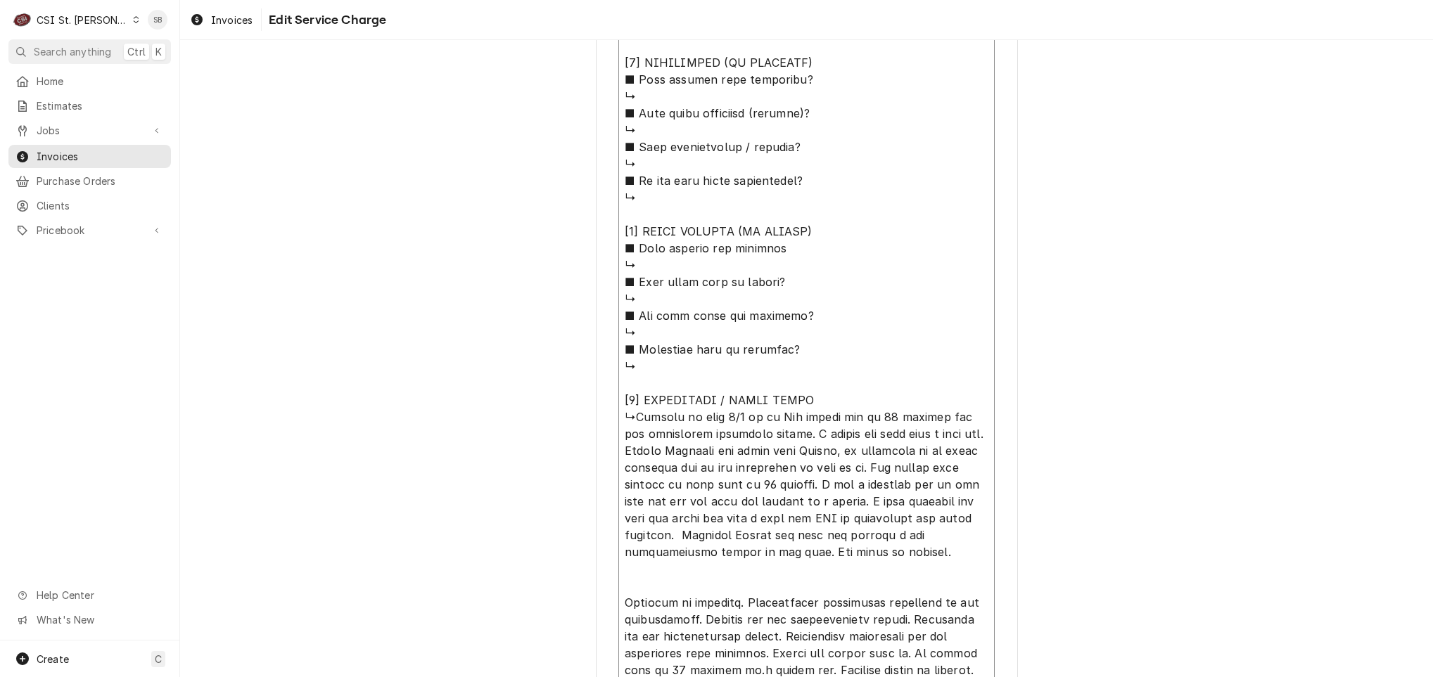
type textarea "x"
type textarea "⚠️ 𝗙𝗢𝗥𝗠 𝗜𝗡𝗦𝗧𝗥𝗨𝗖𝗧𝗜𝗢𝗡𝗦 ⚠️ ✪ 𝗖𝗼𝗺𝗽𝗹𝗲𝘁𝗲 𝗮𝗹𝗹 𝗿𝗲𝗹𝗲𝘃𝗮𝗻𝘁 𝘀𝗲𝗰𝘁𝗶𝗼𝗻𝘀 ✪ 𝗣𝗿𝗼𝘃𝗶𝗱𝗲 𝗱𝗲𝘁𝗮𝗶𝗹𝗲𝗱 𝗮𝗻𝘀…"
type textarea "x"
type textarea "⚠️ 𝗙𝗢𝗥𝗠 𝗜𝗡𝗦𝗧𝗥𝗨𝗖𝗧𝗜𝗢𝗡𝗦 ⚠️ ✪ 𝗖𝗼𝗺𝗽𝗹𝗲𝘁𝗲 𝗮𝗹𝗹 𝗿𝗲𝗹𝗲𝘃𝗮𝗻𝘁 𝘀𝗲𝗰𝘁𝗶𝗼𝗻𝘀 ✪ 𝗣𝗿𝗼𝘃𝗶𝗱𝗲 𝗱𝗲𝘁𝗮𝗶𝗹𝗲𝗱 𝗮𝗻𝘀…"
type textarea "x"
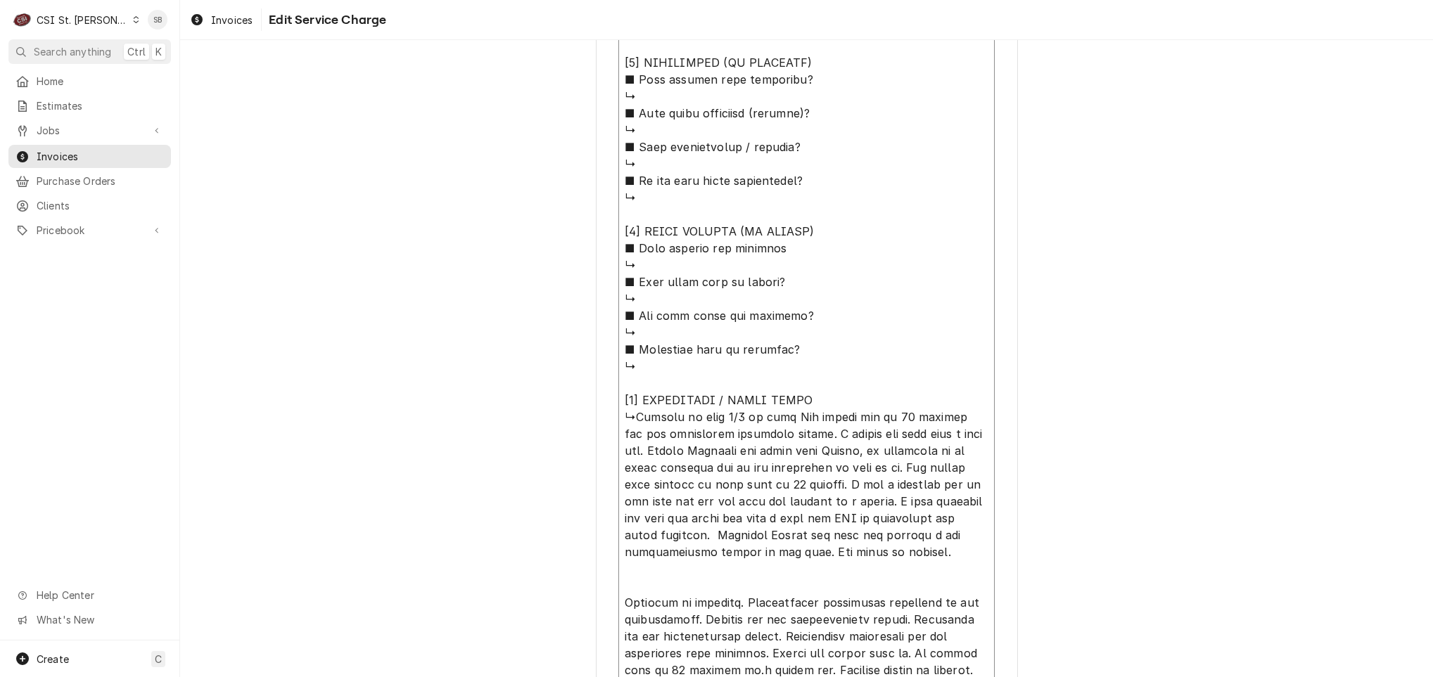
type textarea "⚠️ 𝗙𝗢𝗥𝗠 𝗜𝗡𝗦𝗧𝗥𝗨𝗖𝗧𝗜𝗢𝗡𝗦 ⚠️ ✪ 𝗖𝗼𝗺𝗽𝗹𝗲𝘁𝗲 𝗮𝗹𝗹 𝗿𝗲𝗹𝗲𝘃𝗮𝗻𝘁 𝘀𝗲𝗰𝘁𝗶𝗼𝗻𝘀 ✪ 𝗣𝗿𝗼𝘃𝗶𝗱𝗲 𝗱𝗲𝘁𝗮𝗶𝗹𝗲𝗱 𝗮𝗻𝘀…"
type textarea "x"
type textarea "⚠️ 𝗙𝗢𝗥𝗠 𝗜𝗡𝗦𝗧𝗥𝗨𝗖𝗧𝗜𝗢𝗡𝗦 ⚠️ ✪ 𝗖𝗼𝗺𝗽𝗹𝗲𝘁𝗲 𝗮𝗹𝗹 𝗿𝗲𝗹𝗲𝘃𝗮𝗻𝘁 𝘀𝗲𝗰𝘁𝗶𝗼𝗻𝘀 ✪ 𝗣𝗿𝗼𝘃𝗶𝗱𝗲 𝗱𝗲𝘁𝗮𝗶𝗹𝗲𝗱 𝗮𝗻𝘀…"
type textarea "x"
type textarea "⚠️ 𝗙𝗢𝗥𝗠 𝗜𝗡𝗦𝗧𝗥𝗨𝗖𝗧𝗜𝗢𝗡𝗦 ⚠️ ✪ 𝗖𝗼𝗺𝗽𝗹𝗲𝘁𝗲 𝗮𝗹𝗹 𝗿𝗲𝗹𝗲𝘃𝗮𝗻𝘁 𝘀𝗲𝗰𝘁𝗶𝗼𝗻𝘀 ✪ 𝗣𝗿𝗼𝘃𝗶𝗱𝗲 𝗱𝗲𝘁𝗮𝗶𝗹𝗲𝗱 𝗮𝗻𝘀…"
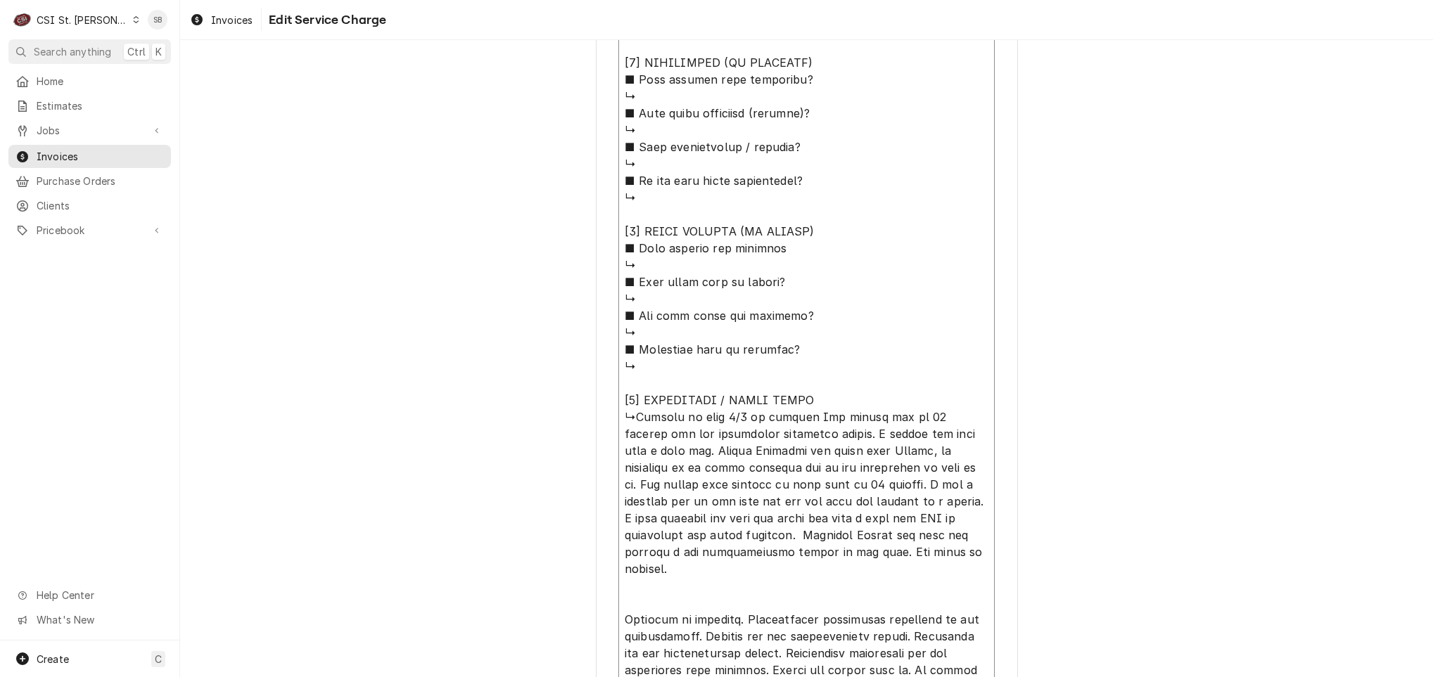
type textarea "x"
type textarea "⚠️ 𝗙𝗢𝗥𝗠 𝗜𝗡𝗦𝗧𝗥𝗨𝗖𝗧𝗜𝗢𝗡𝗦 ⚠️ ✪ 𝗖𝗼𝗺𝗽𝗹𝗲𝘁𝗲 𝗮𝗹𝗹 𝗿𝗲𝗹𝗲𝘃𝗮𝗻𝘁 𝘀𝗲𝗰𝘁𝗶𝗼𝗻𝘀 ✪ 𝗣𝗿𝗼𝘃𝗶𝗱𝗲 𝗱𝗲𝘁𝗮𝗶𝗹𝗲𝗱 𝗮𝗻𝘀…"
type textarea "x"
type textarea "⚠️ 𝗙𝗢𝗥𝗠 𝗜𝗡𝗦𝗧𝗥𝗨𝗖𝗧𝗜𝗢𝗡𝗦 ⚠️ ✪ 𝗖𝗼𝗺𝗽𝗹𝗲𝘁𝗲 𝗮𝗹𝗹 𝗿𝗲𝗹𝗲𝘃𝗮𝗻𝘁 𝘀𝗲𝗰𝘁𝗶𝗼𝗻𝘀 ✪ 𝗣𝗿𝗼𝘃𝗶𝗱𝗲 𝗱𝗲𝘁𝗮𝗶𝗹𝗲𝗱 𝗮𝗻𝘀…"
type textarea "x"
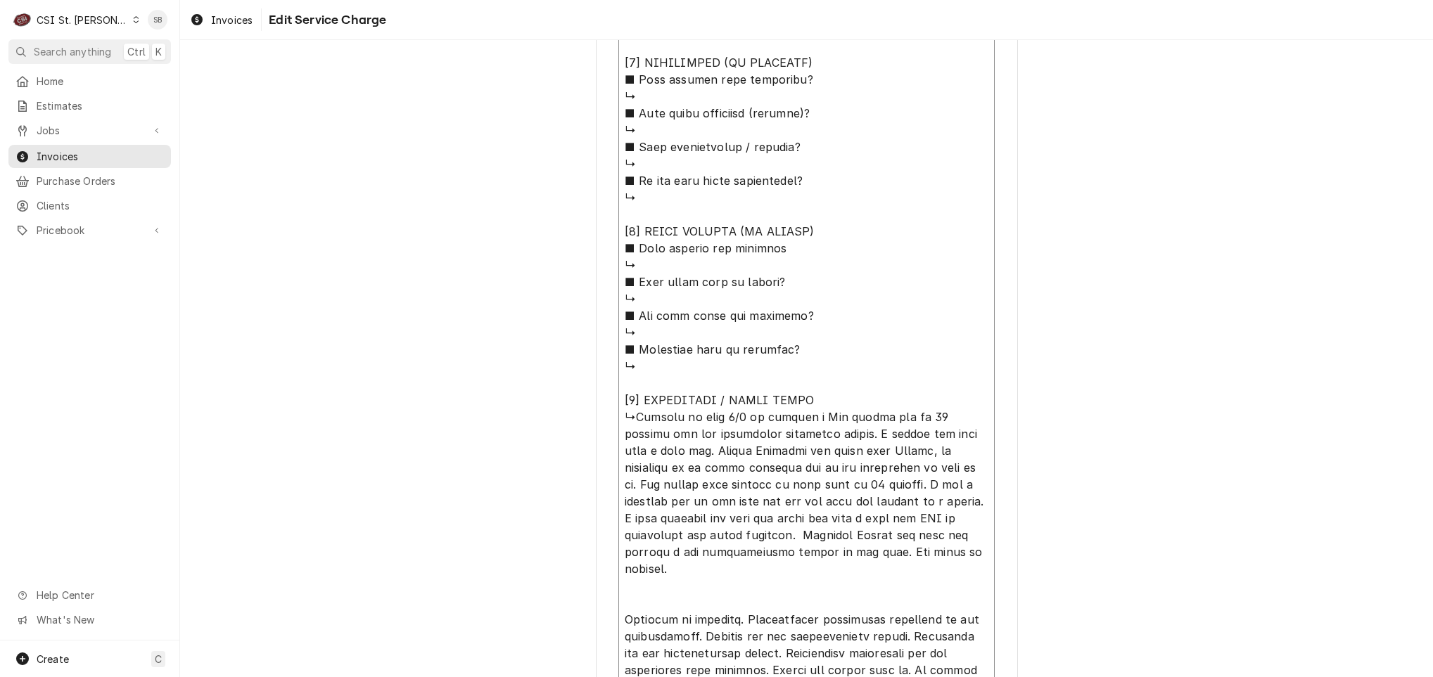
type textarea "⚠️ 𝗙𝗢𝗥𝗠 𝗜𝗡𝗦𝗧𝗥𝗨𝗖𝗧𝗜𝗢𝗡𝗦 ⚠️ ✪ 𝗖𝗼𝗺𝗽𝗹𝗲𝘁𝗲 𝗮𝗹𝗹 𝗿𝗲𝗹𝗲𝘃𝗮𝗻𝘁 𝘀𝗲𝗰𝘁𝗶𝗼𝗻𝘀 ✪ 𝗣𝗿𝗼𝘃𝗶𝗱𝗲 𝗱𝗲𝘁𝗮𝗶𝗹𝗲𝗱 𝗮𝗻𝘀…"
type textarea "x"
type textarea "⚠️ 𝗙𝗢𝗥𝗠 𝗜𝗡𝗦𝗧𝗥𝗨𝗖𝗧𝗜𝗢𝗡𝗦 ⚠️ ✪ 𝗖𝗼𝗺𝗽𝗹𝗲𝘁𝗲 𝗮𝗹𝗹 𝗿𝗲𝗹𝗲𝘃𝗮𝗻𝘁 𝘀𝗲𝗰𝘁𝗶𝗼𝗻𝘀 ✪ 𝗣𝗿𝗼𝘃𝗶𝗱𝗲 𝗱𝗲𝘁𝗮𝗶𝗹𝗲𝗱 𝗮𝗻𝘀…"
type textarea "x"
type textarea "⚠️ 𝗙𝗢𝗥𝗠 𝗜𝗡𝗦𝗧𝗥𝗨𝗖𝗧𝗜𝗢𝗡𝗦 ⚠️ ✪ 𝗖𝗼𝗺𝗽𝗹𝗲𝘁𝗲 𝗮𝗹𝗹 𝗿𝗲𝗹𝗲𝘃𝗮𝗻𝘁 𝘀𝗲𝗰𝘁𝗶𝗼𝗻𝘀 ✪ 𝗣𝗿𝗼𝘃𝗶𝗱𝗲 𝗱𝗲𝘁𝗮𝗶𝗹𝗲𝗱 𝗮𝗻𝘀…"
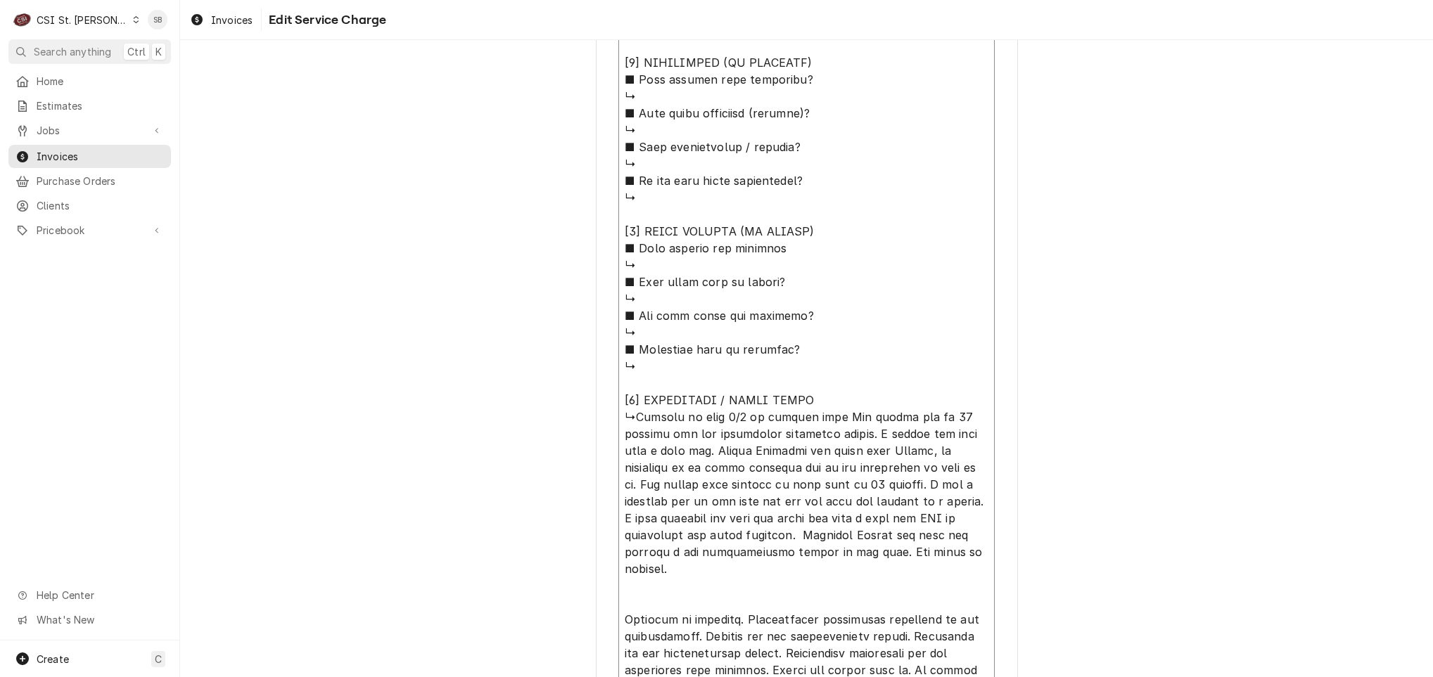
type textarea "x"
type textarea "⚠️ 𝗙𝗢𝗥𝗠 𝗜𝗡𝗦𝗧𝗥𝗨𝗖𝗧𝗜𝗢𝗡𝗦 ⚠️ ✪ 𝗖𝗼𝗺𝗽𝗹𝗲𝘁𝗲 𝗮𝗹𝗹 𝗿𝗲𝗹𝗲𝘃𝗮𝗻𝘁 𝘀𝗲𝗰𝘁𝗶𝗼𝗻𝘀 ✪ 𝗣𝗿𝗼𝘃𝗶𝗱𝗲 𝗱𝗲𝘁𝗮𝗶𝗹𝗲𝗱 𝗮𝗻𝘀…"
type textarea "x"
type textarea "⚠️ 𝗙𝗢𝗥𝗠 𝗜𝗡𝗦𝗧𝗥𝗨𝗖𝗧𝗜𝗢𝗡𝗦 ⚠️ ✪ 𝗖𝗼𝗺𝗽𝗹𝗲𝘁𝗲 𝗮𝗹𝗹 𝗿𝗲𝗹𝗲𝘃𝗮𝗻𝘁 𝘀𝗲𝗰𝘁𝗶𝗼𝗻𝘀 ✪ 𝗣𝗿𝗼𝘃𝗶𝗱𝗲 𝗱𝗲𝘁𝗮𝗶𝗹𝗲𝗱 𝗮𝗻𝘀…"
type textarea "x"
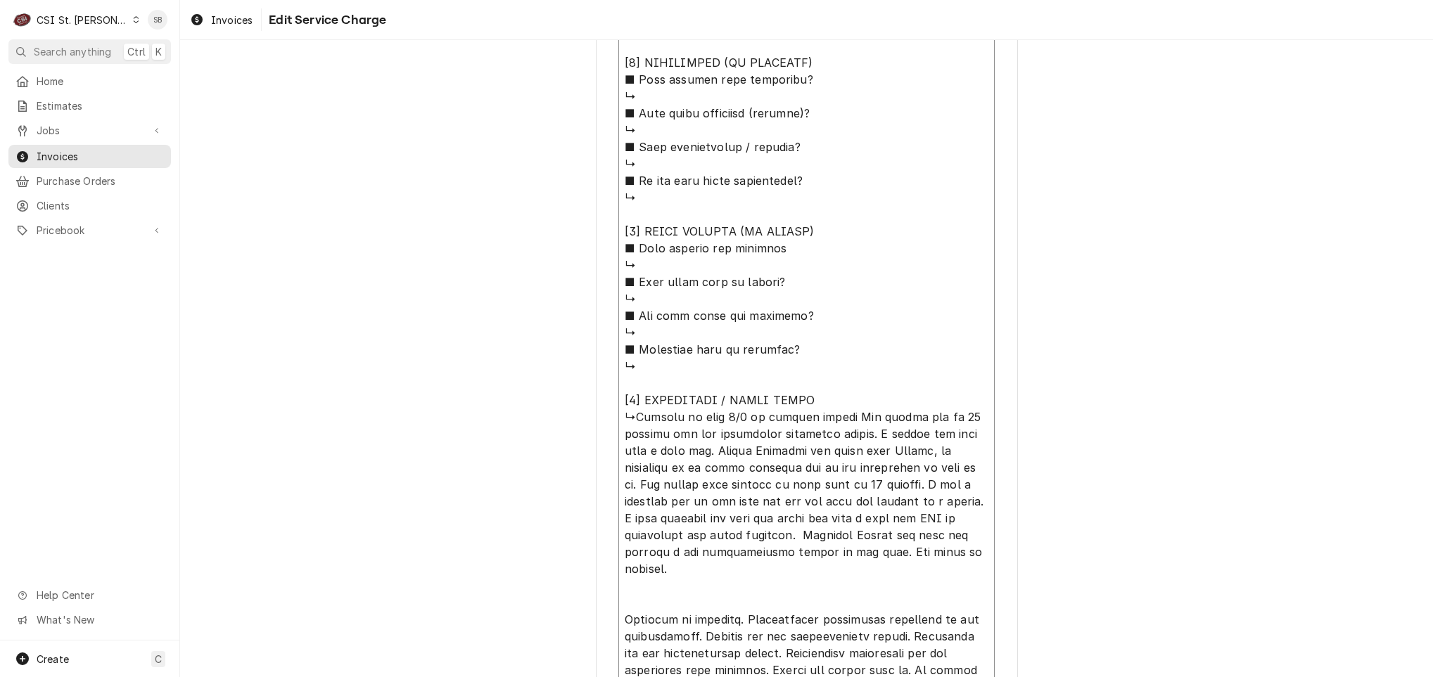
type textarea "⚠️ 𝗙𝗢𝗥𝗠 𝗜𝗡𝗦𝗧𝗥𝗨𝗖𝗧𝗜𝗢𝗡𝗦 ⚠️ ✪ 𝗖𝗼𝗺𝗽𝗹𝗲𝘁𝗲 𝗮𝗹𝗹 𝗿𝗲𝗹𝗲𝘃𝗮𝗻𝘁 𝘀𝗲𝗰𝘁𝗶𝗼𝗻𝘀 ✪ 𝗣𝗿𝗼𝘃𝗶𝗱𝗲 𝗱𝗲𝘁𝗮𝗶𝗹𝗲𝗱 𝗮𝗻𝘀…"
type textarea "x"
type textarea "⚠️ 𝗙𝗢𝗥𝗠 𝗜𝗡𝗦𝗧𝗥𝗨𝗖𝗧𝗜𝗢𝗡𝗦 ⚠️ ✪ 𝗖𝗼𝗺𝗽𝗹𝗲𝘁𝗲 𝗮𝗹𝗹 𝗿𝗲𝗹𝗲𝘃𝗮𝗻𝘁 𝘀𝗲𝗰𝘁𝗶𝗼𝗻𝘀 ✪ 𝗣𝗿𝗼𝘃𝗶𝗱𝗲 𝗱𝗲𝘁𝗮𝗶𝗹𝗲𝗱 𝗮𝗻𝘀…"
type textarea "x"
type textarea "⚠️ 𝗙𝗢𝗥𝗠 𝗜𝗡𝗦𝗧𝗥𝗨𝗖𝗧𝗜𝗢𝗡𝗦 ⚠️ ✪ 𝗖𝗼𝗺𝗽𝗹𝗲𝘁𝗲 𝗮𝗹𝗹 𝗿𝗲𝗹𝗲𝘃𝗮𝗻𝘁 𝘀𝗲𝗰𝘁𝗶𝗼𝗻𝘀 ✪ 𝗣𝗿𝗼𝘃𝗶𝗱𝗲 𝗱𝗲𝘁𝗮𝗶𝗹𝗲𝗱 𝗮𝗻𝘀…"
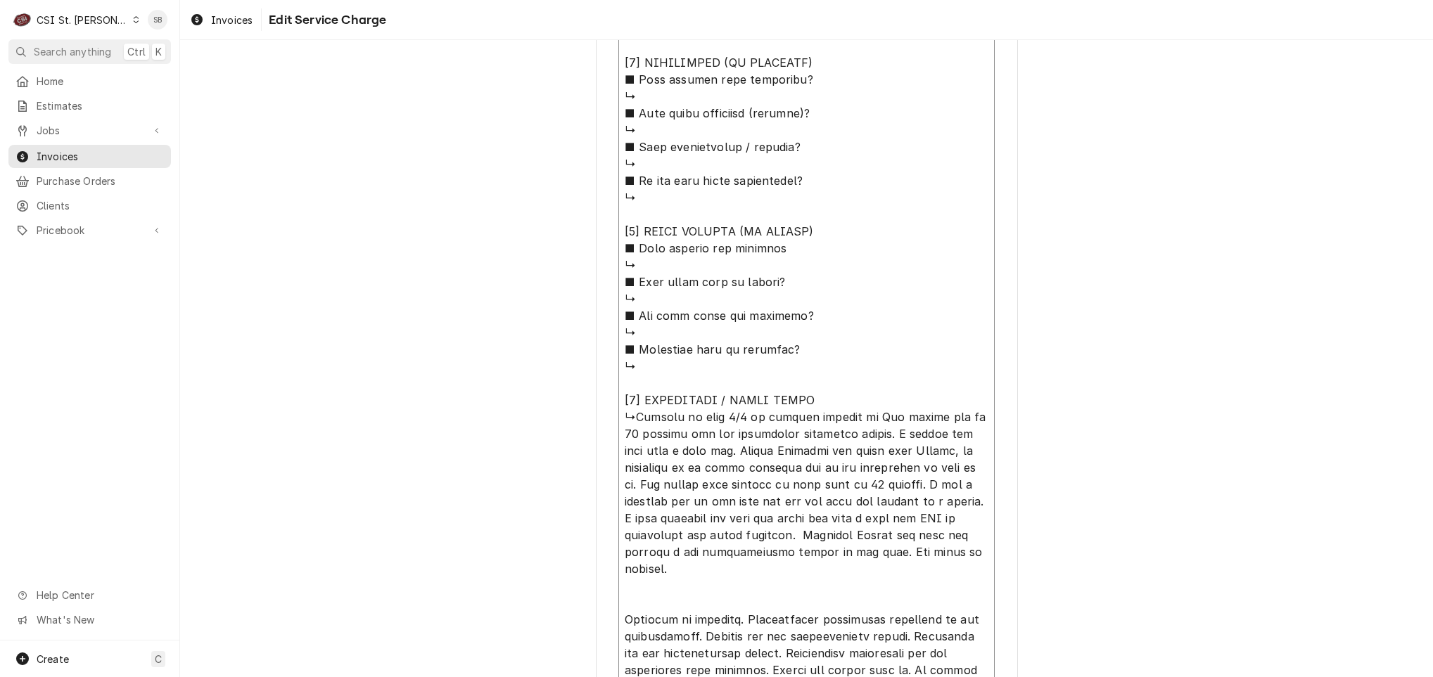
type textarea "x"
type textarea "⚠️ 𝗙𝗢𝗥𝗠 𝗜𝗡𝗦𝗧𝗥𝗨𝗖𝗧𝗜𝗢𝗡𝗦 ⚠️ ✪ 𝗖𝗼𝗺𝗽𝗹𝗲𝘁𝗲 𝗮𝗹𝗹 𝗿𝗲𝗹𝗲𝘃𝗮𝗻𝘁 𝘀𝗲𝗰𝘁𝗶𝗼𝗻𝘀 ✪ 𝗣𝗿𝗼𝘃𝗶𝗱𝗲 𝗱𝗲𝘁𝗮𝗶𝗹𝗲𝗱 𝗮𝗻𝘀…"
paste textarea "Deli reach-in cooler is running at 50 degrees"
type textarea "x"
type textarea "⚠️ 𝗙𝗢𝗥𝗠 𝗜𝗡𝗦𝗧𝗥𝗨𝗖𝗧𝗜𝗢𝗡𝗦 ⚠️ ✪ 𝗖𝗼𝗺𝗽𝗹𝗲𝘁𝗲 𝗮𝗹𝗹 𝗿𝗲𝗹𝗲𝘃𝗮𝗻𝘁 𝘀𝗲𝗰𝘁𝗶𝗼𝗻𝘀 ✪ 𝗣𝗿𝗼𝘃𝗶𝗱𝗲 𝗱𝗲𝘁𝗮𝗶𝗹𝗲𝗱 𝗮𝗻𝘀…"
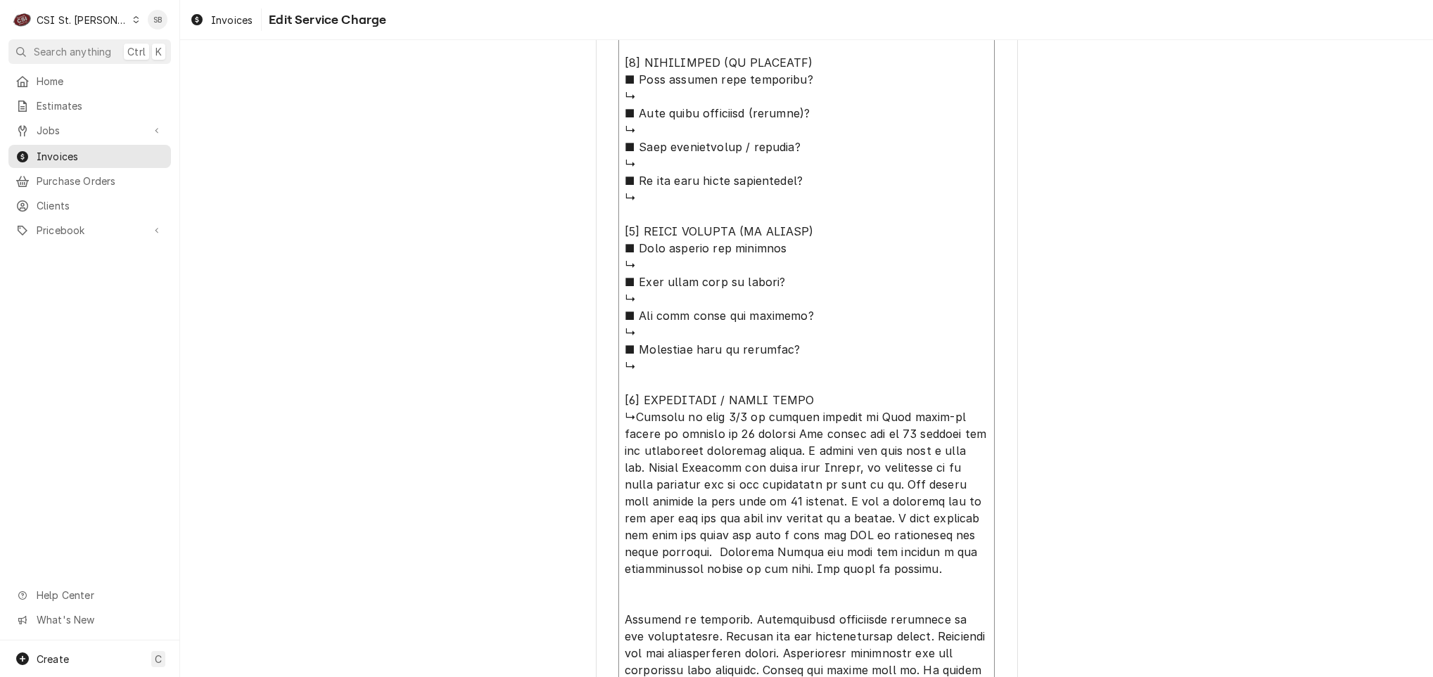
type textarea "x"
type textarea "⚠️ 𝗙𝗢𝗥𝗠 𝗜𝗡𝗦𝗧𝗥𝗨𝗖𝗧𝗜𝗢𝗡𝗦 ⚠️ ✪ 𝗖𝗼𝗺𝗽𝗹𝗲𝘁𝗲 𝗮𝗹𝗹 𝗿𝗲𝗹𝗲𝘃𝗮𝗻𝘁 𝘀𝗲𝗰𝘁𝗶𝗼𝗻𝘀 ✪ 𝗣𝗿𝗼𝘃𝗶𝗱𝗲 𝗱𝗲𝘁𝗮𝗶𝗹𝗲𝗱 𝗮𝗻𝘀…"
type textarea "x"
type textarea "⚠️ 𝗙𝗢𝗥𝗠 𝗜𝗡𝗦𝗧𝗥𝗨𝗖𝗧𝗜𝗢𝗡𝗦 ⚠️ ✪ 𝗖𝗼𝗺𝗽𝗹𝗲𝘁𝗲 𝗮𝗹𝗹 𝗿𝗲𝗹𝗲𝘃𝗮𝗻𝘁 𝘀𝗲𝗰𝘁𝗶𝗼𝗻𝘀 ✪ 𝗣𝗿𝗼𝘃𝗶𝗱𝗲 𝗱𝗲𝘁𝗮𝗶𝗹𝗲𝗱 𝗮𝗻𝘀…"
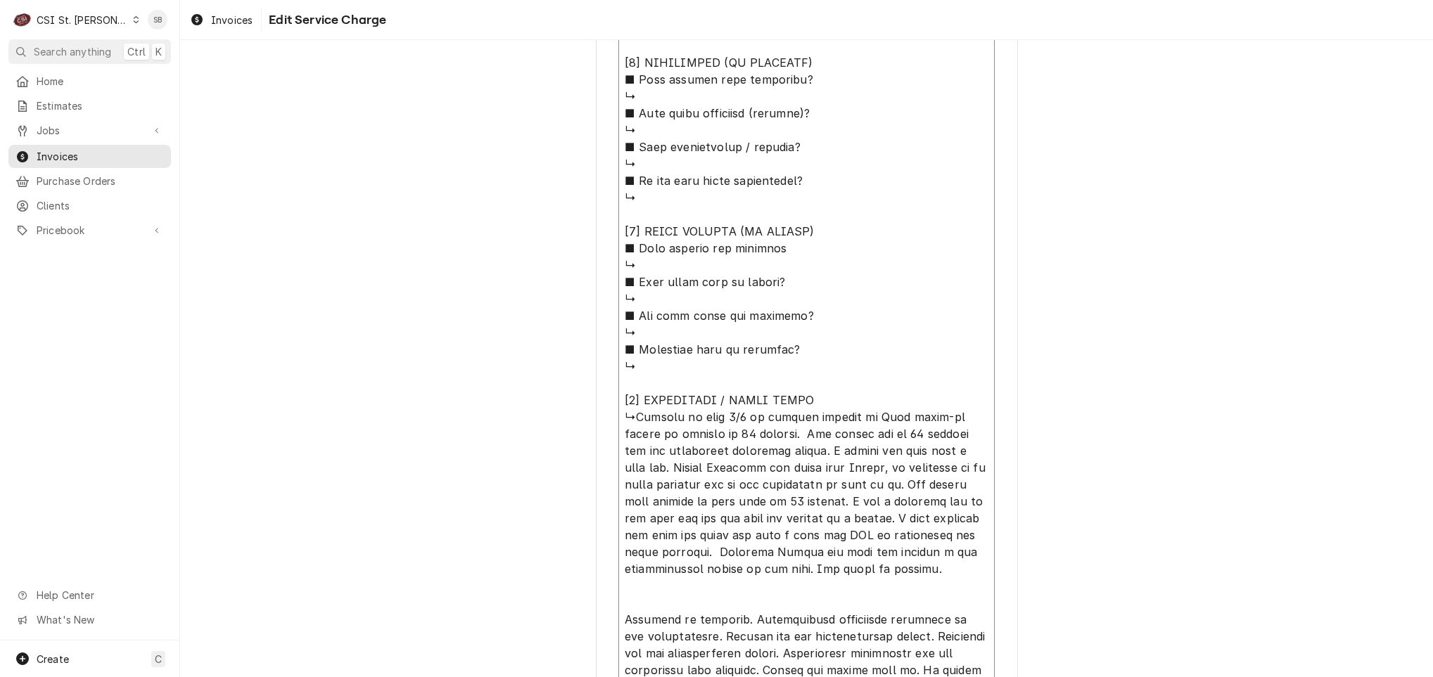
click at [726, 602] on textarea "Service Summary ( optional )" at bounding box center [806, 122] width 376 height 1263
type textarea "x"
type textarea "⚠️ 𝗙𝗢𝗥𝗠 𝗜𝗡𝗦𝗧𝗥𝗨𝗖𝗧𝗜𝗢𝗡𝗦 ⚠️ ✪ 𝗖𝗼𝗺𝗽𝗹𝗲𝘁𝗲 𝗮𝗹𝗹 𝗿𝗲𝗹𝗲𝘃𝗮𝗻𝘁 𝘀𝗲𝗰𝘁𝗶𝗼𝗻𝘀 ✪ 𝗣𝗿𝗼𝘃𝗶𝗱𝗲 𝗱𝗲𝘁𝗮𝗶𝗹𝗲𝗱 𝗮𝗻𝘀…"
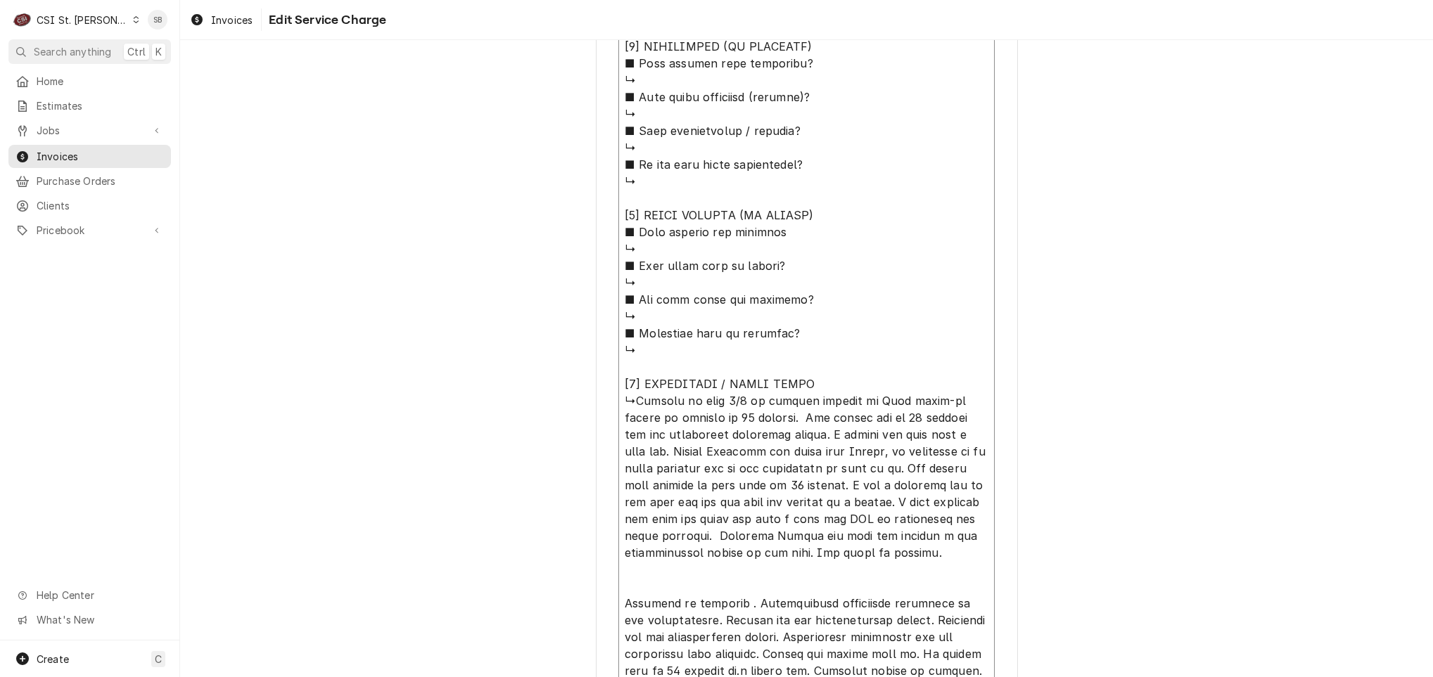
type textarea "x"
type textarea "⚠️ 𝗙𝗢𝗥𝗠 𝗜𝗡𝗦𝗧𝗥𝗨𝗖𝗧𝗜𝗢𝗡𝗦 ⚠️ ✪ 𝗖𝗼𝗺𝗽𝗹𝗲𝘁𝗲 𝗮𝗹𝗹 𝗿𝗲𝗹𝗲𝘃𝗮𝗻𝘁 𝘀𝗲𝗰𝘁𝗶𝗼𝗻𝘀 ✪ 𝗣𝗿𝗼𝘃𝗶𝗱𝗲 𝗱𝗲𝘁𝗮𝗶𝗹𝗲𝗱 𝗮𝗻𝘀…"
type textarea "x"
type textarea "⚠️ 𝗙𝗢𝗥𝗠 𝗜𝗡𝗦𝗧𝗥𝗨𝗖𝗧𝗜𝗢𝗡𝗦 ⚠️ ✪ 𝗖𝗼𝗺𝗽𝗹𝗲𝘁𝗲 𝗮𝗹𝗹 𝗿𝗲𝗹𝗲𝘃𝗮𝗻𝘁 𝘀𝗲𝗰𝘁𝗶𝗼𝗻𝘀 ✪ 𝗣𝗿𝗼𝘃𝗶𝗱𝗲 𝗱𝗲𝘁𝗮𝗶𝗹𝗲𝗱 𝗮𝗻𝘀…"
type textarea "x"
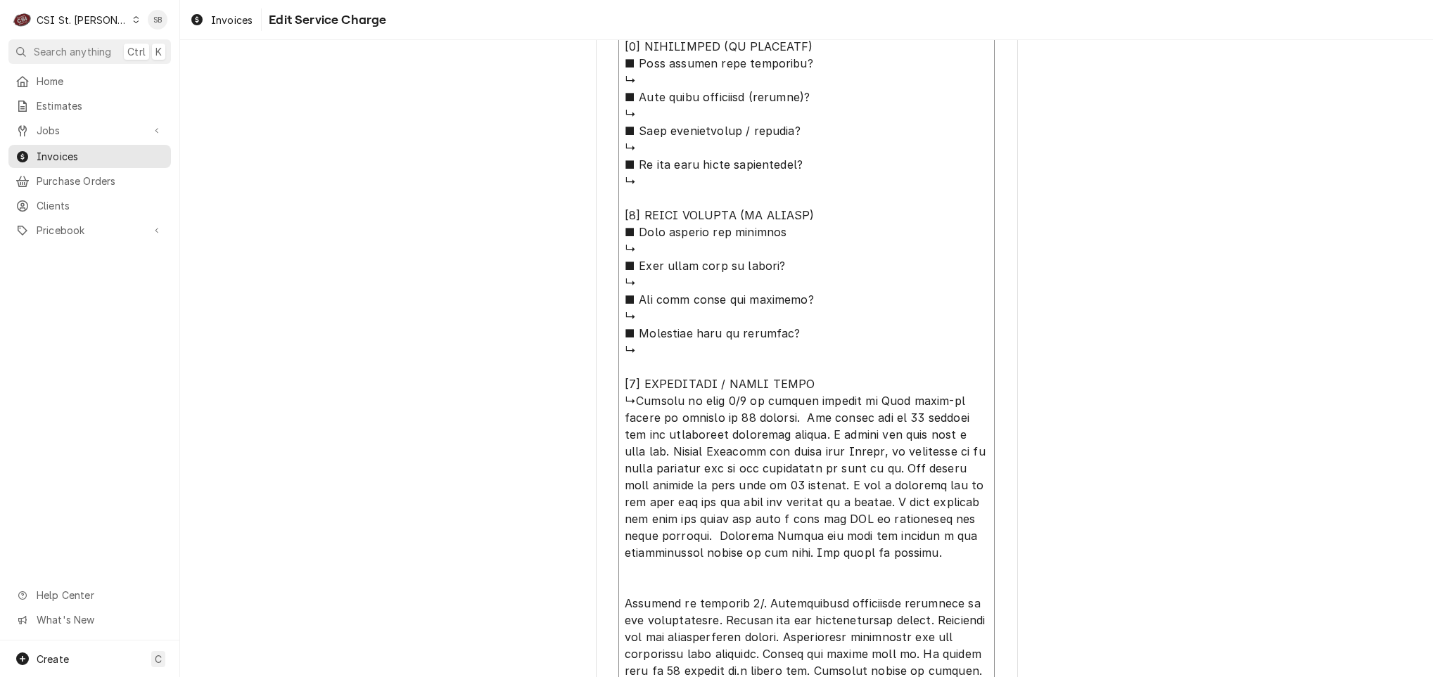
type textarea "⚠️ 𝗙𝗢𝗥𝗠 𝗜𝗡𝗦𝗧𝗥𝗨𝗖𝗧𝗜𝗢𝗡𝗦 ⚠️ ✪ 𝗖𝗼𝗺𝗽𝗹𝗲𝘁𝗲 𝗮𝗹𝗹 𝗿𝗲𝗹𝗲𝘃𝗮𝗻𝘁 𝘀𝗲𝗰𝘁𝗶𝗼𝗻𝘀 ✪ 𝗣𝗿𝗼𝘃𝗶𝗱𝗲 𝗱𝗲𝘁𝗮𝗶𝗹𝗲𝗱 𝗮𝗻𝘀…"
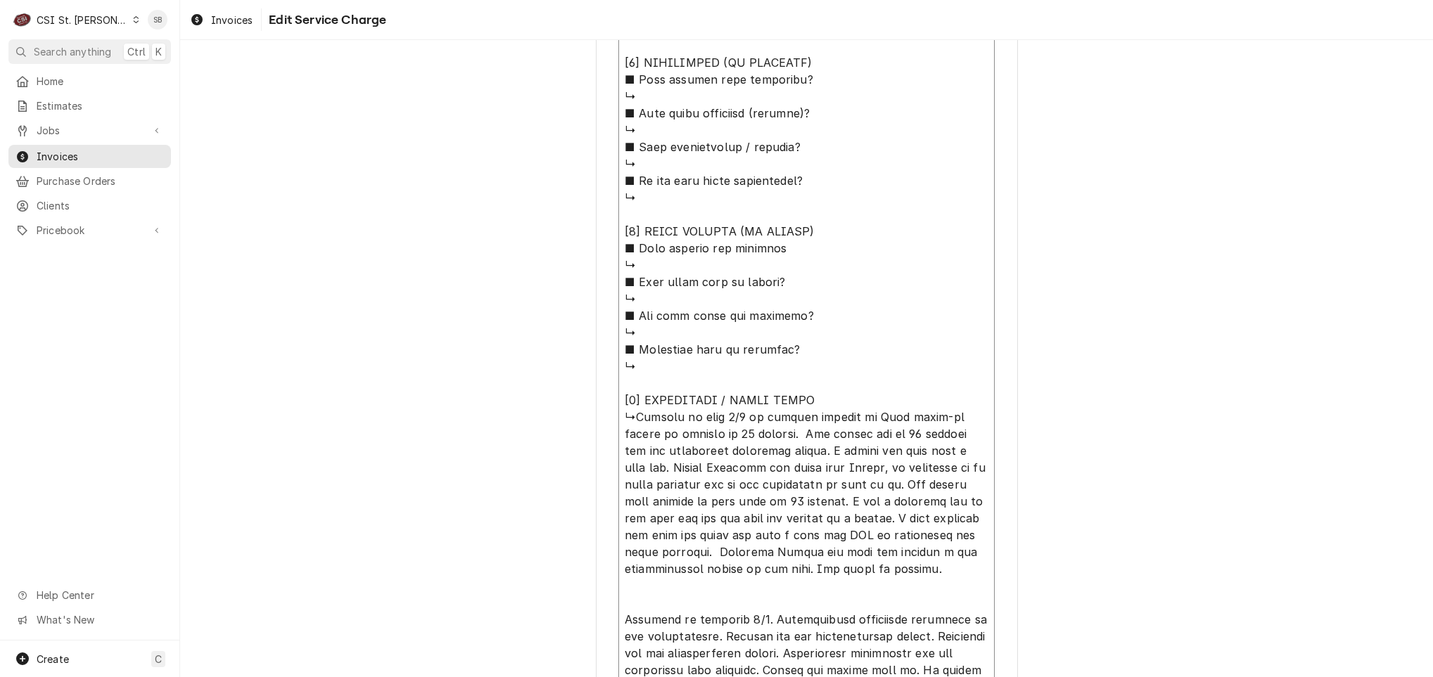
type textarea "x"
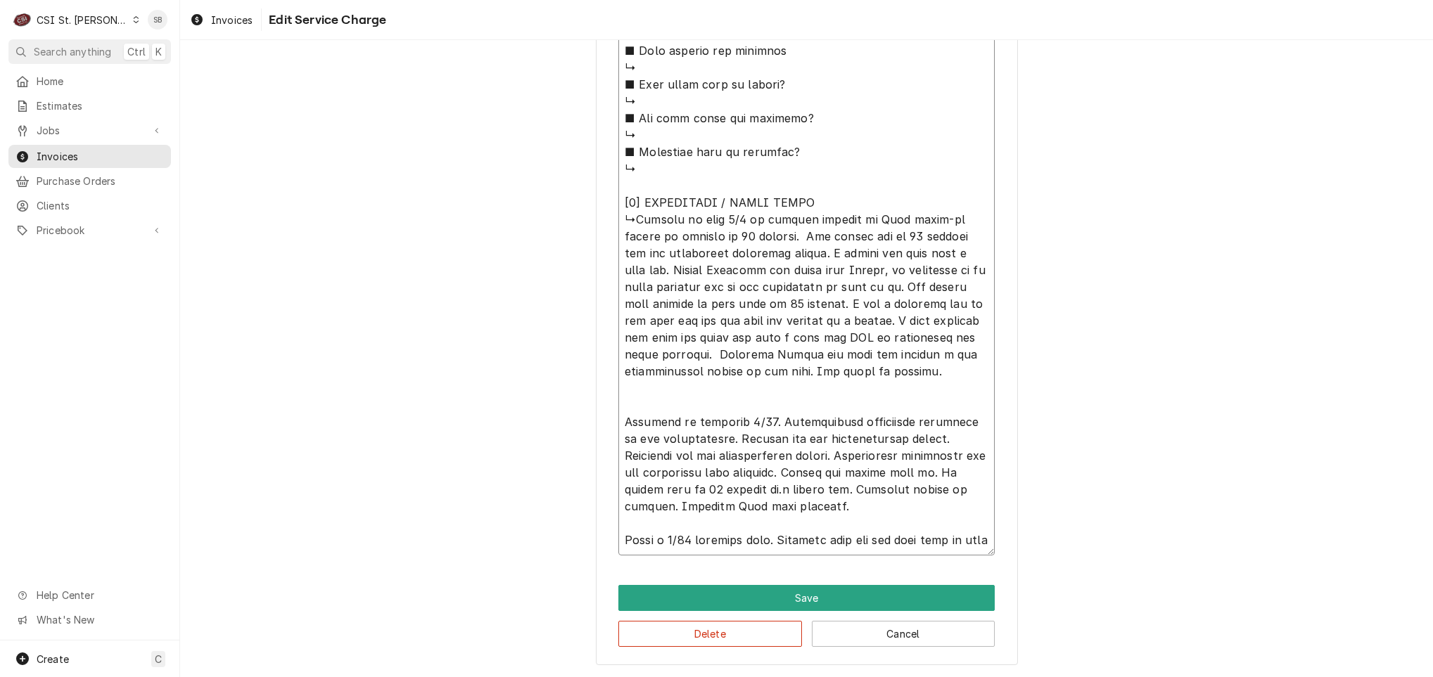
drag, startPoint x: 805, startPoint y: 534, endPoint x: 424, endPoint y: 100, distance: 577.2
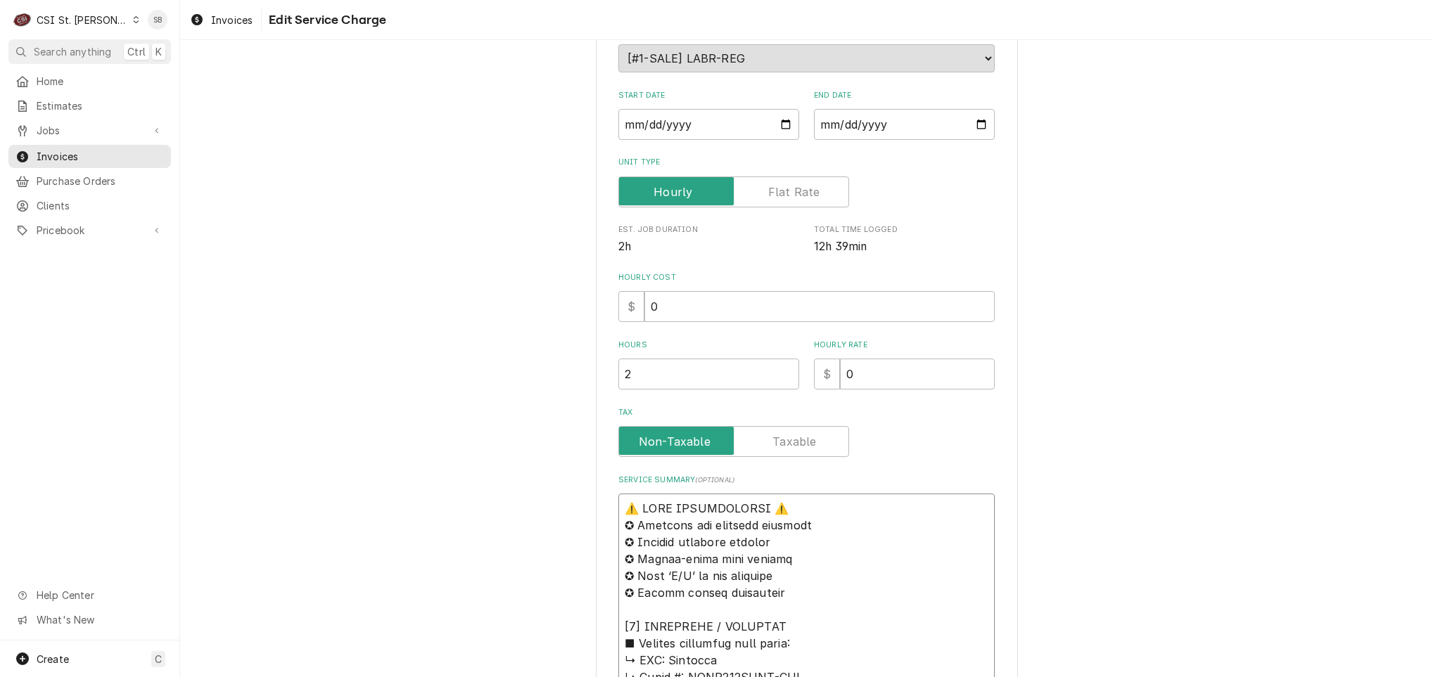
scroll to position [0, 0]
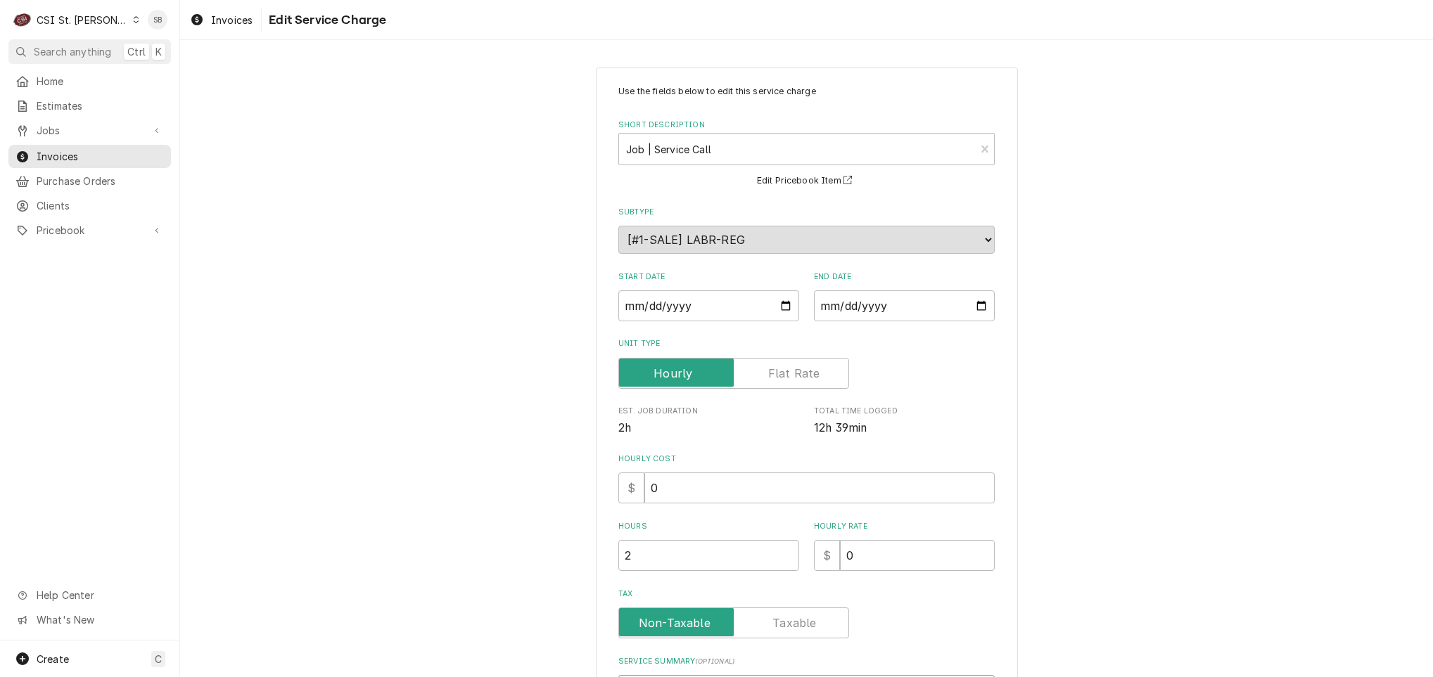
drag, startPoint x: 699, startPoint y: 549, endPoint x: 485, endPoint y: -78, distance: 662.3
click at [485, 0] on html "C CSI St. Louis SB Search anything Ctrl K Home Estimates Jobs Jobs Job Series I…" at bounding box center [716, 338] width 1433 height 677
type textarea "⚠️ 𝗙𝗢𝗥𝗠 𝗜𝗡𝗦𝗧𝗥𝗨𝗖𝗧𝗜𝗢𝗡𝗦 ⚠️ ✪ 𝗖𝗼𝗺𝗽𝗹𝗲𝘁𝗲 𝗮𝗹𝗹 𝗿𝗲𝗹𝗲𝘃𝗮𝗻𝘁 𝘀𝗲𝗰𝘁𝗶𝗼𝗻𝘀 ✪ 𝗣𝗿𝗼𝘃𝗶𝗱𝗲 𝗱𝗲𝘁𝗮𝗶𝗹𝗲𝗱 𝗮𝗻𝘀…"
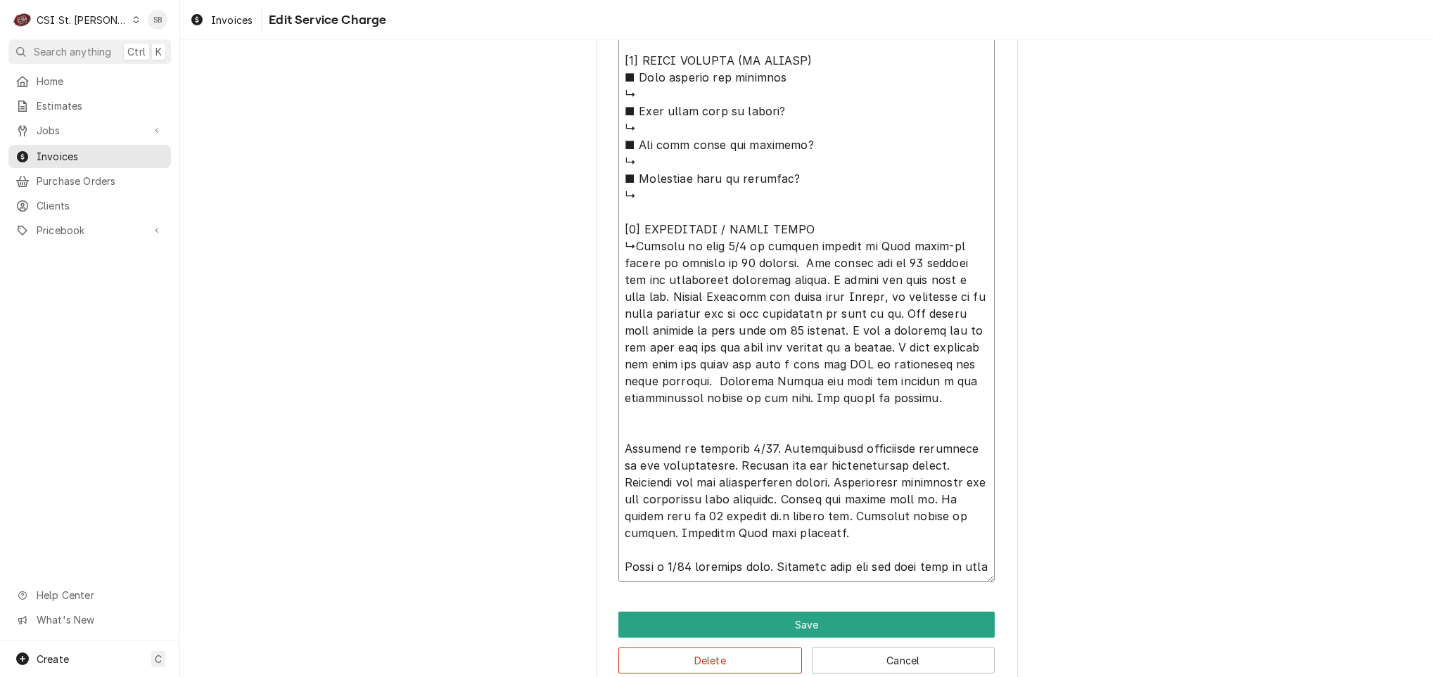
scroll to position [1383, 0]
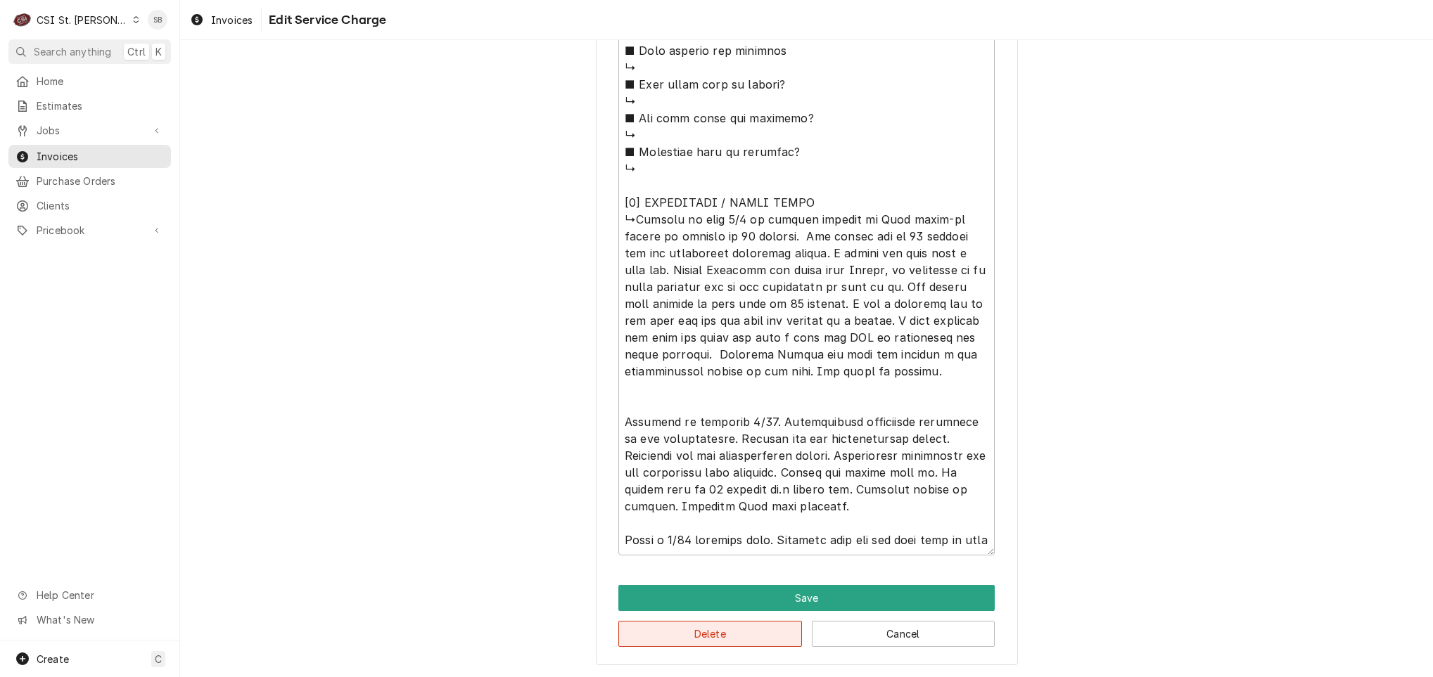
click at [748, 630] on button "Delete" at bounding box center [710, 634] width 184 height 26
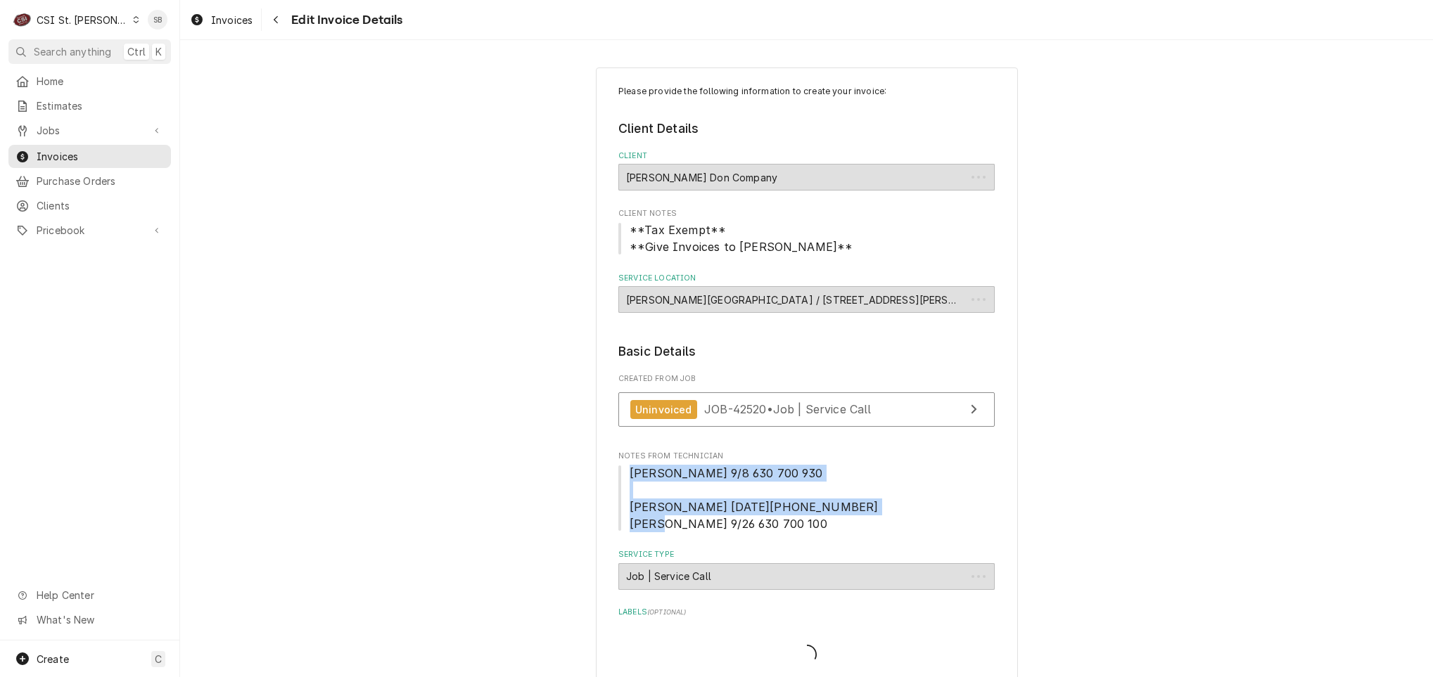
drag, startPoint x: 789, startPoint y: 523, endPoint x: 599, endPoint y: 482, distance: 194.4
copy span "Ryan 9/8 630 700 930 Kevin j 9/26/25 630-700-230 Ryan 9/26 630 700 100"
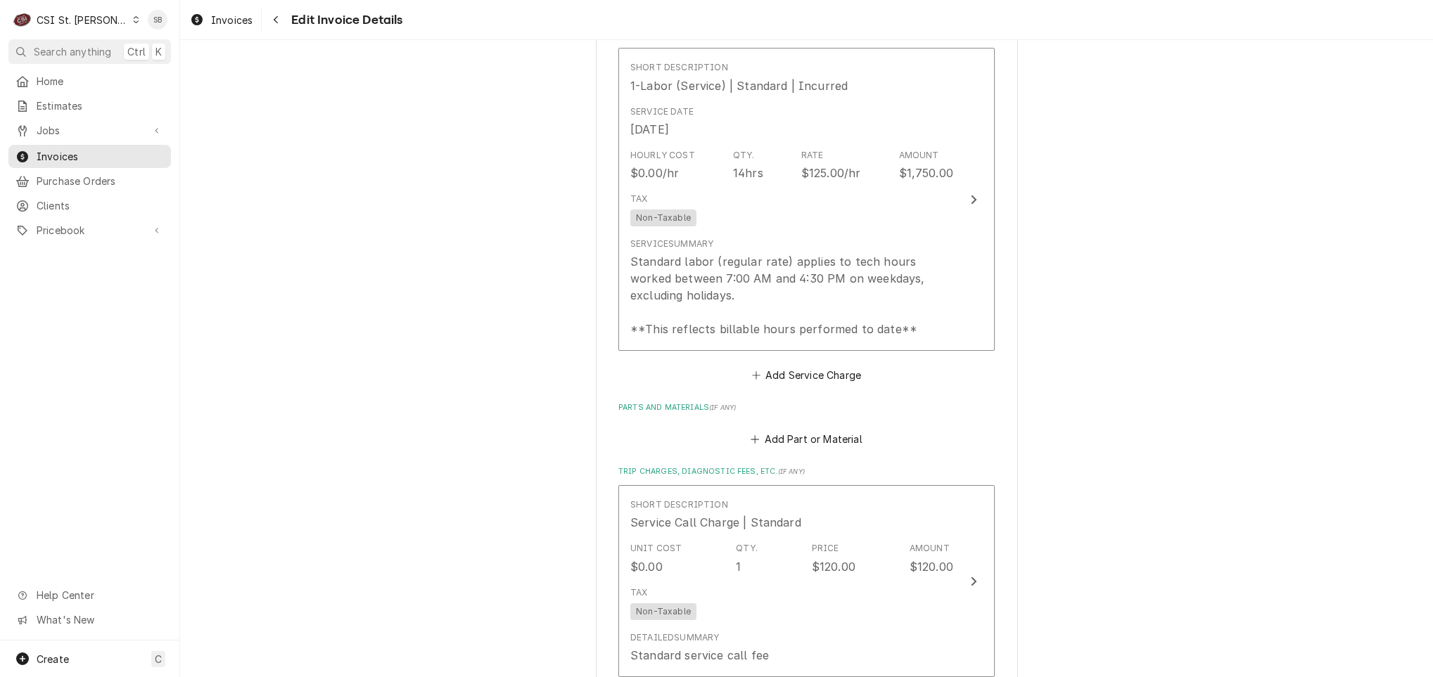
scroll to position [1026, 0]
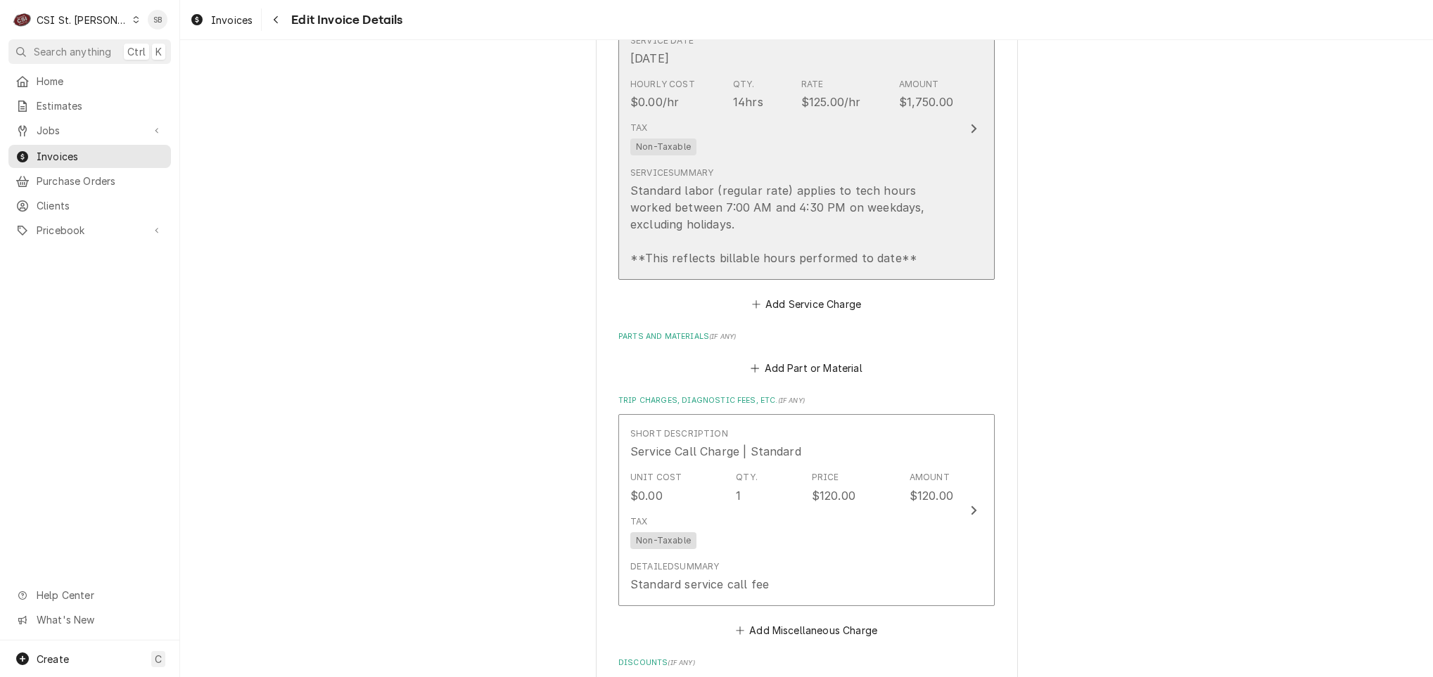
click at [900, 122] on div "Tax Non-Taxable" at bounding box center [791, 138] width 323 height 45
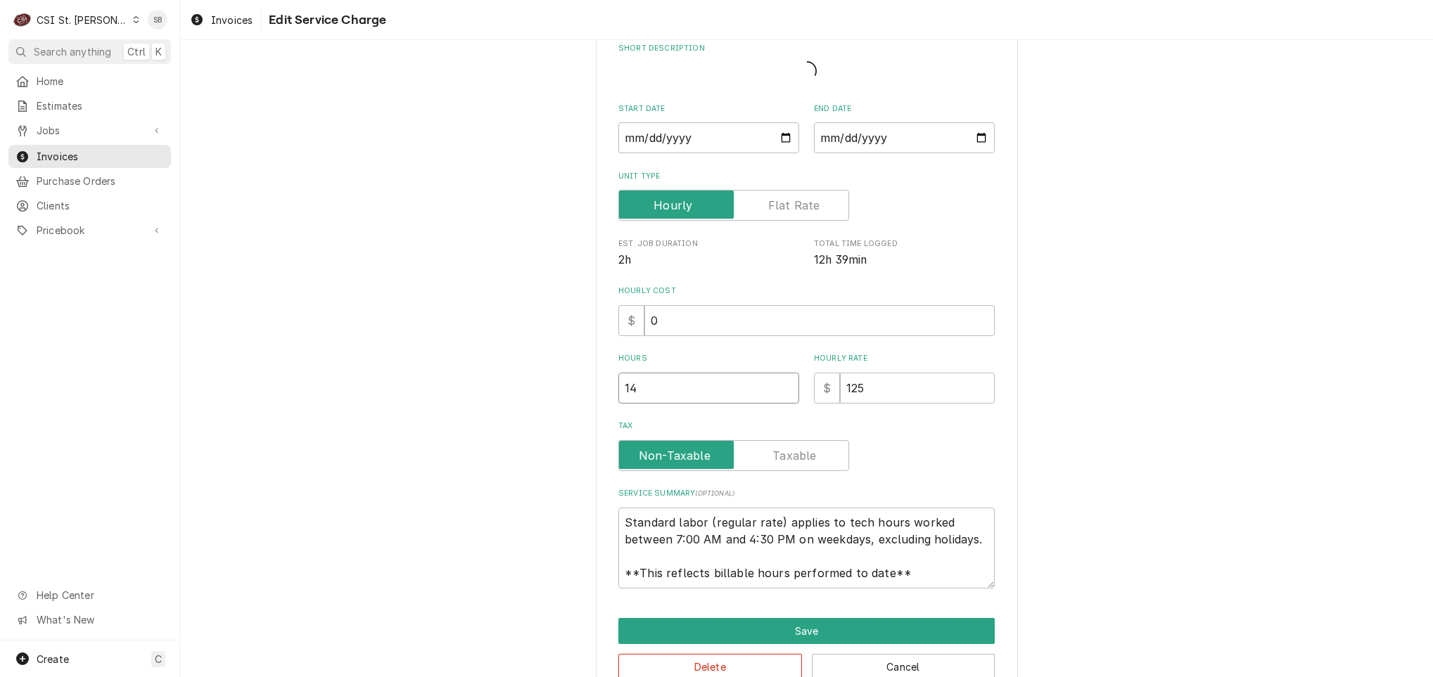
drag, startPoint x: 640, startPoint y: 399, endPoint x: 534, endPoint y: 414, distance: 107.3
click at [534, 414] on div "Use the fields below to edit this service charge Short Description Start Date 2…" at bounding box center [806, 344] width 1253 height 732
type textarea "x"
type input "1"
type textarea "x"
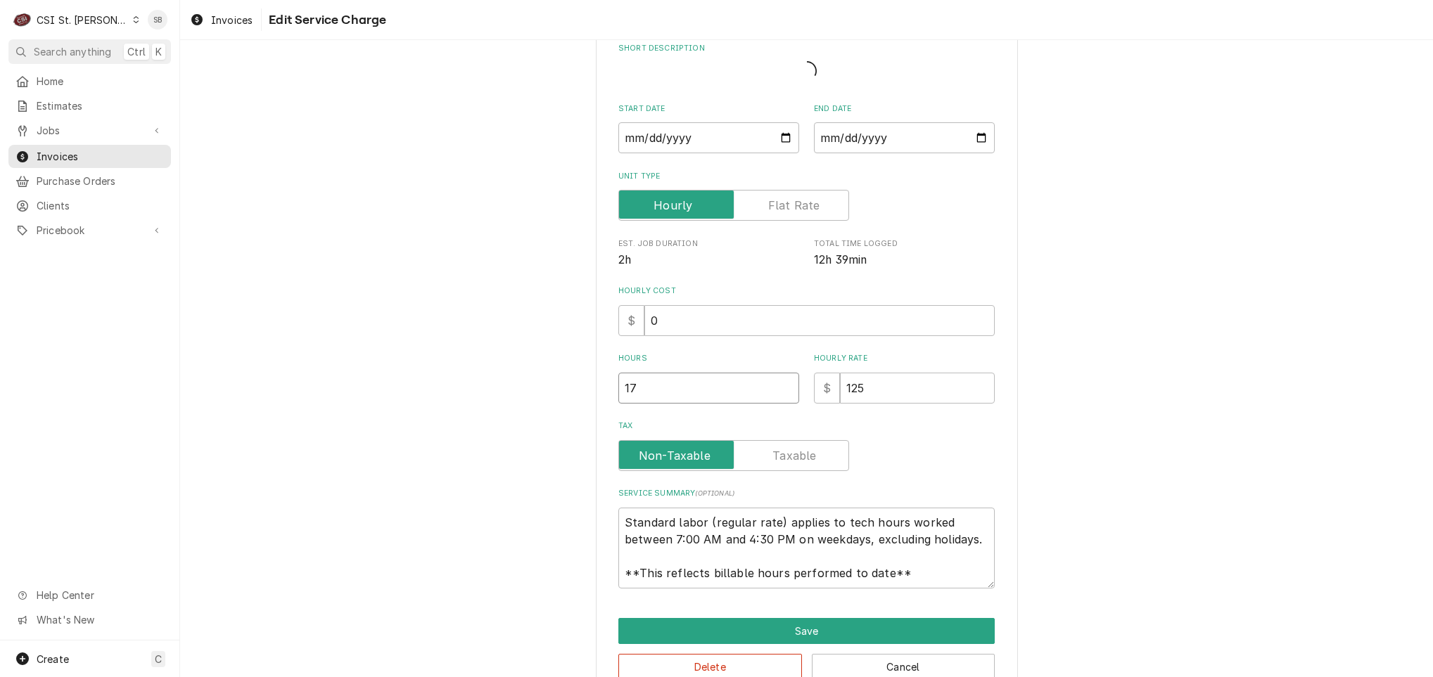
type input "17"
click at [646, 132] on input "2025-09-26" at bounding box center [708, 137] width 181 height 31
type input "2025-09-07"
type textarea "x"
type input "2025-09-08"
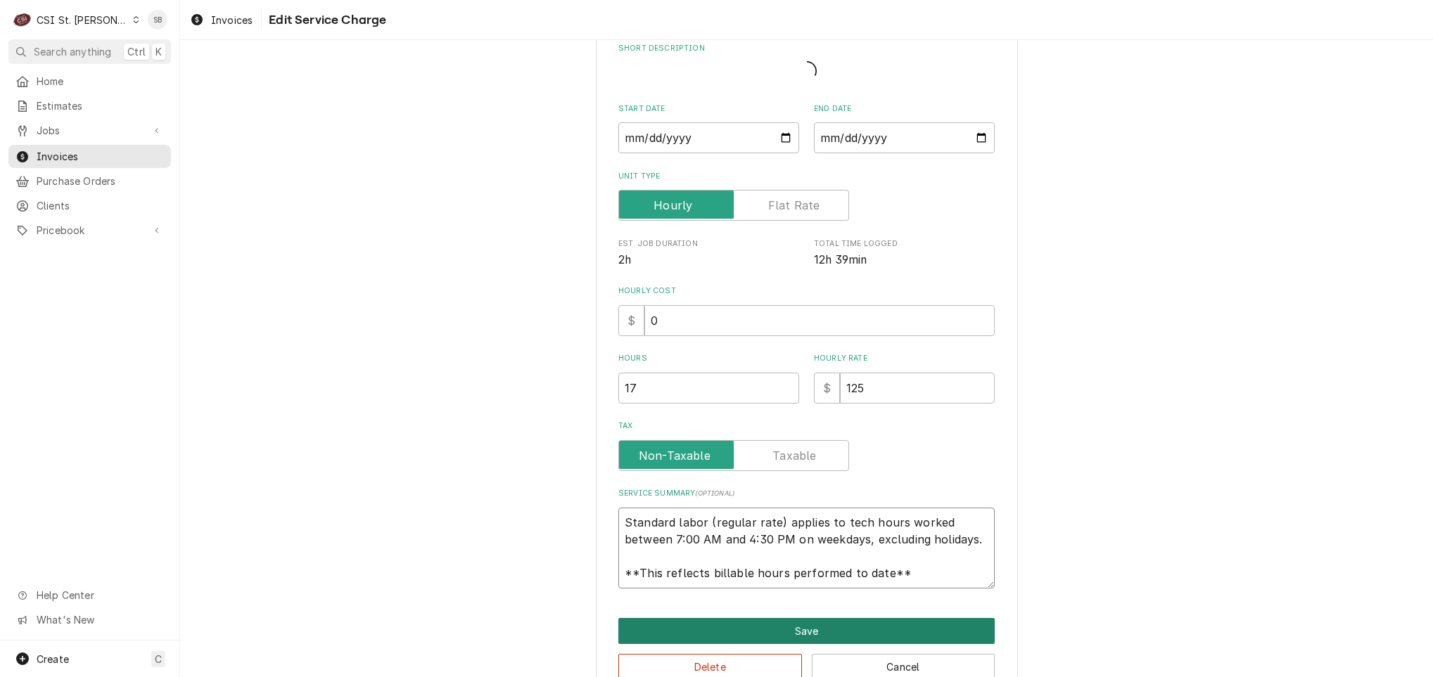
scroll to position [17, 0]
drag, startPoint x: 615, startPoint y: 525, endPoint x: 1041, endPoint y: 650, distance: 444.1
click at [1041, 650] on div "Use the fields below to edit this service charge Short Description Start Date 2…" at bounding box center [806, 344] width 1253 height 732
paste textarea "Ryan 9/8 630 700 930 Kevin j 9/26/25 630-700-230 Ryan 9/26 630 700 100"
type textarea "x"
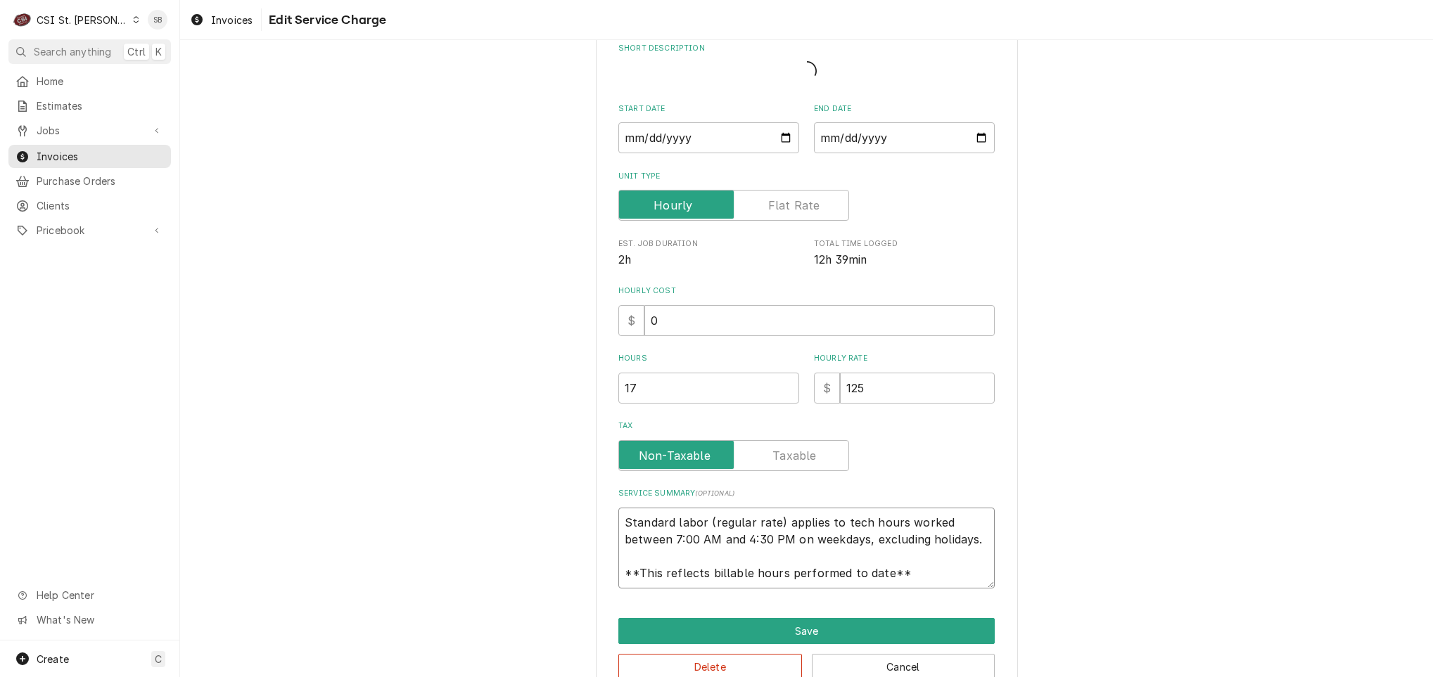
type textarea "Ryan 9/8 630 700 930 Kevin j 9/26/25 630-700-230 Ryan 9/26 630 700 100"
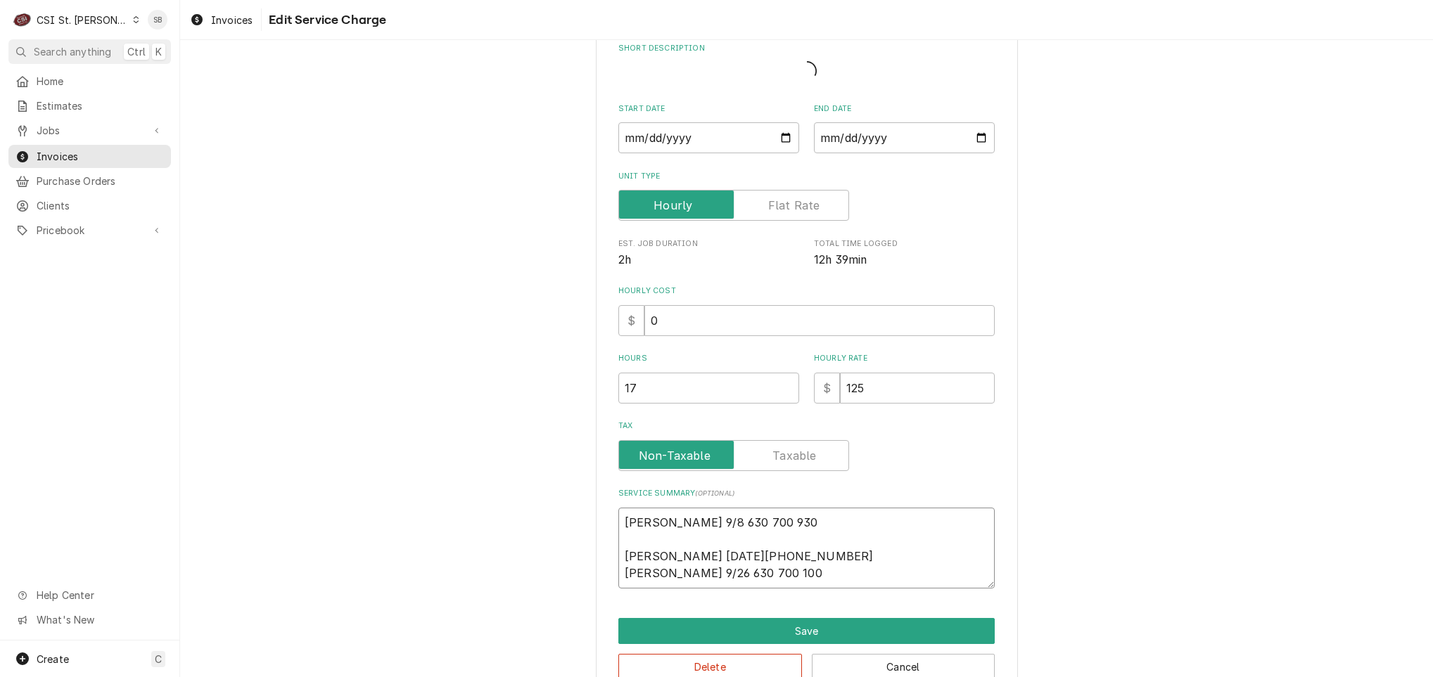
scroll to position [0, 0]
click at [648, 519] on textarea "Ryan 9/8 630 700 930 Kevin j 9/26/25 630-700-230 Ryan 9/26 630 700 100" at bounding box center [806, 548] width 376 height 81
type textarea "x"
type textarea "Ryan 9/8 630 700 930 Kevin j 9/26/25 630-700-230 Ryan 9/26 630 700 100"
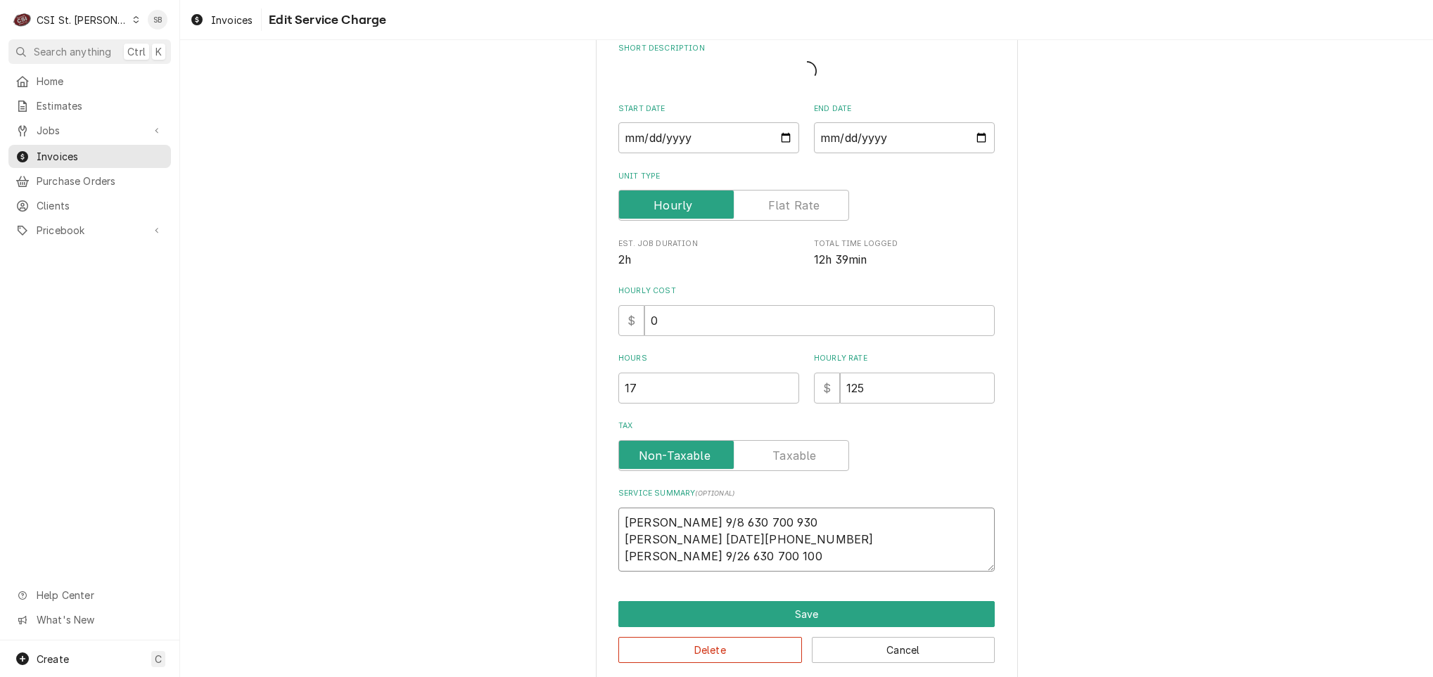
click at [691, 519] on textarea "Ryan 9/8 630 700 930 Kevin j 9/26/25 630-700-230 Ryan 9/26 630 700 100" at bounding box center [806, 540] width 376 height 64
type textarea "x"
type textarea "Ryan 9/8 63 700 930 Kevin j 9/26/25 630-700-230 Ryan 9/26 630 700 100"
type textarea "x"
type textarea "Ryan 9/8 6 700 930 Kevin j 9/26/25 630-700-230 Ryan 9/26 630 700 100"
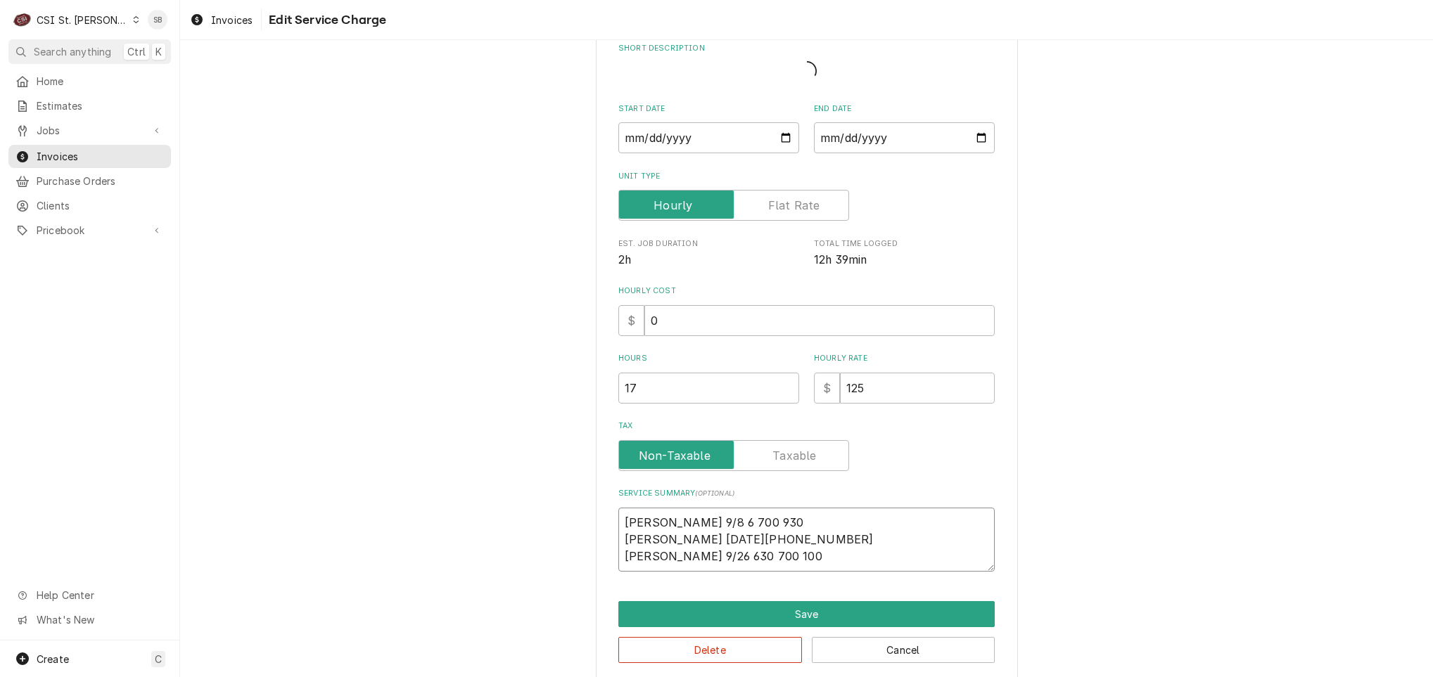
type textarea "x"
type textarea "Ryan 9/8 700 930 Kevin j 9/26/25 630-700-230 Ryan 9/26 630 700 100"
type textarea "x"
type textarea "Ryan 9/8 700 930 Kevin j 9/26/25 630-700-230 Ryan 9/26 630 700 100"
type textarea "x"
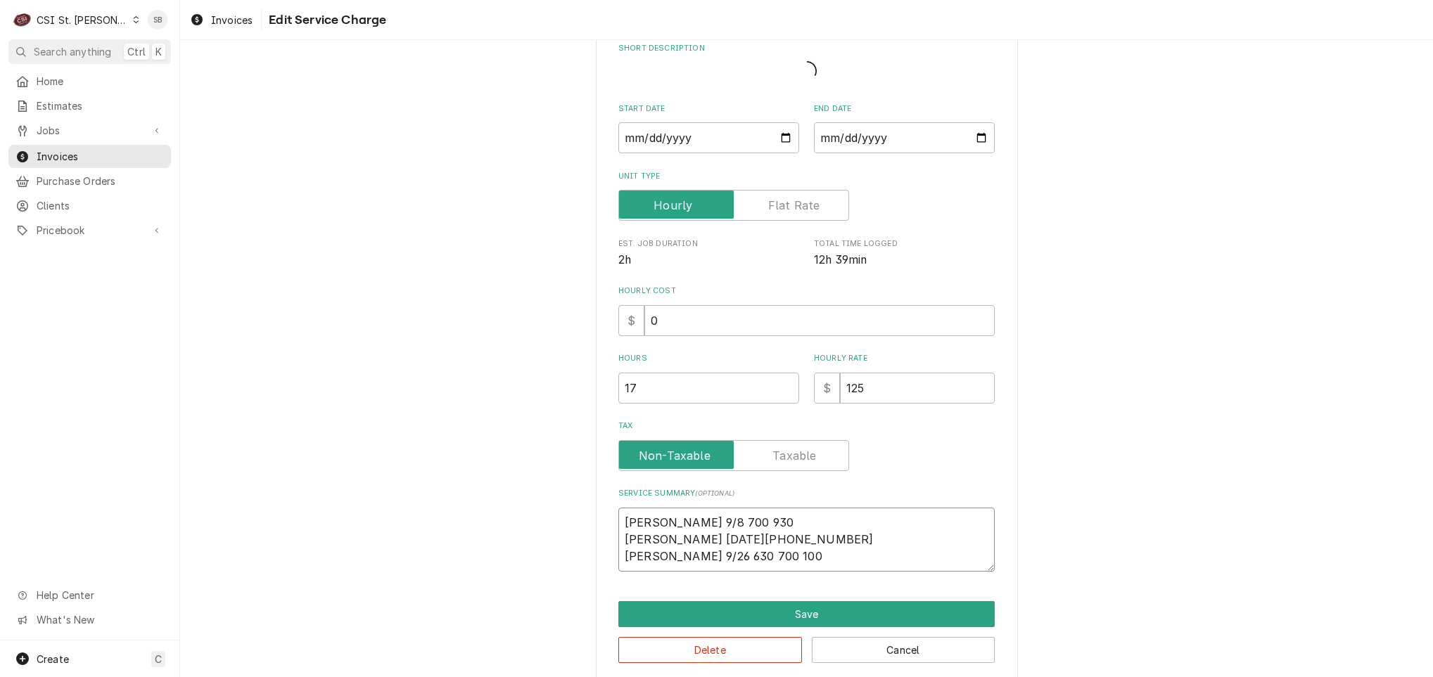
type textarea "Ryan 9/8 70 930 Kevin j 9/26/25 630-700-230 Ryan 9/26 630 700 100"
type textarea "x"
type textarea "Ryan 9/8 7 930 Kevin j 9/26/25 630-700-230 Ryan 9/26 630 700 100"
type textarea "x"
type textarea "Ryan 9/8 7a 930 Kevin j 9/26/25 630-700-230 Ryan 9/26 630 700 100"
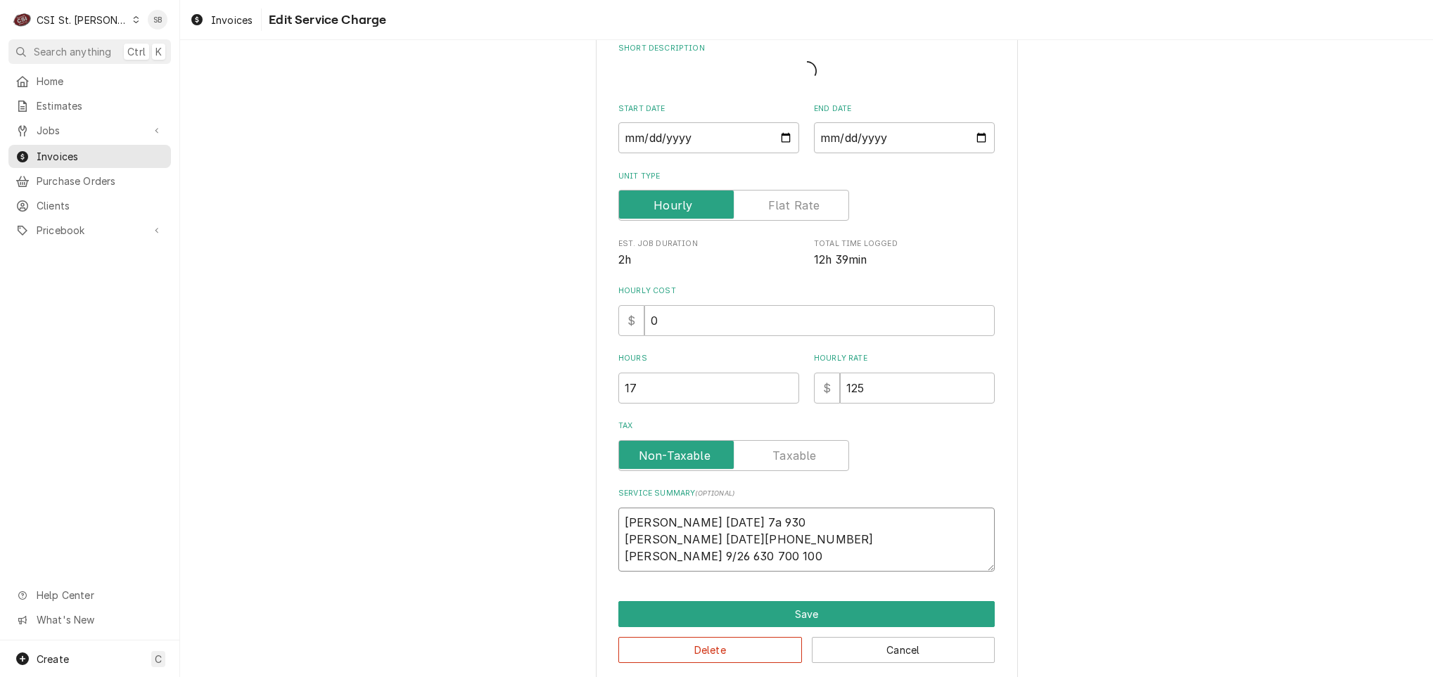
type textarea "x"
type textarea "Ryan 9/8 7am 930 Kevin j 9/26/25 630-700-230 Ryan 9/26 630 700 100"
type textarea "x"
type textarea "Ryan 9/8 7am 930 Kevin j 9/26/25 630-700-230 Ryan 9/26 630 700 100"
type textarea "x"
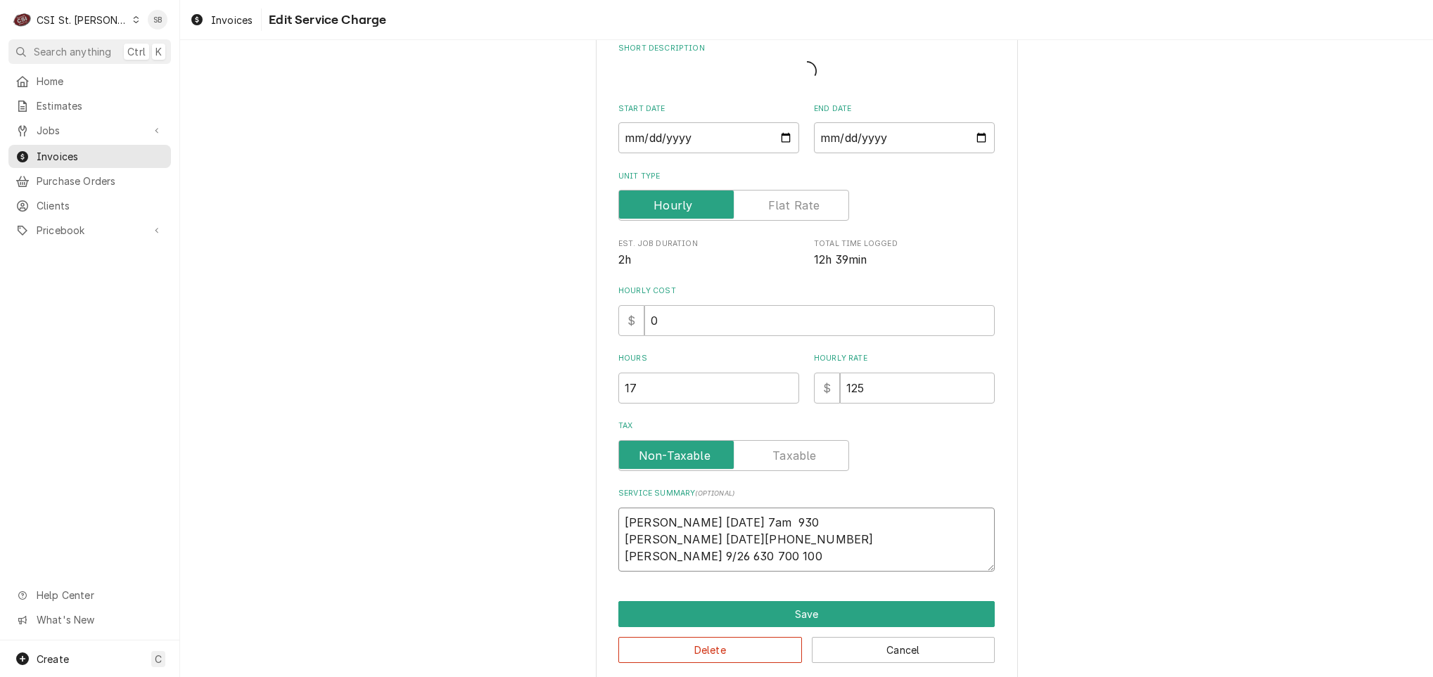
type textarea "Ryan 9/8 7am - 930 Kevin j 9/26/25 630-700-230 Ryan 9/26 630 700 100"
type textarea "x"
type textarea "Ryan 9/8 7am - 930a Kevin j 9/26/25 630-700-230 Ryan 9/26 630 700 100"
type textarea "x"
type textarea "Ryan 9/8 7am - 930am Kevin j 9/26/25 630-700-230 Ryan 9/26 630 700 100"
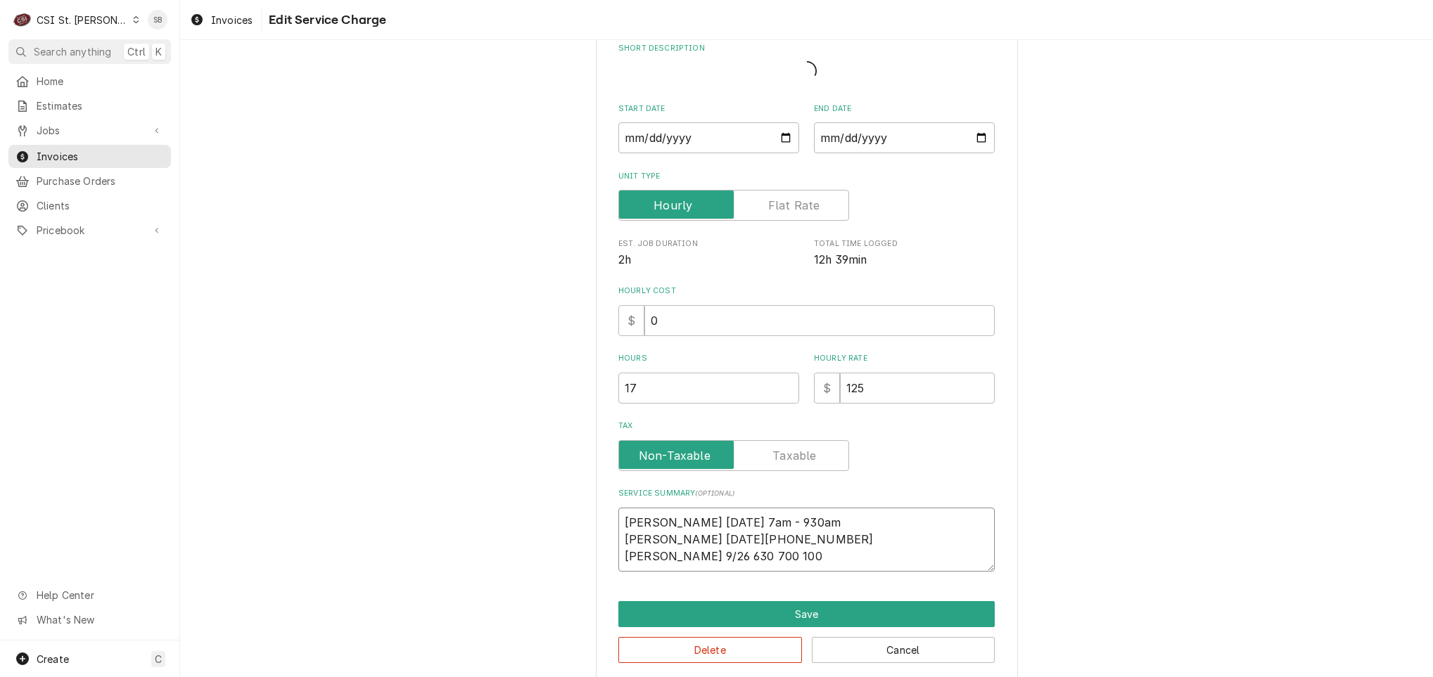
type textarea "x"
type textarea "Ryan 9/8 7am - 930am Kevin j9/26/25 630-700-230 Ryan 9/26 630 700 100"
type textarea "x"
type textarea "Ryan 9/8 7am - 930am Kevin 9/26/25 630-700-230 Ryan 9/26 630 700 100"
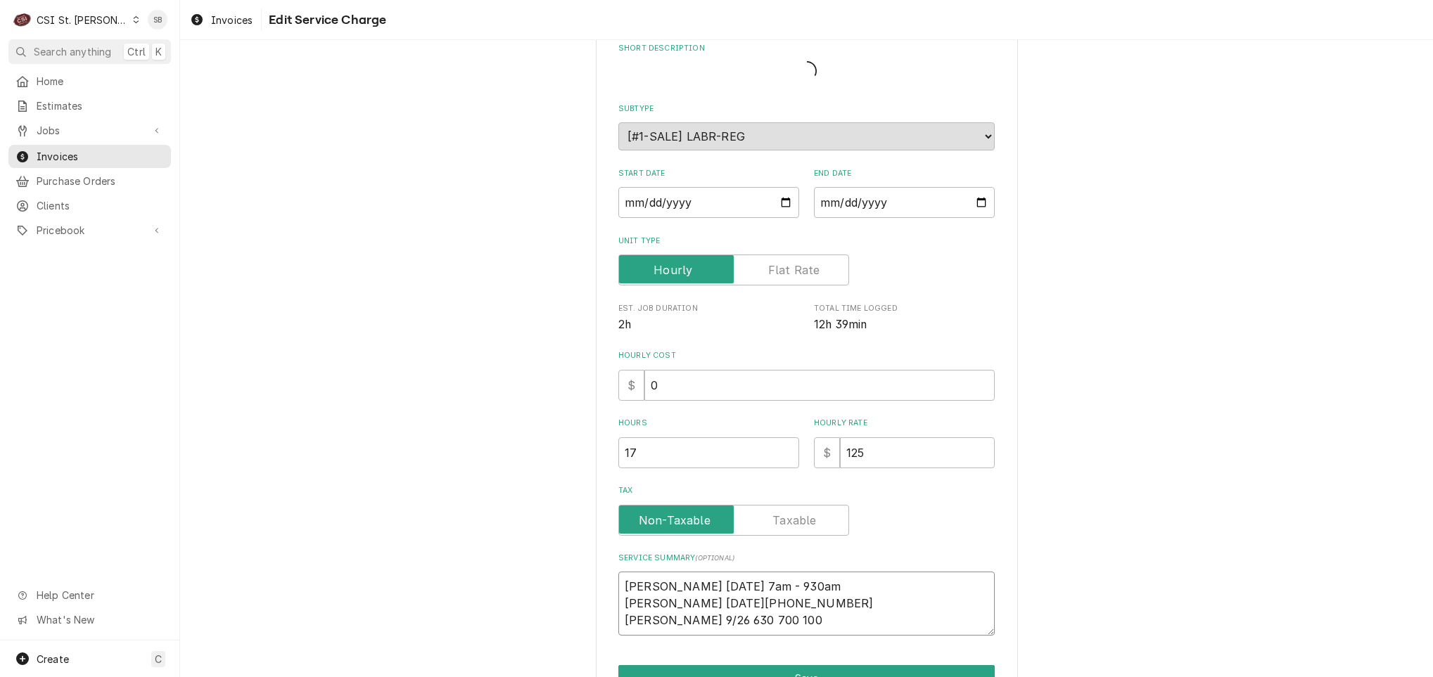
type textarea "x"
type textarea "Ryan 9/8 7am - 930am Kevin9/26/25 630-700-230 Ryan 9/26 630 700 100"
type textarea "x"
type textarea "Ryan 9/8 7am - 930am Kevin 9/26/25 630-700-230 Ryan 9/26 630 700 100"
click at [686, 604] on textarea "Ryan 9/8 7am - 930am Kevin 9/26/25 630-700-230 Ryan 9/26 630 700 100" at bounding box center [806, 604] width 376 height 64
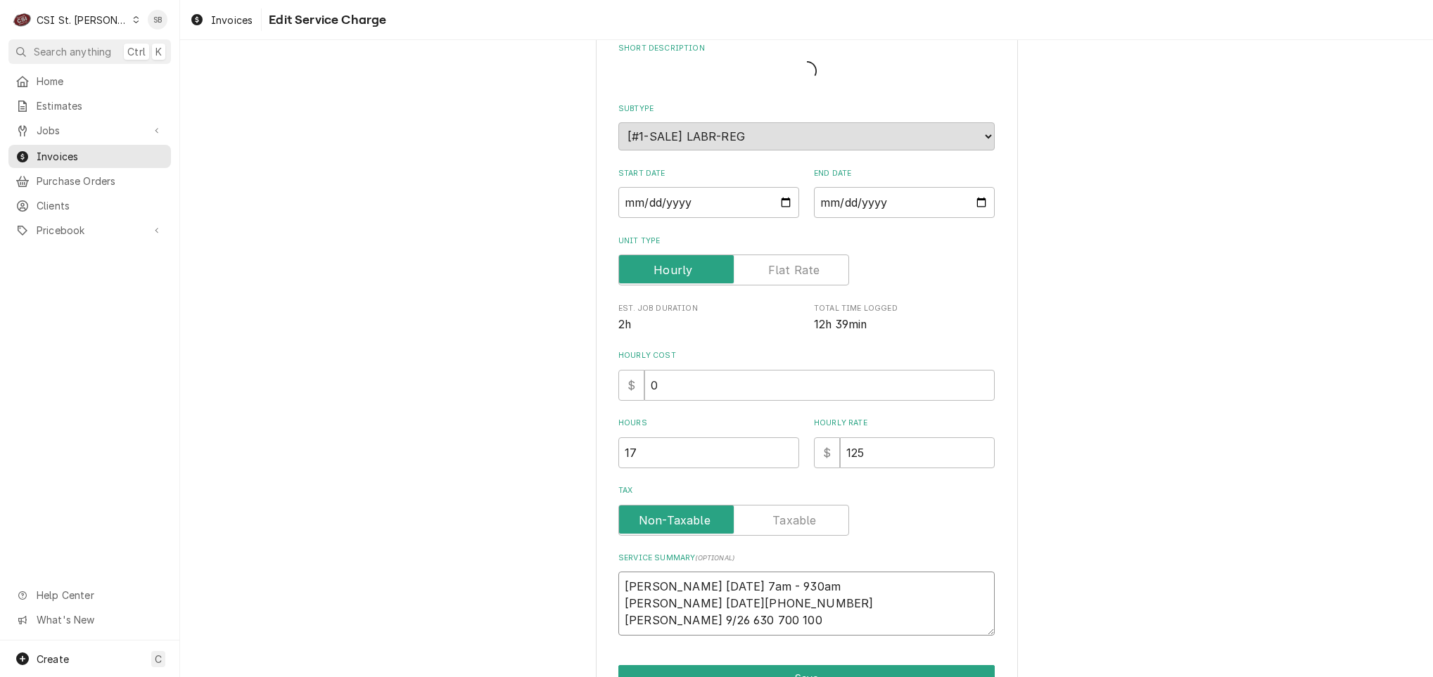
type textarea "x"
type textarea "Ryan 9/8 7am - 930am Kevin 9/26/5 630-700-230 Ryan 9/26 630 700 100"
type textarea "x"
type textarea "Ryan 9/8 7am - 930am Kevin 9/265 630-700-230 Ryan 9/26 630 700 100"
type textarea "x"
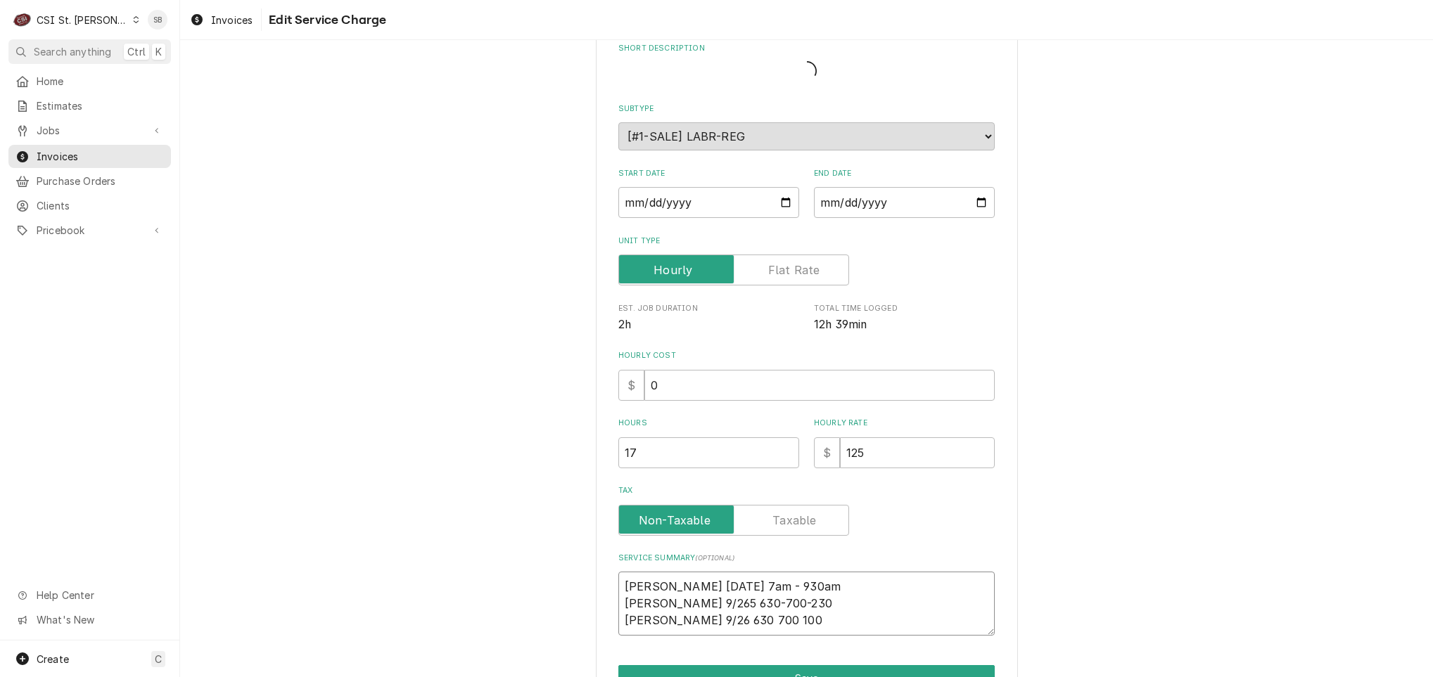
type textarea "Ryan 9/8 7am - 930am Kevin 9/26 630-700-230 Ryan 9/26 630 700 100"
type textarea "x"
type textarea "Ryan 9/8 7am - 930am Kevin 9/26 630-70-230 Ryan 9/26 630 700 100"
type textarea "x"
type textarea "Ryan 9/8 7am - 930am Kevin 9/26 630-7-230 Ryan 9/26 630 700 100"
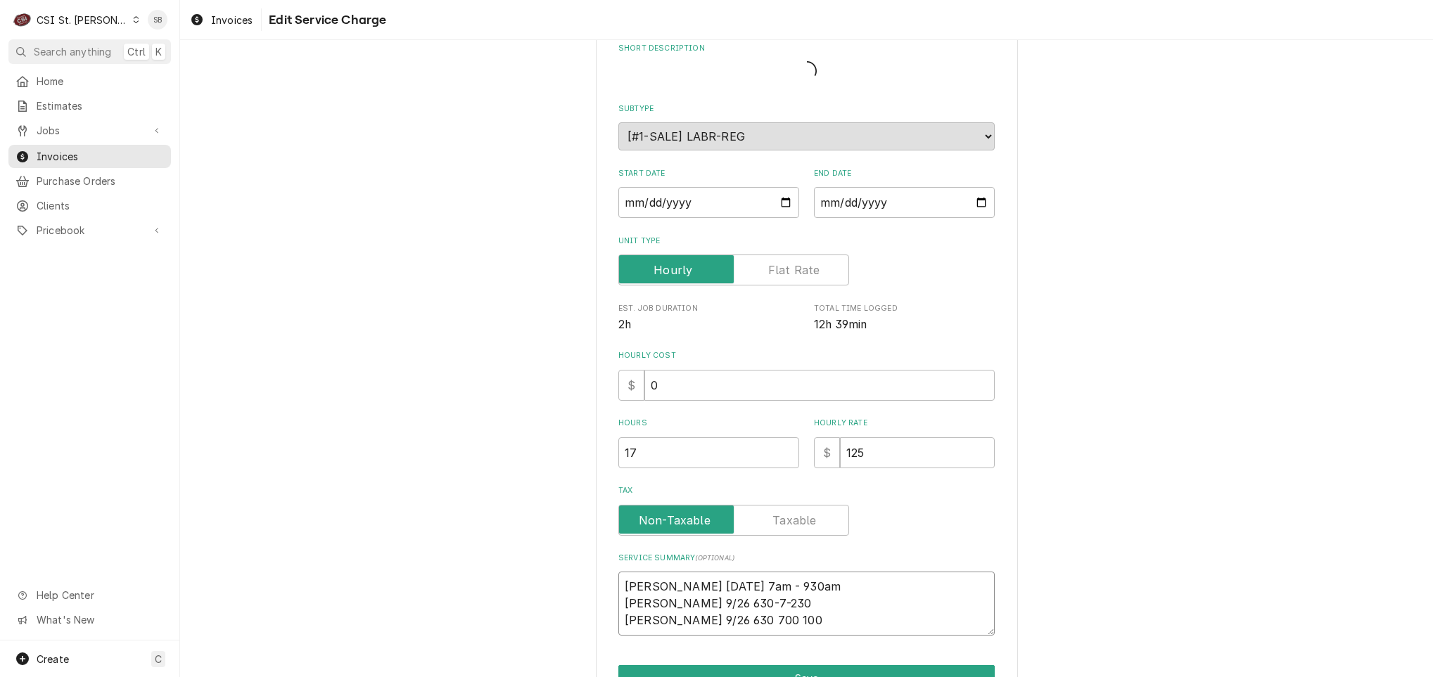
type textarea "x"
type textarea "Ryan 9/8 7am - 930am Kevin 9/26 630--230 Ryan 9/26 630 700 100"
type textarea "x"
type textarea "Ryan 9/8 7am - 930am Kevin 9/26 630-230 Ryan 9/26 630 700 100"
type textarea "x"
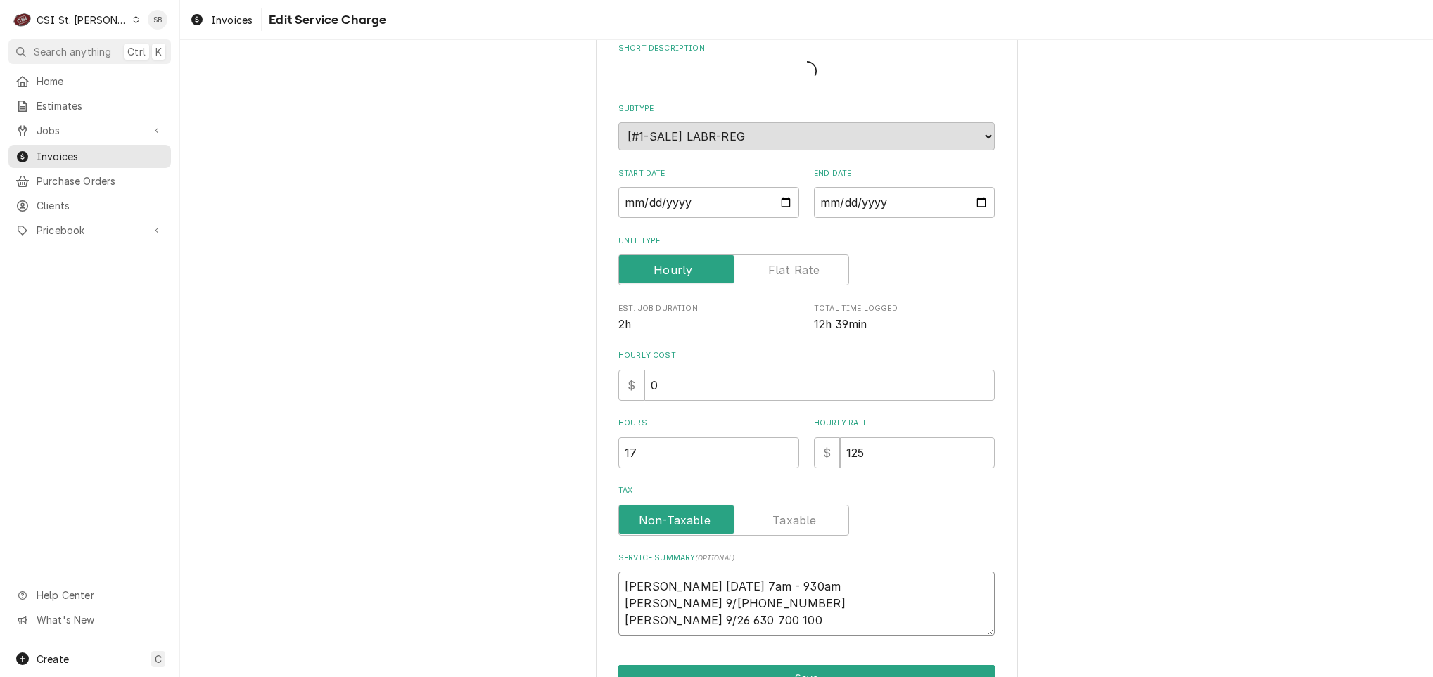
type textarea "Ryan 9/8 7am - 930am Kevin 9/26 630a-230 Ryan 9/26 630 700 100"
type textarea "x"
type textarea "Ryan 9/8 7am - 930am Kevin 9/26 630am-230 Ryan 9/26 630 700 100"
type textarea "x"
type textarea "Ryan 9/8 7am - 930am Kevin 9/26 630am -230 Ryan 9/26 630 700 100"
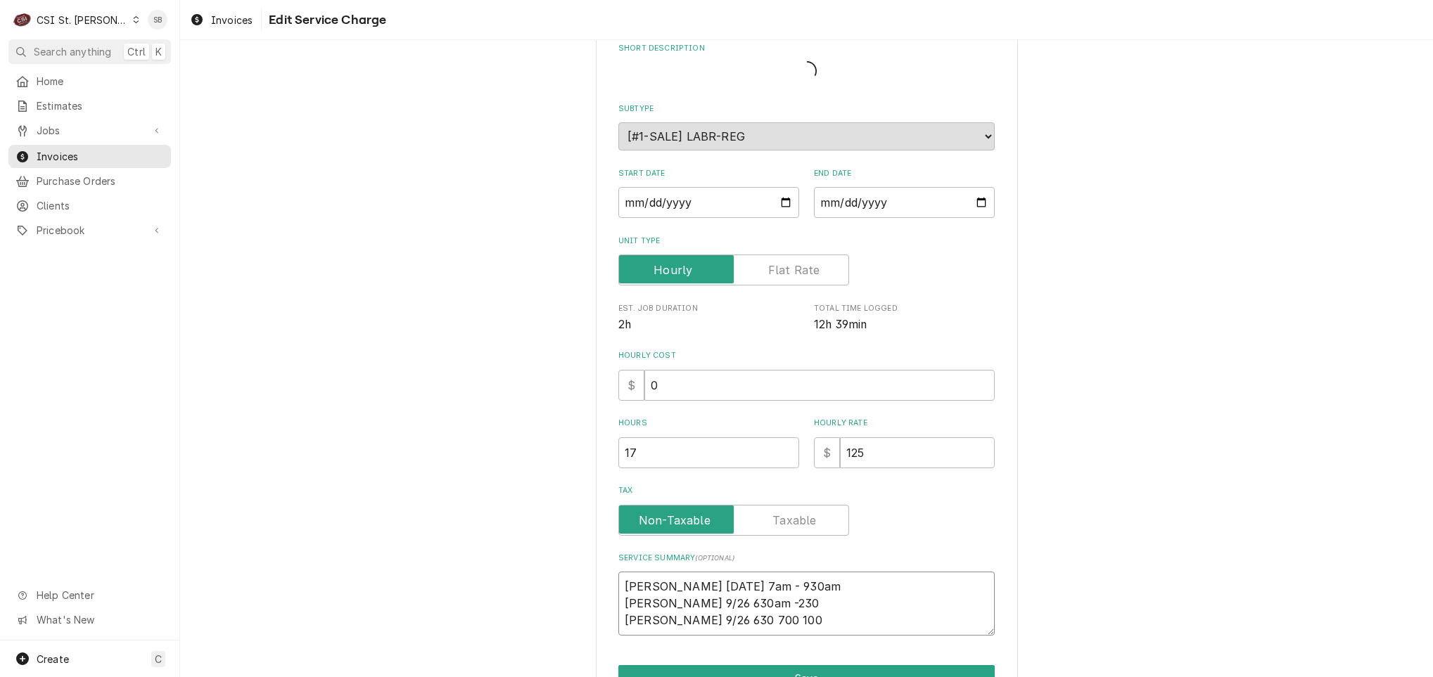
type textarea "x"
type textarea "Ryan 9/8 7am - 930am Kevin 9/26 630am-230 Ryan 9/26 630 700 100"
type textarea "x"
type textarea "Ryan 9/8 7am - 930am Kevin 9/26 630am -230 Ryan 9/26 630 700 100"
type textarea "x"
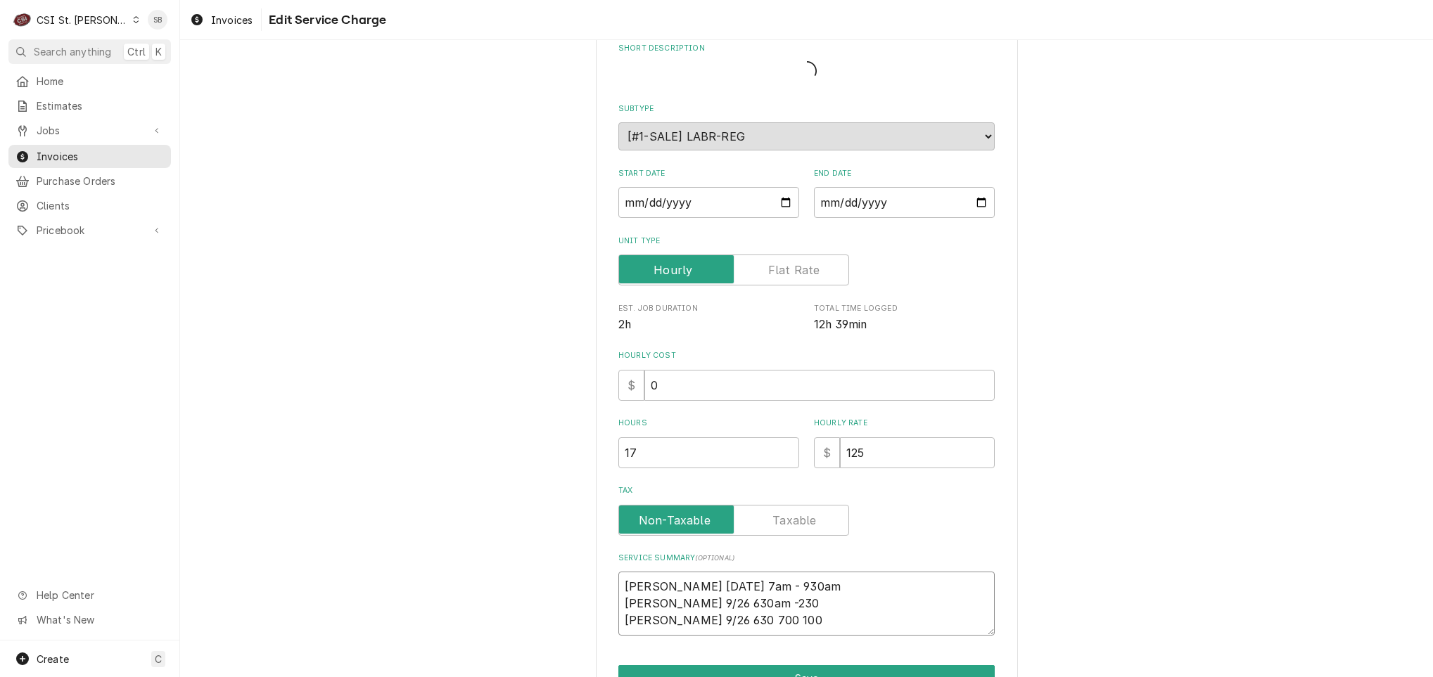
type textarea "Ryan 9/8 7am - 930am Kevin 9/26 630am - 230 Ryan 9/26 630 700 100"
type textarea "x"
type textarea "Ryan 9/8 7am - 930am Kevin 9/26 630am - 230p Ryan 9/26 630 700 100"
type textarea "x"
type textarea "Ryan 9/8 7am - 930am Kevin 9/26 630am - 230pm Ryan 9/26 630 700 100"
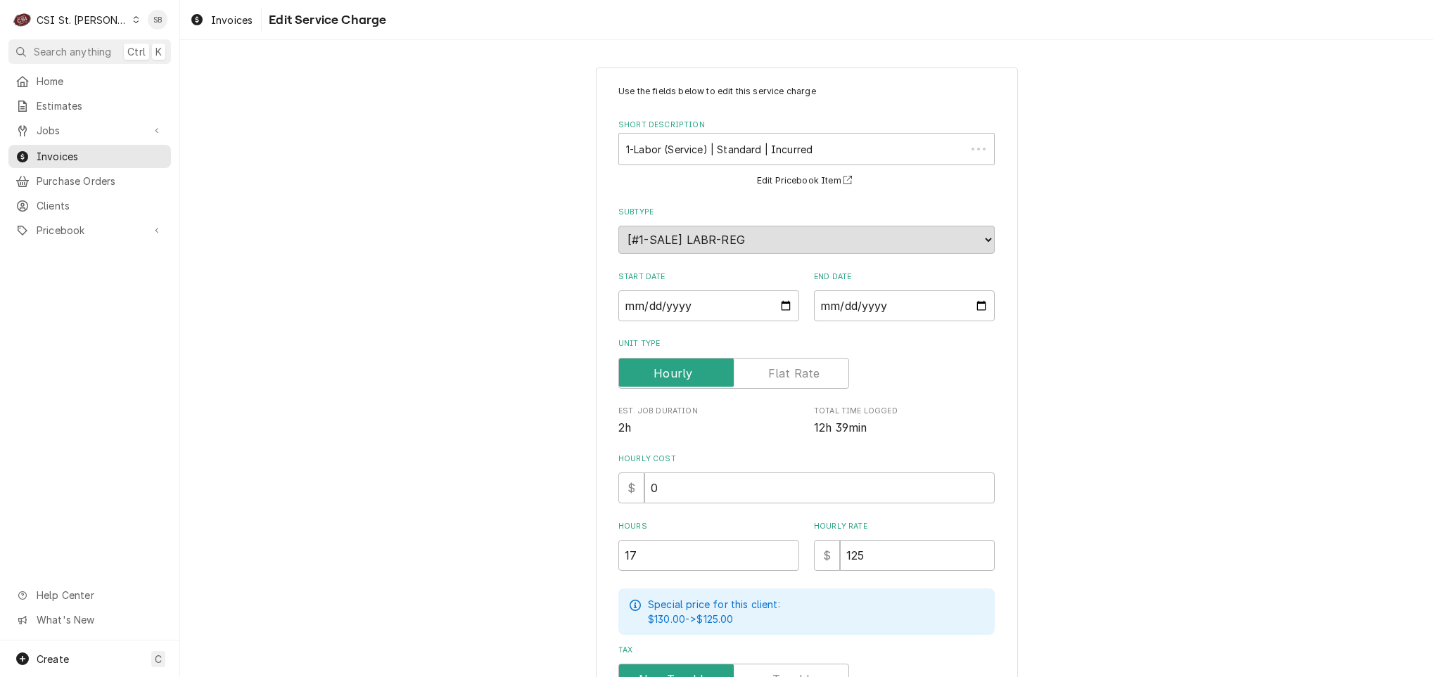
scroll to position [239, 0]
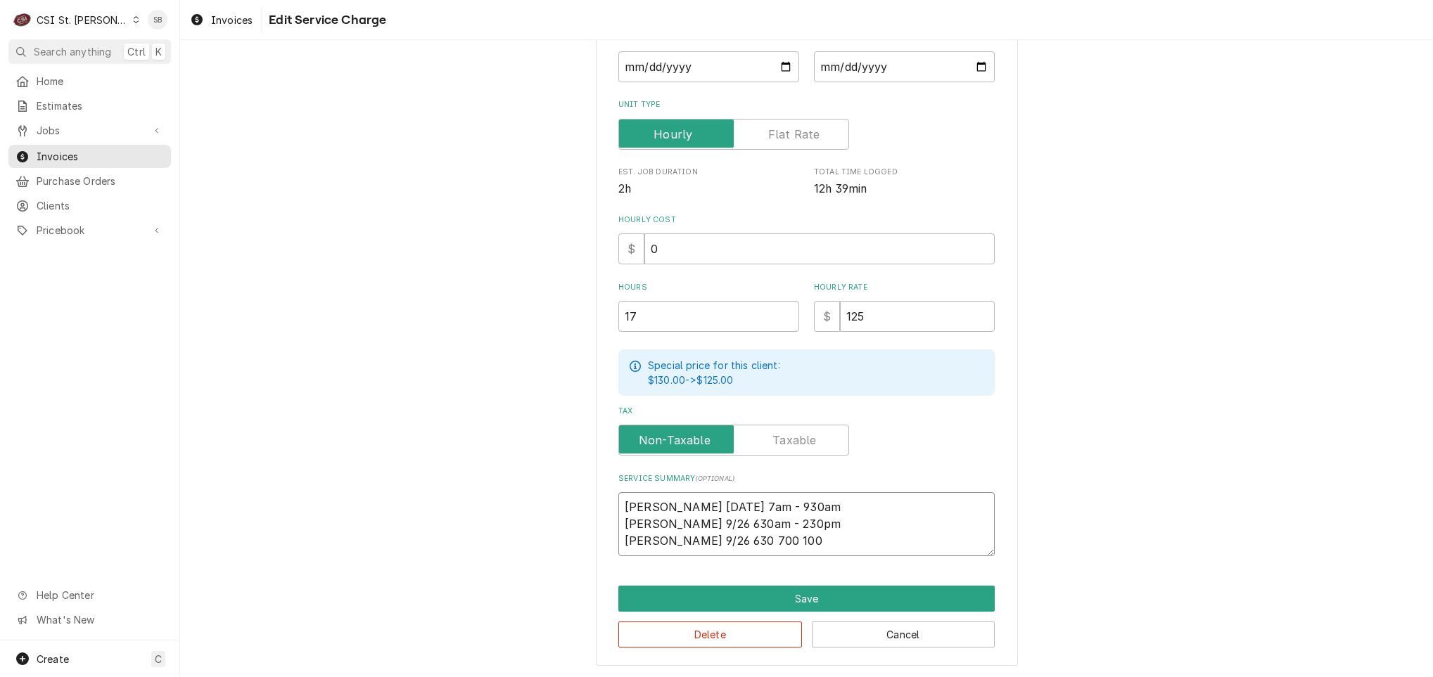
click at [714, 539] on textarea "Ryan 9/8 7am - 930am Kevin 9/26 630am - 230pm Ryan 9/26 630 700 100" at bounding box center [806, 524] width 376 height 64
type textarea "x"
type textarea "Ryan 9/8 7am - 930am Kevin 9/26 630am - 230pm Ryan 9/26 630 100"
type textarea "x"
type textarea "Ryan 9/8 7am - 930am Kevin 9/26 630am - 230pm Ryan 9/26 630100"
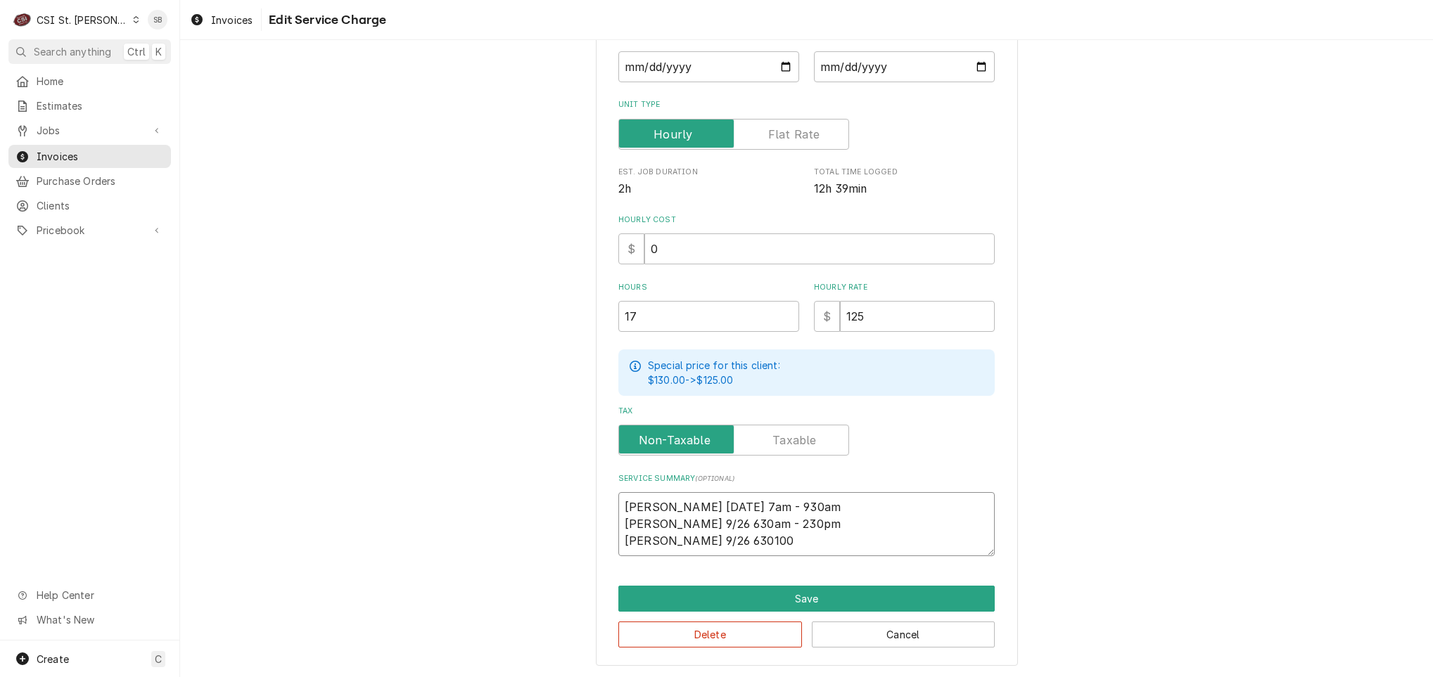
type textarea "x"
type textarea "Ryan 9/8 7am - 930am Kevin 9/26 630am - 230pm Ryan 9/26 630a100"
type textarea "x"
type textarea "Ryan 9/8 7am - 930am Kevin 9/26 630am - 230pm Ryan 9/26 630am100"
type textarea "x"
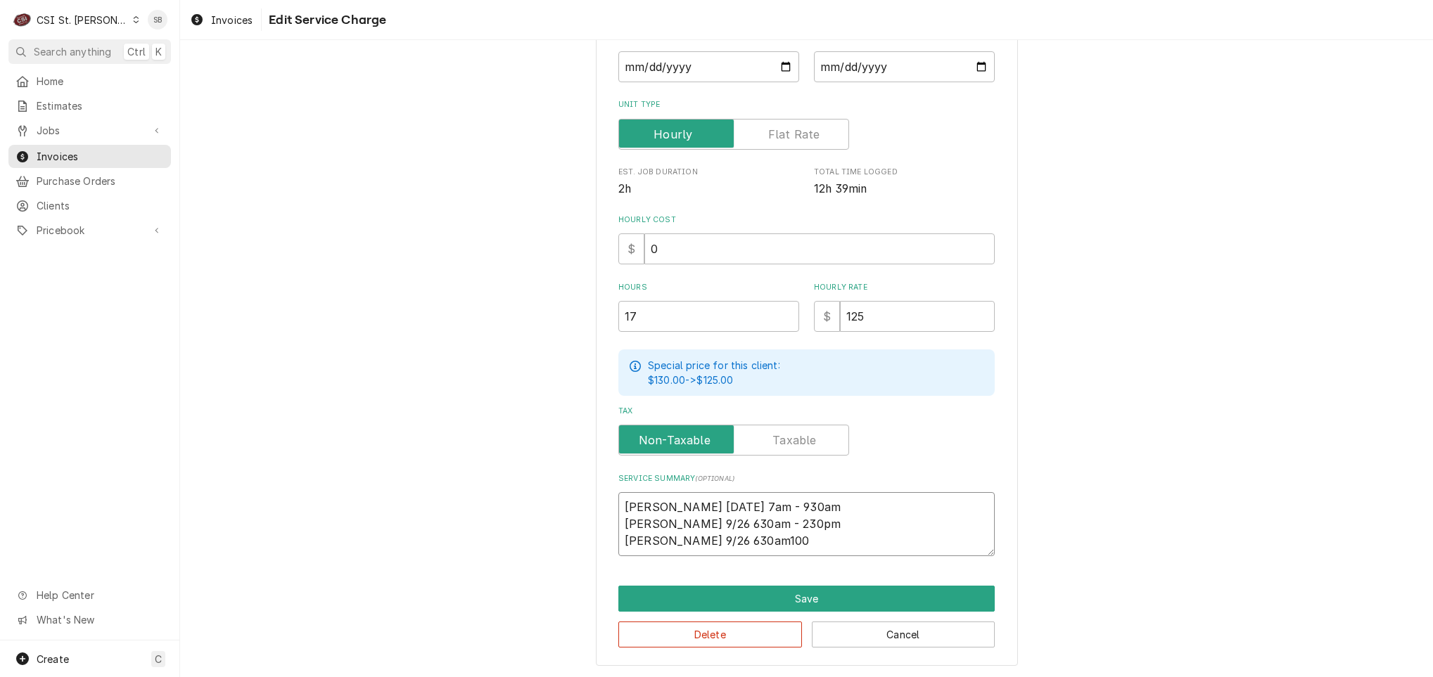
type textarea "Ryan 9/8 7am - 930am Kevin 9/26 630am - 230pm Ryan 9/26 630am 100"
type textarea "x"
type textarea "Ryan 9/8 7am - 930am Kevin 9/26 630am - 230pm Ryan 9/26 630am 100"
type textarea "x"
type textarea "Ryan 9/8 7am - 930am Kevin 9/26 630am - 230pm Ryan 9/26 630am 100"
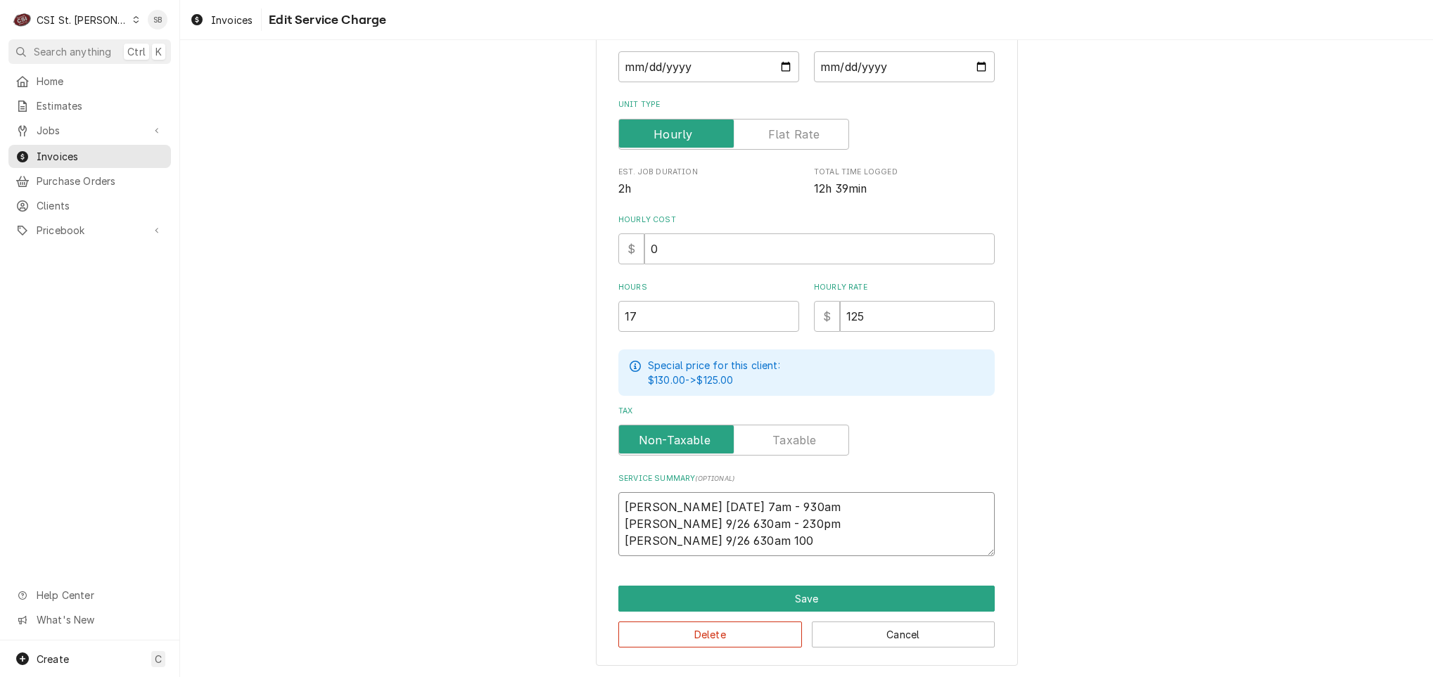
type textarea "x"
type textarea "Ryan 9/8 7am - 930am Kevin 9/26 630am - 230pm Ryan 9/26 630am -100"
type textarea "x"
type textarea "Ryan 9/8 7am - 930am Kevin 9/26 630am - 230pm Ryan 9/26 630am - 100"
type textarea "x"
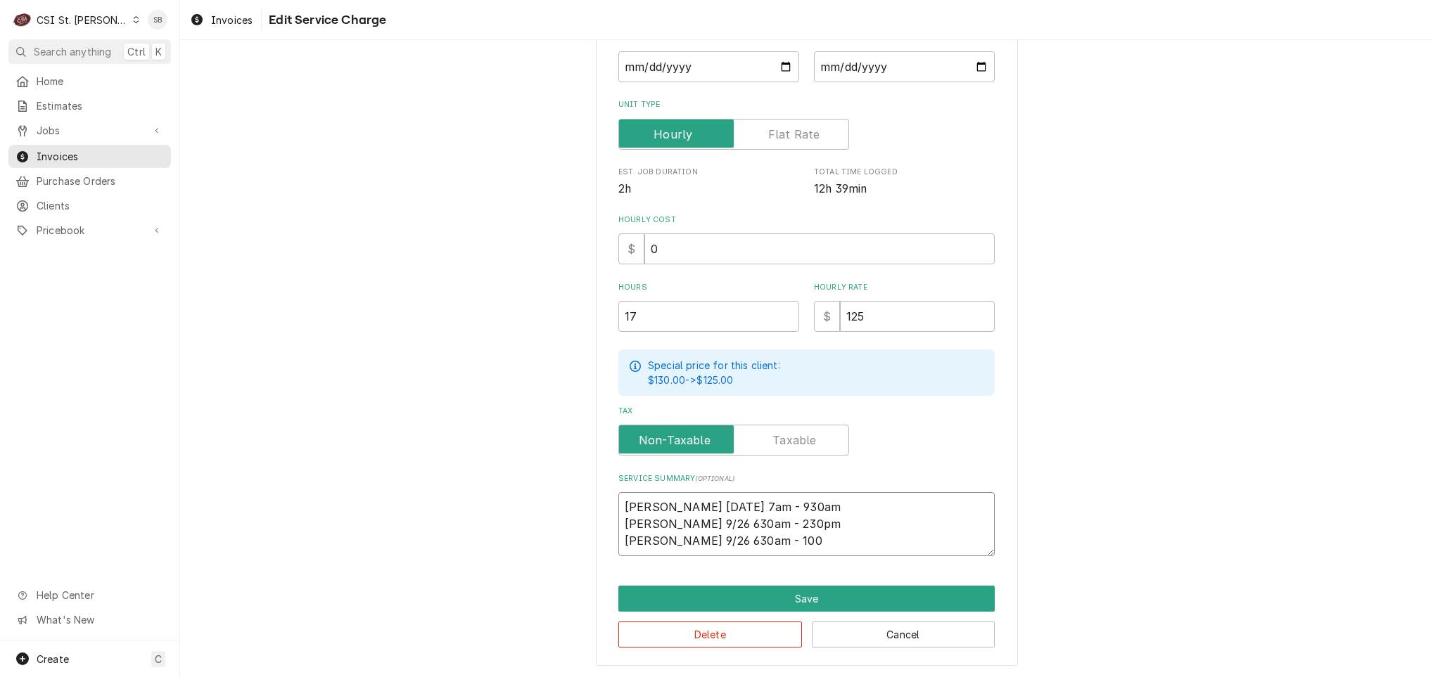
type textarea "Ryan 9/8 7am - 930am Kevin 9/26 630am - 230pm Ryan 9/26 630am - 10"
type textarea "x"
type textarea "Ryan 9/8 7am - 930am Kevin 9/26 630am - 230pm Ryan 9/26 630am - 1"
type textarea "x"
type textarea "Ryan 9/8 7am - 930am Kevin 9/26 630am - 230pm Ryan 9/26 630am - 1p"
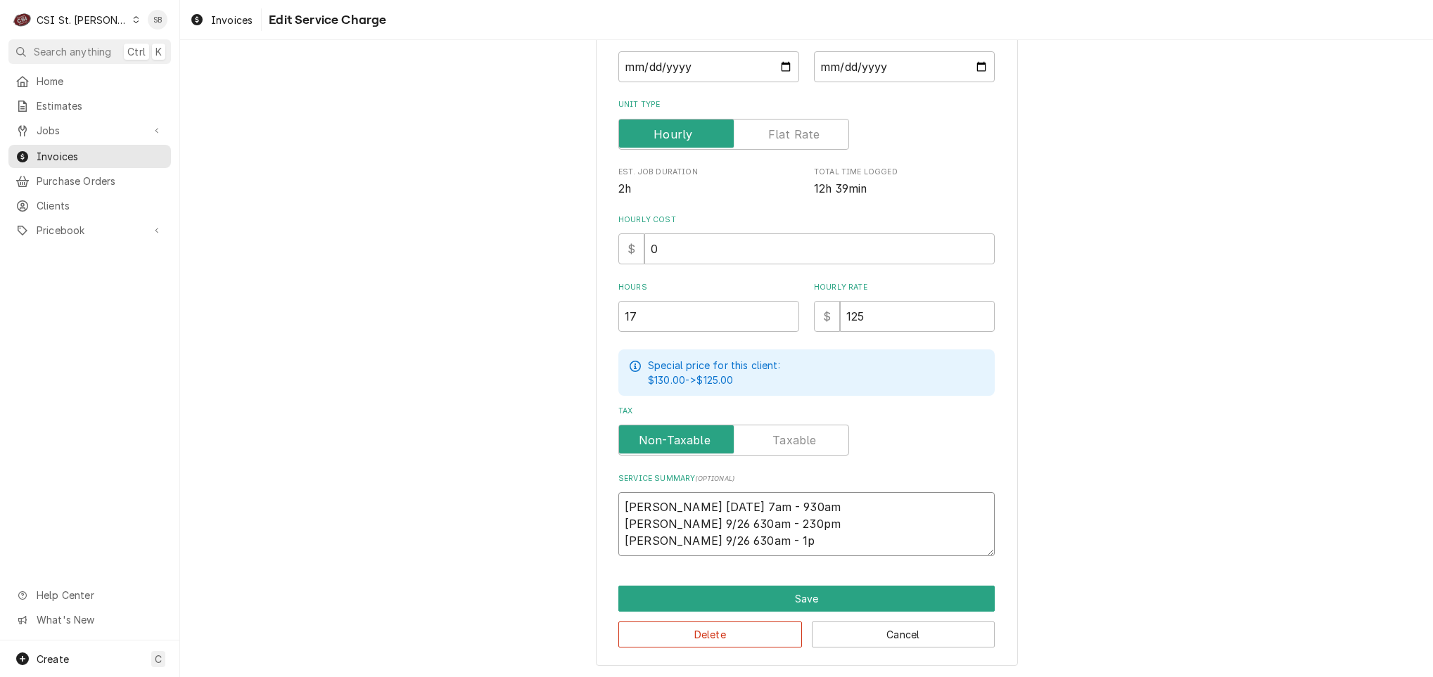
type textarea "x"
type textarea "Ryan 9/8 7am - 930am Kevin 9/26 630am - 230pm Ryan 9/26 630am - 1pm"
click at [618, 497] on textarea "Ryan 9/8 7am - 930am Kevin 9/26 630am - 230pm Ryan 9/26 630am - 1pm" at bounding box center [806, 524] width 376 height 64
type textarea "x"
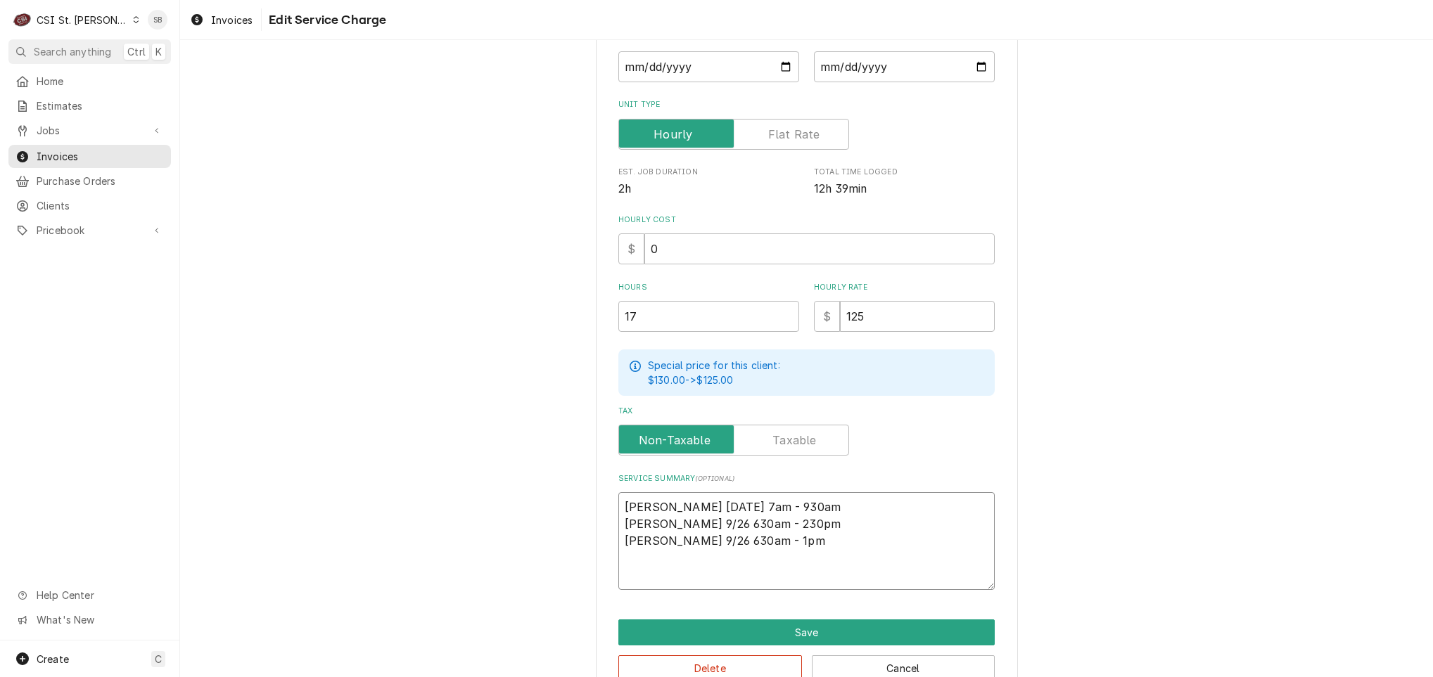
paste textarea "Brand: Traulsen / Model: SARI232HPUT-FHS / Serial: 22F02158 Technician initiall…"
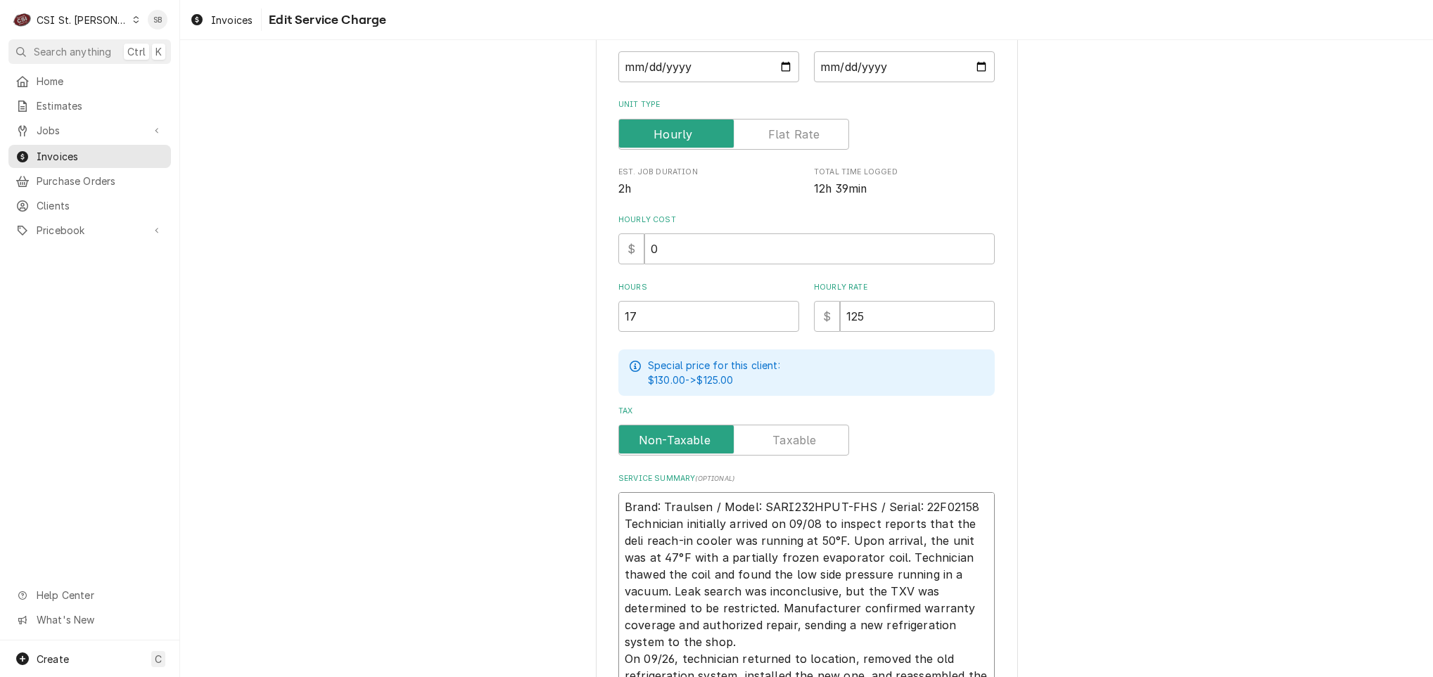
scroll to position [294, 0]
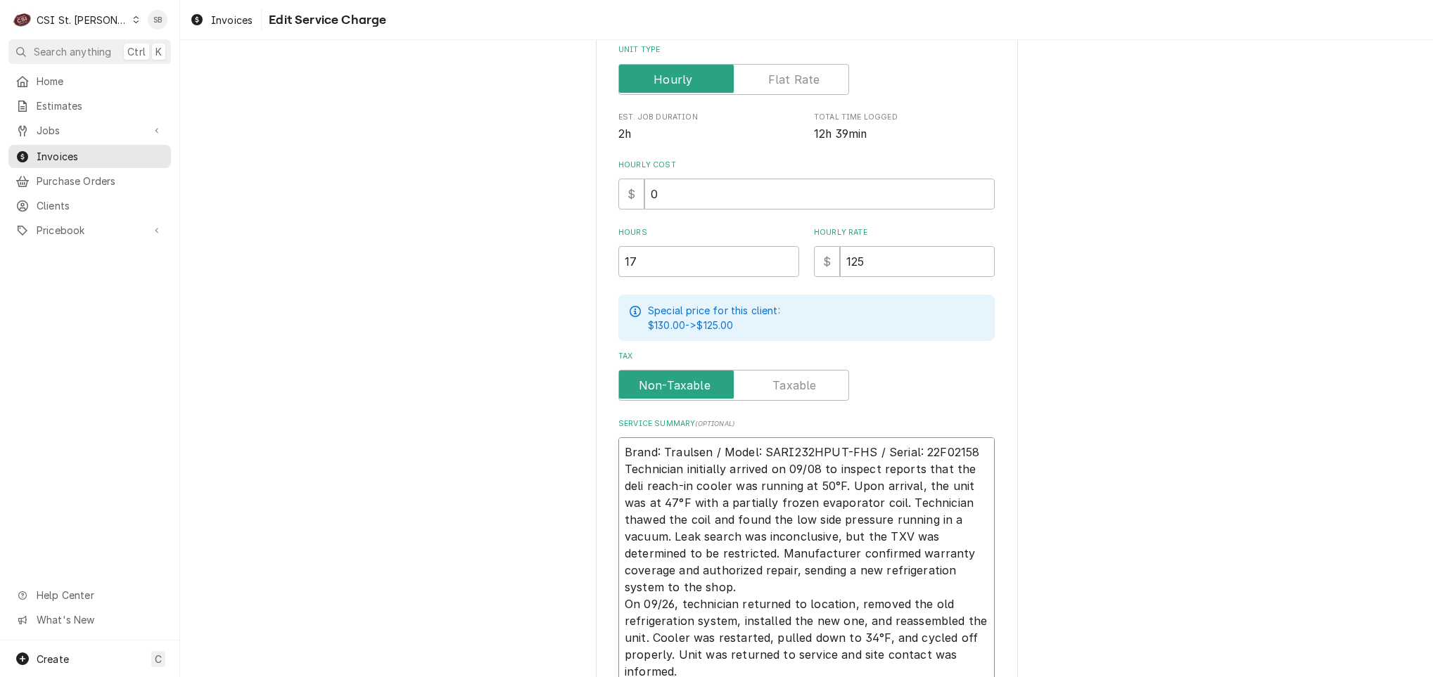
click at [967, 450] on textarea "Brand: Traulsen / Model: SARI232HPUT-FHS / Serial: 22F02158 Technician initiall…" at bounding box center [806, 588] width 376 height 300
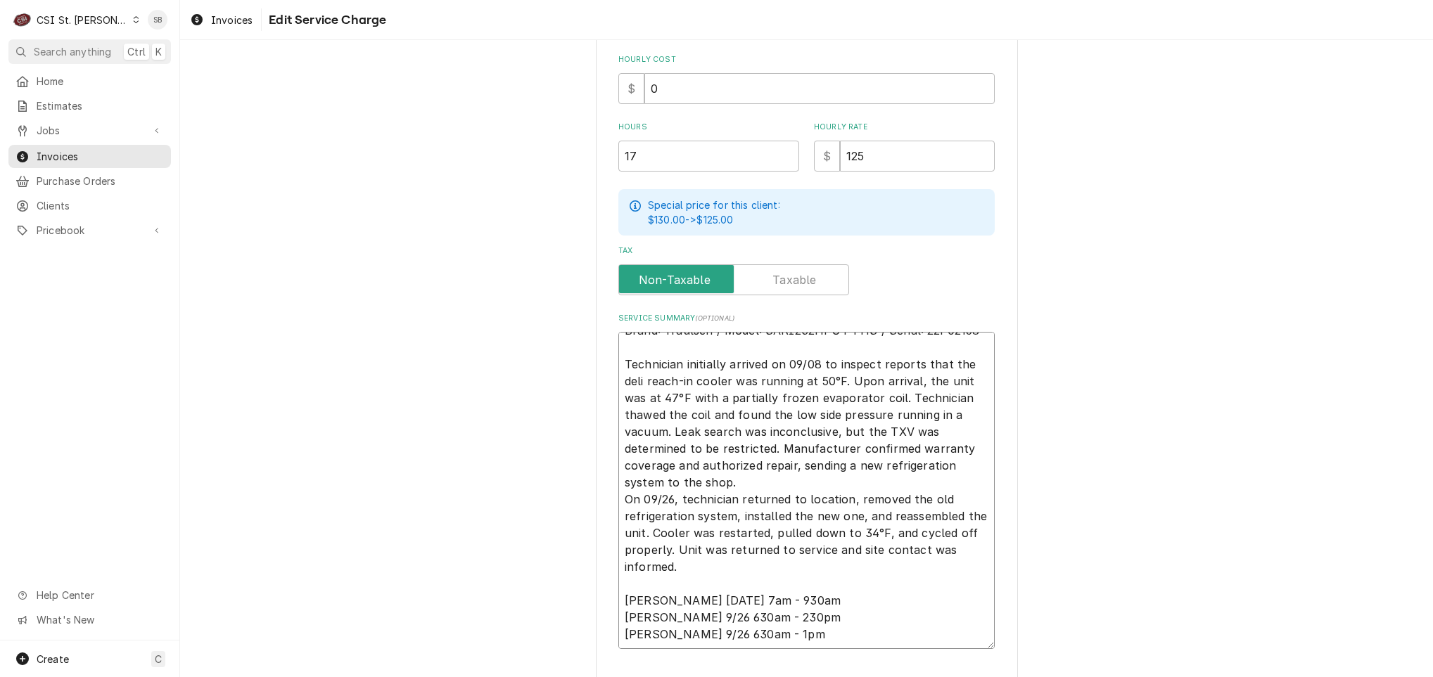
scroll to position [397, 0]
click at [678, 393] on textarea "Brand: Traulsen / Model: SARI232HPUT-FHS / Serial: 22F02158 Technician initiall…" at bounding box center [806, 492] width 376 height 317
click at [684, 393] on textarea "Brand: Traulsen / Model: SARI232HPUT-FHS / Serial: 22F02158 Technician initiall…" at bounding box center [806, 492] width 376 height 317
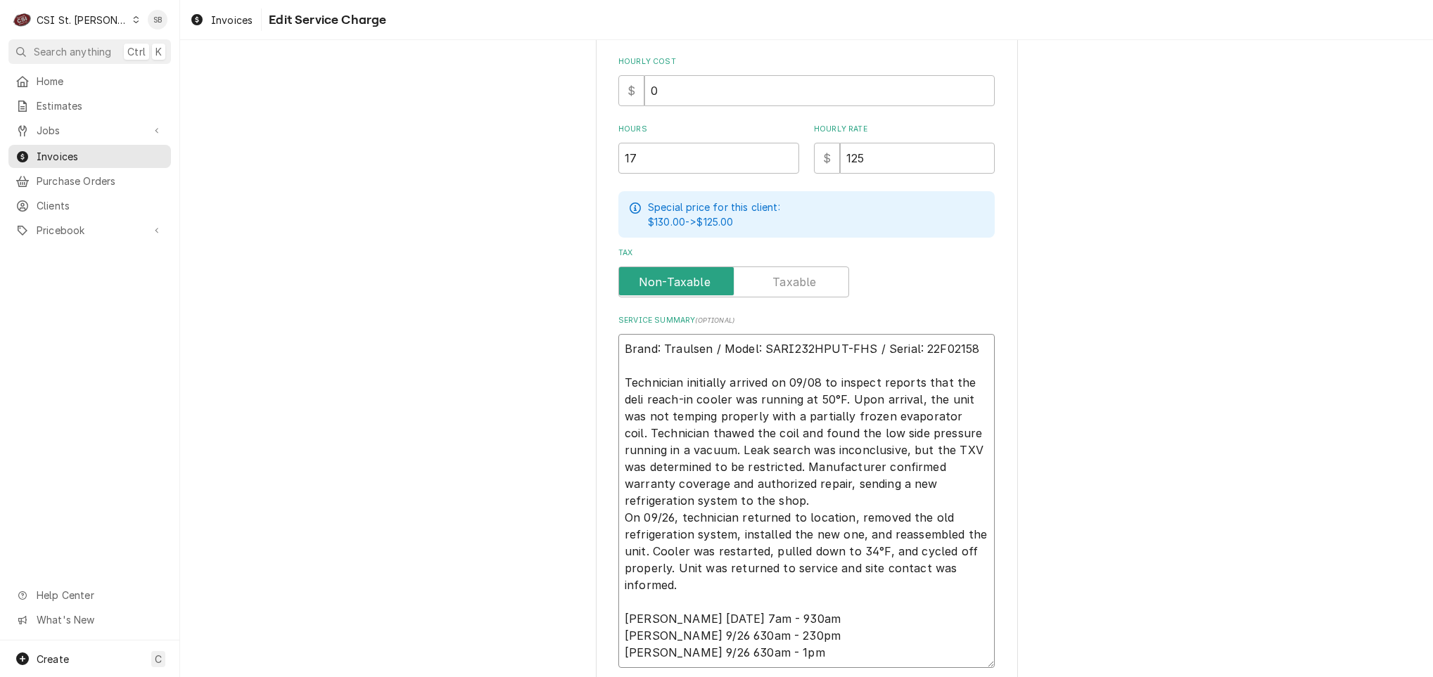
click at [845, 502] on textarea "Brand: Traulsen / Model: SARI232HPUT-FHS / Serial: 22F02158 Technician initiall…" at bounding box center [806, 501] width 376 height 334
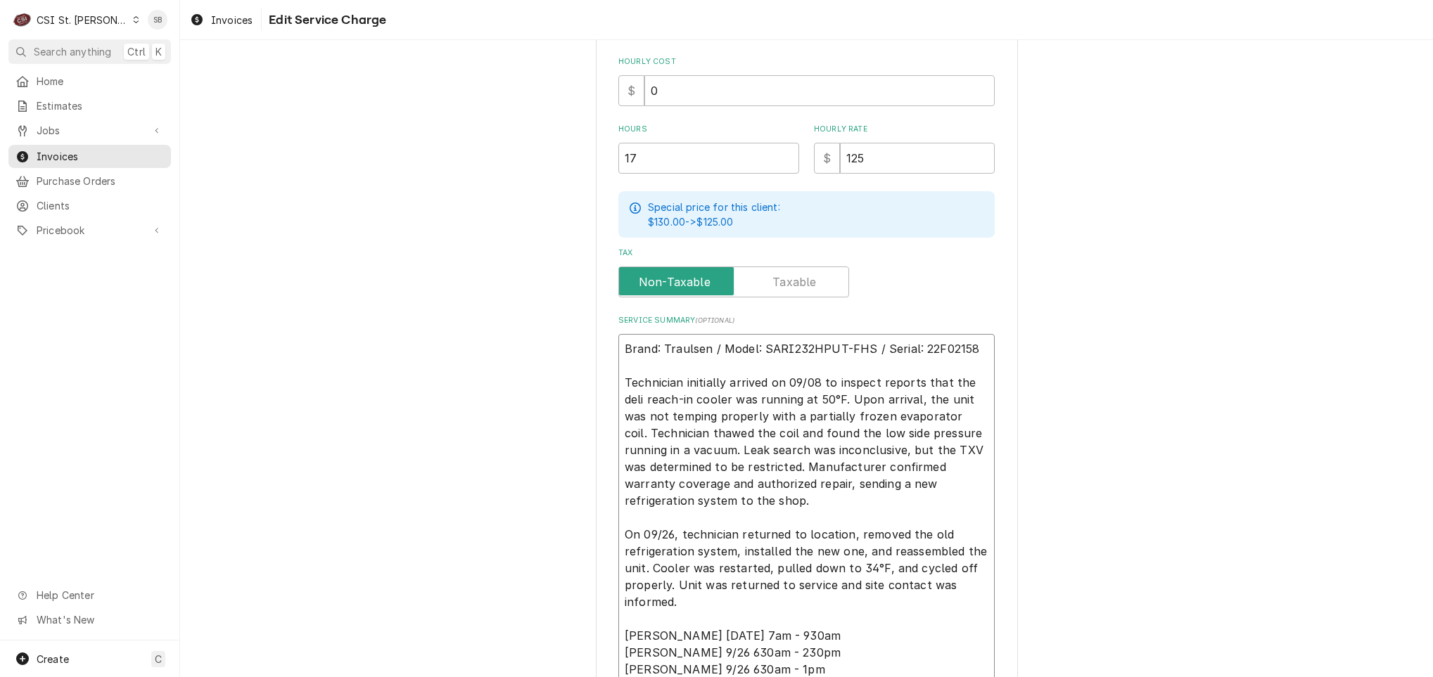
click at [823, 490] on textarea "Brand: Traulsen / Model: SARI232HPUT-FHS / Serial: 22F02158 Technician initiall…" at bounding box center [806, 509] width 376 height 351
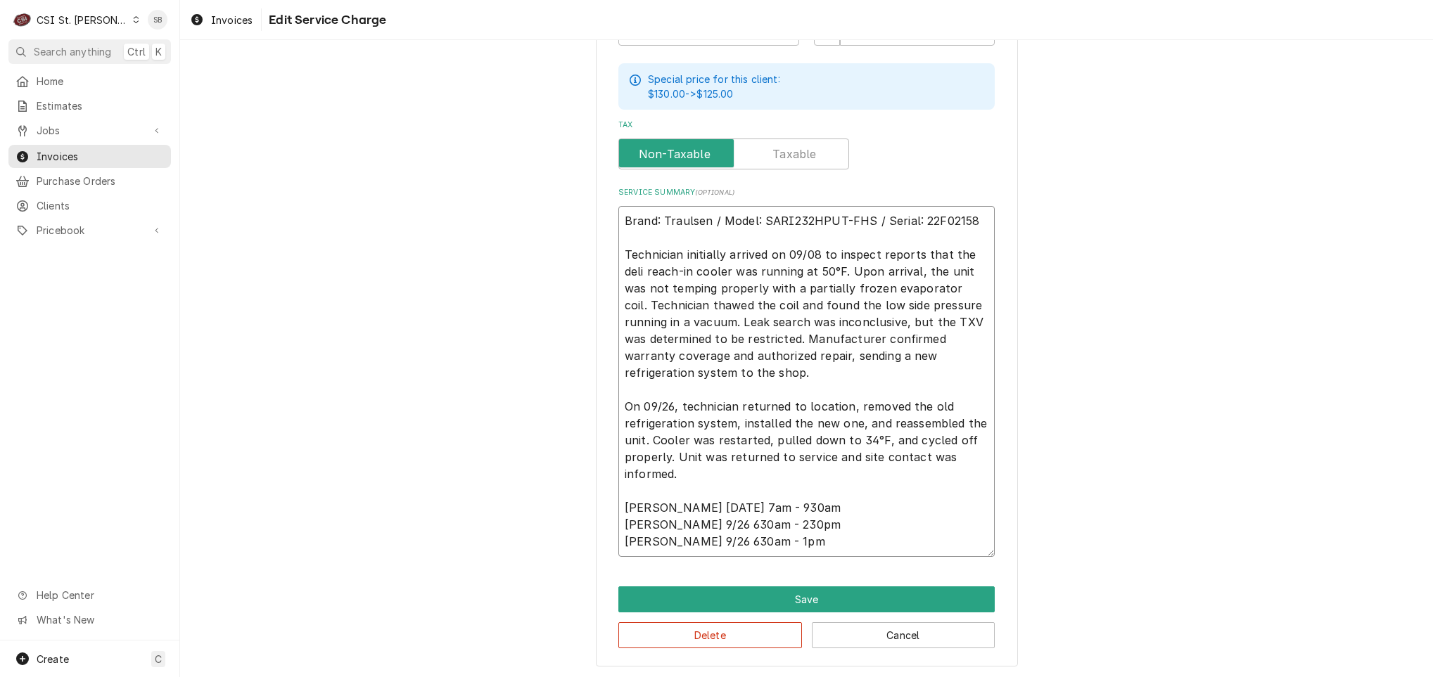
scroll to position [526, 0]
drag, startPoint x: 847, startPoint y: 433, endPoint x: 876, endPoint y: 442, distance: 30.3
click at [876, 442] on textarea "Brand: Traulsen / Model: SARI232HPUT-FHS / Serial: 22F02158 Technician initiall…" at bounding box center [806, 380] width 376 height 351
click at [831, 477] on textarea "Brand: Traulsen / Model: SARI232HPUT-FHS / Serial: 22F02158 Technician initiall…" at bounding box center [806, 380] width 376 height 351
drag, startPoint x: 763, startPoint y: 545, endPoint x: 577, endPoint y: 494, distance: 192.7
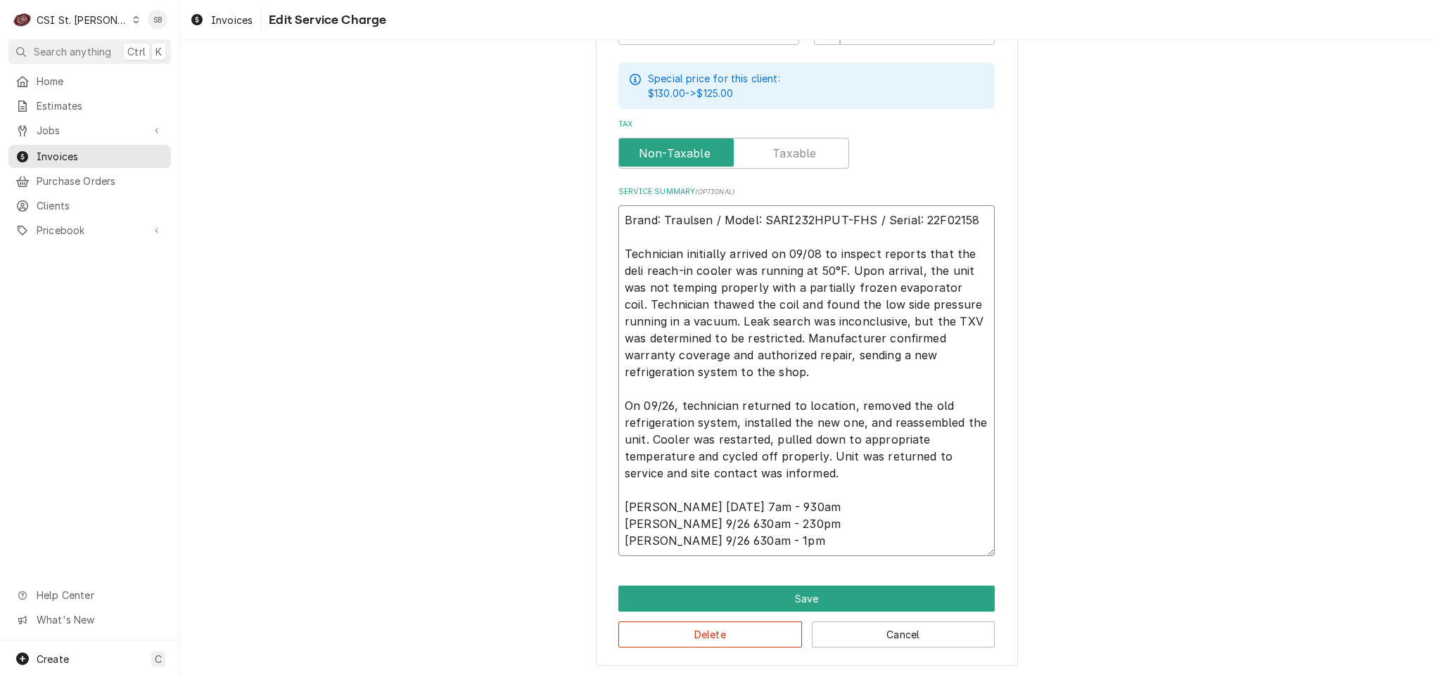
click at [577, 494] on div "Use the fields below to edit this service charge Short Description 1-Labor (Ser…" at bounding box center [806, 103] width 1253 height 1149
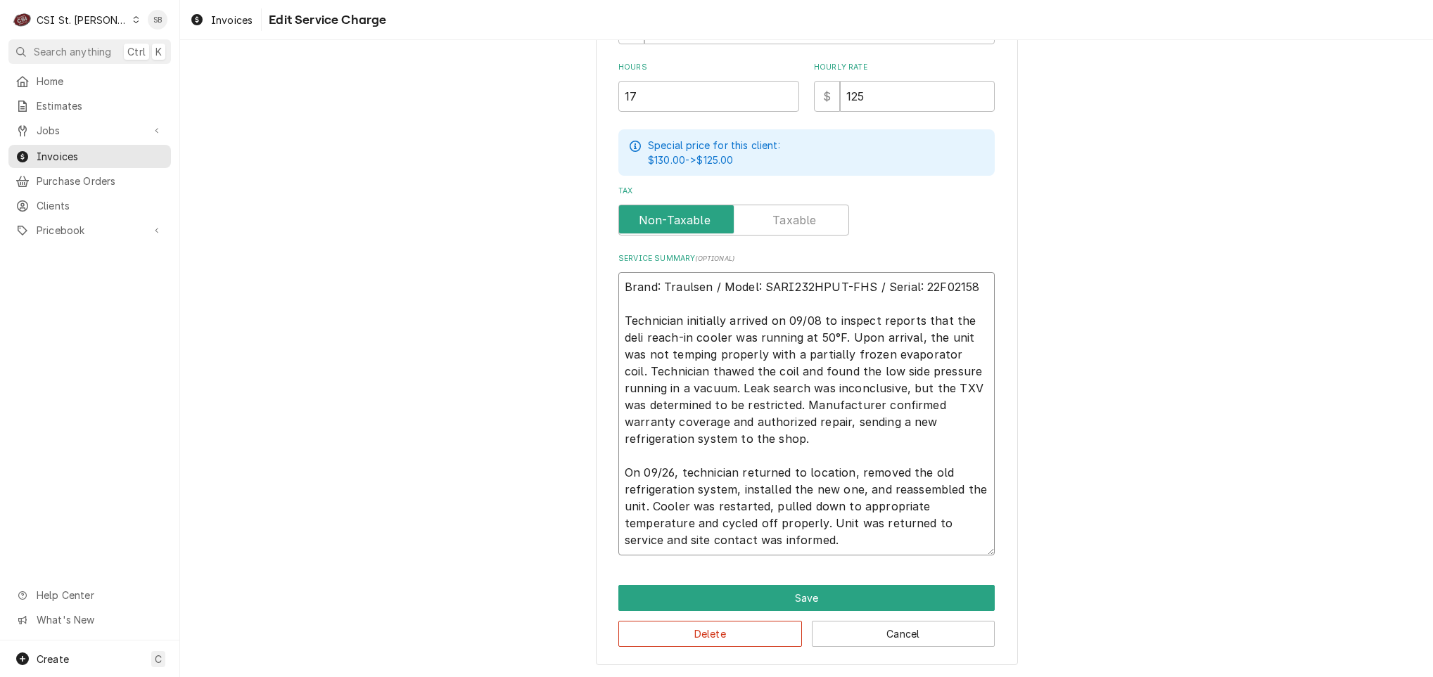
scroll to position [459, 0]
drag, startPoint x: 844, startPoint y: 540, endPoint x: 517, endPoint y: 252, distance: 436.1
click at [517, 252] on div "Use the fields below to edit this service charge Short Description 1-Labor (Ser…" at bounding box center [806, 137] width 1253 height 1082
drag, startPoint x: 880, startPoint y: 104, endPoint x: 769, endPoint y: 118, distance: 112.0
click at [769, 118] on div "Use the fields below to edit this service charge Short Description 1-Labor (Ser…" at bounding box center [806, 91] width 376 height 930
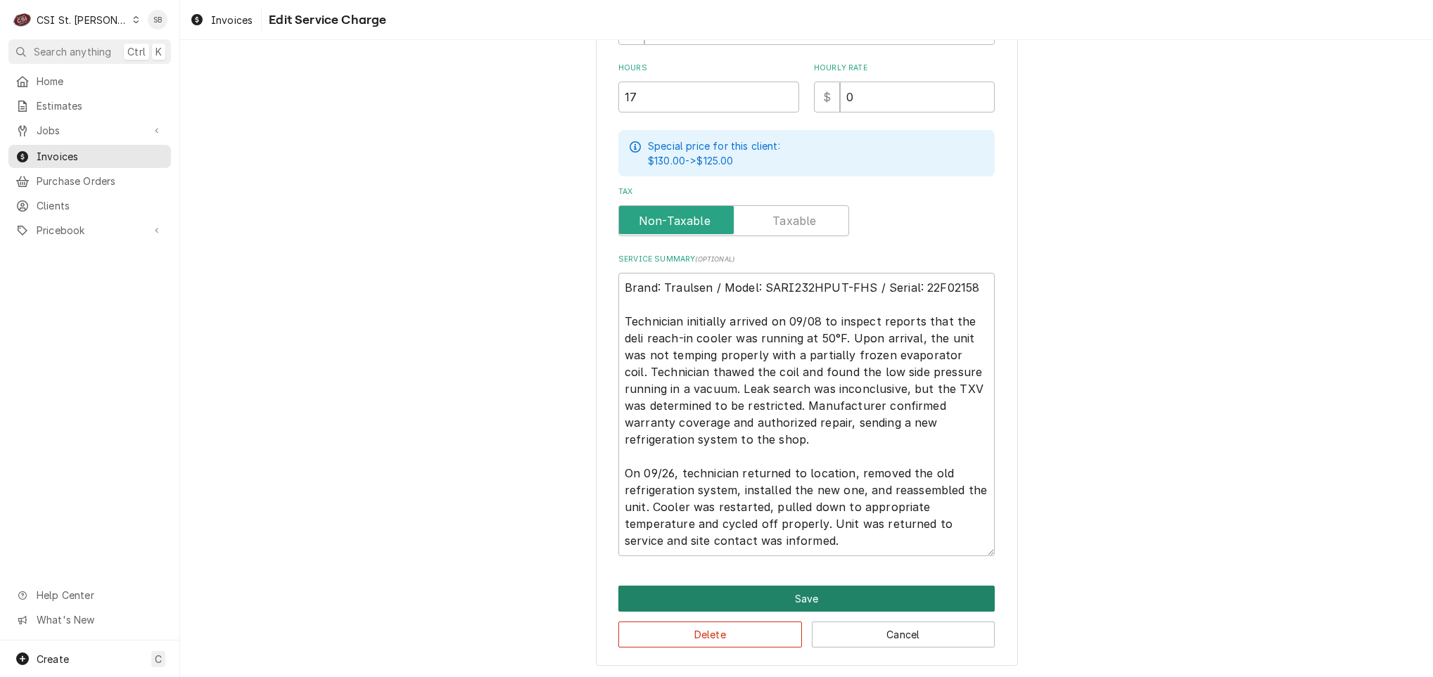
click at [828, 592] on button "Save" at bounding box center [806, 599] width 376 height 26
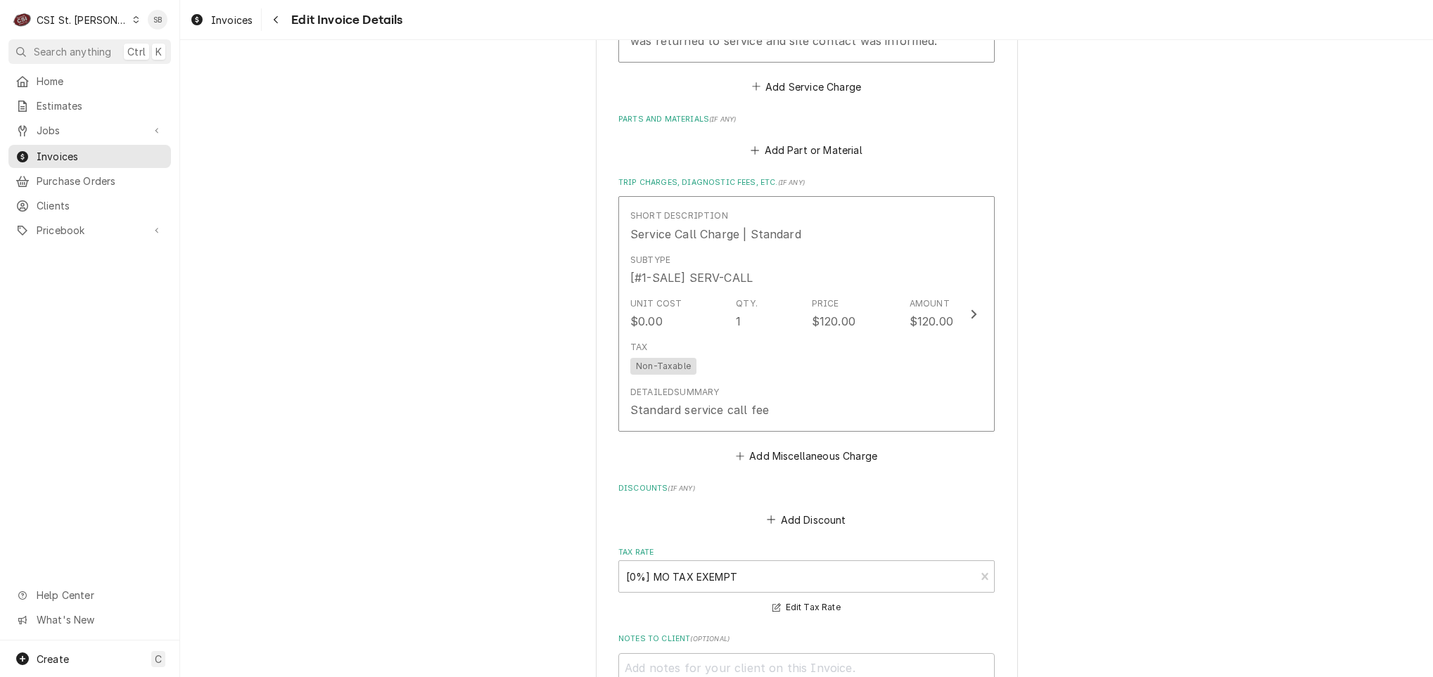
scroll to position [1526, 0]
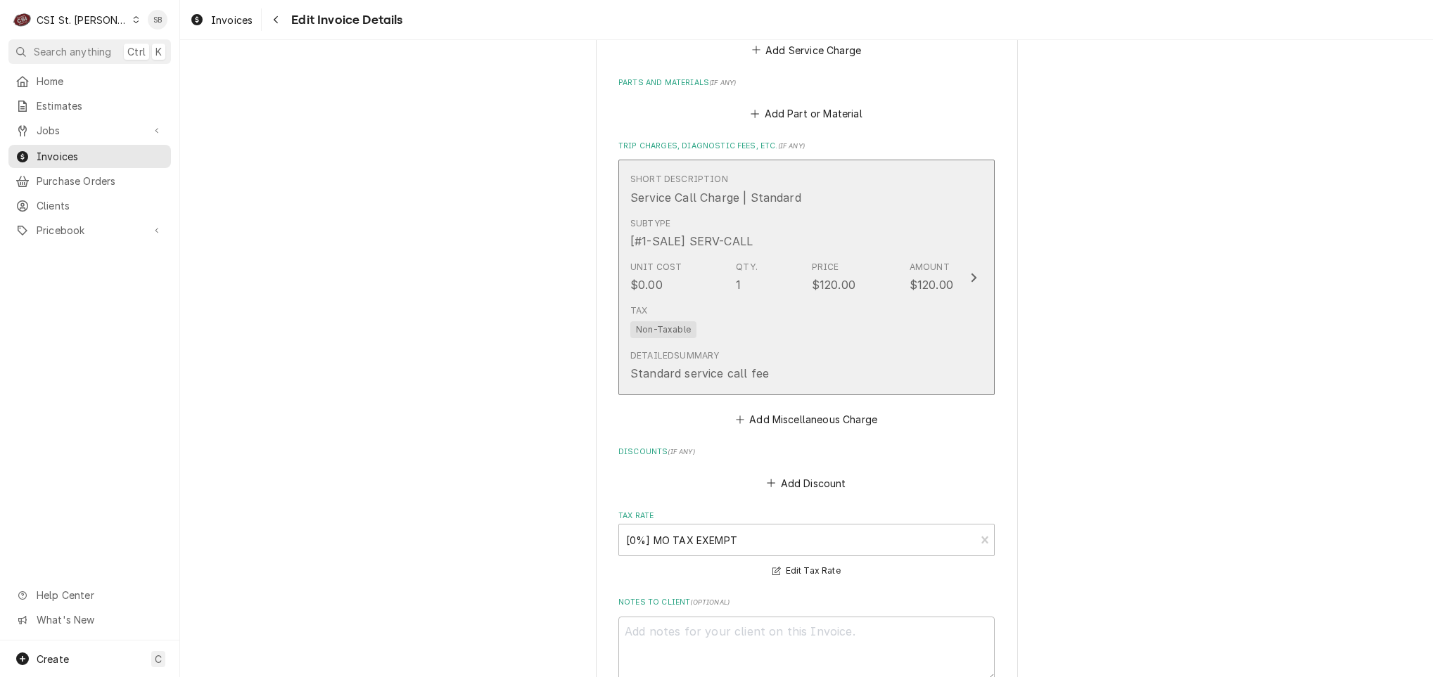
click at [849, 255] on div "Unit Cost $0.00 Qty. 1 Price $120.00 Amount $120.00" at bounding box center [791, 277] width 323 height 44
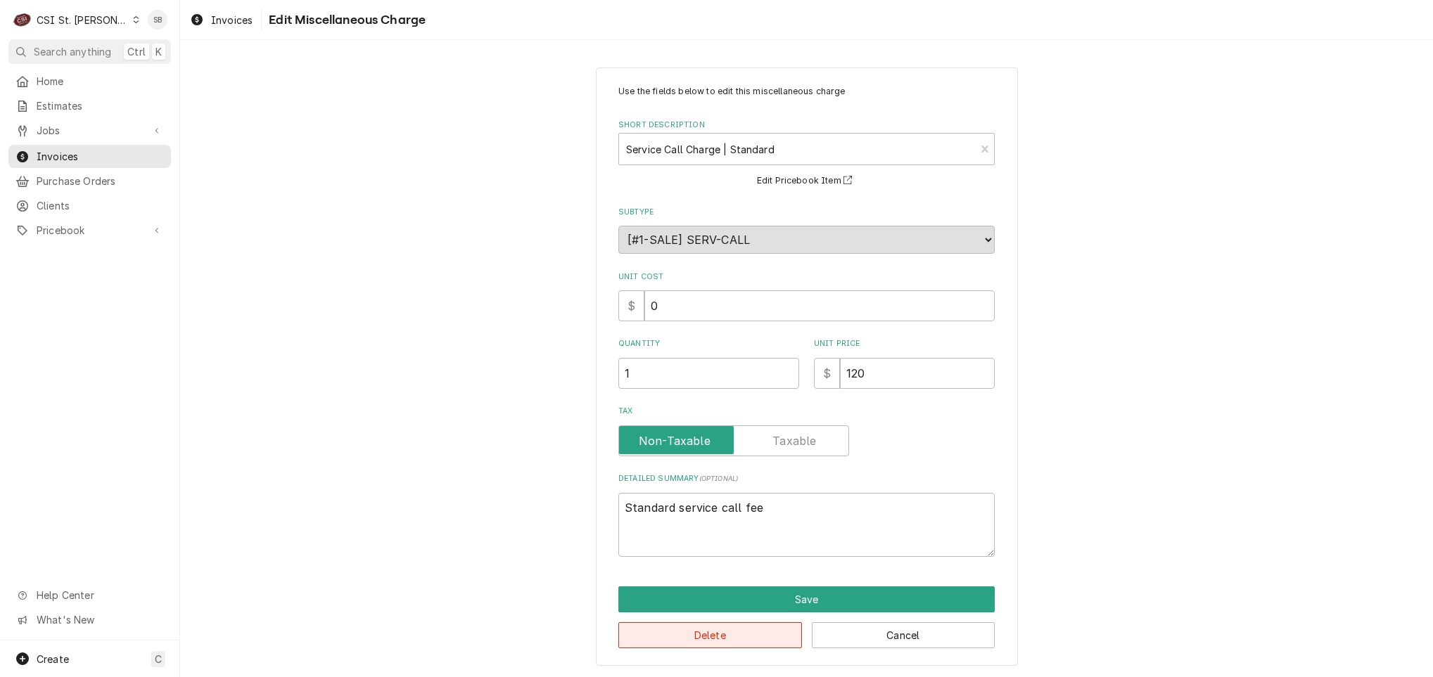
click at [750, 632] on button "Delete" at bounding box center [710, 636] width 184 height 26
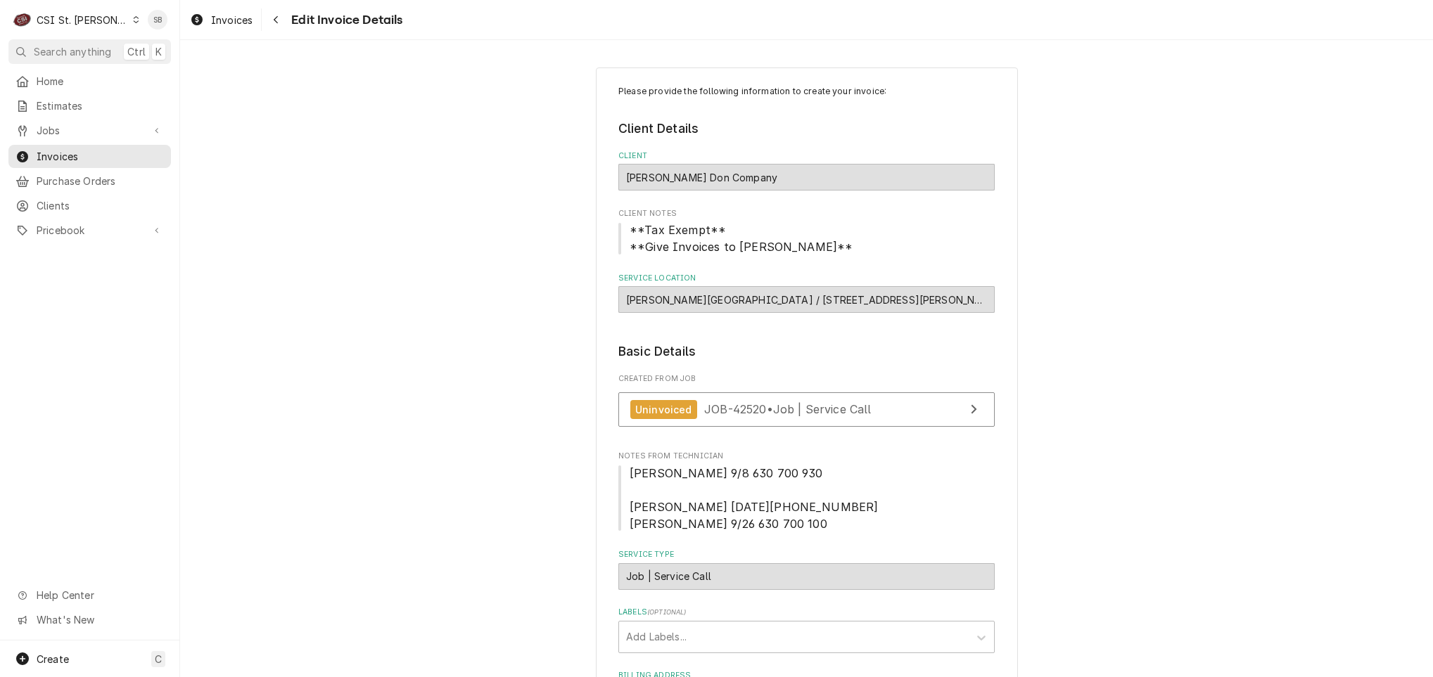
drag, startPoint x: 617, startPoint y: 302, endPoint x: 787, endPoint y: 300, distance: 170.2
click at [787, 300] on div "Francis Howell North High School / 2549 Hackmann Road, St Charles, MO 63303" at bounding box center [806, 299] width 376 height 27
click at [782, 300] on div "[PERSON_NAME][GEOGRAPHIC_DATA] / [STREET_ADDRESS][PERSON_NAME][PERSON_NAME]" at bounding box center [806, 299] width 376 height 27
drag, startPoint x: 779, startPoint y: 300, endPoint x: 621, endPoint y: 304, distance: 158.3
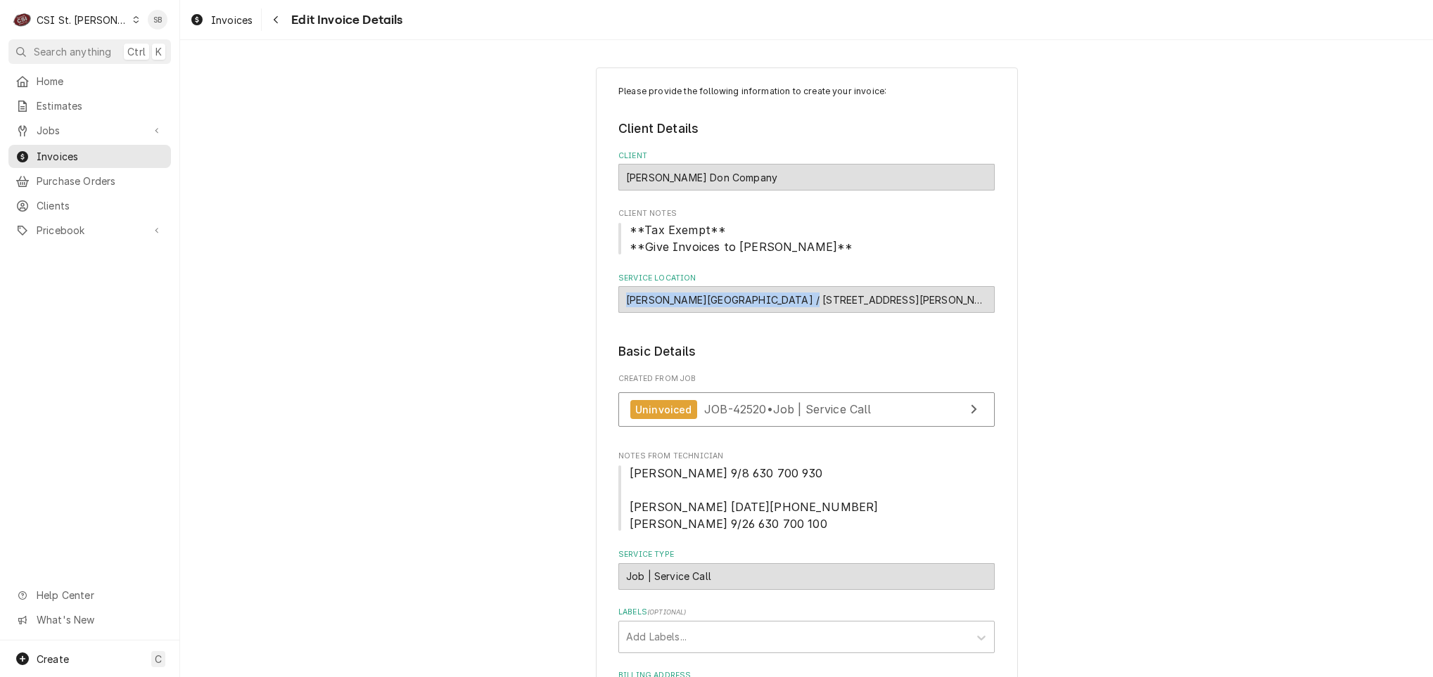
click at [621, 304] on div "[PERSON_NAME][GEOGRAPHIC_DATA] / [STREET_ADDRESS][PERSON_NAME][PERSON_NAME]" at bounding box center [806, 299] width 376 height 27
copy div "Francis Howell North High School"
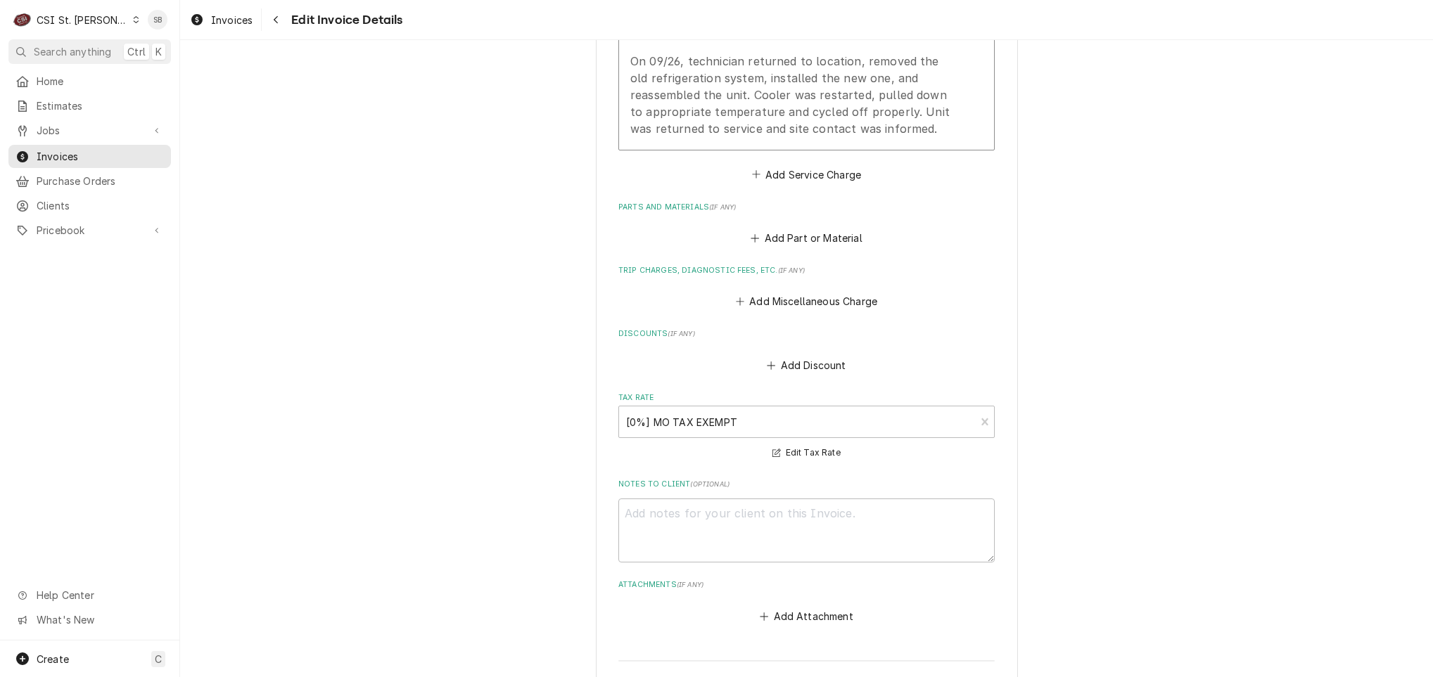
scroll to position [1423, 0]
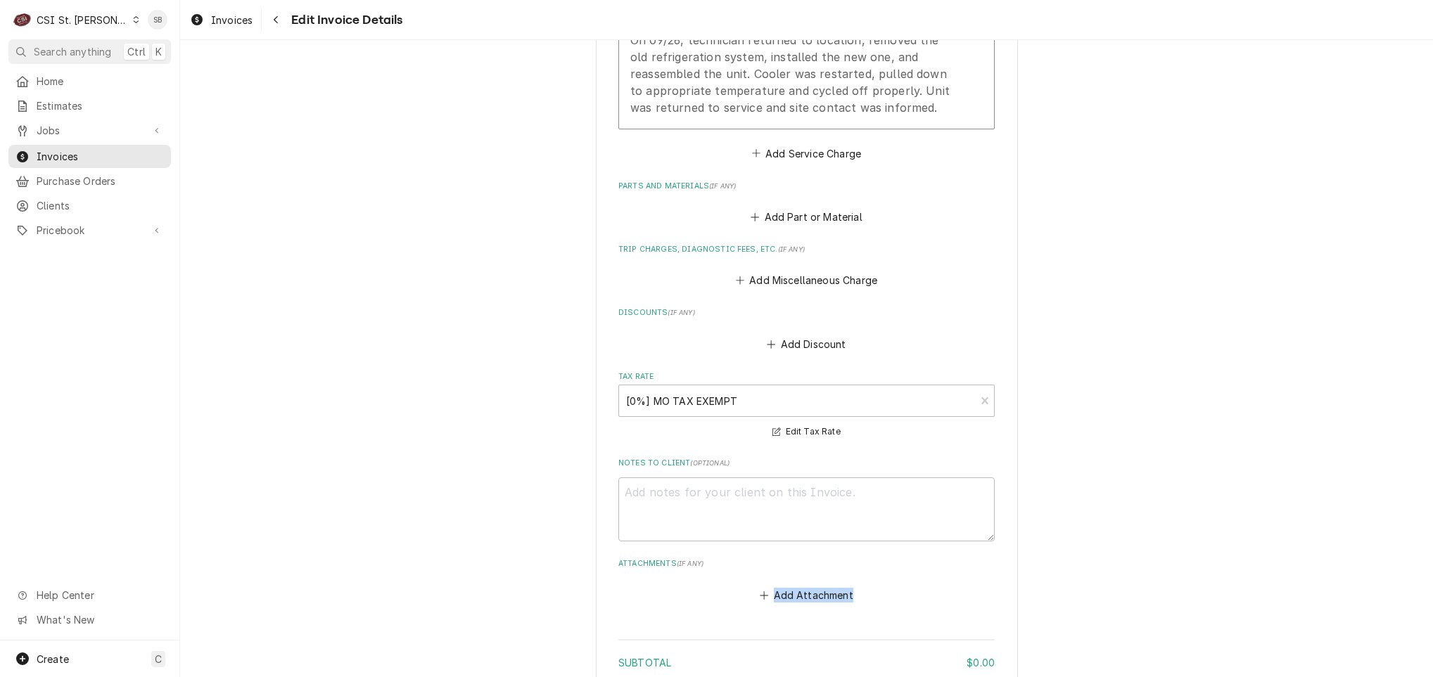
drag, startPoint x: 1414, startPoint y: 534, endPoint x: 1420, endPoint y: 597, distance: 63.6
click at [1420, 597] on div "Please provide the following information to create your invoice: Client Details…" at bounding box center [806, 358] width 1253 height 637
click at [108, 149] on span "Invoices" at bounding box center [100, 156] width 127 height 15
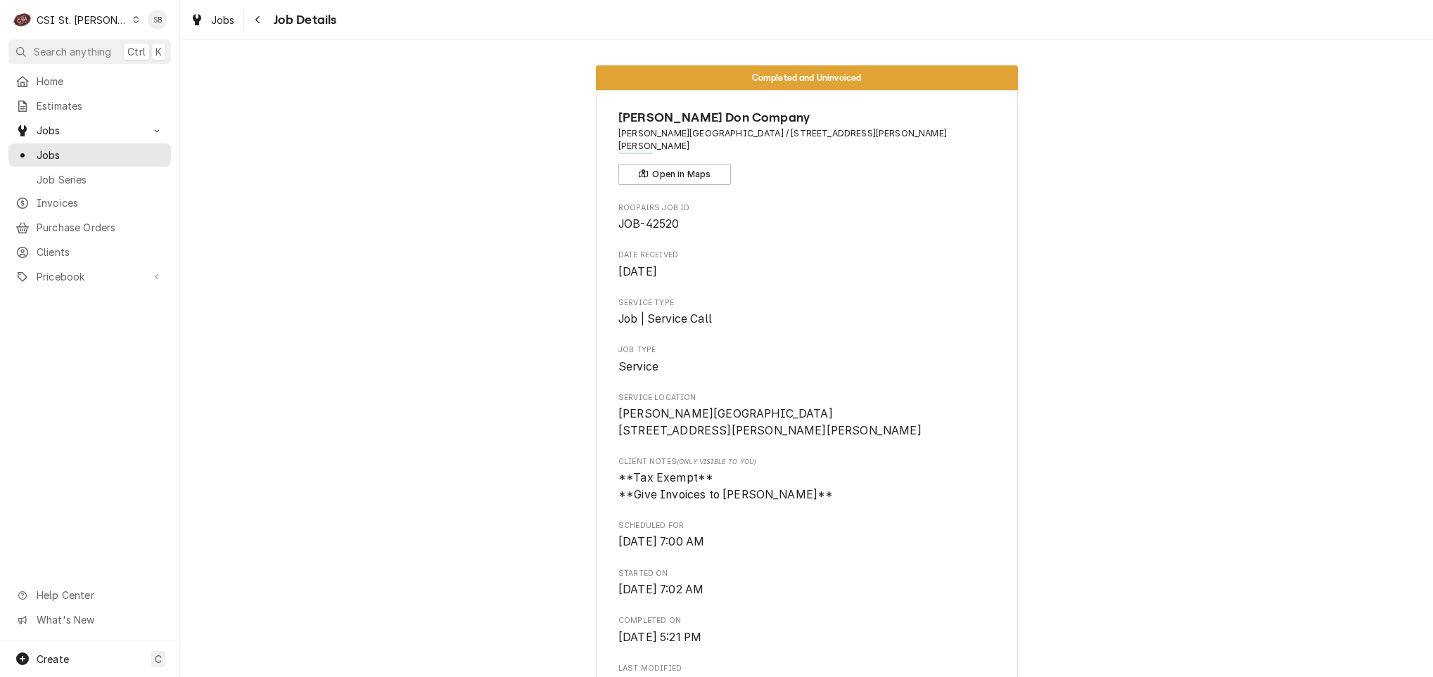
click at [789, 597] on span "[DATE] 7:02 AM" at bounding box center [806, 590] width 376 height 17
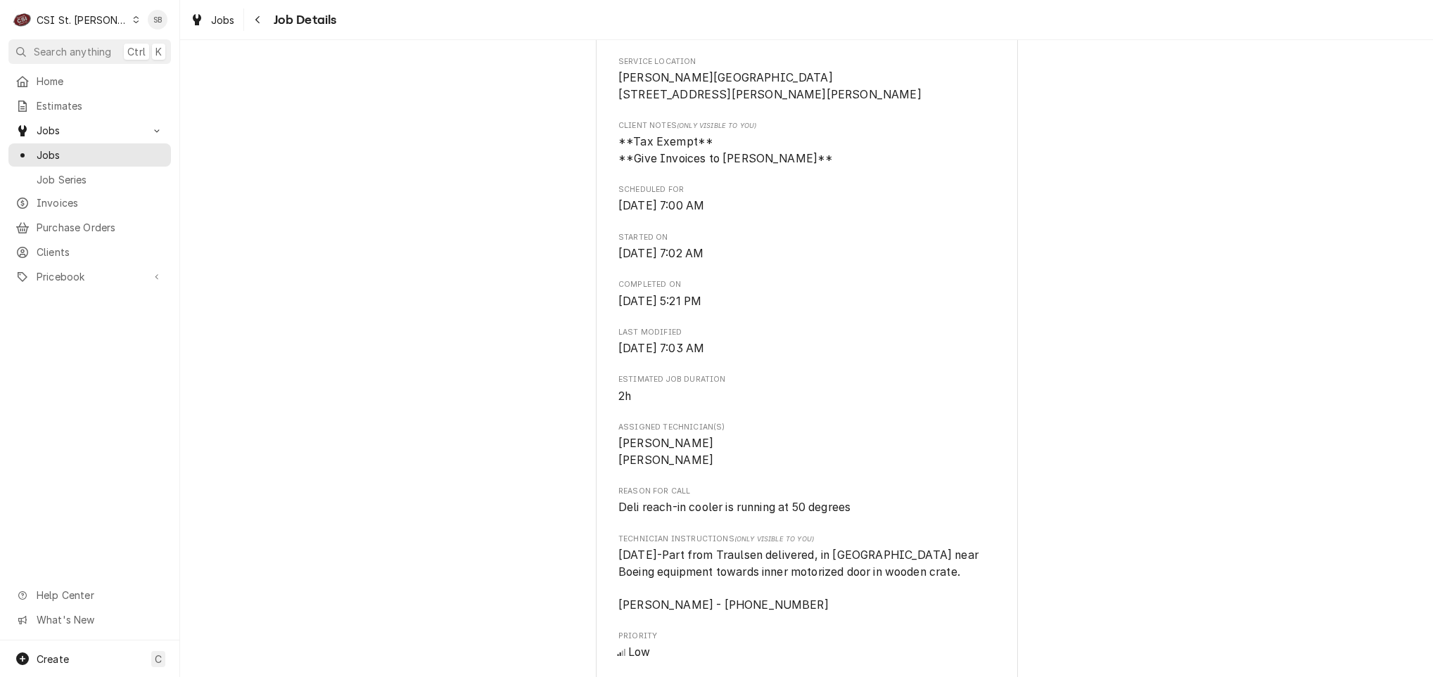
scroll to position [380, 0]
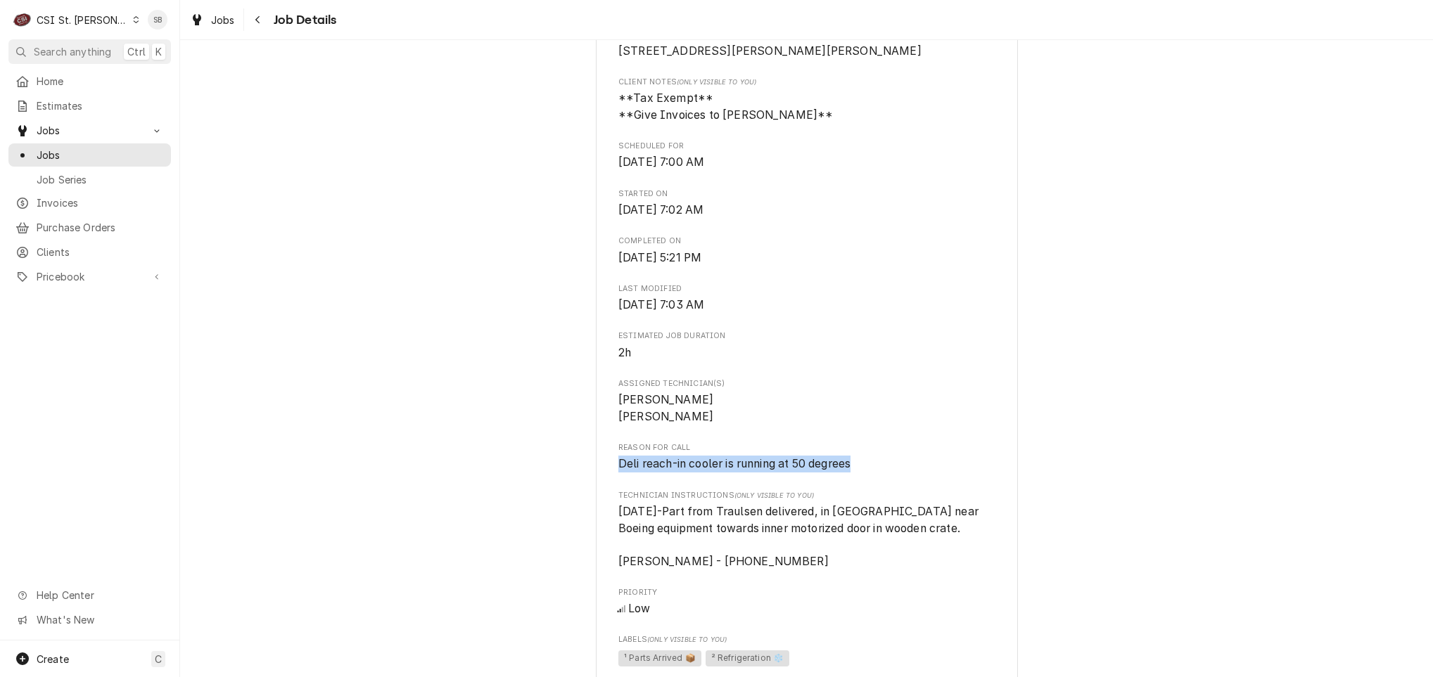
drag, startPoint x: 893, startPoint y: 471, endPoint x: 580, endPoint y: 476, distance: 313.1
click at [580, 476] on div "Completed and Uninvoiced [PERSON_NAME] Company [PERSON_NAME][GEOGRAPHIC_DATA] /…" at bounding box center [806, 599] width 1253 height 1849
copy span "Deli reach-in cooler is running at 50 degrees"
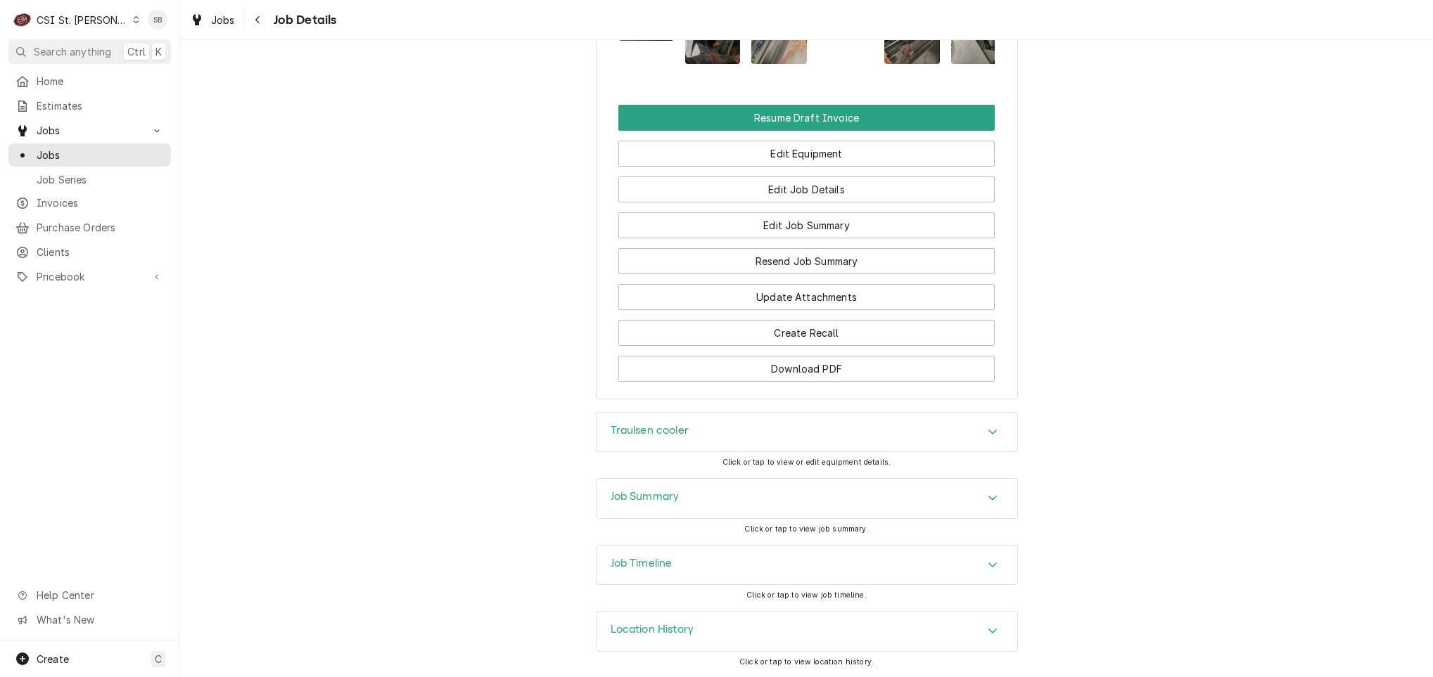
scroll to position [1520, 0]
click at [879, 495] on div "Job Summary" at bounding box center [807, 498] width 421 height 39
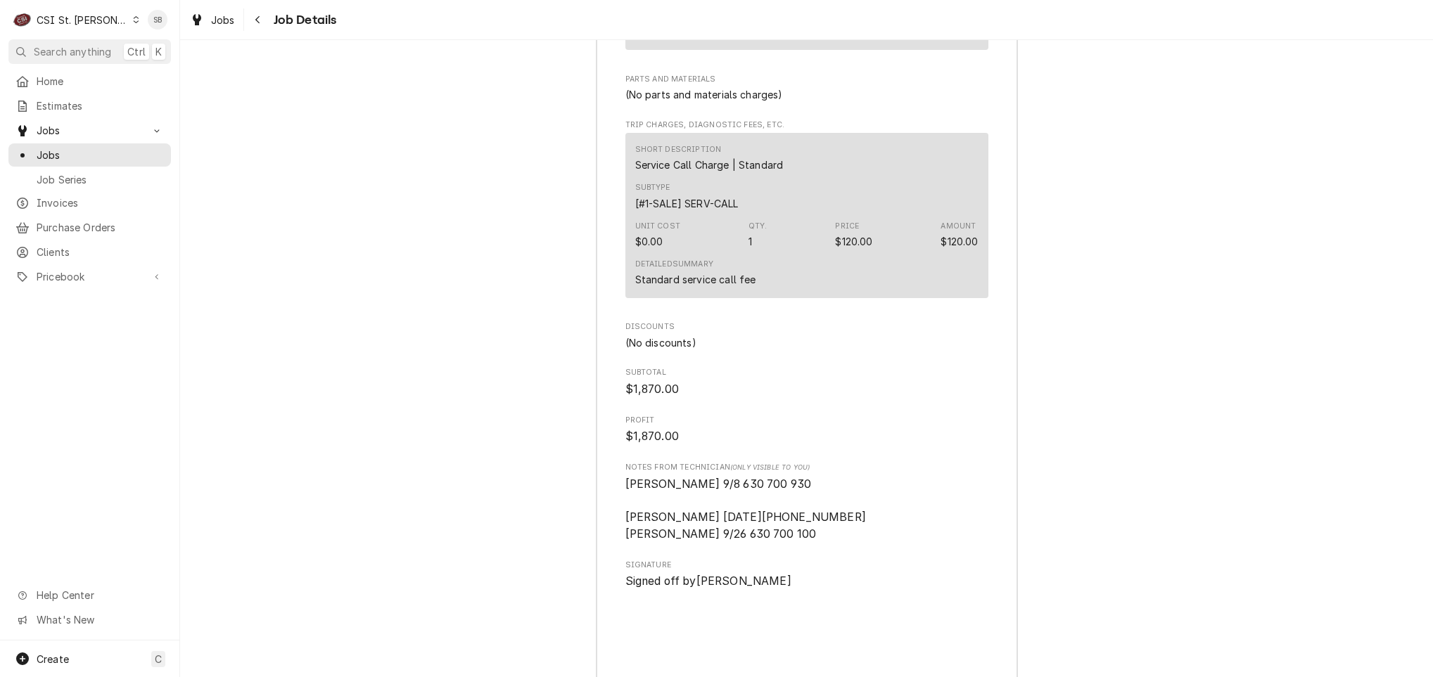
scroll to position [3673, 0]
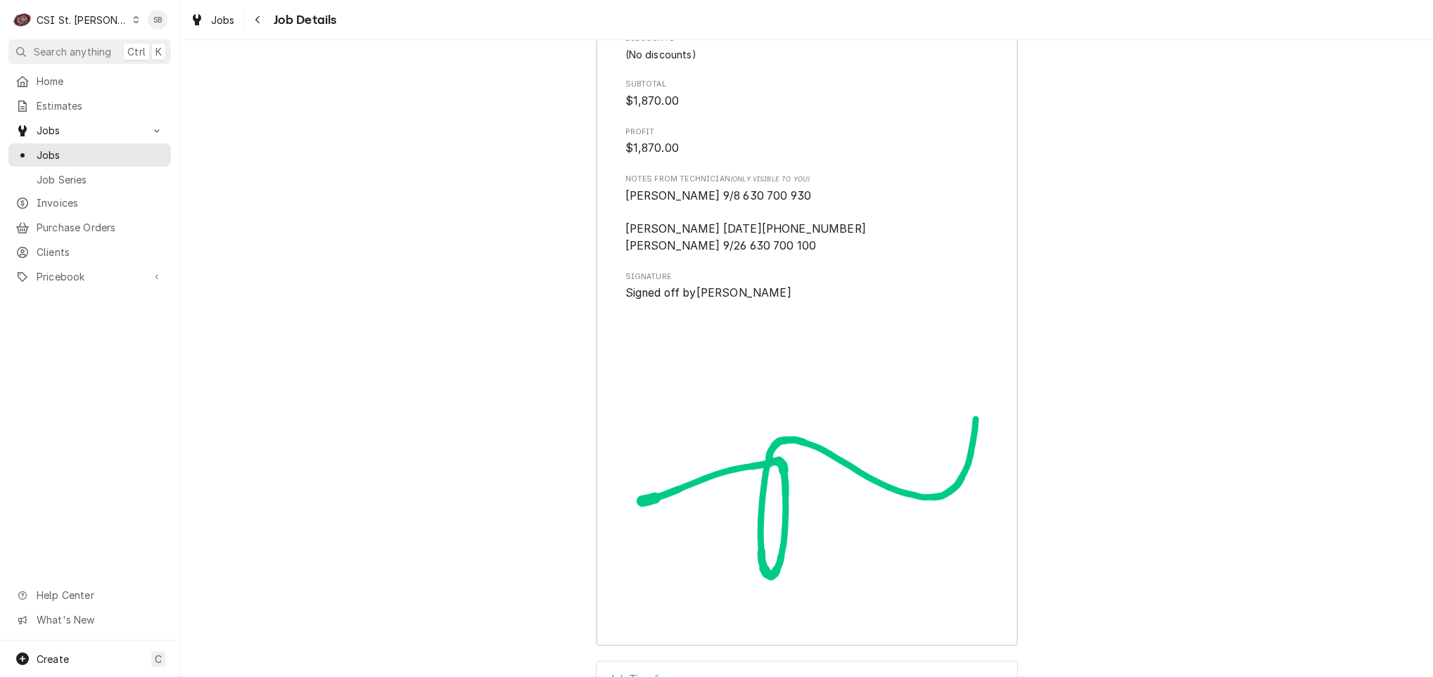
scroll to position [4088, 0]
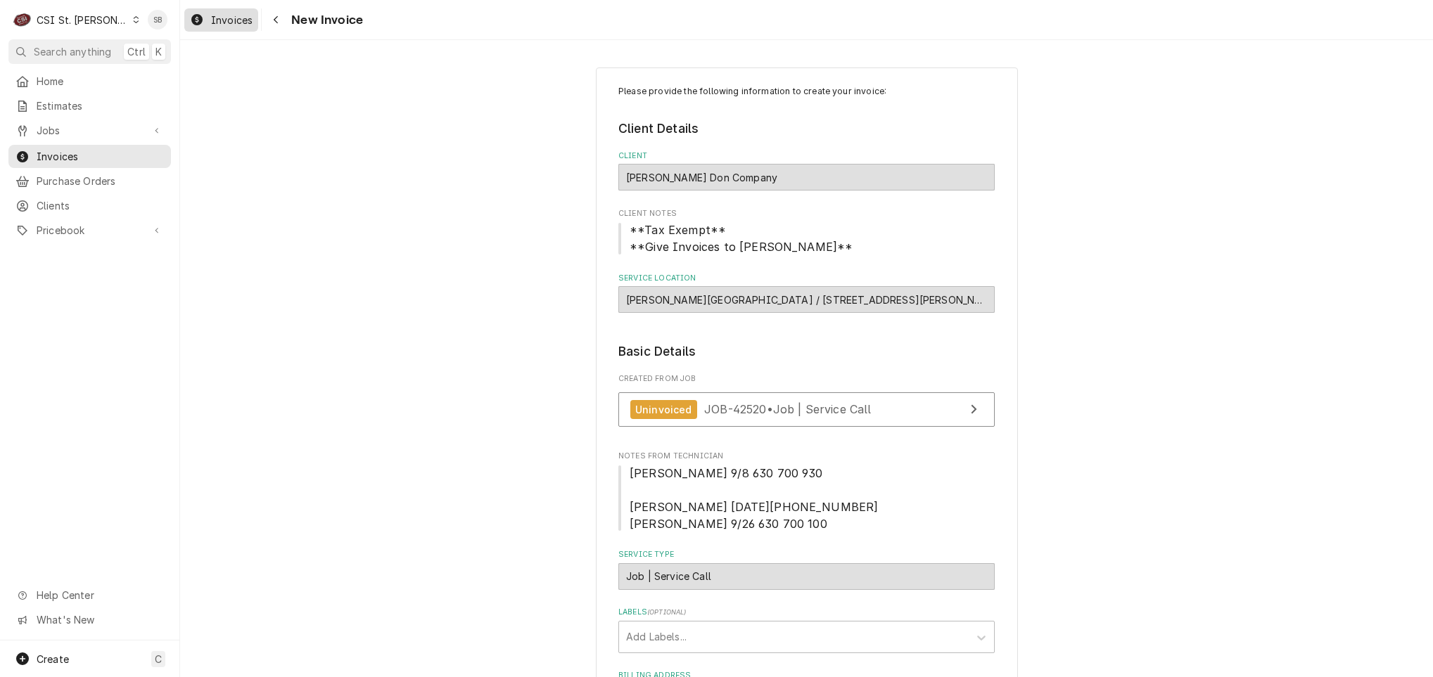
click at [222, 11] on div "Invoices" at bounding box center [221, 20] width 68 height 18
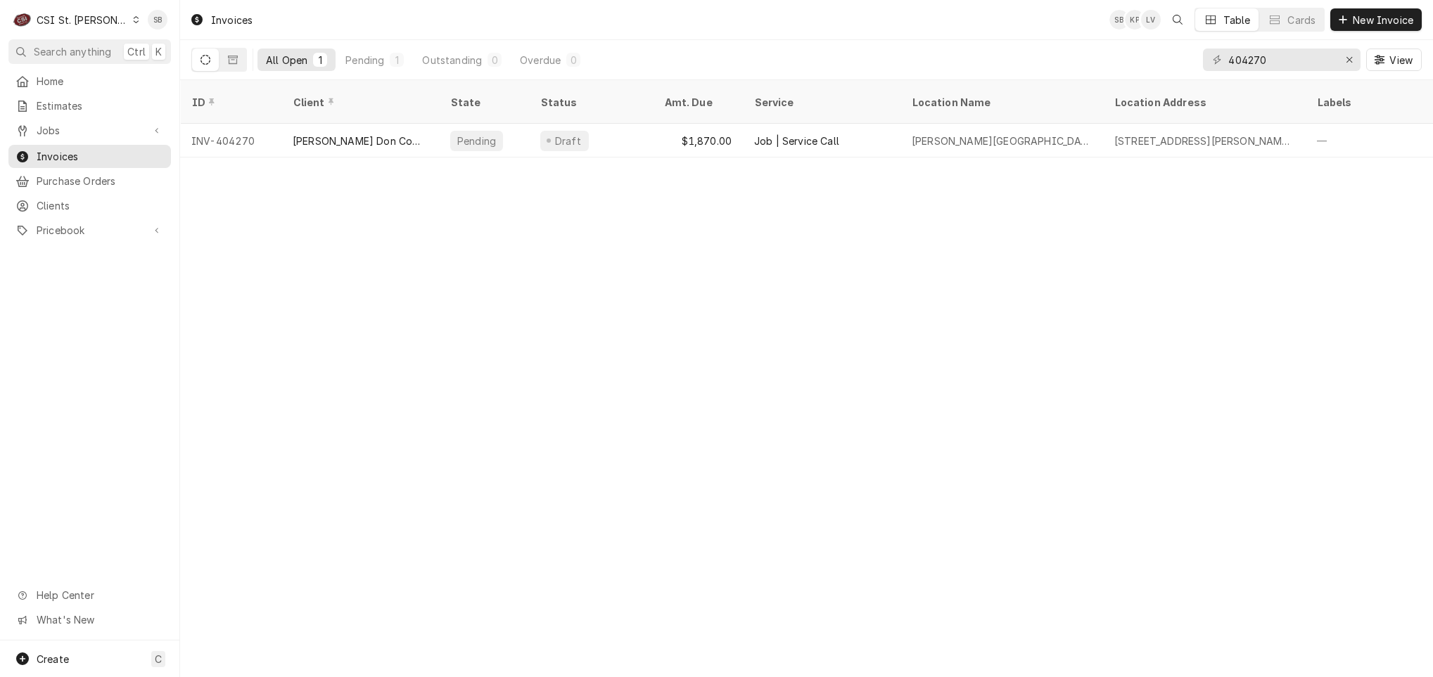
click at [916, 321] on div "Invoices SB KP LV Table Cards New Invoice All Open 1 Pending 1 Outstanding 0 Ov…" at bounding box center [806, 338] width 1253 height 677
click at [208, 68] on button "Dynamic Content Wrapper" at bounding box center [205, 60] width 27 height 23
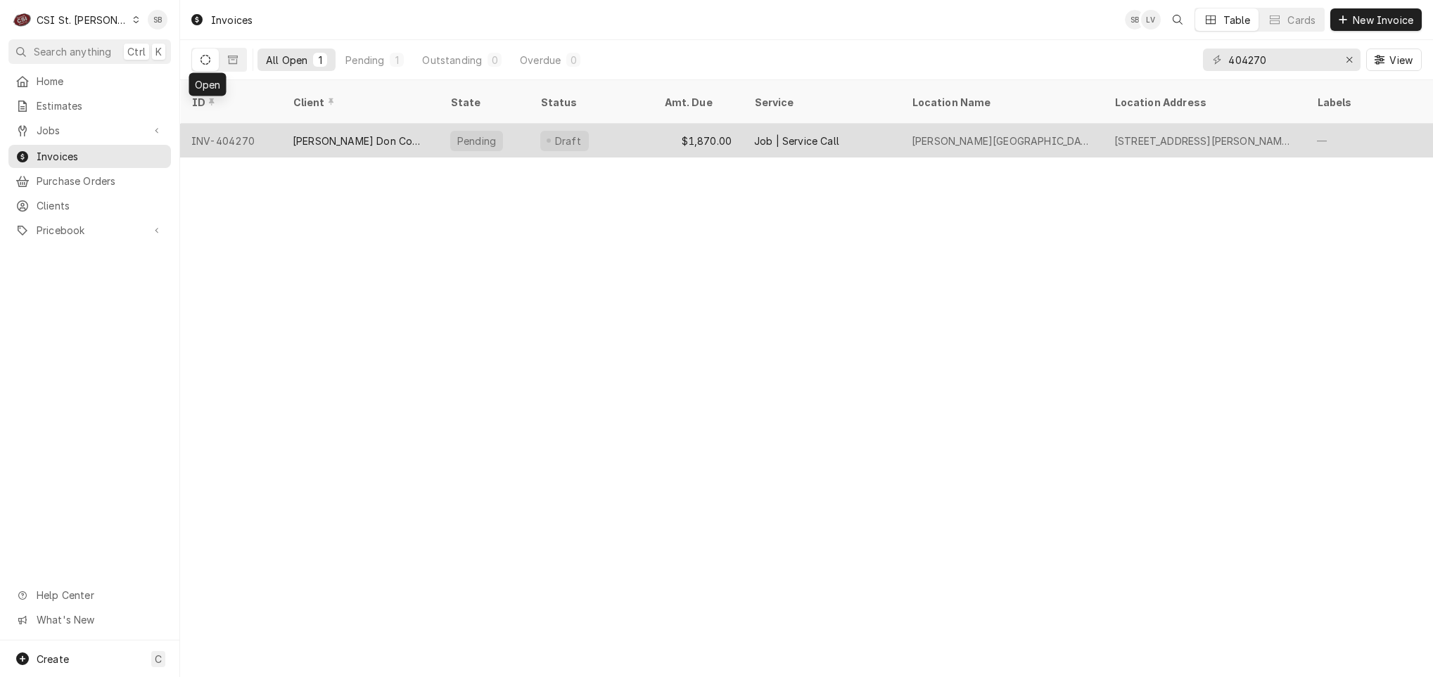
click at [385, 134] on div "[PERSON_NAME] Don Company" at bounding box center [360, 141] width 135 height 15
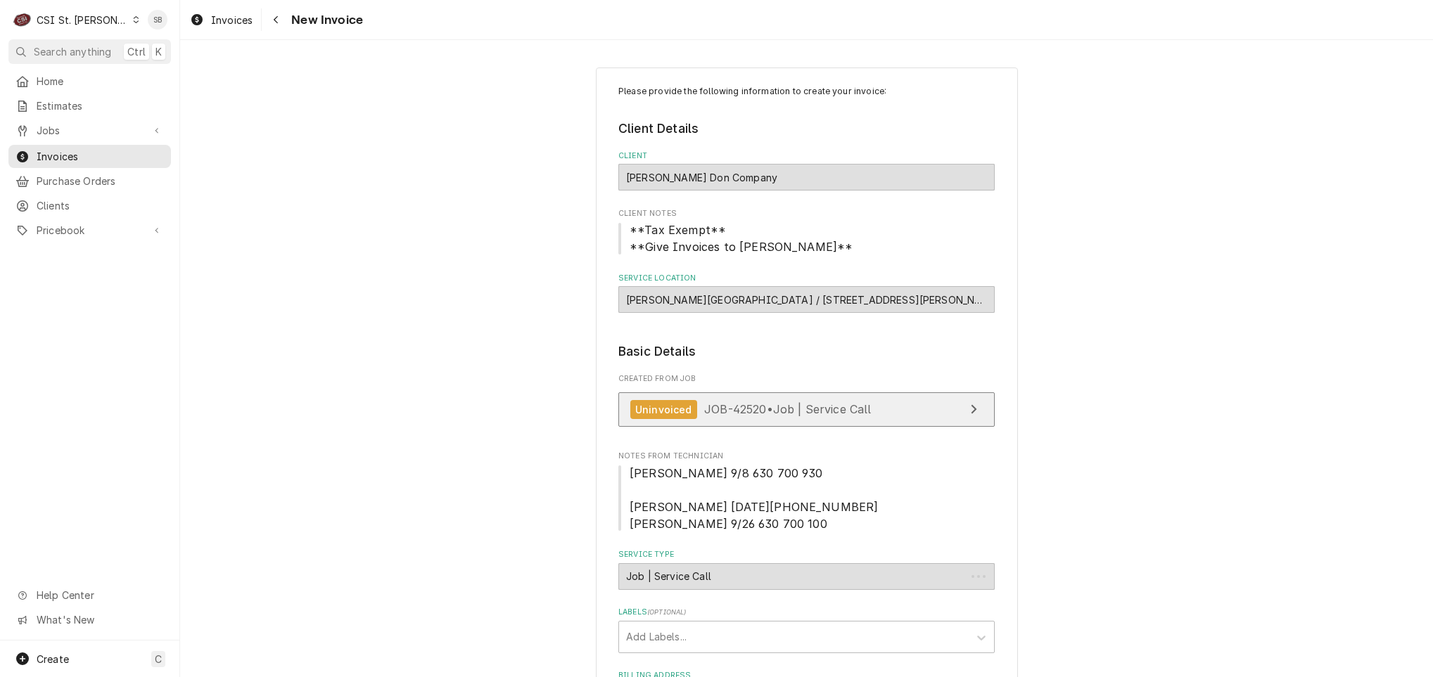
click at [735, 419] on div "Uninvoiced JOB-42520 • Job | Service Call" at bounding box center [750, 409] width 241 height 19
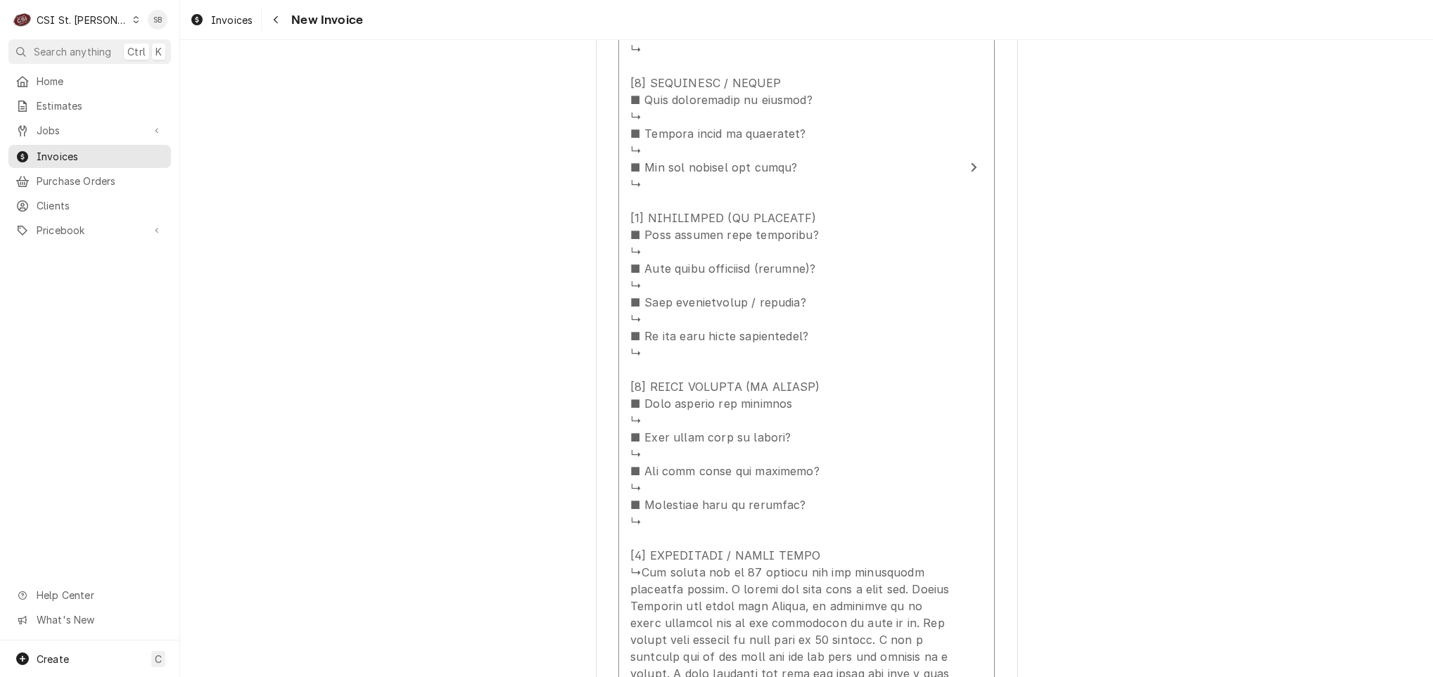
scroll to position [633, 0]
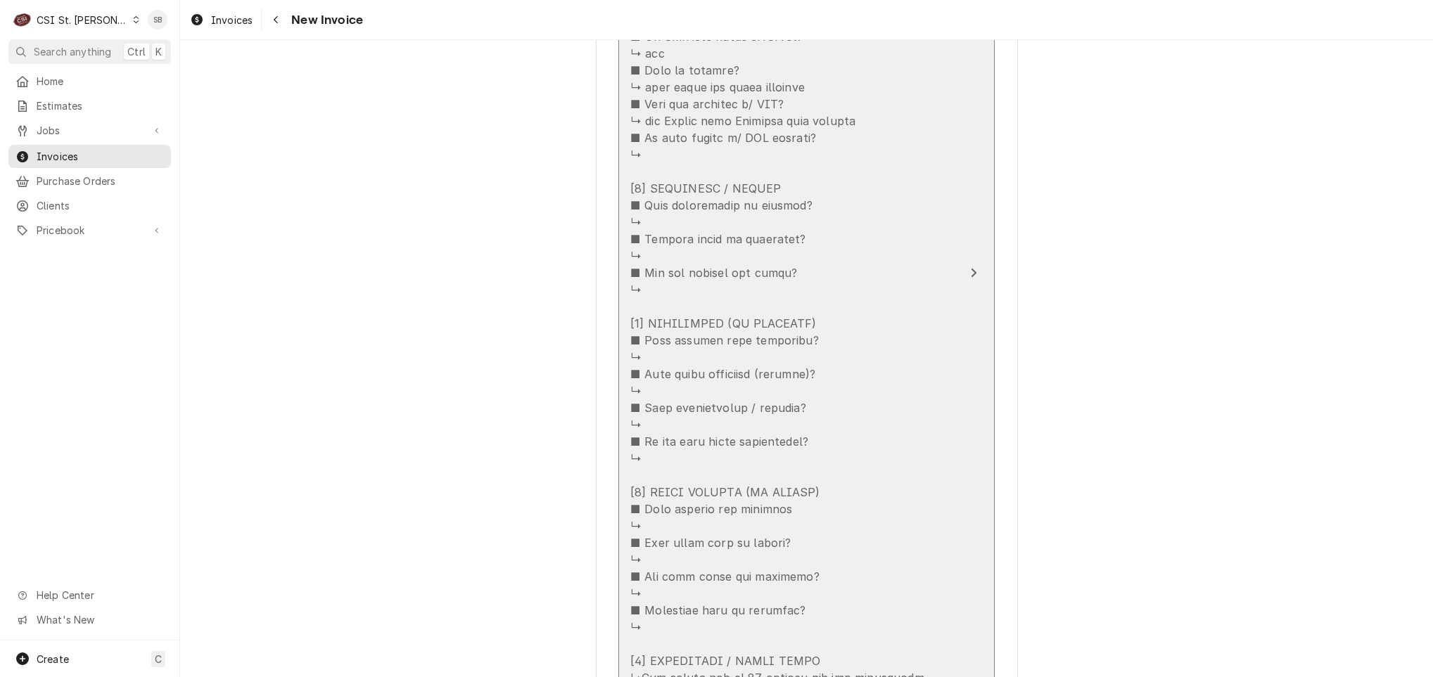
click at [775, 312] on div "Update Line Item" at bounding box center [791, 391] width 323 height 1266
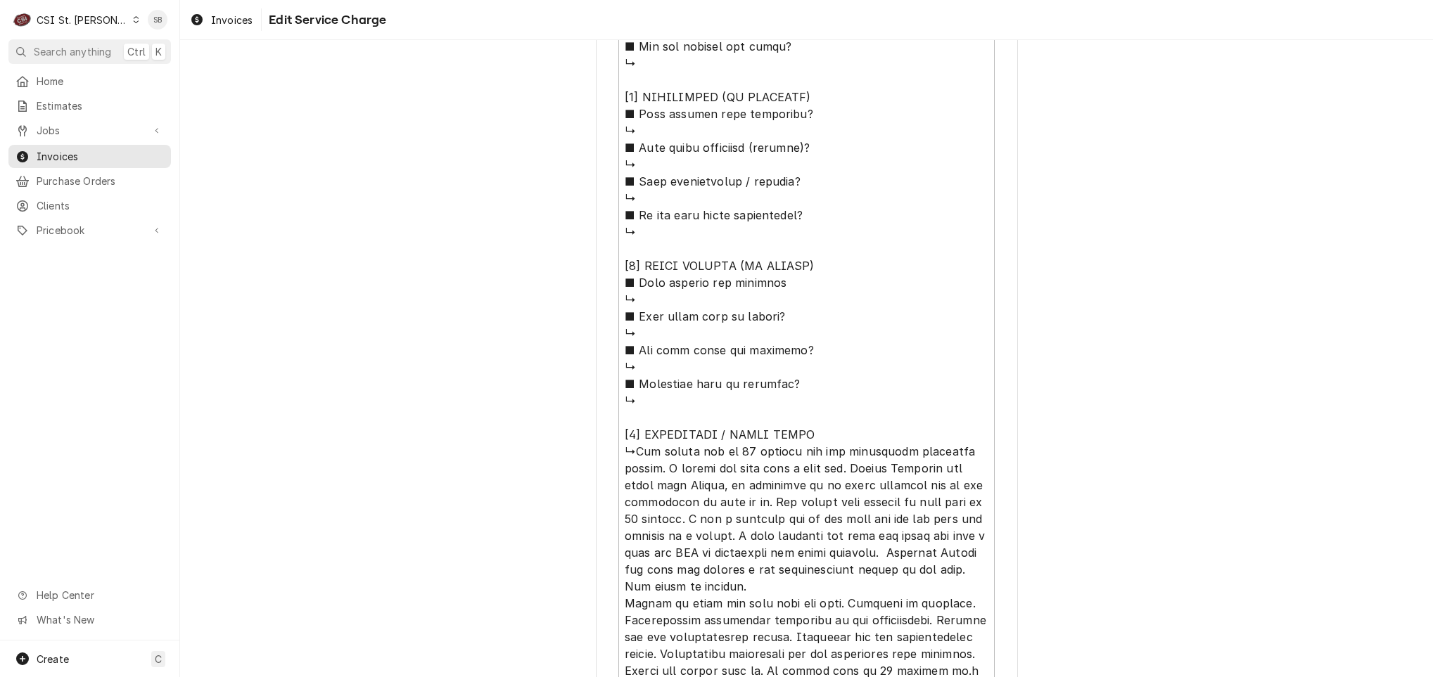
scroll to position [1349, 0]
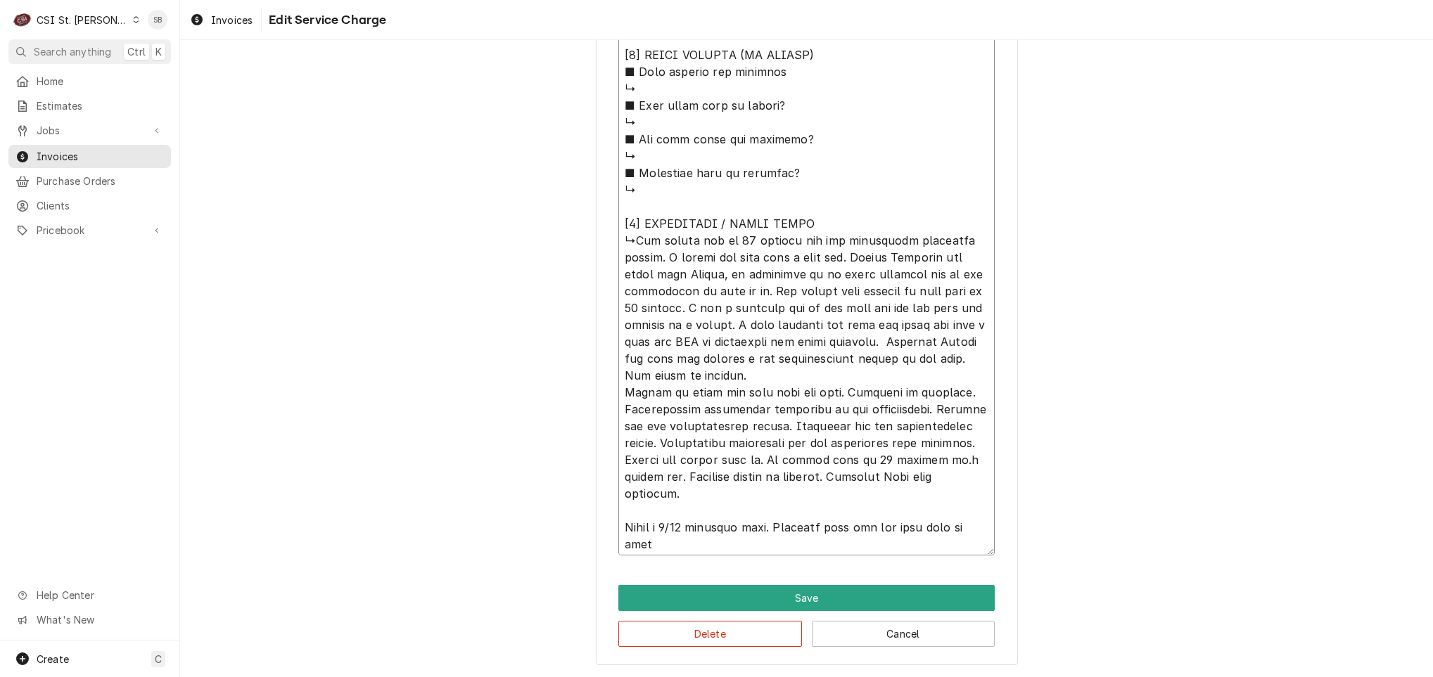
scroll to position [17, 0]
type textarea "x"
type textarea "⚠️ 𝗙𝗢𝗥𝗠 𝗜𝗡𝗦𝗧𝗥𝗨𝗖𝗧𝗜𝗢𝗡𝗦 ⚠️ ✪ 𝗖𝗼𝗺𝗽𝗹𝗲𝘁𝗲 𝗮𝗹𝗹 𝗿𝗲𝗹𝗲𝘃𝗮𝗻𝘁 𝘀𝗲𝗰𝘁𝗶𝗼𝗻𝘀 ✪ 𝗣𝗿𝗼𝘃𝗶𝗱𝗲 𝗱𝗲𝘁𝗮𝗶𝗹𝗲𝗱 𝗮𝗻𝘀…"
type textarea "x"
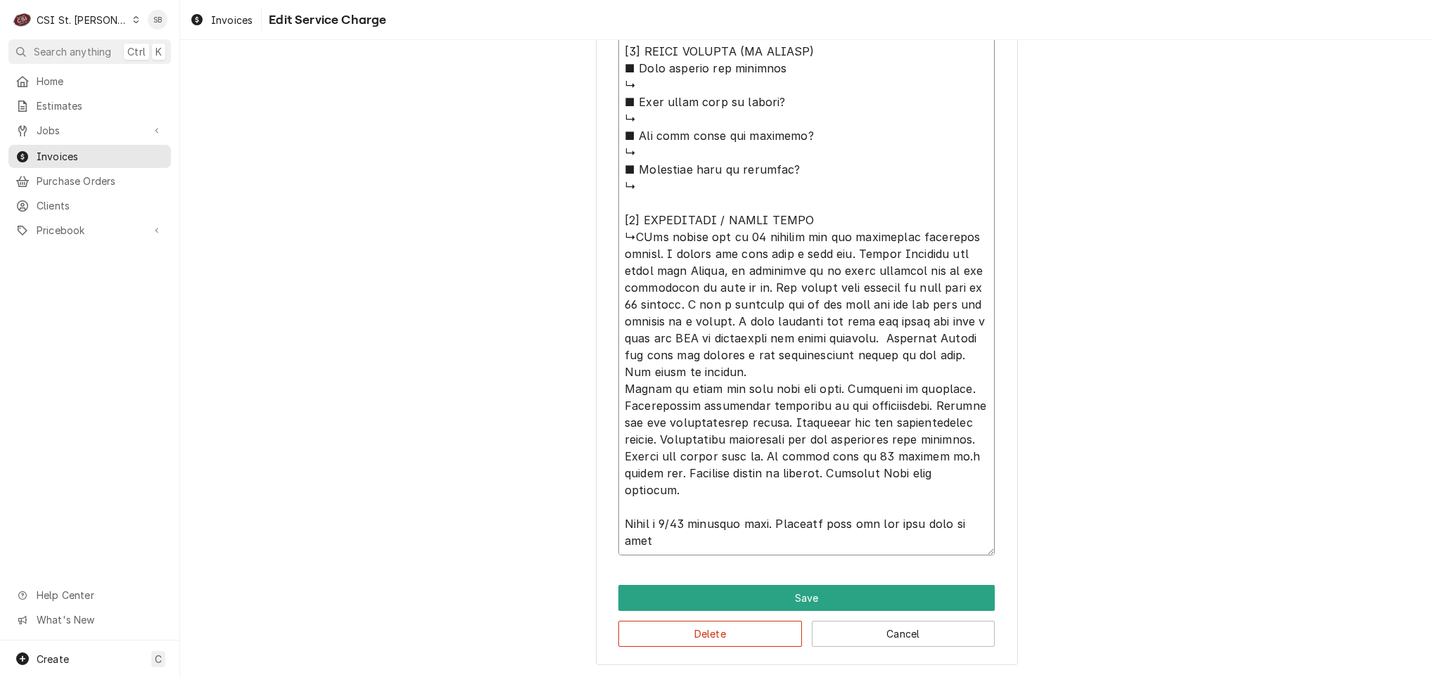
type textarea "⚠️ 𝗙𝗢𝗥𝗠 𝗜𝗡𝗦𝗧𝗥𝗨𝗖𝗧𝗜𝗢𝗡𝗦 ⚠️ ✪ 𝗖𝗼𝗺𝗽𝗹𝗲𝘁𝗲 𝗮𝗹𝗹 𝗿𝗲𝗹𝗲𝘃𝗮𝗻𝘁 𝘀𝗲𝗰𝘁𝗶𝗼𝗻𝘀 ✪ 𝗣𝗿𝗼𝘃𝗶𝗱𝗲 𝗱𝗲𝘁𝗮𝗶𝗹𝗲𝗱 𝗮𝗻𝘀…"
type textarea "x"
type textarea "⚠️ 𝗙𝗢𝗥𝗠 𝗜𝗡𝗦𝗧𝗥𝗨𝗖𝗧𝗜𝗢𝗡𝗦 ⚠️ ✪ 𝗖𝗼𝗺𝗽𝗹𝗲𝘁𝗲 𝗮𝗹𝗹 𝗿𝗲𝗹𝗲𝘃𝗮𝗻𝘁 𝘀𝗲𝗰𝘁𝗶𝗼𝗻𝘀 ✪ 𝗣𝗿𝗼𝘃𝗶𝗱𝗲 𝗱𝗲𝘁𝗮𝗶𝗹𝗲𝗱 𝗮𝗻𝘀…"
type textarea "x"
type textarea "⚠️ 𝗙𝗢𝗥𝗠 𝗜𝗡𝗦𝗧𝗥𝗨𝗖𝗧𝗜𝗢𝗡𝗦 ⚠️ ✪ 𝗖𝗼𝗺𝗽𝗹𝗲𝘁𝗲 𝗮𝗹𝗹 𝗿𝗲𝗹𝗲𝘃𝗮𝗻𝘁 𝘀𝗲𝗰𝘁𝗶𝗼𝗻𝘀 ✪ 𝗣𝗿𝗼𝘃𝗶𝗱𝗲 𝗱𝗲𝘁𝗮𝗶𝗹𝗲𝗱 𝗮𝗻𝘀…"
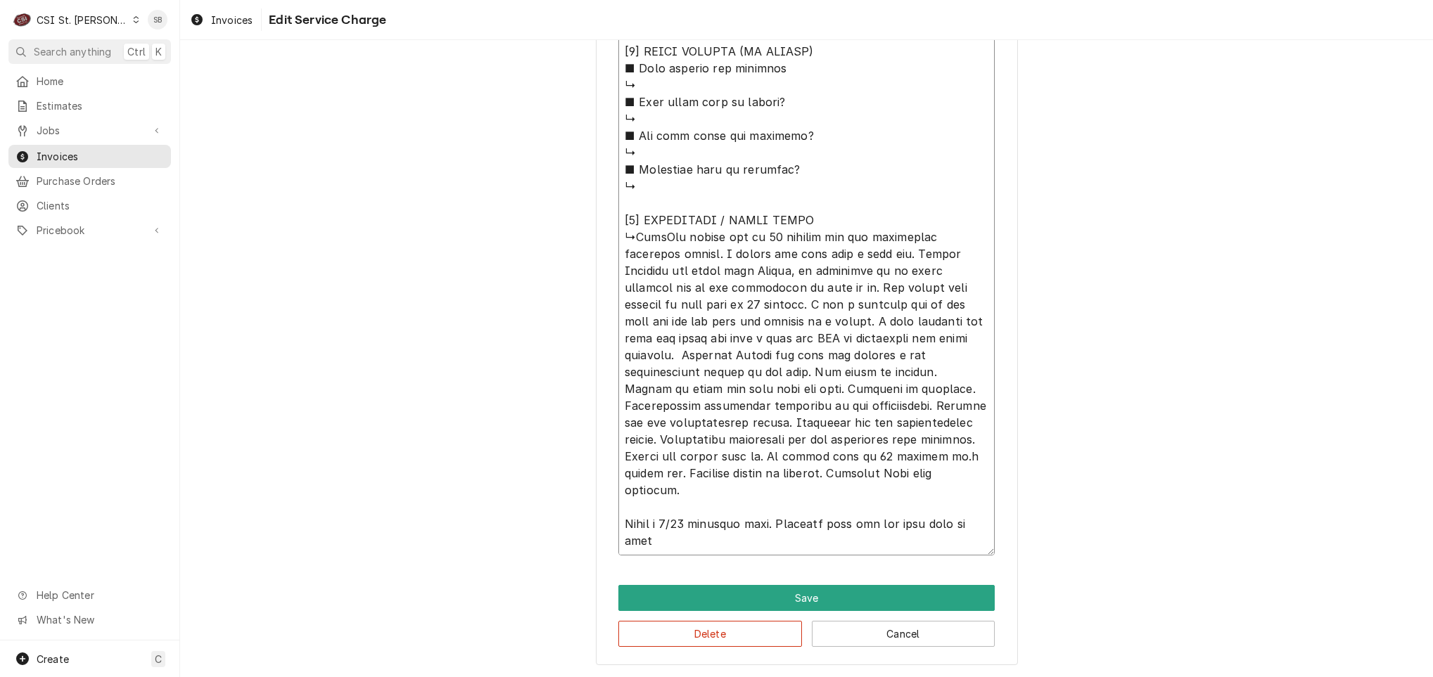
type textarea "x"
type textarea "⚠️ 𝗙𝗢𝗥𝗠 𝗜𝗡𝗦𝗧𝗥𝗨𝗖𝗧𝗜𝗢𝗡𝗦 ⚠️ ✪ 𝗖𝗼𝗺𝗽𝗹𝗲𝘁𝗲 𝗮𝗹𝗹 𝗿𝗲𝗹𝗲𝘃𝗮𝗻𝘁 𝘀𝗲𝗰𝘁𝗶𝗼𝗻𝘀 ✪ 𝗣𝗿𝗼𝘃𝗶𝗱𝗲 𝗱𝗲𝘁𝗮𝗶𝗹𝗲𝗱 𝗮𝗻𝘀…"
type textarea "x"
type textarea "⚠️ 𝗙𝗢𝗥𝗠 𝗜𝗡𝗦𝗧𝗥𝗨𝗖𝗧𝗜𝗢𝗡𝗦 ⚠️ ✪ 𝗖𝗼𝗺𝗽𝗹𝗲𝘁𝗲 𝗮𝗹𝗹 𝗿𝗲𝗹𝗲𝘃𝗮𝗻𝘁 𝘀𝗲𝗰𝘁𝗶𝗼𝗻𝘀 ✪ 𝗣𝗿𝗼𝘃𝗶𝗱𝗲 𝗱𝗲𝘁𝗮𝗶𝗹𝗲𝗱 𝗮𝗻𝘀…"
type textarea "x"
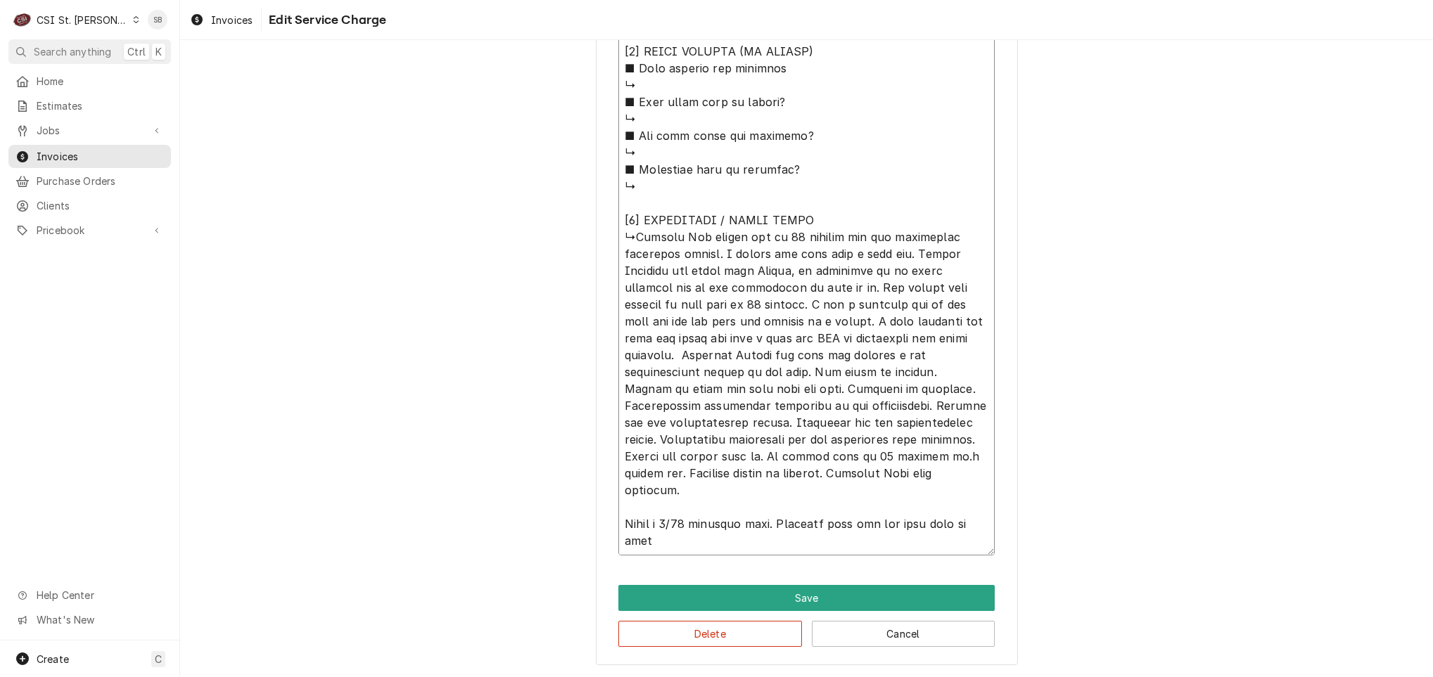
type textarea "⚠️ 𝗙𝗢𝗥𝗠 𝗜𝗡𝗦𝗧𝗥𝗨𝗖𝗧𝗜𝗢𝗡𝗦 ⚠️ ✪ 𝗖𝗼𝗺𝗽𝗹𝗲𝘁𝗲 𝗮𝗹𝗹 𝗿𝗲𝗹𝗲𝘃𝗮𝗻𝘁 𝘀𝗲𝗰𝘁𝗶𝗼𝗻𝘀 ✪ 𝗣𝗿𝗼𝘃𝗶𝗱𝗲 𝗱𝗲𝘁𝗮𝗶𝗹𝗲𝗱 𝗮𝗻𝘀…"
type textarea "x"
type textarea "⚠️ 𝗙𝗢𝗥𝗠 𝗜𝗡𝗦𝗧𝗥𝗨𝗖𝗧𝗜𝗢𝗡𝗦 ⚠️ ✪ 𝗖𝗼𝗺𝗽𝗹𝗲𝘁𝗲 𝗮𝗹𝗹 𝗿𝗲𝗹𝗲𝘃𝗮𝗻𝘁 𝘀𝗲𝗰𝘁𝗶𝗼𝗻𝘀 ✪ 𝗣𝗿𝗼𝘃𝗶𝗱𝗲 𝗱𝗲𝘁𝗮𝗶𝗹𝗲𝗱 𝗮𝗻𝘀…"
type textarea "x"
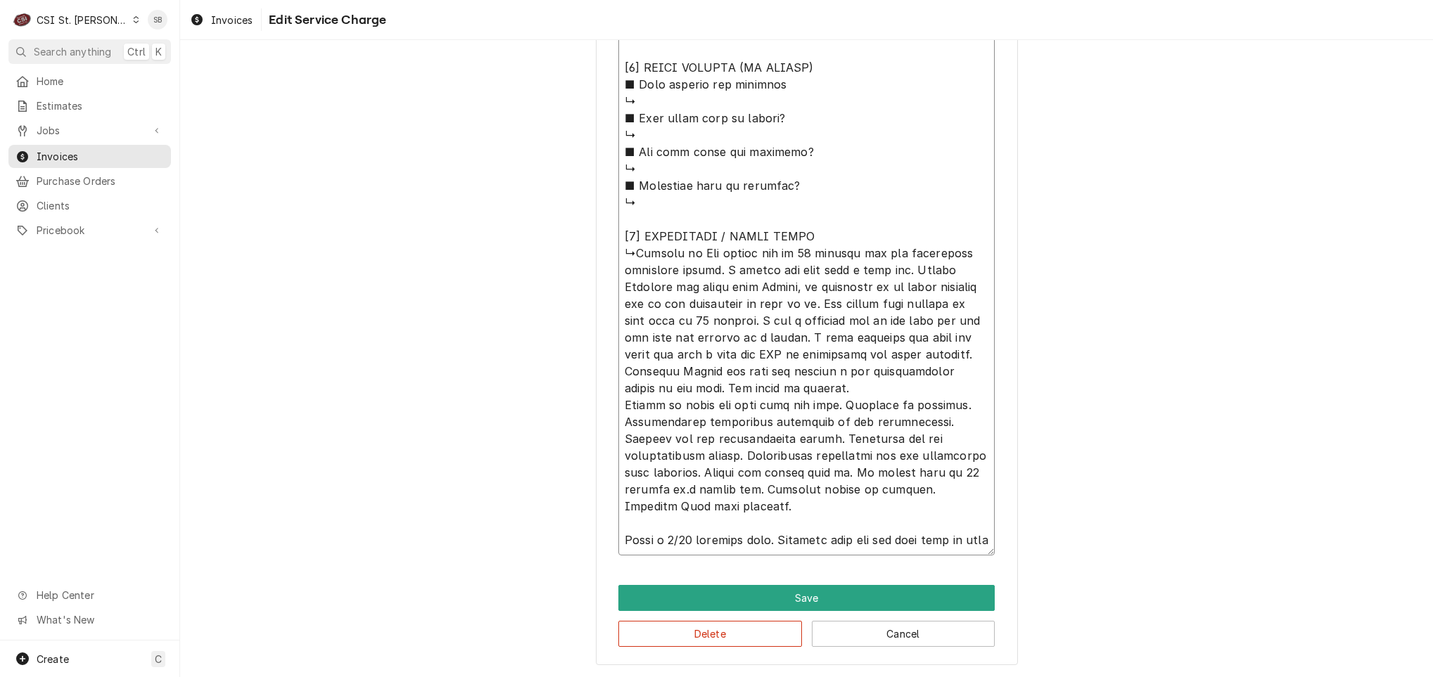
type textarea "⚠️ 𝗙𝗢𝗥𝗠 𝗜𝗡𝗦𝗧𝗥𝗨𝗖𝗧𝗜𝗢𝗡𝗦 ⚠️ ✪ 𝗖𝗼𝗺𝗽𝗹𝗲𝘁𝗲 𝗮𝗹𝗹 𝗿𝗲𝗹𝗲𝘃𝗮𝗻𝘁 𝘀𝗲𝗰𝘁𝗶𝗼𝗻𝘀 ✪ 𝗣𝗿𝗼𝘃𝗶𝗱𝗲 𝗱𝗲𝘁𝗮𝗶𝗹𝗲𝗱 𝗮𝗻𝘀…"
type textarea "x"
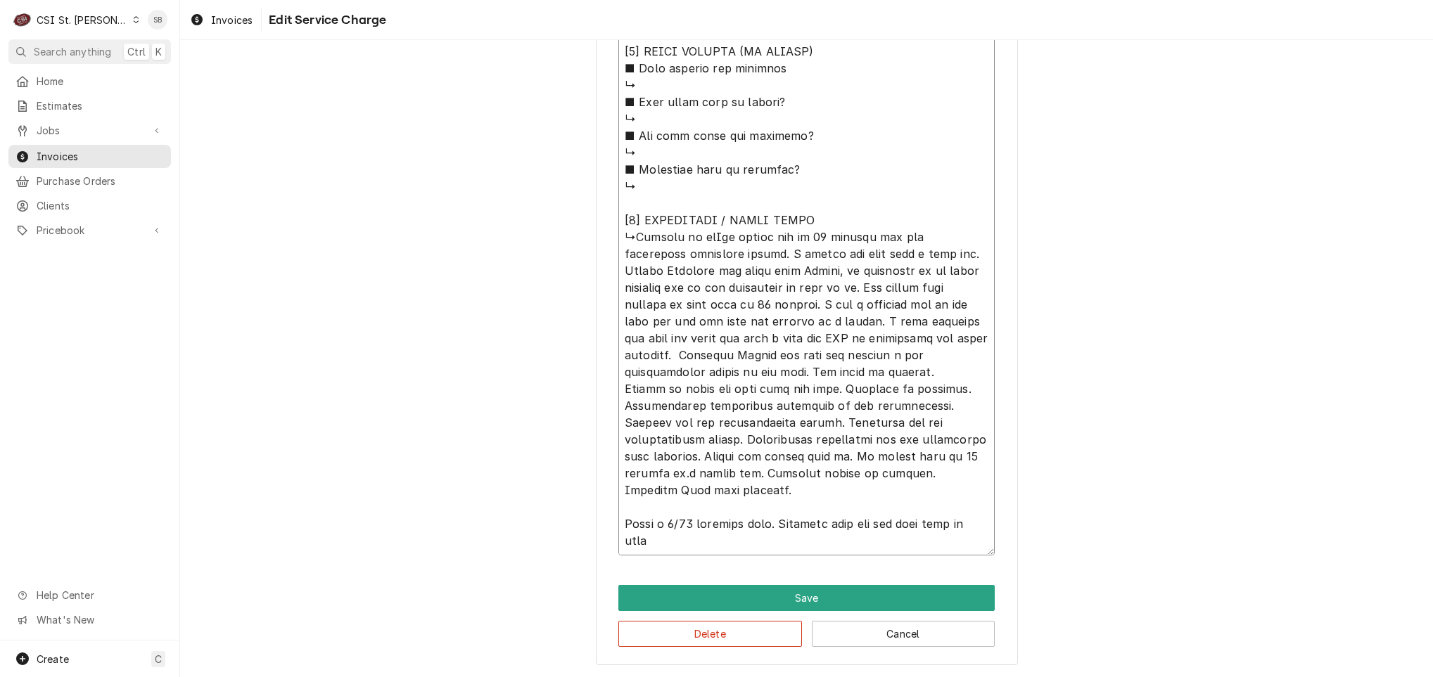
type textarea "⚠️ 𝗙𝗢𝗥𝗠 𝗜𝗡𝗦𝗧𝗥𝗨𝗖𝗧𝗜𝗢𝗡𝗦 ⚠️ ✪ 𝗖𝗼𝗺𝗽𝗹𝗲𝘁𝗲 𝗮𝗹𝗹 𝗿𝗲𝗹𝗲𝘃𝗮𝗻𝘁 𝘀𝗲𝗰𝘁𝗶𝗼𝗻𝘀 ✪ 𝗣𝗿𝗼𝘃𝗶𝗱𝗲 𝗱𝗲𝘁𝗮𝗶𝗹𝗲𝗱 𝗮𝗻𝘀…"
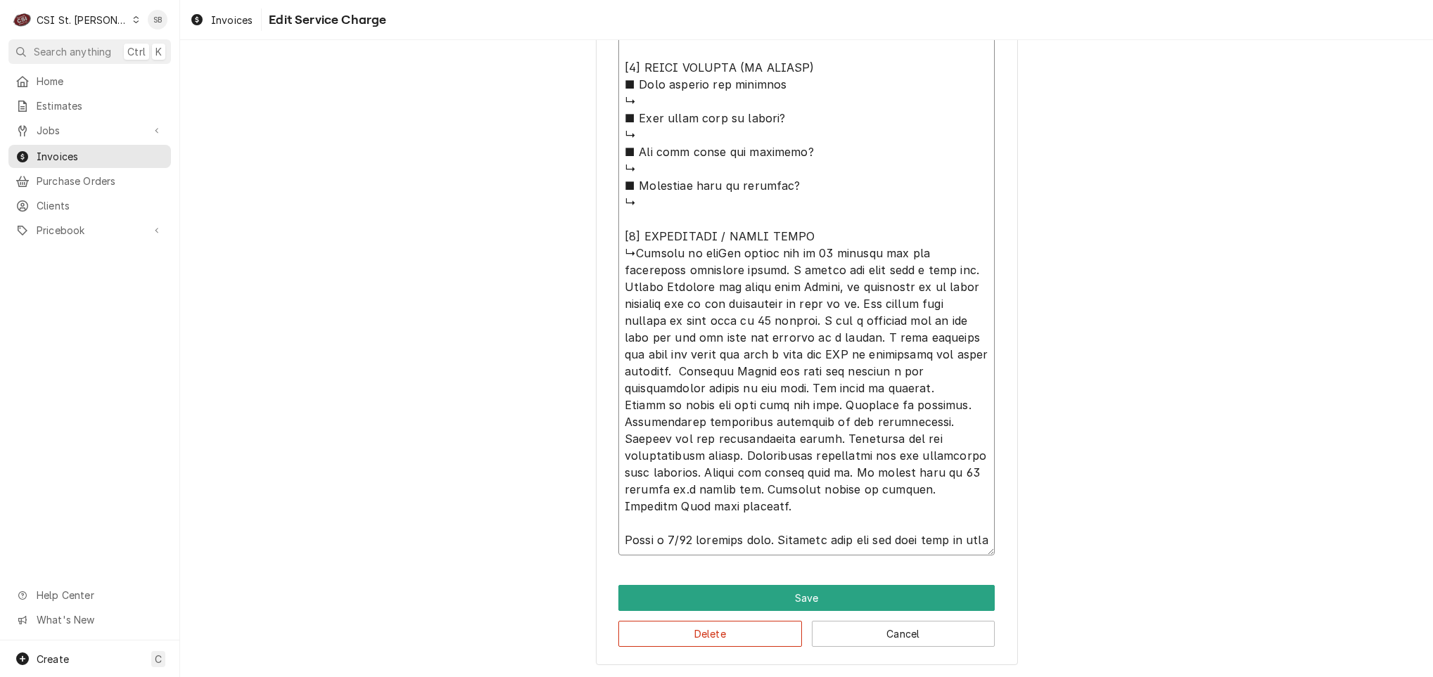
type textarea "x"
type textarea "⚠️ 𝗙𝗢𝗥𝗠 𝗜𝗡𝗦𝗧𝗥𝗨𝗖𝗧𝗜𝗢𝗡𝗦 ⚠️ ✪ 𝗖𝗼𝗺𝗽𝗹𝗲𝘁𝗲 𝗮𝗹𝗹 𝗿𝗲𝗹𝗲𝘃𝗮𝗻𝘁 𝘀𝗲𝗰𝘁𝗶𝗼𝗻𝘀 ✪ 𝗣𝗿𝗼𝘃𝗶𝗱𝗲 𝗱𝗲𝘁𝗮𝗶𝗹𝗲𝗱 𝗮𝗻𝘀…"
type textarea "x"
type textarea "⚠️ 𝗙𝗢𝗥𝗠 𝗜𝗡𝗦𝗧𝗥𝗨𝗖𝗧𝗜𝗢𝗡𝗦 ⚠️ ✪ 𝗖𝗼𝗺𝗽𝗹𝗲𝘁𝗲 𝗮𝗹𝗹 𝗿𝗲𝗹𝗲𝘃𝗮𝗻𝘁 𝘀𝗲𝗰𝘁𝗶𝗼𝗻𝘀 ✪ 𝗣𝗿𝗼𝘃𝗶𝗱𝗲 𝗱𝗲𝘁𝗮𝗶𝗹𝗲𝗱 𝗮𝗻𝘀…"
type textarea "x"
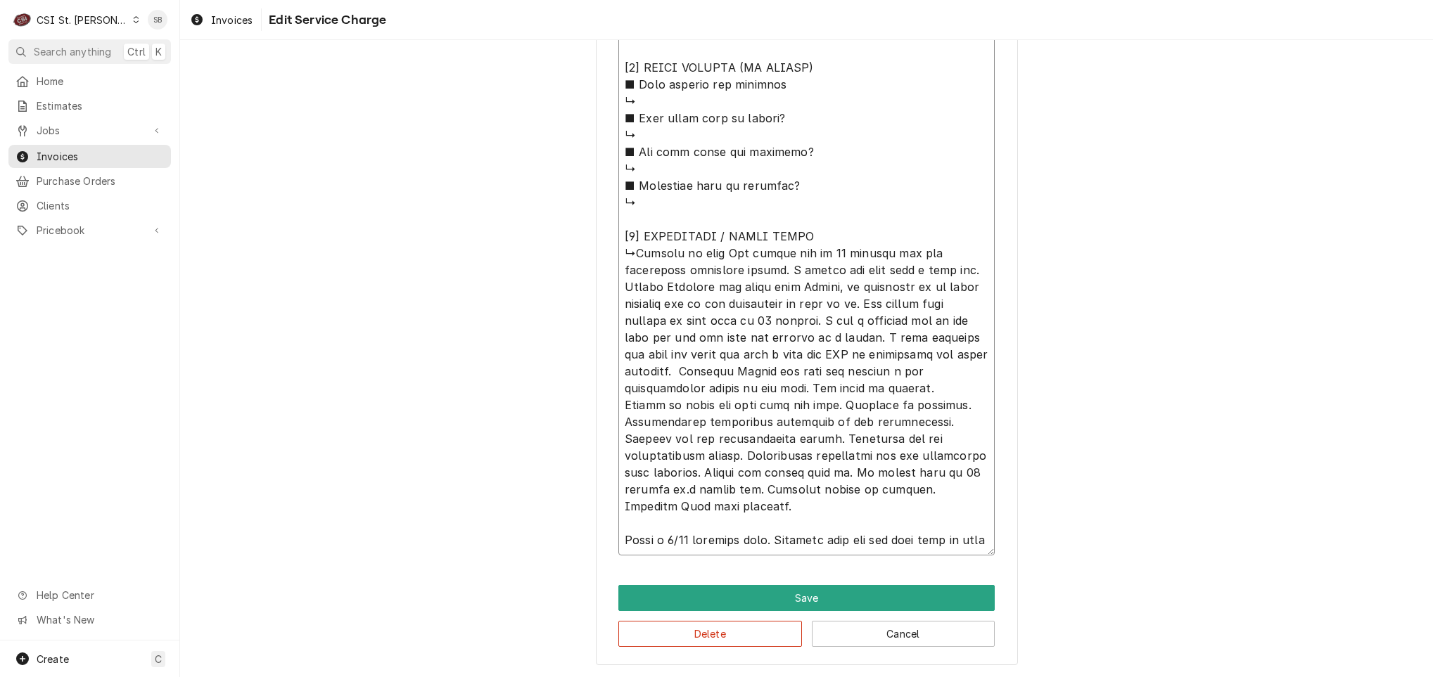
type textarea "⚠️ 𝗙𝗢𝗥𝗠 𝗜𝗡𝗦𝗧𝗥𝗨𝗖𝗧𝗜𝗢𝗡𝗦 ⚠️ ✪ 𝗖𝗼𝗺𝗽𝗹𝗲𝘁𝗲 𝗮𝗹𝗹 𝗿𝗲𝗹𝗲𝘃𝗮𝗻𝘁 𝘀𝗲𝗰𝘁𝗶𝗼𝗻𝘀 ✪ 𝗣𝗿𝗼𝘃𝗶𝗱𝗲 𝗱𝗲𝘁𝗮𝗶𝗹𝗲𝗱 𝗮𝗻𝘀…"
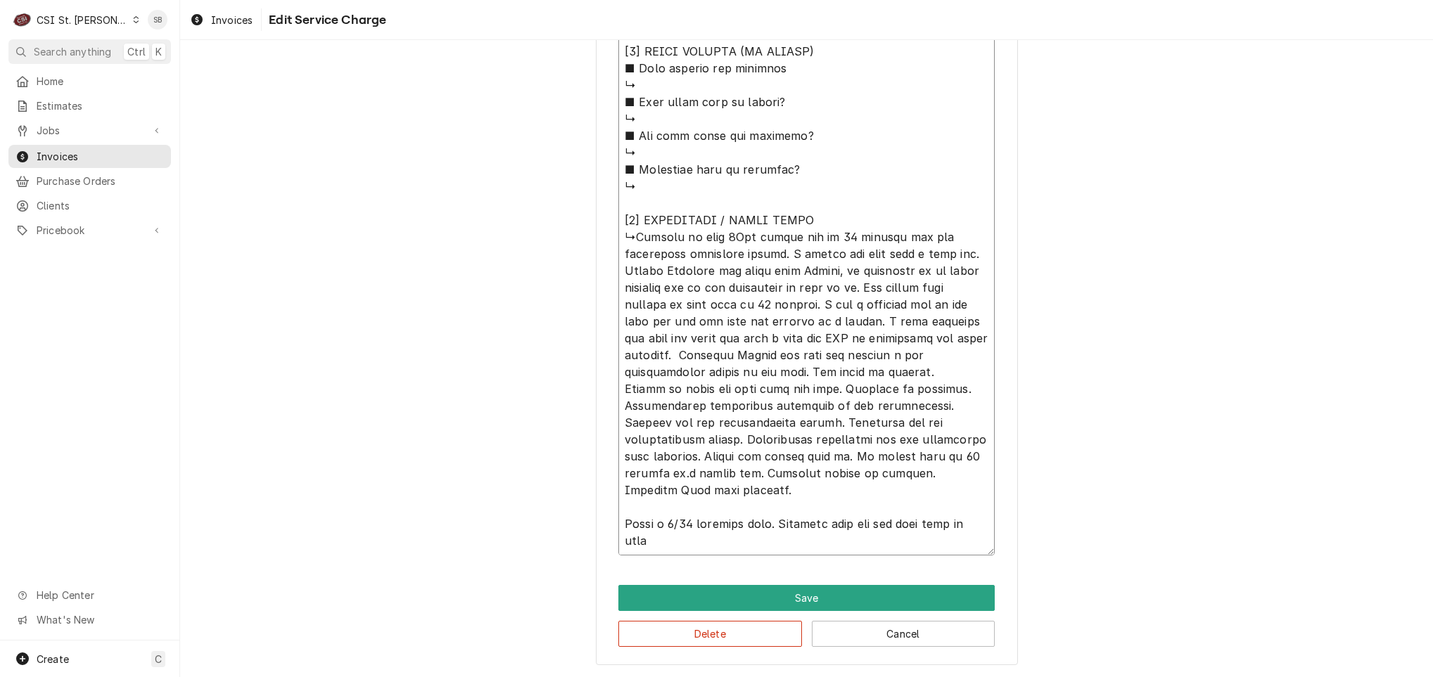
type textarea "x"
type textarea "⚠️ 𝗙𝗢𝗥𝗠 𝗜𝗡𝗦𝗧𝗥𝗨𝗖𝗧𝗜𝗢𝗡𝗦 ⚠️ ✪ 𝗖𝗼𝗺𝗽𝗹𝗲𝘁𝗲 𝗮𝗹𝗹 𝗿𝗲𝗹𝗲𝘃𝗮𝗻𝘁 𝘀𝗲𝗰𝘁𝗶𝗼𝗻𝘀 ✪ 𝗣𝗿𝗼𝘃𝗶𝗱𝗲 𝗱𝗲𝘁𝗮𝗶𝗹𝗲𝗱 𝗮𝗻𝘀…"
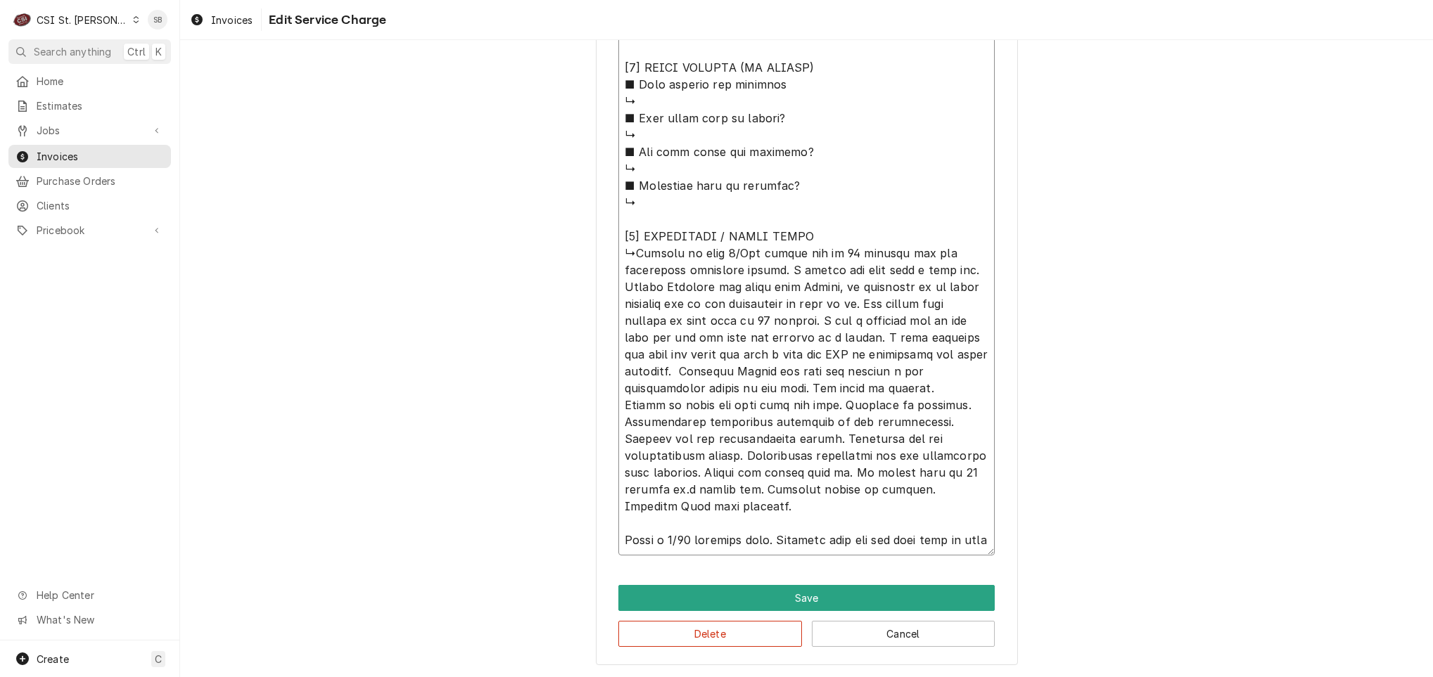
type textarea "x"
type textarea "⚠️ 𝗙𝗢𝗥𝗠 𝗜𝗡𝗦𝗧𝗥𝗨𝗖𝗧𝗜𝗢𝗡𝗦 ⚠️ ✪ 𝗖𝗼𝗺𝗽𝗹𝗲𝘁𝗲 𝗮𝗹𝗹 𝗿𝗲𝗹𝗲𝘃𝗮𝗻𝘁 𝘀𝗲𝗰𝘁𝗶𝗼𝗻𝘀 ✪ 𝗣𝗿𝗼𝘃𝗶𝗱𝗲 𝗱𝗲𝘁𝗮𝗶𝗹𝗲𝗱 𝗮𝗻𝘀…"
type textarea "x"
type textarea "⚠️ 𝗙𝗢𝗥𝗠 𝗜𝗡𝗦𝗧𝗥𝗨𝗖𝗧𝗜𝗢𝗡𝗦 ⚠️ ✪ 𝗖𝗼𝗺𝗽𝗹𝗲𝘁𝗲 𝗮𝗹𝗹 𝗿𝗲𝗹𝗲𝘃𝗮𝗻𝘁 𝘀𝗲𝗰𝘁𝗶𝗼𝗻𝘀 ✪ 𝗣𝗿𝗼𝘃𝗶𝗱𝗲 𝗱𝗲𝘁𝗮𝗶𝗹𝗲𝗱 𝗮𝗻𝘀…"
type textarea "x"
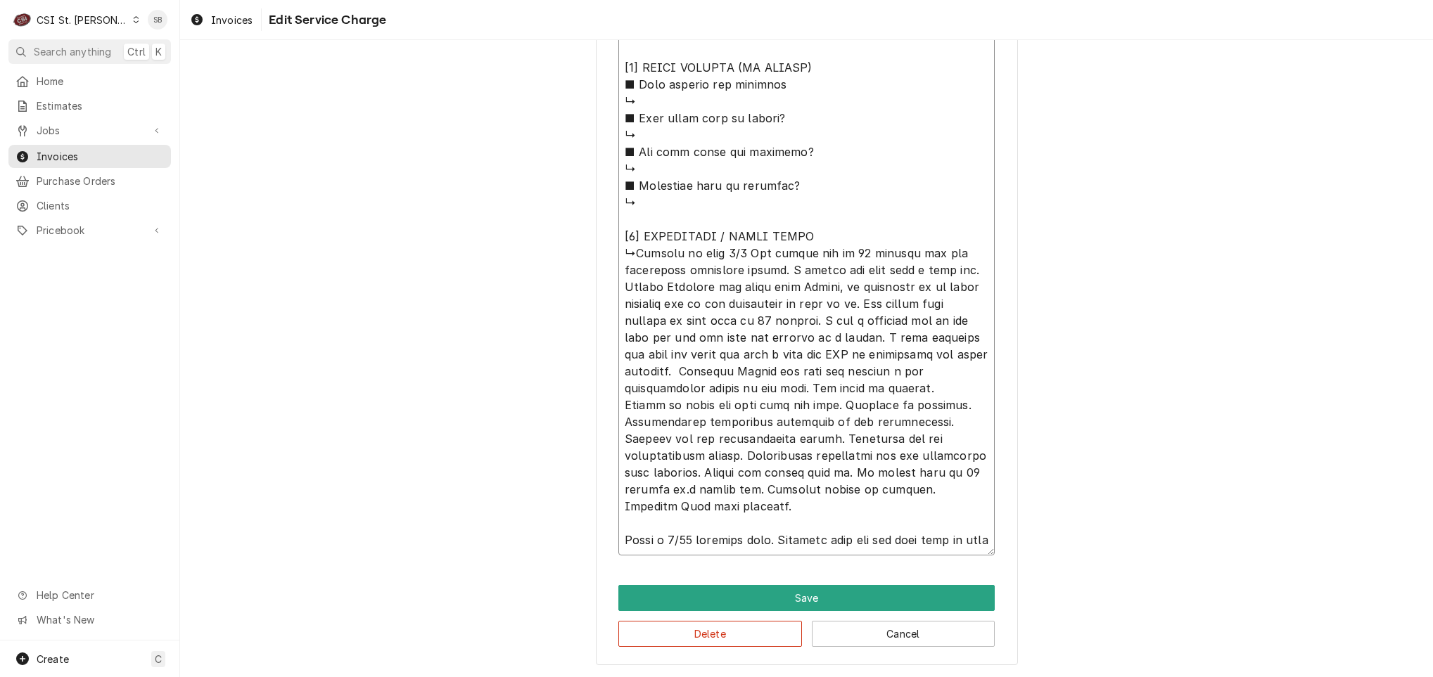
type textarea "⚠️ 𝗙𝗢𝗥𝗠 𝗜𝗡𝗦𝗧𝗥𝗨𝗖𝗧𝗜𝗢𝗡𝗦 ⚠️ ✪ 𝗖𝗼𝗺𝗽𝗹𝗲𝘁𝗲 𝗮𝗹𝗹 𝗿𝗲𝗹𝗲𝘃𝗮𝗻𝘁 𝘀𝗲𝗰𝘁𝗶𝗼𝗻𝘀 ✪ 𝗣𝗿𝗼𝘃𝗶𝗱𝗲 𝗱𝗲𝘁𝗮𝗶𝗹𝗲𝗱 𝗮𝗻𝘀…"
type textarea "x"
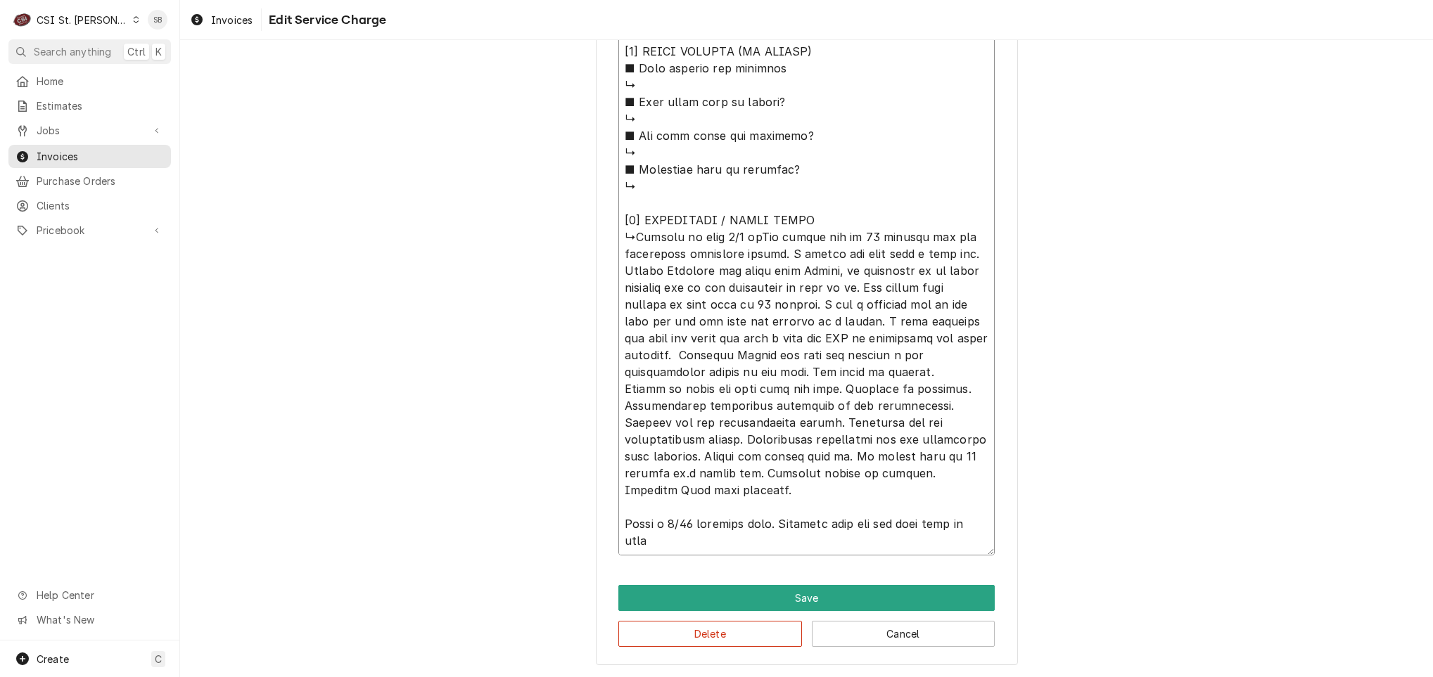
type textarea "⚠️ 𝗙𝗢𝗥𝗠 𝗜𝗡𝗦𝗧𝗥𝗨𝗖𝗧𝗜𝗢𝗡𝗦 ⚠️ ✪ 𝗖𝗼𝗺𝗽𝗹𝗲𝘁𝗲 𝗮𝗹𝗹 𝗿𝗲𝗹𝗲𝘃𝗮𝗻𝘁 𝘀𝗲𝗰𝘁𝗶𝗼𝗻𝘀 ✪ 𝗣𝗿𝗼𝘃𝗶𝗱𝗲 𝗱𝗲𝘁𝗮𝗶𝗹𝗲𝗱 𝗮𝗻𝘀…"
type textarea "x"
type textarea "⚠️ 𝗙𝗢𝗥𝗠 𝗜𝗡𝗦𝗧𝗥𝗨𝗖𝗧𝗜𝗢𝗡𝗦 ⚠️ ✪ 𝗖𝗼𝗺𝗽𝗹𝗲𝘁𝗲 𝗮𝗹𝗹 𝗿𝗲𝗹𝗲𝘃𝗮𝗻𝘁 𝘀𝗲𝗰𝘁𝗶𝗼𝗻𝘀 ✪ 𝗣𝗿𝗼𝘃𝗶𝗱𝗲 𝗱𝗲𝘁𝗮𝗶𝗹𝗲𝗱 𝗮𝗻𝘀…"
type textarea "x"
type textarea "⚠️ 𝗙𝗢𝗥𝗠 𝗜𝗡𝗦𝗧𝗥𝗨𝗖𝗧𝗜𝗢𝗡𝗦 ⚠️ ✪ 𝗖𝗼𝗺𝗽𝗹𝗲𝘁𝗲 𝗮𝗹𝗹 𝗿𝗲𝗹𝗲𝘃𝗮𝗻𝘁 𝘀𝗲𝗰𝘁𝗶𝗼𝗻𝘀 ✪ 𝗣𝗿𝗼𝘃𝗶𝗱𝗲 𝗱𝗲𝘁𝗮𝗶𝗹𝗲𝗱 𝗮𝗻𝘀…"
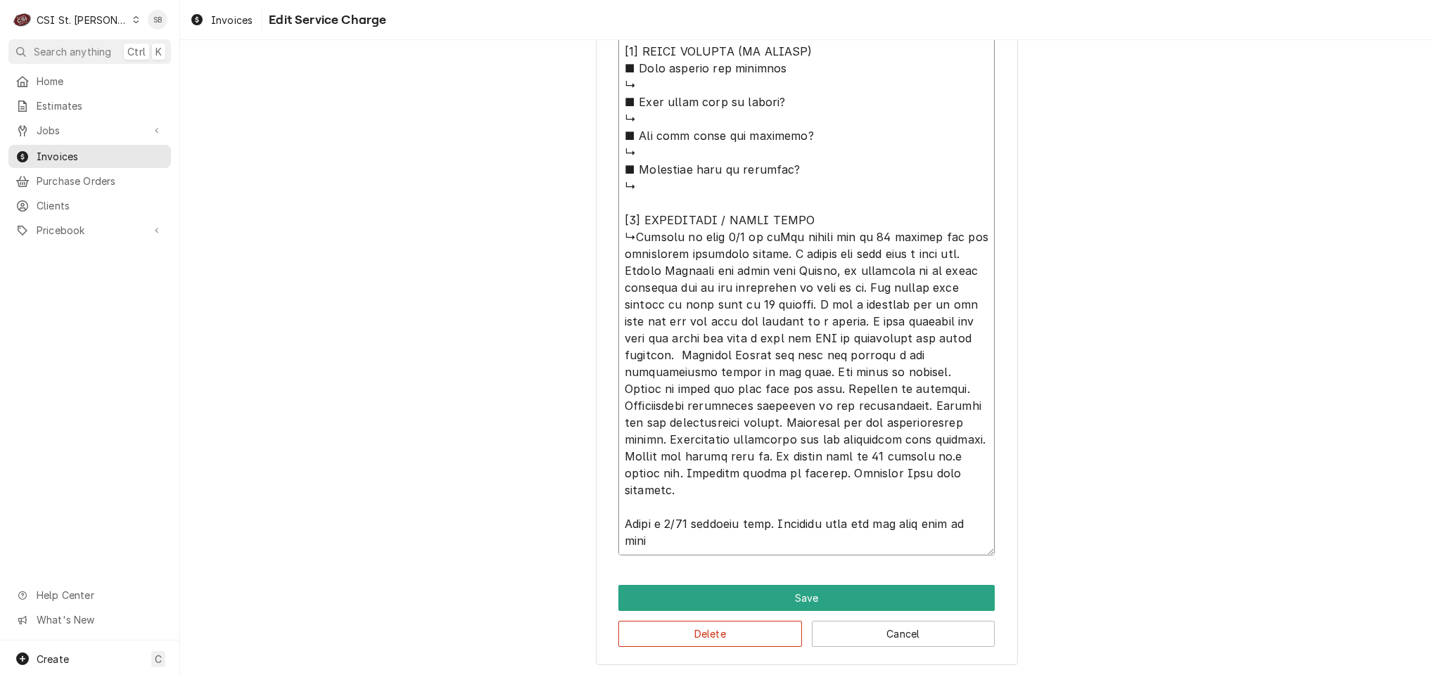
type textarea "x"
type textarea "⚠️ 𝗙𝗢𝗥𝗠 𝗜𝗡𝗦𝗧𝗥𝗨𝗖𝗧𝗜𝗢𝗡𝗦 ⚠️ ✪ 𝗖𝗼𝗺𝗽𝗹𝗲𝘁𝗲 𝗮𝗹𝗹 𝗿𝗲𝗹𝗲𝘃𝗮𝗻𝘁 𝘀𝗲𝗰𝘁𝗶𝗼𝗻𝘀 ✪ 𝗣𝗿𝗼𝘃𝗶𝗱𝗲 𝗱𝗲𝘁𝗮𝗶𝗹𝗲𝗱 𝗮𝗻𝘀…"
type textarea "x"
type textarea "⚠️ 𝗙𝗢𝗥𝗠 𝗜𝗡𝗦𝗧𝗥𝗨𝗖𝗧𝗜𝗢𝗡𝗦 ⚠️ ✪ 𝗖𝗼𝗺𝗽𝗹𝗲𝘁𝗲 𝗮𝗹𝗹 𝗿𝗲𝗹𝗲𝘃𝗮𝗻𝘁 𝘀𝗲𝗰𝘁𝗶𝗼𝗻𝘀 ✪ 𝗣𝗿𝗼𝘃𝗶𝗱𝗲 𝗱𝗲𝘁𝗮𝗶𝗹𝗲𝗱 𝗮𝗻𝘀…"
type textarea "x"
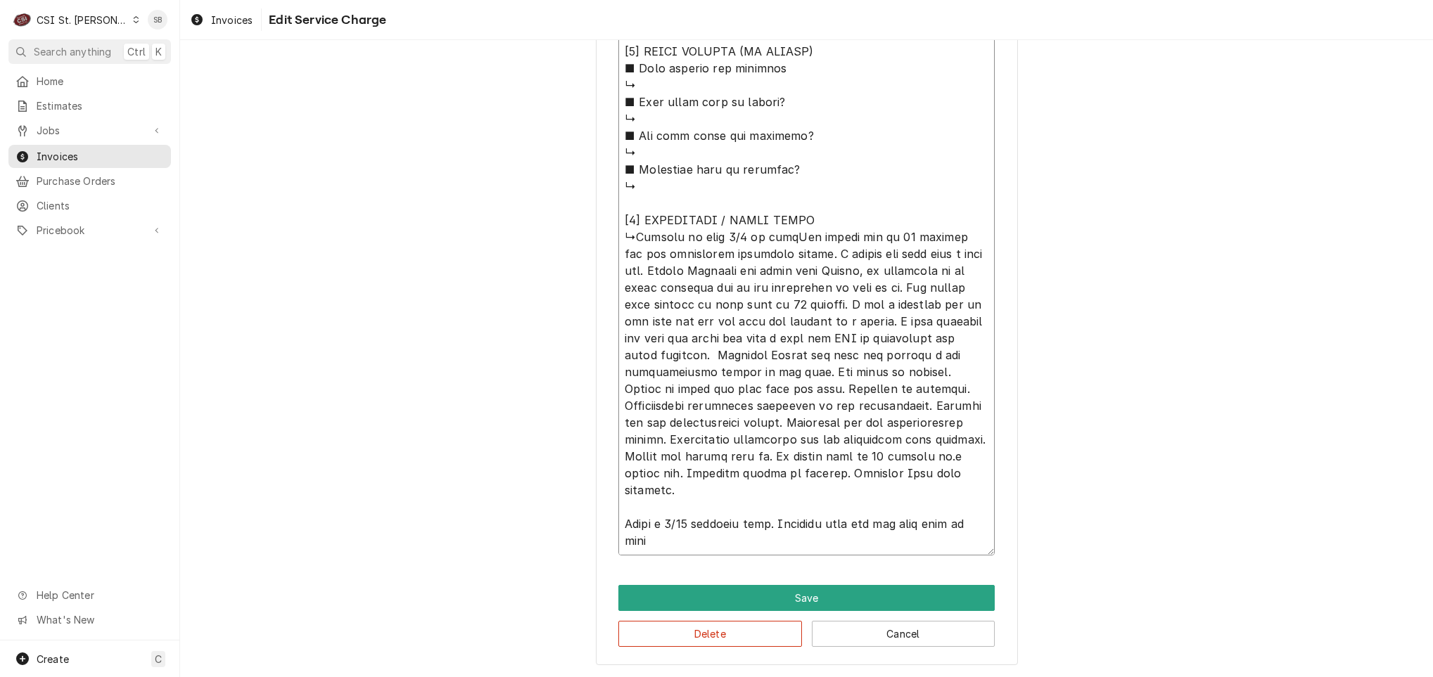
type textarea "⚠️ 𝗙𝗢𝗥𝗠 𝗜𝗡𝗦𝗧𝗥𝗨𝗖𝗧𝗜𝗢𝗡𝗦 ⚠️ ✪ 𝗖𝗼𝗺𝗽𝗹𝗲𝘁𝗲 𝗮𝗹𝗹 𝗿𝗲𝗹𝗲𝘃𝗮𝗻𝘁 𝘀𝗲𝗰𝘁𝗶𝗼𝗻𝘀 ✪ 𝗣𝗿𝗼𝘃𝗶𝗱𝗲 𝗱𝗲𝘁𝗮𝗶𝗹𝗲𝗱 𝗮𝗻𝘀…"
type textarea "x"
type textarea "⚠️ 𝗙𝗢𝗥𝗠 𝗜𝗡𝗦𝗧𝗥𝗨𝗖𝗧𝗜𝗢𝗡𝗦 ⚠️ ✪ 𝗖𝗼𝗺𝗽𝗹𝗲𝘁𝗲 𝗮𝗹𝗹 𝗿𝗲𝗹𝗲𝘃𝗮𝗻𝘁 𝘀𝗲𝗰𝘁𝗶𝗼𝗻𝘀 ✪ 𝗣𝗿𝗼𝘃𝗶𝗱𝗲 𝗱𝗲𝘁𝗮𝗶𝗹𝗲𝗱 𝗮𝗻𝘀…"
type textarea "x"
type textarea "⚠️ 𝗙𝗢𝗥𝗠 𝗜𝗡𝗦𝗧𝗥𝗨𝗖𝗧𝗜𝗢𝗡𝗦 ⚠️ ✪ 𝗖𝗼𝗺𝗽𝗹𝗲𝘁𝗲 𝗮𝗹𝗹 𝗿𝗲𝗹𝗲𝘃𝗮𝗻𝘁 𝘀𝗲𝗰𝘁𝗶𝗼𝗻𝘀 ✪ 𝗣𝗿𝗼𝘃𝗶𝗱𝗲 𝗱𝗲𝘁𝗮𝗶𝗹𝗲𝗱 𝗮𝗻𝘀…"
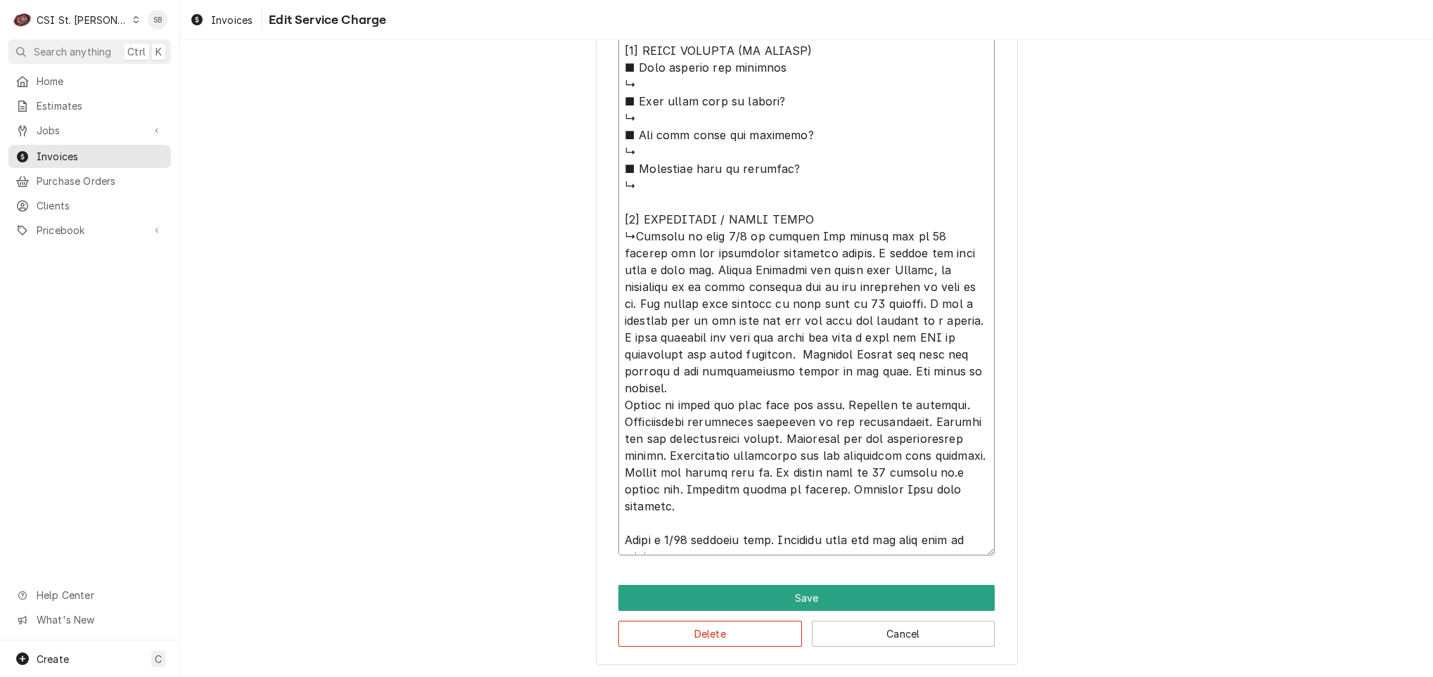
type textarea "x"
type textarea "⚠️ 𝗙𝗢𝗥𝗠 𝗜𝗡𝗦𝗧𝗥𝗨𝗖𝗧𝗜𝗢𝗡𝗦 ⚠️ ✪ 𝗖𝗼𝗺𝗽𝗹𝗲𝘁𝗲 𝗮𝗹𝗹 𝗿𝗲𝗹𝗲𝘃𝗮𝗻𝘁 𝘀𝗲𝗰𝘁𝗶𝗼𝗻𝘀 ✪ 𝗣𝗿𝗼𝘃𝗶𝗱𝗲 𝗱𝗲𝘁𝗮𝗶𝗹𝗲𝗱 𝗮𝗻𝘀…"
type textarea "x"
type textarea "⚠️ 𝗙𝗢𝗥𝗠 𝗜𝗡𝗦𝗧𝗥𝗨𝗖𝗧𝗜𝗢𝗡𝗦 ⚠️ ✪ 𝗖𝗼𝗺𝗽𝗹𝗲𝘁𝗲 𝗮𝗹𝗹 𝗿𝗲𝗹𝗲𝘃𝗮𝗻𝘁 𝘀𝗲𝗰𝘁𝗶𝗼𝗻𝘀 ✪ 𝗣𝗿𝗼𝘃𝗶𝗱𝗲 𝗱𝗲𝘁𝗮𝗶𝗹𝗲𝗱 𝗮𝗻𝘀…"
type textarea "x"
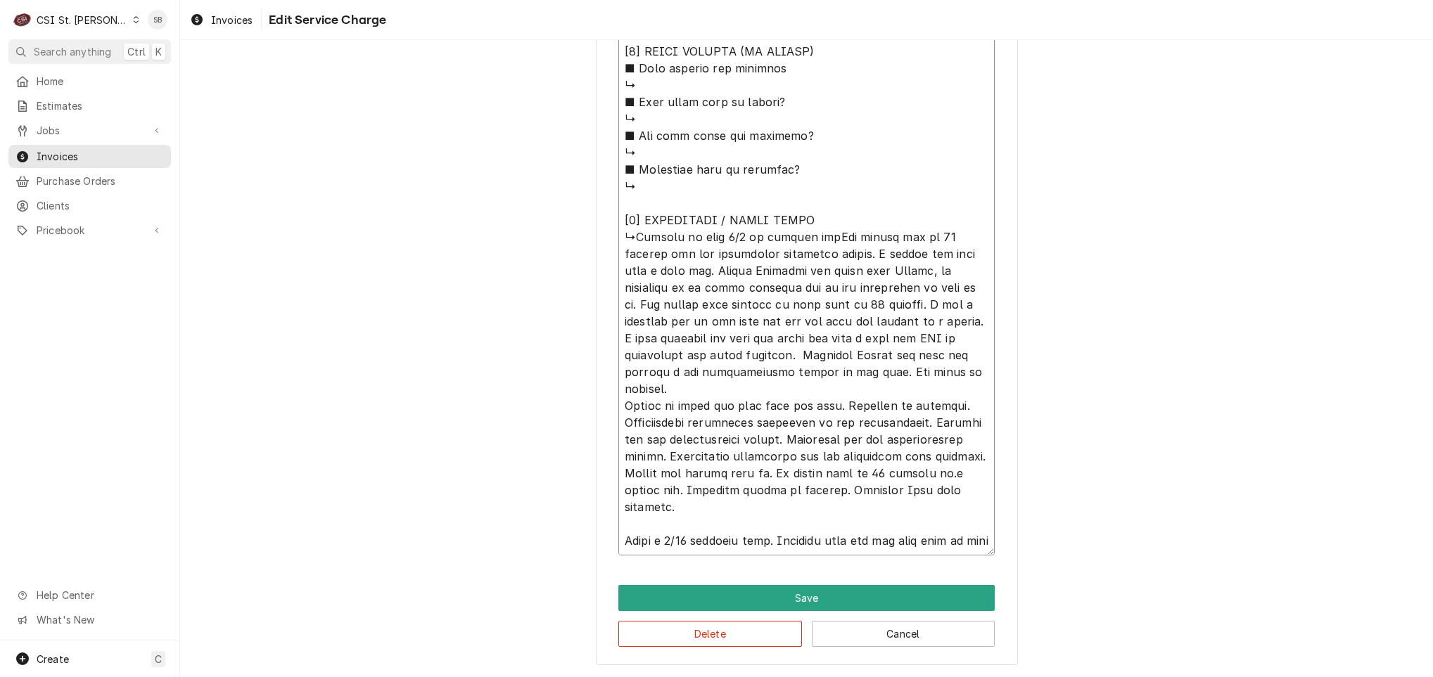
type textarea "⚠️ 𝗙𝗢𝗥𝗠 𝗜𝗡𝗦𝗧𝗥𝗨𝗖𝗧𝗜𝗢𝗡𝗦 ⚠️ ✪ 𝗖𝗼𝗺𝗽𝗹𝗲𝘁𝗲 𝗮𝗹𝗹 𝗿𝗲𝗹𝗲𝘃𝗮𝗻𝘁 𝘀𝗲𝗰𝘁𝗶𝗼𝗻𝘀 ✪ 𝗣𝗿𝗼𝘃𝗶𝗱𝗲 𝗱𝗲𝘁𝗮𝗶𝗹𝗲𝗱 𝗮𝗻𝘀…"
type textarea "x"
type textarea "⚠️ 𝗙𝗢𝗥𝗠 𝗜𝗡𝗦𝗧𝗥𝗨𝗖𝗧𝗜𝗢𝗡𝗦 ⚠️ ✪ 𝗖𝗼𝗺𝗽𝗹𝗲𝘁𝗲 𝗮𝗹𝗹 𝗿𝗲𝗹𝗲𝘃𝗮𝗻𝘁 𝘀𝗲𝗰𝘁𝗶𝗼𝗻𝘀 ✪ 𝗣𝗿𝗼𝘃𝗶𝗱𝗲 𝗱𝗲𝘁𝗮𝗶𝗹𝗲𝗱 𝗮𝗻𝘀…"
type textarea "x"
type textarea "⚠️ 𝗙𝗢𝗥𝗠 𝗜𝗡𝗦𝗧𝗥𝗨𝗖𝗧𝗜𝗢𝗡𝗦 ⚠️ ✪ 𝗖𝗼𝗺𝗽𝗹𝗲𝘁𝗲 𝗮𝗹𝗹 𝗿𝗲𝗹𝗲𝘃𝗮𝗻𝘁 𝘀𝗲𝗰𝘁𝗶𝗼𝗻𝘀 ✪ 𝗣𝗿𝗼𝘃𝗶𝗱𝗲 𝗱𝗲𝘁𝗮𝗶𝗹𝗲𝗱 𝗮𝗻𝘀…"
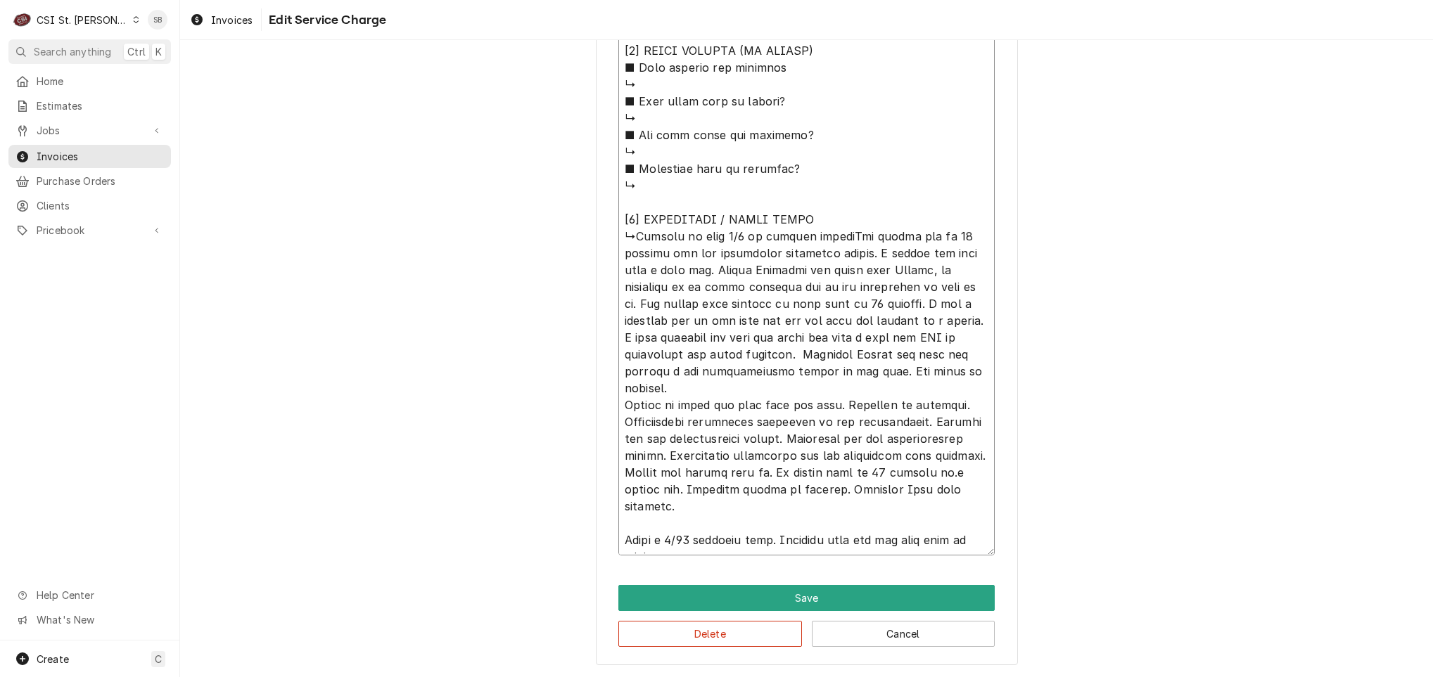
type textarea "x"
type textarea "⚠️ 𝗙𝗢𝗥𝗠 𝗜𝗡𝗦𝗧𝗥𝗨𝗖𝗧𝗜𝗢𝗡𝗦 ⚠️ ✪ 𝗖𝗼𝗺𝗽𝗹𝗲𝘁𝗲 𝗮𝗹𝗹 𝗿𝗲𝗹𝗲𝘃𝗮𝗻𝘁 𝘀𝗲𝗰𝘁𝗶𝗼𝗻𝘀 ✪ 𝗣𝗿𝗼𝘃𝗶𝗱𝗲 𝗱𝗲𝘁𝗮𝗶𝗹𝗲𝗱 𝗮𝗻𝘀…"
type textarea "x"
type textarea "⚠️ 𝗙𝗢𝗥𝗠 𝗜𝗡𝗦𝗧𝗥𝗨𝗖𝗧𝗜𝗢𝗡𝗦 ⚠️ ✪ 𝗖𝗼𝗺𝗽𝗹𝗲𝘁𝗲 𝗮𝗹𝗹 𝗿𝗲𝗹𝗲𝘃𝗮𝗻𝘁 𝘀𝗲𝗰𝘁𝗶𝗼𝗻𝘀 ✪ 𝗣𝗿𝗼𝘃𝗶𝗱𝗲 𝗱𝗲𝘁𝗮𝗶𝗹𝗲𝗱 𝗮𝗻𝘀…"
type textarea "x"
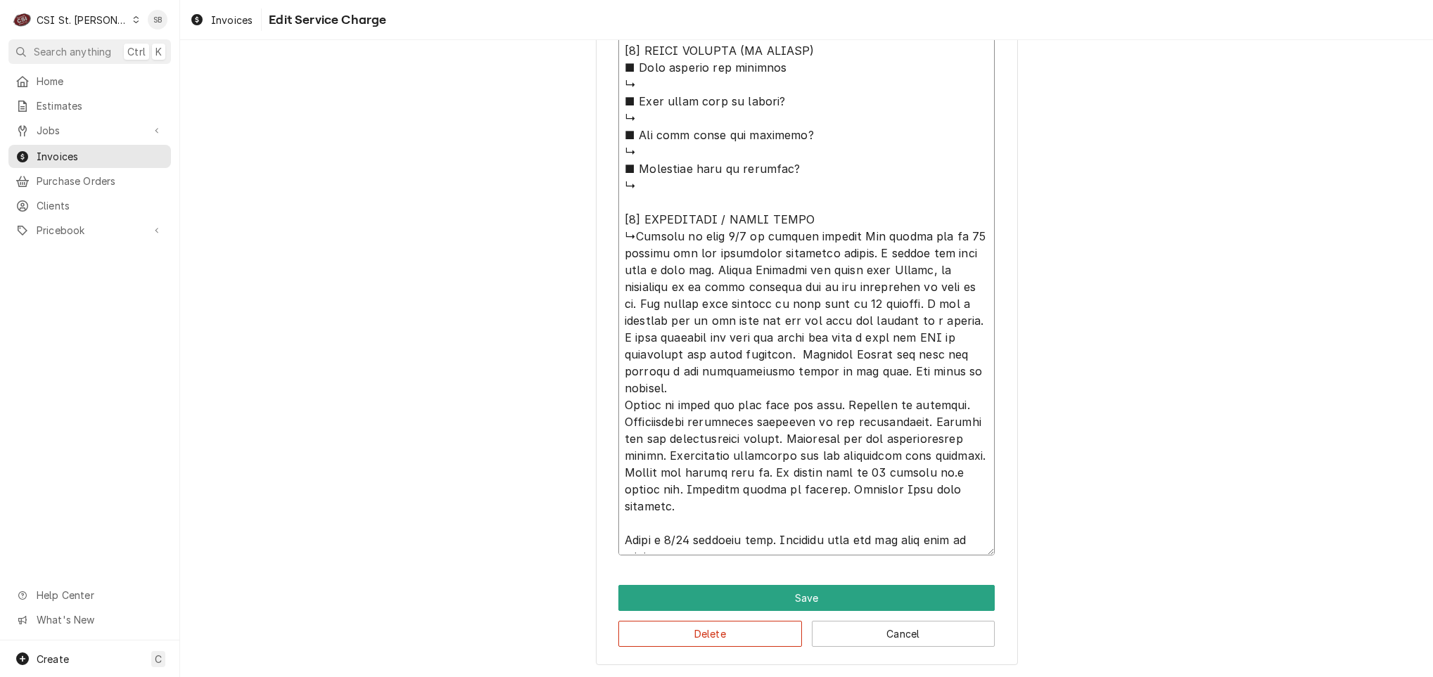
type textarea "⚠️ 𝗙𝗢𝗥𝗠 𝗜𝗡𝗦𝗧𝗥𝗨𝗖𝗧𝗜𝗢𝗡𝗦 ⚠️ ✪ 𝗖𝗼𝗺𝗽𝗹𝗲𝘁𝗲 𝗮𝗹𝗹 𝗿𝗲𝗹𝗲𝘃𝗮𝗻𝘁 𝘀𝗲𝗰𝘁𝗶𝗼𝗻𝘀 ✪ 𝗣𝗿𝗼𝘃𝗶𝗱𝗲 𝗱𝗲𝘁𝗮𝗶𝗹𝗲𝗱 𝗮𝗻𝘀…"
type textarea "x"
type textarea "⚠️ 𝗙𝗢𝗥𝗠 𝗜𝗡𝗦𝗧𝗥𝗨𝗖𝗧𝗜𝗢𝗡𝗦 ⚠️ ✪ 𝗖𝗼𝗺𝗽𝗹𝗲𝘁𝗲 𝗮𝗹𝗹 𝗿𝗲𝗹𝗲𝘃𝗮𝗻𝘁 𝘀𝗲𝗰𝘁𝗶𝗼𝗻𝘀 ✪ 𝗣𝗿𝗼𝘃𝗶𝗱𝗲 𝗱𝗲𝘁𝗮𝗶𝗹𝗲𝗱 𝗮𝗻𝘀…"
type textarea "x"
type textarea "⚠️ 𝗙𝗢𝗥𝗠 𝗜𝗡𝗦𝗧𝗥𝗨𝗖𝗧𝗜𝗢𝗡𝗦 ⚠️ ✪ 𝗖𝗼𝗺𝗽𝗹𝗲𝘁𝗲 𝗮𝗹𝗹 𝗿𝗲𝗹𝗲𝘃𝗮𝗻𝘁 𝘀𝗲𝗰𝘁𝗶𝗼𝗻𝘀 ✪ 𝗣𝗿𝗼𝘃𝗶𝗱𝗲 𝗱𝗲𝘁𝗮𝗶𝗹𝗲𝗱 𝗮𝗻𝘀…"
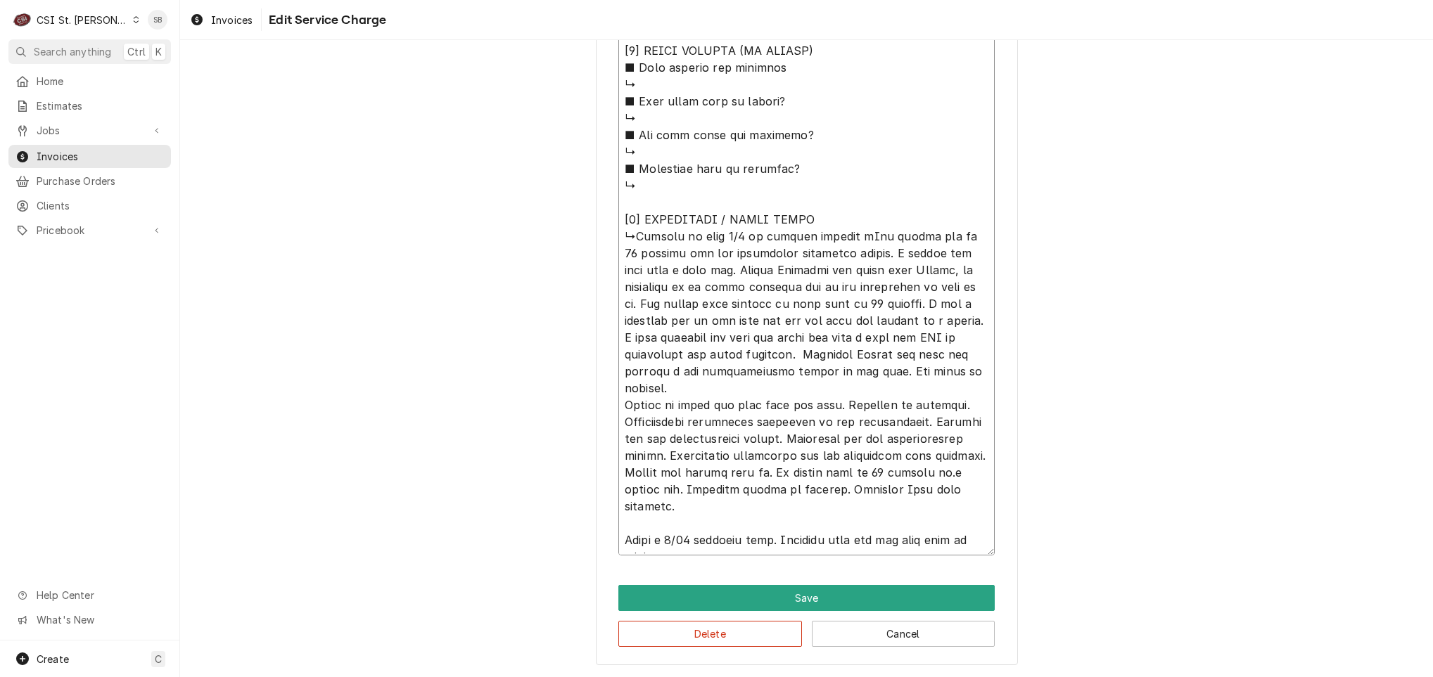
type textarea "x"
type textarea "⚠️ 𝗙𝗢𝗥𝗠 𝗜𝗡𝗦𝗧𝗥𝗨𝗖𝗧𝗜𝗢𝗡𝗦 ⚠️ ✪ 𝗖𝗼𝗺𝗽𝗹𝗲𝘁𝗲 𝗮𝗹𝗹 𝗿𝗲𝗹𝗲𝘃𝗮𝗻𝘁 𝘀𝗲𝗰𝘁𝗶𝗼𝗻𝘀 ✪ 𝗣𝗿𝗼𝘃𝗶𝗱𝗲 𝗱𝗲𝘁𝗮𝗶𝗹𝗲𝗱 𝗮𝗻𝘀…"
type textarea "x"
type textarea "⚠️ 𝗙𝗢𝗥𝗠 𝗜𝗡𝗦𝗧𝗥𝗨𝗖𝗧𝗜𝗢𝗡𝗦 ⚠️ ✪ 𝗖𝗼𝗺𝗽𝗹𝗲𝘁𝗲 𝗮𝗹𝗹 𝗿𝗲𝗹𝗲𝘃𝗮𝗻𝘁 𝘀𝗲𝗰𝘁𝗶𝗼𝗻𝘀 ✪ 𝗣𝗿𝗼𝘃𝗶𝗱𝗲 𝗱𝗲𝘁𝗮𝗶𝗹𝗲𝗱 𝗮𝗻𝘀…"
paste textarea "Deli reach-in cooler is running at 50 degrees"
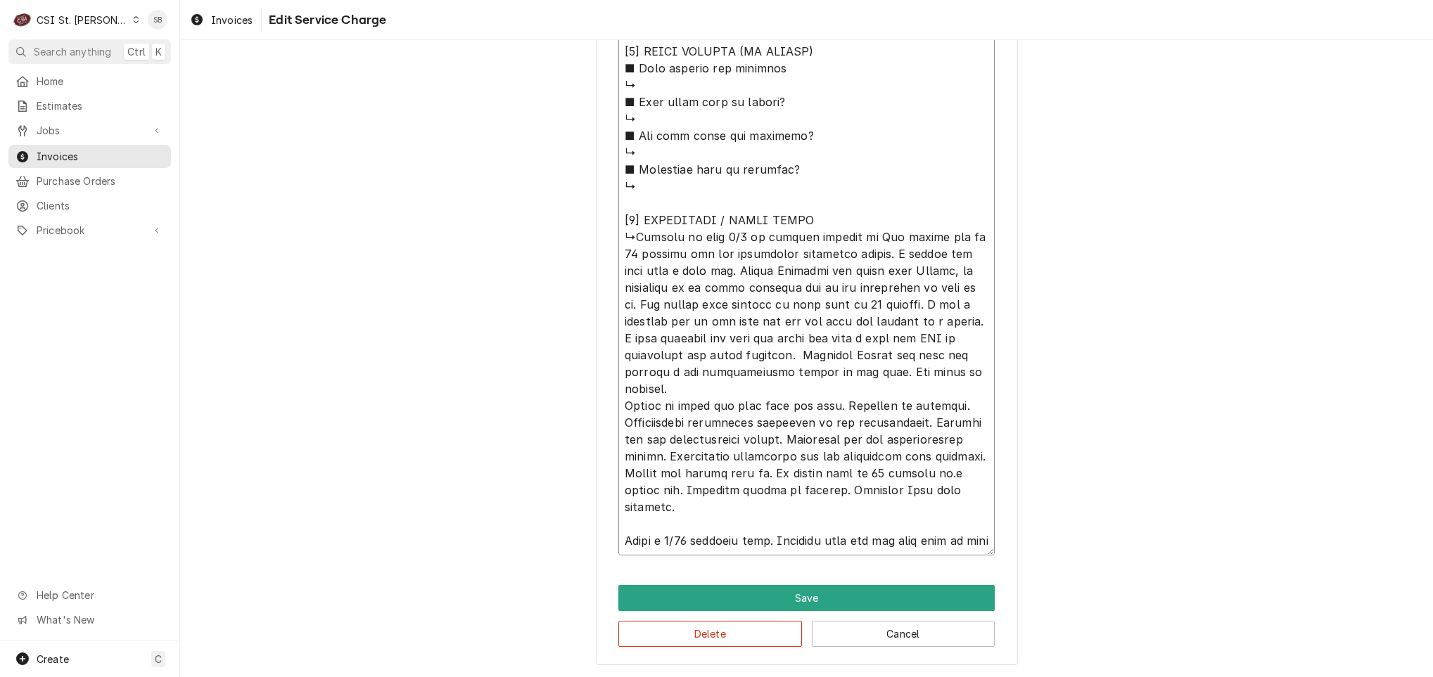
type textarea "x"
type textarea "⚠️ 𝗙𝗢𝗥𝗠 𝗜𝗡𝗦𝗧𝗥𝗨𝗖𝗧𝗜𝗢𝗡𝗦 ⚠️ ✪ 𝗖𝗼𝗺𝗽𝗹𝗲𝘁𝗲 𝗮𝗹𝗹 𝗿𝗲𝗹𝗲𝘃𝗮𝗻𝘁 𝘀𝗲𝗰𝘁𝗶𝗼𝗻𝘀 ✪ 𝗣𝗿𝗼𝘃𝗶𝗱𝗲 𝗱𝗲𝘁𝗮𝗶𝗹𝗲𝗱 𝗮𝗻𝘀…"
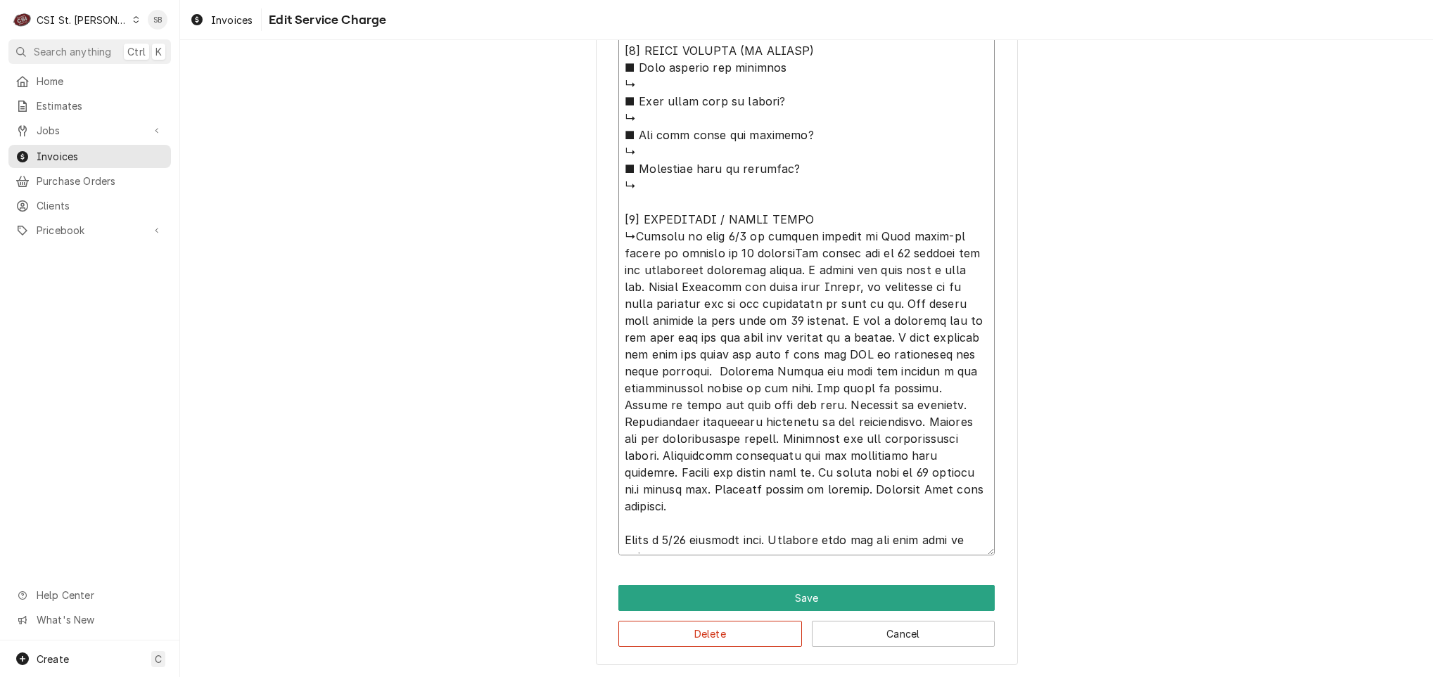
type textarea "x"
type textarea "⚠️ 𝗙𝗢𝗥𝗠 𝗜𝗡𝗦𝗧𝗥𝗨𝗖𝗧𝗜𝗢𝗡𝗦 ⚠️ ✪ 𝗖𝗼𝗺𝗽𝗹𝗲𝘁𝗲 𝗮𝗹𝗹 𝗿𝗲𝗹𝗲𝘃𝗮𝗻𝘁 𝘀𝗲𝗰𝘁𝗶𝗼𝗻𝘀 ✪ 𝗣𝗿𝗼𝘃𝗶𝗱𝗲 𝗱𝗲𝘁𝗮𝗶𝗹𝗲𝗱 𝗮𝗻𝘀…"
type textarea "x"
type textarea "⚠️ 𝗙𝗢𝗥𝗠 𝗜𝗡𝗦𝗧𝗥𝗨𝗖𝗧𝗜𝗢𝗡𝗦 ⚠️ ✪ 𝗖𝗼𝗺𝗽𝗹𝗲𝘁𝗲 𝗮𝗹𝗹 𝗿𝗲𝗹𝗲𝘃𝗮𝗻𝘁 𝘀𝗲𝗰𝘁𝗶𝗼𝗻𝘀 ✪ 𝗣𝗿𝗼𝘃𝗶𝗱𝗲 𝗱𝗲𝘁𝗮𝗶𝗹𝗲𝗱 𝗮𝗻𝘀…"
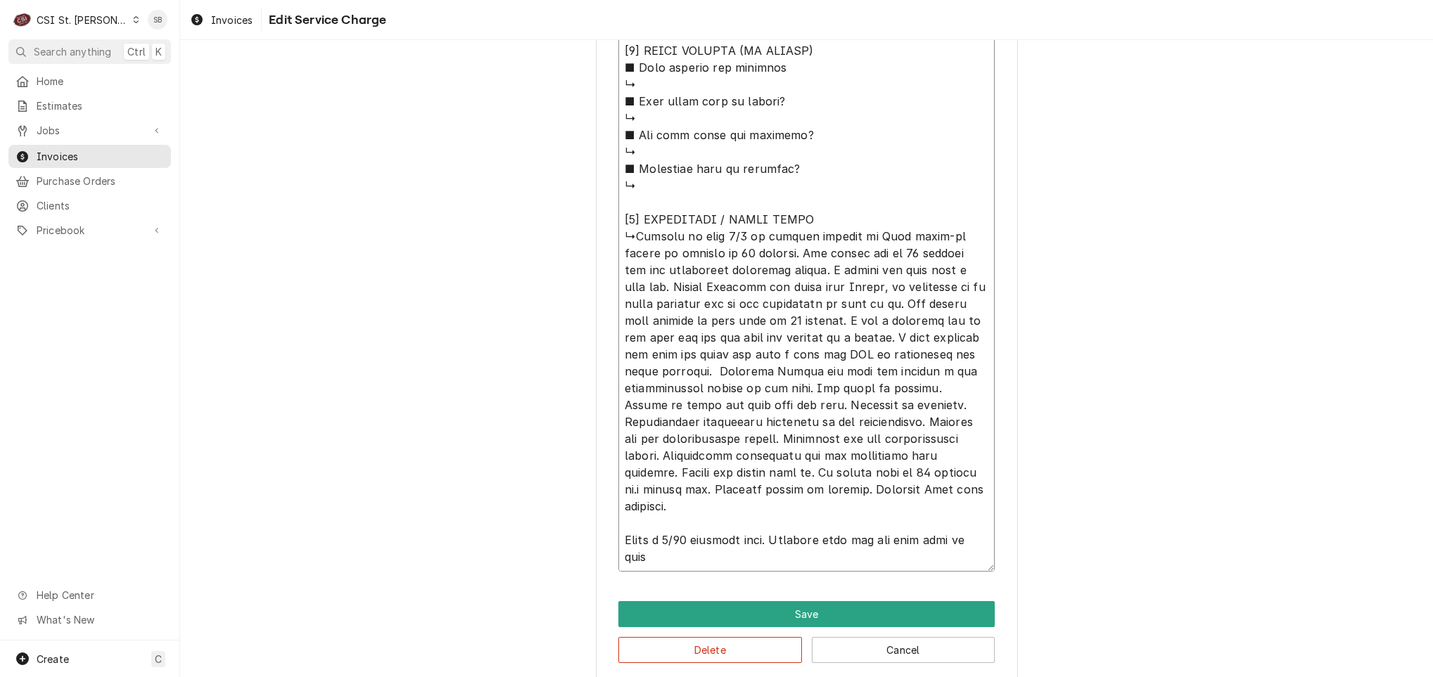
type textarea "x"
type textarea "⚠️ 𝗙𝗢𝗥𝗠 𝗜𝗡𝗦𝗧𝗥𝗨𝗖𝗧𝗜𝗢𝗡𝗦 ⚠️ ✪ 𝗖𝗼𝗺𝗽𝗹𝗲𝘁𝗲 𝗮𝗹𝗹 𝗿𝗲𝗹𝗲𝘃𝗮𝗻𝘁 𝘀𝗲𝗰𝘁𝗶𝗼𝗻𝘀 ✪ 𝗣𝗿𝗼𝘃𝗶𝗱𝗲 𝗱𝗲𝘁𝗮𝗶𝗹𝗲𝗱 𝗮𝗻𝘀…"
type textarea "x"
type textarea "⚠️ 𝗙𝗢𝗥𝗠 𝗜𝗡𝗦𝗧𝗥𝗨𝗖𝗧𝗜𝗢𝗡𝗦 ⚠️ ✪ 𝗖𝗼𝗺𝗽𝗹𝗲𝘁𝗲 𝗮𝗹𝗹 𝗿𝗲𝗹𝗲𝘃𝗮𝗻𝘁 𝘀𝗲𝗰𝘁𝗶𝗼𝗻𝘀 ✪ 𝗣𝗿𝗼𝘃𝗶𝗱𝗲 𝗱𝗲𝘁𝗮𝗶𝗹𝗲𝗱 𝗮𝗻𝘀…"
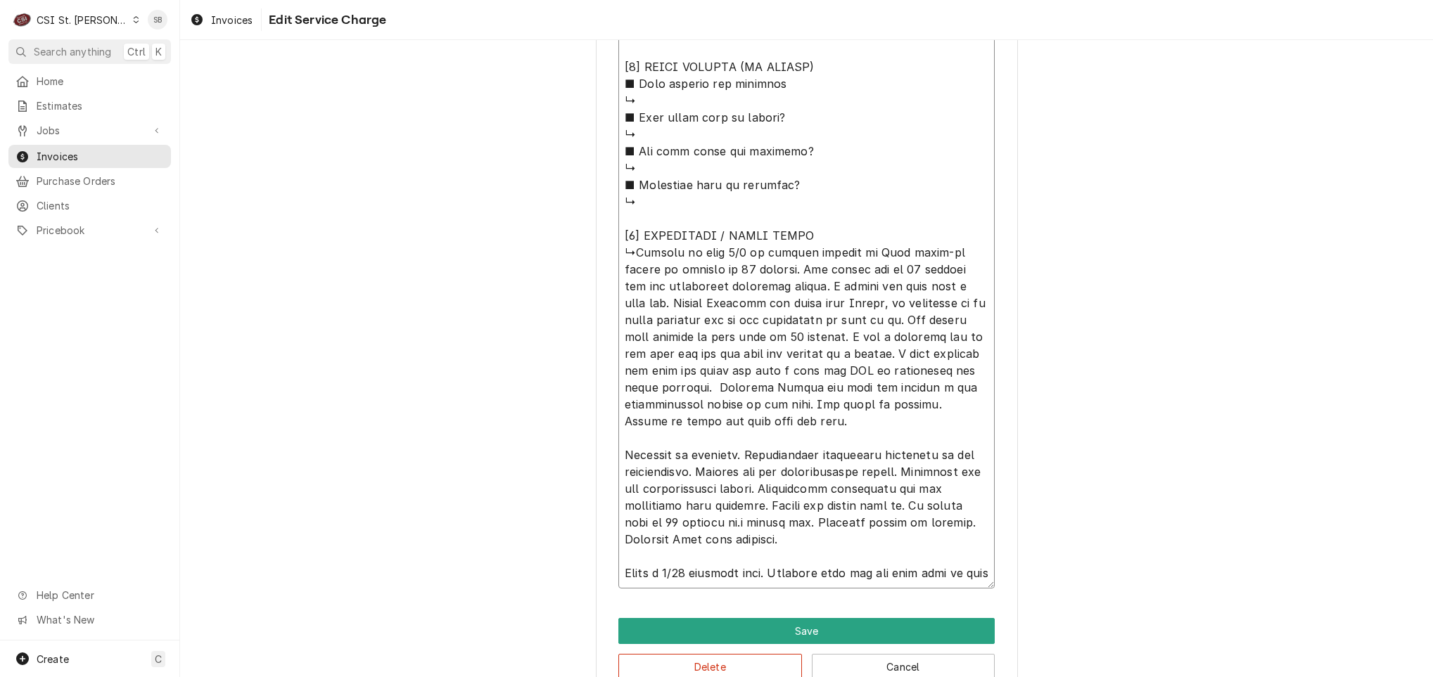
type textarea "x"
type textarea "⚠️ 𝗙𝗢𝗥𝗠 𝗜𝗡𝗦𝗧𝗥𝗨𝗖𝗧𝗜𝗢𝗡𝗦 ⚠️ ✪ 𝗖𝗼𝗺𝗽𝗹𝗲𝘁𝗲 𝗮𝗹𝗹 𝗿𝗲𝗹𝗲𝘃𝗮𝗻𝘁 𝘀𝗲𝗰𝘁𝗶𝗼𝗻𝘀 ✪ 𝗣𝗿𝗼𝘃𝗶𝗱𝗲 𝗱𝗲𝘁𝗮𝗶𝗹𝗲𝗱 𝗮𝗻𝘀…"
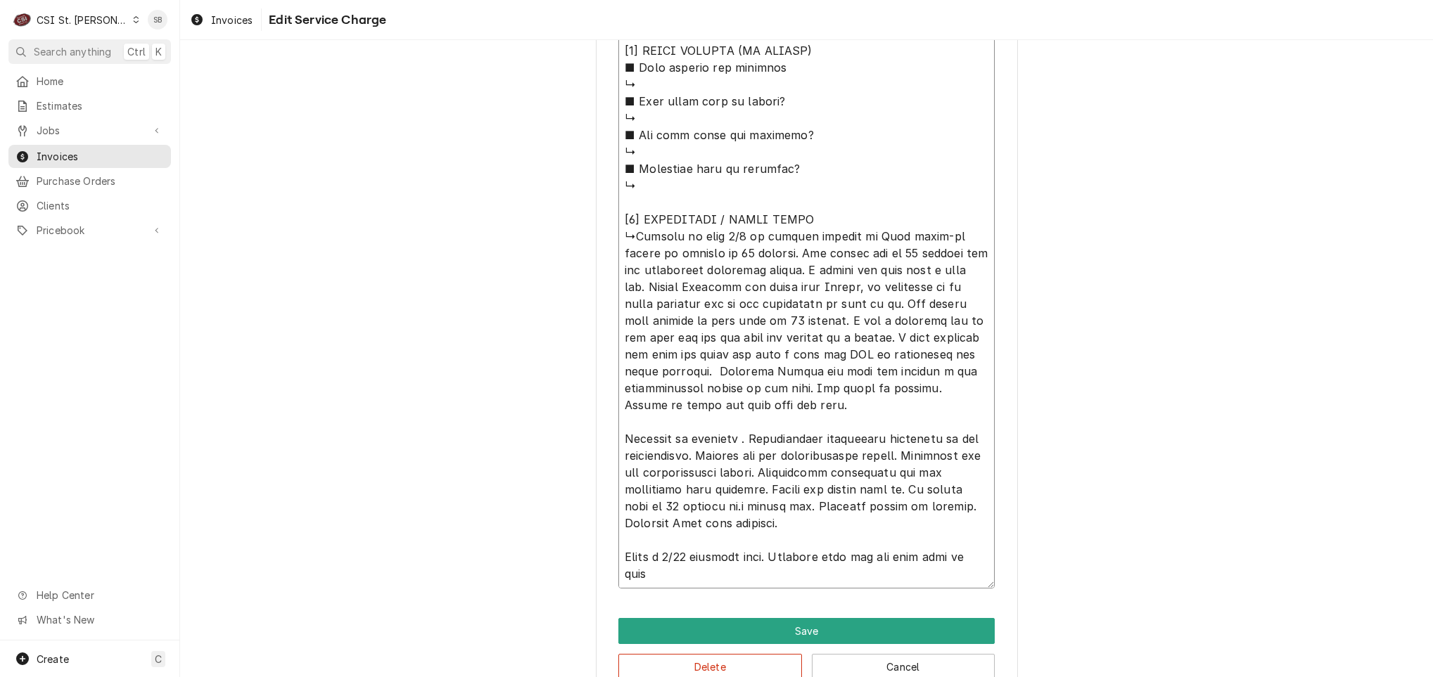
type textarea "x"
type textarea "⚠️ 𝗙𝗢𝗥𝗠 𝗜𝗡𝗦𝗧𝗥𝗨𝗖𝗧𝗜𝗢𝗡𝗦 ⚠️ ✪ 𝗖𝗼𝗺𝗽𝗹𝗲𝘁𝗲 𝗮𝗹𝗹 𝗿𝗲𝗹𝗲𝘃𝗮𝗻𝘁 𝘀𝗲𝗰𝘁𝗶𝗼𝗻𝘀 ✪ 𝗣𝗿𝗼𝘃𝗶𝗱𝗲 𝗱𝗲𝘁𝗮𝗶𝗹𝗲𝗱 𝗮𝗻𝘀…"
type textarea "x"
type textarea "⚠️ 𝗙𝗢𝗥𝗠 𝗜𝗡𝗦𝗧𝗥𝗨𝗖𝗧𝗜𝗢𝗡𝗦 ⚠️ ✪ 𝗖𝗼𝗺𝗽𝗹𝗲𝘁𝗲 𝗮𝗹𝗹 𝗿𝗲𝗹𝗲𝘃𝗮𝗻𝘁 𝘀𝗲𝗰𝘁𝗶𝗼𝗻𝘀 ✪ 𝗣𝗿𝗼𝘃𝗶𝗱𝗲 𝗱𝗲𝘁𝗮𝗶𝗹𝗲𝗱 𝗮𝗻𝘀…"
type textarea "x"
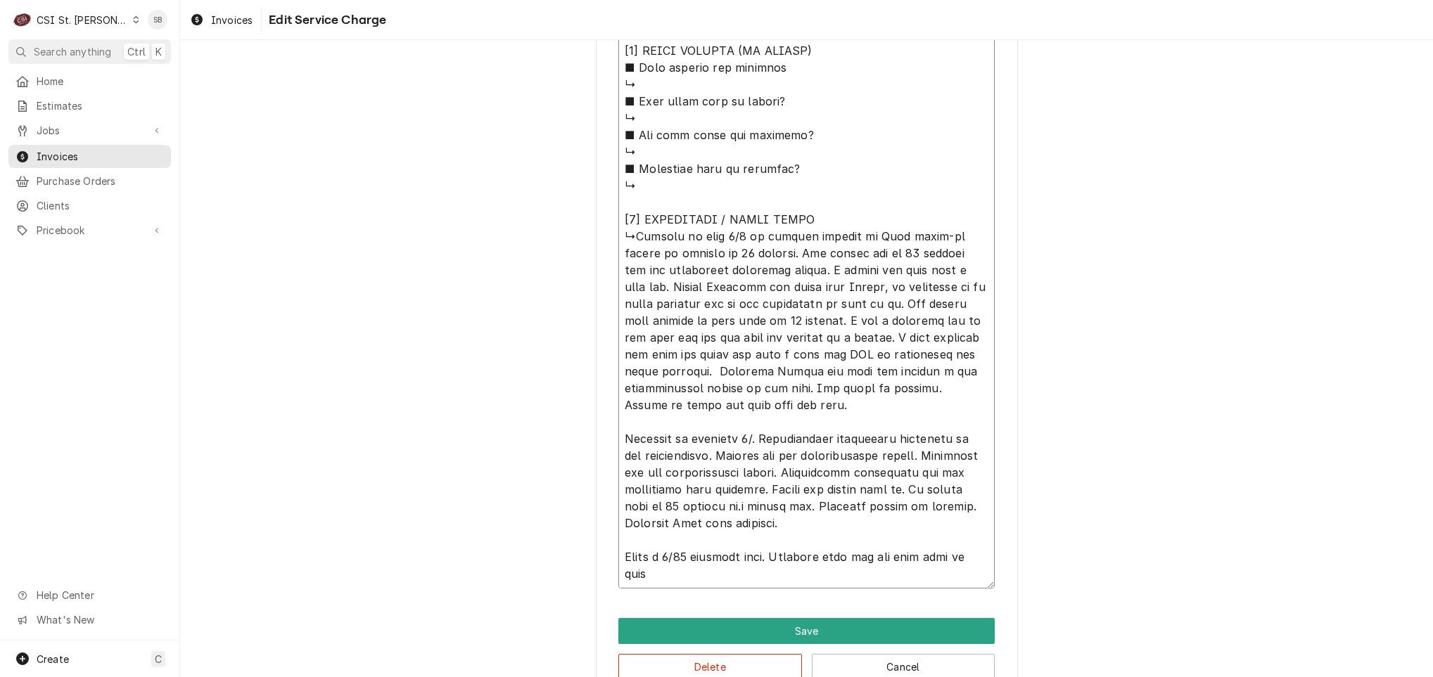
type textarea "⚠️ 𝗙𝗢𝗥𝗠 𝗜𝗡𝗦𝗧𝗥𝗨𝗖𝗧𝗜𝗢𝗡𝗦 ⚠️ ✪ 𝗖𝗼𝗺𝗽𝗹𝗲𝘁𝗲 𝗮𝗹𝗹 𝗿𝗲𝗹𝗲𝘃𝗮𝗻𝘁 𝘀𝗲𝗰𝘁𝗶𝗼𝗻𝘀 ✪ 𝗣𝗿𝗼𝘃𝗶𝗱𝗲 𝗱𝗲𝘁𝗮𝗶𝗹𝗲𝗱 𝗮𝗻𝘀…"
type textarea "x"
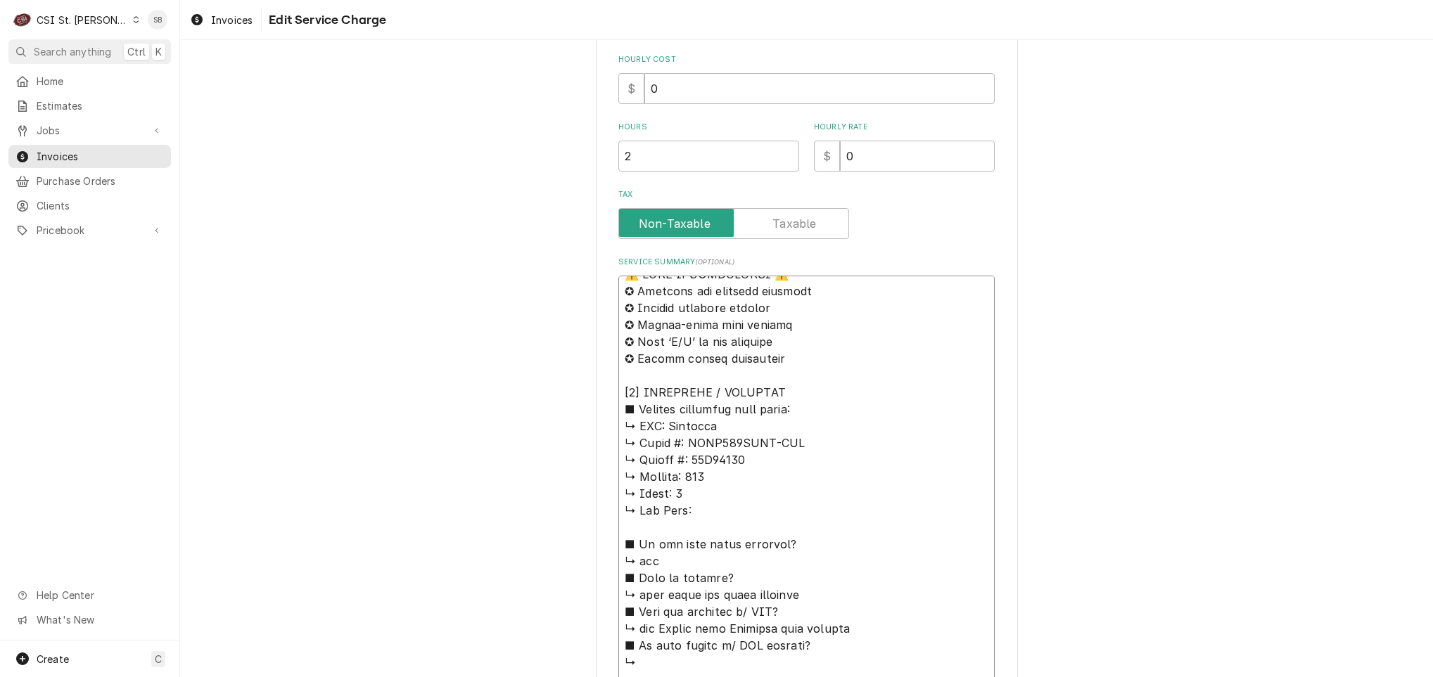
scroll to position [0, 0]
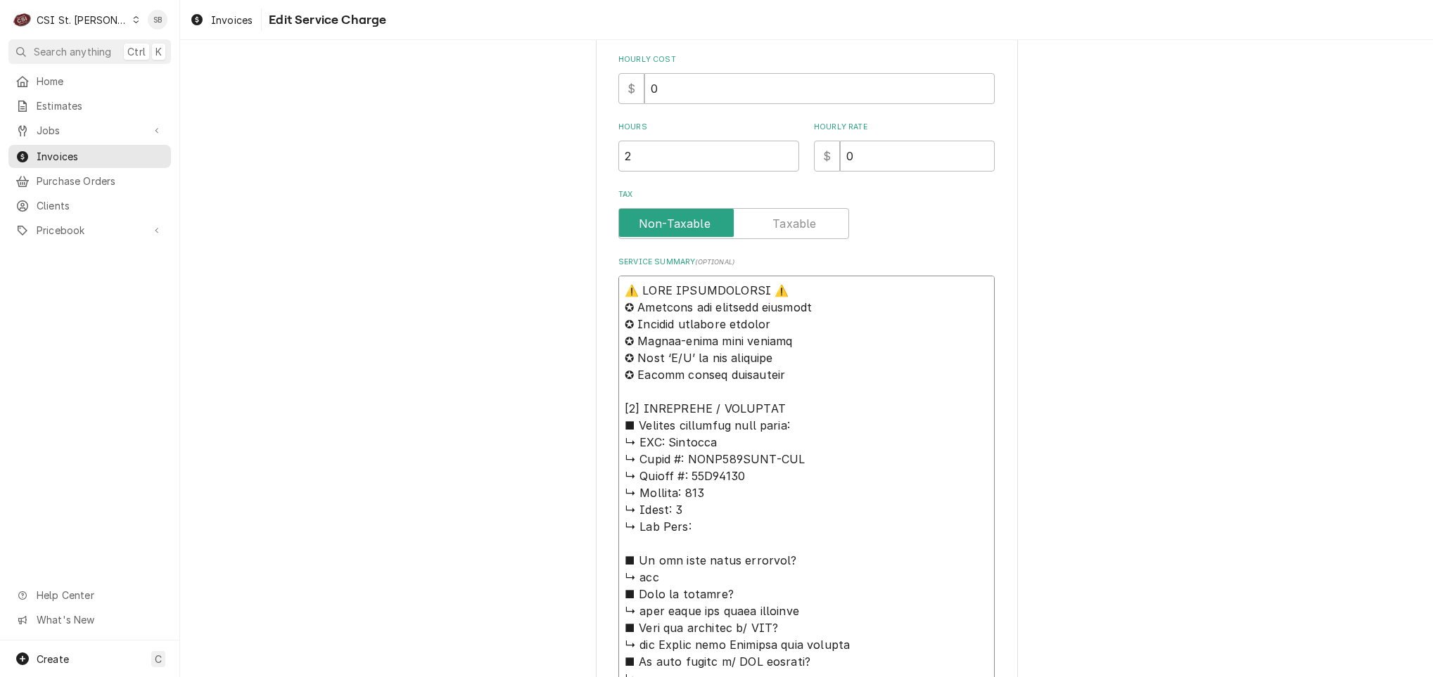
drag, startPoint x: 663, startPoint y: 561, endPoint x: 557, endPoint y: 174, distance: 401.7
click at [557, 174] on div "Use the fields below to edit this service charge Short Description Job | Servic…" at bounding box center [806, 657] width 1253 height 2005
type textarea "⚠️ 𝗙𝗢𝗥𝗠 𝗜𝗡𝗦𝗧𝗥𝗨𝗖𝗧𝗜𝗢𝗡𝗦 ⚠️ ✪ 𝗖𝗼𝗺𝗽𝗹𝗲𝘁𝗲 𝗮𝗹𝗹 𝗿𝗲𝗹𝗲𝘃𝗮𝗻𝘁 𝘀𝗲𝗰𝘁𝗶𝗼𝗻𝘀 ✪ 𝗣𝗿𝗼𝘃𝗶𝗱𝗲 𝗱𝗲𝘁𝗮𝗶𝗹𝗲𝗱 𝗮𝗻𝘀…"
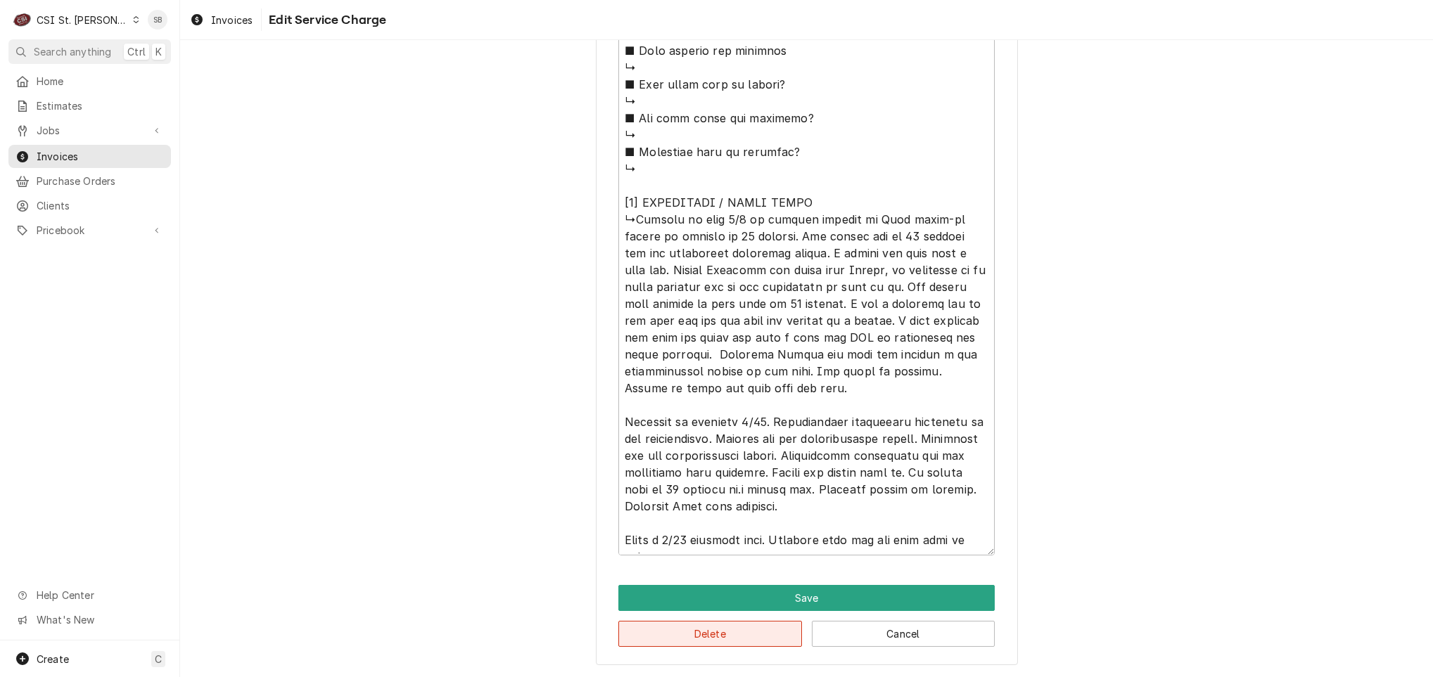
click at [667, 623] on button "Delete" at bounding box center [710, 634] width 184 height 26
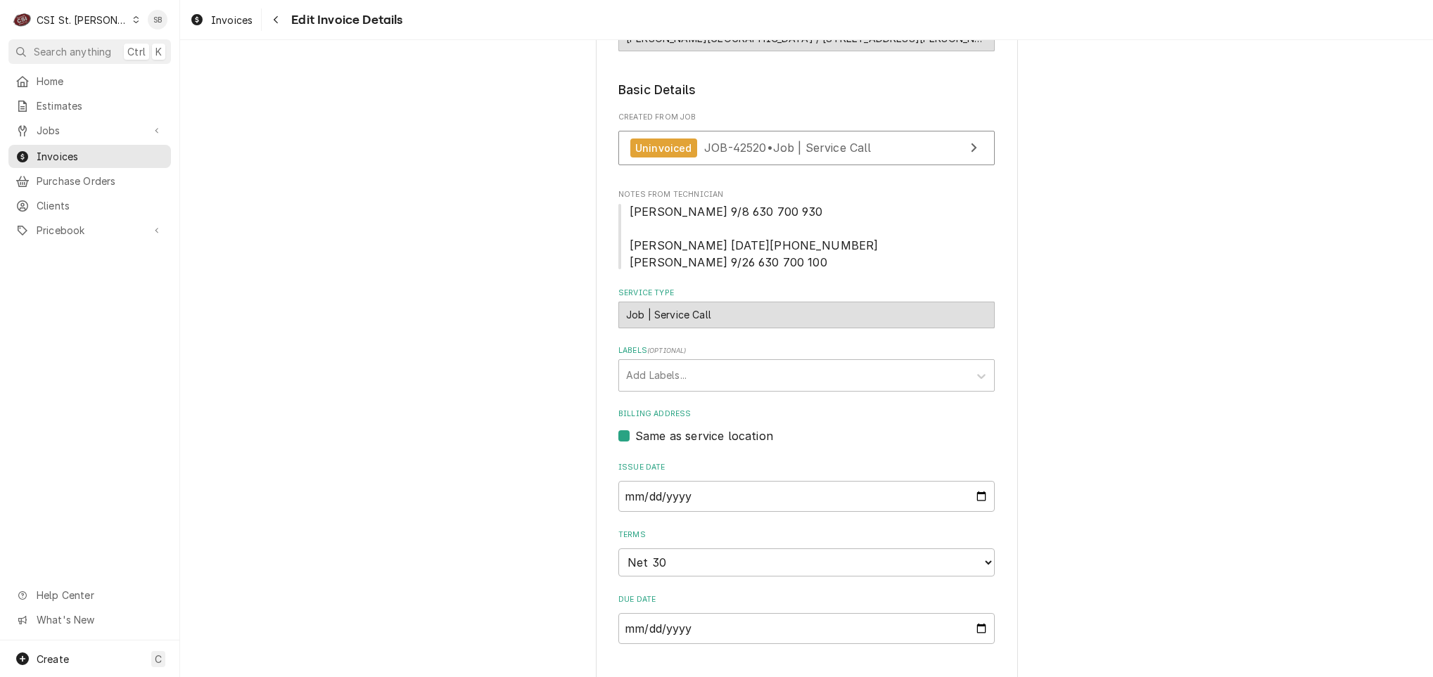
scroll to position [175, 0]
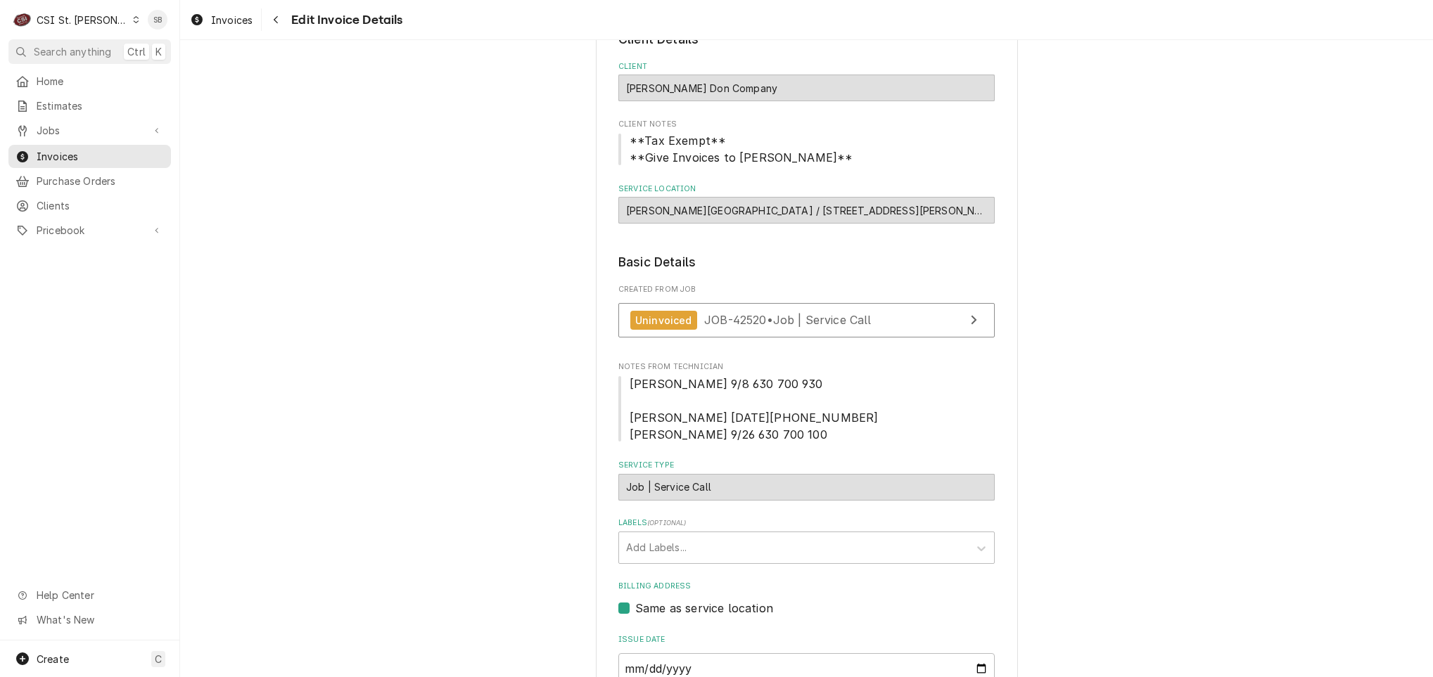
scroll to position [0, 0]
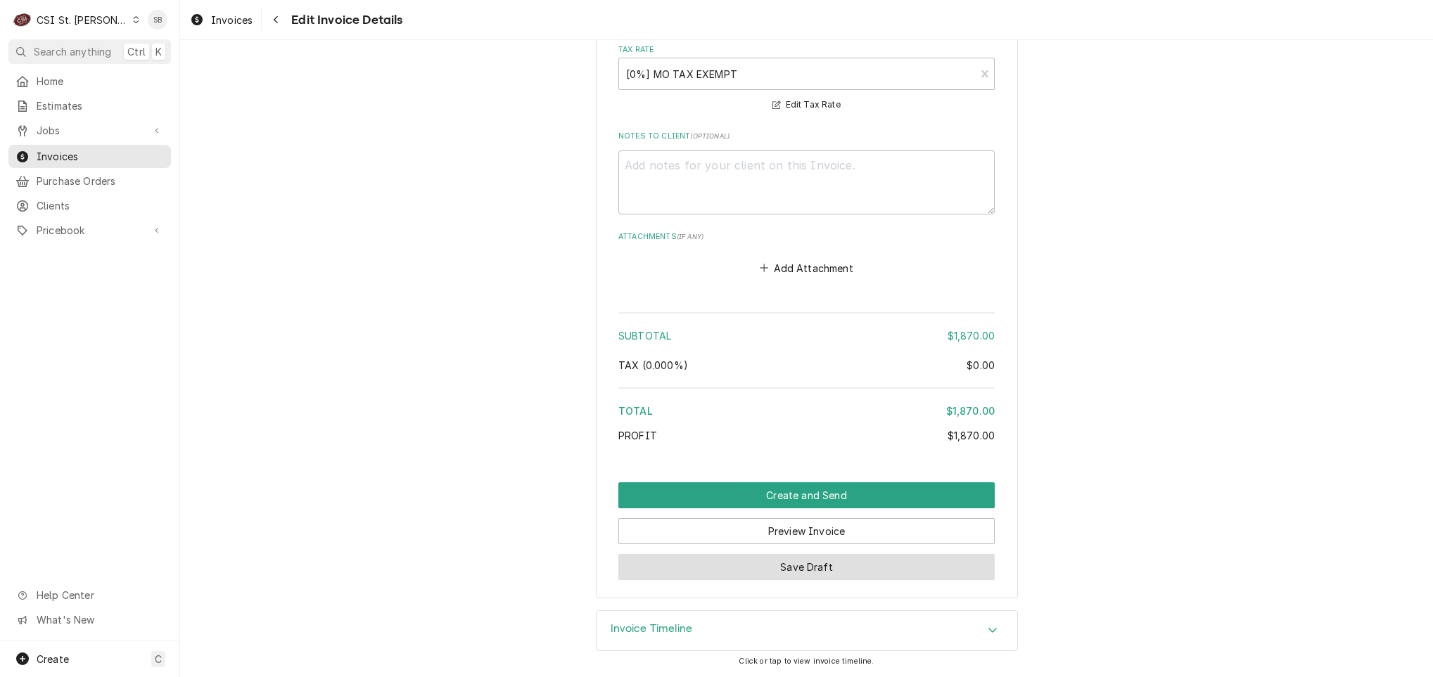
click at [788, 561] on button "Save Draft" at bounding box center [806, 567] width 376 height 26
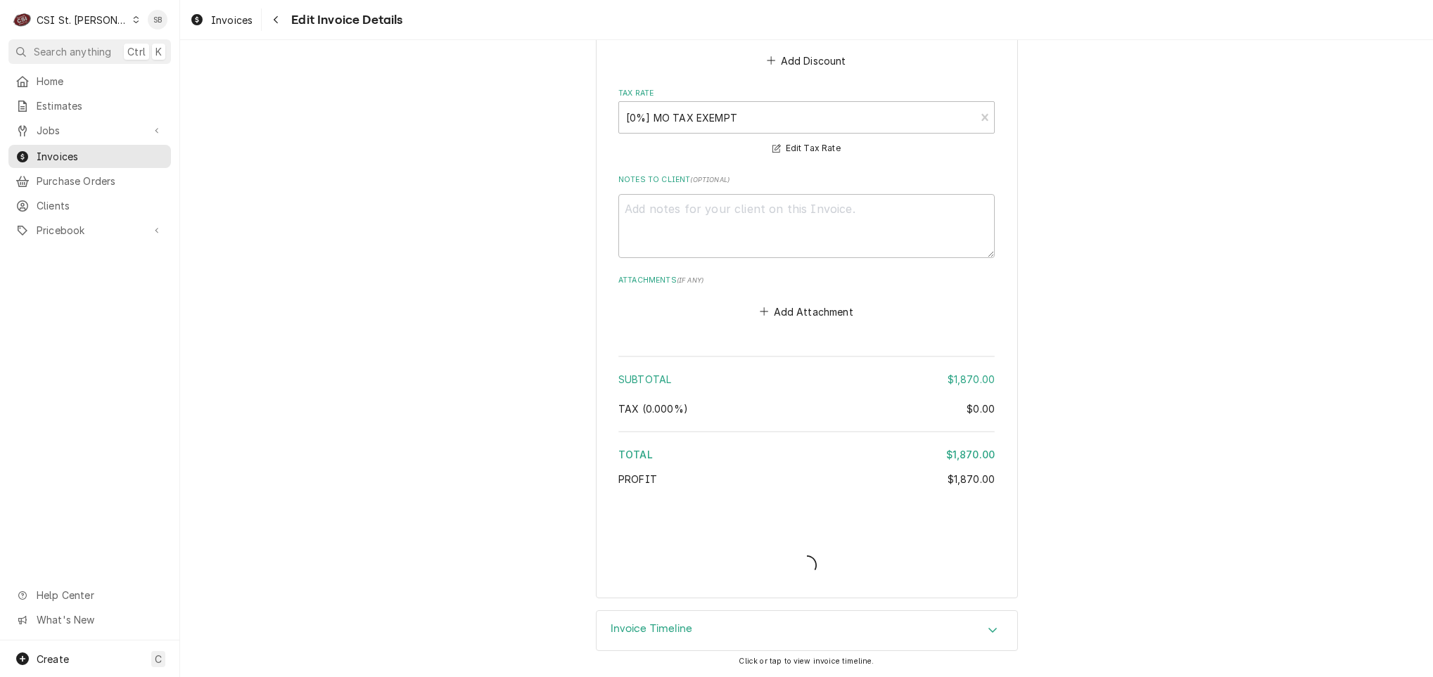
type textarea "x"
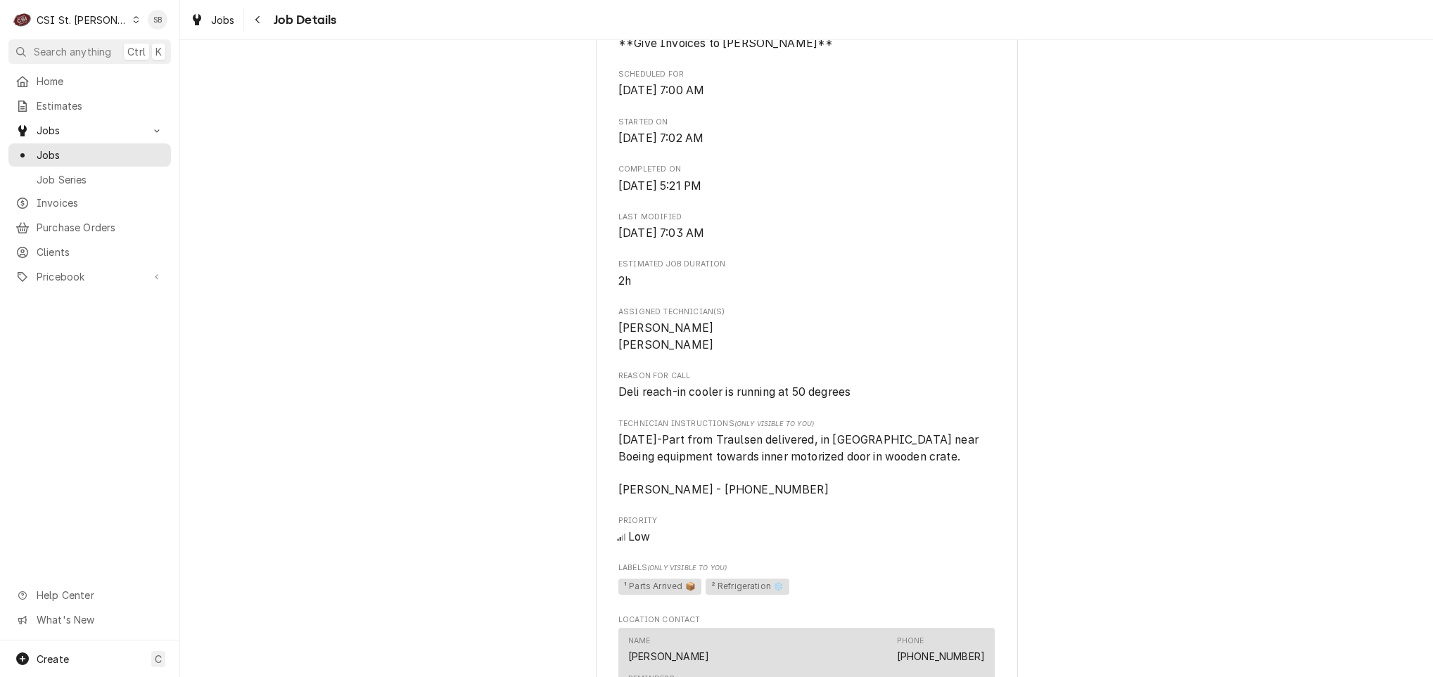
scroll to position [422, 0]
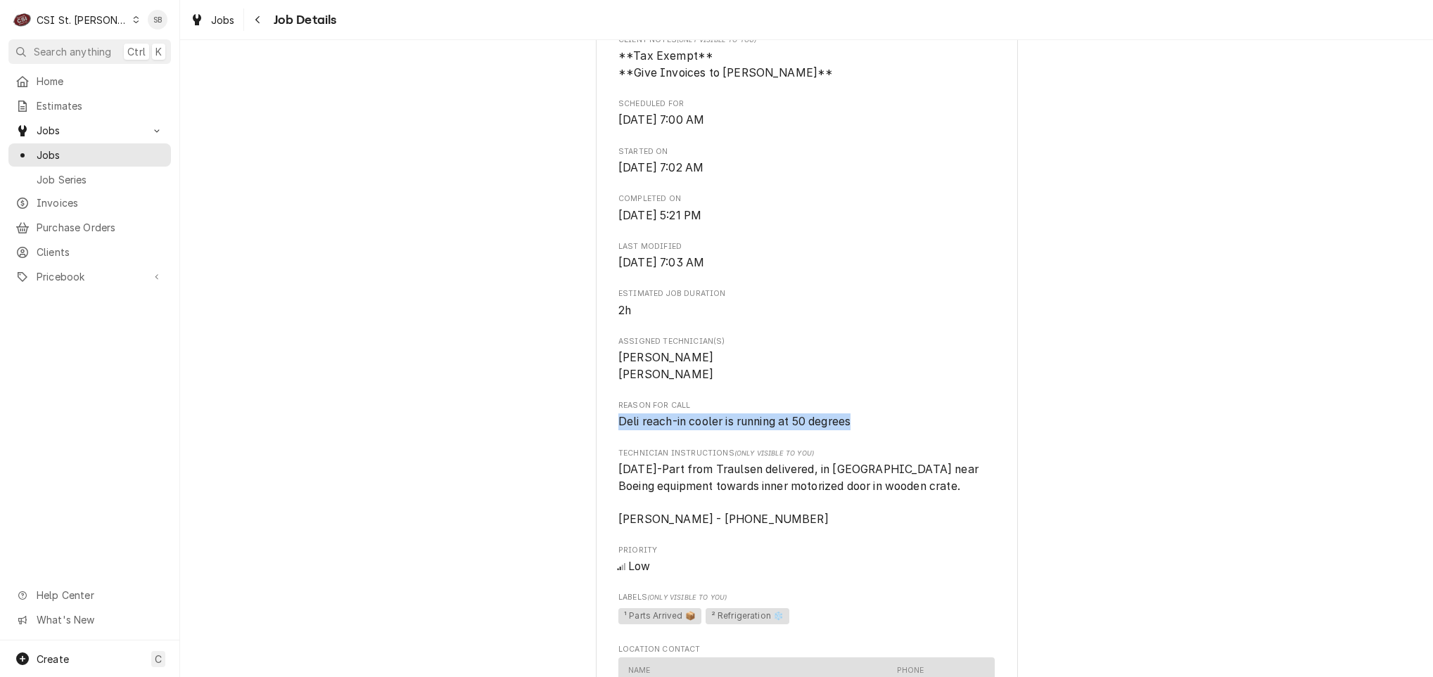
drag, startPoint x: 860, startPoint y: 426, endPoint x: 572, endPoint y: 428, distance: 287.7
click at [572, 428] on div "Completed and Uninvoiced [PERSON_NAME] Company [PERSON_NAME][GEOGRAPHIC_DATA] /…" at bounding box center [806, 557] width 1253 height 1849
copy span "Deli reach-in cooler is running at 50 degrees"
